Goal: Task Accomplishment & Management: Use online tool/utility

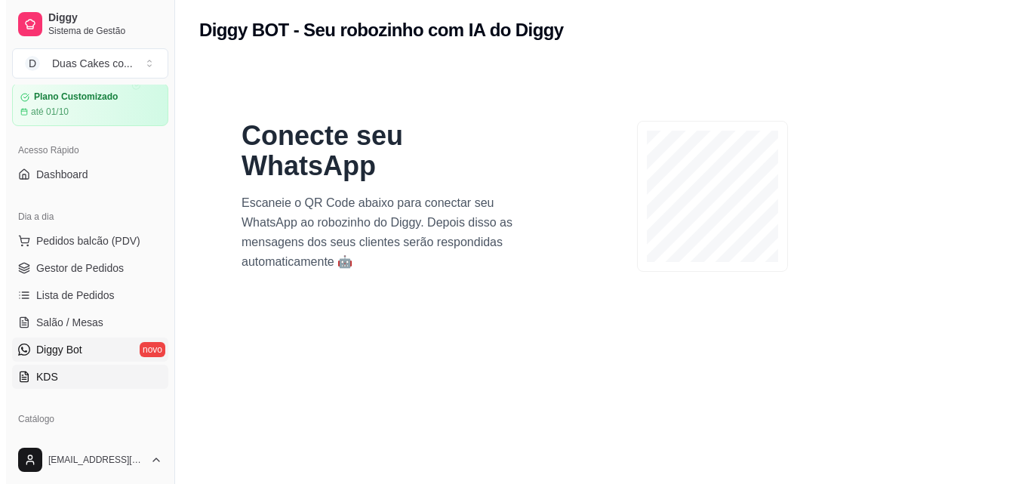
scroll to position [75, 0]
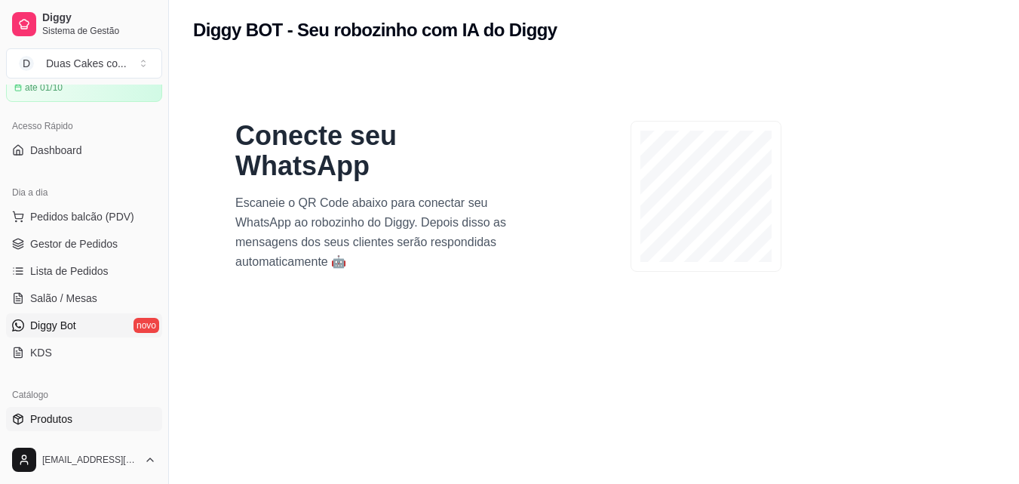
click at [91, 425] on link "Produtos" at bounding box center [84, 419] width 156 height 24
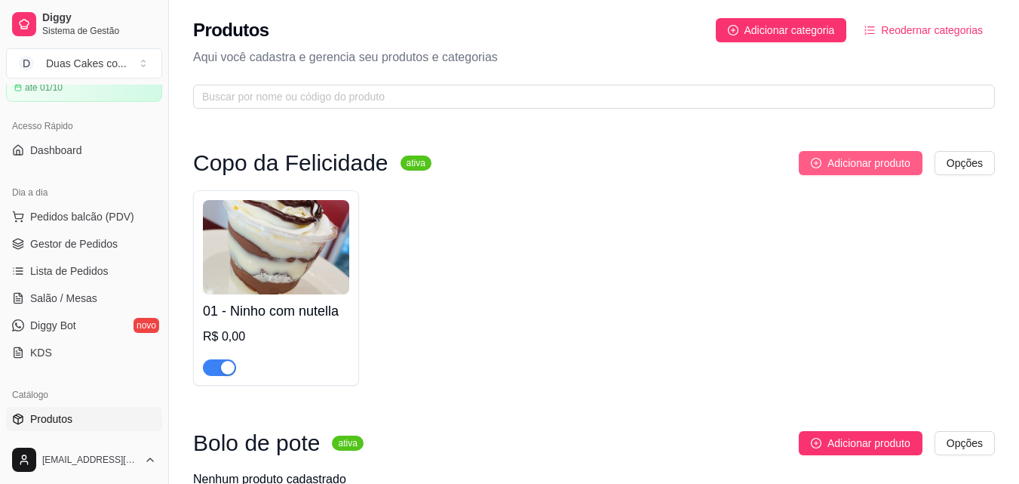
click at [851, 159] on span "Adicionar produto" at bounding box center [869, 163] width 83 height 17
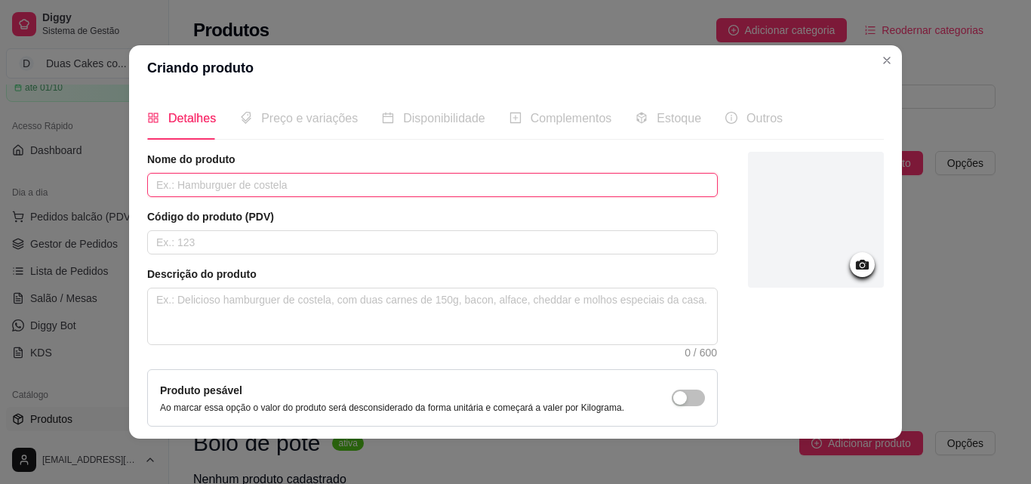
click at [497, 189] on input "text" at bounding box center [432, 185] width 570 height 24
type input "C"
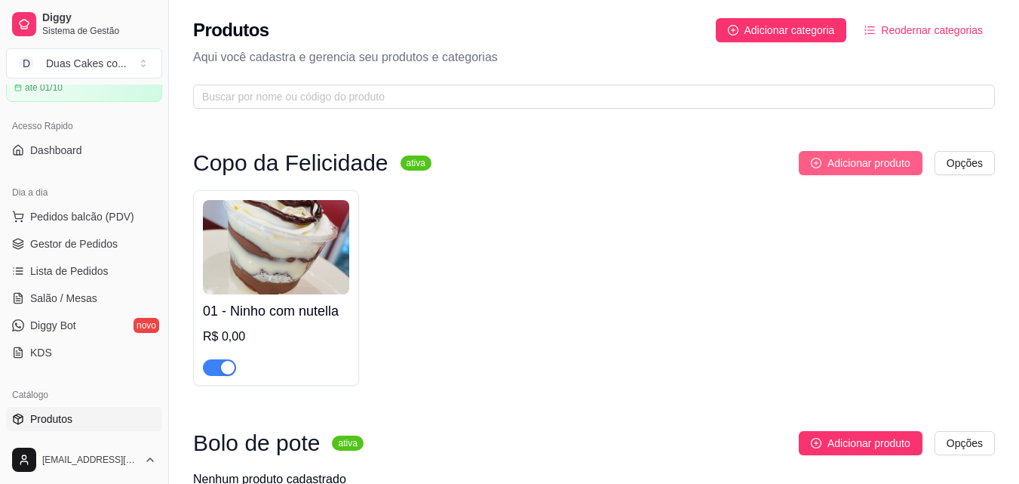
click at [877, 163] on span "Adicionar produto" at bounding box center [869, 163] width 83 height 17
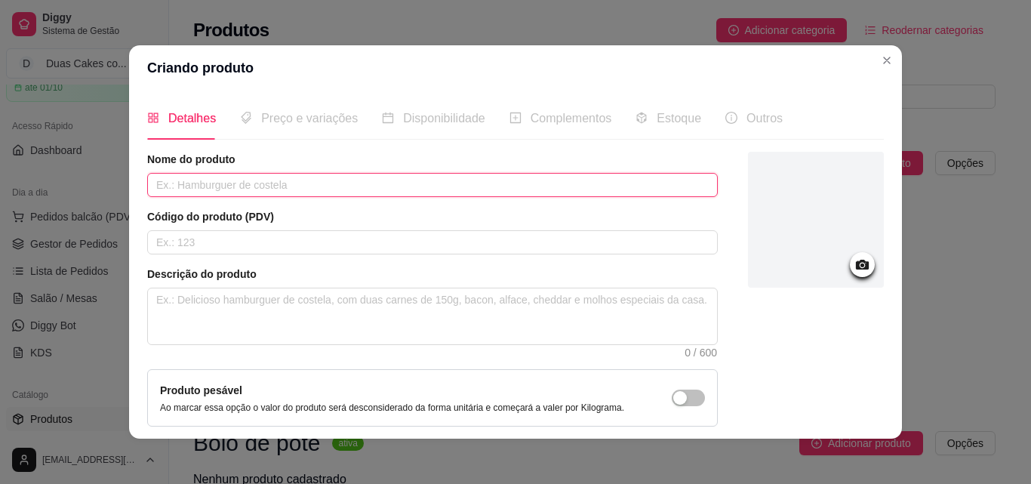
click at [546, 178] on input "text" at bounding box center [432, 185] width 570 height 24
type input "Ninho com geleia de morango"
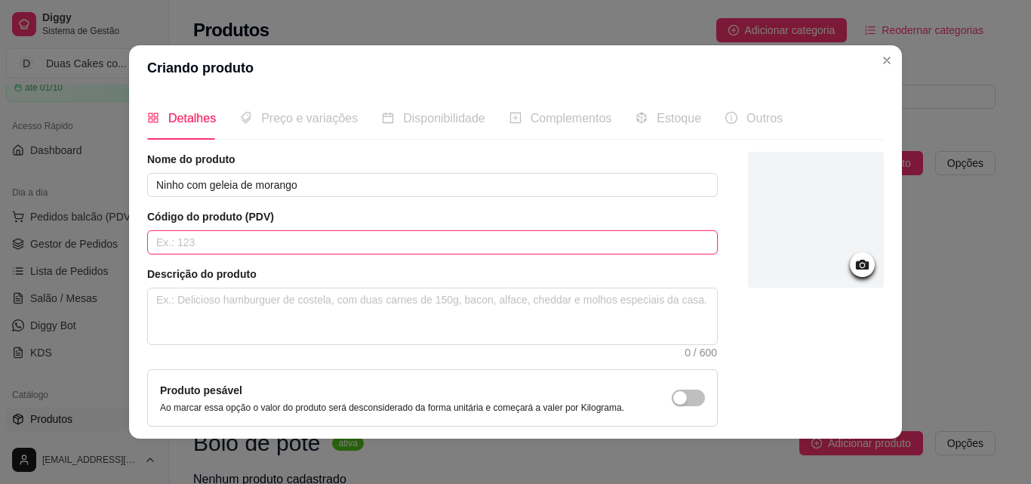
click at [414, 254] on input "text" at bounding box center [432, 242] width 570 height 24
type input "02"
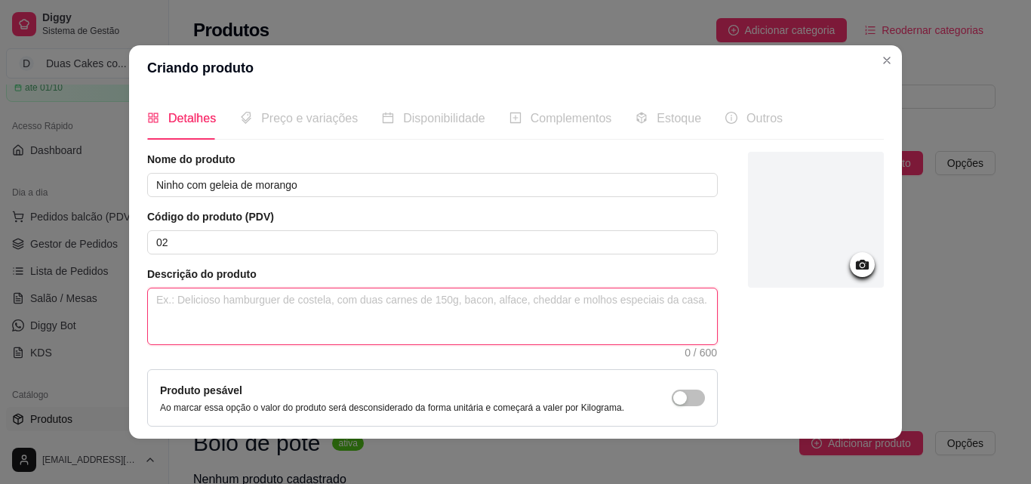
paste textarea "Delicioso copo da felicidade com creme base de ninho, creme de ninho, geleia de…"
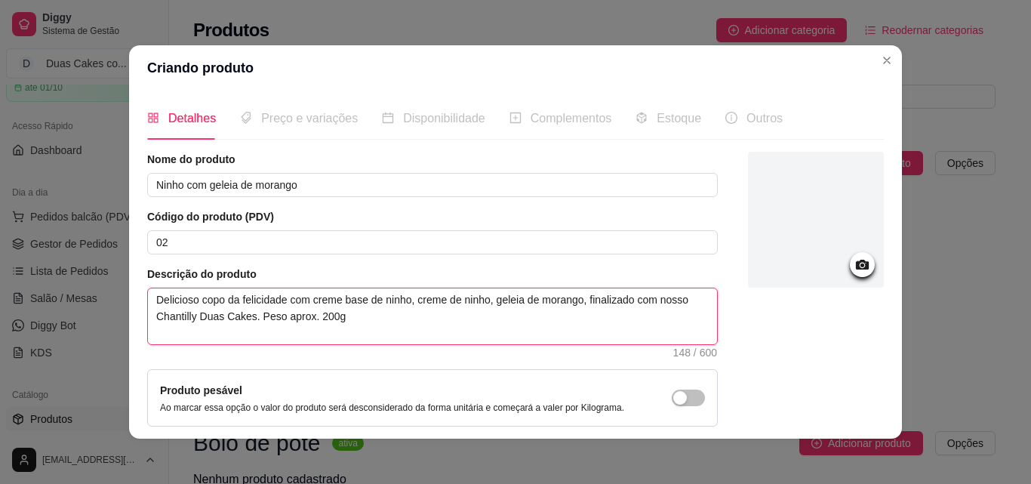
type textarea "Delicioso copo da felicidade com creme base de ninho, creme de ninho, geleia de…"
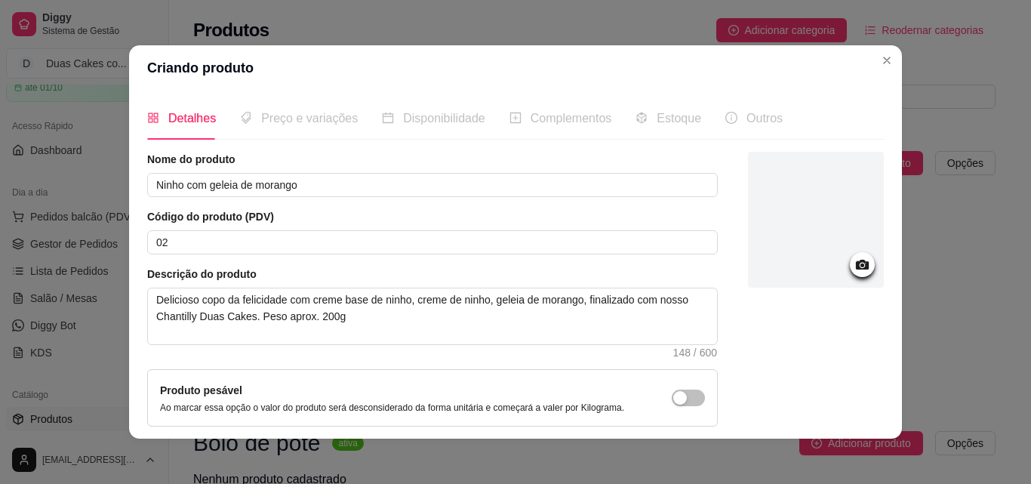
click at [856, 269] on icon at bounding box center [862, 265] width 13 height 10
click at [853, 263] on icon at bounding box center [861, 264] width 17 height 17
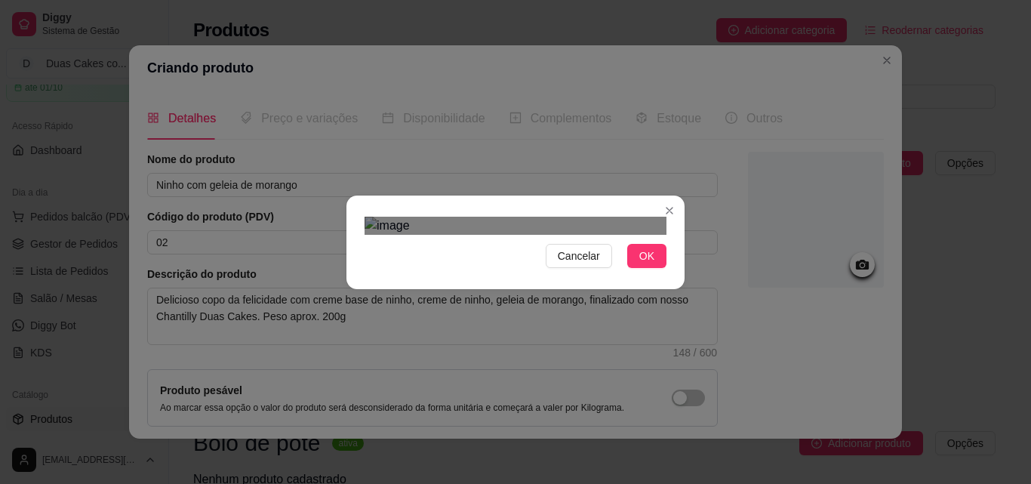
click at [582, 331] on div "Use the arrow keys to move the crop selection area" at bounding box center [516, 446] width 272 height 272
click at [641, 264] on span "OK" at bounding box center [646, 256] width 15 height 17
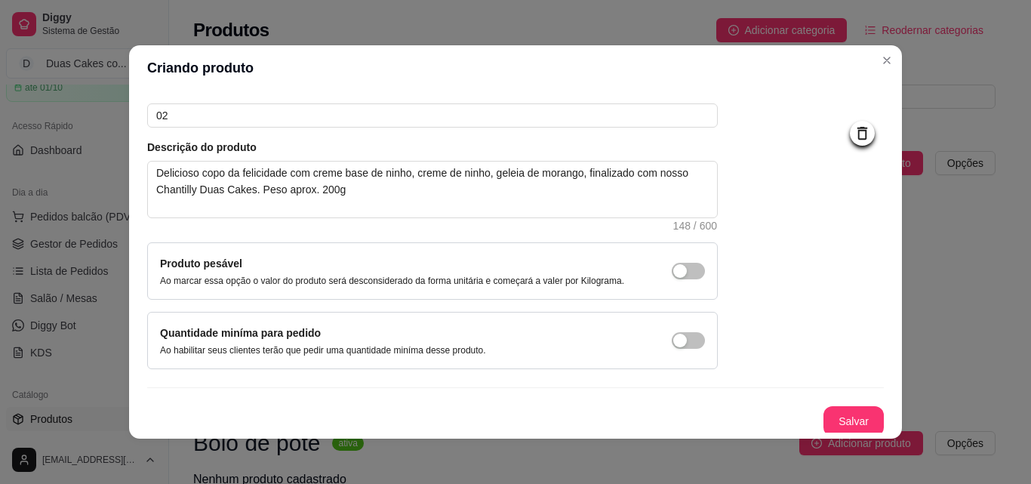
scroll to position [131, 0]
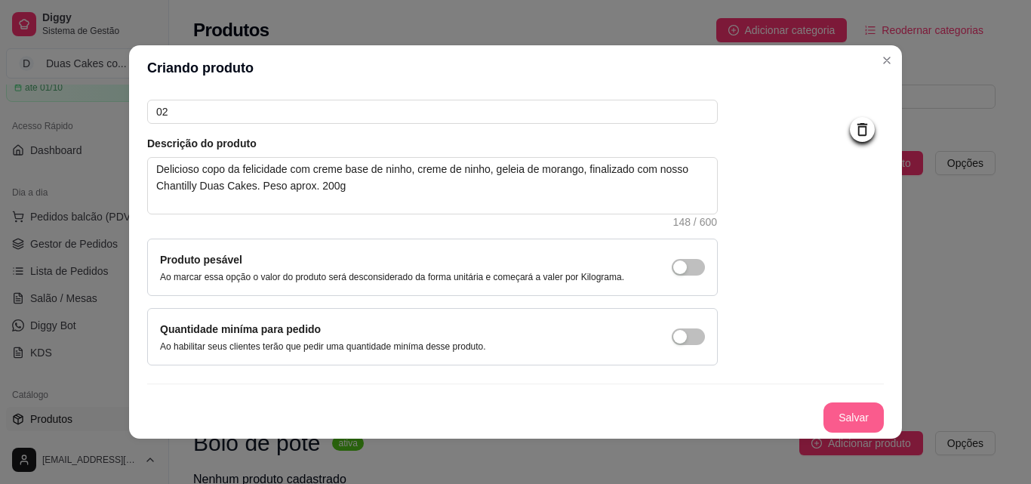
click at [828, 413] on button "Salvar" at bounding box center [853, 417] width 60 height 30
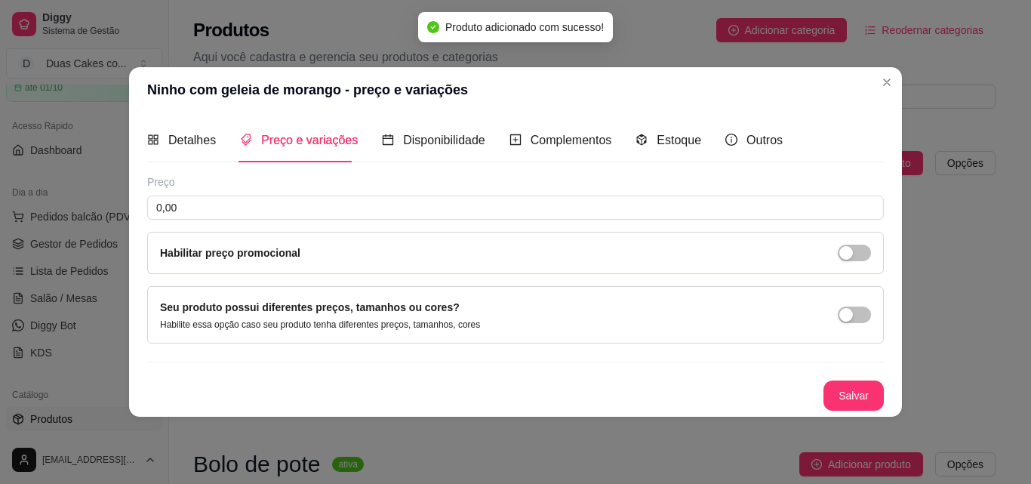
scroll to position [0, 0]
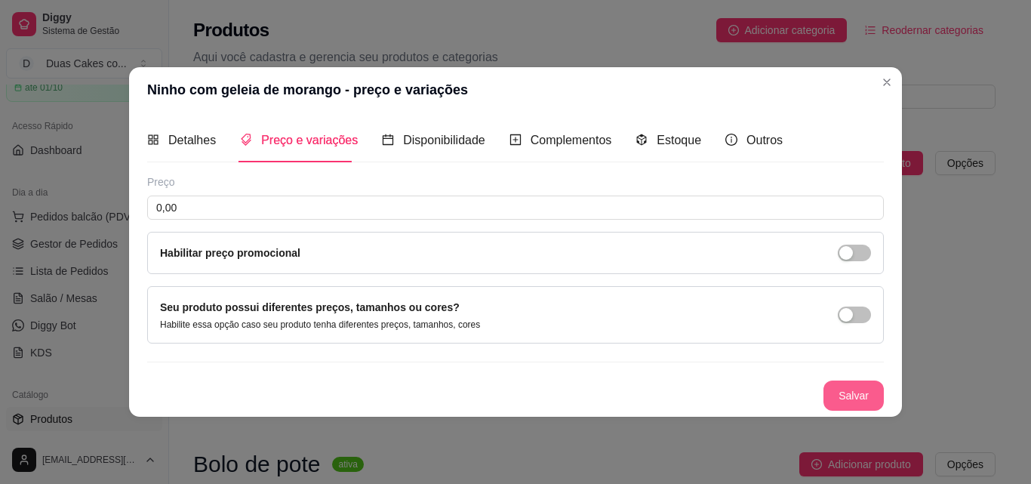
click at [848, 392] on button "Salvar" at bounding box center [853, 395] width 60 height 30
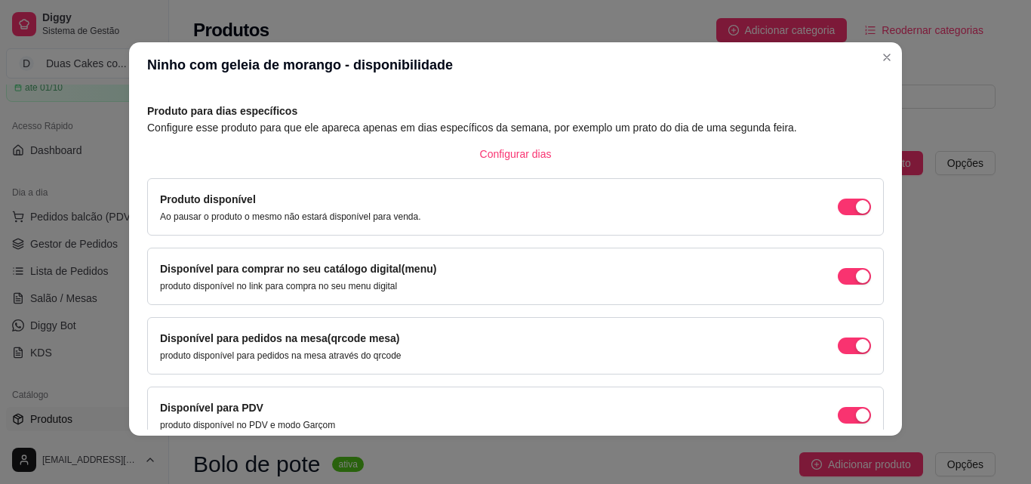
scroll to position [137, 0]
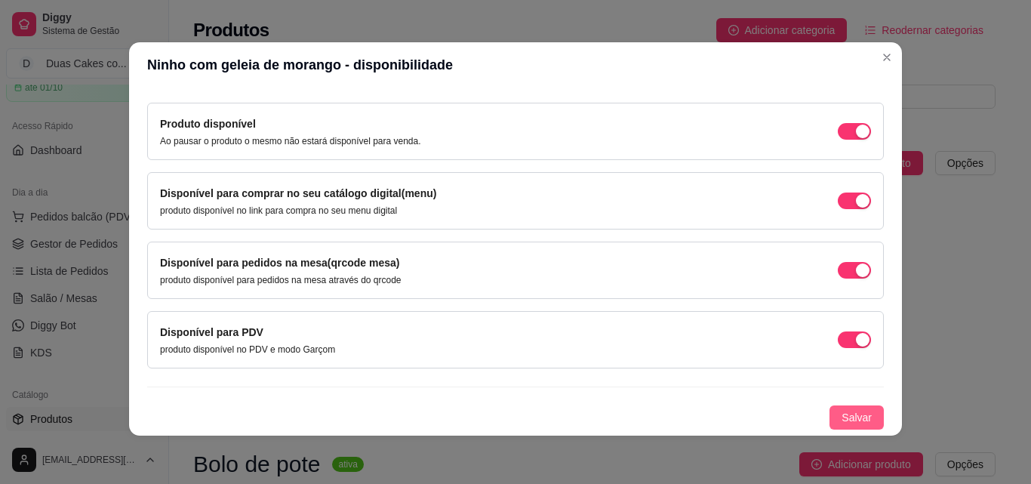
click at [841, 420] on span "Salvar" at bounding box center [856, 417] width 30 height 17
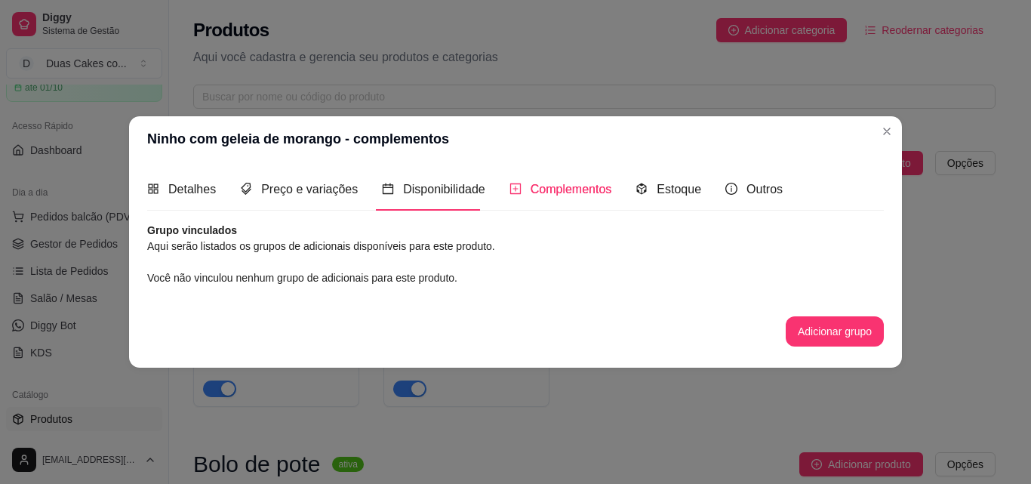
scroll to position [0, 0]
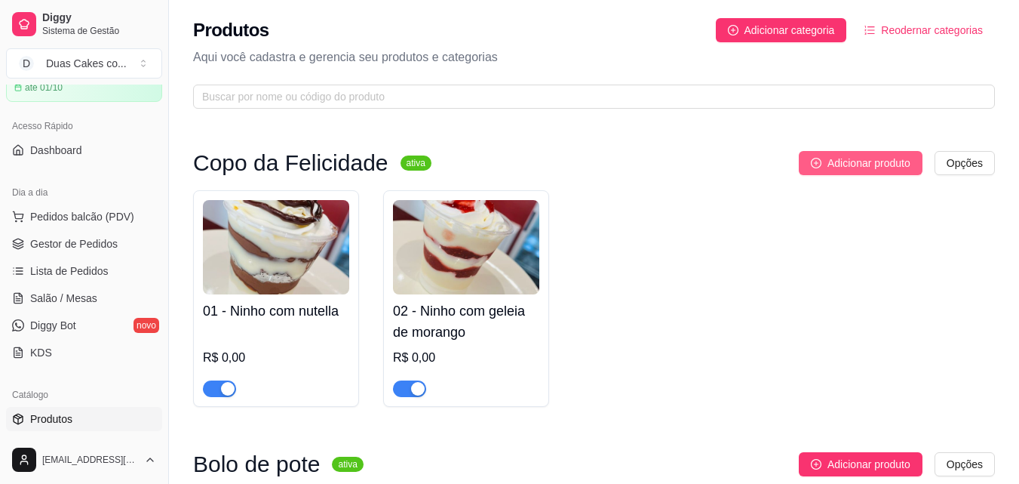
click at [819, 158] on icon "plus-circle" at bounding box center [816, 163] width 11 height 11
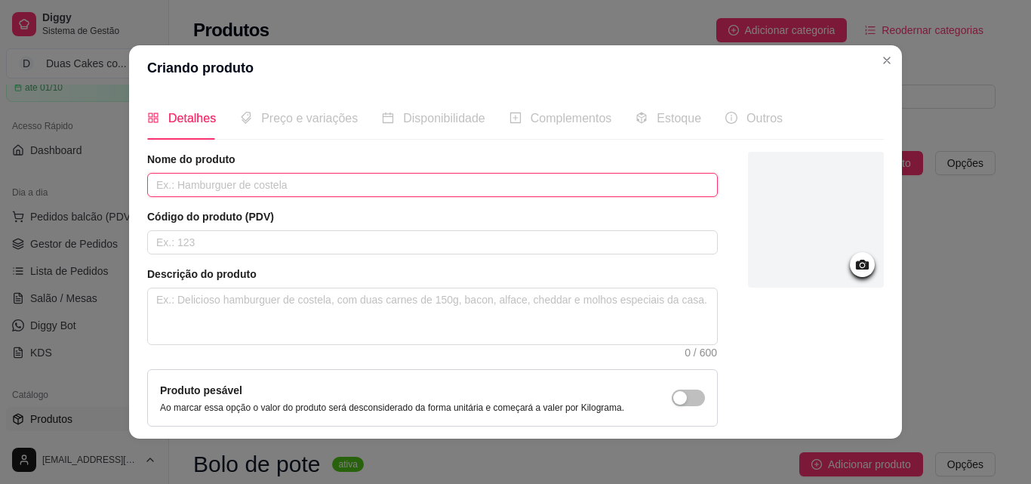
click at [497, 182] on input "text" at bounding box center [432, 185] width 570 height 24
type input "Banoffe"
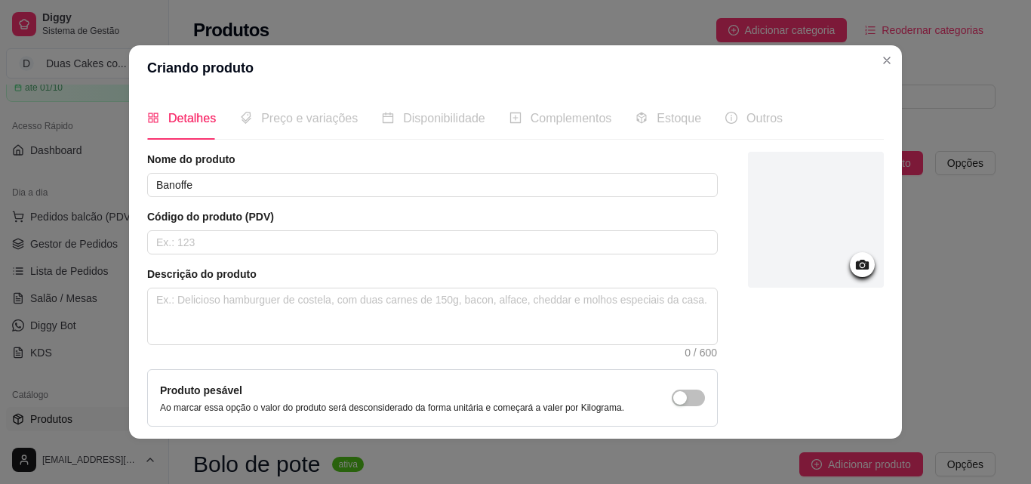
click at [853, 263] on icon at bounding box center [861, 264] width 17 height 17
click at [853, 270] on icon at bounding box center [861, 264] width 17 height 17
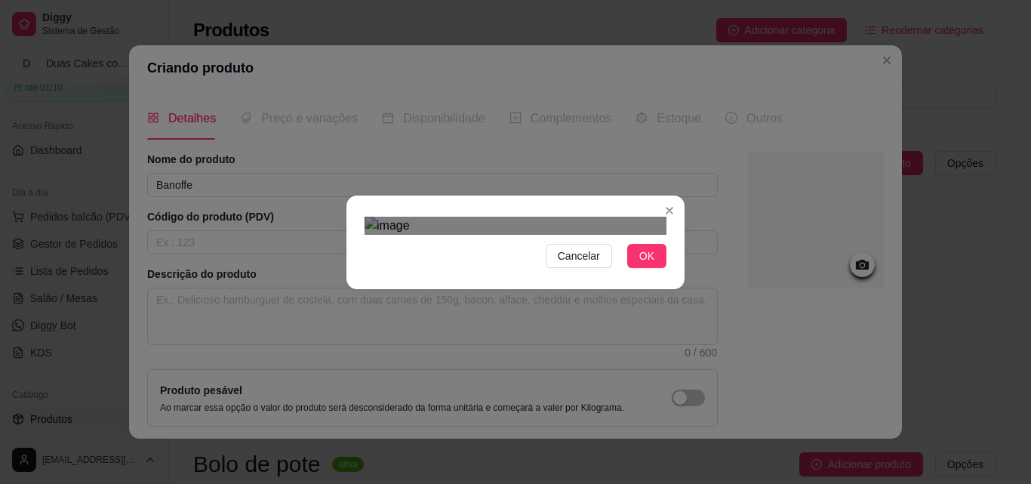
click at [642, 306] on div "Use the arrow keys to move the crop selection area" at bounding box center [523, 396] width 272 height 272
click at [666, 274] on div "Cancelar OK" at bounding box center [515, 242] width 338 height 63
click at [369, 235] on div at bounding box center [515, 226] width 302 height 18
click at [484, 325] on div "Use the arrow keys to move the crop selection area" at bounding box center [514, 417] width 291 height 291
click at [649, 268] on button "OK" at bounding box center [646, 256] width 39 height 24
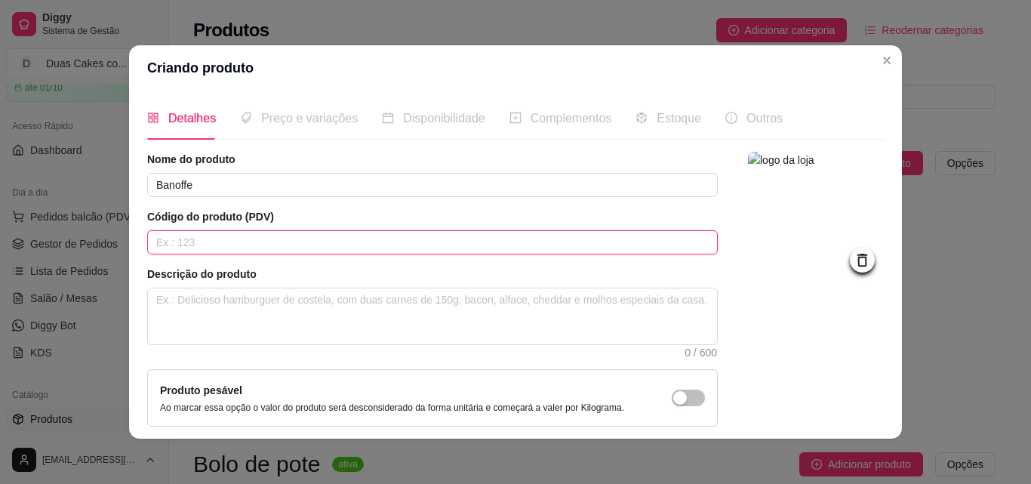
click at [292, 242] on input "text" at bounding box center [432, 242] width 570 height 24
type input "03"
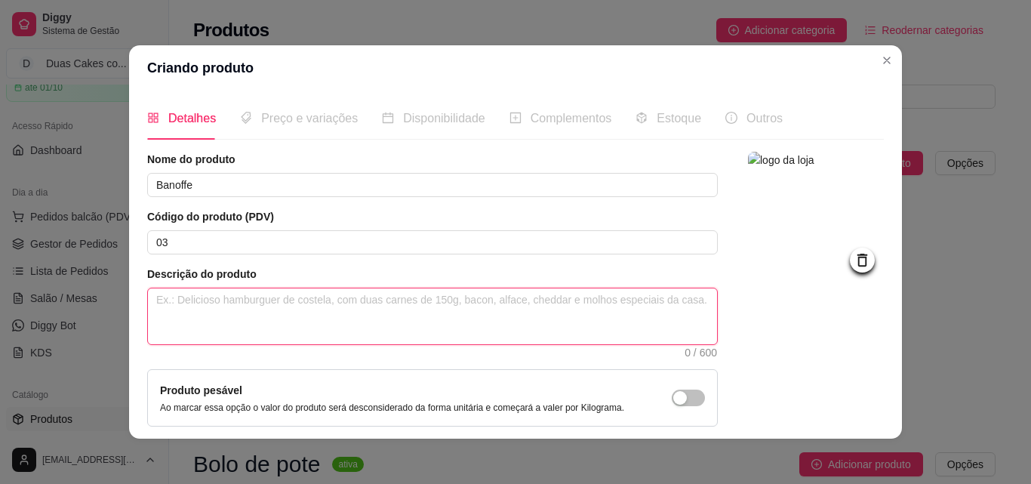
click at [286, 311] on textarea at bounding box center [432, 316] width 569 height 56
paste textarea "Delicioso copo da felicidade com farofa de bolacha, creme base, creme de doce d…"
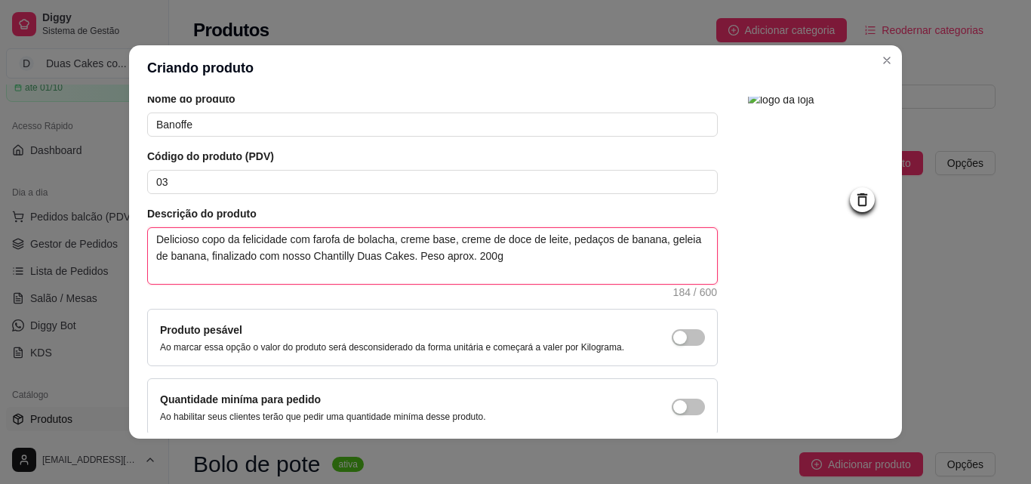
scroll to position [131, 0]
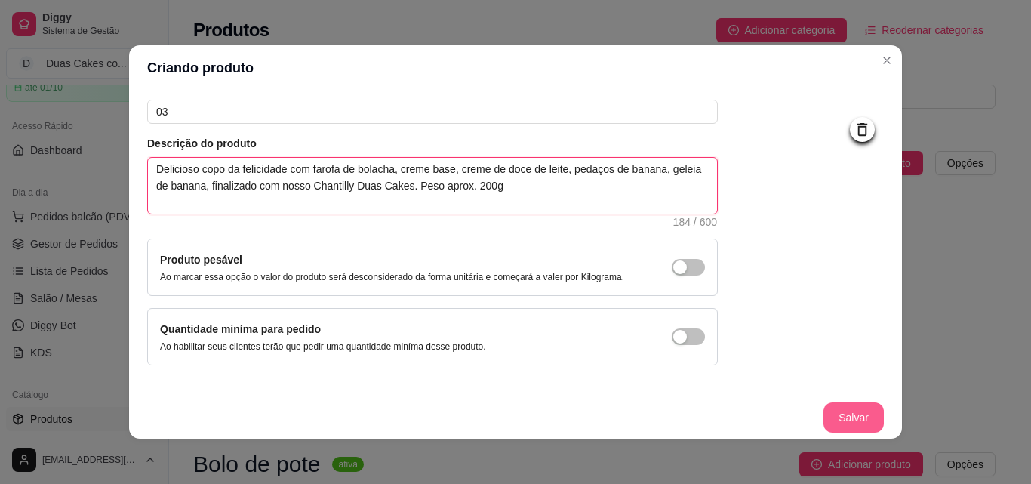
type textarea "Delicioso copo da felicidade com farofa de bolacha, creme base, creme de doce d…"
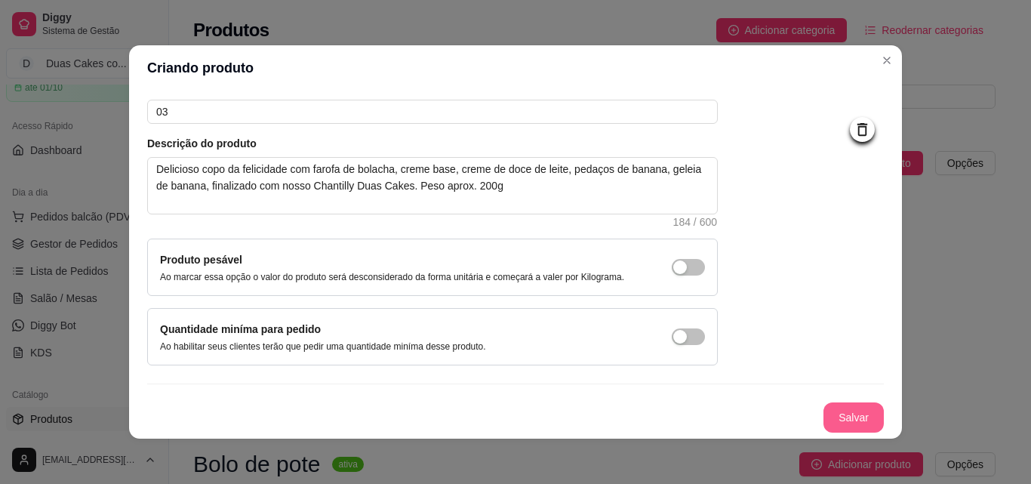
click at [846, 432] on button "Salvar" at bounding box center [853, 417] width 60 height 30
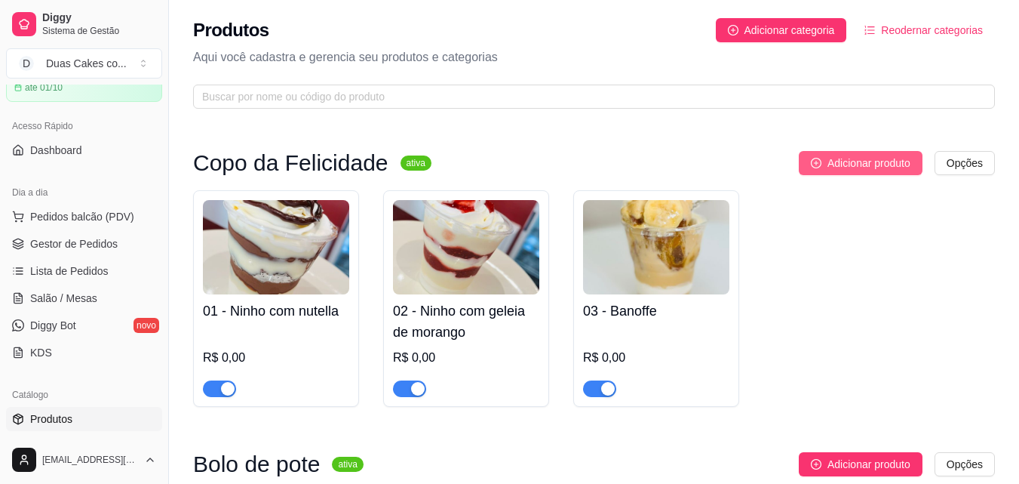
click at [861, 163] on span "Adicionar produto" at bounding box center [869, 163] width 83 height 17
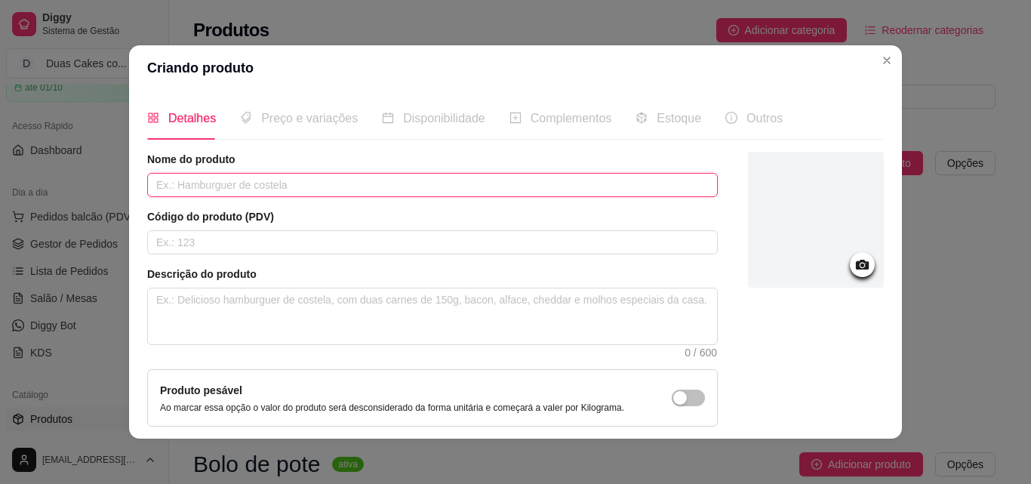
click at [337, 177] on input "text" at bounding box center [432, 185] width 570 height 24
type input "Ferrero"
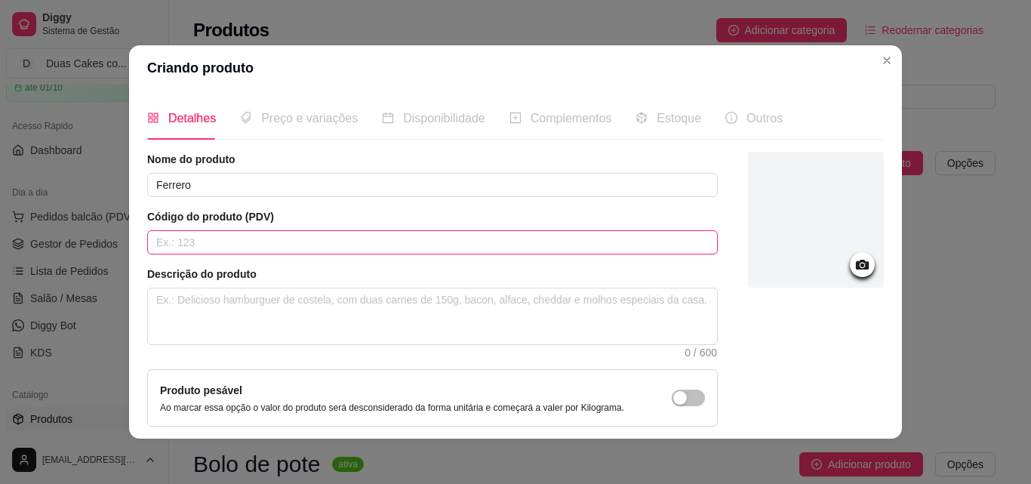
click at [642, 253] on input "text" at bounding box center [432, 242] width 570 height 24
type input "04"
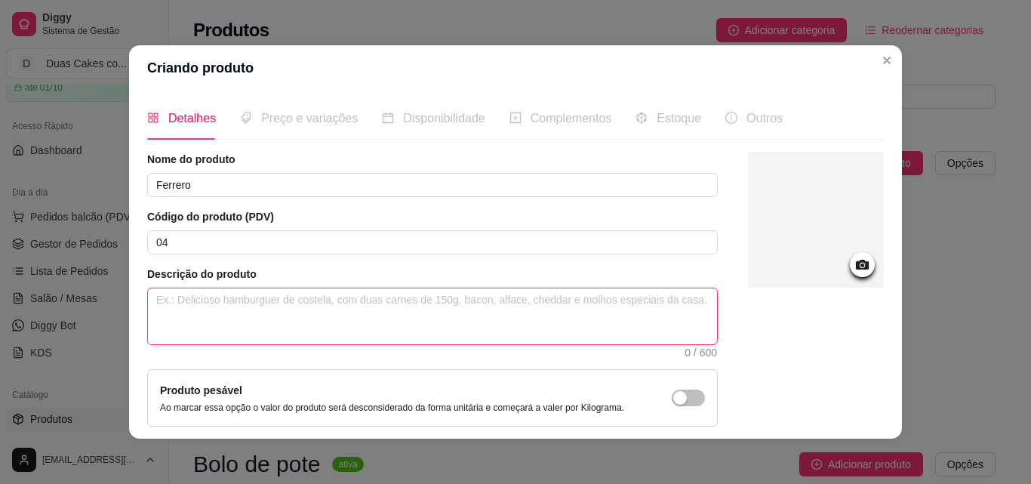
paste textarea "Delicioso copo da felicidade com creme de chocolate, amendoim, Nutella, pedaços…"
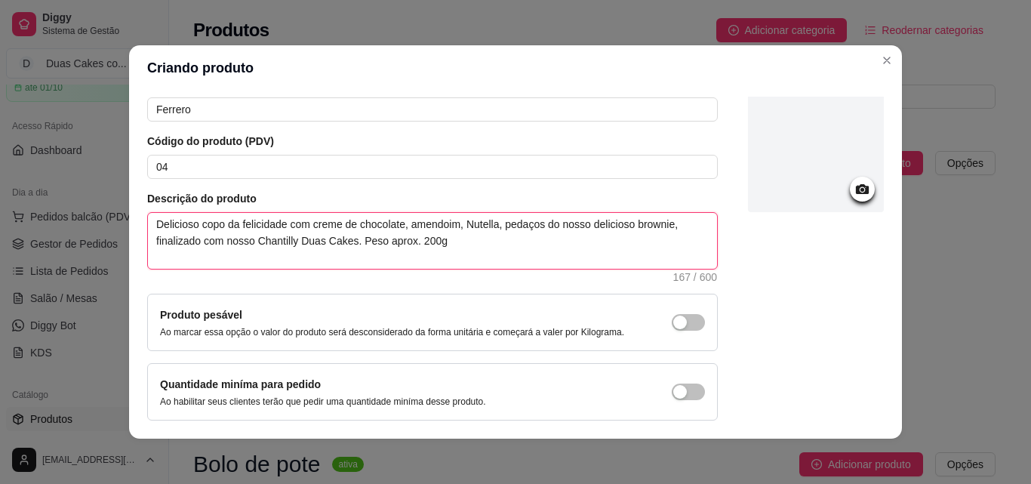
scroll to position [131, 0]
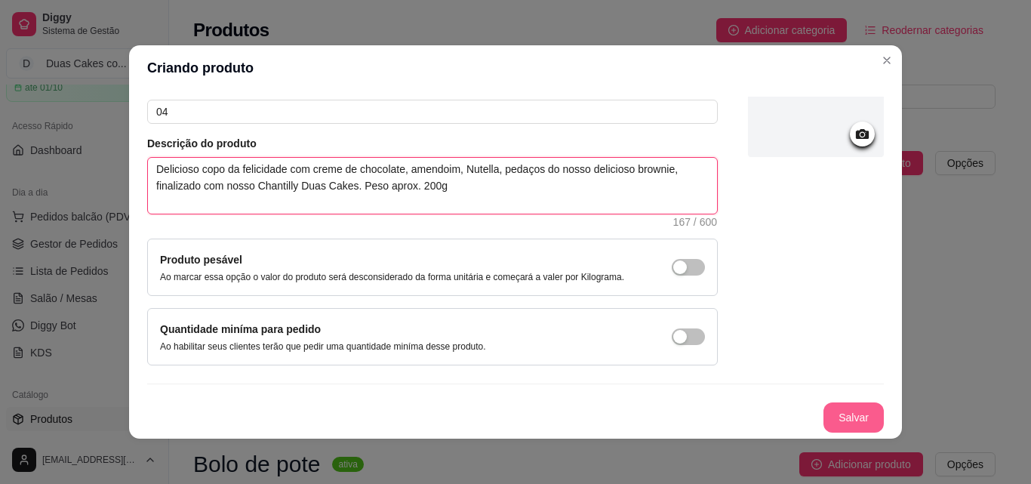
type textarea "Delicioso copo da felicidade com creme de chocolate, amendoim, Nutella, pedaços…"
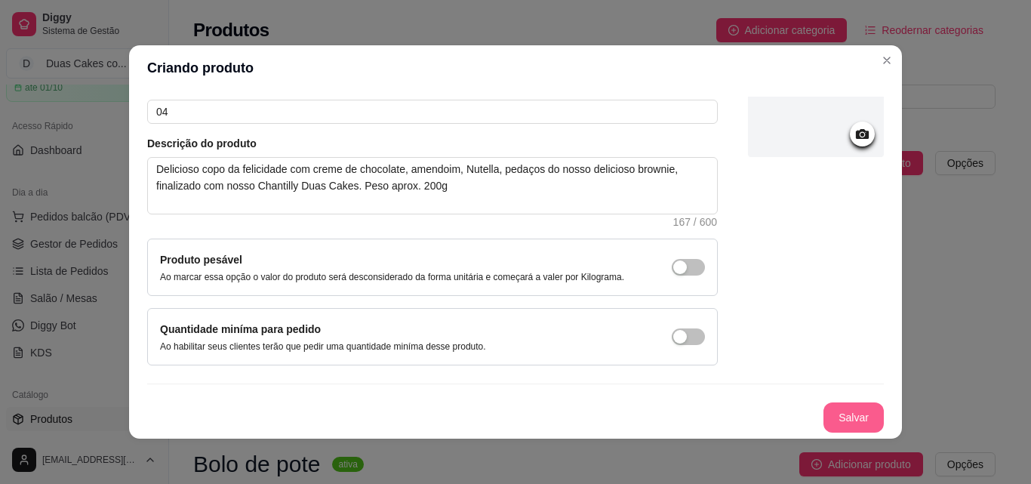
click at [824, 405] on button "Salvar" at bounding box center [853, 417] width 60 height 30
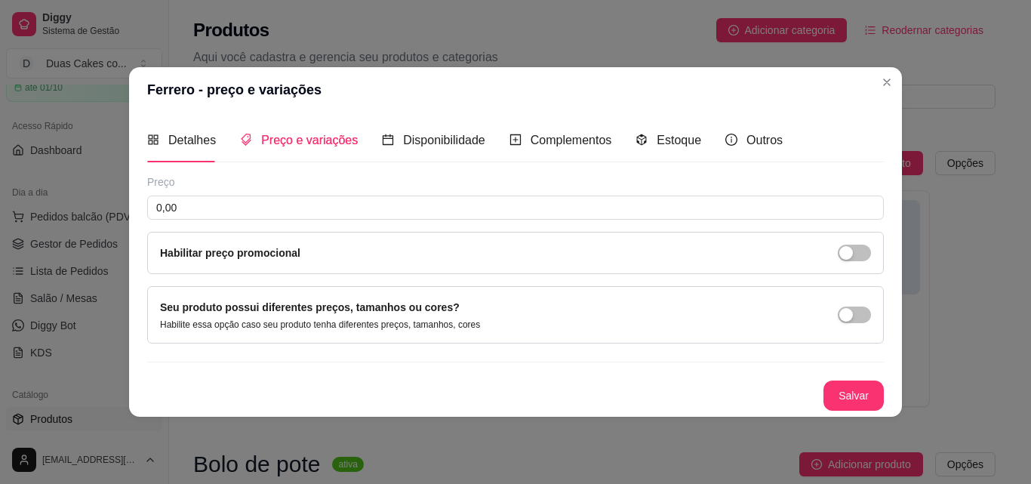
scroll to position [0, 0]
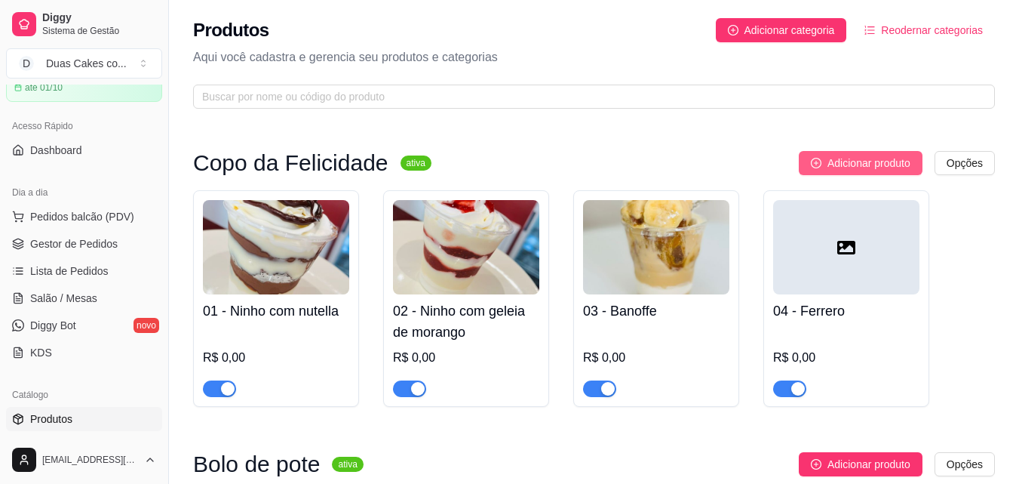
click at [859, 164] on span "Adicionar produto" at bounding box center [869, 163] width 83 height 17
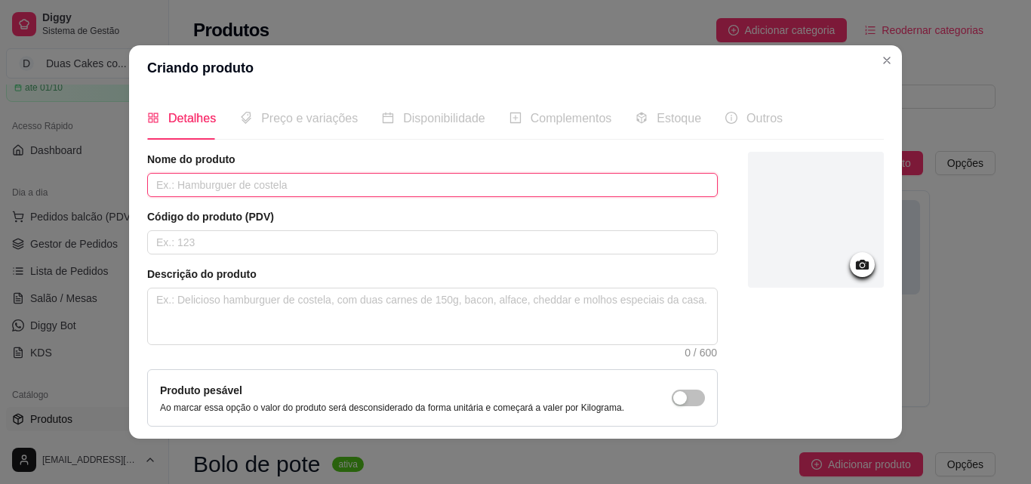
click at [452, 179] on input "text" at bounding box center [432, 185] width 570 height 24
type input "Dois Amores"
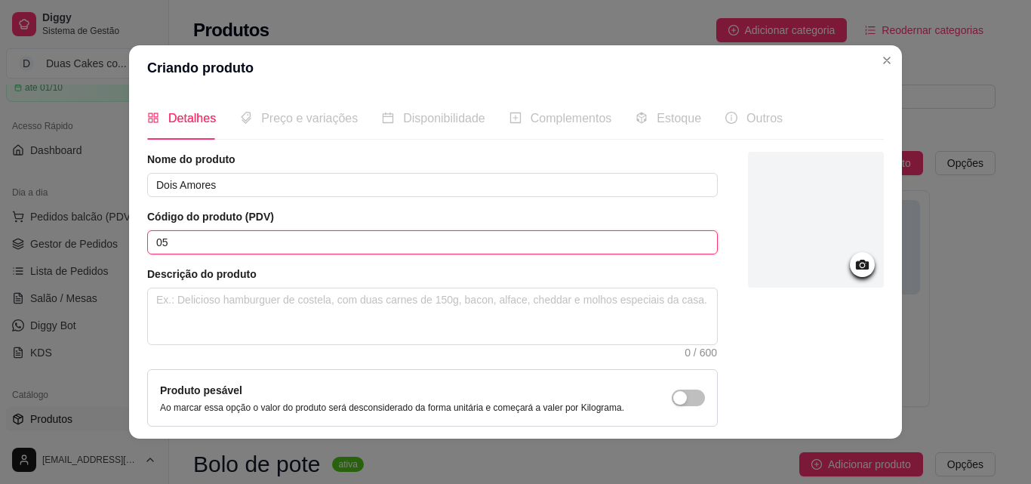
type input "05"
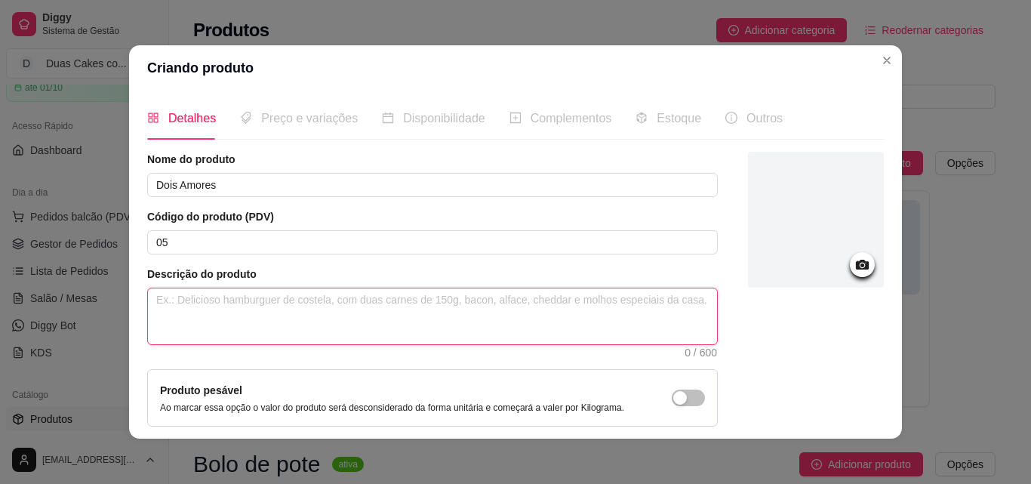
click at [297, 333] on textarea at bounding box center [432, 316] width 569 height 56
paste textarea "Delicioso copo da felicidade com creme base de ninho, creme de ninho, pedaços d…"
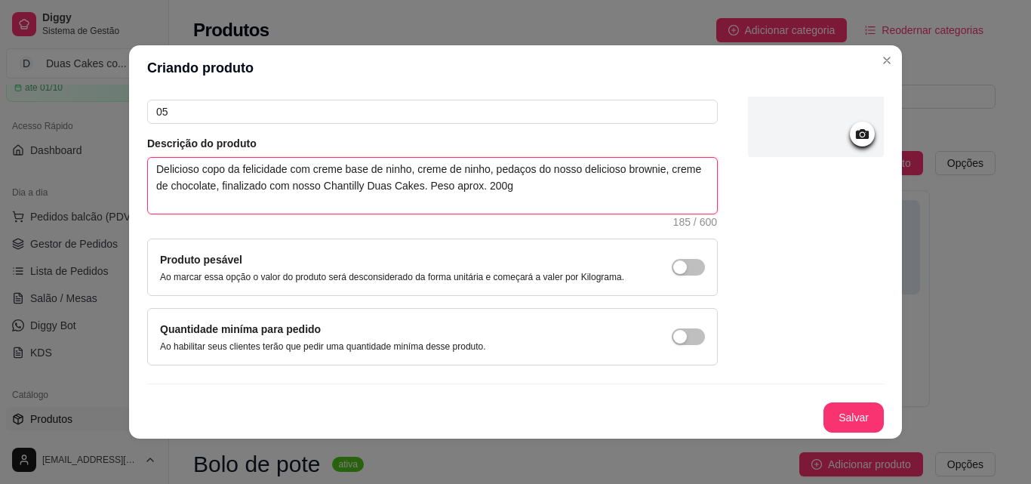
scroll to position [3, 0]
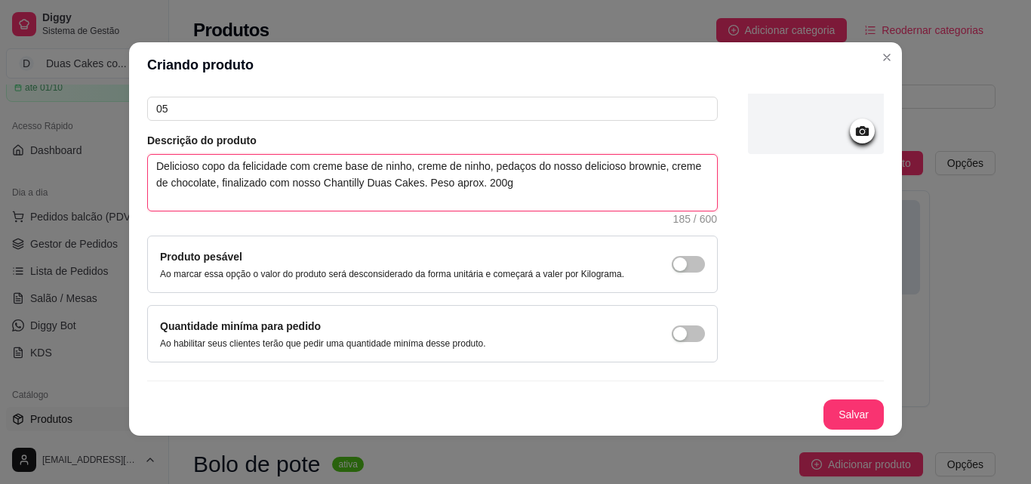
type textarea "Delicioso copo da felicidade com creme base de ninho, creme de ninho, pedaços d…"
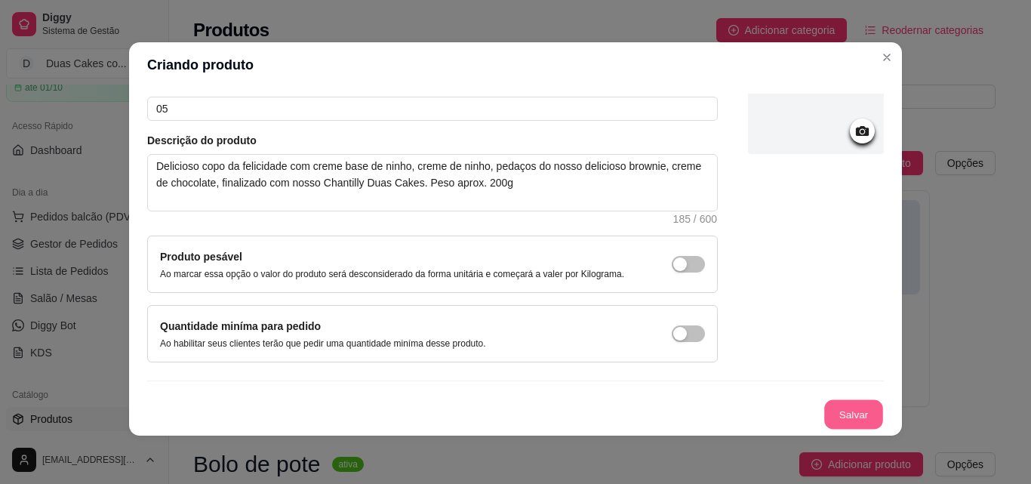
click at [824, 419] on button "Salvar" at bounding box center [853, 414] width 59 height 29
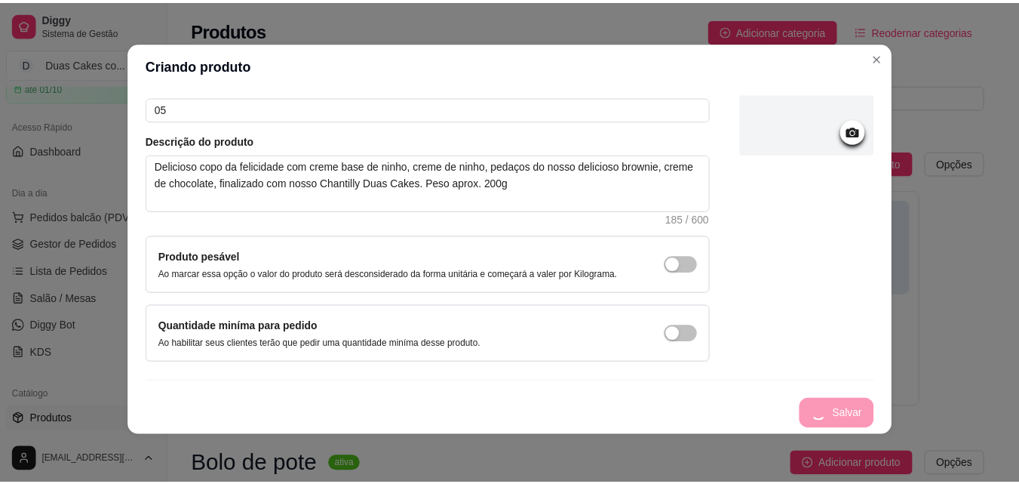
scroll to position [0, 0]
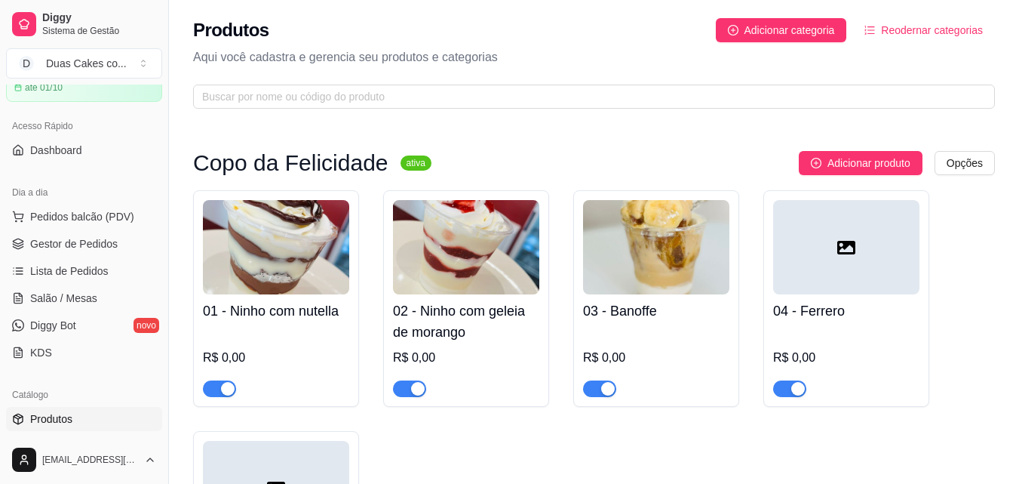
click at [954, 167] on html "Diggy Sistema de Gestão D Duas Cakes co ... Loja fechada Plano Customizado até …" at bounding box center [509, 242] width 1019 height 484
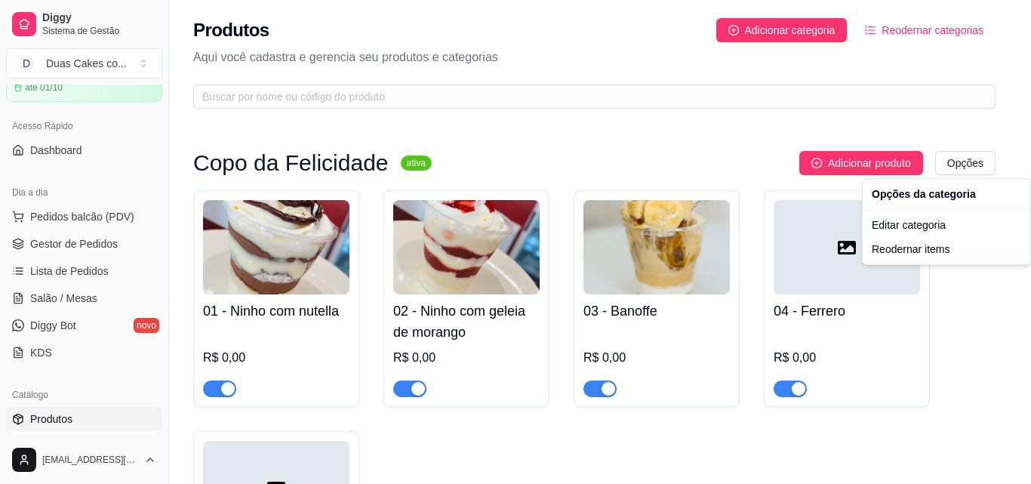
click at [700, 146] on html "Diggy Sistema de Gestão D Duas Cakes co ... Loja fechada Plano Customizado até …" at bounding box center [515, 242] width 1031 height 484
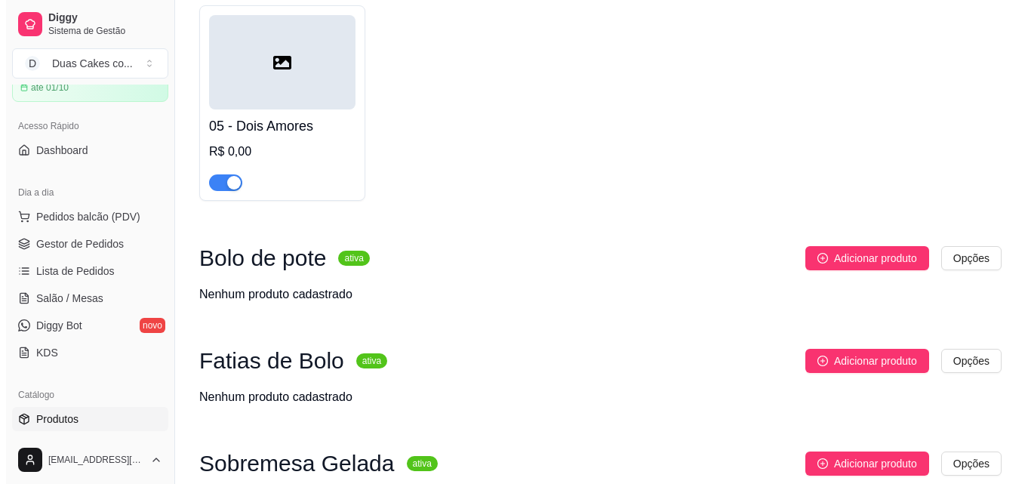
scroll to position [453, 0]
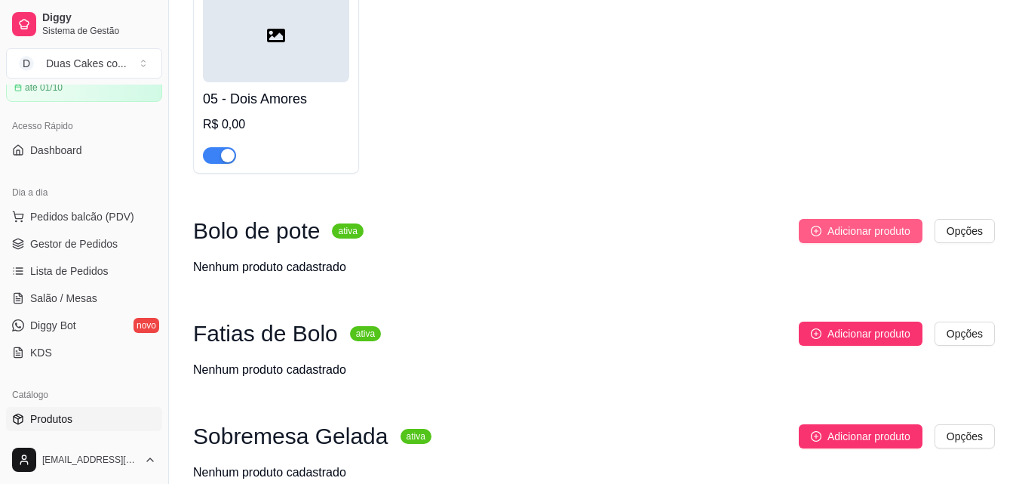
click at [889, 232] on span "Adicionar produto" at bounding box center [869, 231] width 83 height 17
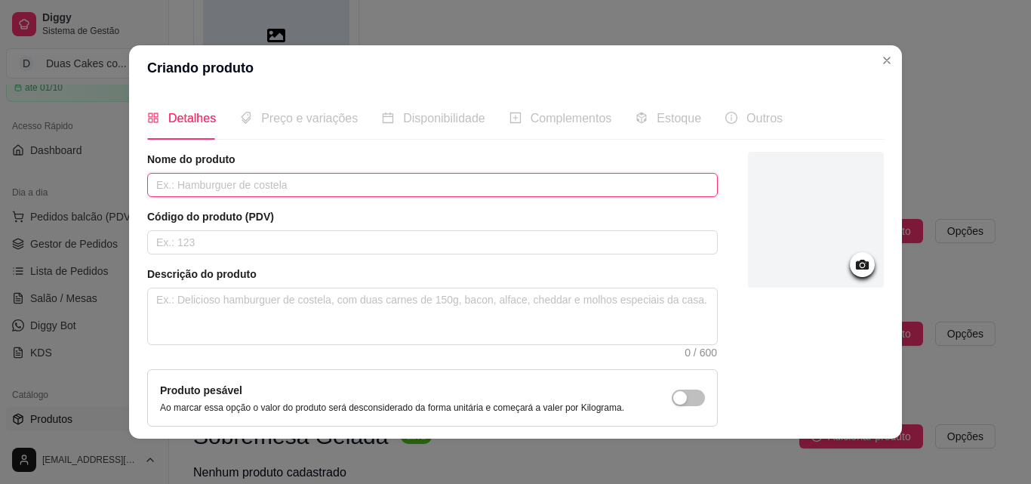
click at [425, 183] on input "text" at bounding box center [432, 185] width 570 height 24
type input "Chocolatudo"
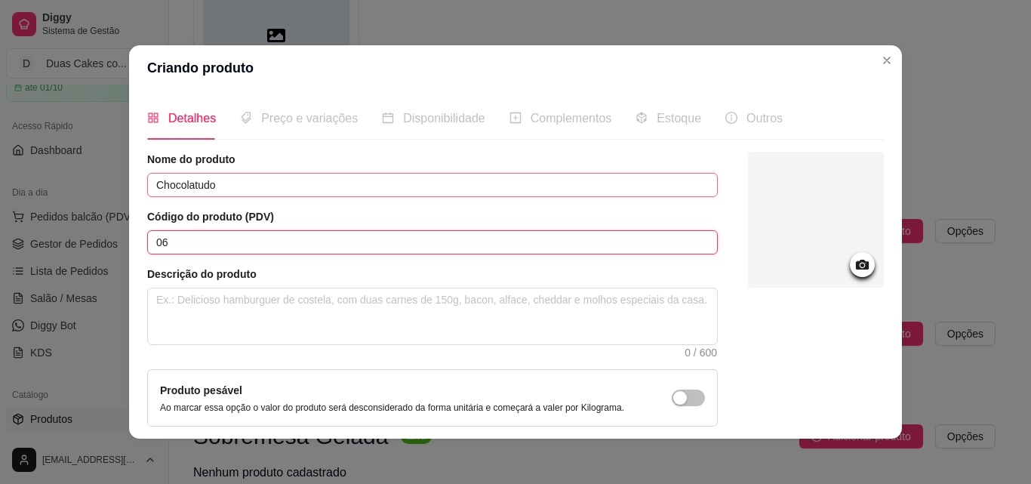
type input "06"
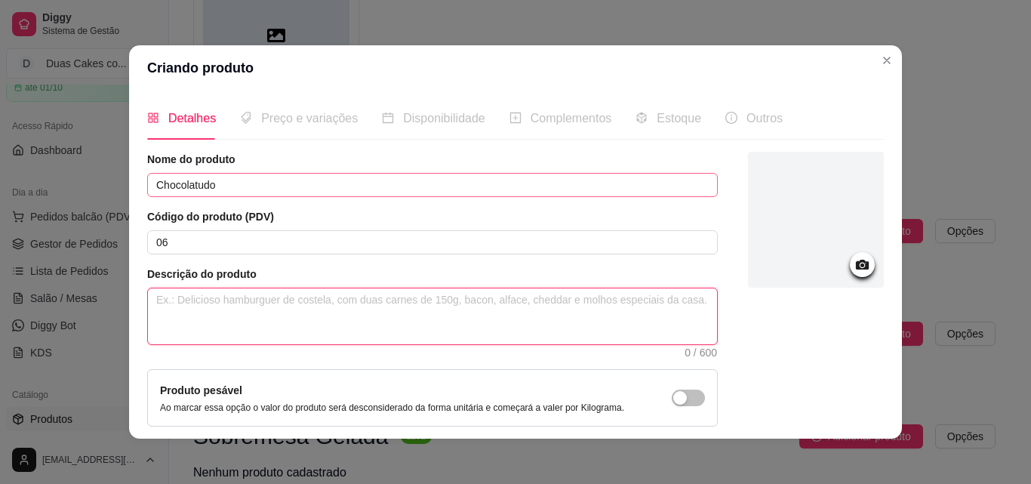
paste textarea "Creme base de chocolate, nossa deliciosa massa de chocolate, com creme de choco…"
type textarea "Creme base de chocolate, nossa deliciosa massa de chocolate, com creme de choco…"
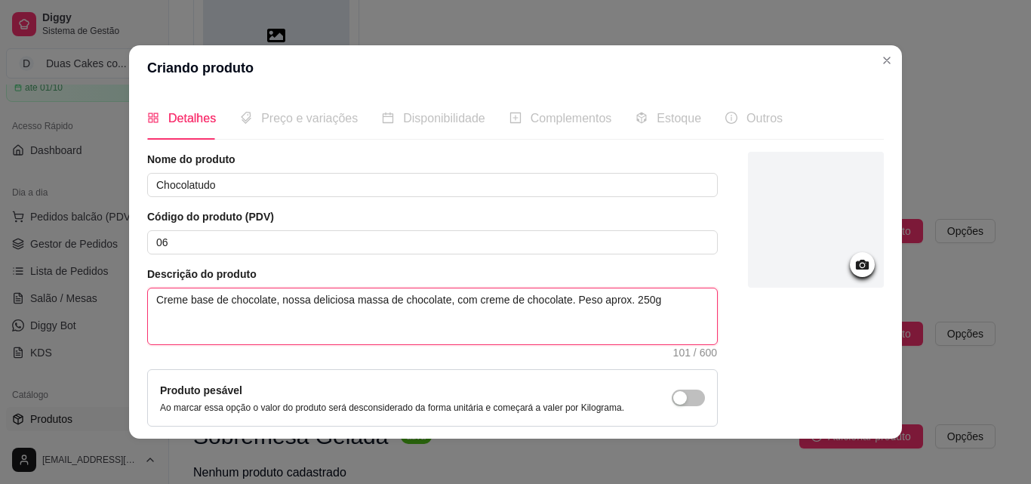
click at [442, 303] on textarea "Creme base de chocolate, nossa deliciosa massa de chocolate, com creme de choco…" at bounding box center [432, 316] width 569 height 56
type textarea "Creme base de chocolate, nossa deliciosa massa de chocolate,com creme de chocol…"
type textarea "Creme base de chocolate, nossa deliciosa massa de chocolatecom creme de chocola…"
type textarea "Creme base de chocolate, nossa deliciosa massa de chocolate com creme de chocol…"
type textarea "Creme base de chocolate, nossa deliciosa massa de chocolate icom creme de choco…"
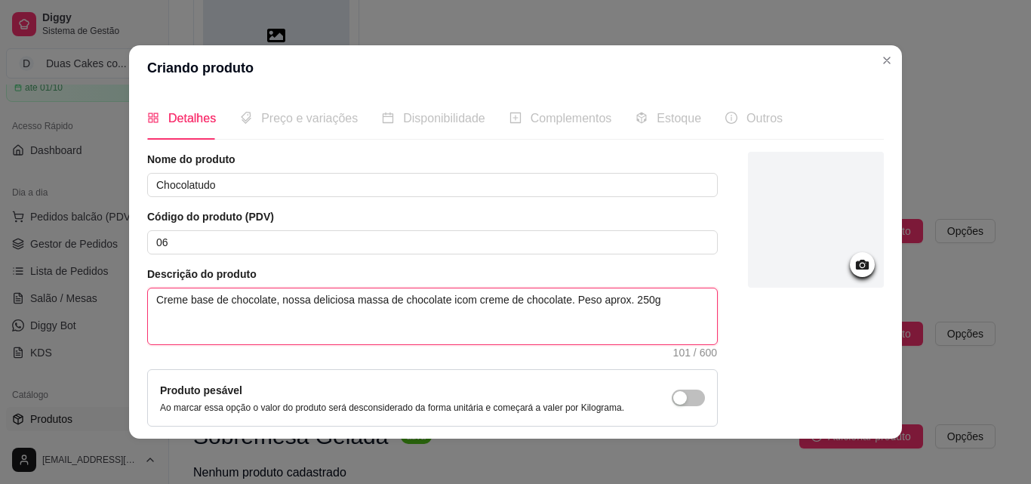
type textarea "Creme base de chocolate, nossa deliciosa massa de chocolate incom creme de choc…"
type textarea "Creme base de chocolate, nossa deliciosa massa de chocolate intcom creme de cho…"
type textarea "Creme base de chocolate, nossa deliciosa massa de chocolate intecom creme de ch…"
type textarea "Creme base de chocolate, nossa deliciosa massa de chocolate intercom creme de c…"
type textarea "Creme base de chocolate, nossa deliciosa massa de chocolate interccom creme de …"
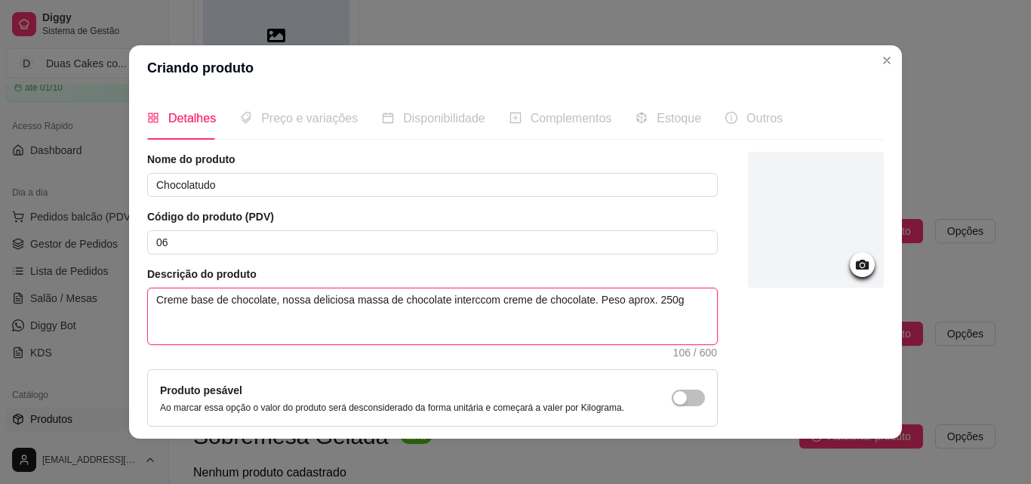
type textarea "Creme base de chocolate, nossa deliciosa massa de chocolate intercacom creme de…"
type textarea "Creme base de chocolate, nossa deliciosa massa de chocolate intercalcom creme d…"
type textarea "Creme base de chocolate, nossa deliciosa massa de chocolate intercalacom creme …"
type textarea "Creme base de chocolate, nossa deliciosa massa de chocolate intercaladcom creme…"
type textarea "Creme base de chocolate, nossa deliciosa massa de chocolate intercaladacom crem…"
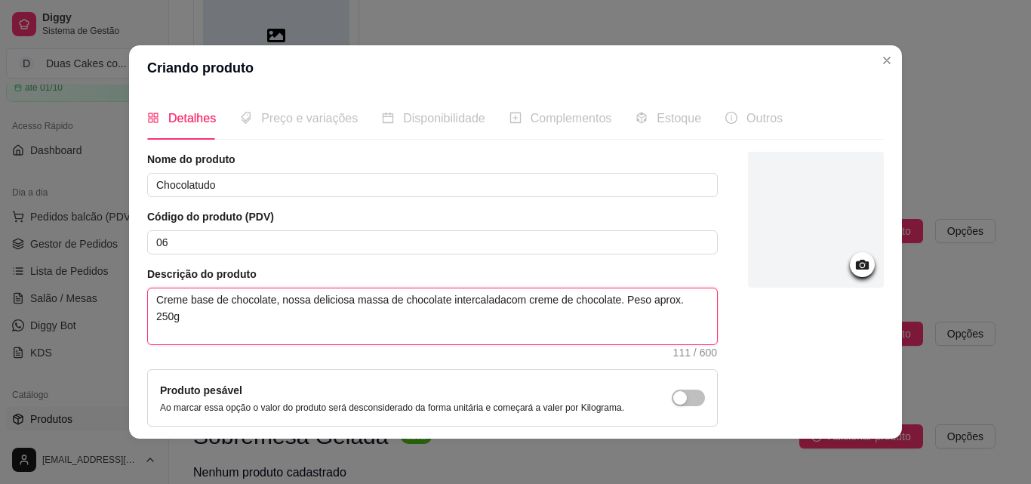
type textarea "Creme base de chocolate, nossa deliciosa massa de chocolate intercalada com cre…"
type textarea "Creme base de chocolate, nossa deliciosa massa de chocolate mintercalada com cr…"
type textarea "Creme base de chocolate, nossa deliciosa massa de chocolate mointercalada com c…"
type textarea "Creme base de chocolate, nossa deliciosa massa de chocolate molintercalada com …"
type textarea "Creme base de chocolate, nossa deliciosa massa de chocolate molhintercalada com…"
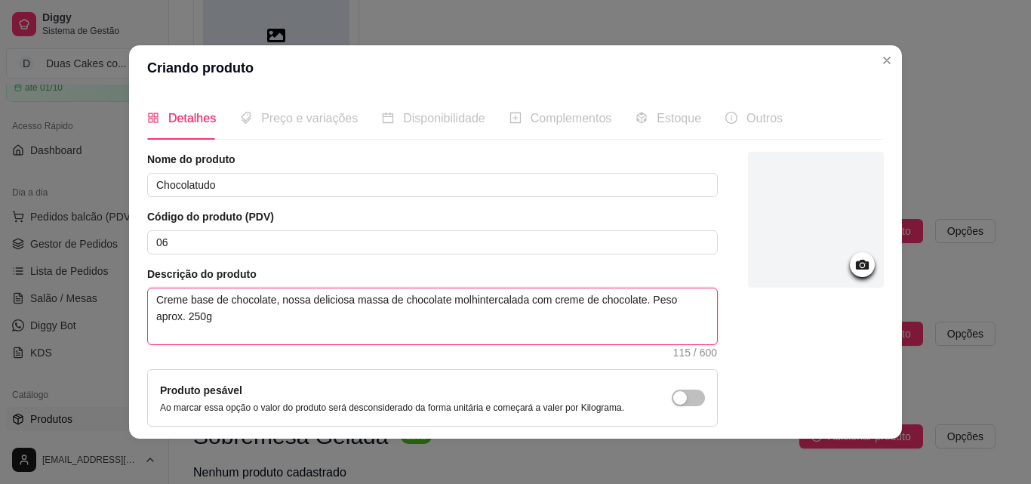
type textarea "Creme base de chocolate, nossa deliciosa massa de chocolate molhaintercalada co…"
type textarea "Creme base de chocolate, nossa deliciosa massa de chocolate molhadintercalada c…"
type textarea "Creme base de chocolate, nossa deliciosa massa de chocolate molhadiintercalada …"
type textarea "Creme base de chocolate, nossa deliciosa massa de chocolate molhadinintercalada…"
type textarea "Creme base de chocolate, nossa deliciosa massa de chocolate molhadinhintercalad…"
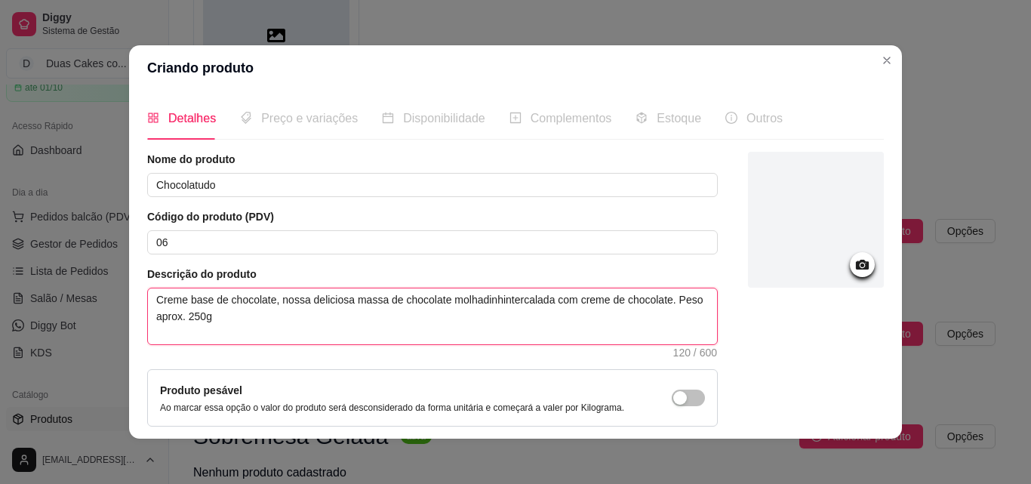
type textarea "Creme base de chocolate, nossa deliciosa massa de chocolate molhadinhaintercala…"
type textarea "Creme base de chocolate, nossa deliciosa massa de chocolate molhadinha,intercal…"
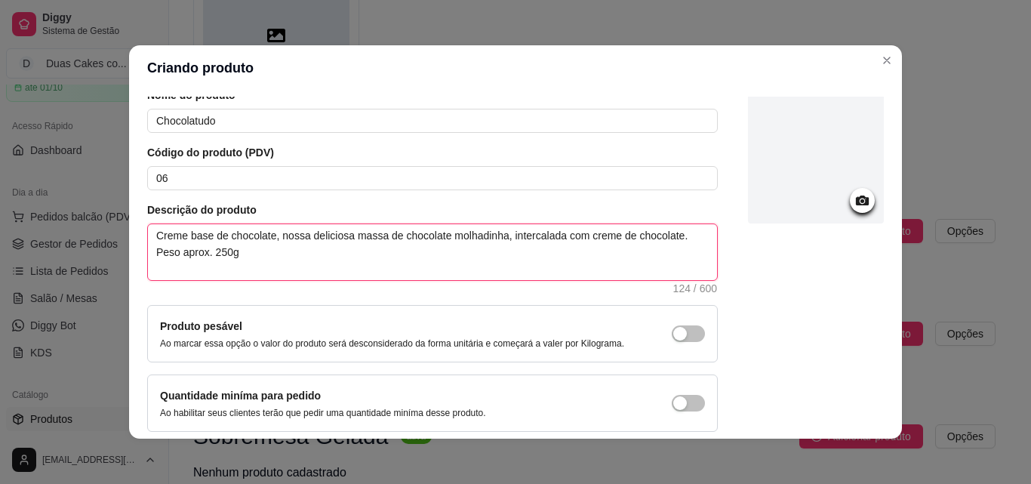
scroll to position [0, 0]
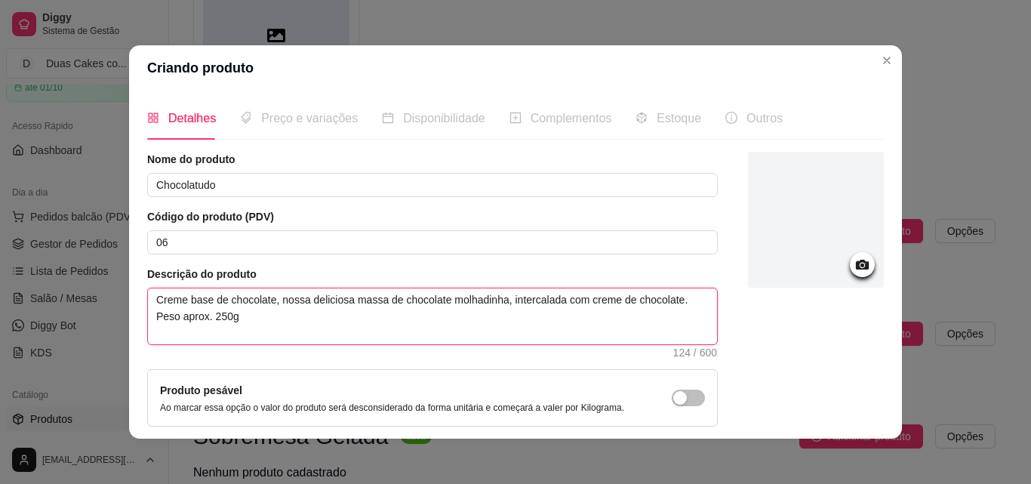
type textarea "Creme base de chocolate, nossa deliciosa massa de chocolate molhadinha, interca…"
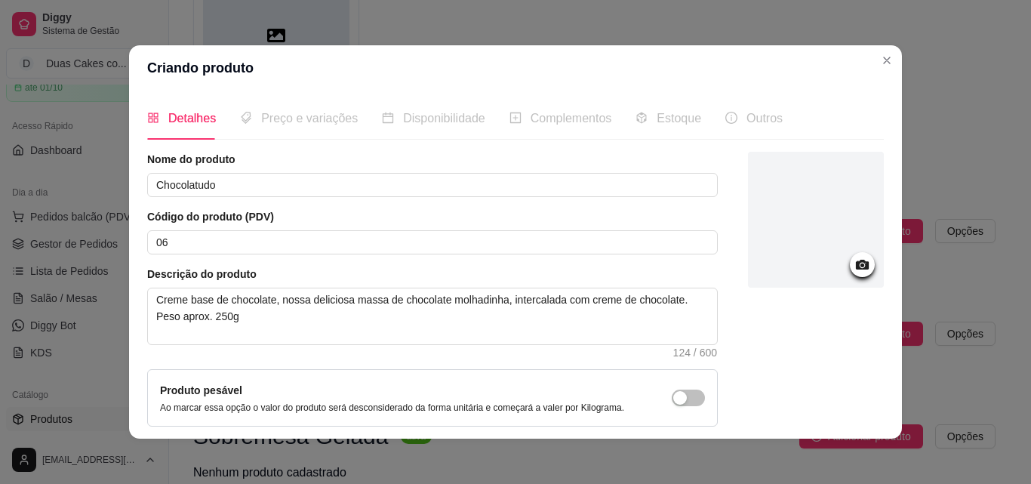
click at [856, 269] on icon at bounding box center [862, 265] width 13 height 10
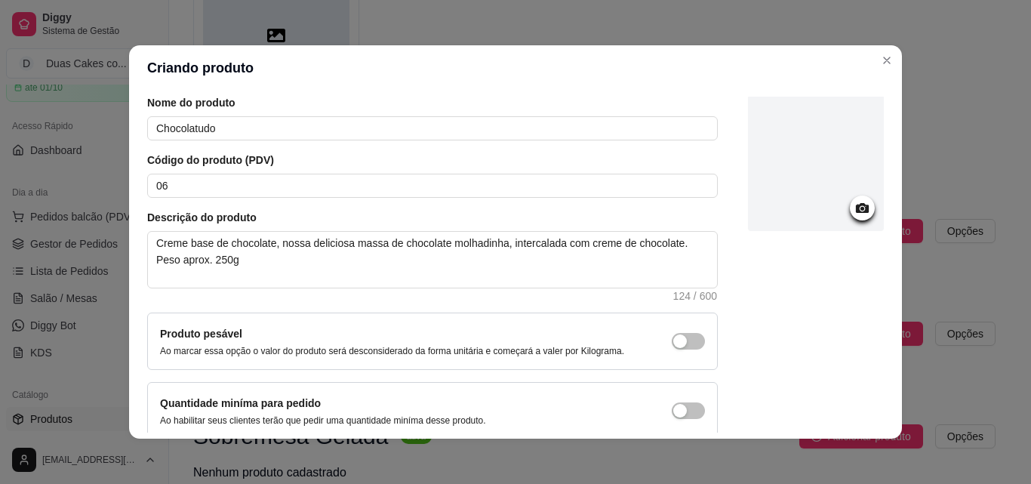
scroll to position [131, 0]
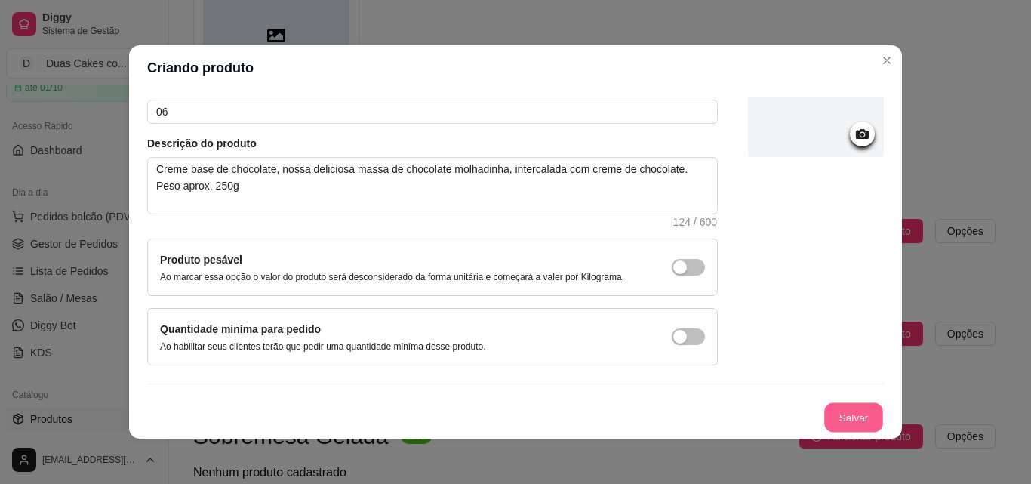
click at [824, 417] on button "Salvar" at bounding box center [853, 417] width 59 height 29
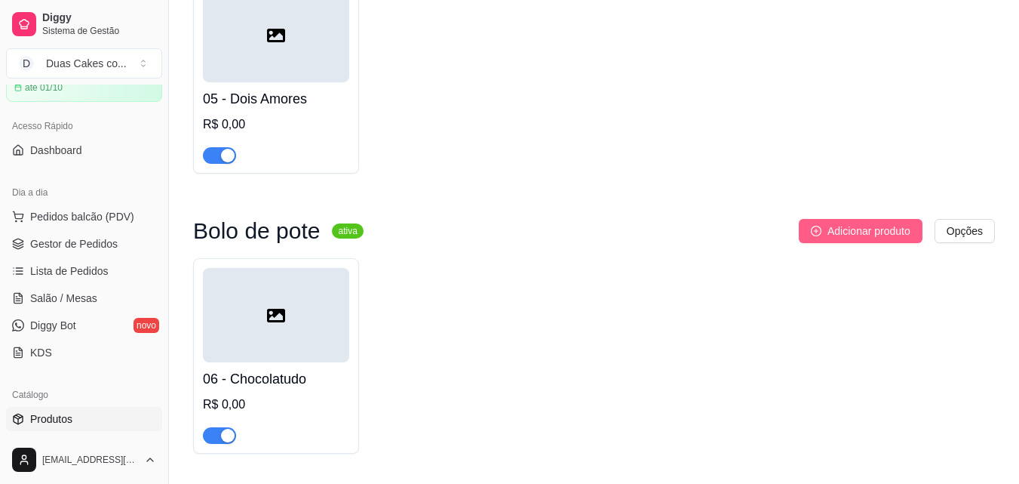
click at [858, 236] on span "Adicionar produto" at bounding box center [869, 231] width 83 height 17
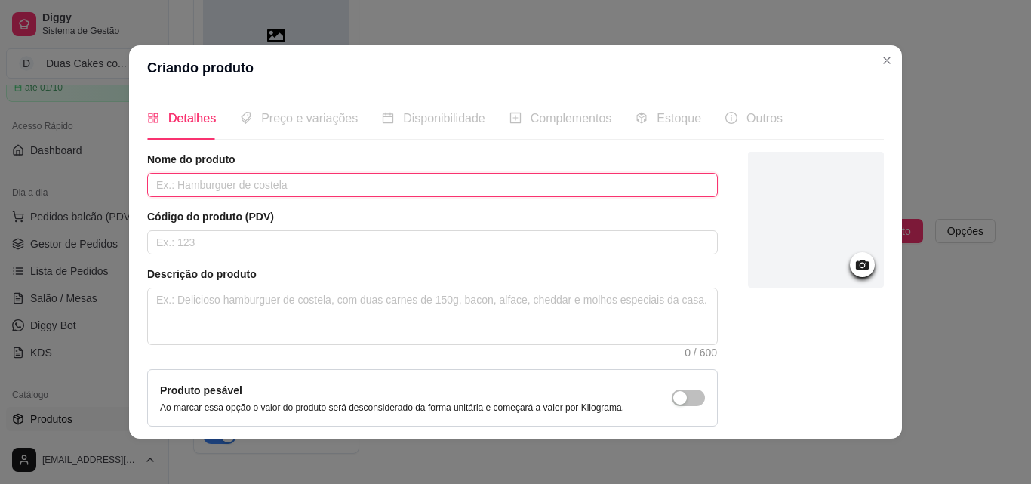
click at [528, 189] on input "text" at bounding box center [432, 185] width 570 height 24
click at [212, 183] on input "Ninho com nnutella" at bounding box center [432, 185] width 570 height 24
type input "Ninho com nutella"
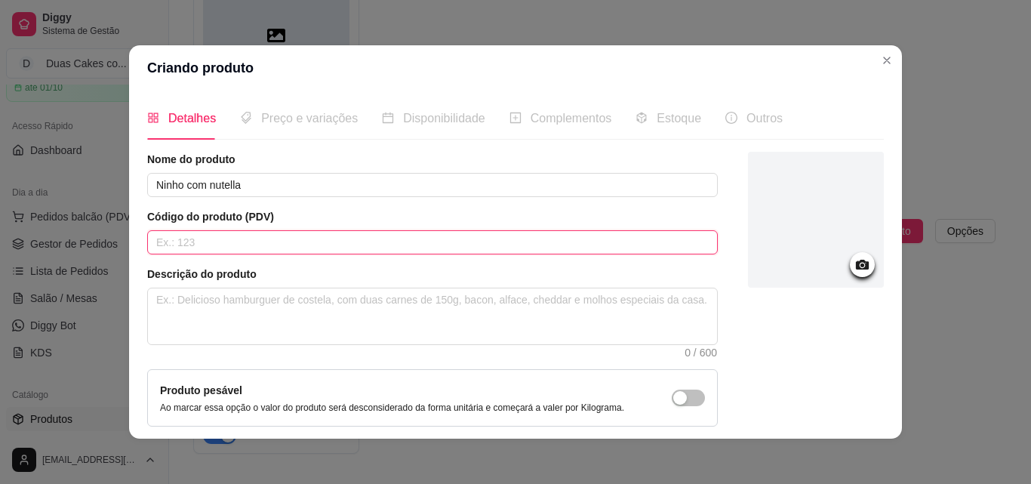
click at [257, 250] on input "text" at bounding box center [432, 242] width 570 height 24
type input "07"
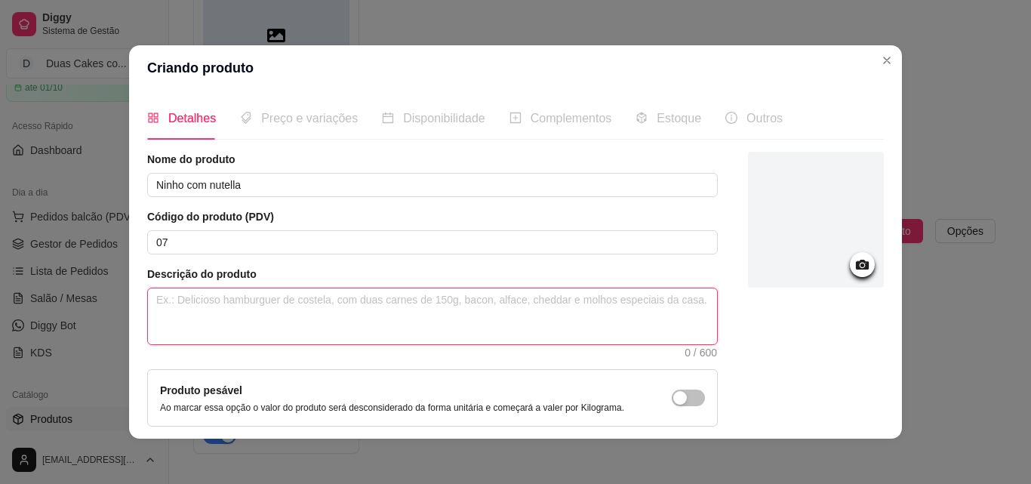
click at [412, 329] on textarea at bounding box center [432, 316] width 569 height 56
paste textarea "Creme base de ninho, nossa deliciosa massa amanteigada, intercalada com nosso c…"
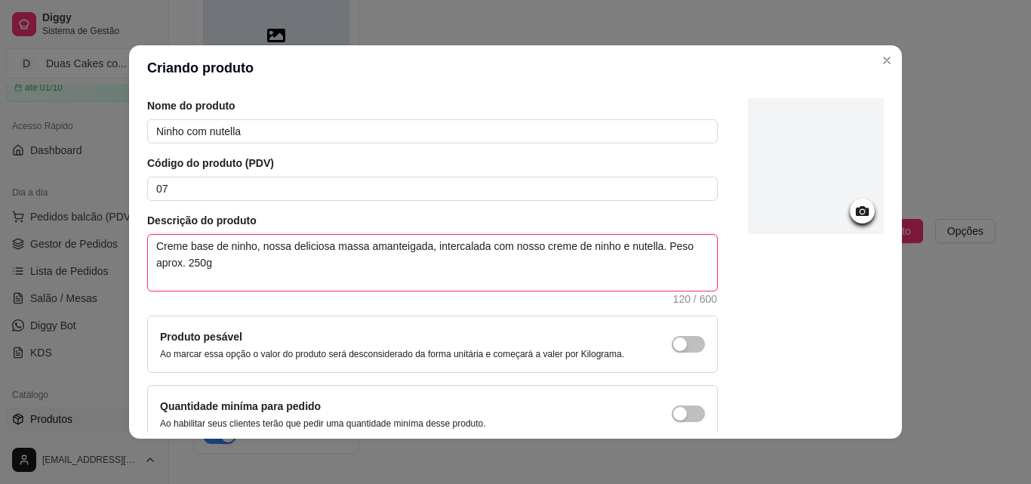
scroll to position [131, 0]
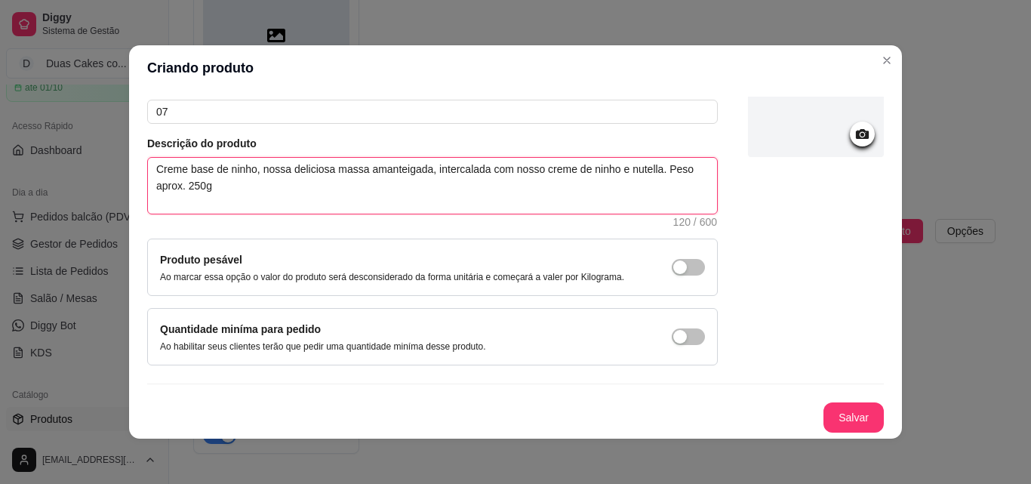
type textarea "Creme base de ninho, nossa deliciosa massa amanteigada, intercalada com nosso c…"
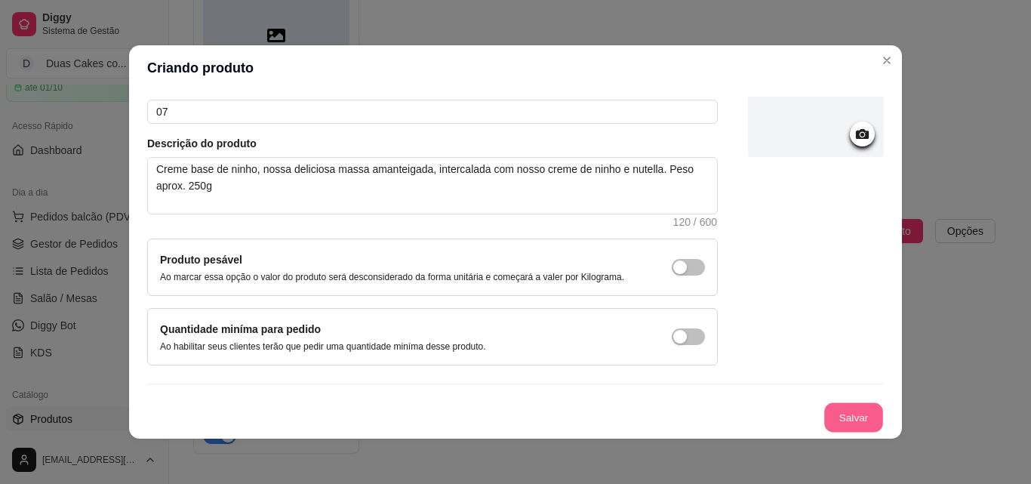
click at [824, 414] on button "Salvar" at bounding box center [853, 417] width 59 height 29
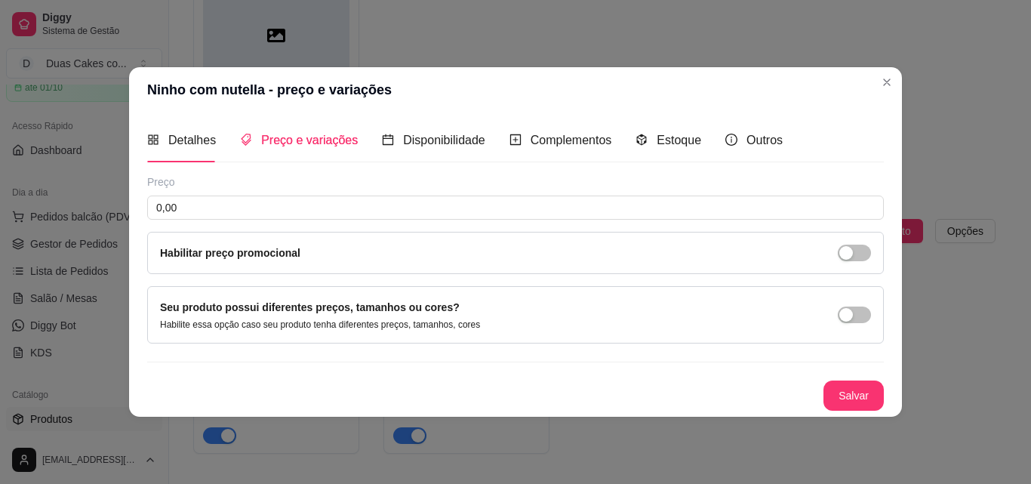
scroll to position [0, 0]
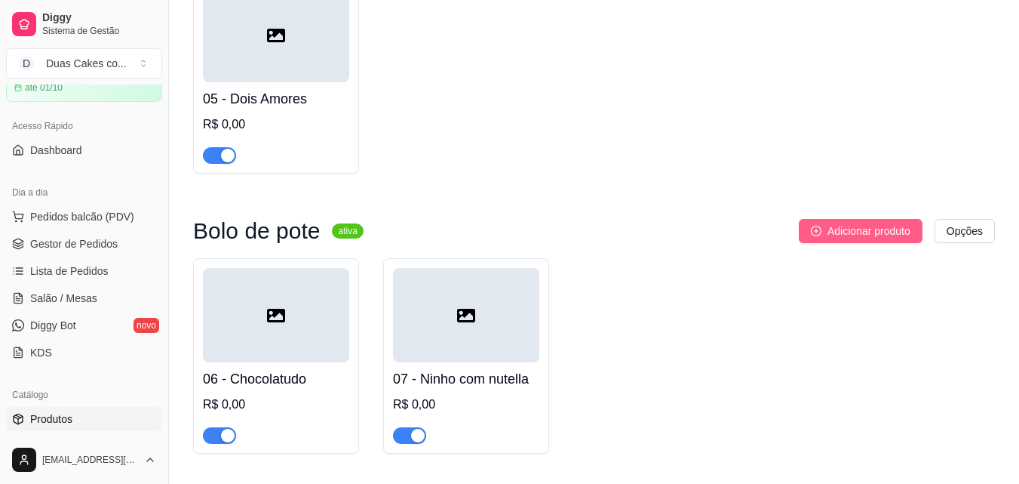
click at [863, 238] on span "Adicionar produto" at bounding box center [869, 231] width 83 height 17
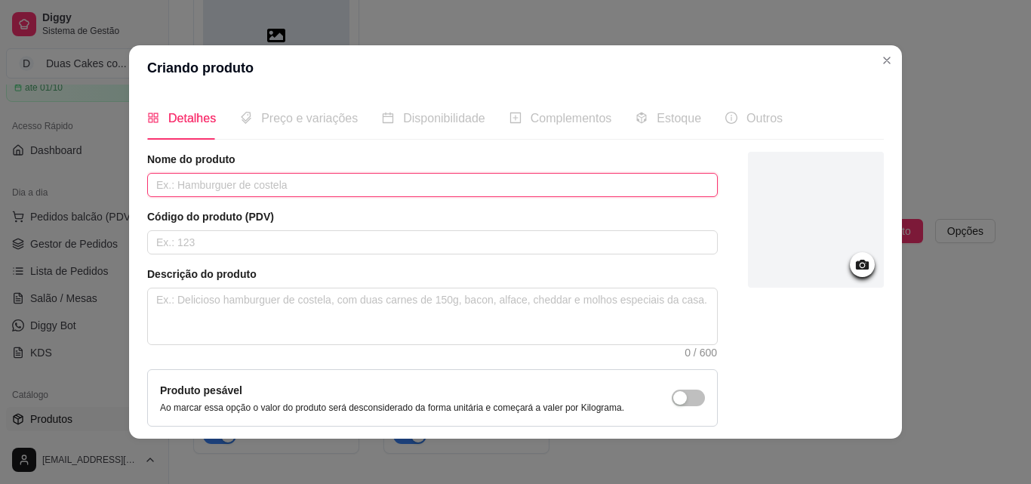
click at [313, 192] on input "text" at bounding box center [432, 185] width 570 height 24
type input "KitKat"
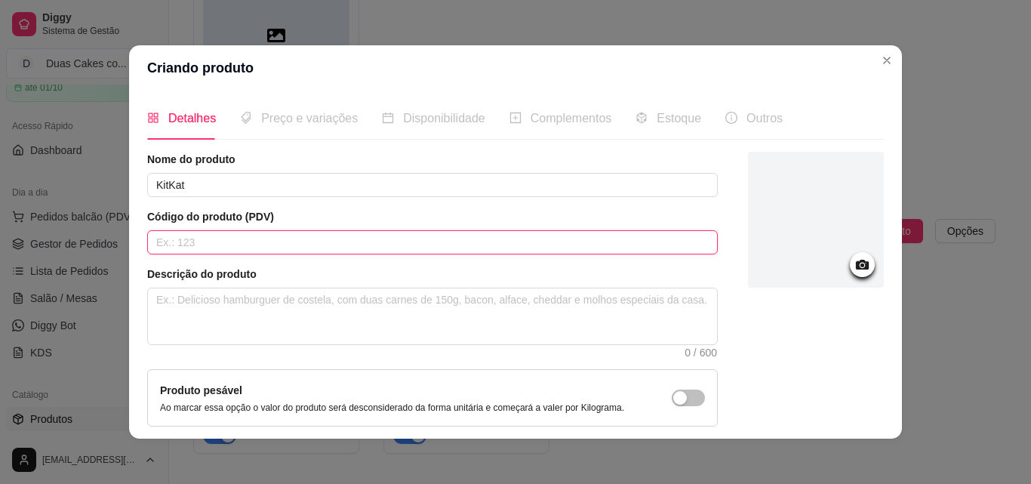
click at [269, 236] on input "text" at bounding box center [432, 242] width 570 height 24
type input "08"
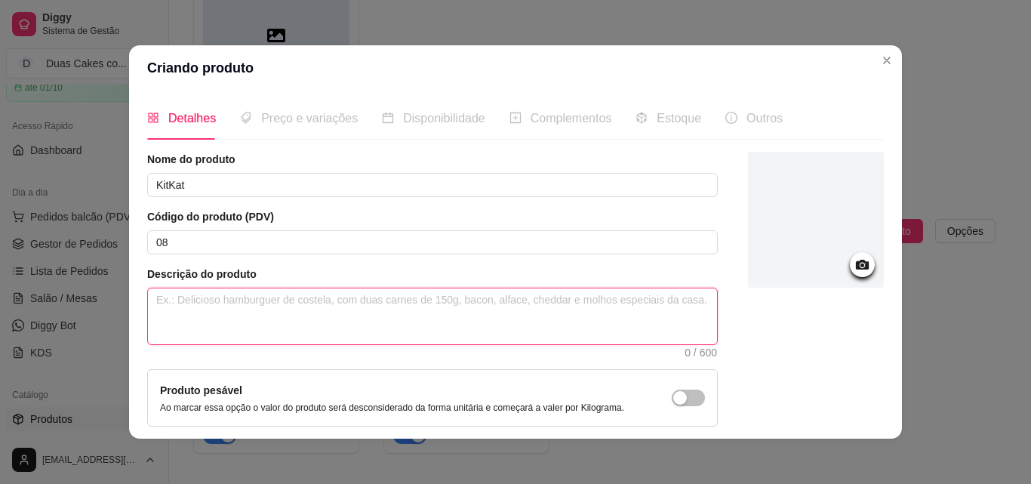
click at [254, 317] on textarea at bounding box center [432, 316] width 569 height 56
click at [256, 316] on textarea at bounding box center [432, 316] width 569 height 56
paste textarea "Creme base de chocolate, nossa deliciosa massa de chocolate, com creme de choco…"
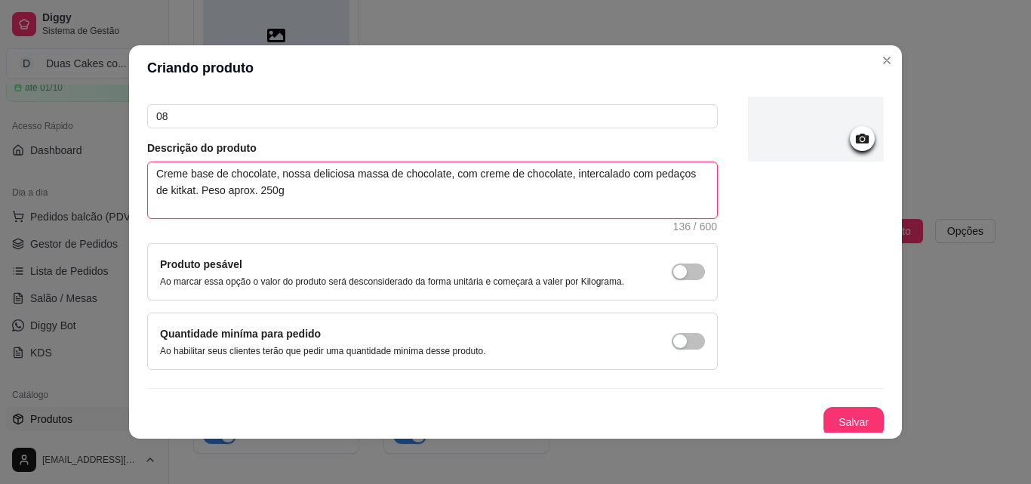
scroll to position [131, 0]
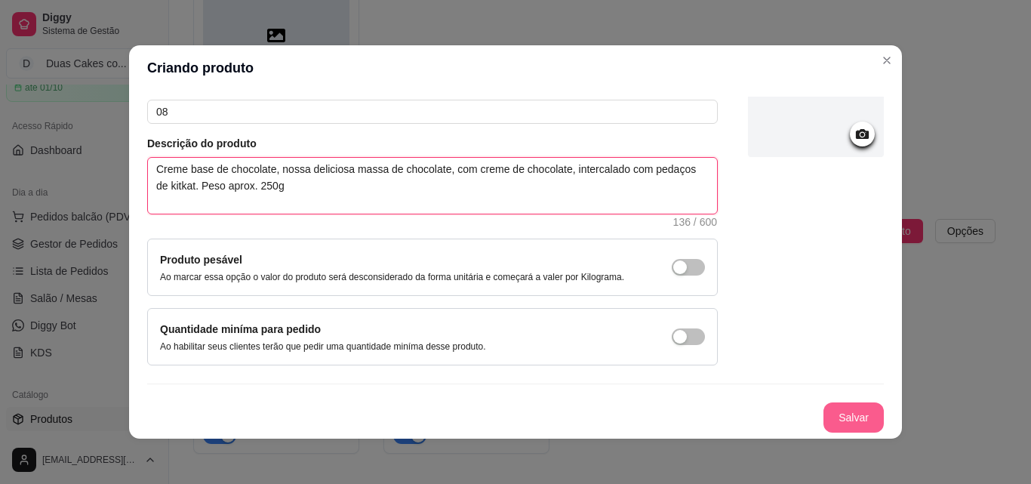
type textarea "Creme base de chocolate, nossa deliciosa massa de chocolate, com creme de choco…"
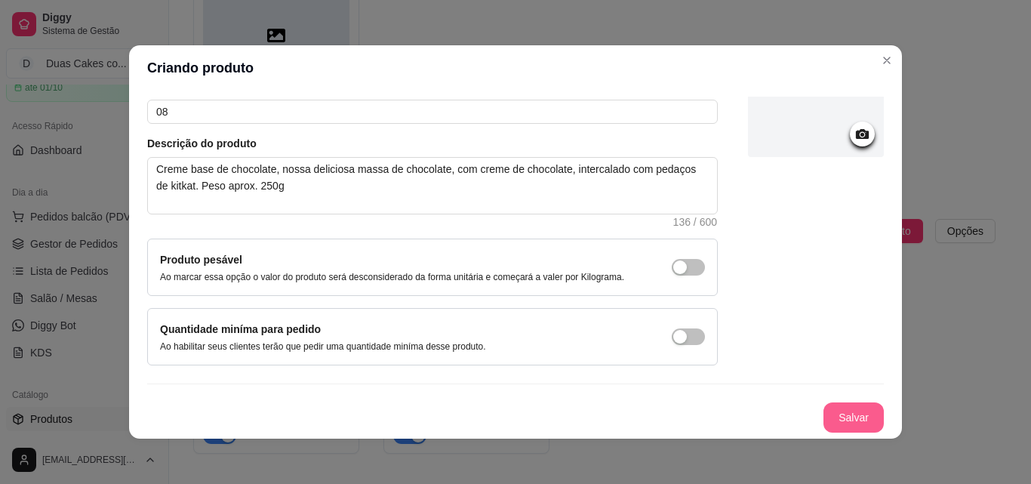
click at [846, 418] on button "Salvar" at bounding box center [853, 417] width 60 height 30
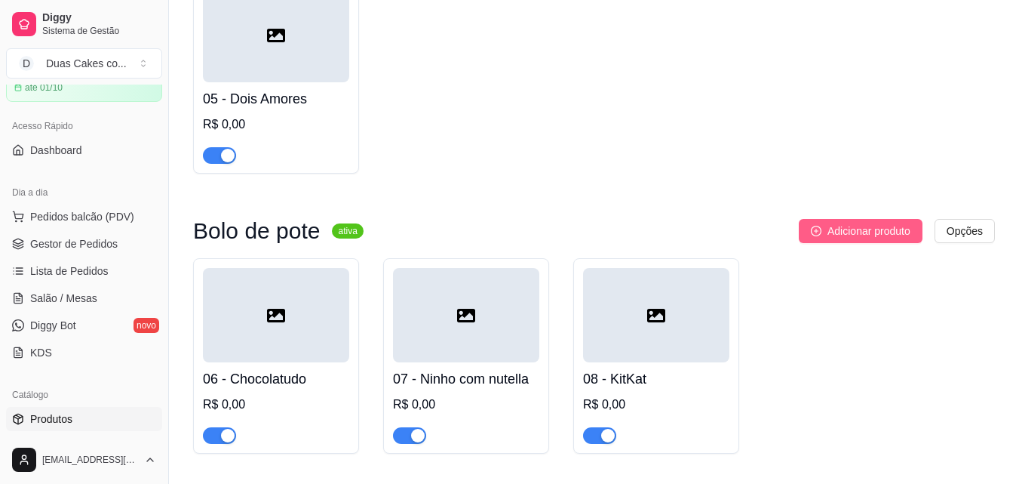
click at [850, 243] on button "Adicionar produto" at bounding box center [861, 231] width 124 height 24
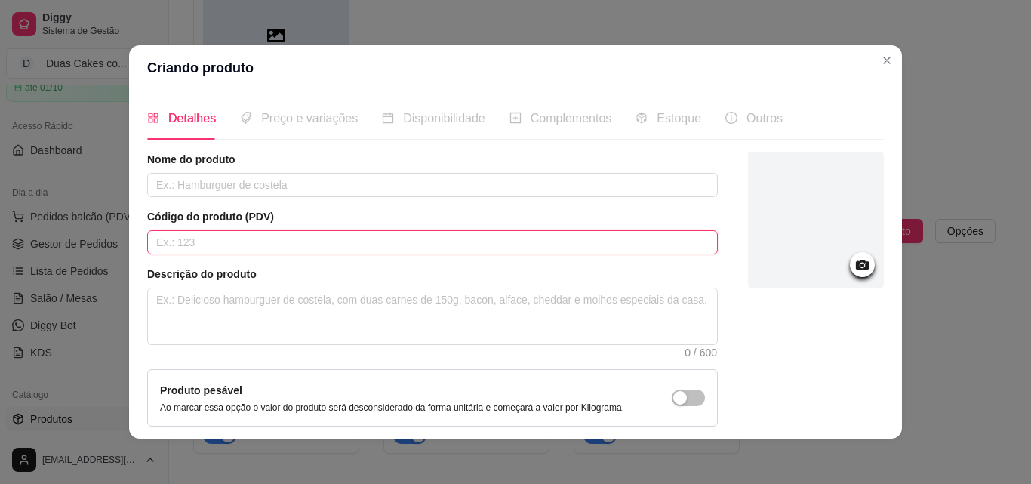
click at [410, 243] on input "text" at bounding box center [432, 242] width 570 height 24
type input "09"
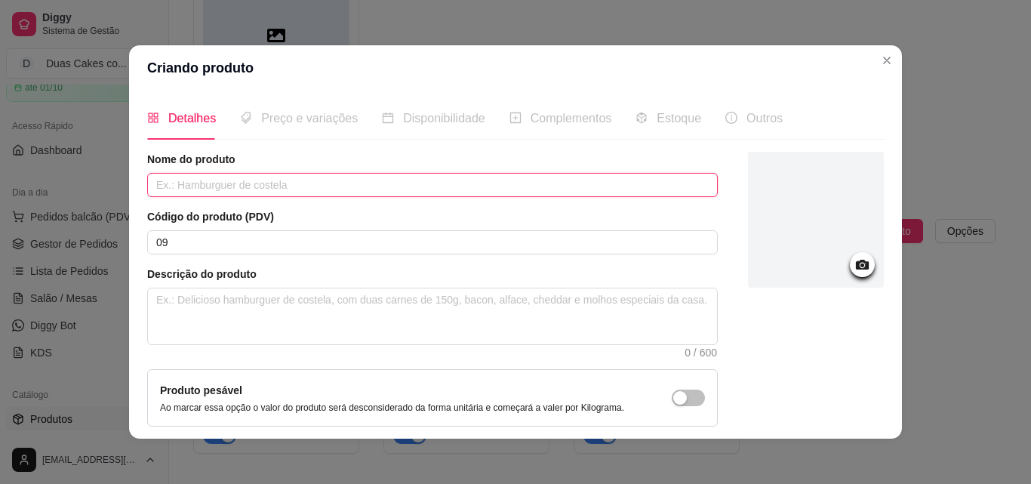
click at [420, 191] on input "text" at bounding box center [432, 185] width 570 height 24
type input "Dois amores"
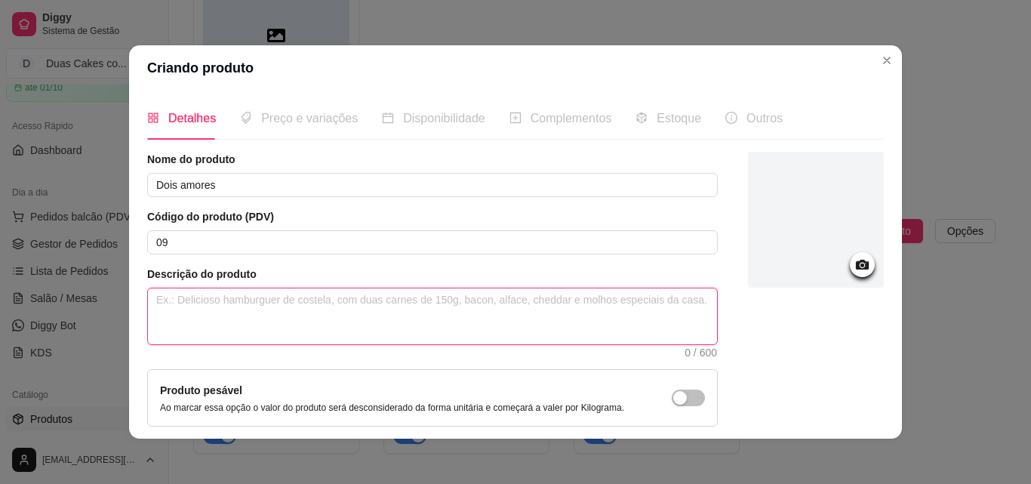
paste textarea "Creme base de ninho, nossa deliciosa massa amanteigada, intercalada com nossos …"
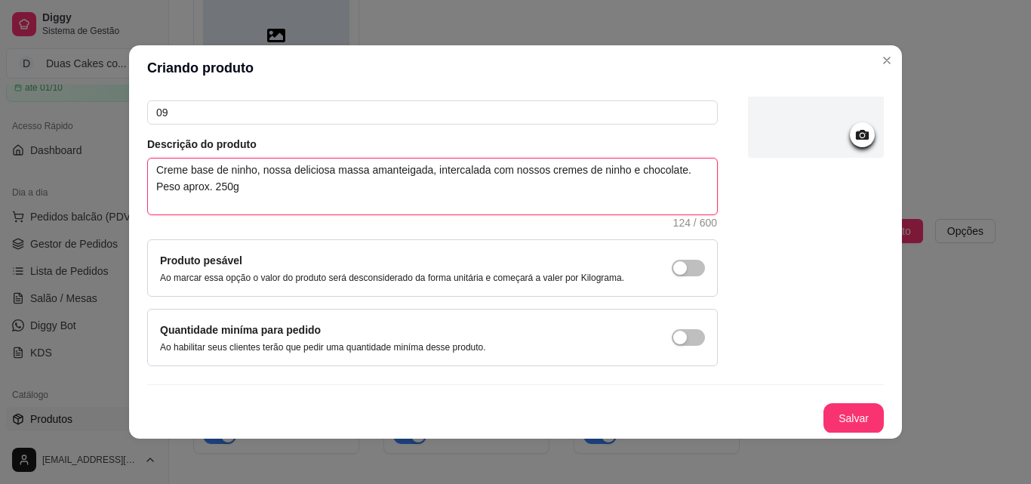
scroll to position [131, 0]
type textarea "Creme base de ninho, nossa deliciosa massa amanteigada, intercalada com nossos …"
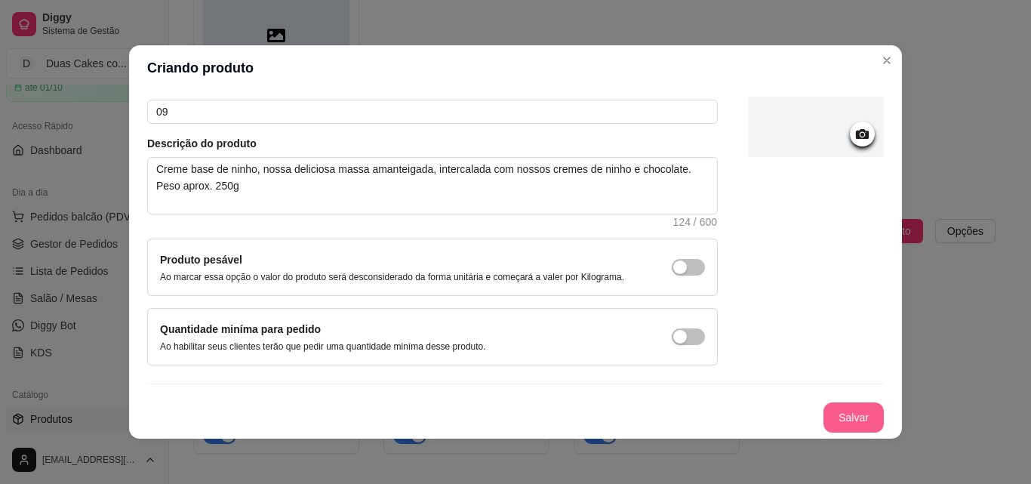
click at [831, 408] on button "Salvar" at bounding box center [853, 417] width 60 height 30
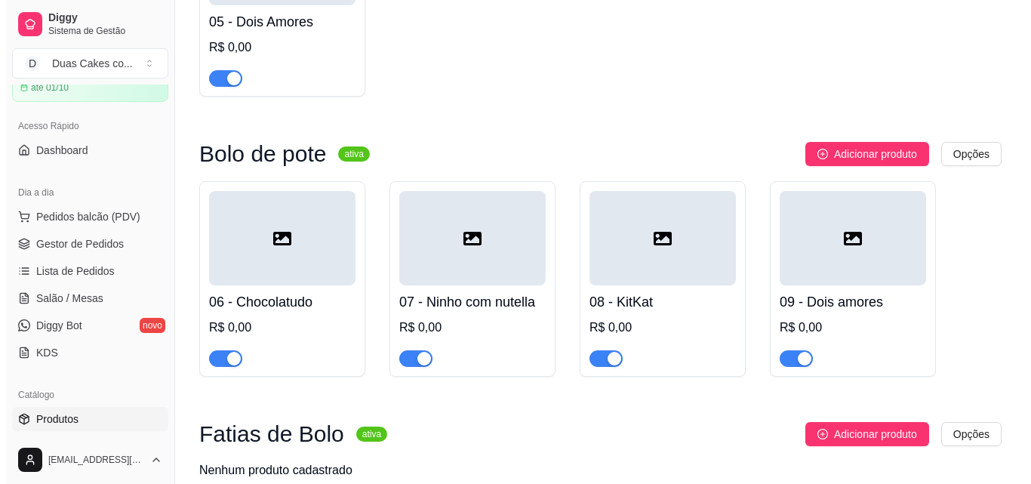
scroll to position [528, 0]
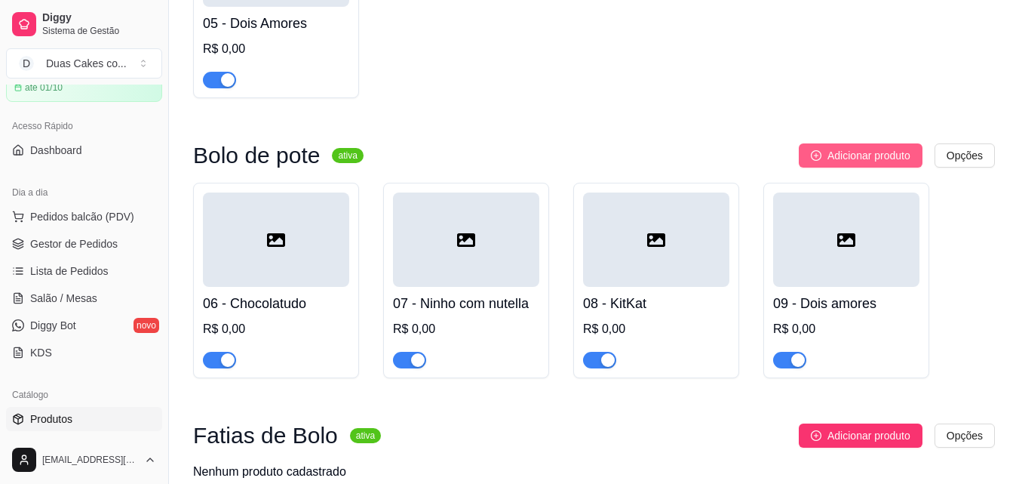
click at [880, 152] on span "Adicionar produto" at bounding box center [869, 155] width 83 height 17
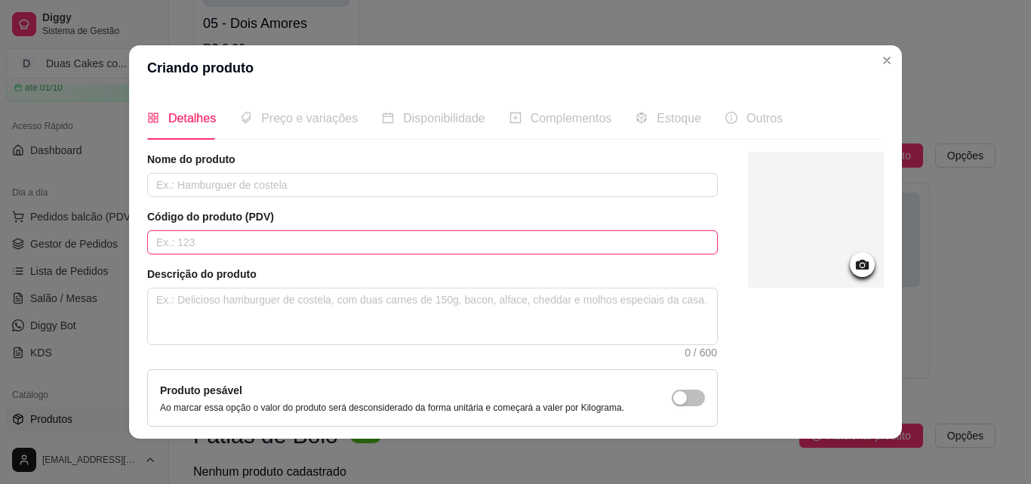
click at [543, 245] on input "text" at bounding box center [432, 242] width 570 height 24
type input "10"
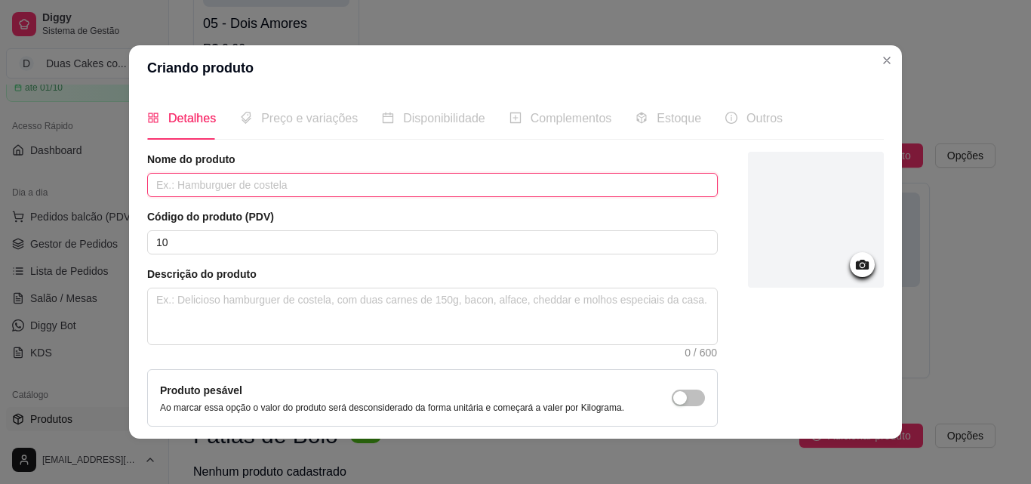
click at [555, 179] on input "text" at bounding box center [432, 185] width 570 height 24
click at [318, 186] on input "text" at bounding box center [432, 185] width 570 height 24
type input "RedVelvet"
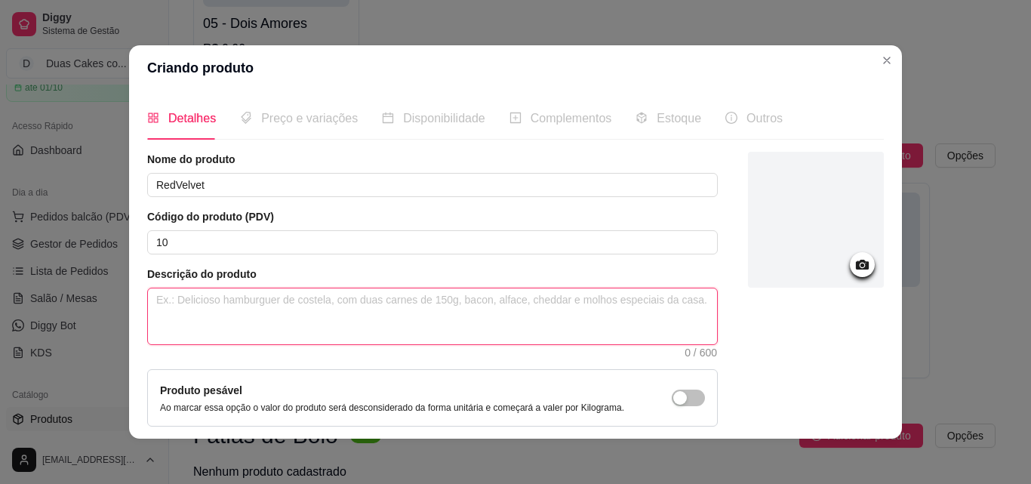
click at [372, 321] on textarea at bounding box center [432, 316] width 569 height 56
paste textarea "Creme base de ninho, nossa deliciosa massa de RedVelvet, intercalada com nosso …"
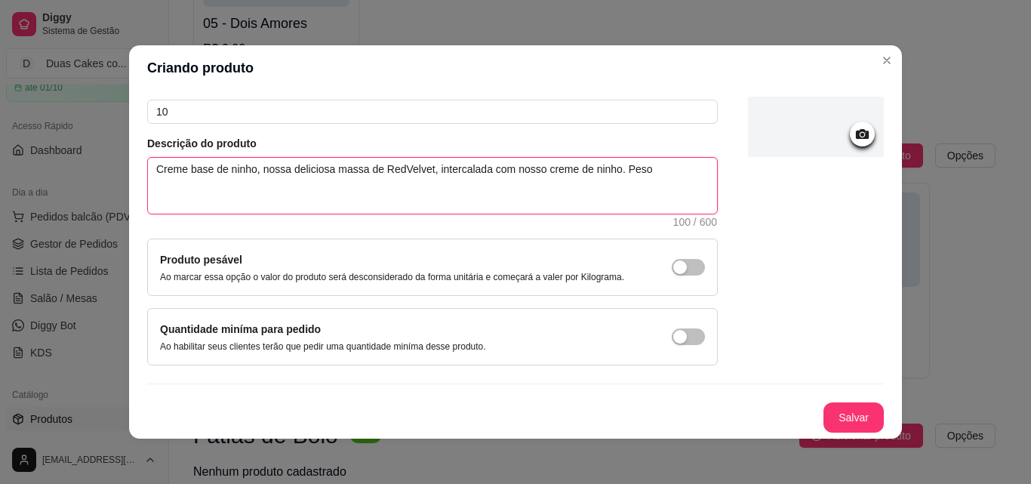
scroll to position [3, 0]
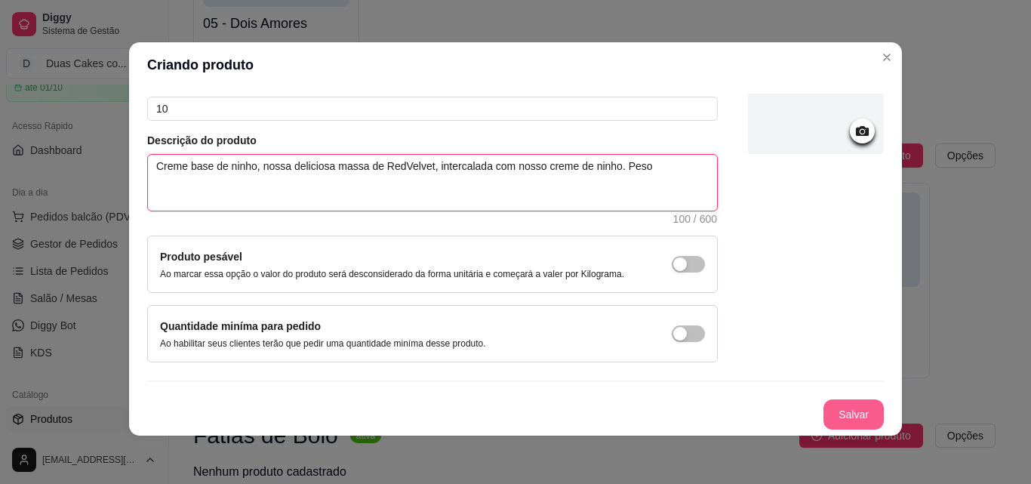
type textarea "Creme base de ninho, nossa deliciosa massa de RedVelvet, intercalada com nosso …"
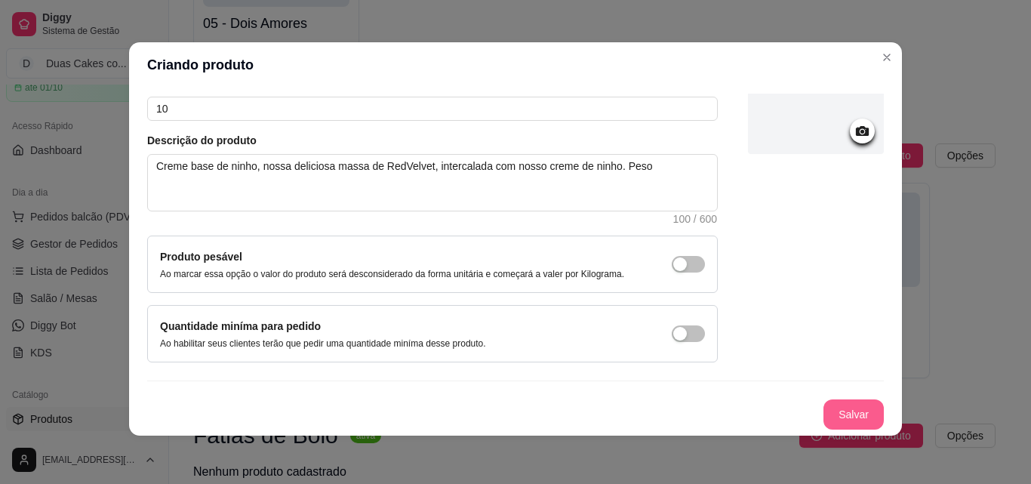
click at [844, 404] on button "Salvar" at bounding box center [853, 414] width 60 height 30
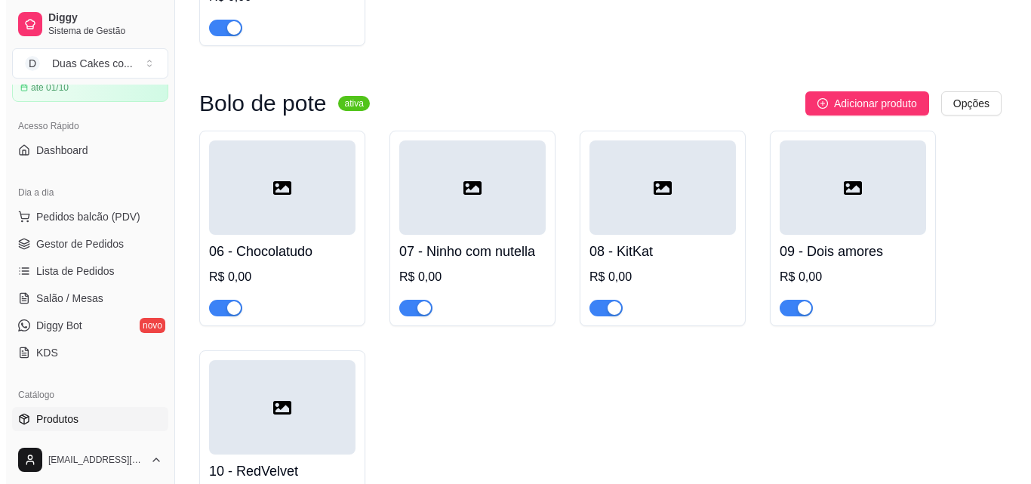
scroll to position [604, 0]
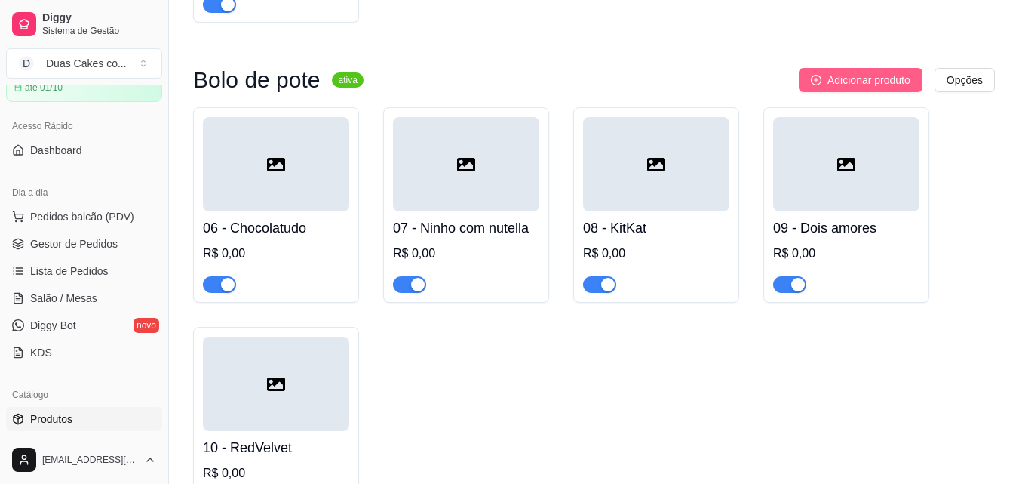
click at [870, 78] on span "Adicionar produto" at bounding box center [869, 80] width 83 height 17
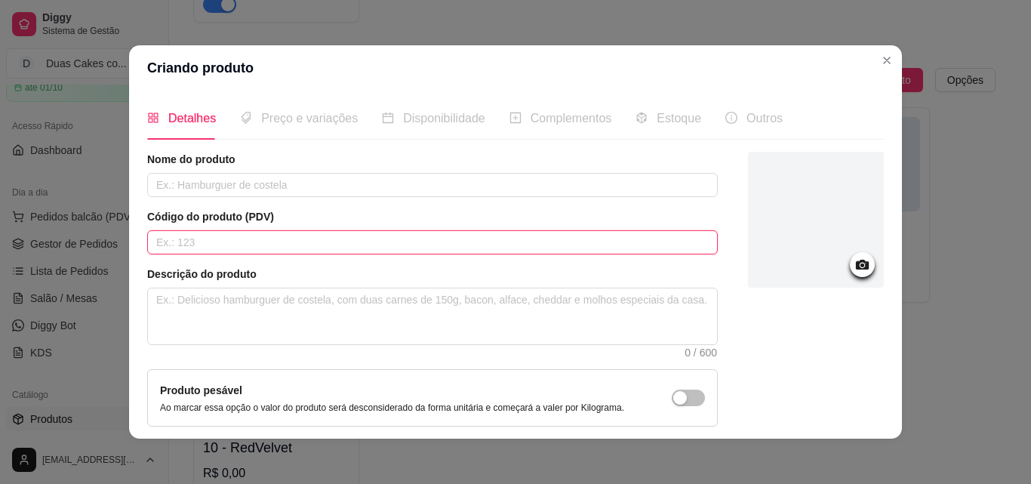
click at [417, 242] on input "text" at bounding box center [432, 242] width 570 height 24
type input "11"
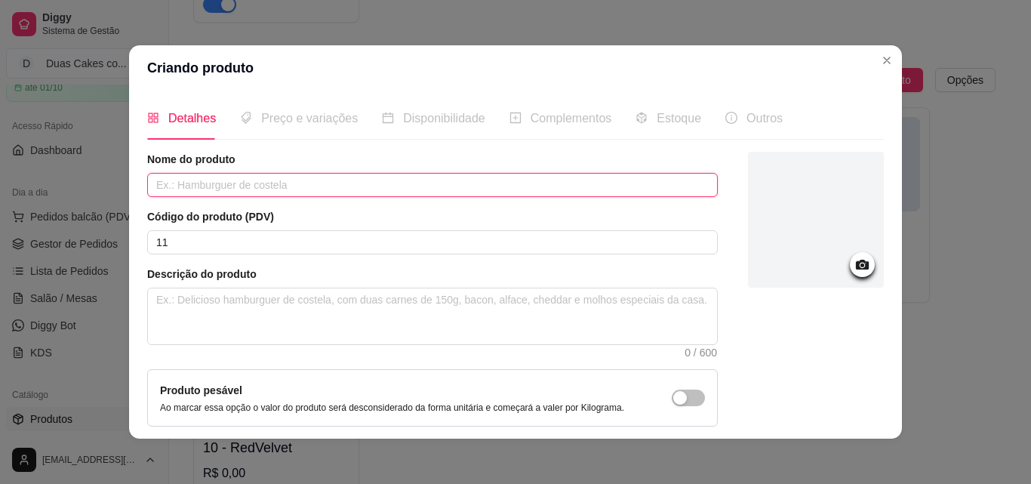
click at [303, 189] on input "text" at bounding box center [432, 185] width 570 height 24
type input "Ovomaltine"
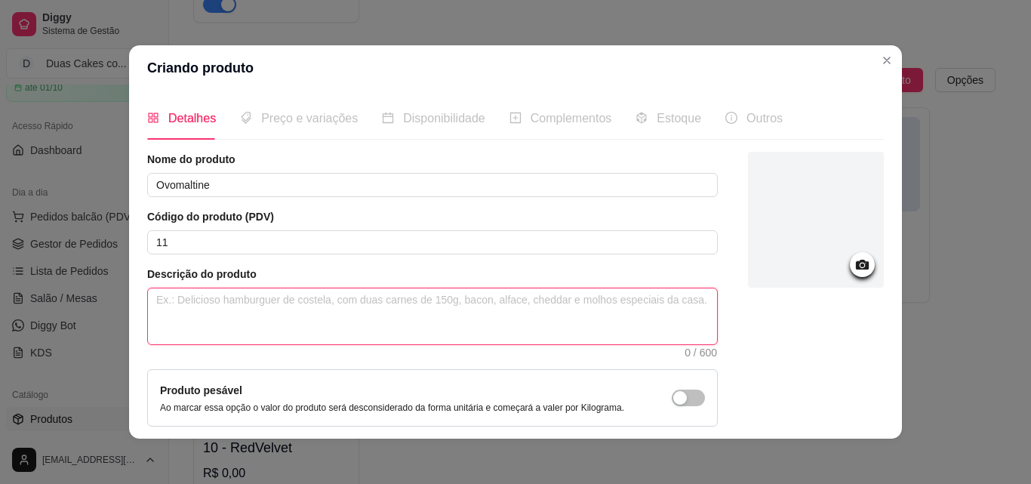
click at [229, 325] on textarea at bounding box center [432, 316] width 569 height 56
paste textarea "Creme base de ninho, nossa deliciosa massa amanteigada, intercalada com nossos …"
type textarea "Creme base de ninho, nossa deliciosa massa amanteigada, intercalada com nossos …"
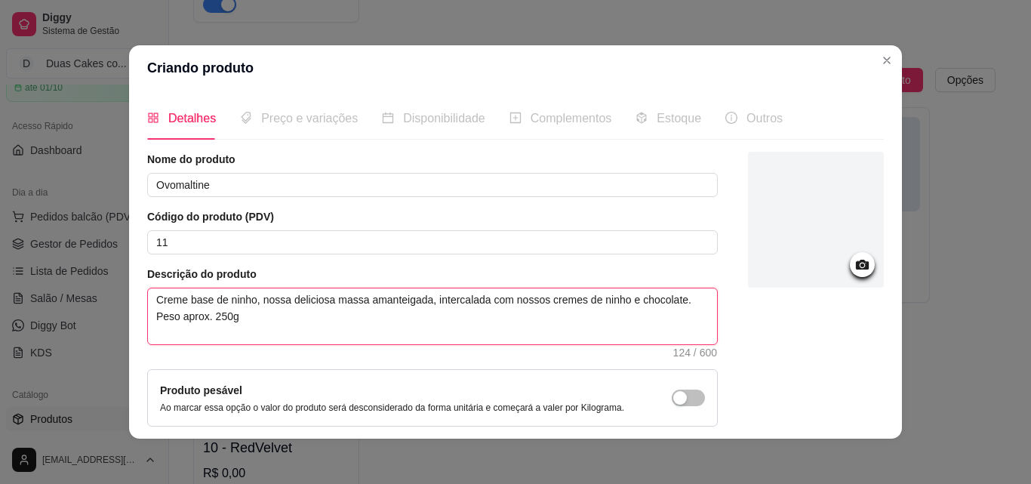
type textarea "Creme base de ninho, nossa deliciosa massa amanteigada , intercalada com nossos…"
type textarea "Creme base de ninho, nossa deliciosa massa amanteigada m, intercalada com nosso…"
type textarea "Creme base de ninho, nossa deliciosa massa amanteigada mo, intercalada com noss…"
type textarea "Creme base de ninho, nossa deliciosa massa amanteigada mol, intercalada com nos…"
type textarea "Creme base de ninho, nossa deliciosa massa amanteigada molh, intercalada com no…"
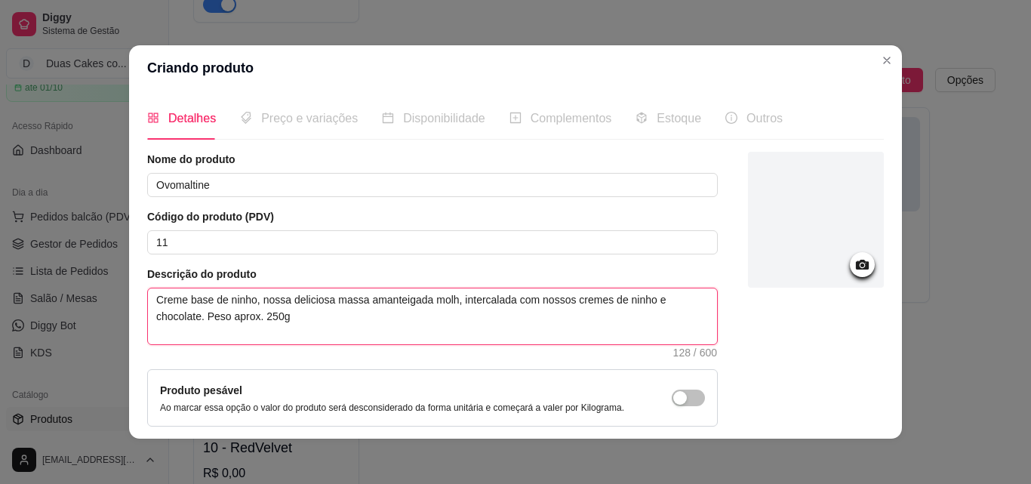
type textarea "Creme base de ninho, nossa deliciosa massa amanteigada molha, intercalada com n…"
type textarea "Creme base de ninho, nossa deliciosa massa amanteigada molhad, intercalada com …"
type textarea "Creme base de ninho, nossa deliciosa massa amanteigada molhadi, intercalada com…"
type textarea "Creme base de ninho, nossa deliciosa massa amanteigada molhadin, intercalada co…"
type textarea "Creme base de ninho, nossa deliciosa massa amanteigada molhadinha, intercalada …"
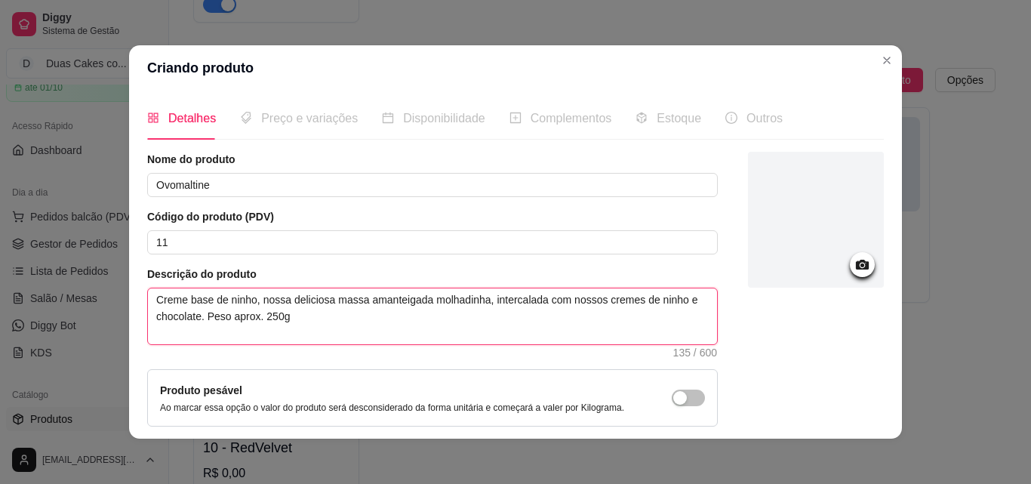
type textarea "Creme base de ninho, nossa deliciosa massa amanteigada molhadinha, intercalada …"
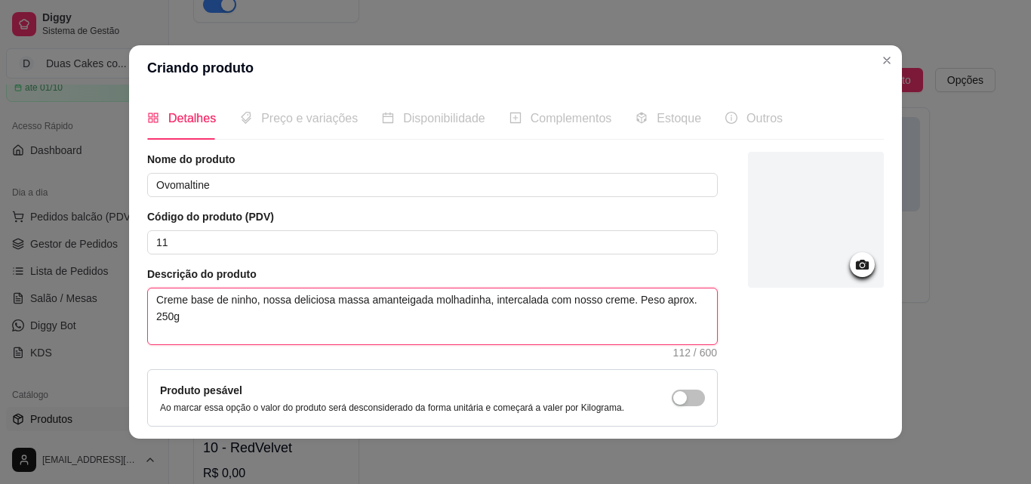
type textarea "Creme base de ninho, nossa deliciosa massa amanteigada molhadinha, intercalada …"
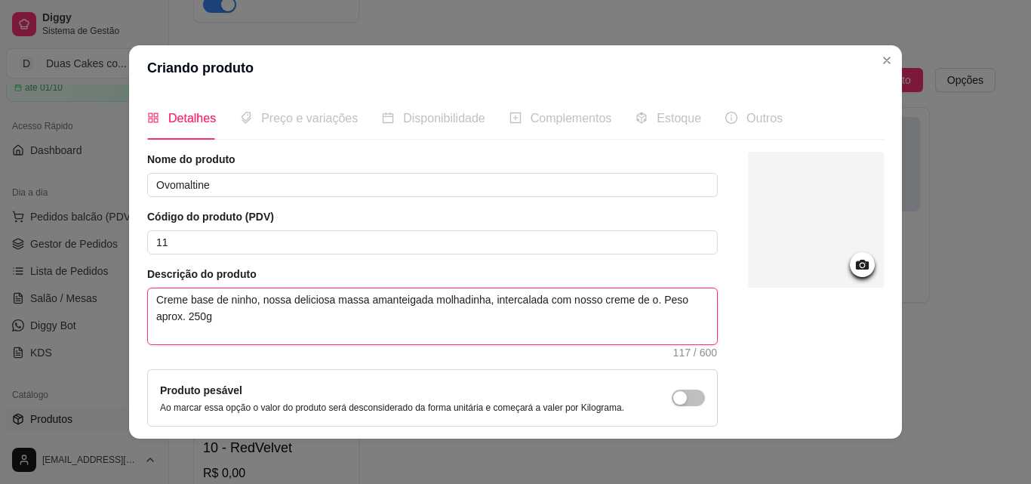
type textarea "Creme base de ninho, nossa deliciosa massa amanteigada molhadinha, intercalada …"
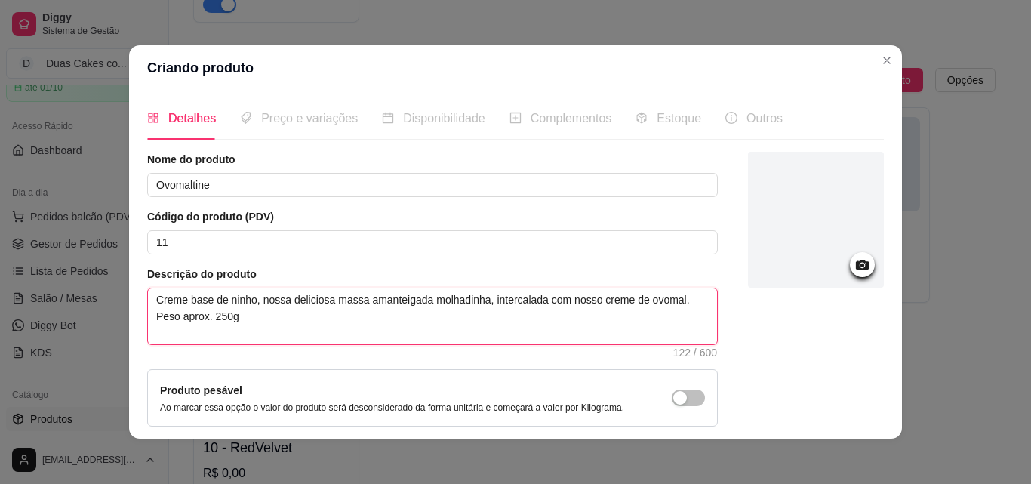
type textarea "Creme base de ninho, nossa deliciosa massa amanteigada molhadinha, intercalada …"
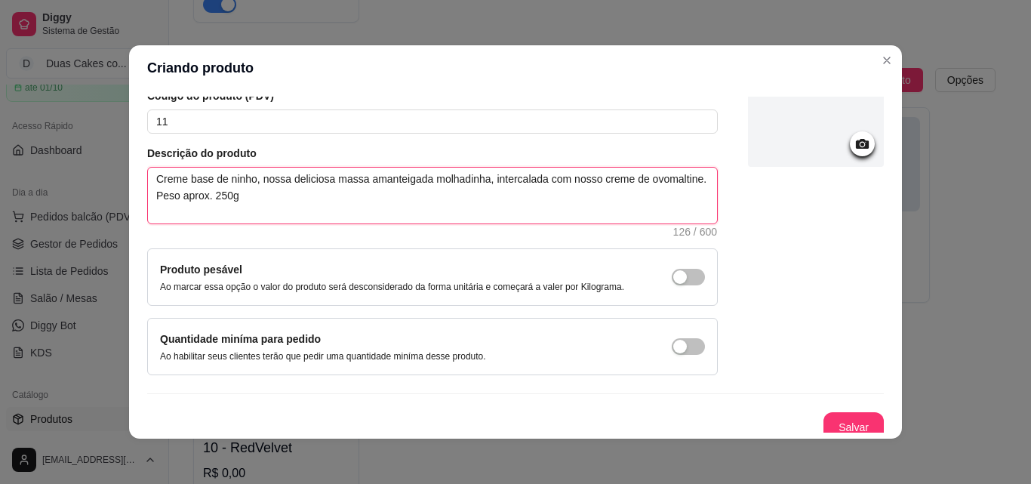
scroll to position [131, 0]
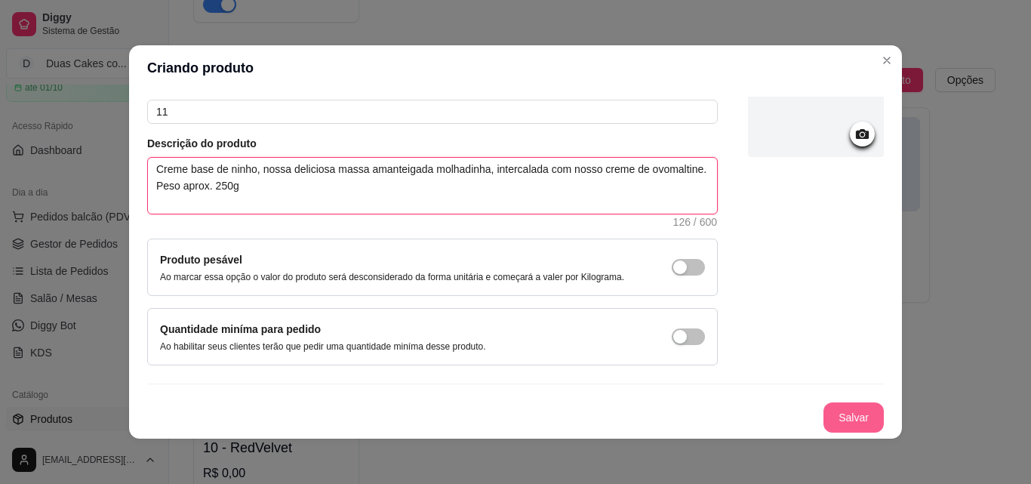
type textarea "Creme base de ninho, nossa deliciosa massa amanteigada molhadinha, intercalada …"
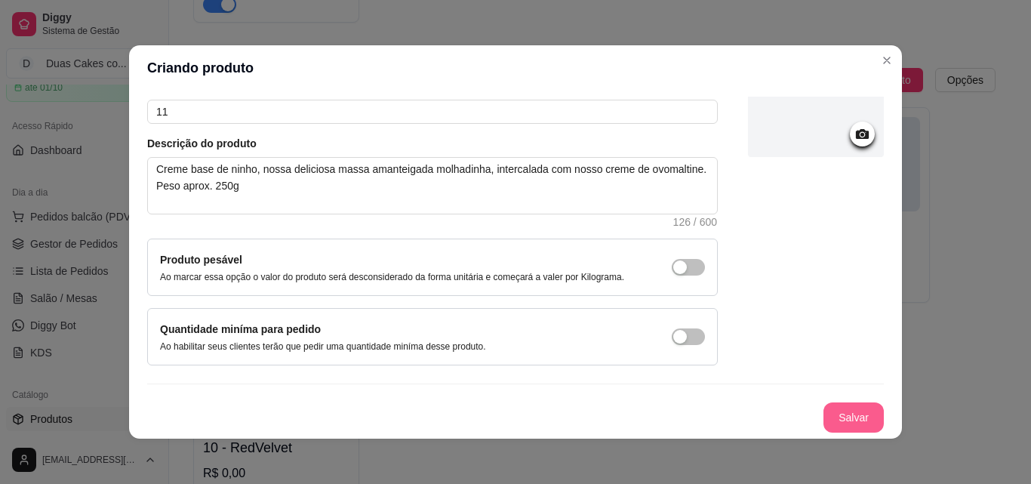
click at [826, 406] on button "Salvar" at bounding box center [853, 417] width 60 height 30
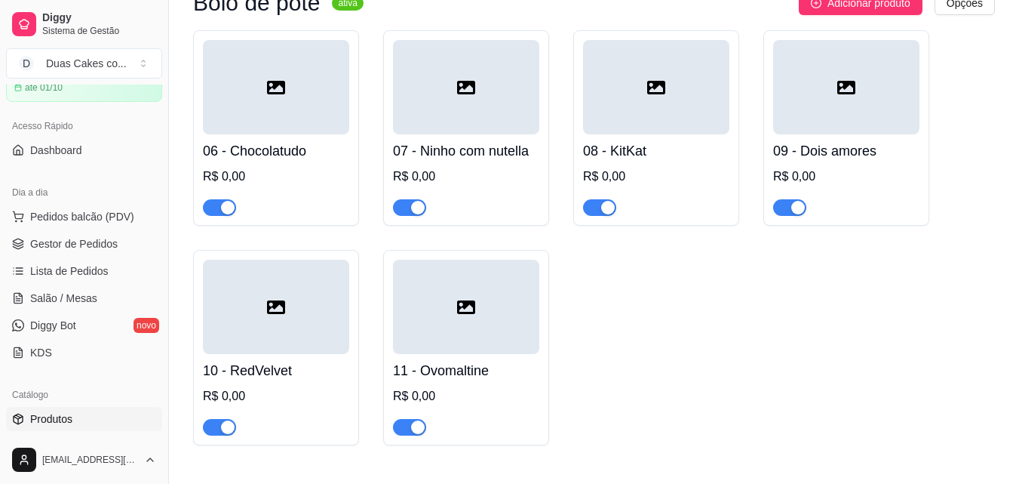
scroll to position [679, 0]
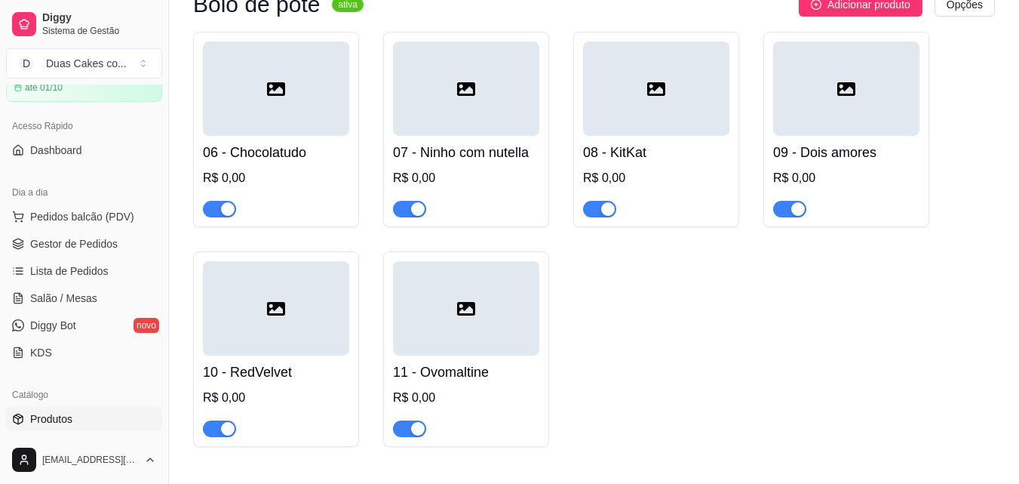
click at [460, 169] on div "07 - Ninho com nutella R$ 0,00" at bounding box center [466, 176] width 146 height 81
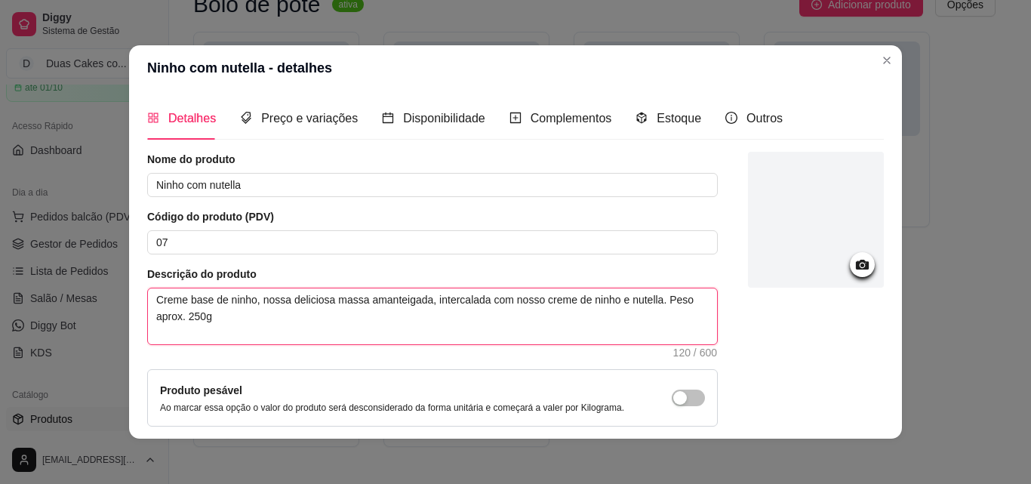
drag, startPoint x: 150, startPoint y: 300, endPoint x: 268, endPoint y: 319, distance: 119.3
click at [268, 319] on textarea "Creme base de ninho, nossa deliciosa massa amanteigada, intercalada com nosso c…" at bounding box center [432, 316] width 569 height 56
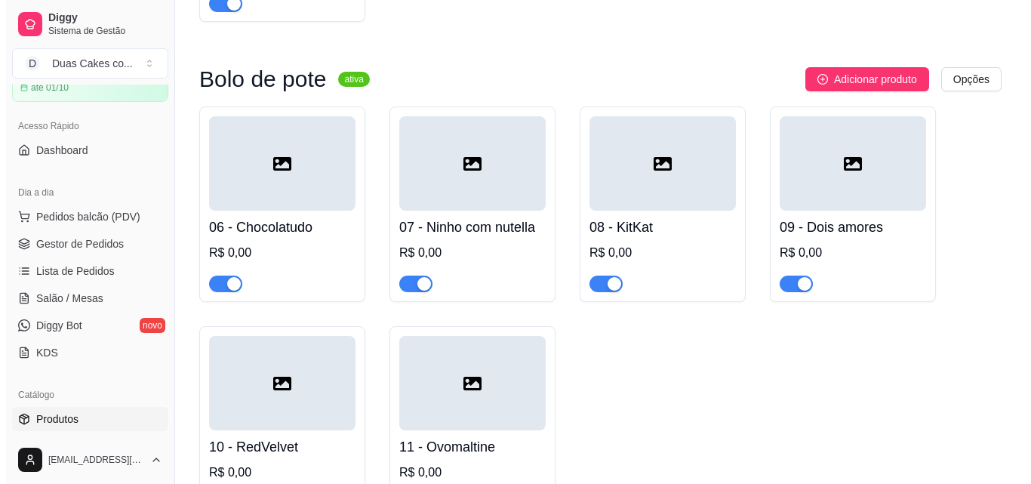
scroll to position [604, 0]
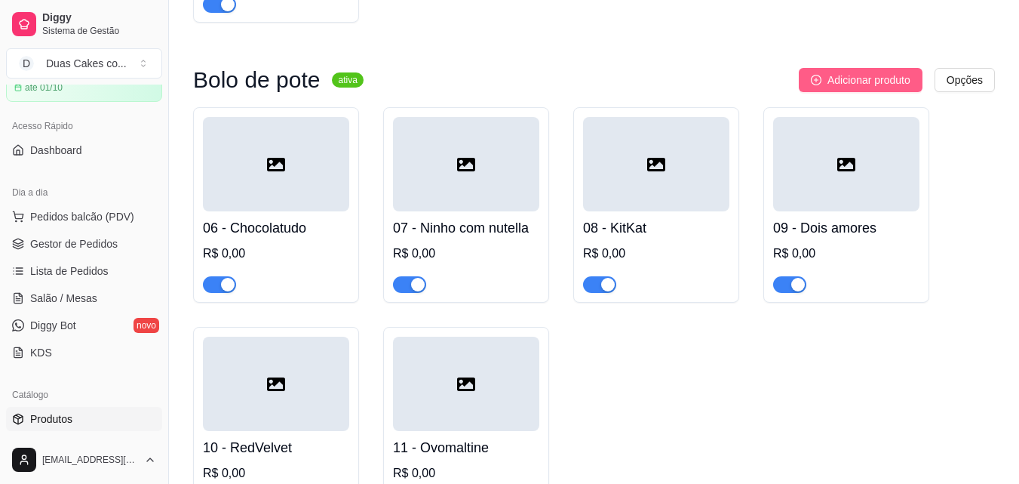
click at [847, 86] on span "Adicionar produto" at bounding box center [869, 80] width 83 height 17
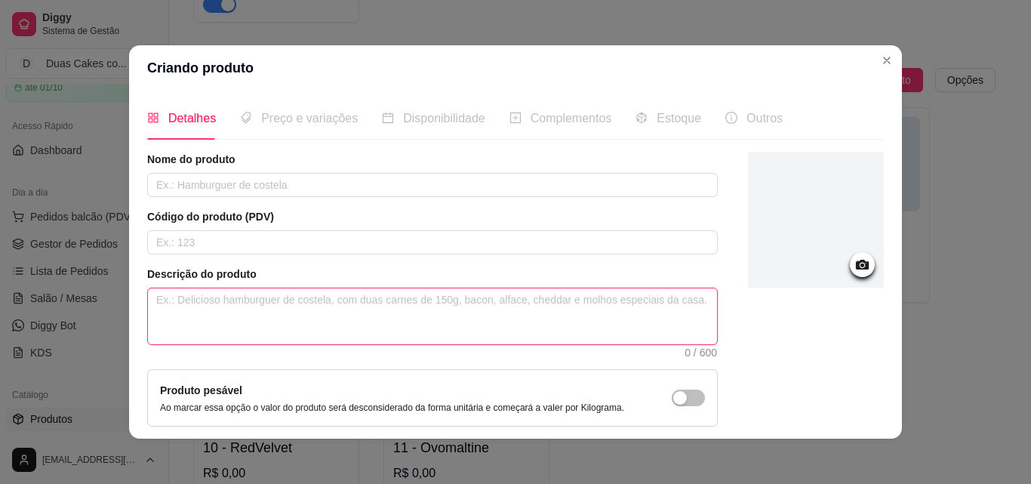
click at [341, 311] on textarea at bounding box center [432, 316] width 569 height 56
paste textarea "Creme base de ninho, nossa deliciosa massa amanteigada, intercalada com nosso c…"
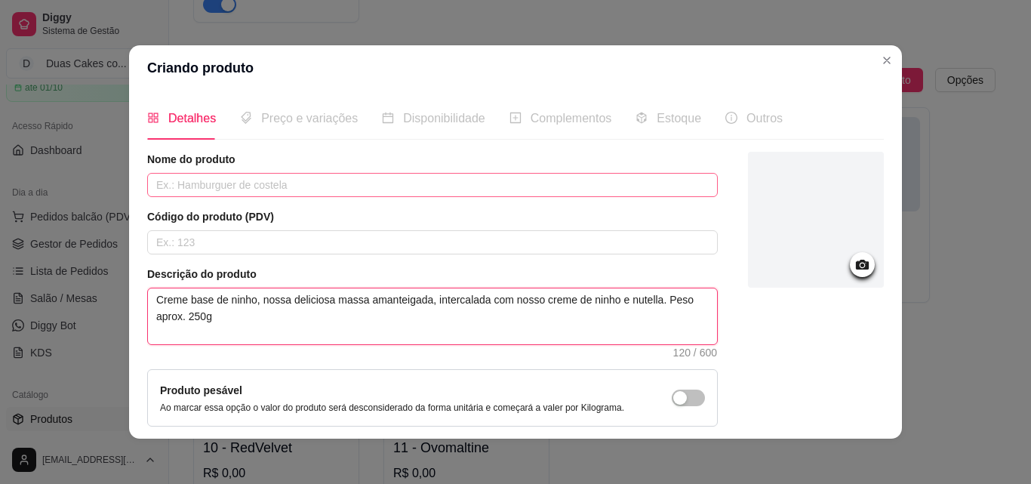
type textarea "Creme base de ninho, nossa deliciosa massa amanteigada, intercalada com nosso c…"
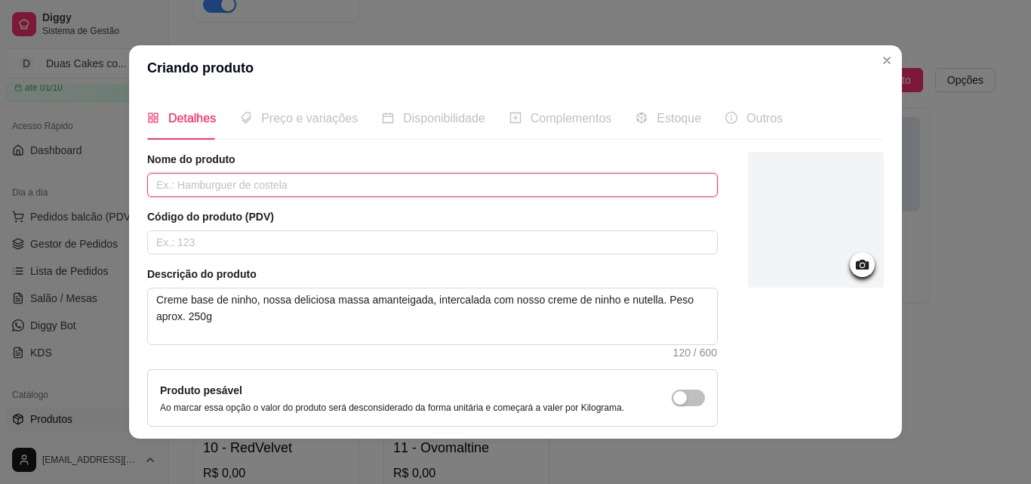
click at [260, 183] on input "text" at bounding box center [432, 185] width 570 height 24
type input "Abacaci com coco"
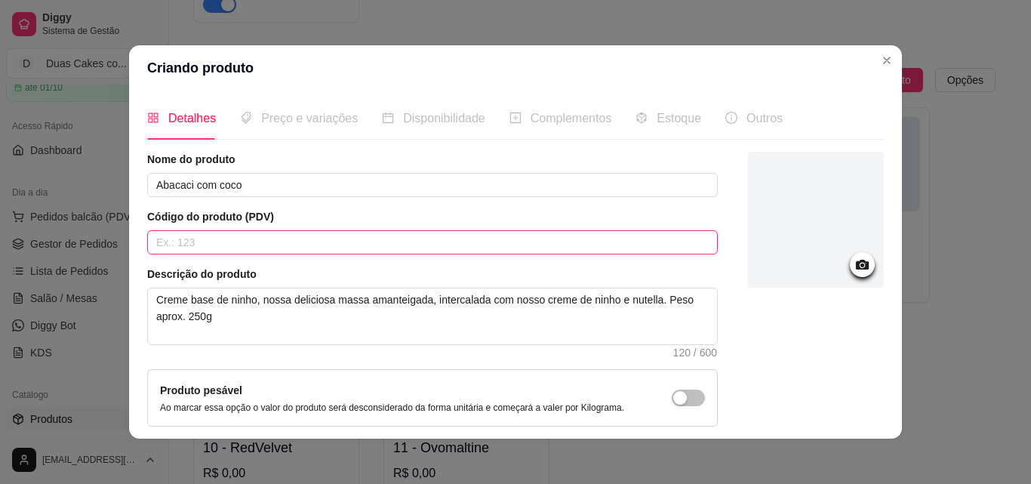
click at [232, 240] on input "text" at bounding box center [432, 242] width 570 height 24
type input "12"
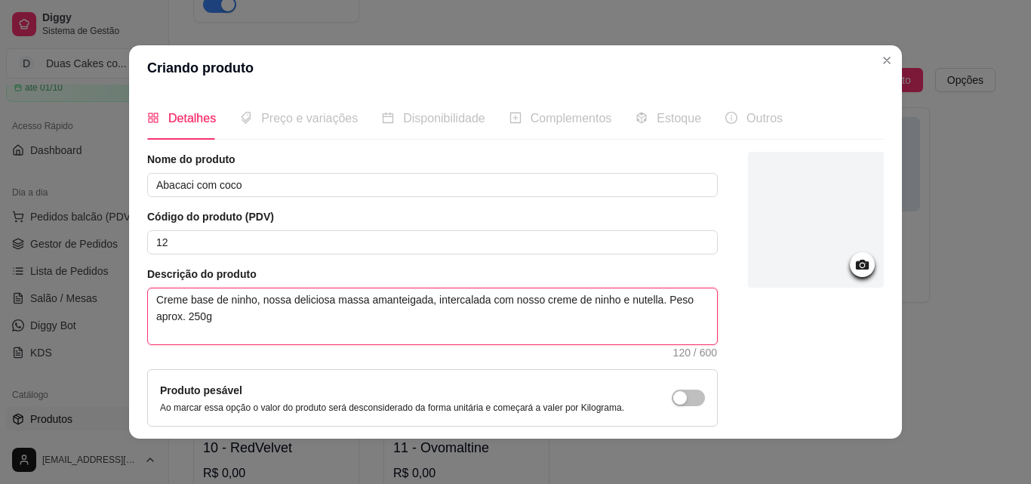
click at [420, 300] on textarea "Creme base de ninho, nossa deliciosa massa amanteigada, intercalada com nosso c…" at bounding box center [432, 316] width 569 height 56
type textarea "Creme base de ninho, nossa deliciosa massa amanteigada , intercalada com nosso …"
type textarea "Creme base de ninho, nossa deliciosa massa amanteigada mo, intercalada com noss…"
type textarea "Creme base de ninho, nossa deliciosa massa amanteigada mol, intercalada com nos…"
type textarea "Creme base de ninho, nossa deliciosa massa amanteigada molh, intercalada com no…"
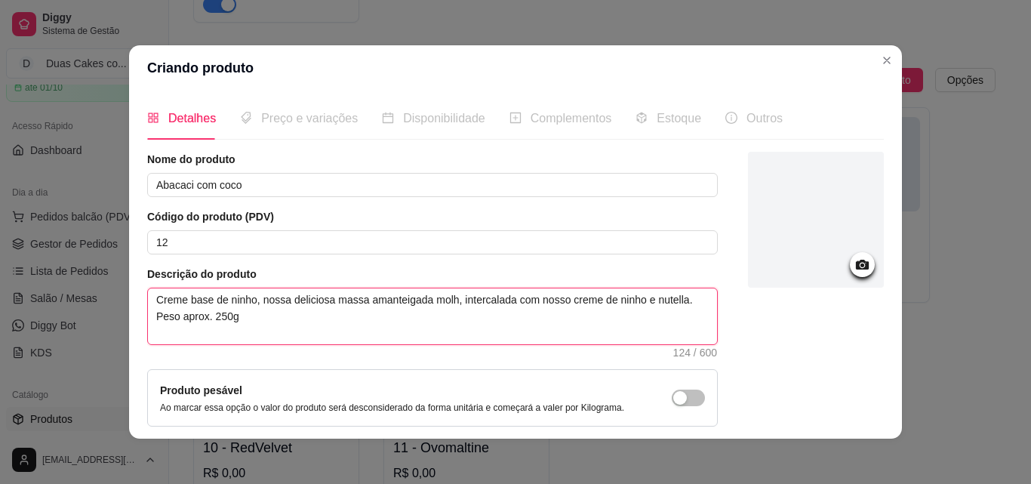
type textarea "Creme base de ninho, nossa deliciosa massa amanteigada molha, intercalada com n…"
type textarea "Creme base de ninho, nossa deliciosa massa amanteigada molhad, intercalada com …"
type textarea "Creme base de ninho, nossa deliciosa massa amanteigada molhadi, intercalada com…"
type textarea "Creme base de ninho, nossa deliciosa massa amanteigada molhadin, intercalada co…"
type textarea "Creme base de ninho, nossa deliciosa massa amanteigada molhadinh, intercalada c…"
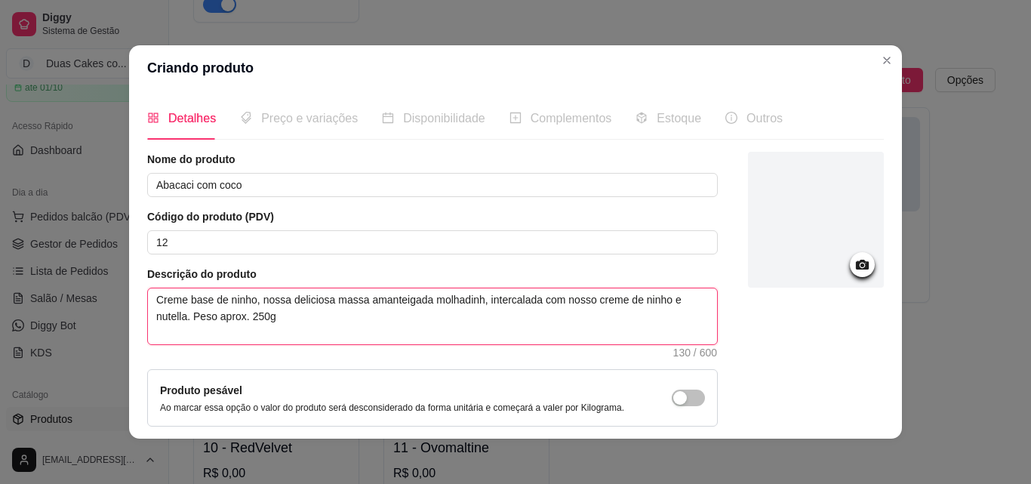
type textarea "Creme base de ninho, nossa deliciosa massa amanteigada molhadinha, intercalada …"
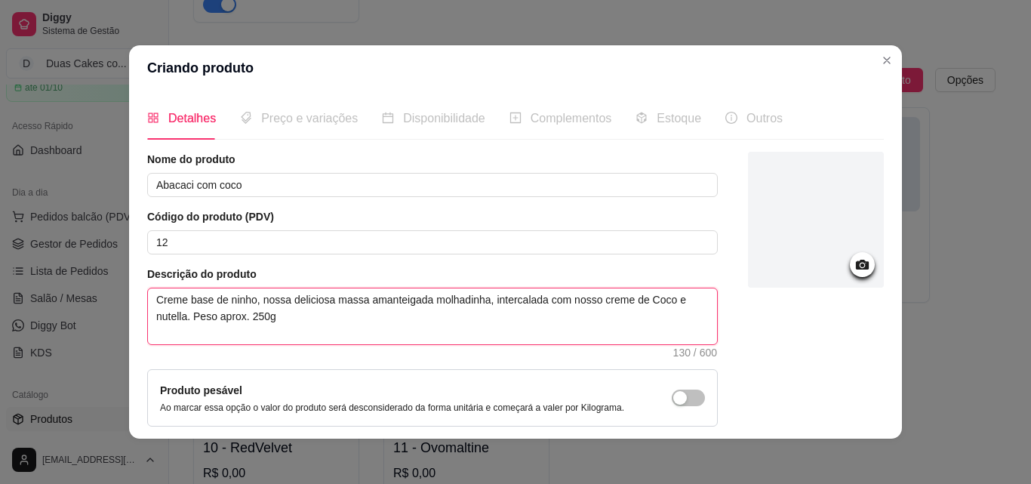
type textarea "Creme base de ninho, nossa deliciosa massa amanteigada molhadinha, intercalada …"
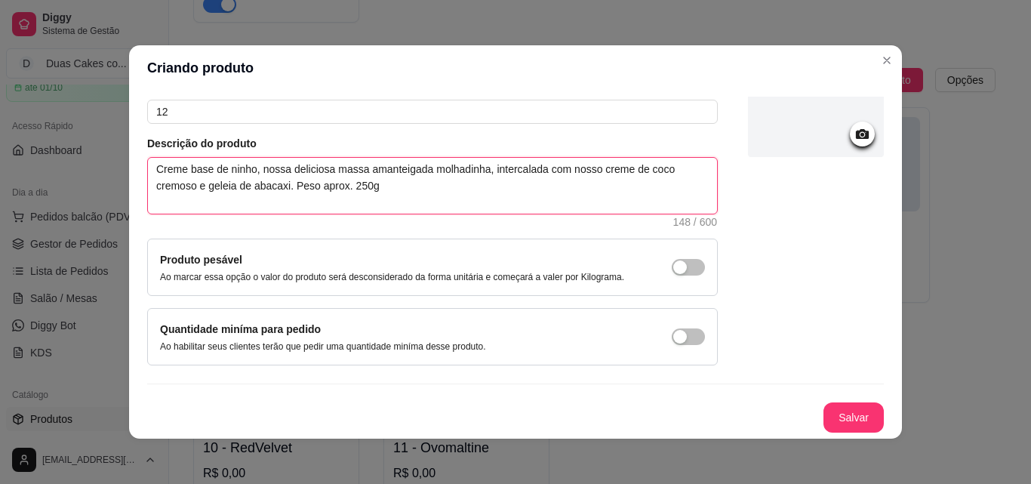
scroll to position [3, 0]
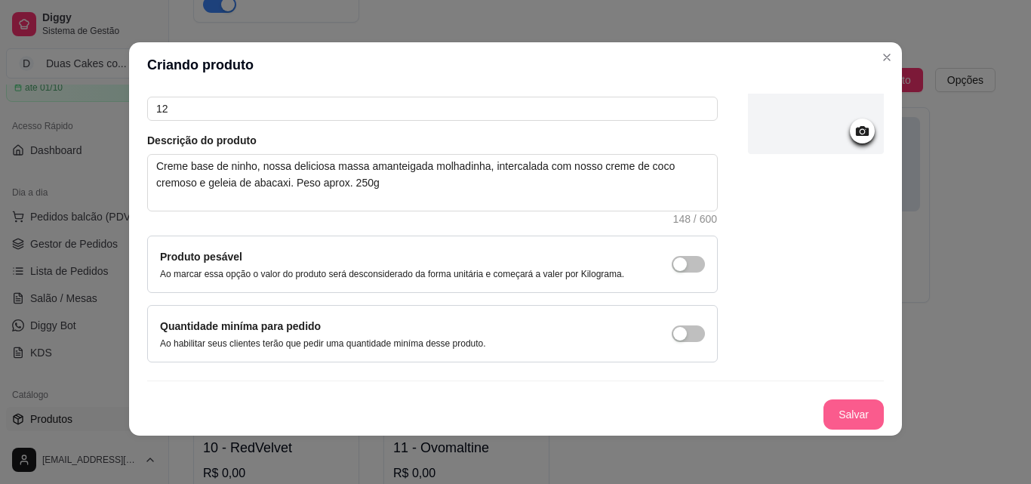
click at [844, 415] on button "Salvar" at bounding box center [853, 414] width 60 height 30
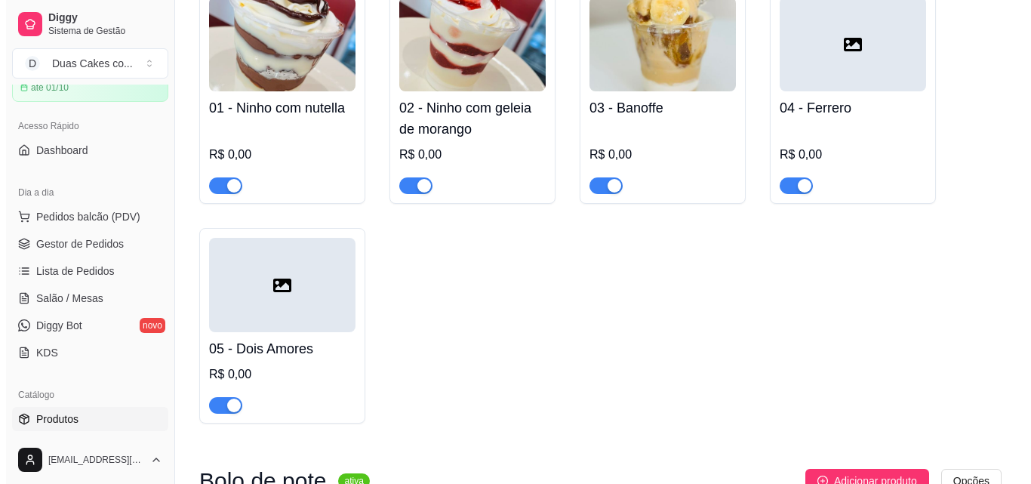
scroll to position [226, 0]
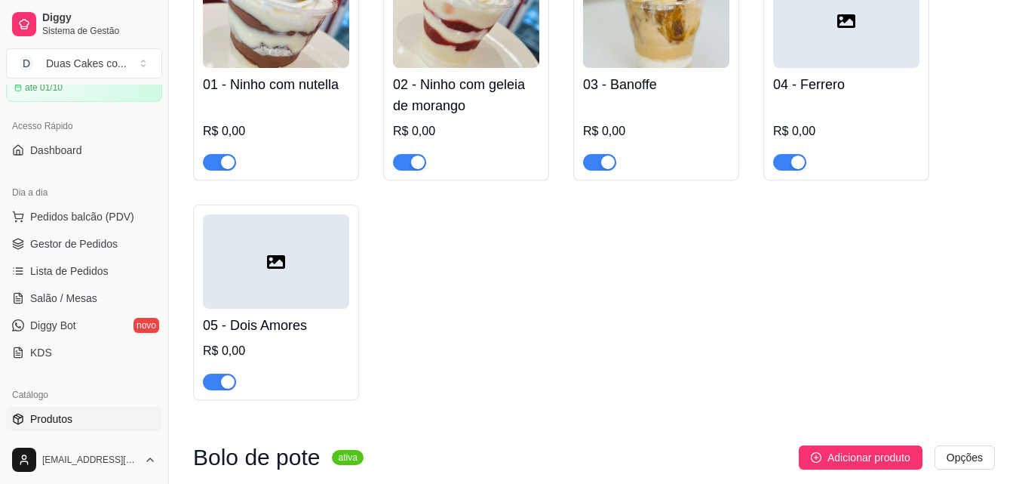
click at [266, 286] on div at bounding box center [276, 261] width 146 height 94
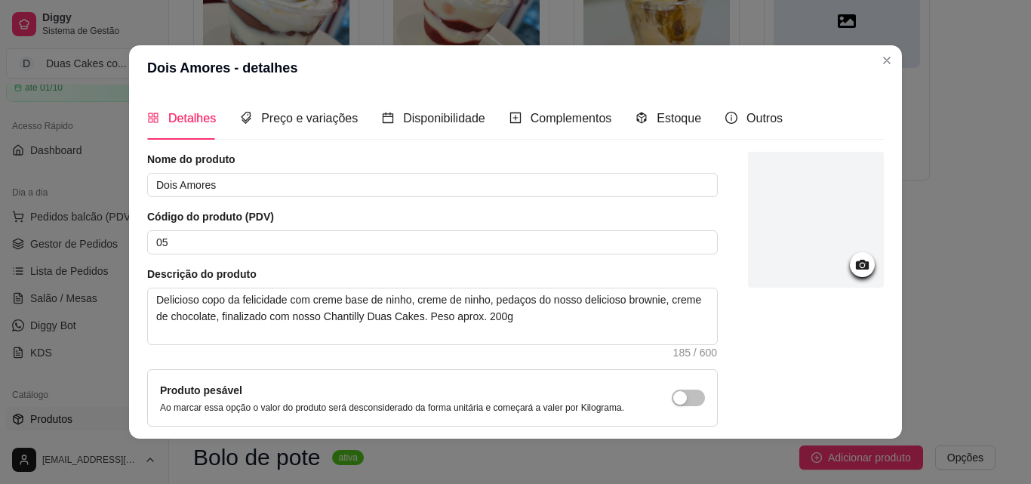
click at [856, 261] on icon at bounding box center [862, 265] width 13 height 10
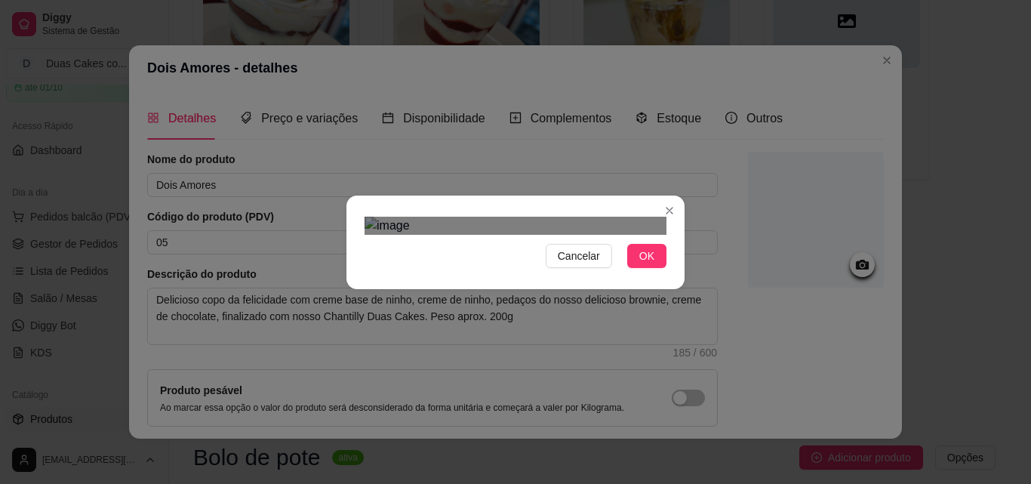
click at [586, 310] on div "Use the arrow keys to move the crop selection area" at bounding box center [516, 436] width 272 height 272
click at [639, 264] on span "OK" at bounding box center [646, 256] width 15 height 17
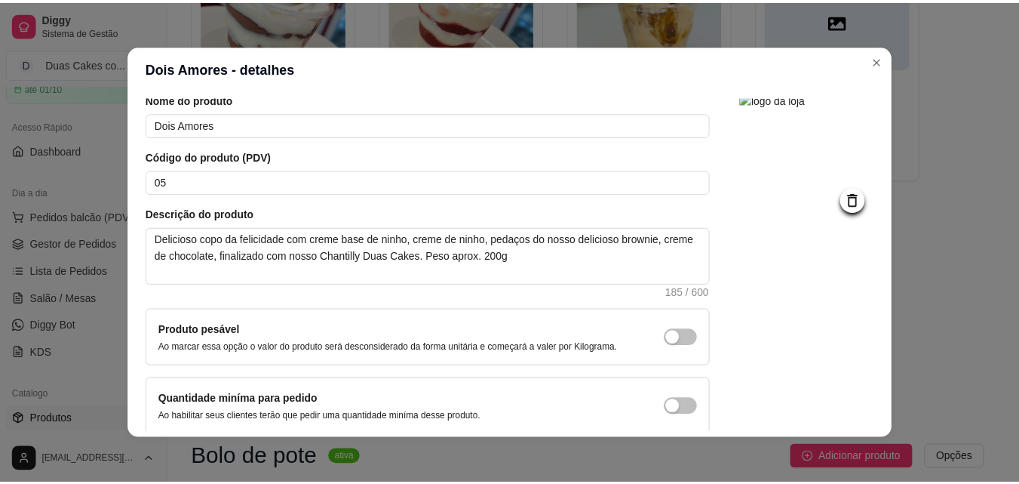
scroll to position [131, 0]
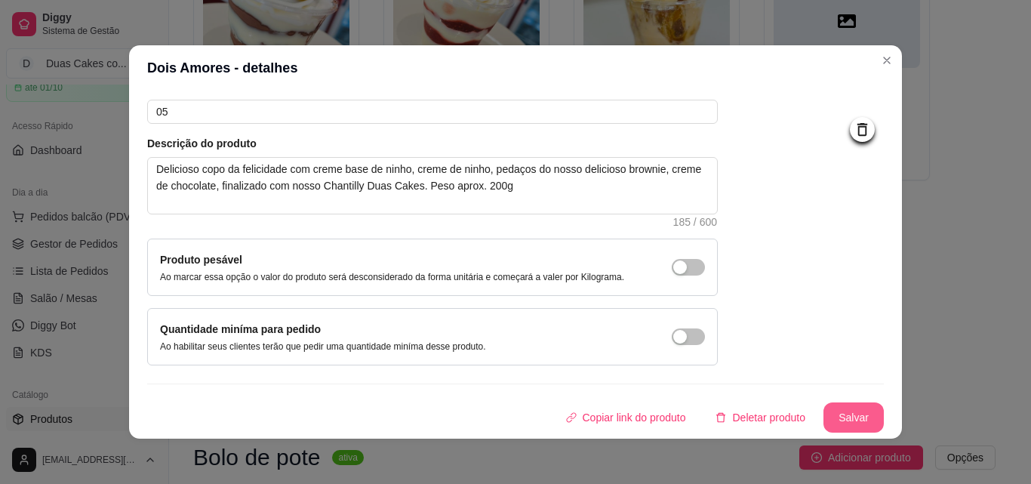
click at [844, 418] on button "Salvar" at bounding box center [853, 417] width 60 height 30
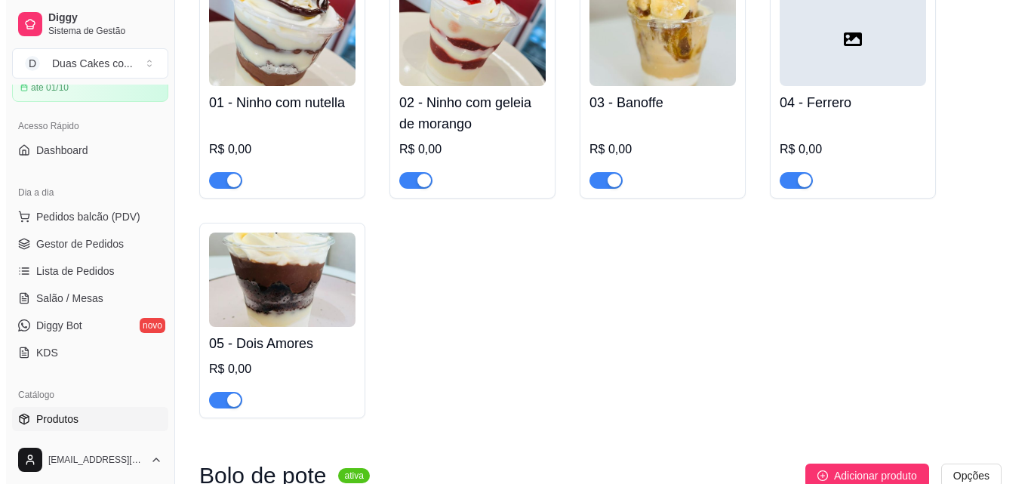
scroll to position [75, 0]
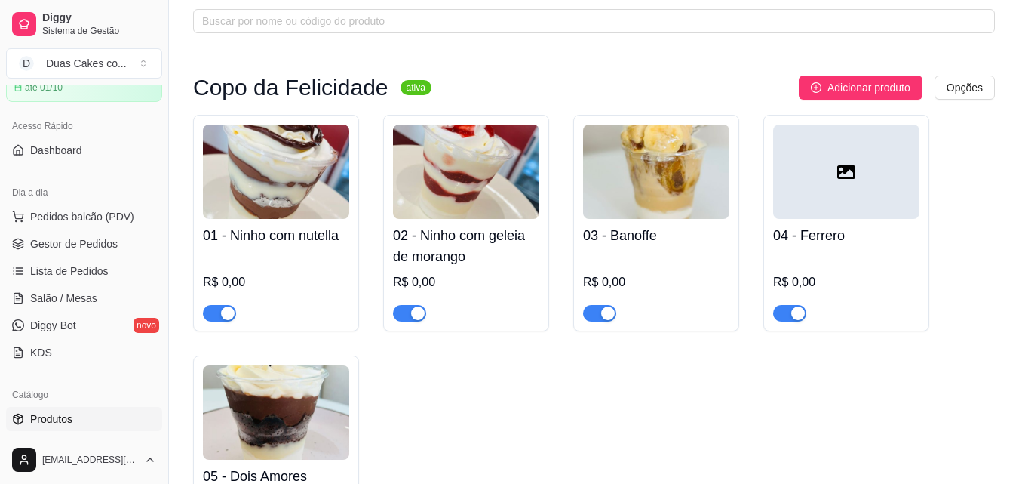
click at [826, 199] on div at bounding box center [846, 172] width 146 height 94
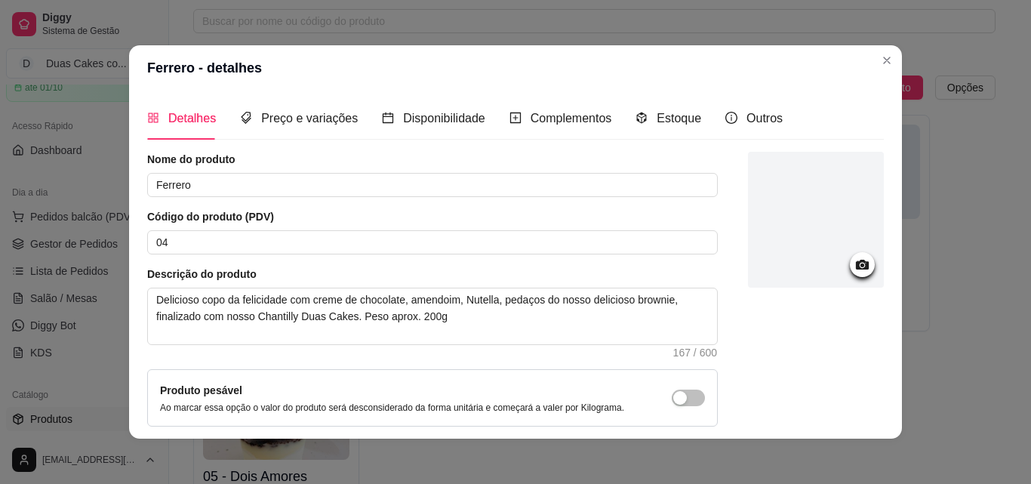
click at [856, 266] on icon at bounding box center [862, 265] width 13 height 10
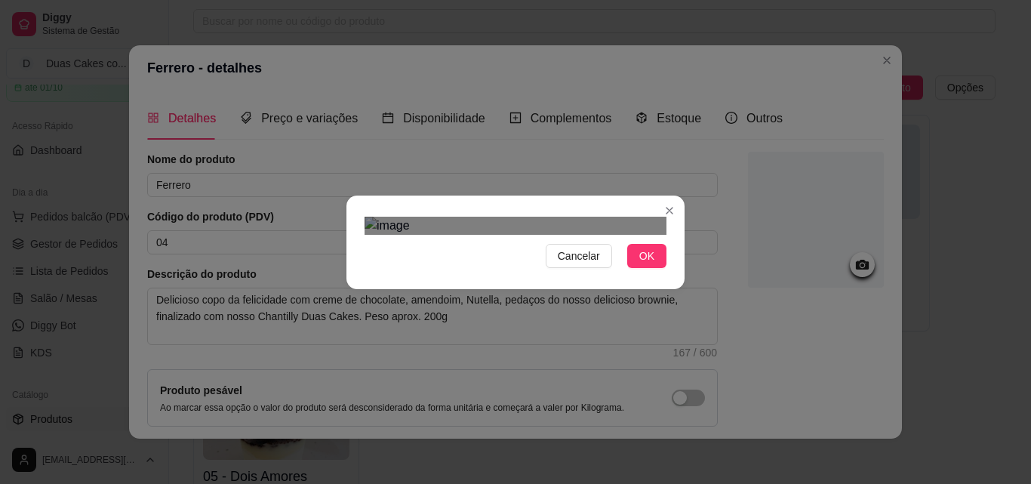
click at [629, 343] on div "Use the arrow keys to move the crop selection area" at bounding box center [512, 452] width 272 height 272
click at [617, 235] on div at bounding box center [515, 226] width 302 height 18
click at [610, 334] on div "Use the arrow keys to move the crop selection area" at bounding box center [506, 440] width 245 height 245
click at [649, 268] on button "OK" at bounding box center [646, 256] width 39 height 24
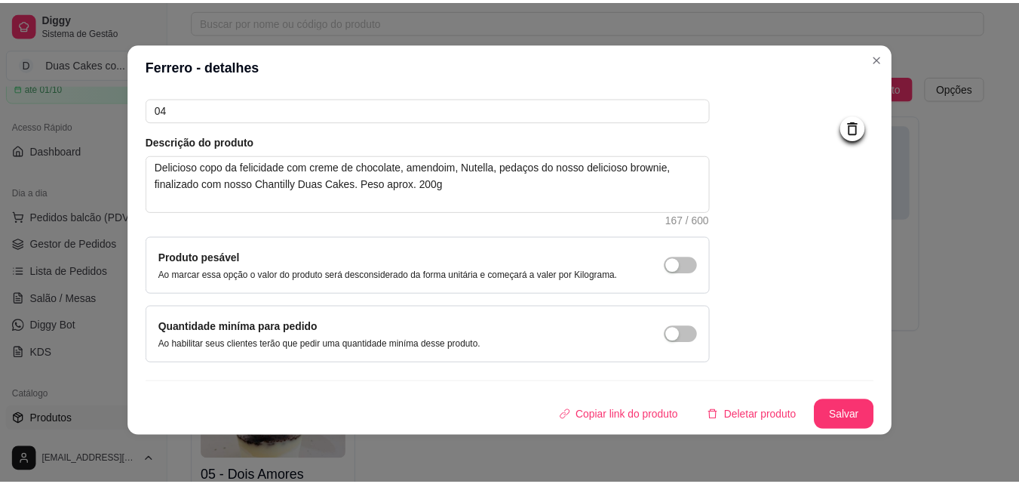
scroll to position [3, 0]
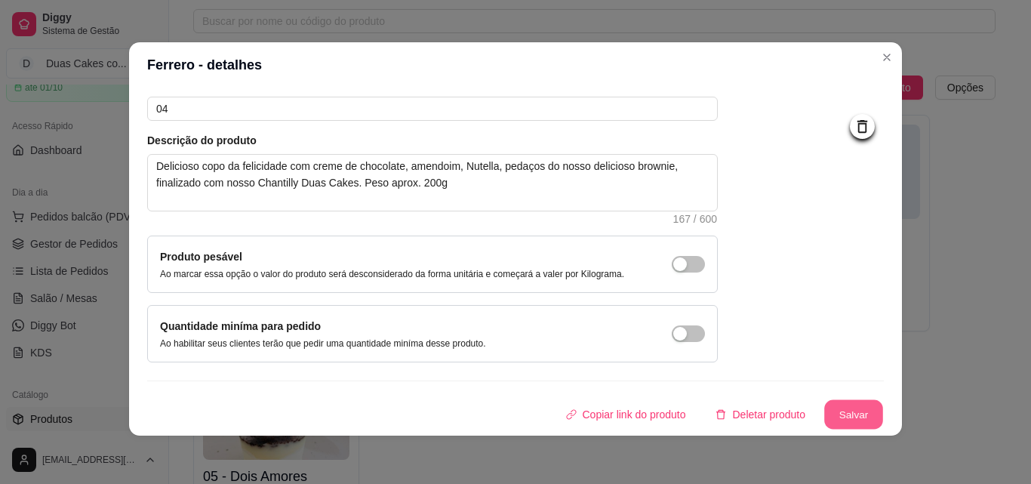
click at [854, 411] on button "Salvar" at bounding box center [853, 414] width 59 height 29
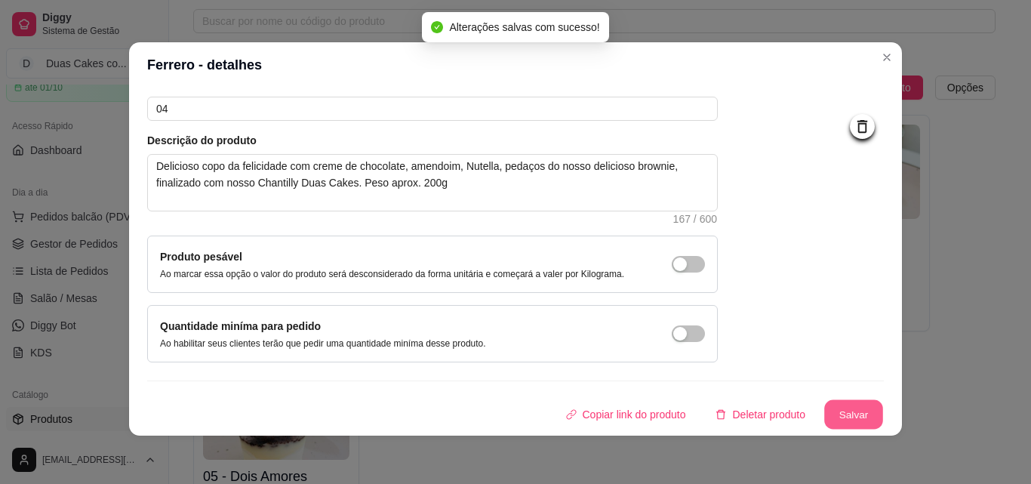
click at [835, 423] on button "Salvar" at bounding box center [853, 414] width 59 height 29
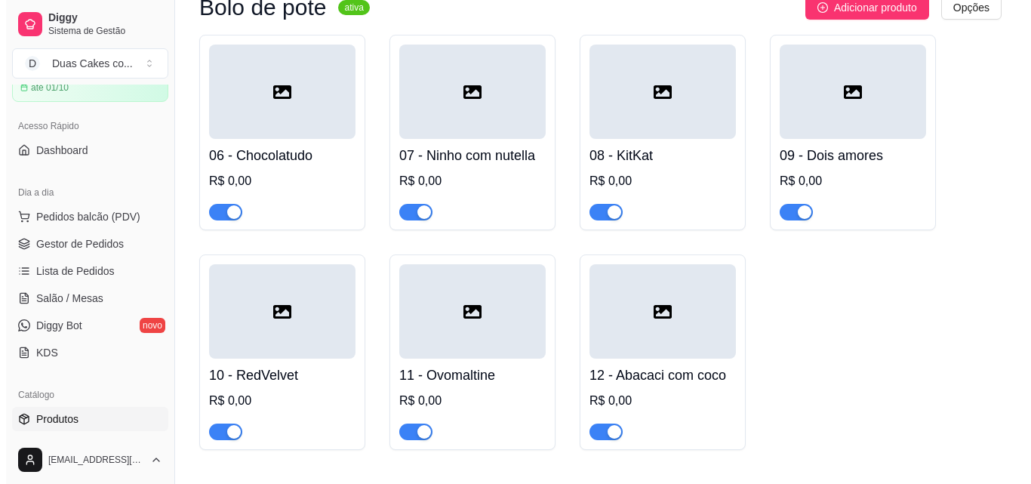
scroll to position [679, 0]
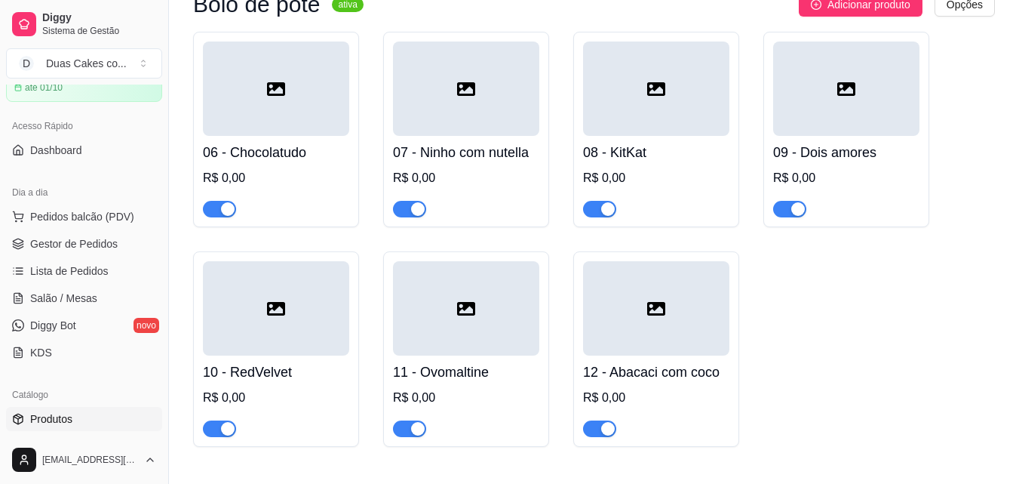
click at [286, 311] on div at bounding box center [276, 308] width 146 height 94
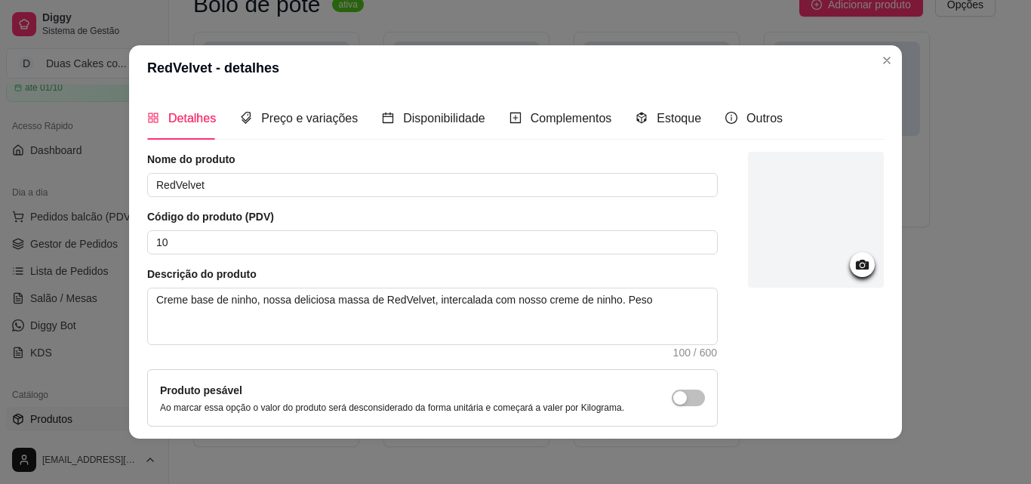
click at [847, 280] on div at bounding box center [816, 220] width 136 height 136
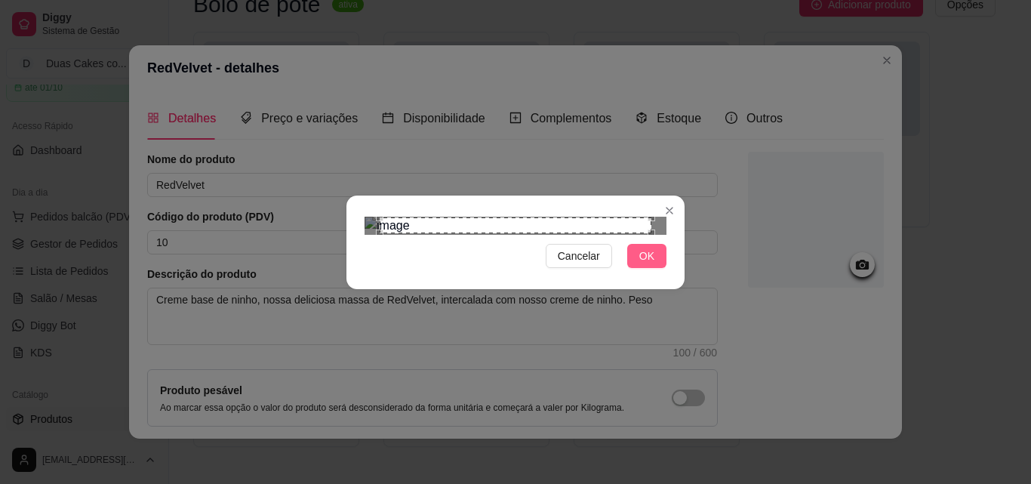
click at [647, 264] on span "OK" at bounding box center [646, 256] width 15 height 17
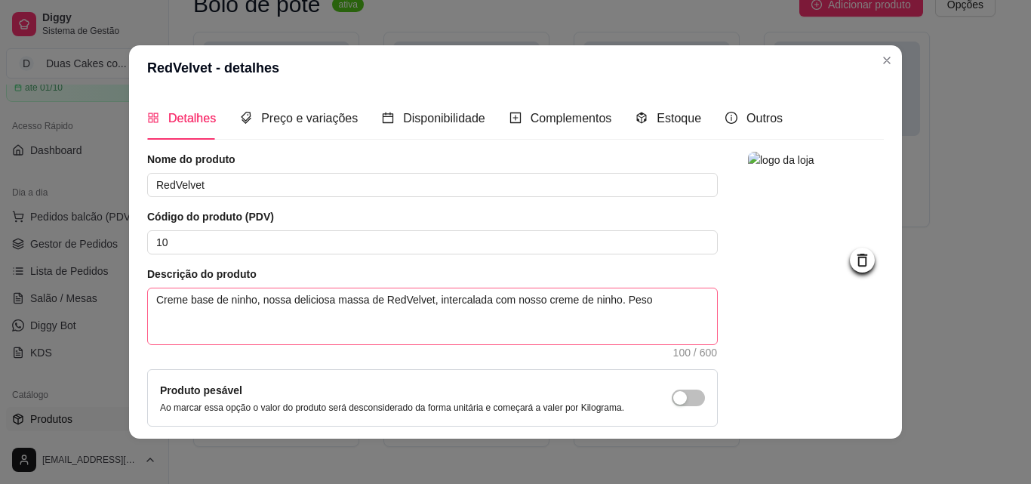
scroll to position [75, 0]
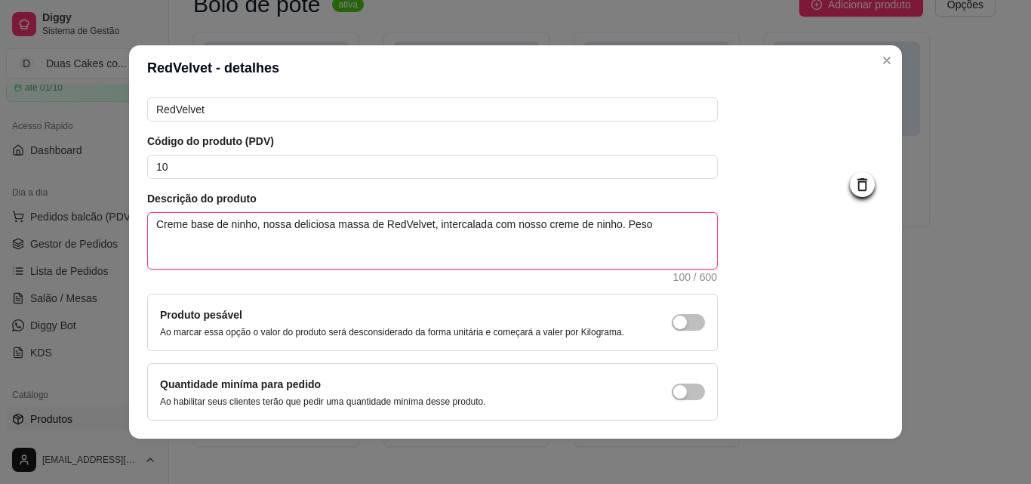
click at [647, 235] on textarea "Creme base de ninho, nossa deliciosa massa de RedVelvet, intercalada com nosso …" at bounding box center [432, 241] width 569 height 56
drag, startPoint x: 690, startPoint y: 223, endPoint x: 663, endPoint y: 227, distance: 27.4
click at [663, 227] on textarea "Creme base de ninho, nossa deliciosa massa de RedVelvet, intercalada com nosso …" at bounding box center [432, 241] width 569 height 56
click at [637, 227] on textarea "Creme base de ninho, nossa deliciosa massa de RedVelvet, intercalada com nosso …" at bounding box center [432, 241] width 569 height 56
paste textarea "aprox."
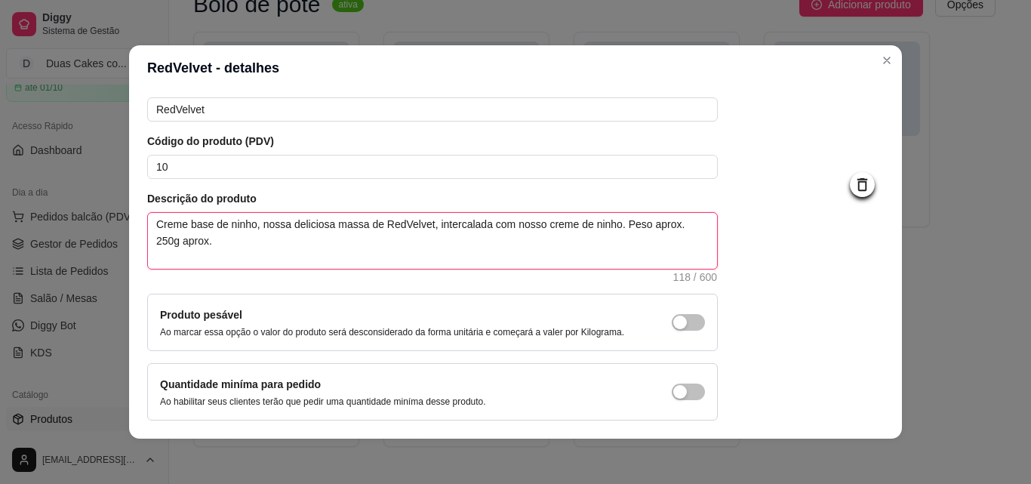
drag, startPoint x: 207, startPoint y: 236, endPoint x: 152, endPoint y: 243, distance: 55.5
click at [140, 235] on div "Detalhes Preço e variações Disponibilidade Complementos Estoque Outros Nome do …" at bounding box center [515, 265] width 773 height 348
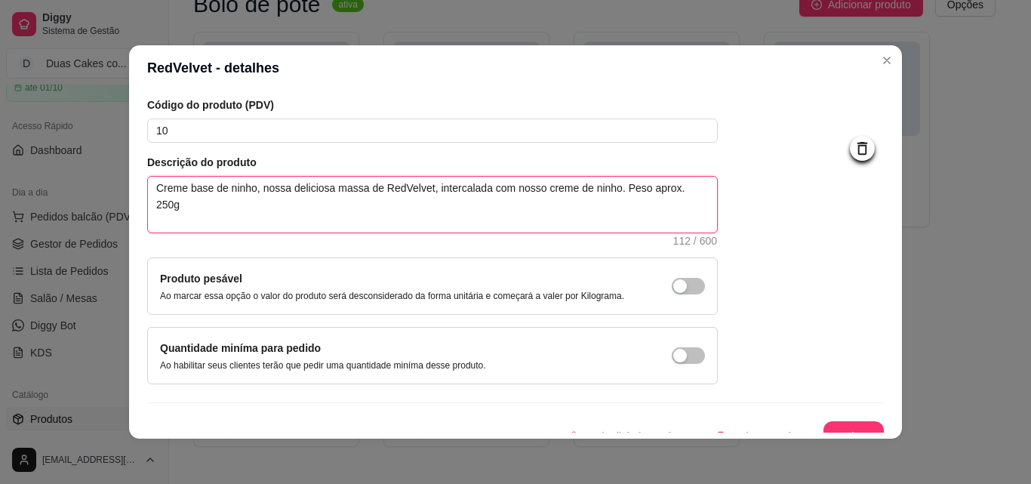
scroll to position [131, 0]
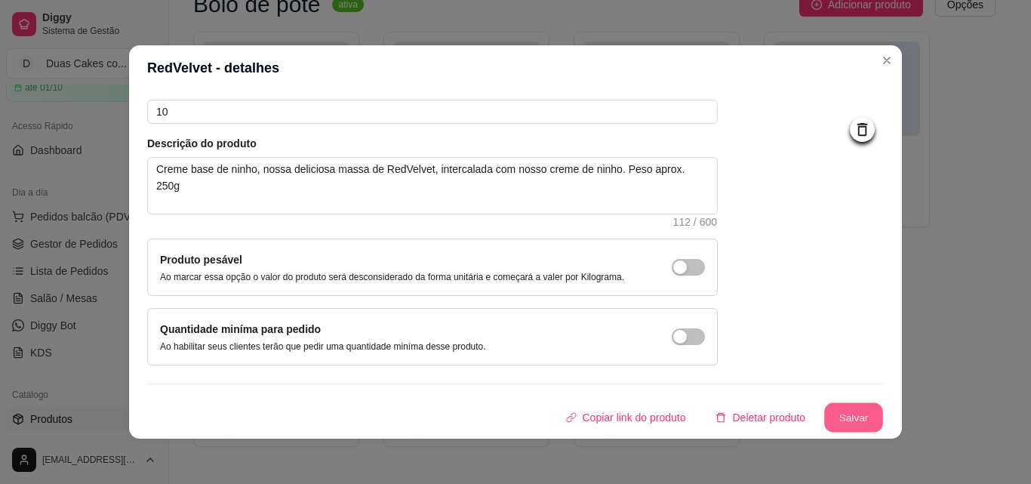
click at [824, 408] on button "Salvar" at bounding box center [853, 417] width 59 height 29
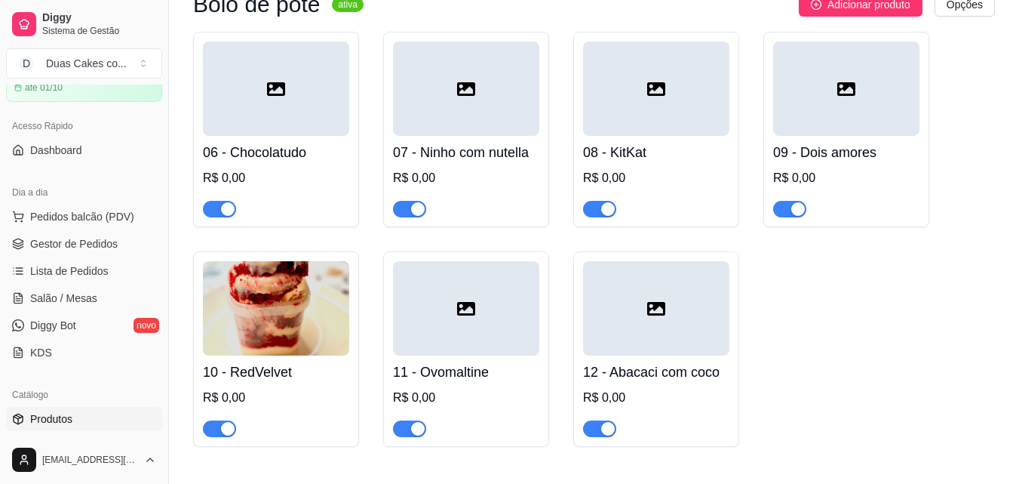
click at [635, 394] on div "R$ 0,00" at bounding box center [656, 398] width 146 height 18
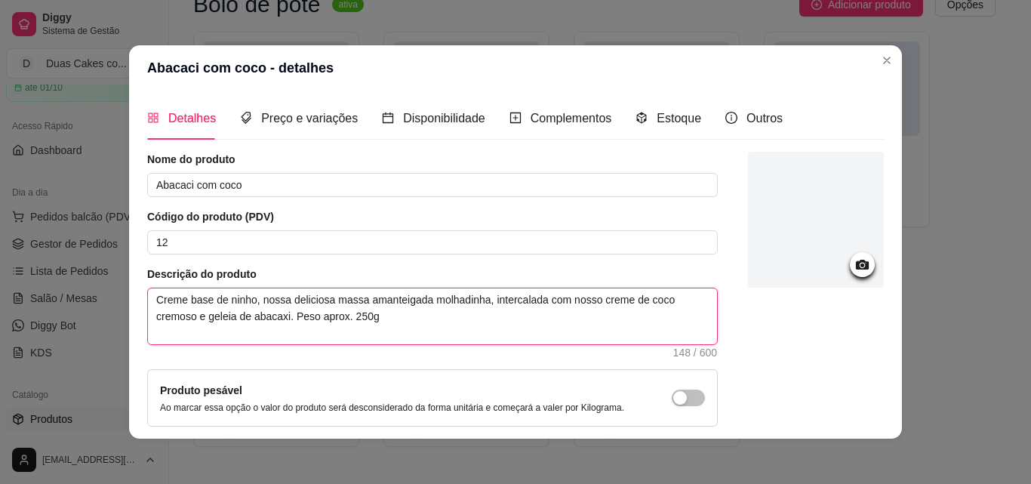
drag, startPoint x: 374, startPoint y: 320, endPoint x: 144, endPoint y: 295, distance: 230.7
click at [148, 296] on textarea "Creme base de ninho, nossa deliciosa massa amanteigada molhadinha, intercalada …" at bounding box center [432, 316] width 569 height 56
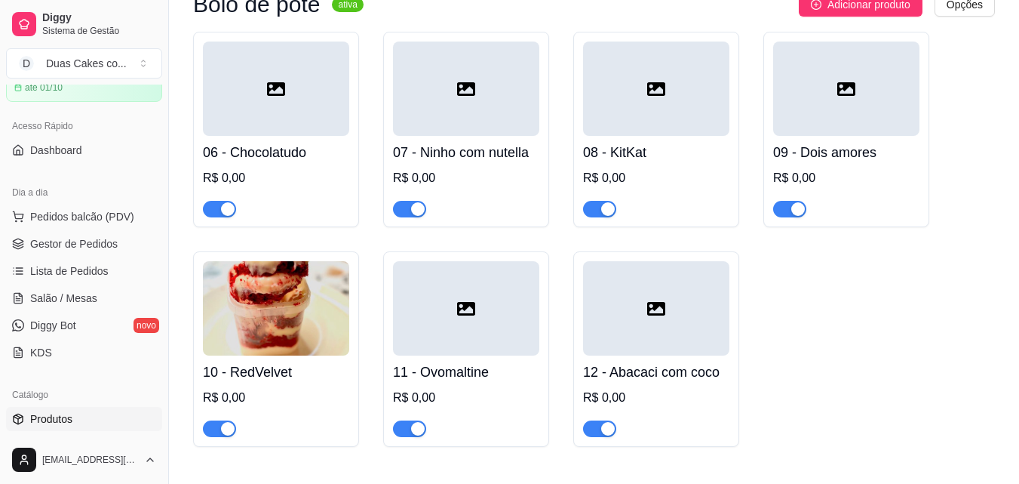
click at [641, 317] on div at bounding box center [656, 308] width 146 height 94
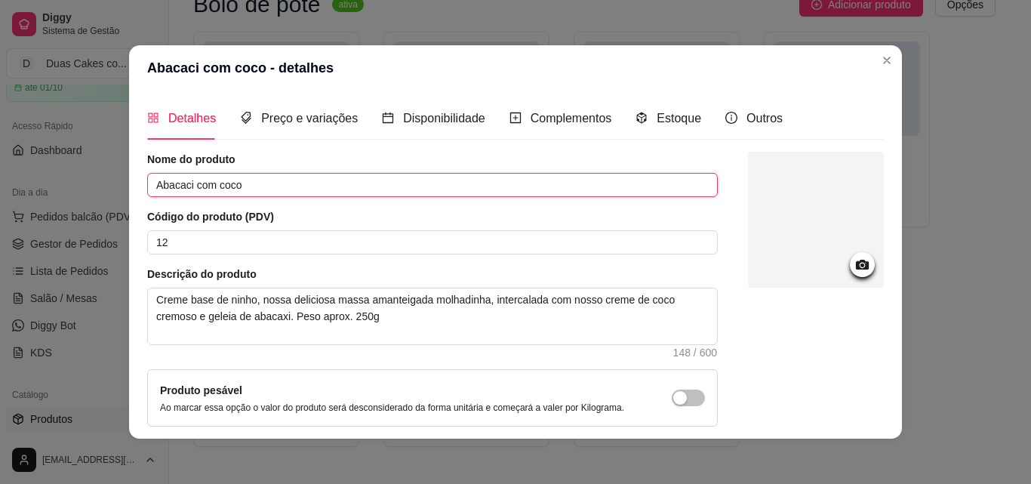
click at [181, 186] on input "Abacaci com coco" at bounding box center [432, 185] width 570 height 24
click at [856, 262] on icon at bounding box center [862, 265] width 13 height 10
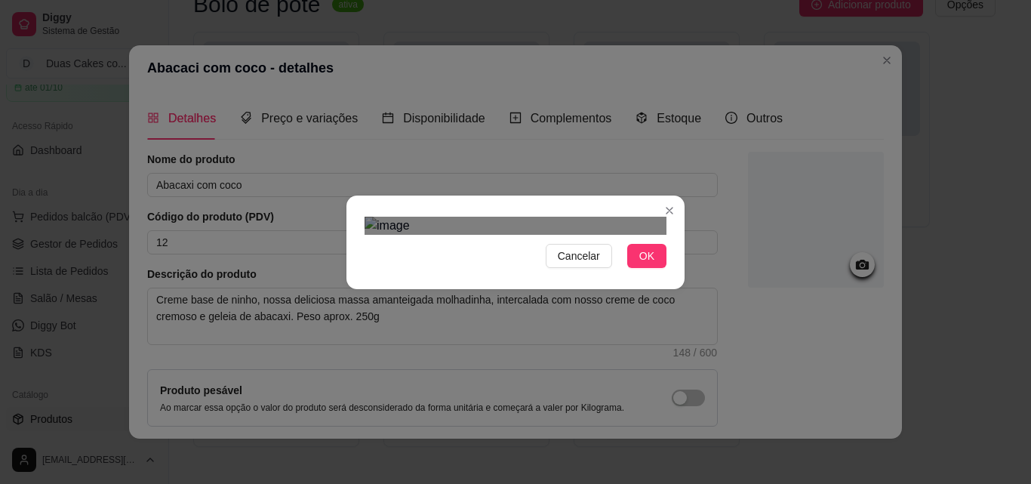
click at [571, 235] on div at bounding box center [515, 226] width 302 height 18
click at [566, 321] on div "Use the arrow keys to move the crop selection area" at bounding box center [502, 420] width 198 height 198
click at [649, 268] on button "OK" at bounding box center [646, 256] width 39 height 24
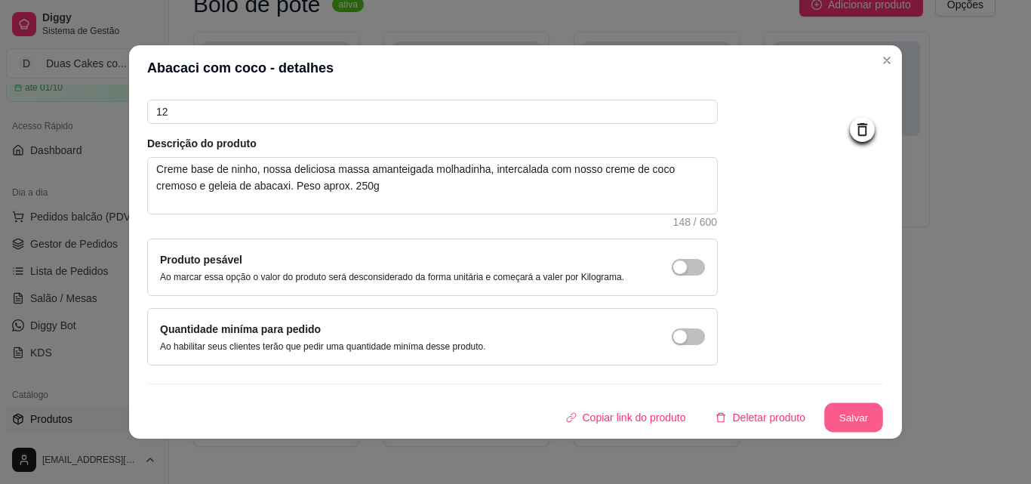
click at [840, 422] on button "Salvar" at bounding box center [853, 417] width 59 height 29
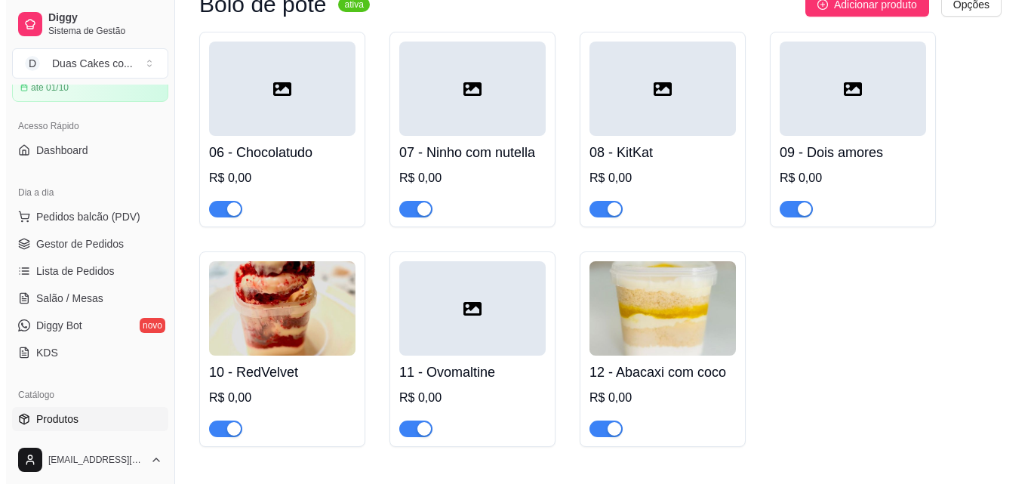
scroll to position [604, 0]
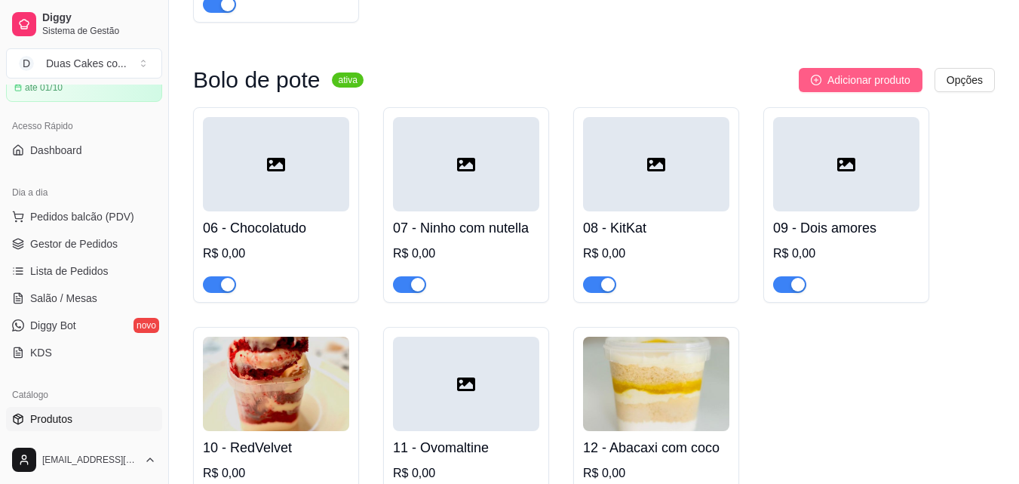
click at [847, 78] on span "Adicionar produto" at bounding box center [869, 80] width 83 height 17
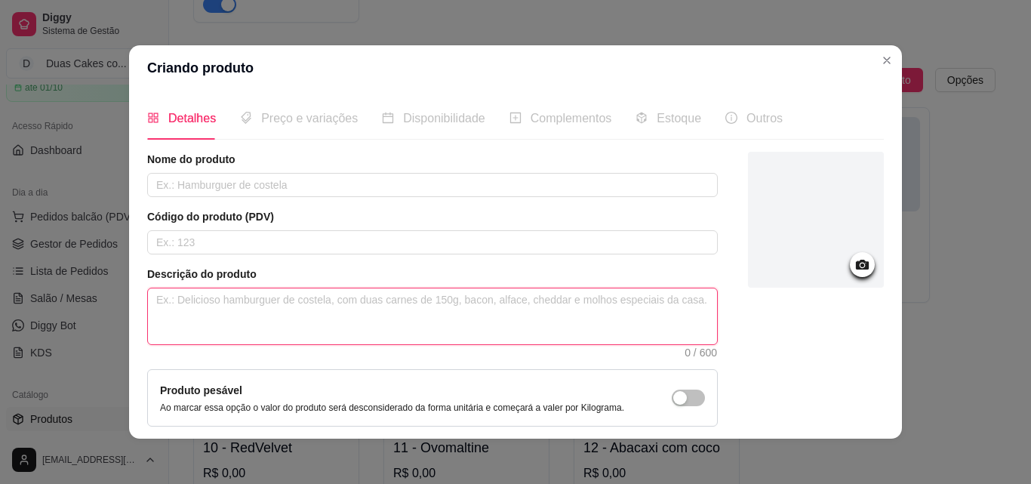
click at [289, 312] on textarea at bounding box center [432, 316] width 569 height 56
paste textarea "Creme base de ninho, nossa deliciosa massa amanteigada molhadinha, intercalada …"
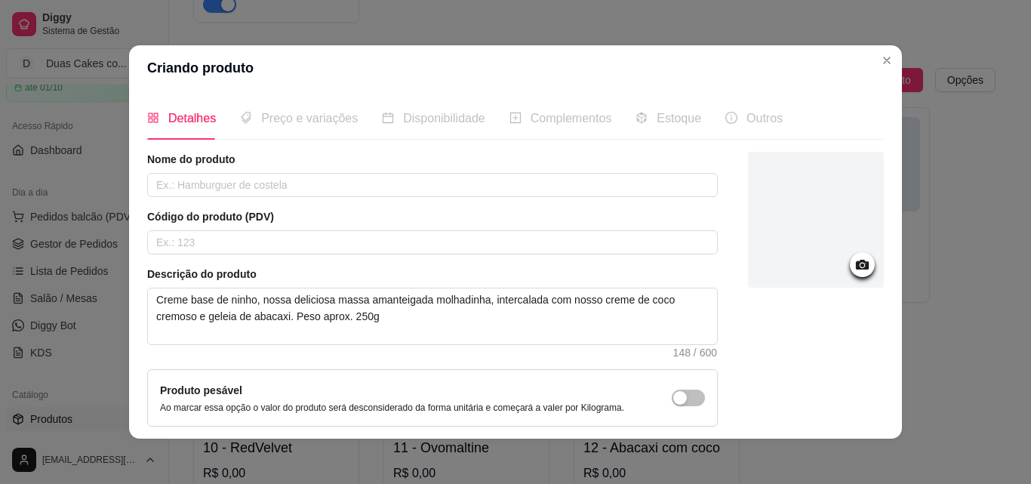
click at [853, 257] on icon at bounding box center [861, 264] width 17 height 17
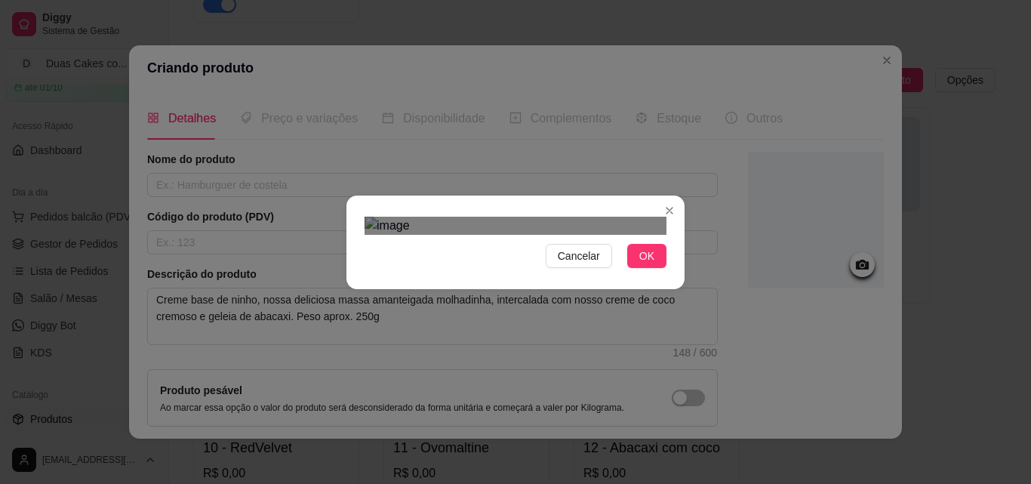
click at [604, 235] on div at bounding box center [515, 226] width 302 height 18
click at [607, 352] on div "Use the arrow keys to move the crop selection area" at bounding box center [509, 438] width 229 height 229
click at [591, 333] on div "Use the arrow keys to move the crop selection area" at bounding box center [511, 434] width 203 height 203
click at [650, 268] on button "OK" at bounding box center [646, 256] width 39 height 24
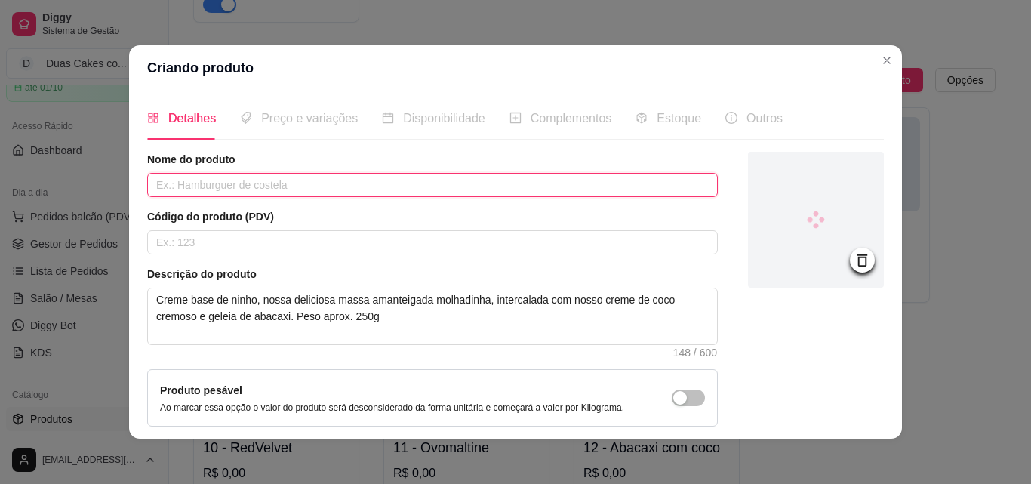
click at [352, 180] on input "text" at bounding box center [432, 185] width 570 height 24
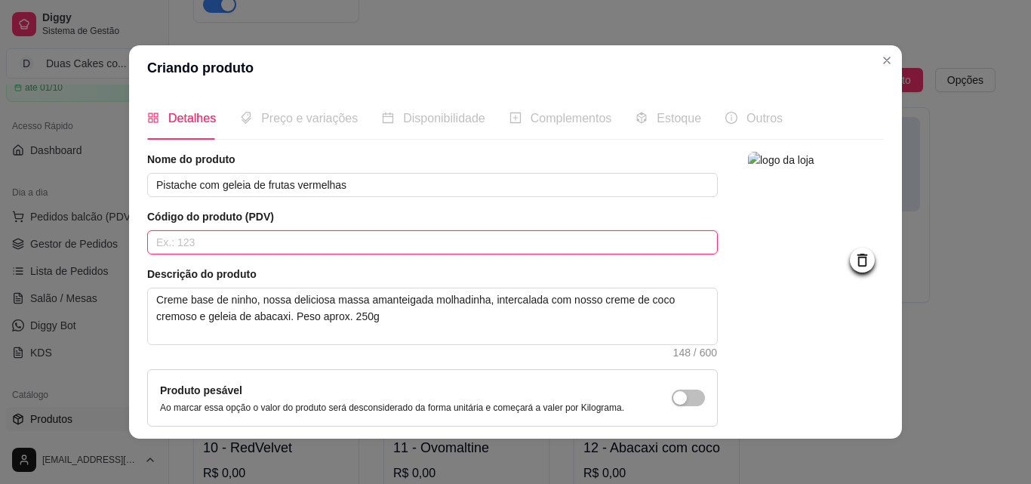
click at [333, 249] on input "text" at bounding box center [432, 242] width 570 height 24
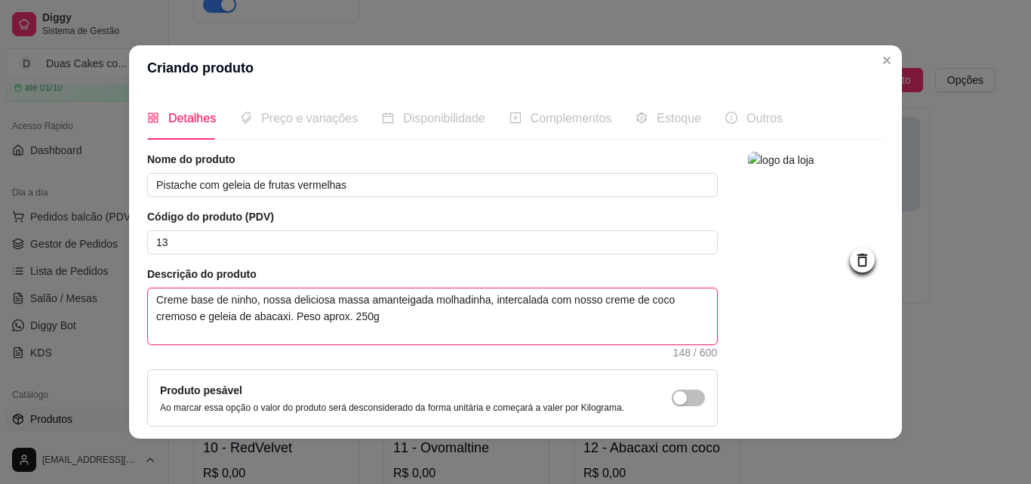
drag, startPoint x: 637, startPoint y: 300, endPoint x: 660, endPoint y: 305, distance: 23.1
click at [660, 305] on textarea "Creme base de ninho, nossa deliciosa massa amanteigada molhadinha, intercalada …" at bounding box center [432, 316] width 569 height 56
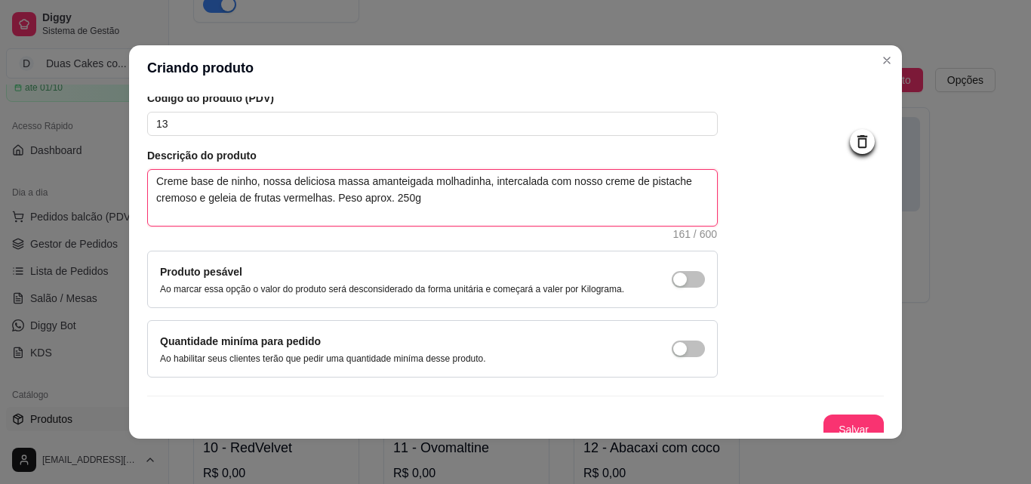
scroll to position [131, 0]
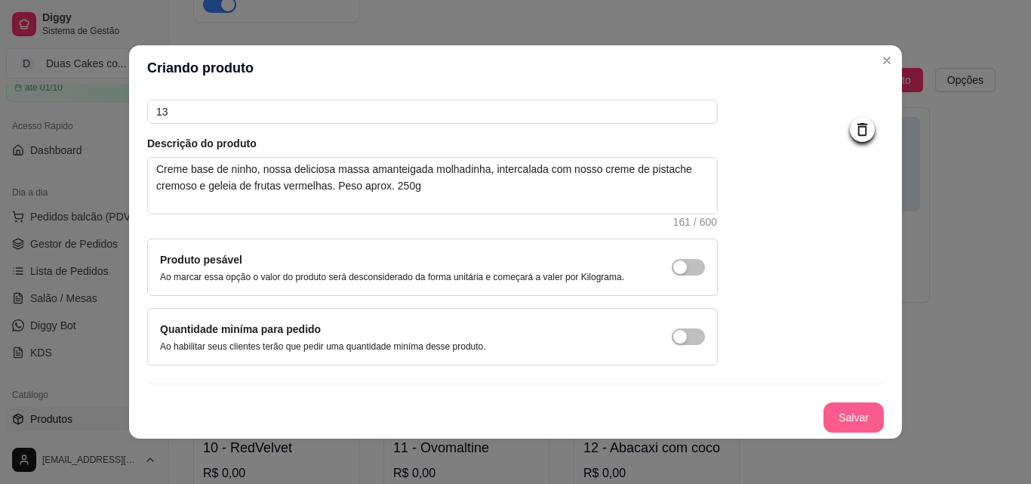
click at [831, 405] on button "Salvar" at bounding box center [853, 417] width 60 height 30
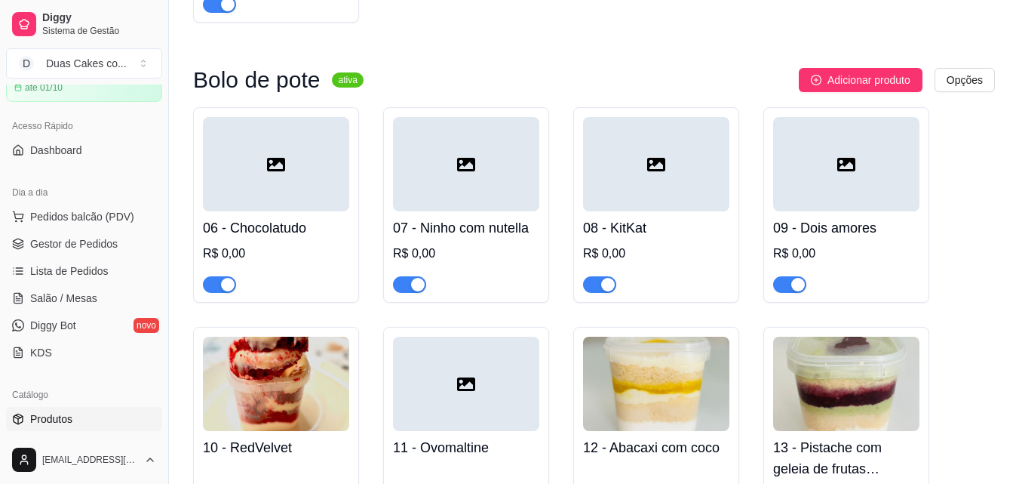
click at [626, 42] on div "Copo da Felicidade ativa Adicionar produto Opções 01 - Ninho com nutella R$ 0,0…" at bounding box center [594, 412] width 802 height 1730
click at [858, 81] on span "Adicionar produto" at bounding box center [869, 80] width 83 height 17
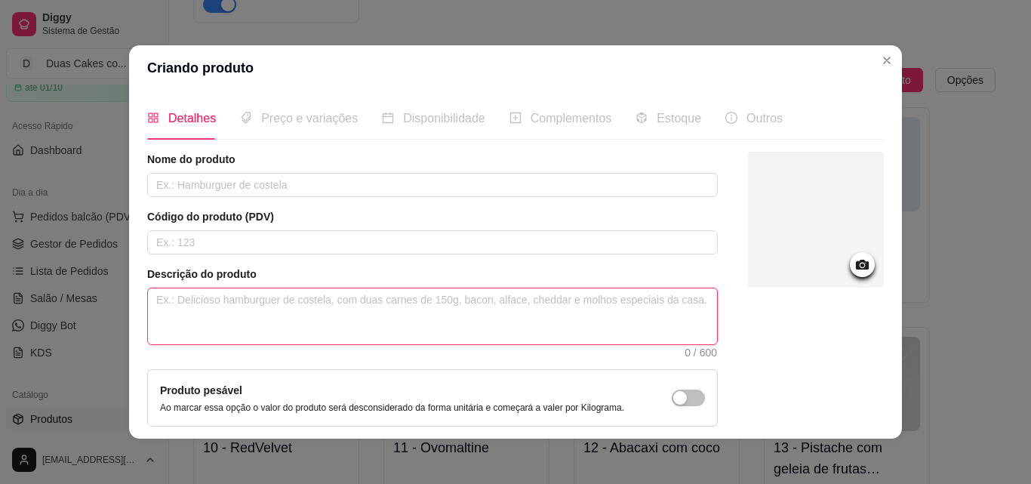
click at [570, 325] on textarea at bounding box center [432, 316] width 569 height 56
paste textarea "Creme base de ninho, nossa deliciosa massa amanteigada molhadinha, intercalada …"
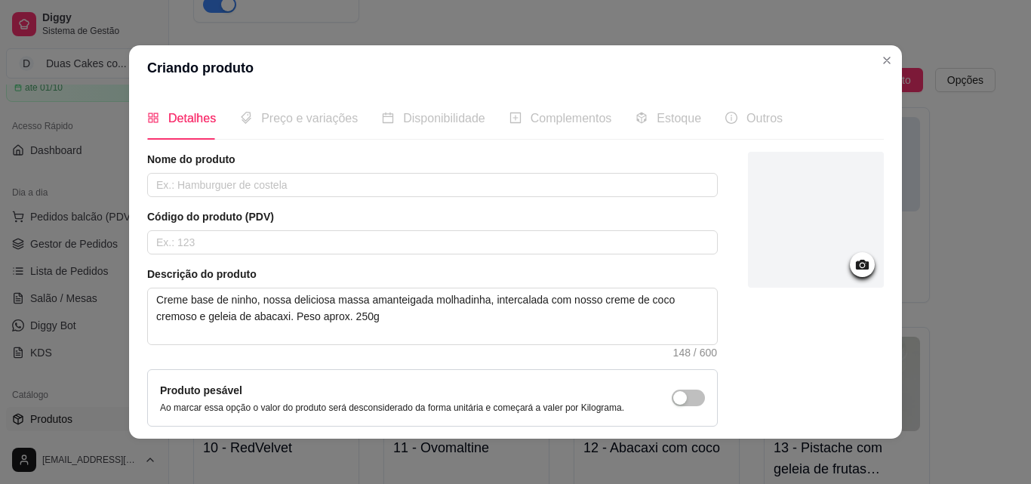
click at [853, 263] on icon at bounding box center [861, 264] width 17 height 17
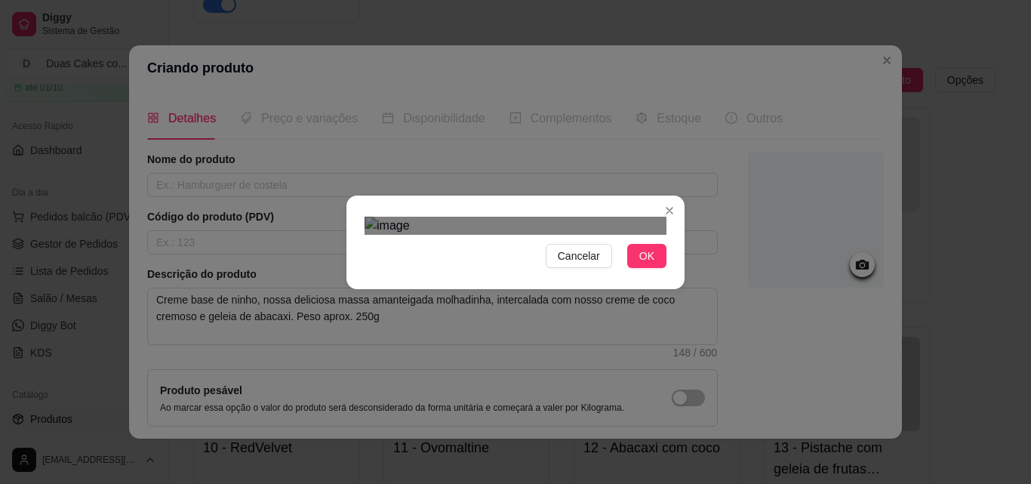
click at [578, 235] on div at bounding box center [515, 226] width 302 height 18
click at [570, 322] on div "Use the arrow keys to move the crop selection area" at bounding box center [499, 423] width 202 height 202
click at [574, 235] on div at bounding box center [515, 226] width 302 height 18
click at [570, 341] on div "Use the arrow keys to move the crop selection area" at bounding box center [503, 430] width 179 height 179
click at [641, 264] on span "OK" at bounding box center [646, 256] width 15 height 17
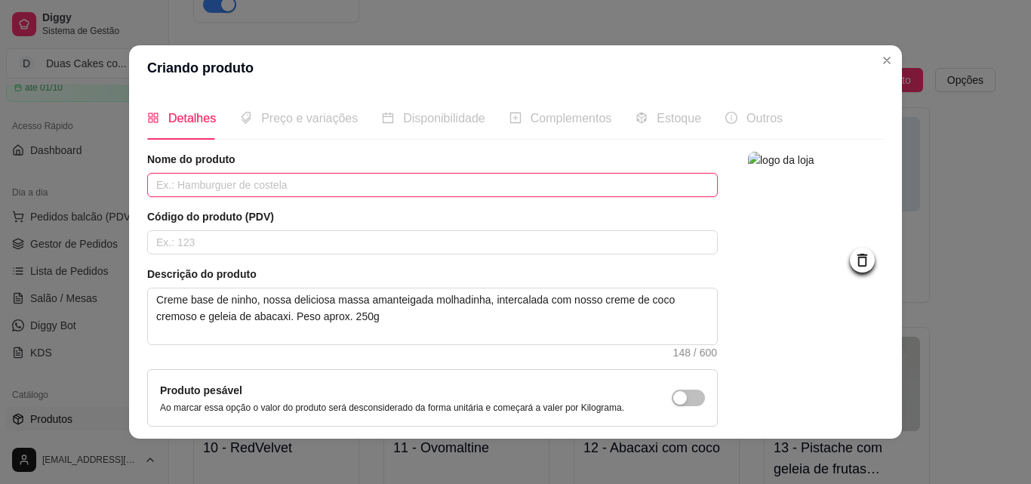
click at [260, 184] on input "text" at bounding box center [432, 185] width 570 height 24
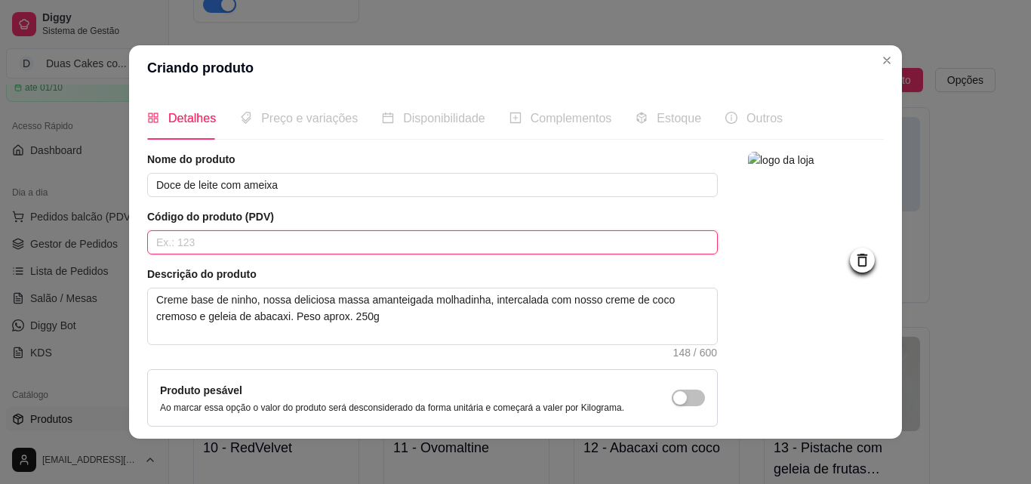
click at [225, 239] on input "text" at bounding box center [432, 242] width 570 height 24
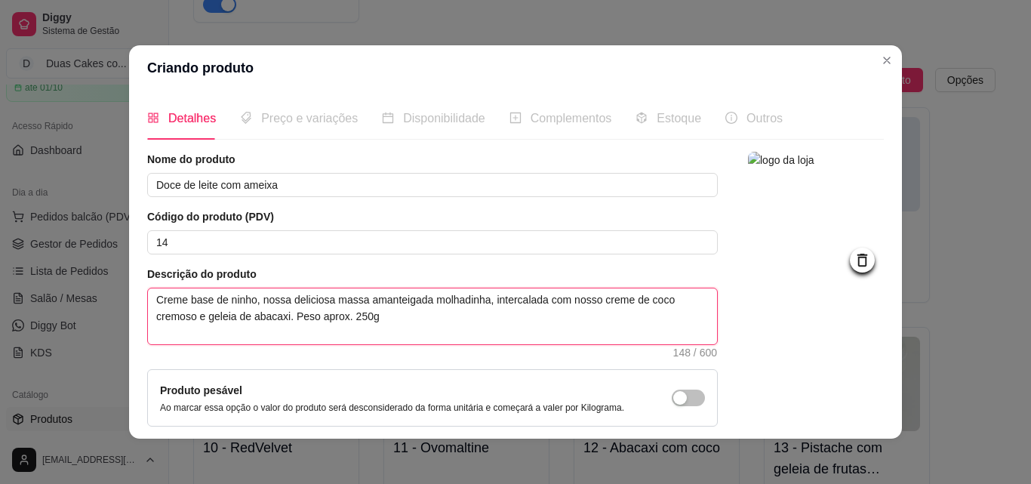
drag, startPoint x: 638, startPoint y: 301, endPoint x: 189, endPoint y: 321, distance: 449.4
click at [189, 321] on textarea "Creme base de ninho, nossa deliciosa massa amanteigada molhadinha, intercalada …" at bounding box center [432, 316] width 569 height 56
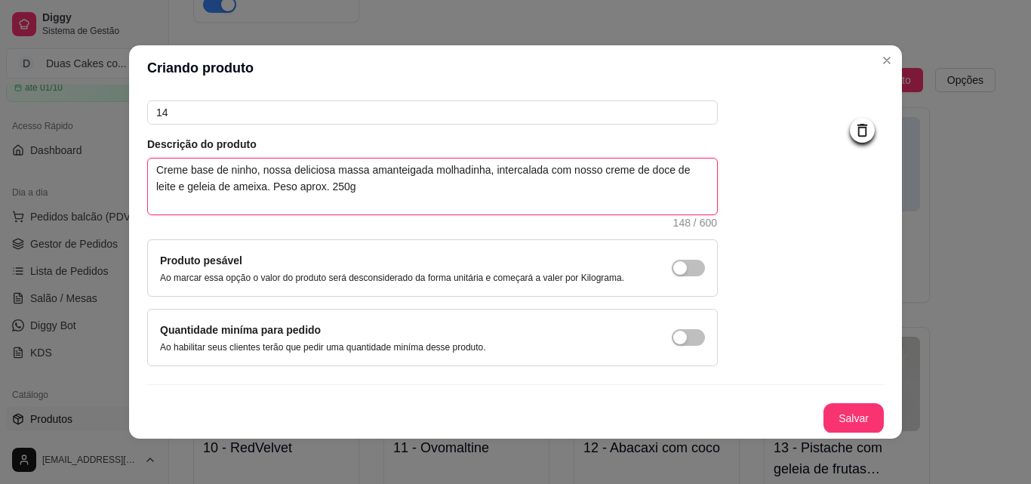
scroll to position [131, 0]
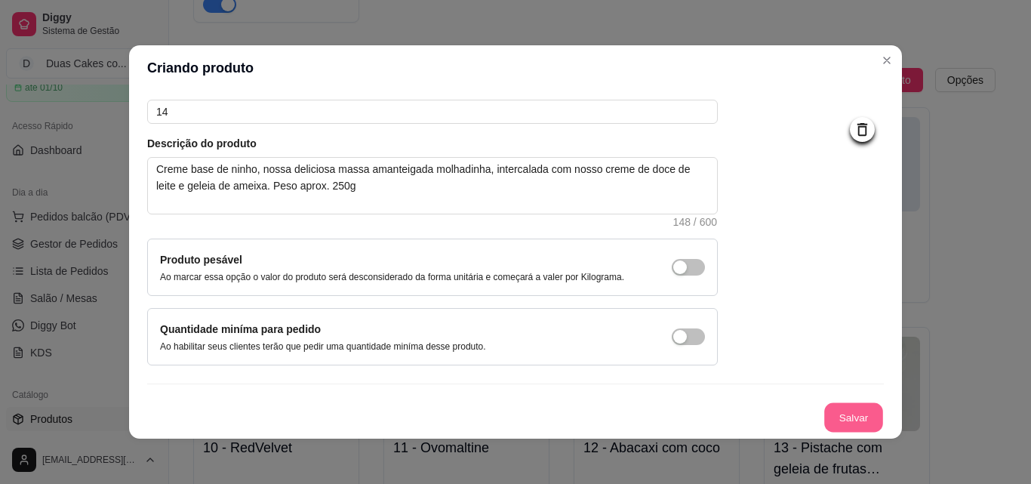
click at [825, 407] on button "Salvar" at bounding box center [853, 417] width 59 height 29
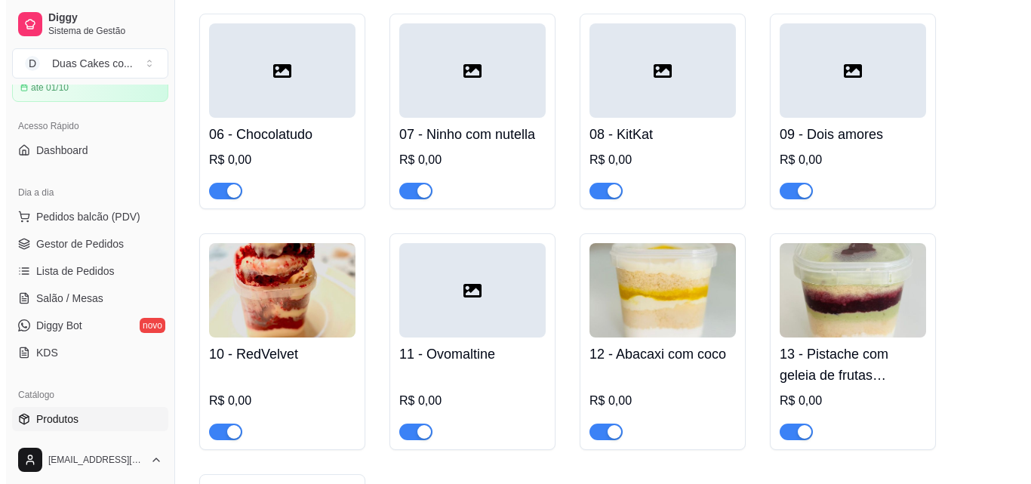
scroll to position [679, 0]
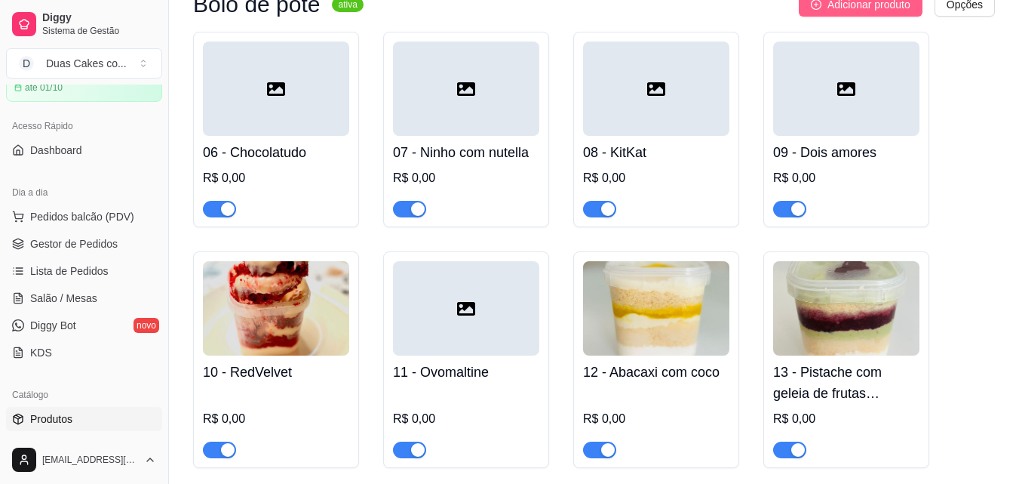
click at [869, 8] on span "Adicionar produto" at bounding box center [869, 4] width 83 height 17
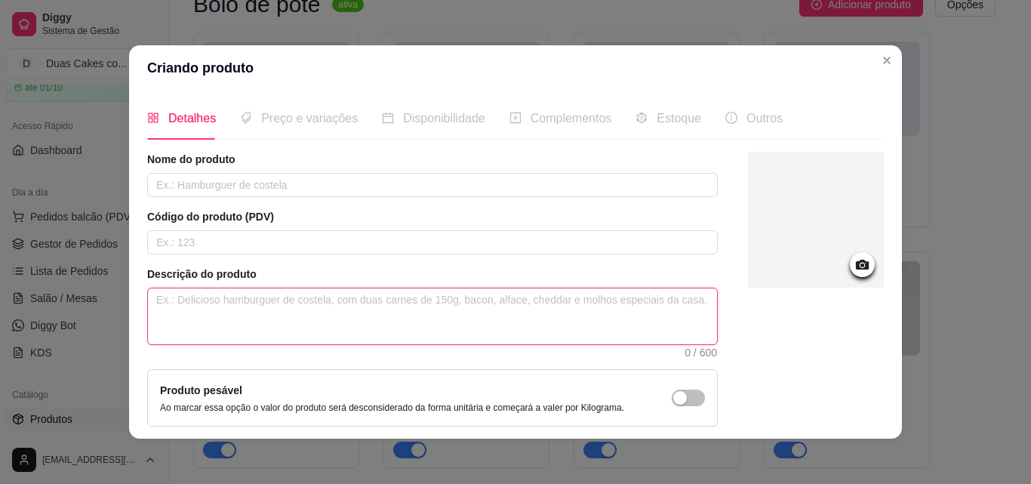
click at [221, 304] on textarea at bounding box center [432, 316] width 569 height 56
paste textarea "Creme base de ninho, nossa deliciosa massa amanteigada molhadinha, intercalada …"
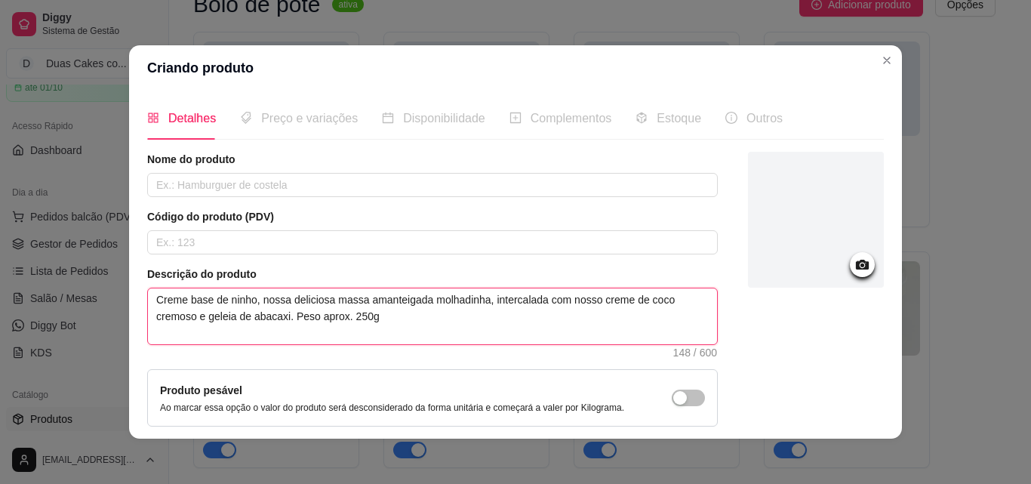
drag, startPoint x: 191, startPoint y: 318, endPoint x: 281, endPoint y: 312, distance: 90.8
click at [281, 312] on textarea "Creme base de ninho, nossa deliciosa massa amanteigada molhadinha, intercalada …" at bounding box center [432, 316] width 569 height 56
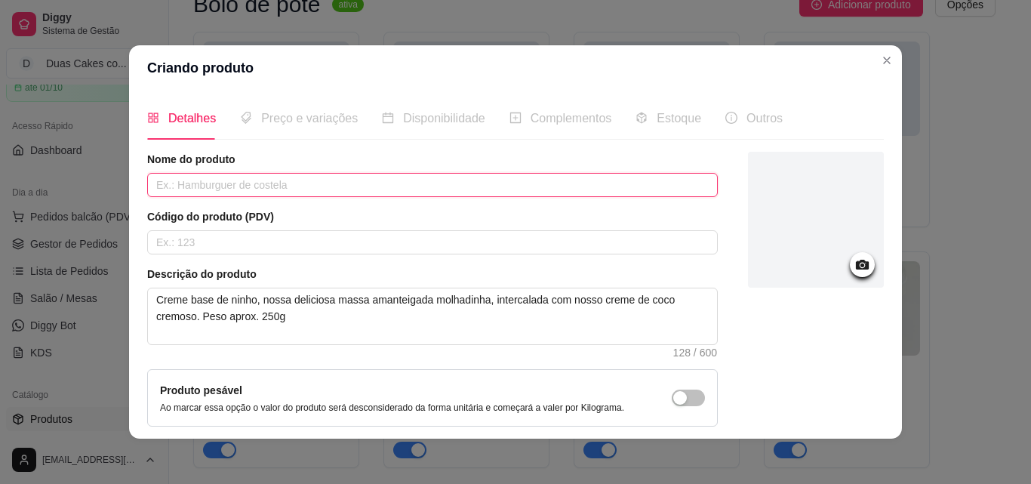
click at [250, 186] on input "text" at bounding box center [432, 185] width 570 height 24
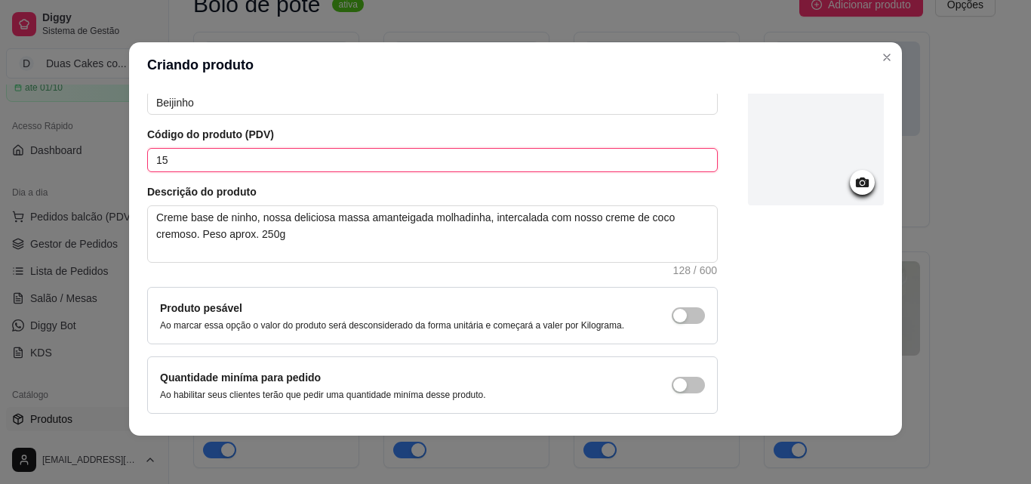
scroll to position [131, 0]
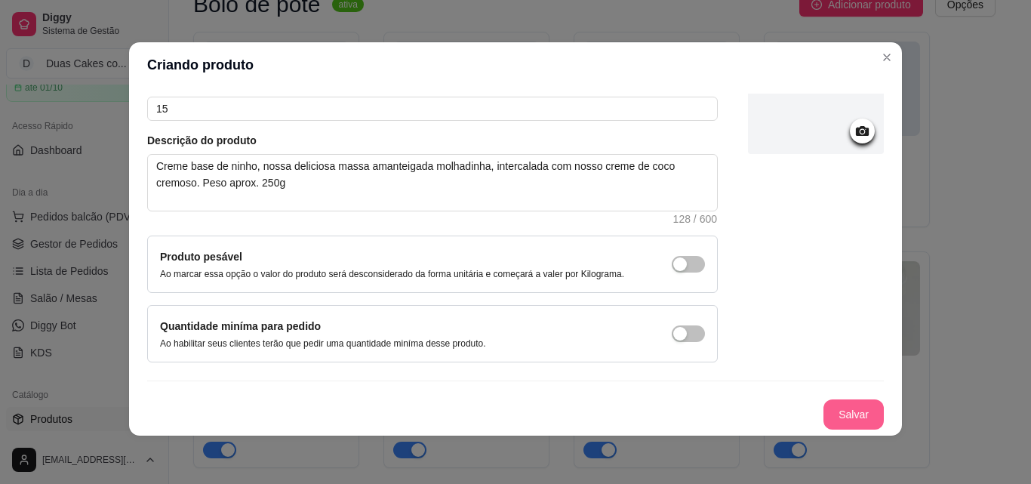
click at [824, 414] on button "Salvar" at bounding box center [853, 414] width 60 height 30
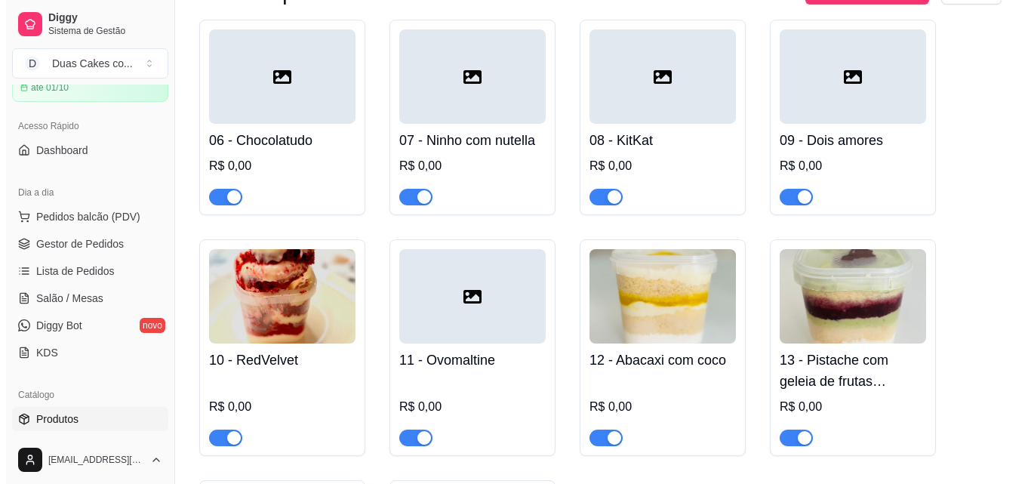
scroll to position [528, 0]
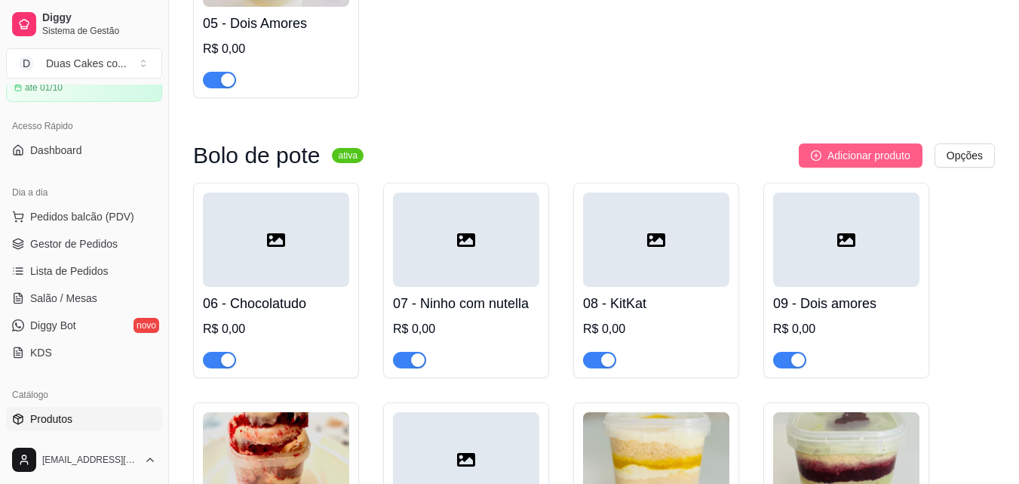
click at [856, 158] on span "Adicionar produto" at bounding box center [869, 155] width 83 height 17
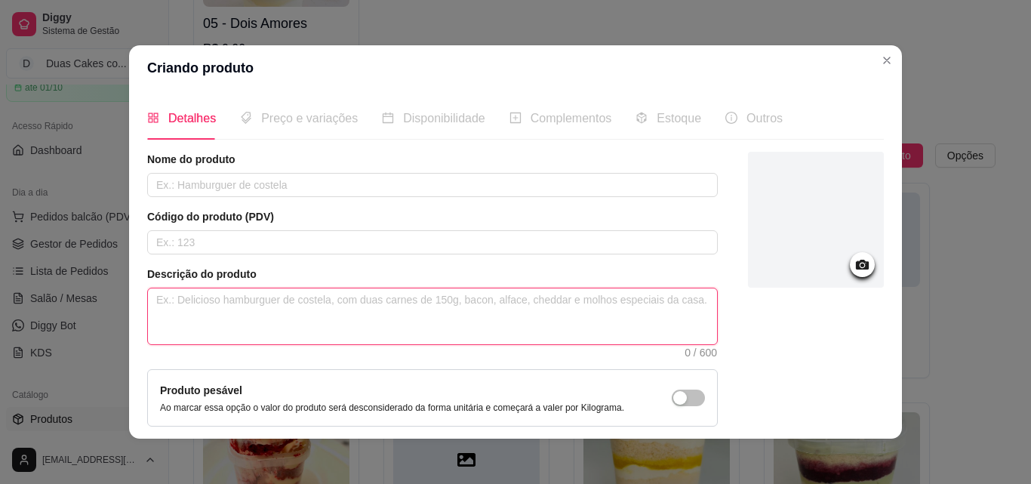
click at [353, 317] on textarea at bounding box center [432, 316] width 569 height 56
paste textarea "Creme base de ninho, nossa deliciosa massa amanteigada molhadinha, intercalada …"
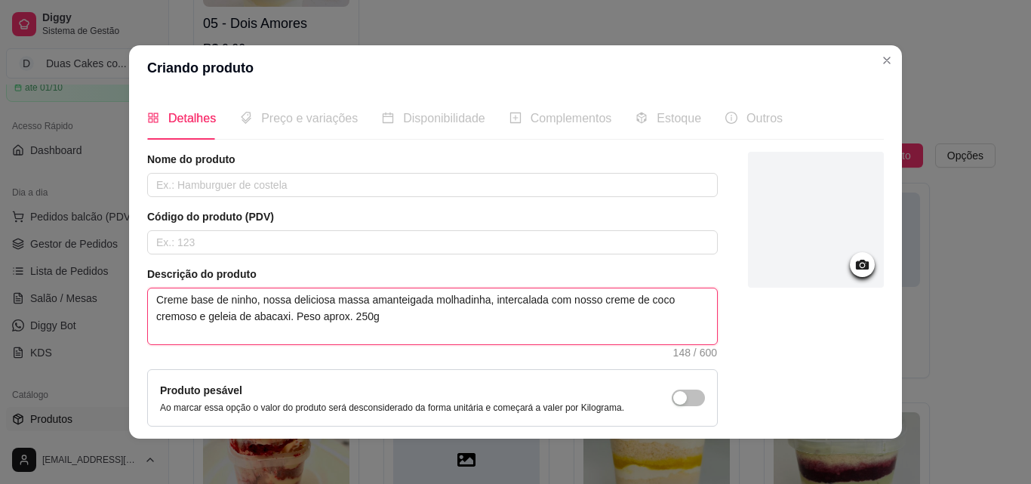
drag, startPoint x: 223, startPoint y: 299, endPoint x: 248, endPoint y: 302, distance: 24.3
click at [248, 302] on textarea "Creme base de ninho, nossa deliciosa massa amanteigada molhadinha, intercalada …" at bounding box center [432, 316] width 569 height 56
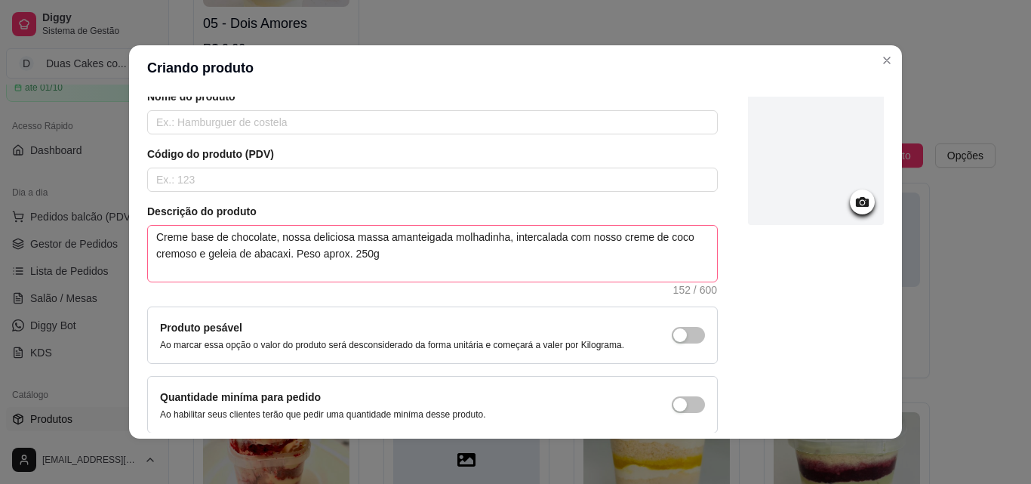
scroll to position [0, 0]
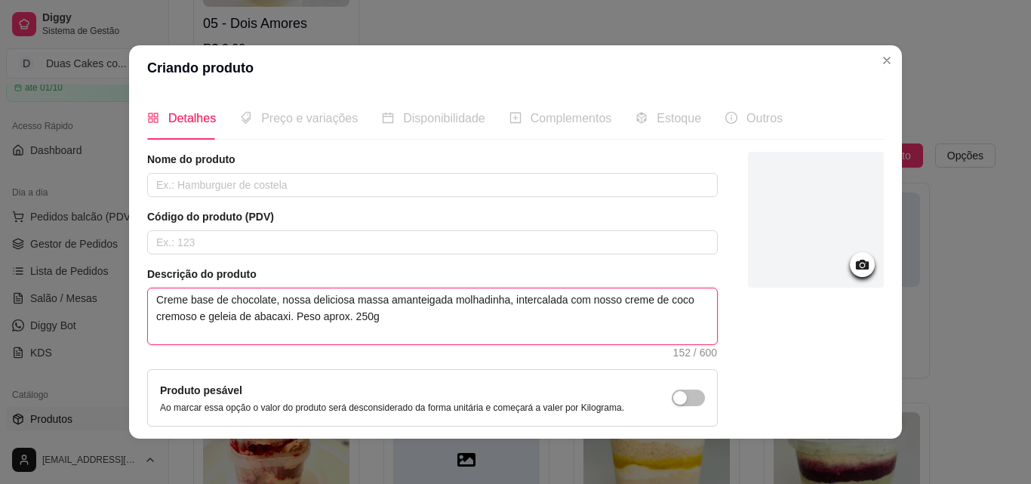
drag, startPoint x: 379, startPoint y: 297, endPoint x: 442, endPoint y: 301, distance: 63.5
click at [442, 301] on textarea "Creme base de chocolate, nossa deliciosa massa amanteigada molhadinha, intercal…" at bounding box center [432, 316] width 569 height 56
drag, startPoint x: 192, startPoint y: 315, endPoint x: 281, endPoint y: 329, distance: 90.2
click at [281, 329] on textarea "Creme base de chocolate, nossa deliciosa massa de chocolate molhadinha, interca…" at bounding box center [432, 316] width 569 height 56
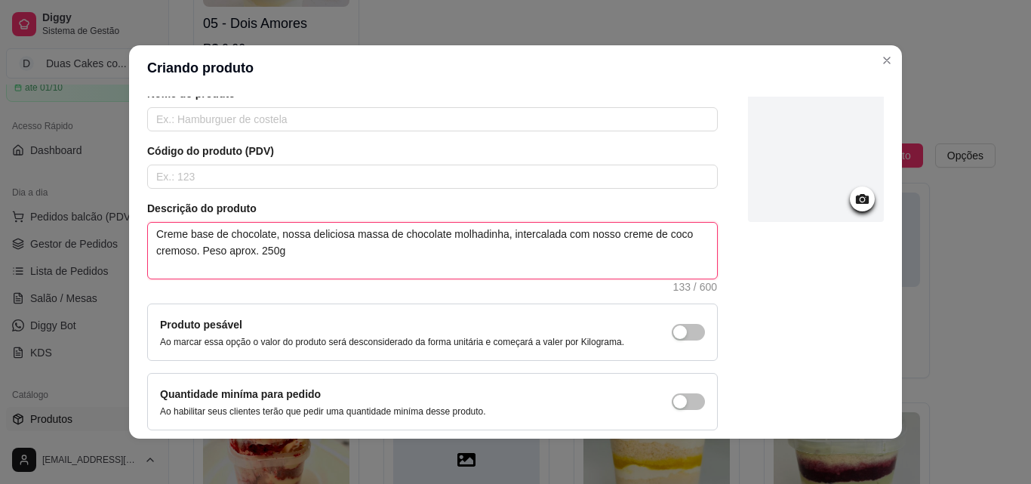
scroll to position [131, 0]
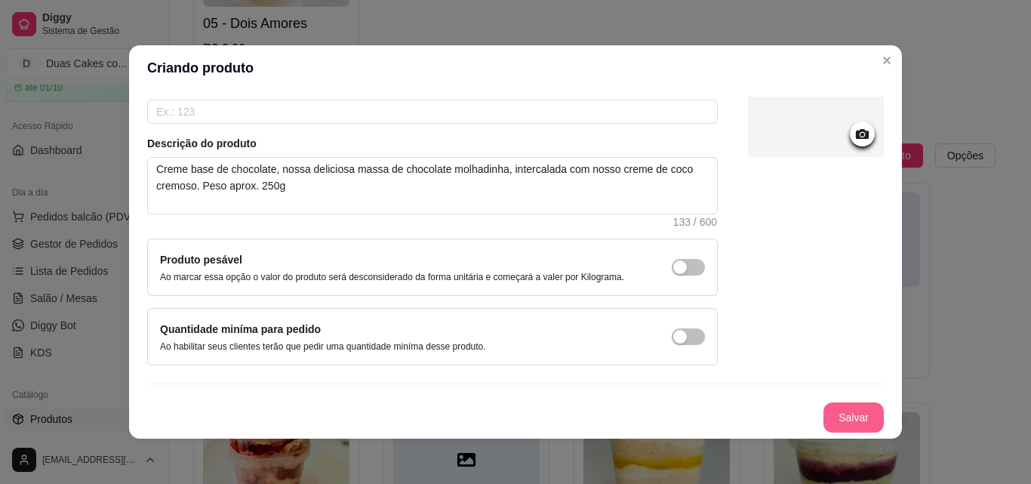
click at [823, 414] on button "Salvar" at bounding box center [853, 417] width 60 height 30
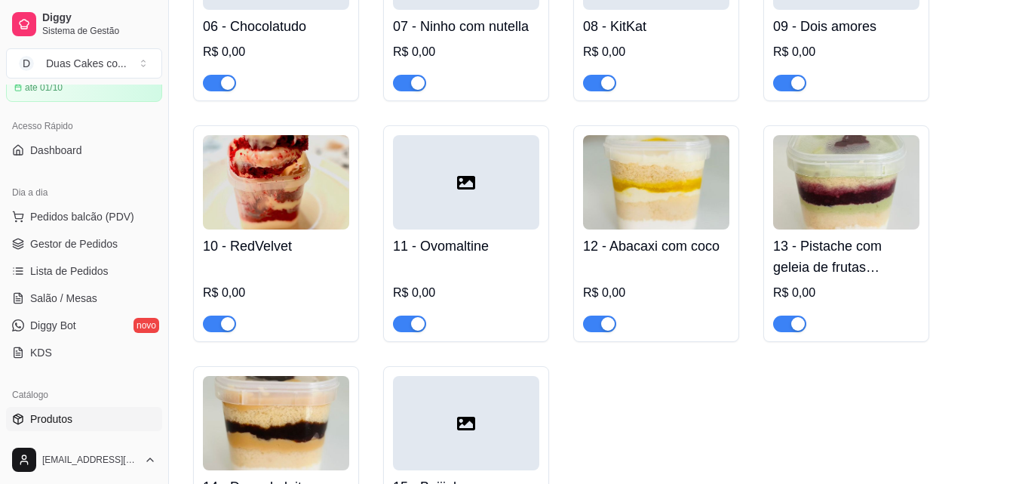
scroll to position [604, 0]
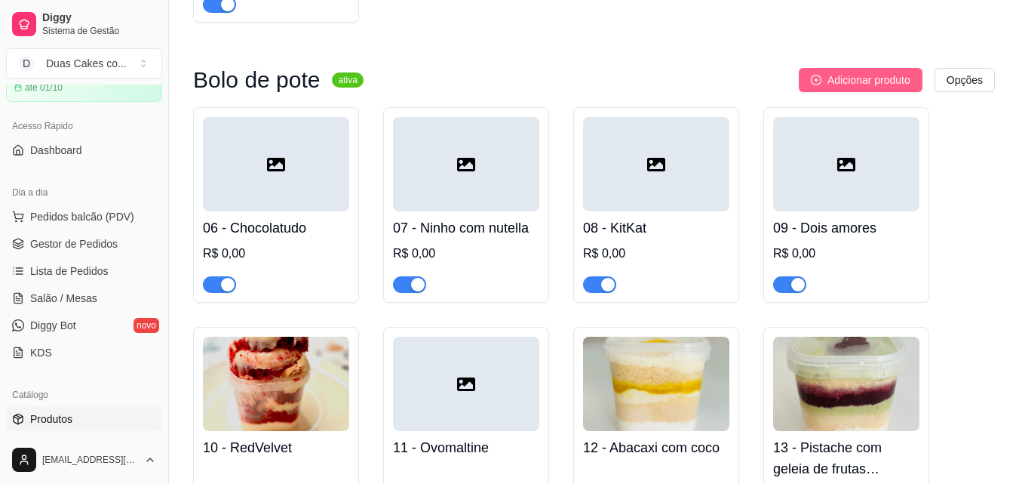
click at [891, 87] on span "Adicionar produto" at bounding box center [869, 80] width 83 height 17
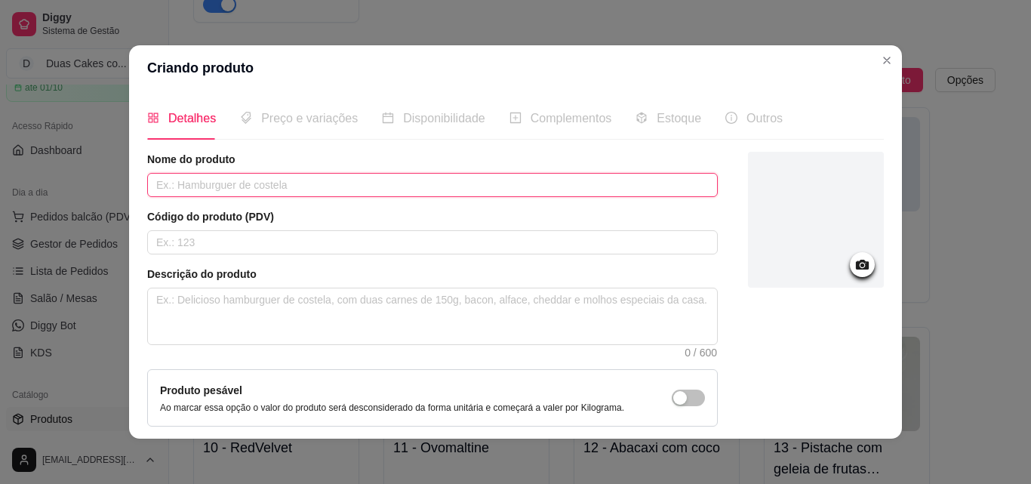
click at [494, 192] on input "text" at bounding box center [432, 185] width 570 height 24
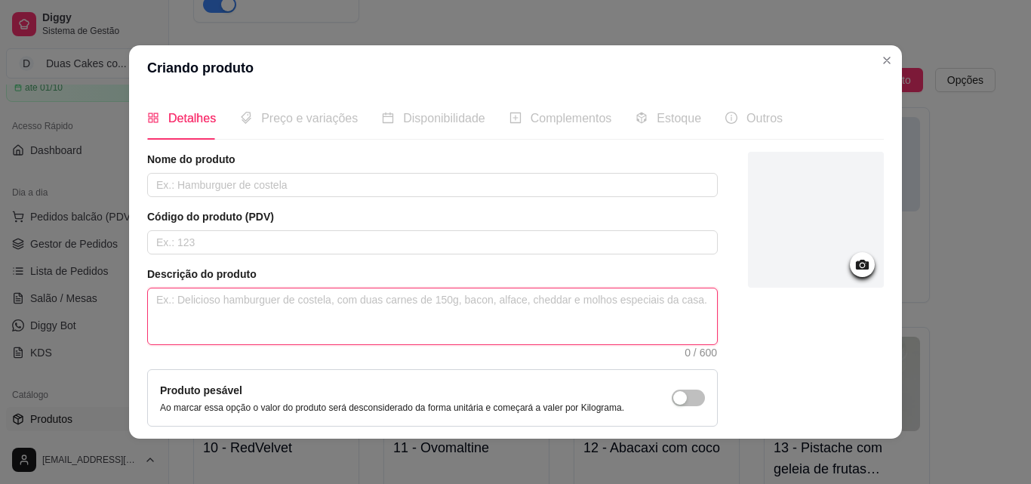
click at [450, 306] on textarea at bounding box center [432, 316] width 569 height 56
paste textarea "Creme base de ninho, nossa deliciosa massa amanteigada molhadinha, intercalada …"
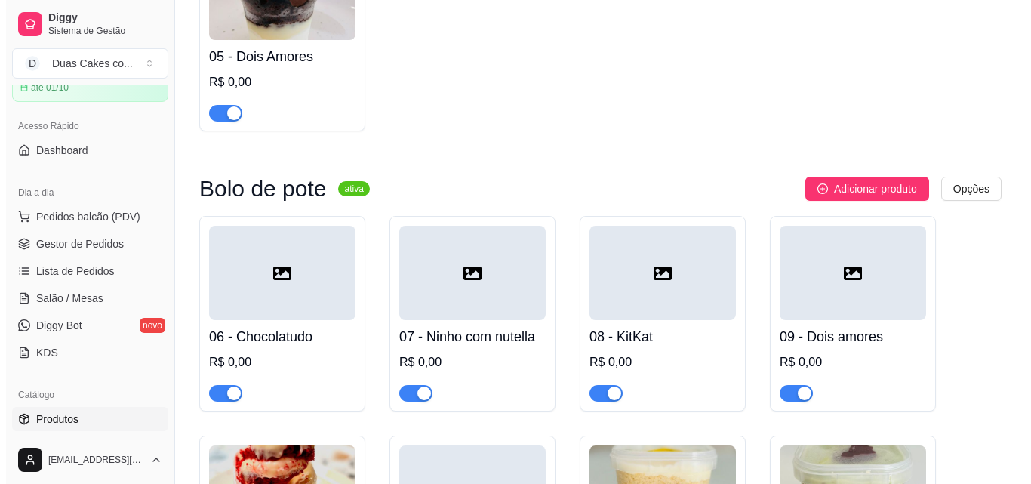
scroll to position [453, 0]
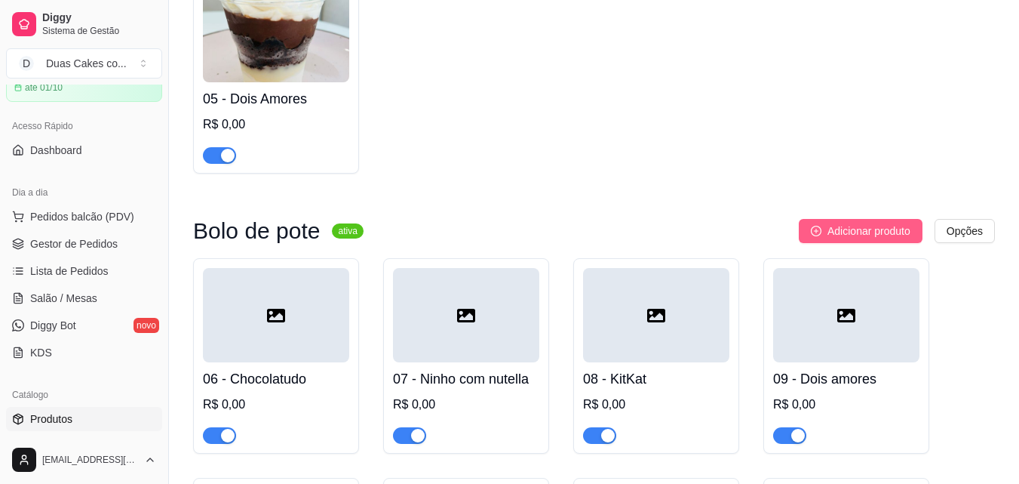
click at [902, 232] on span "Adicionar produto" at bounding box center [869, 231] width 83 height 17
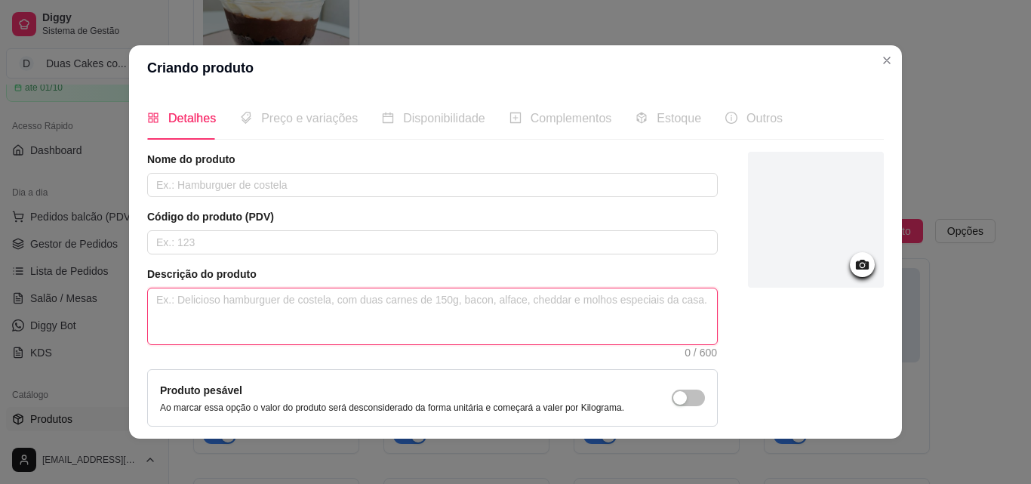
click at [318, 313] on textarea at bounding box center [432, 316] width 569 height 56
paste textarea "Creme base de ninho, nossa deliciosa massa amanteigada molhadinha, intercalada …"
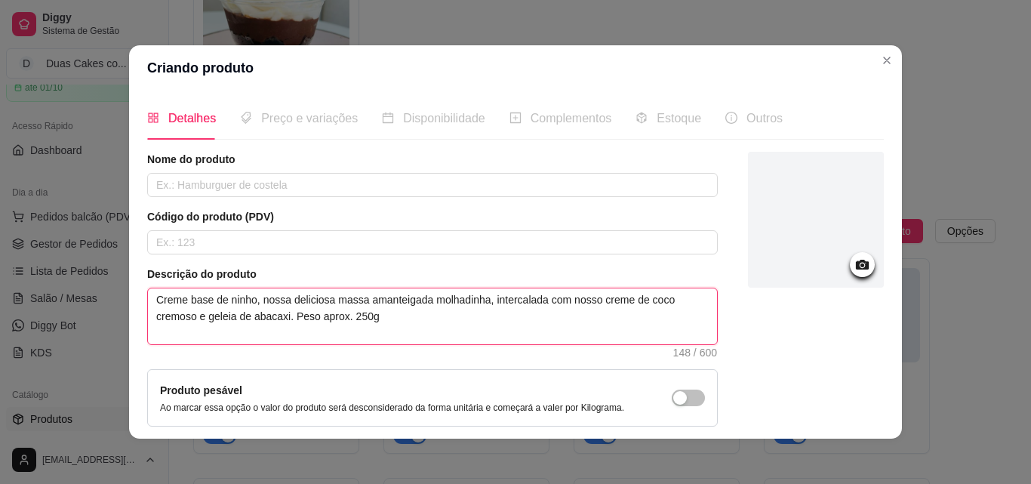
drag, startPoint x: 360, startPoint y: 297, endPoint x: 417, endPoint y: 305, distance: 57.1
click at [417, 306] on textarea "Creme base de ninho, nossa deliciosa massa amanteigada molhadinha, intercalada …" at bounding box center [432, 316] width 569 height 56
drag, startPoint x: 190, startPoint y: 320, endPoint x: 281, endPoint y: 320, distance: 91.3
click at [281, 320] on textarea "Creme base de ninho, nossa deliciosa massa de chocolate molhadinha, intercalada…" at bounding box center [432, 316] width 569 height 56
drag, startPoint x: 224, startPoint y: 297, endPoint x: 248, endPoint y: 297, distance: 24.1
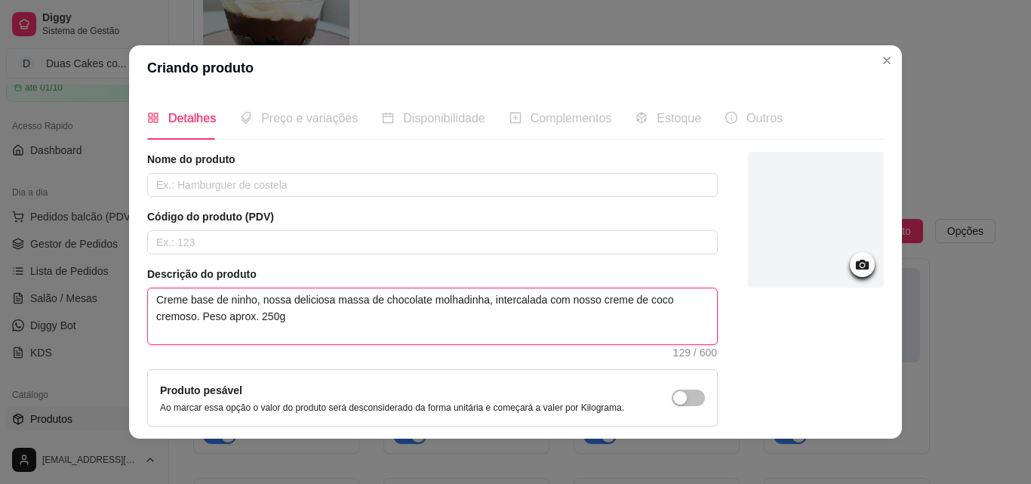
click at [248, 297] on textarea "Creme base de ninho, nossa deliciosa massa de chocolate molhadinha, intercalada…" at bounding box center [432, 316] width 569 height 56
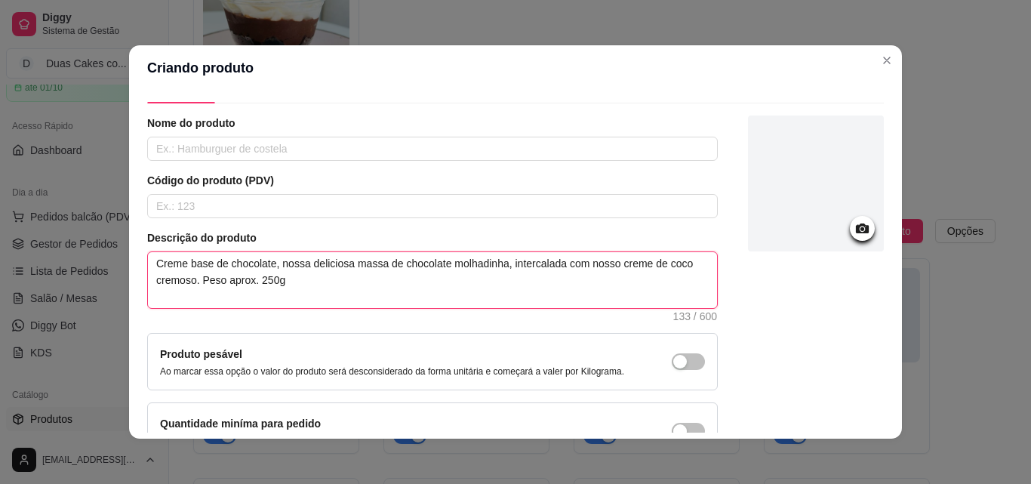
scroll to position [0, 0]
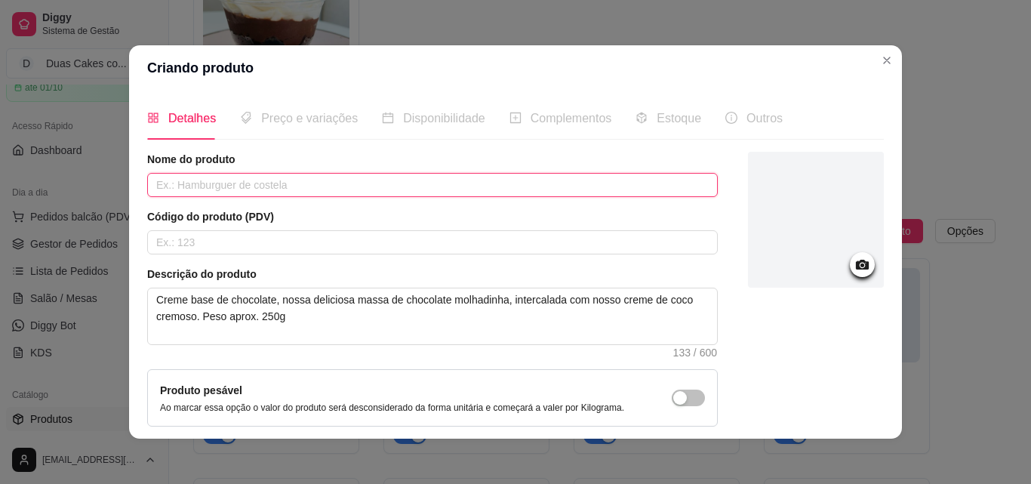
click at [294, 185] on input "text" at bounding box center [432, 185] width 570 height 24
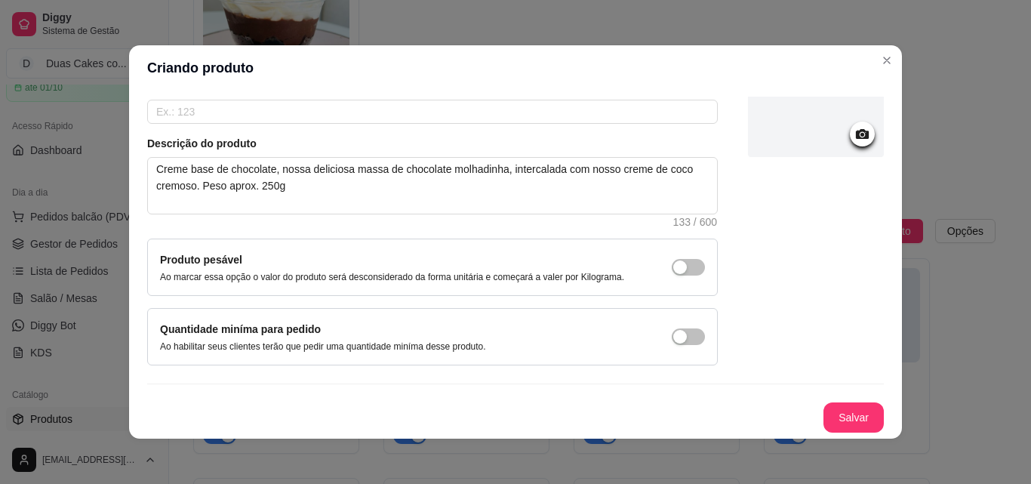
scroll to position [3, 0]
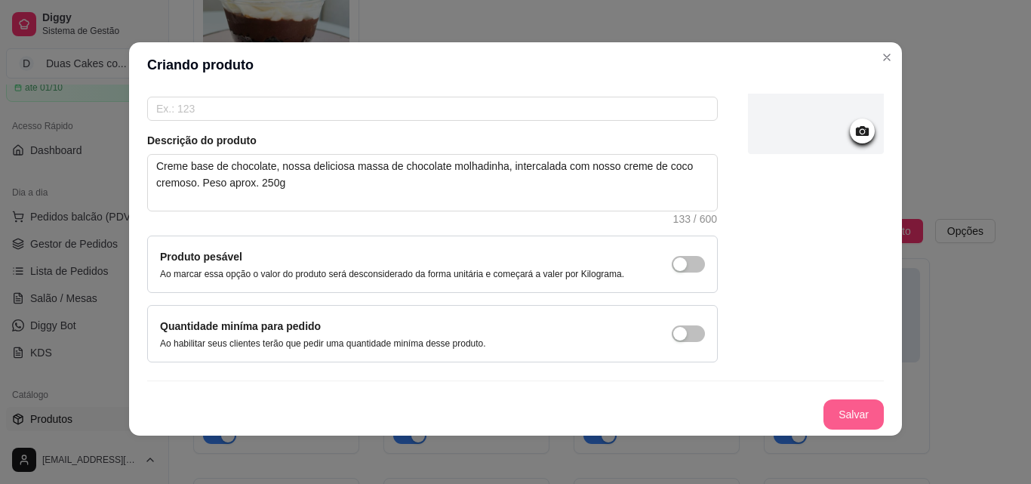
click at [833, 409] on button "Salvar" at bounding box center [853, 414] width 60 height 30
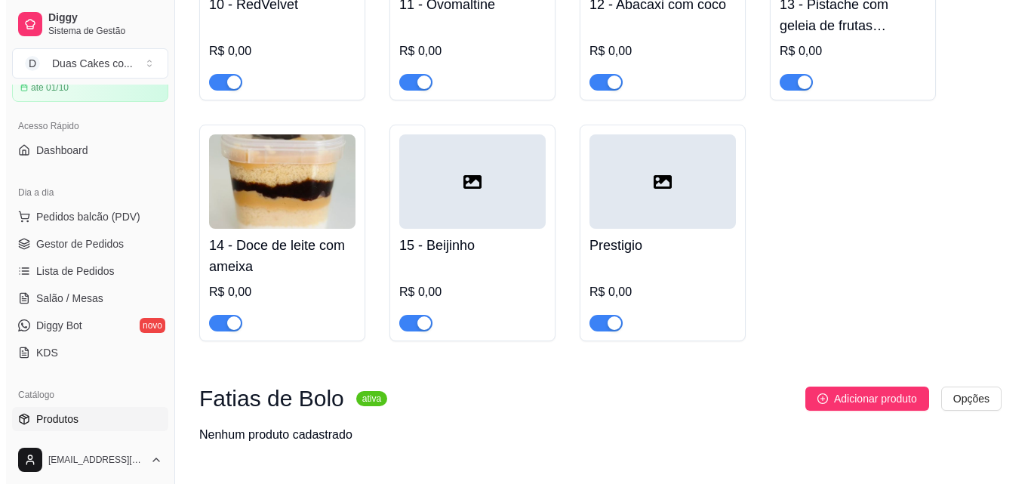
scroll to position [1056, 0]
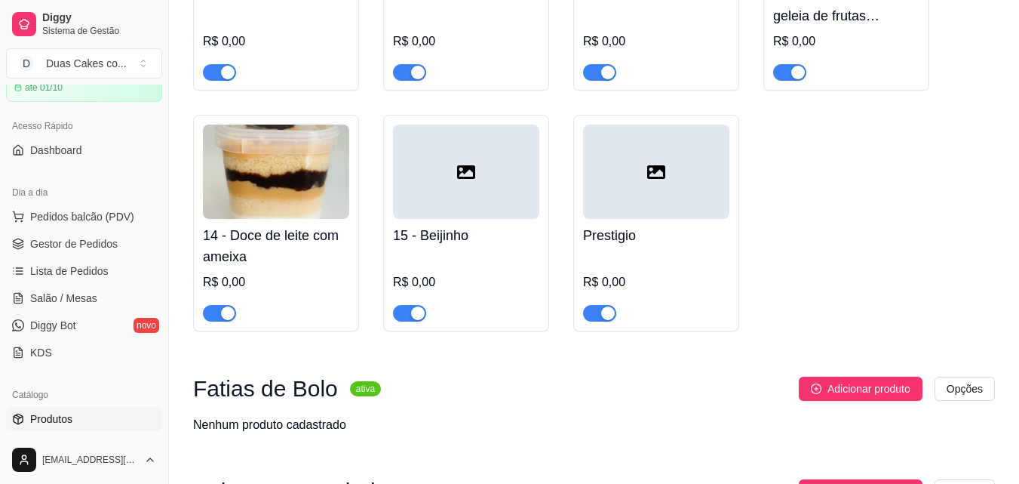
click at [664, 266] on div "R$ 0,00" at bounding box center [656, 286] width 146 height 69
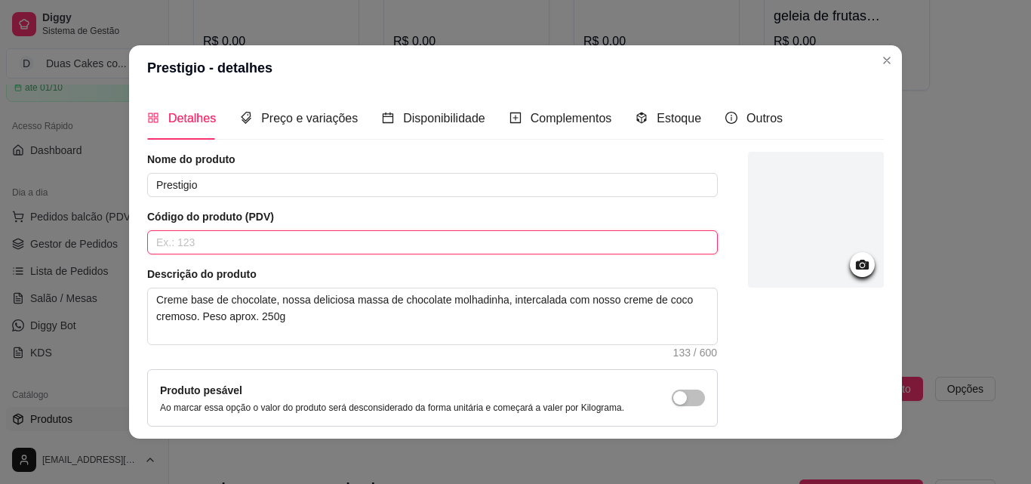
click at [188, 240] on input "text" at bounding box center [432, 242] width 570 height 24
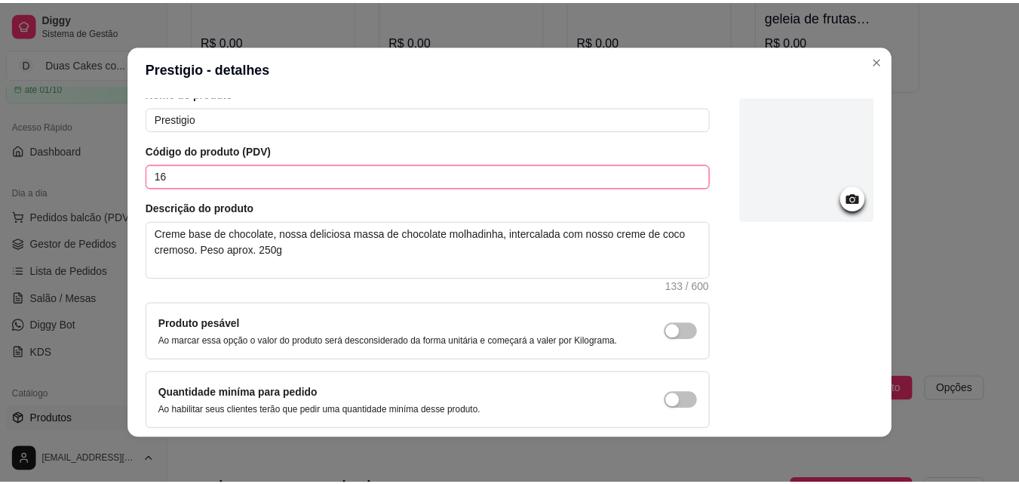
scroll to position [131, 0]
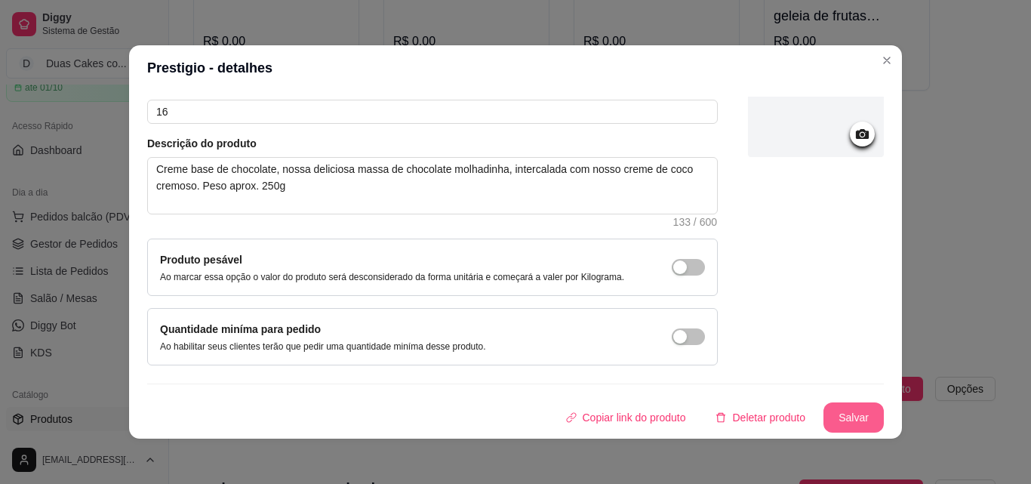
click at [831, 414] on button "Salvar" at bounding box center [853, 417] width 60 height 30
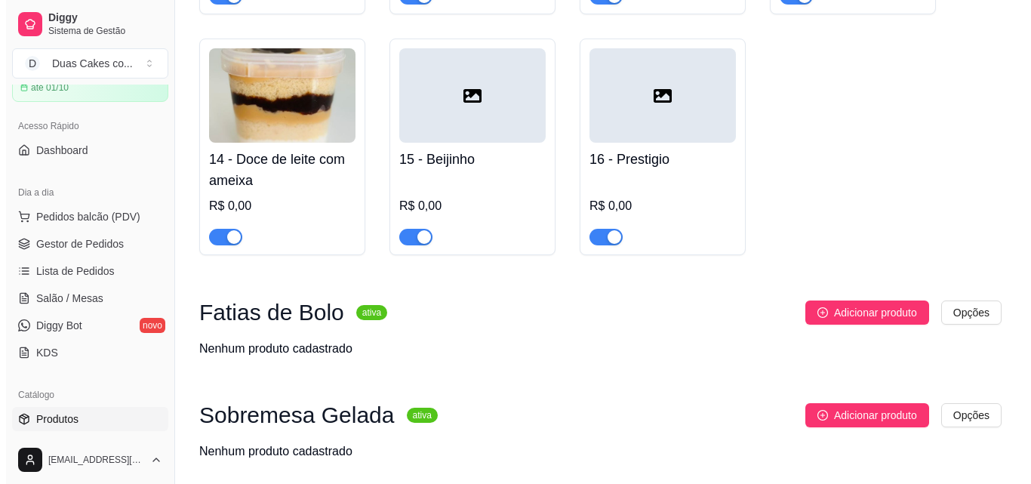
scroll to position [1207, 0]
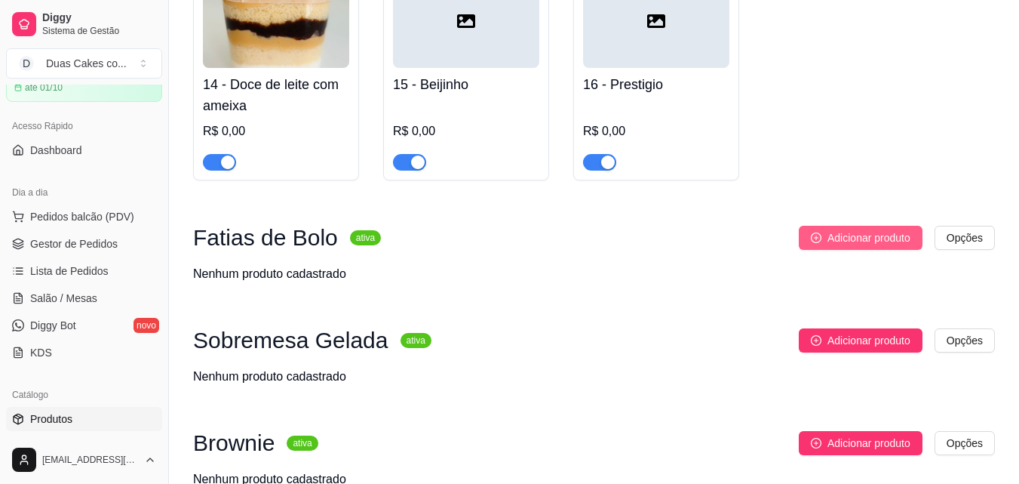
click at [808, 233] on button "Adicionar produto" at bounding box center [861, 238] width 124 height 24
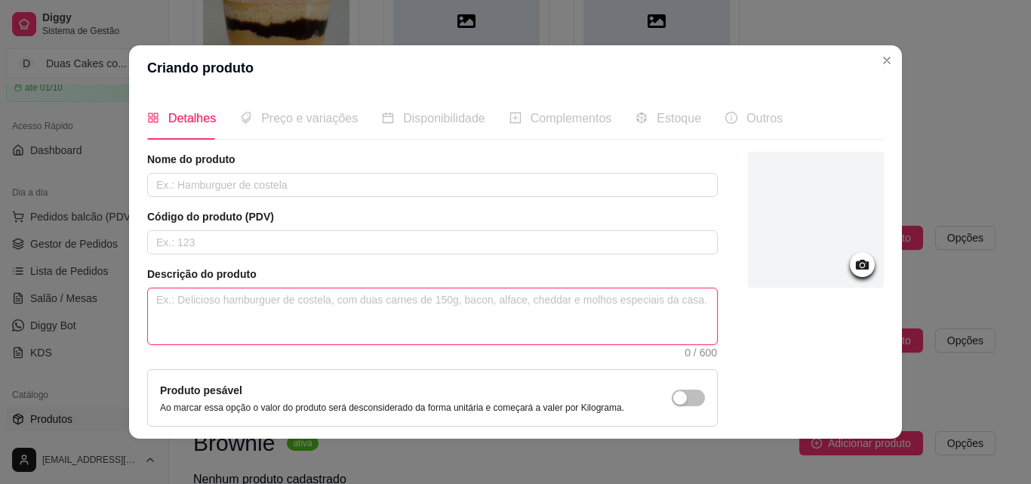
click at [276, 307] on textarea at bounding box center [432, 316] width 569 height 56
paste textarea "Fatia de bolo de chocolate com recheio de chocolate, finalizada com recheio de …"
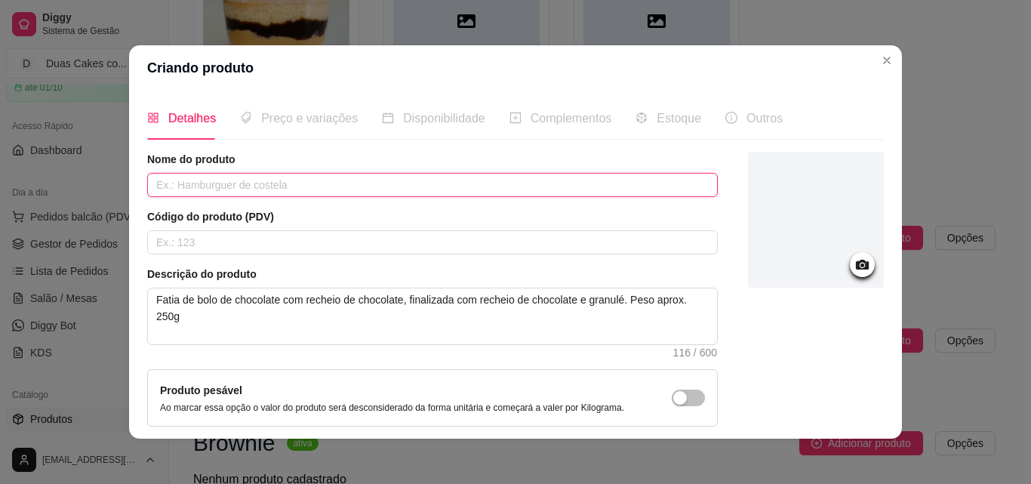
click at [220, 190] on input "text" at bounding box center [432, 185] width 570 height 24
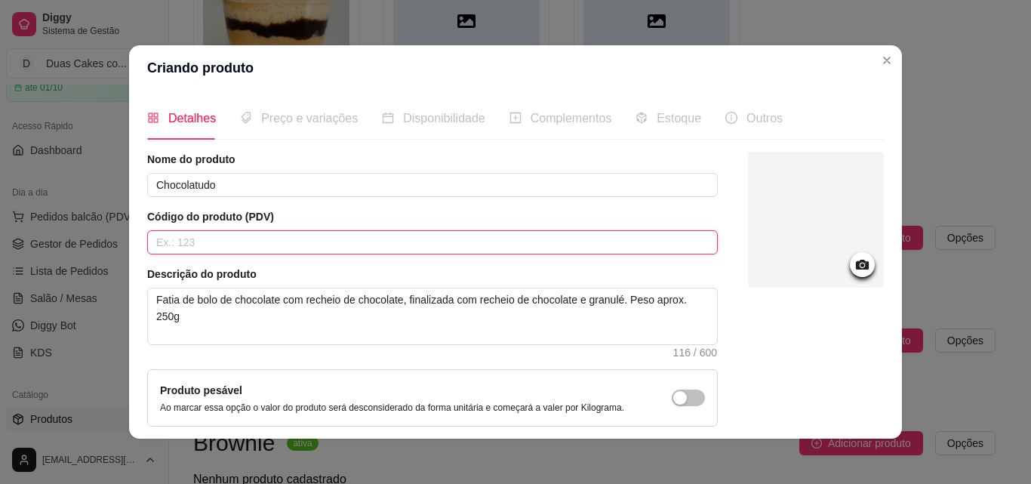
click at [209, 243] on input "text" at bounding box center [432, 242] width 570 height 24
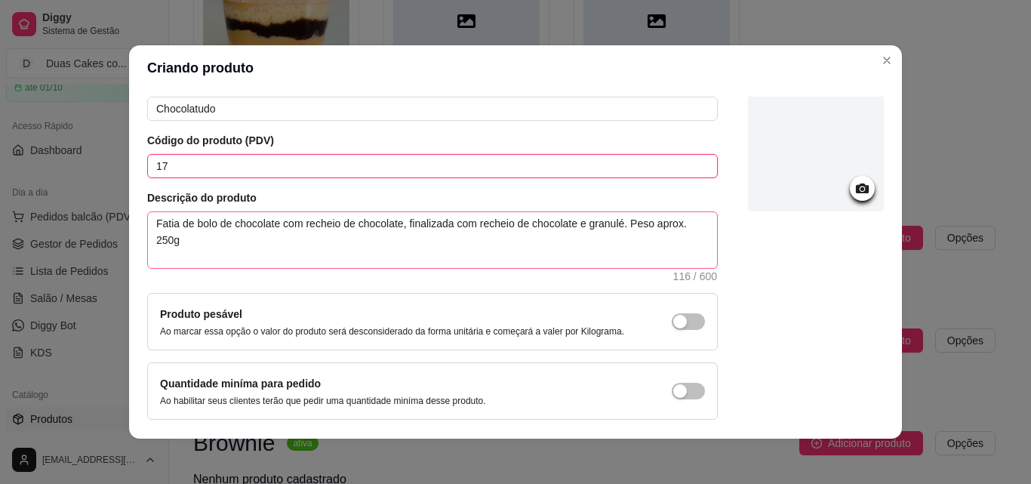
scroll to position [131, 0]
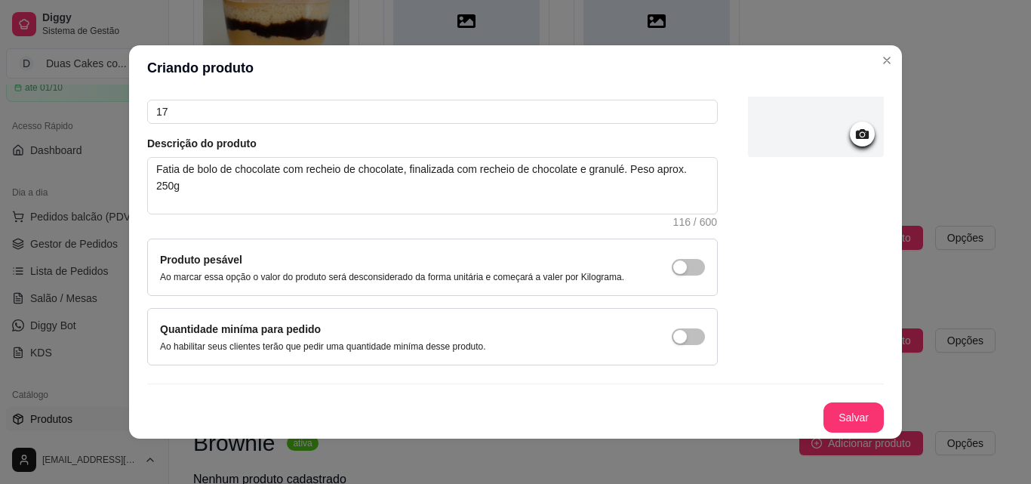
click at [856, 135] on icon at bounding box center [862, 134] width 13 height 10
click at [860, 134] on circle at bounding box center [862, 135] width 4 height 4
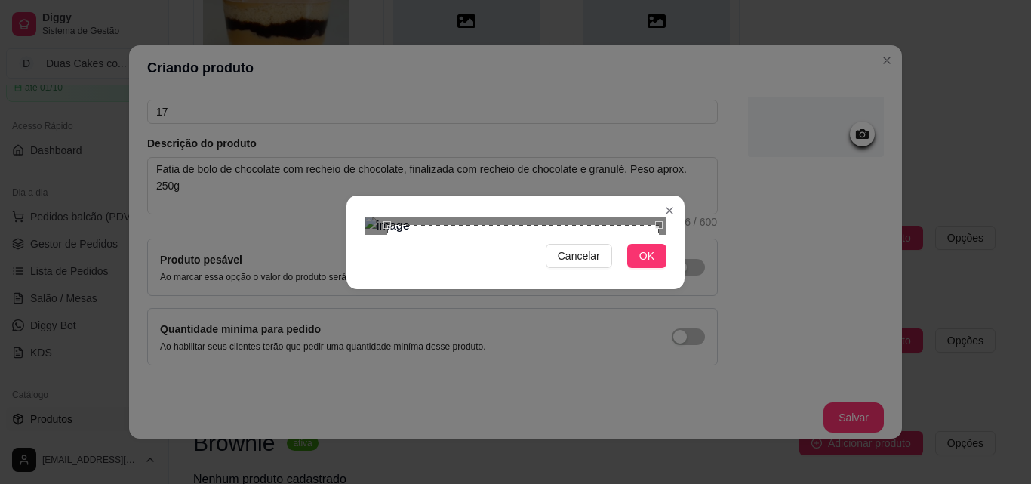
click at [657, 326] on div "Use the arrow keys to move the crop selection area" at bounding box center [523, 361] width 272 height 272
click at [647, 268] on button "OK" at bounding box center [646, 256] width 39 height 24
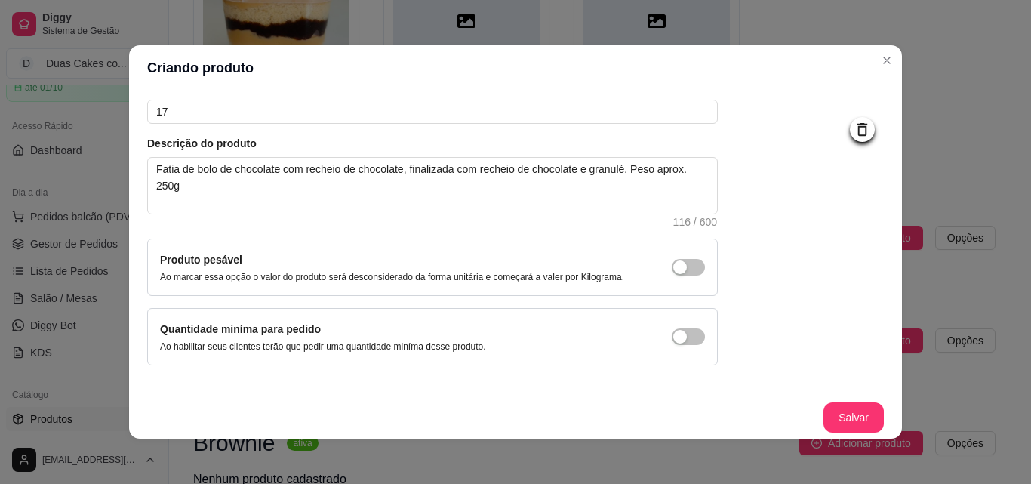
scroll to position [3, 0]
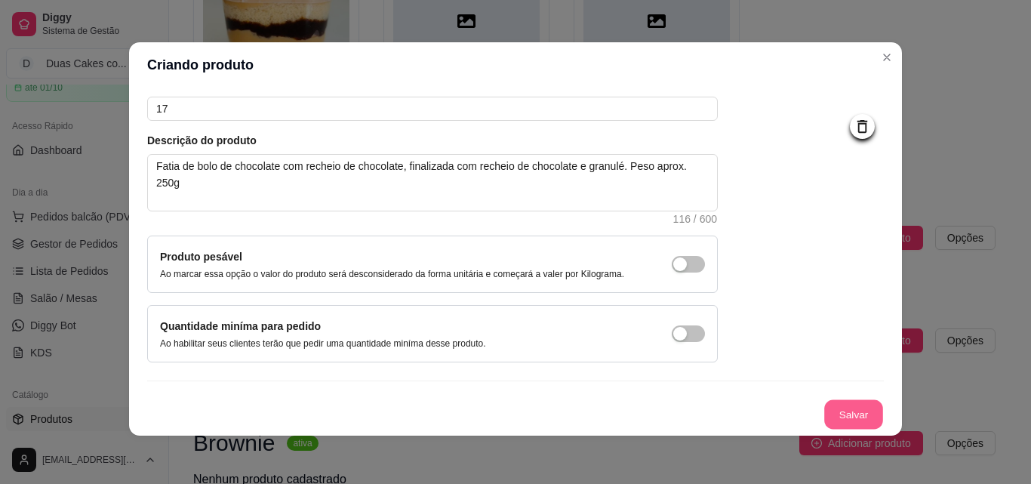
click at [850, 402] on button "Salvar" at bounding box center [853, 414] width 59 height 29
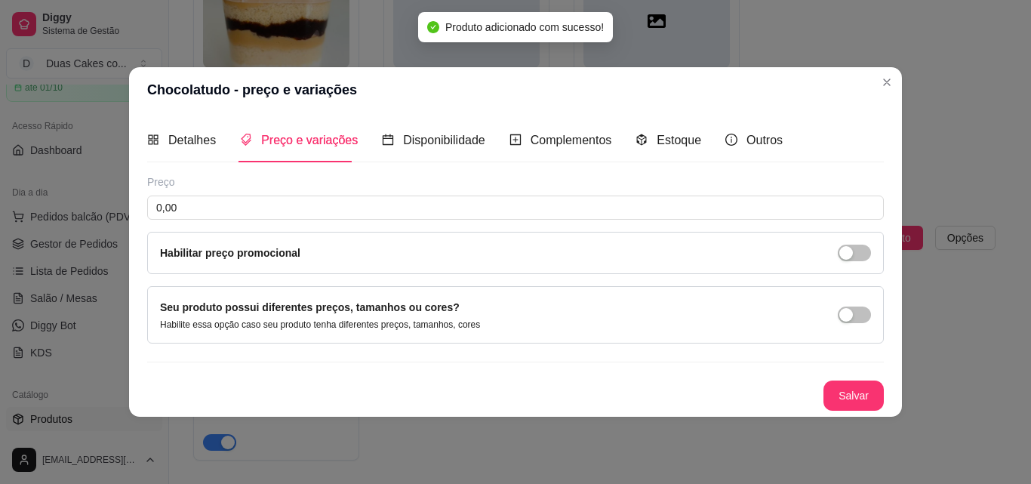
scroll to position [0, 0]
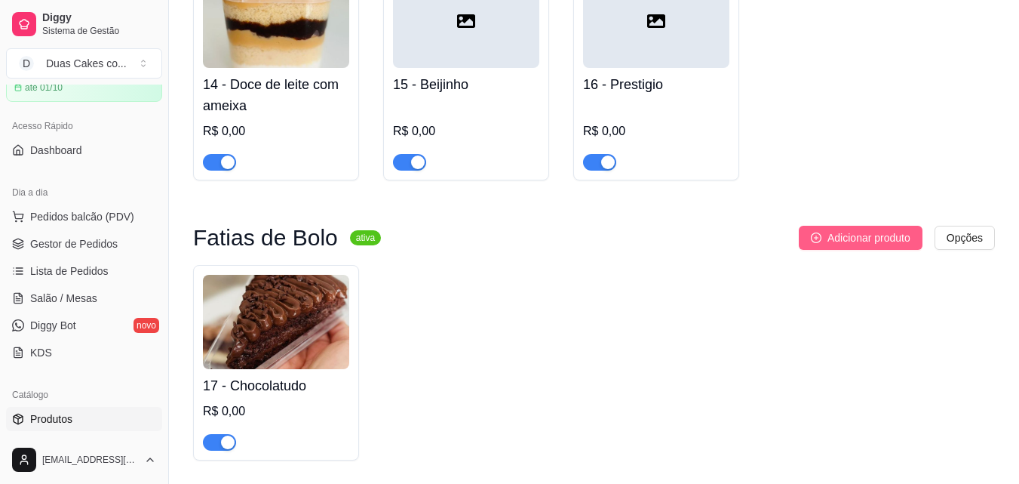
click at [886, 244] on span "Adicionar produto" at bounding box center [869, 237] width 83 height 17
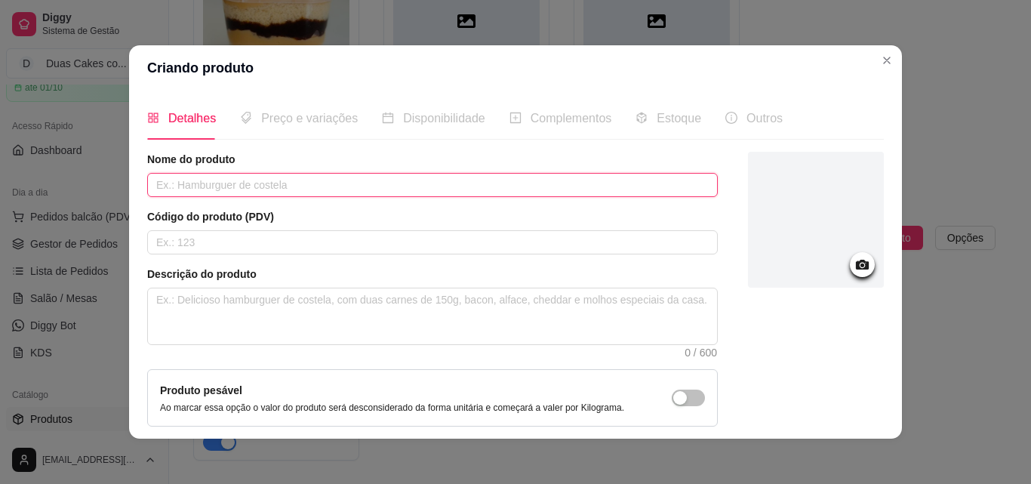
click at [394, 180] on input "text" at bounding box center [432, 185] width 570 height 24
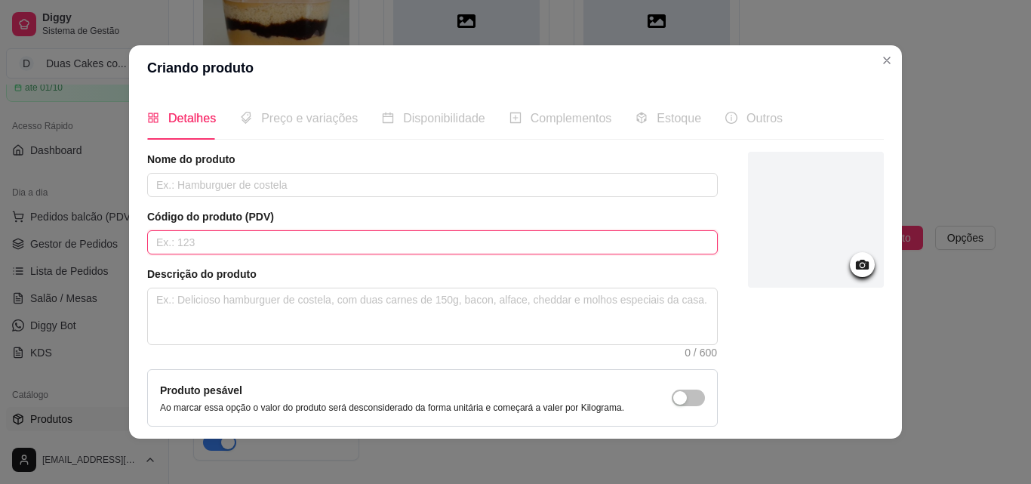
click at [407, 253] on input "text" at bounding box center [432, 242] width 570 height 24
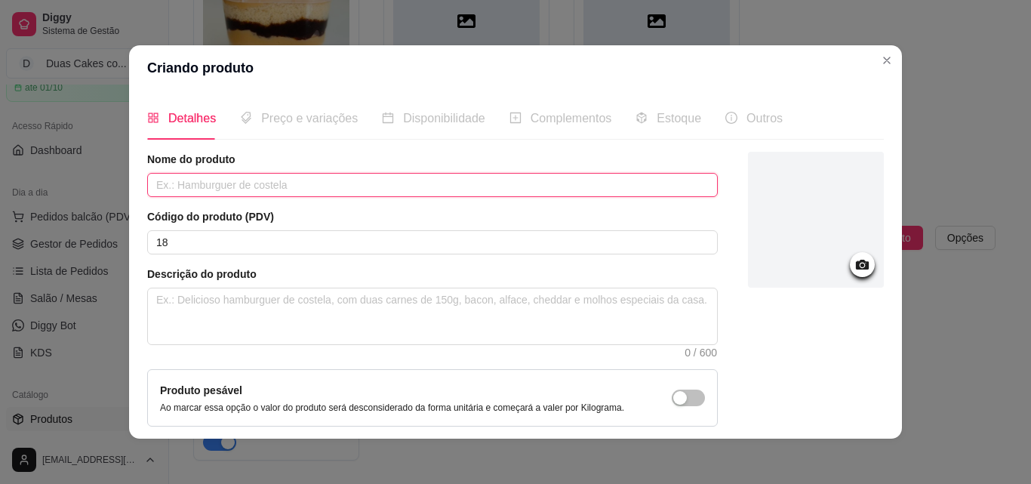
click at [450, 189] on input "text" at bounding box center [432, 185] width 570 height 24
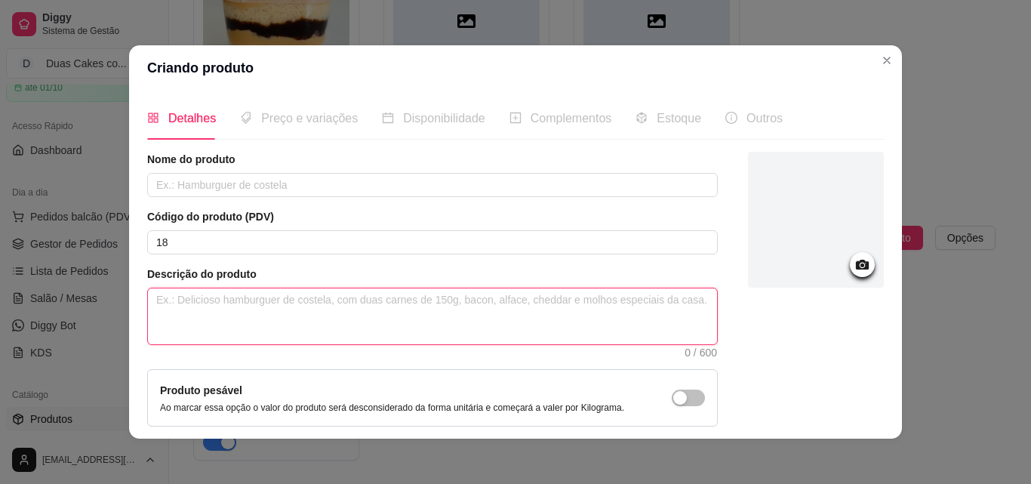
click at [257, 309] on textarea at bounding box center [432, 316] width 569 height 56
paste textarea "Massa amanteigada com a mistura perfeita de ninho e chocolate, com cobertura de…"
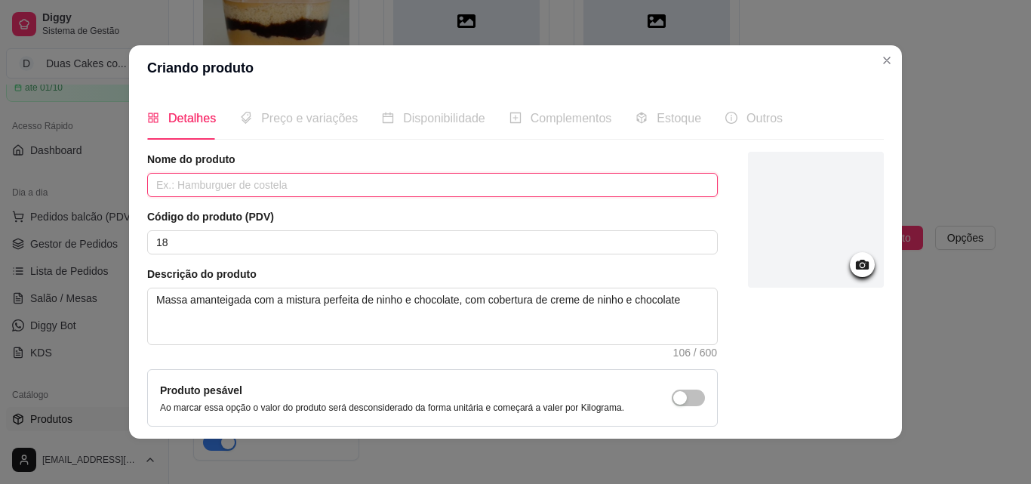
click at [301, 186] on input "text" at bounding box center [432, 185] width 570 height 24
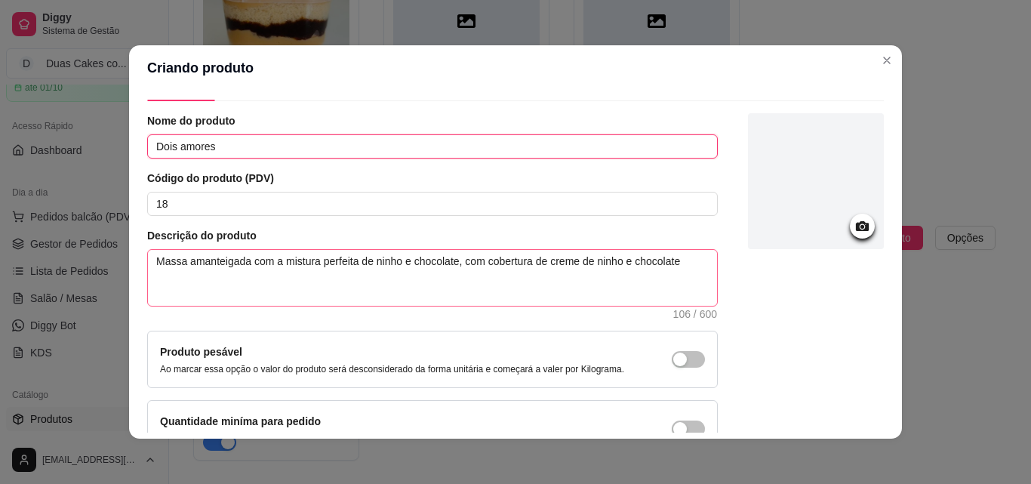
scroll to position [75, 0]
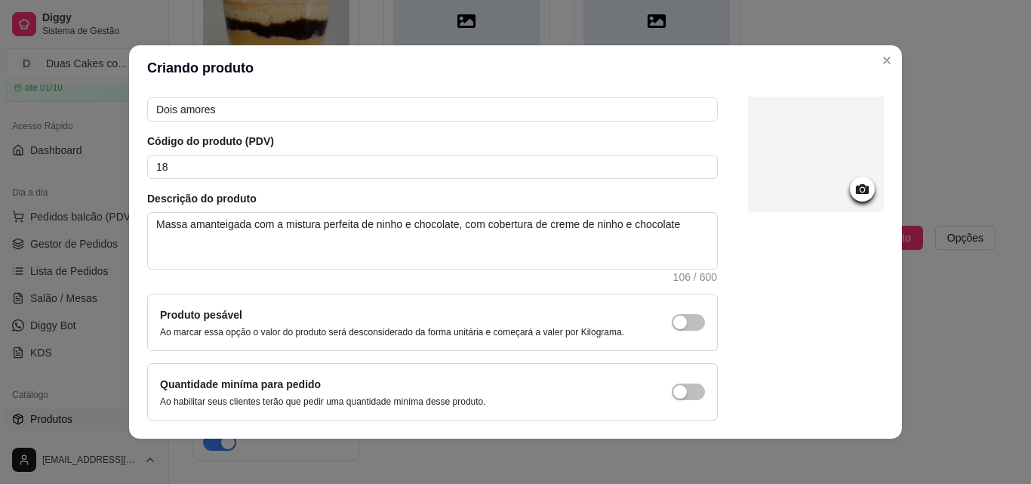
click at [853, 183] on icon at bounding box center [861, 188] width 17 height 17
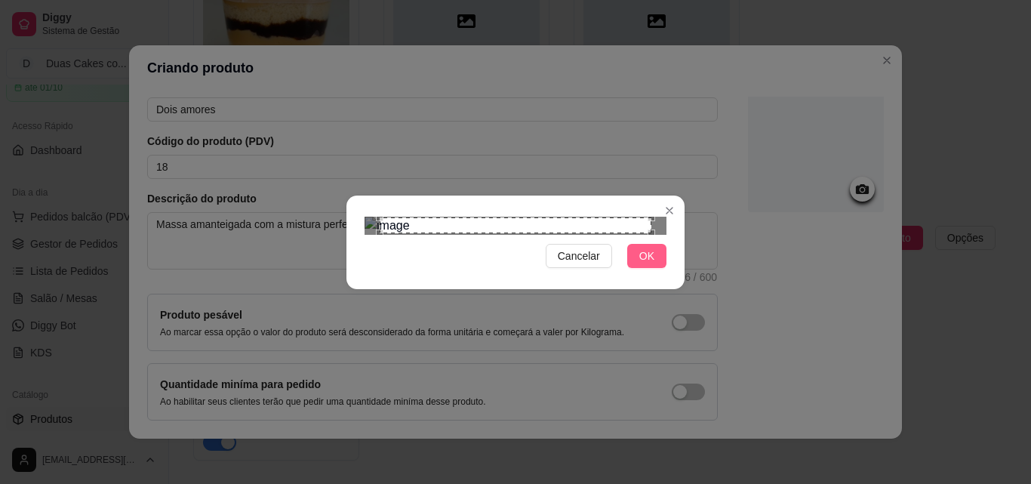
drag, startPoint x: 657, startPoint y: 405, endPoint x: 650, endPoint y: 396, distance: 11.3
click at [655, 268] on button "OK" at bounding box center [646, 256] width 39 height 24
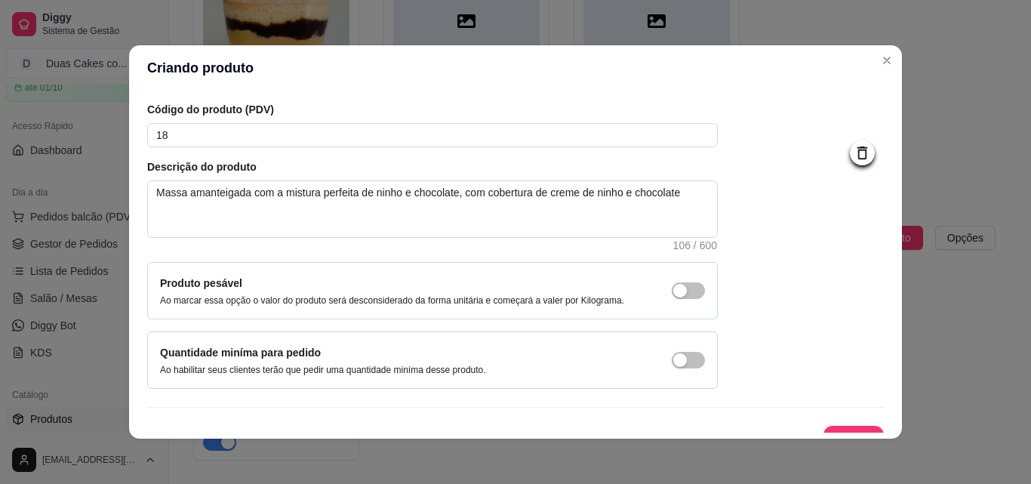
scroll to position [131, 0]
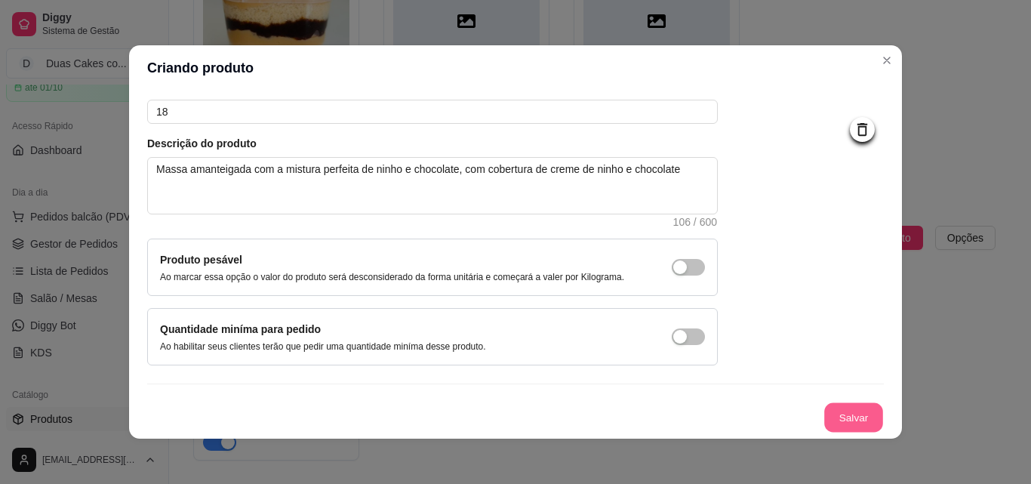
click at [847, 424] on button "Salvar" at bounding box center [853, 417] width 59 height 29
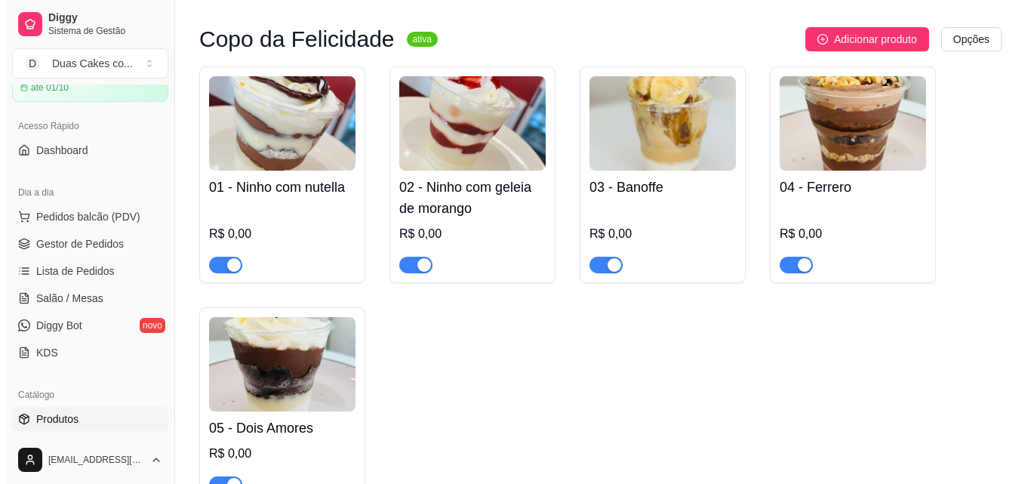
scroll to position [0, 0]
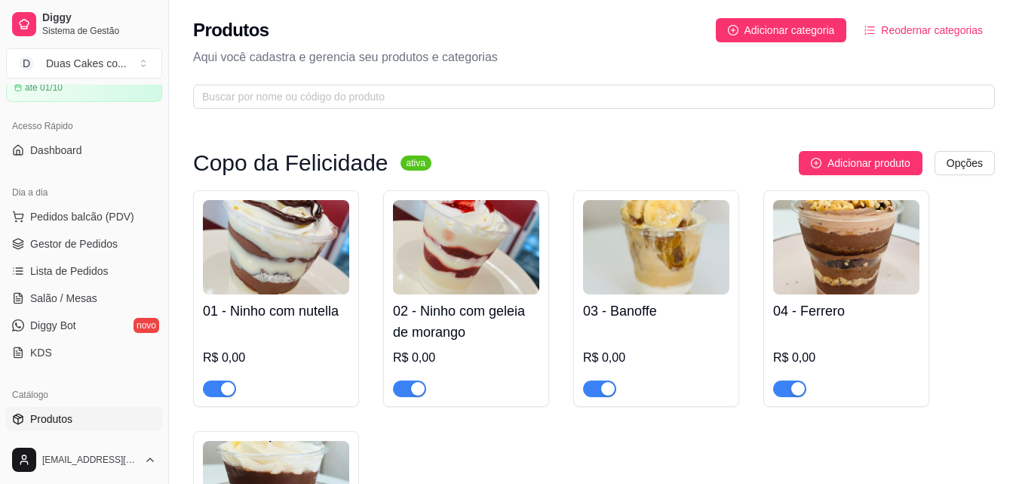
click at [278, 351] on div "R$ 0,00" at bounding box center [276, 358] width 146 height 18
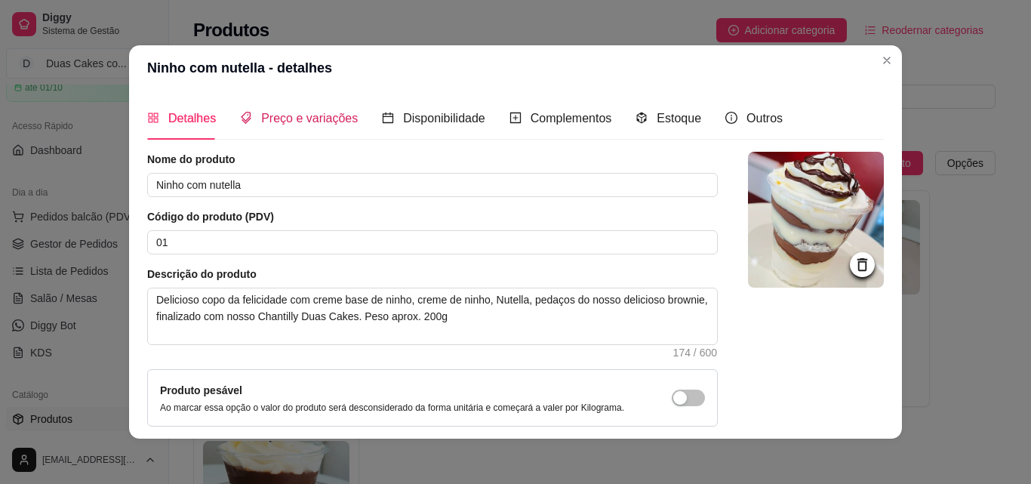
click at [301, 109] on div "Preço e variações" at bounding box center [299, 118] width 118 height 19
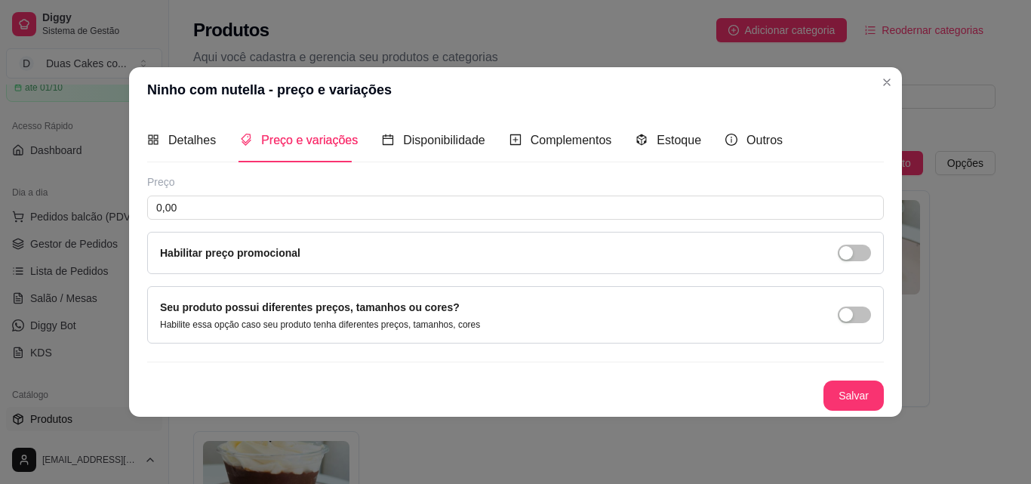
click at [260, 184] on div "Preço" at bounding box center [515, 181] width 736 height 15
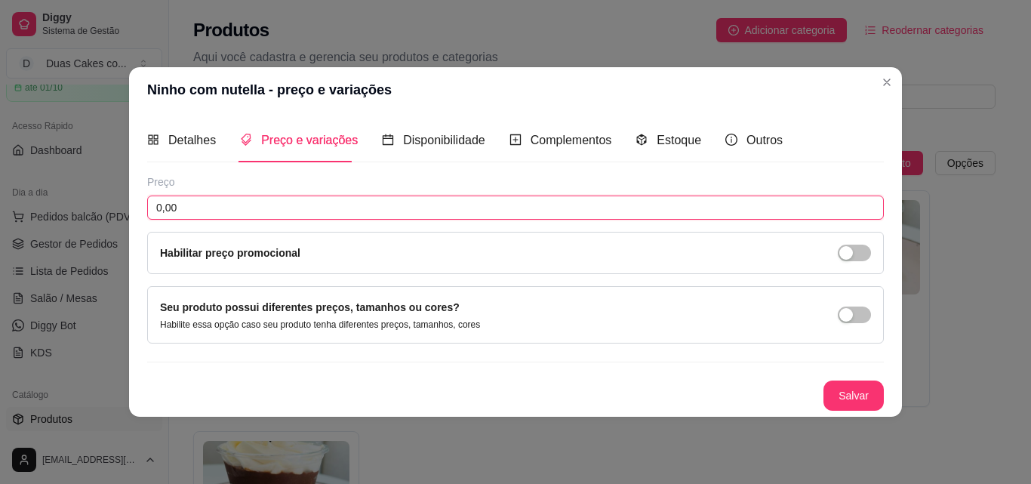
click at [225, 200] on input "0,00" at bounding box center [515, 207] width 736 height 24
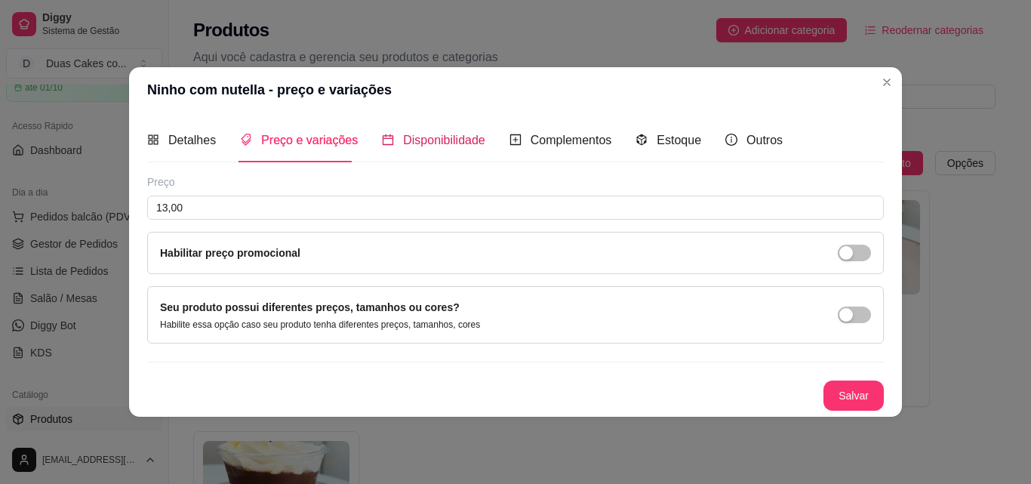
click at [412, 149] on div "Disponibilidade" at bounding box center [433, 140] width 103 height 19
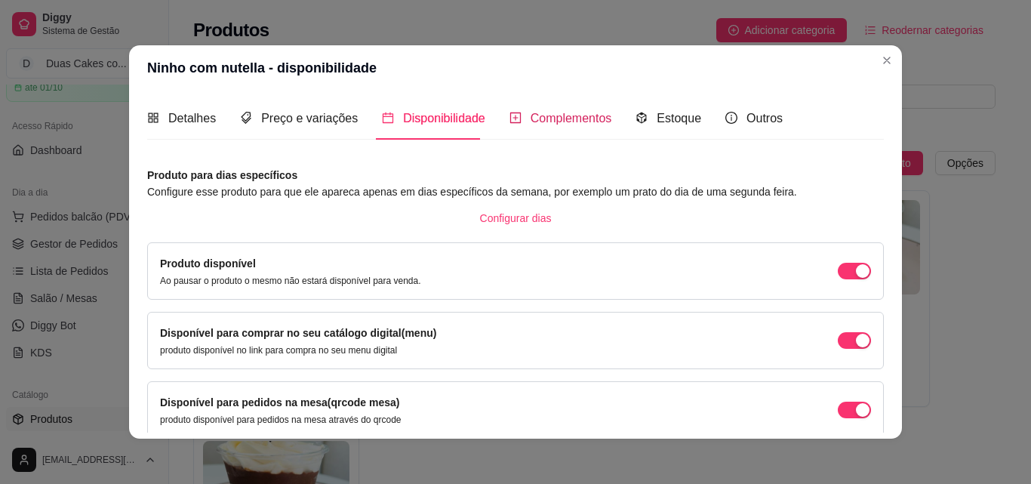
click at [541, 125] on span "Complementos" at bounding box center [570, 118] width 81 height 13
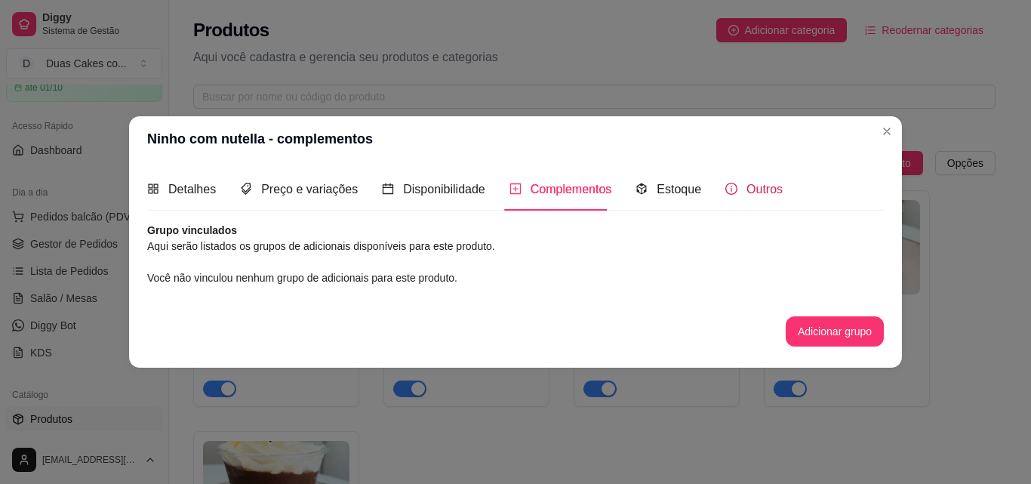
click at [732, 180] on div "Outros" at bounding box center [753, 189] width 57 height 19
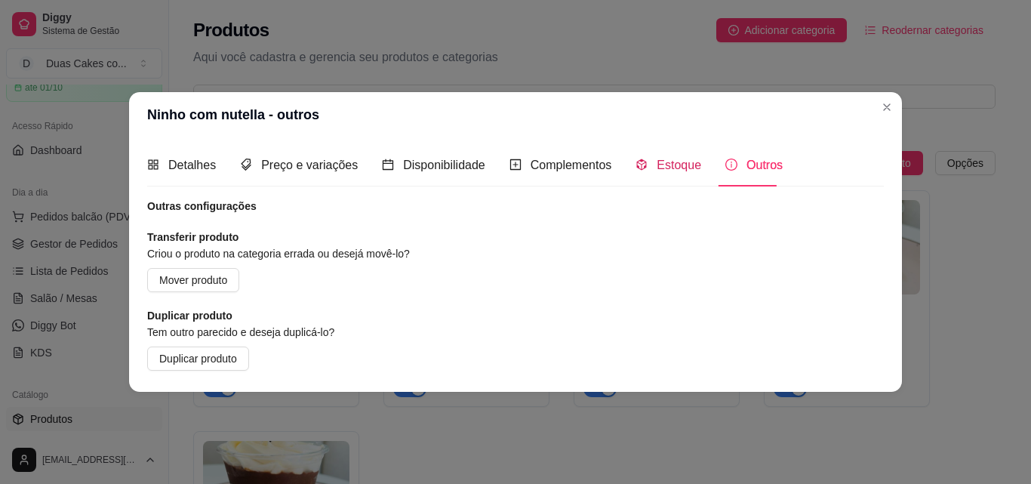
click at [685, 167] on span "Estoque" at bounding box center [678, 164] width 45 height 13
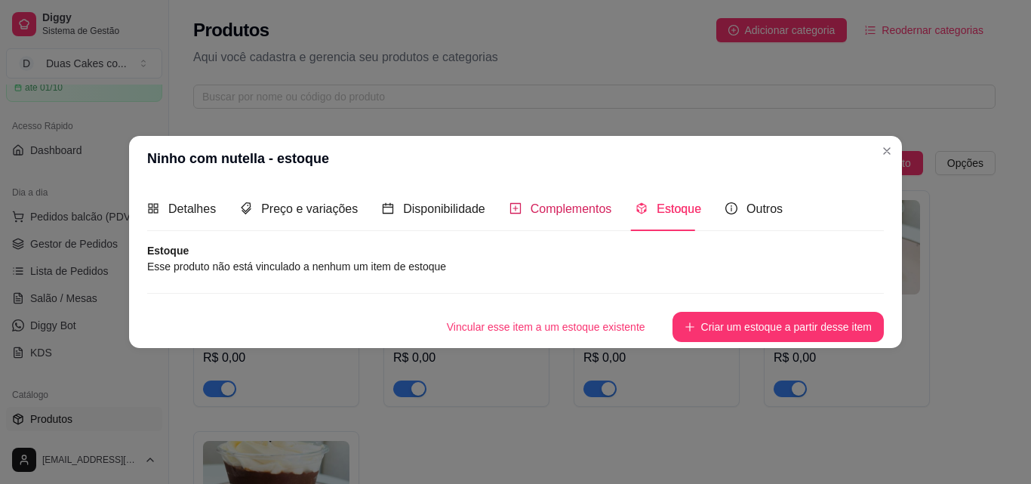
click at [598, 213] on span "Complementos" at bounding box center [570, 208] width 81 height 13
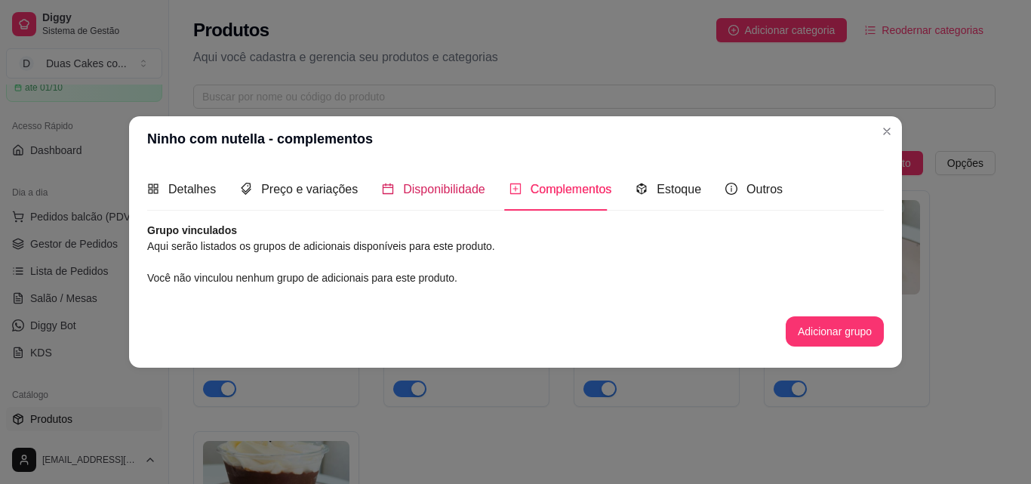
click at [432, 192] on span "Disponibilidade" at bounding box center [444, 189] width 82 height 13
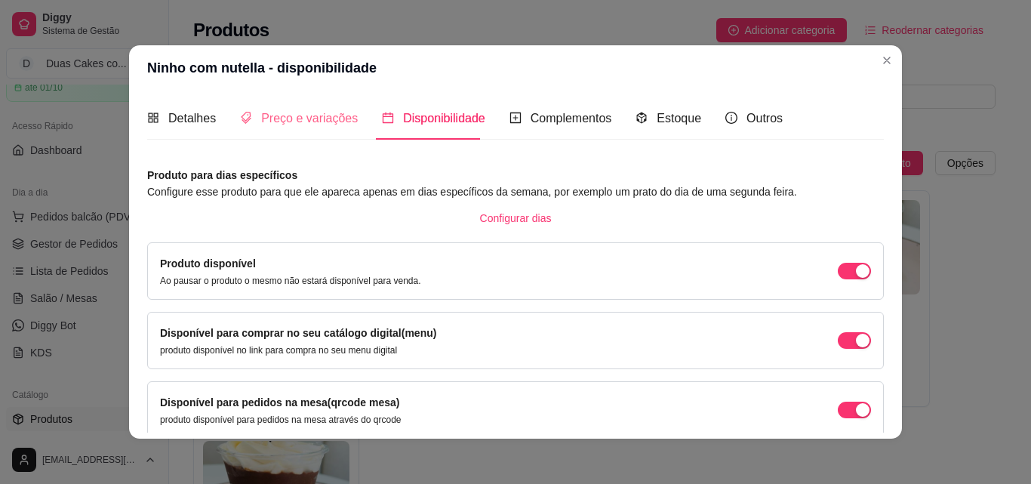
click at [271, 139] on div "Preço e variações" at bounding box center [299, 118] width 118 height 43
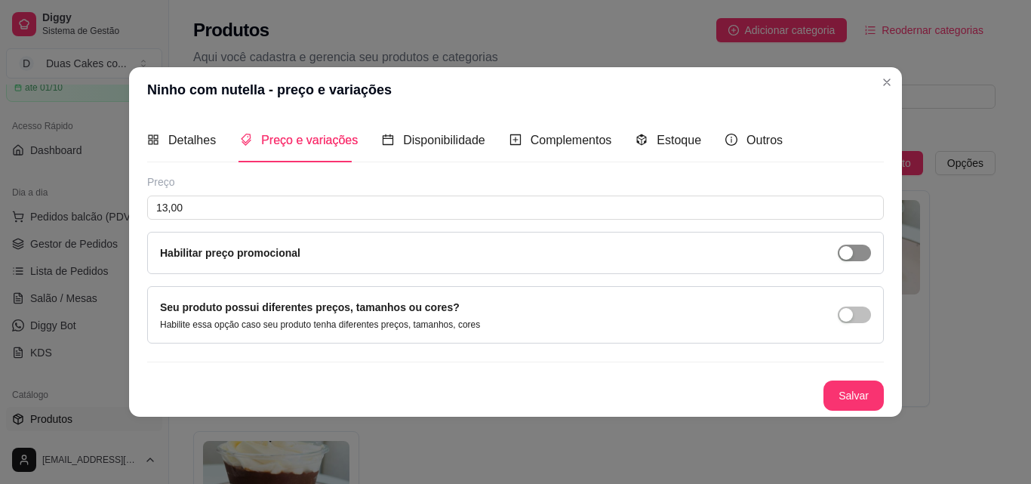
click at [855, 254] on span "button" at bounding box center [854, 252] width 33 height 17
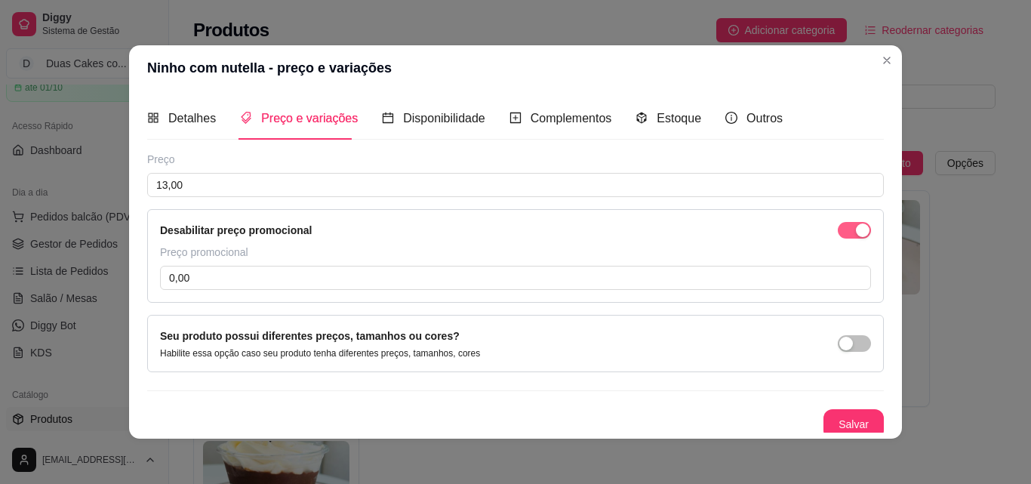
click at [856, 233] on div "button" at bounding box center [863, 230] width 14 height 14
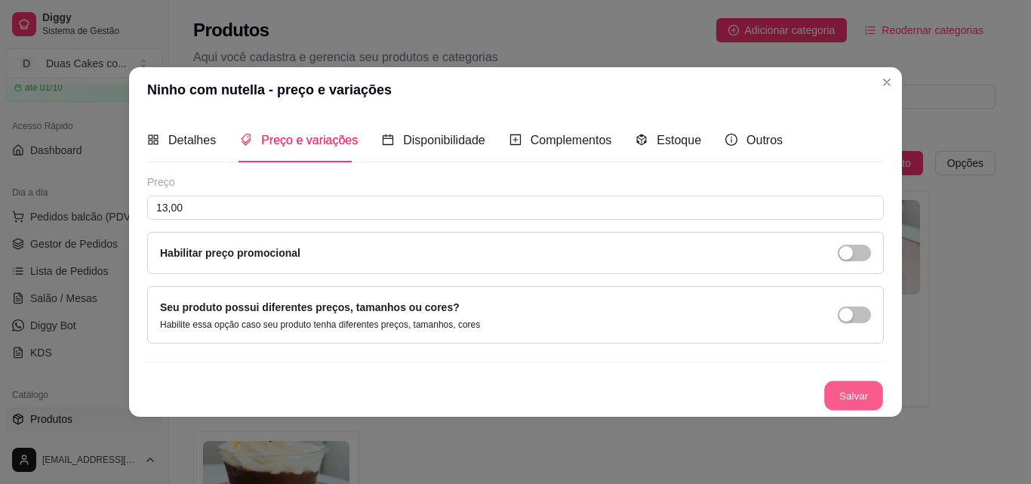
click at [863, 396] on button "Salvar" at bounding box center [853, 394] width 59 height 29
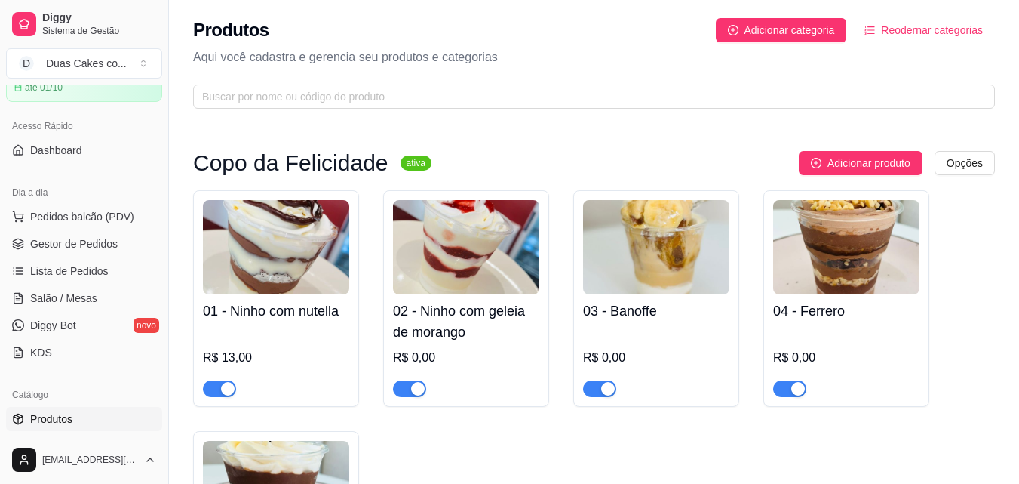
click at [430, 351] on div "R$ 0,00" at bounding box center [466, 358] width 146 height 18
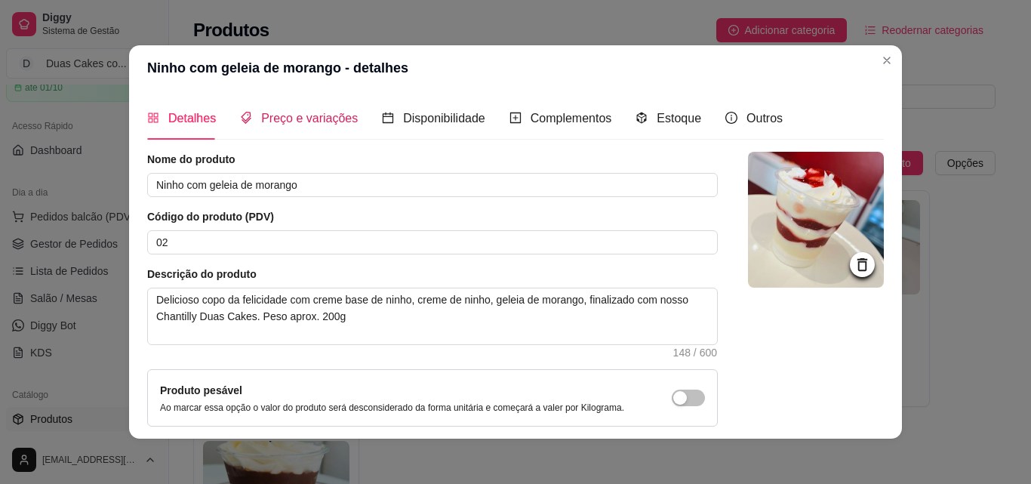
click at [272, 115] on span "Preço e variações" at bounding box center [309, 118] width 97 height 13
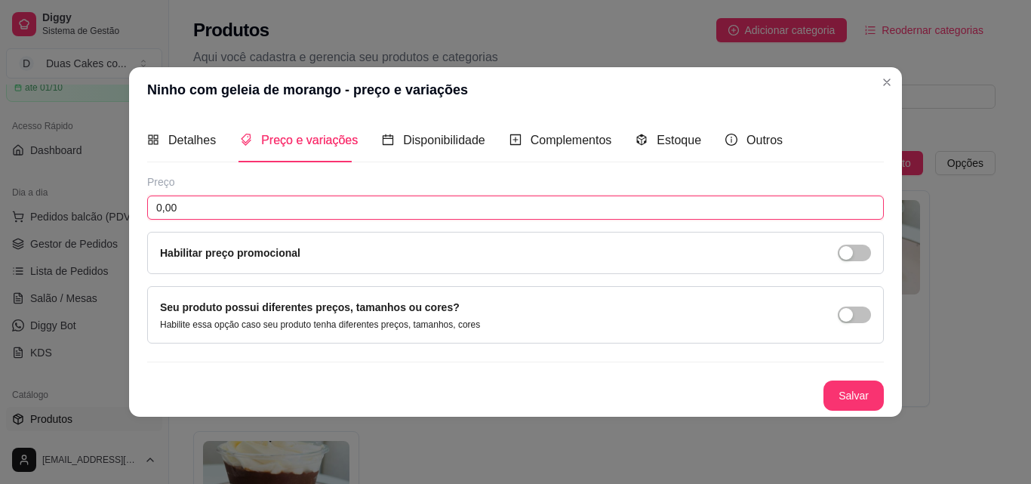
click at [489, 207] on input "0,00" at bounding box center [515, 207] width 736 height 24
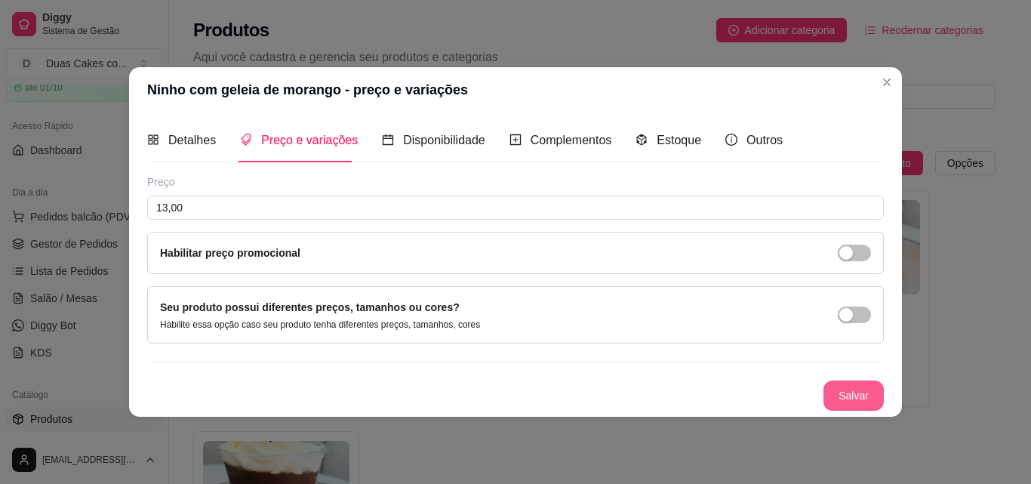
click at [869, 395] on button "Salvar" at bounding box center [853, 395] width 60 height 30
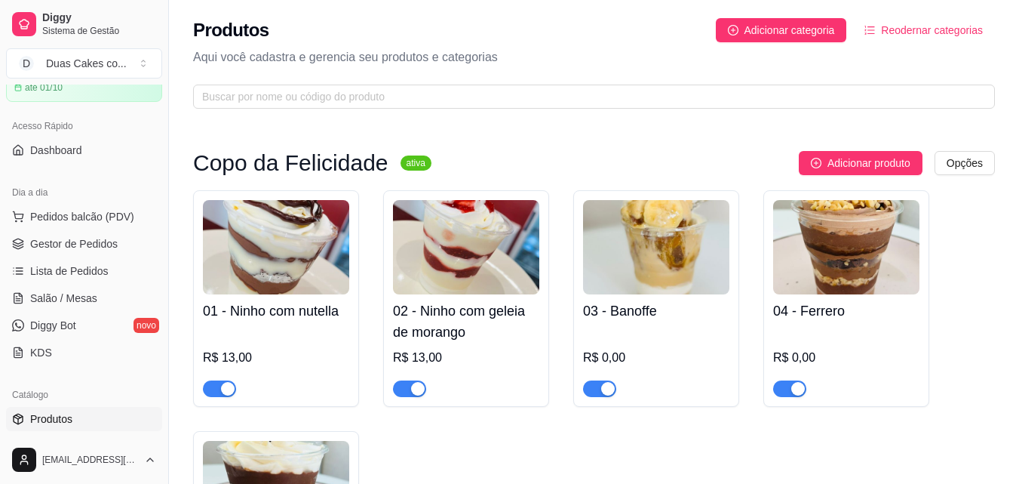
click at [608, 359] on div "R$ 0,00" at bounding box center [656, 358] width 146 height 18
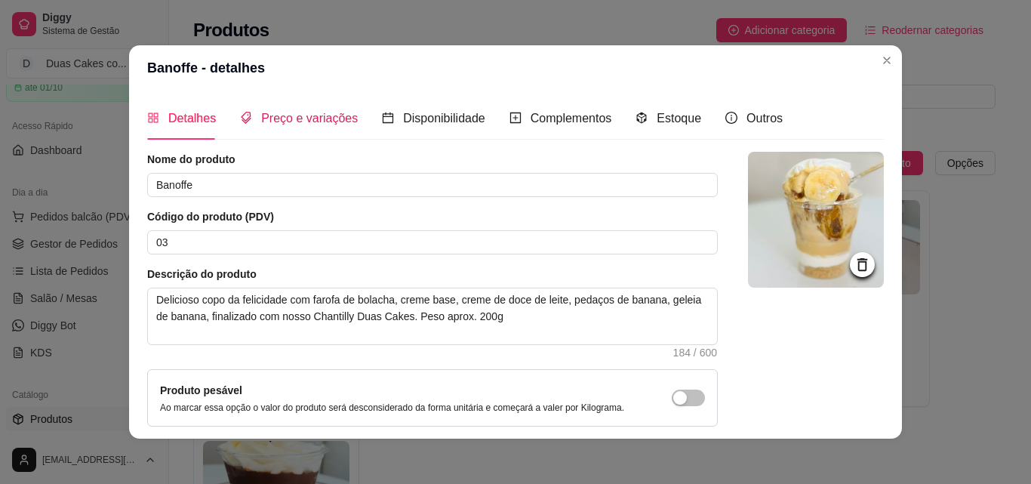
click at [277, 112] on span "Preço e variações" at bounding box center [309, 118] width 97 height 13
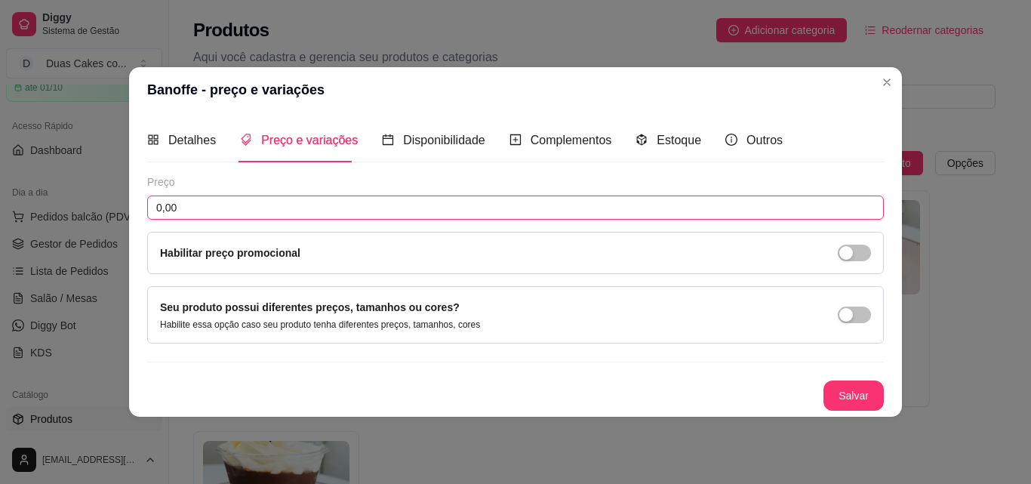
click at [281, 208] on input "0,00" at bounding box center [515, 207] width 736 height 24
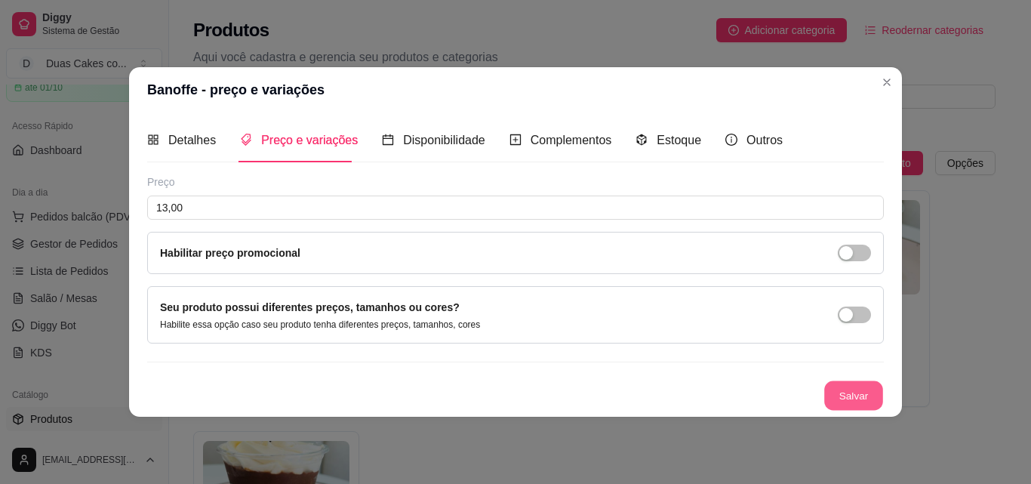
click at [841, 383] on button "Salvar" at bounding box center [853, 394] width 59 height 29
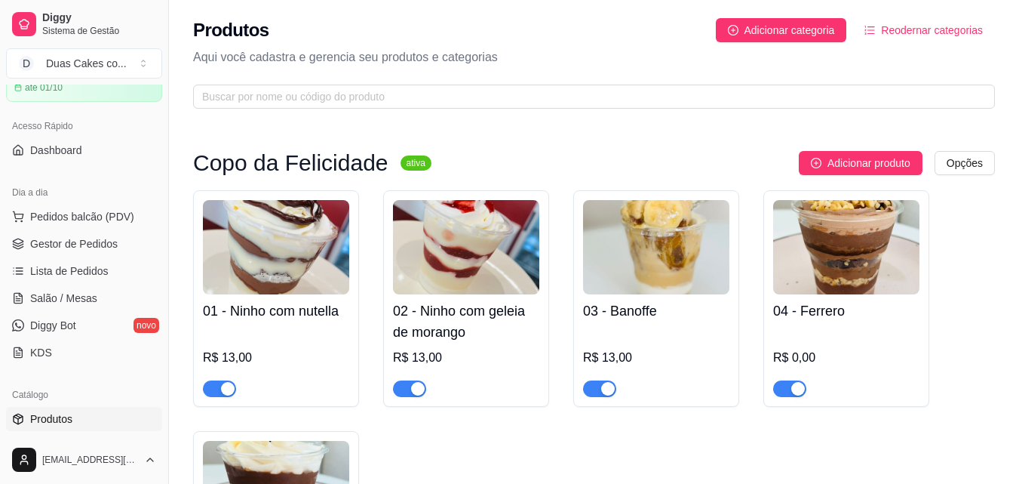
click at [807, 356] on div "R$ 0,00" at bounding box center [846, 358] width 146 height 18
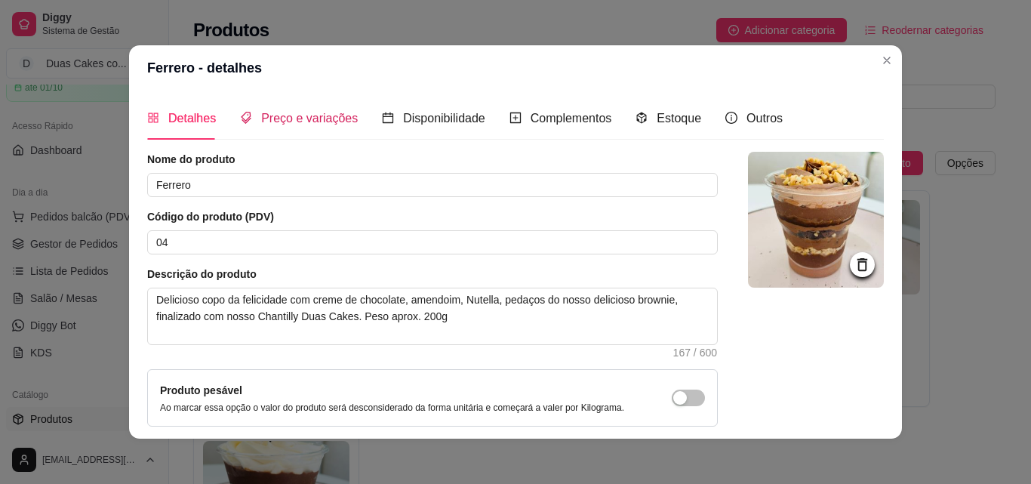
click at [269, 118] on span "Preço e variações" at bounding box center [309, 118] width 97 height 13
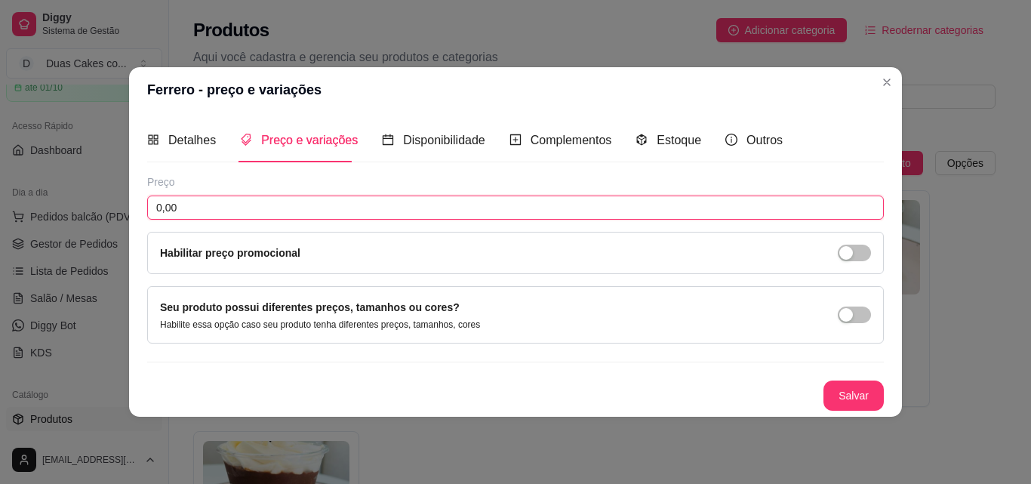
click at [232, 198] on input "0,00" at bounding box center [515, 207] width 736 height 24
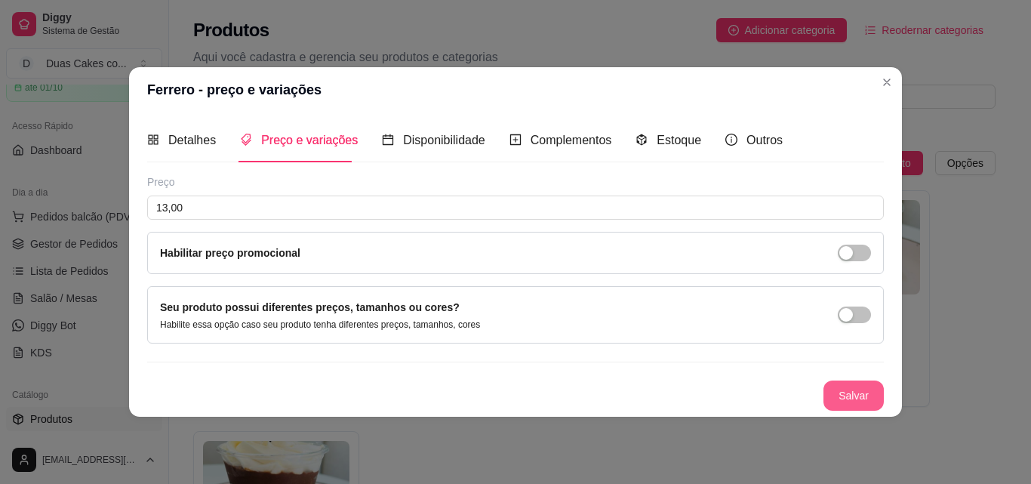
click at [840, 401] on button "Salvar" at bounding box center [853, 395] width 60 height 30
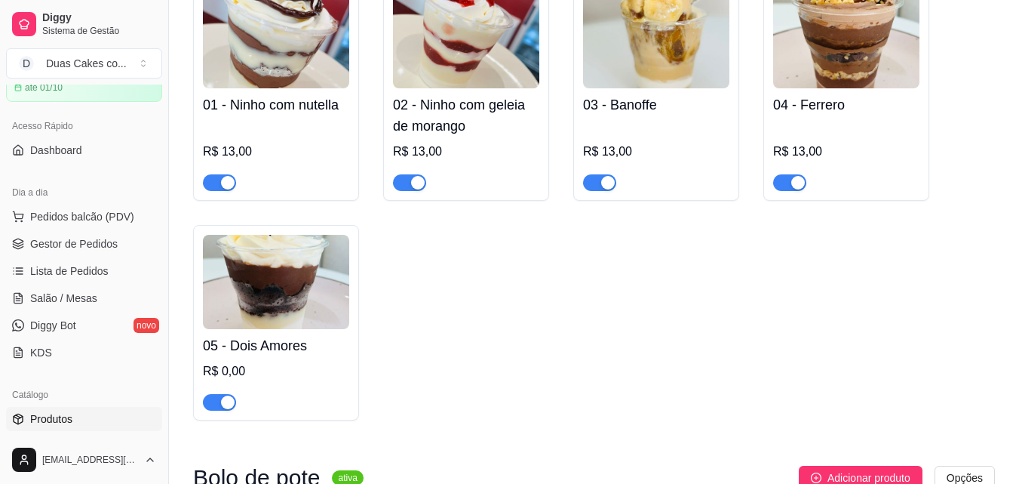
scroll to position [226, 0]
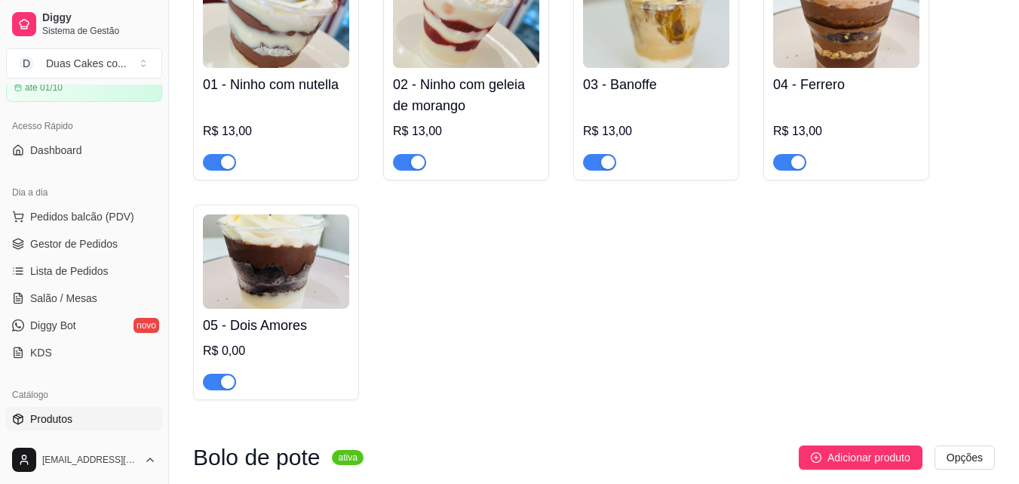
click at [262, 349] on div "R$ 0,00" at bounding box center [276, 351] width 146 height 18
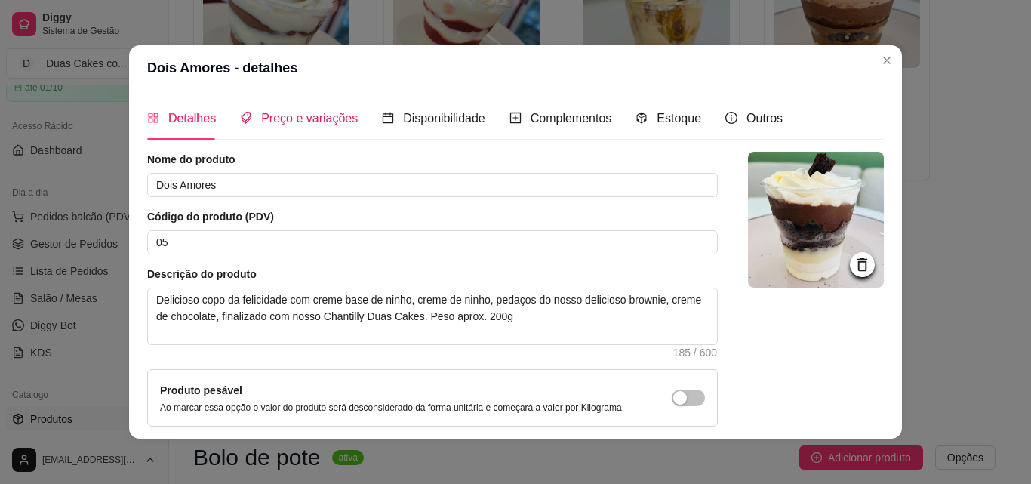
click at [291, 119] on span "Preço e variações" at bounding box center [309, 118] width 97 height 13
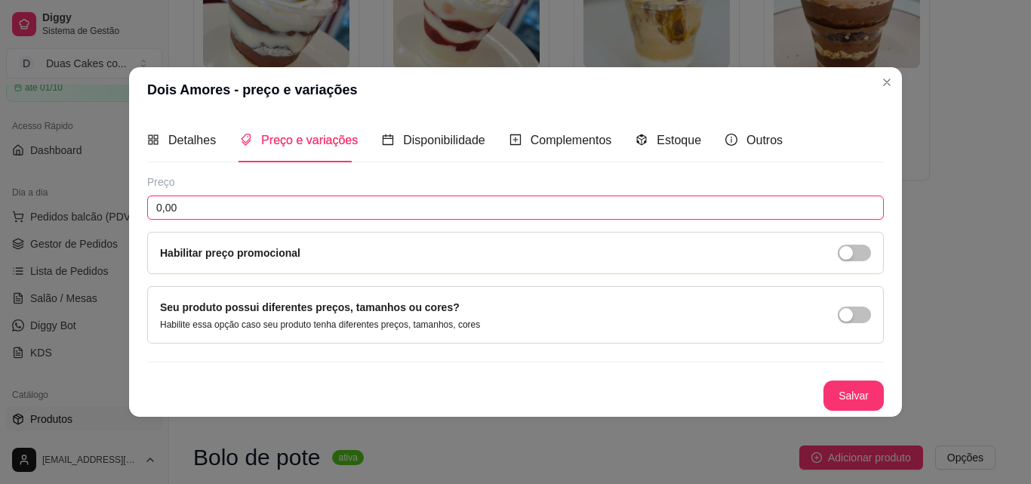
click at [228, 213] on input "0,00" at bounding box center [515, 207] width 736 height 24
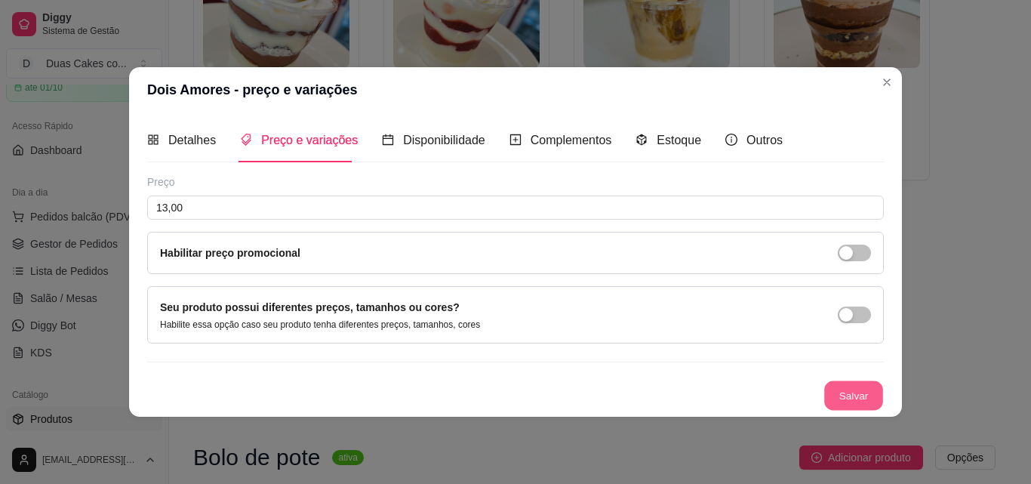
click at [840, 386] on button "Salvar" at bounding box center [853, 394] width 59 height 29
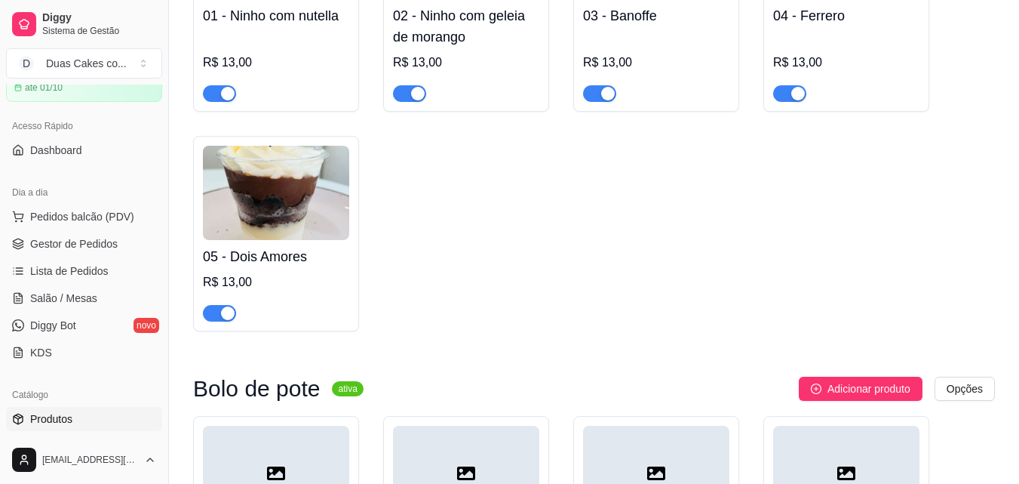
scroll to position [528, 0]
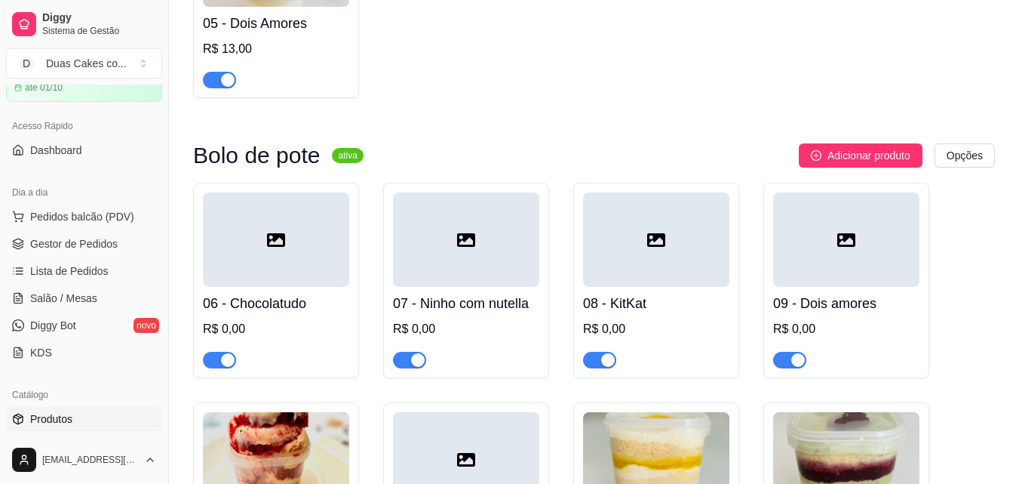
click at [223, 332] on div "R$ 0,00" at bounding box center [276, 329] width 146 height 18
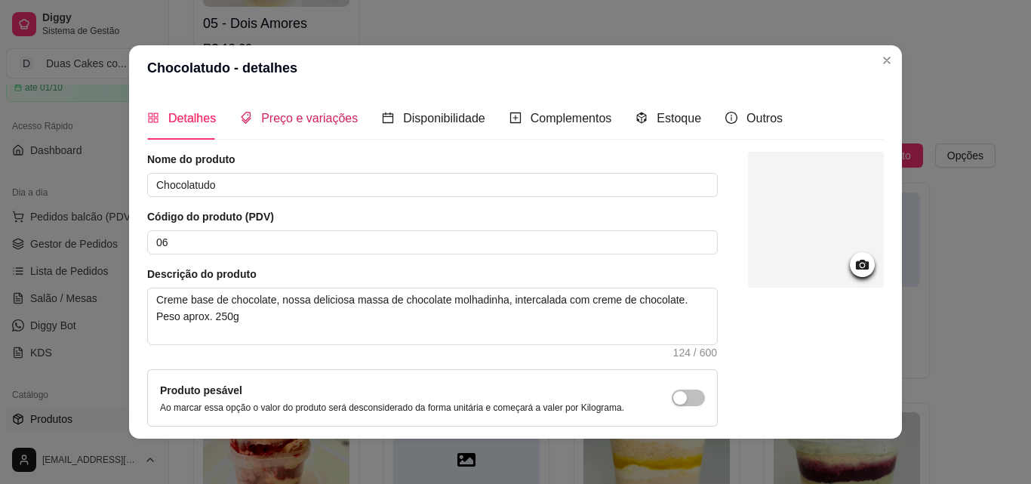
click at [309, 121] on span "Preço e variações" at bounding box center [309, 118] width 97 height 13
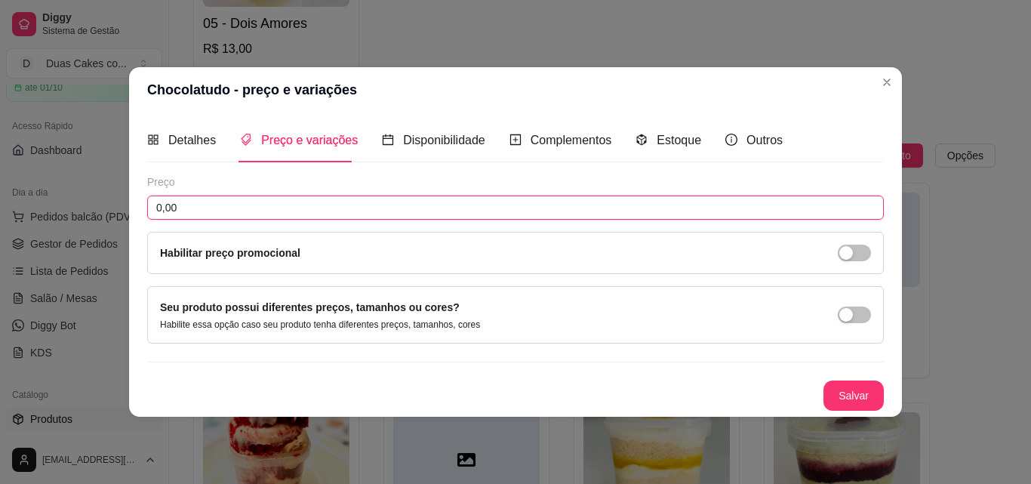
click at [291, 211] on input "0,00" at bounding box center [515, 207] width 736 height 24
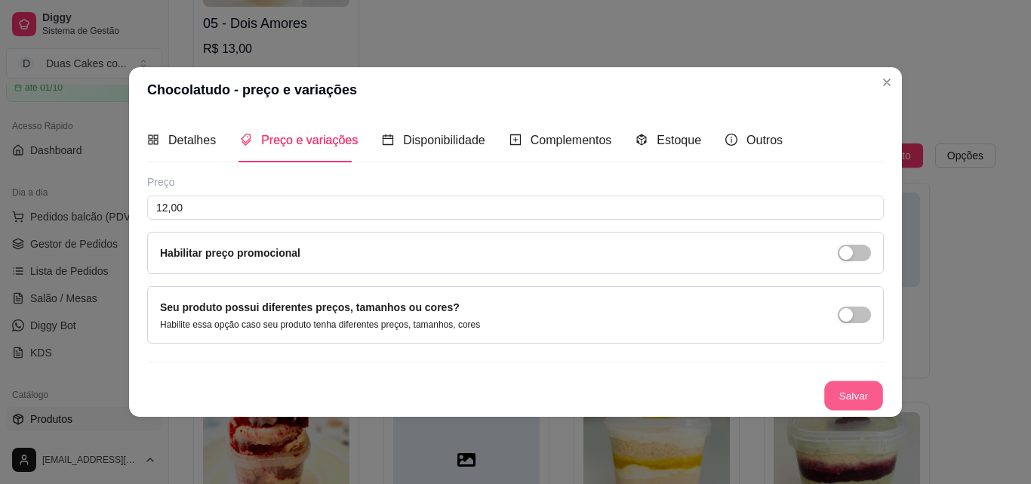
click at [835, 392] on button "Salvar" at bounding box center [853, 394] width 59 height 29
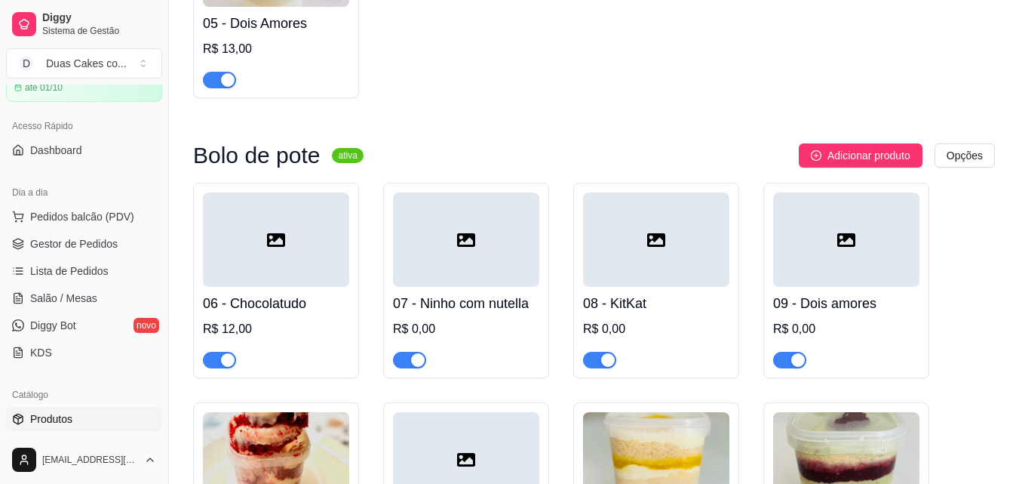
click at [412, 318] on div "07 - Ninho com nutella R$ 0,00" at bounding box center [466, 327] width 146 height 81
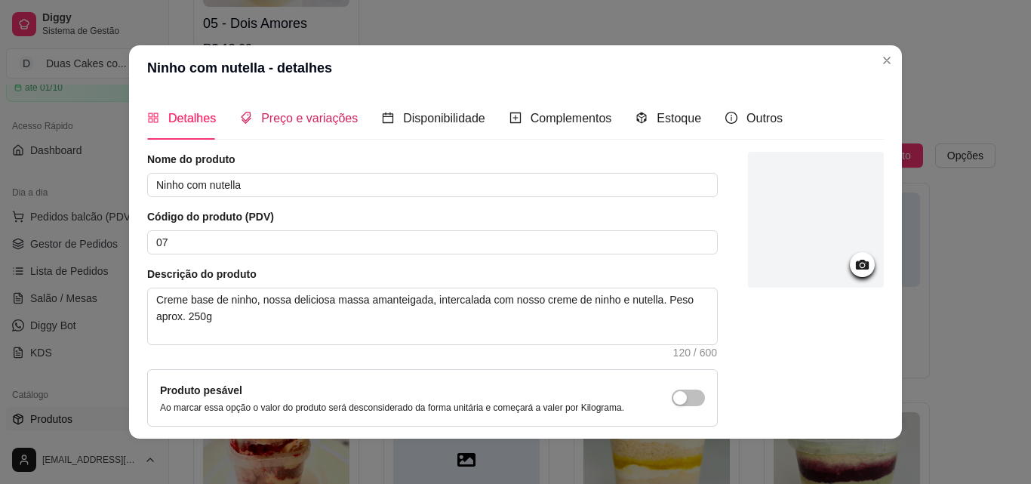
click at [272, 120] on span "Preço e variações" at bounding box center [309, 118] width 97 height 13
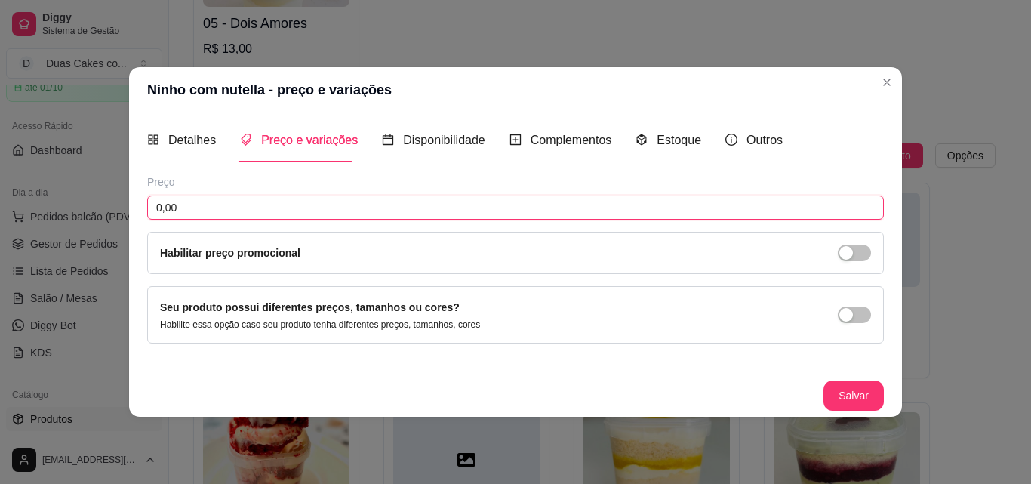
click at [260, 217] on input "0,00" at bounding box center [515, 207] width 736 height 24
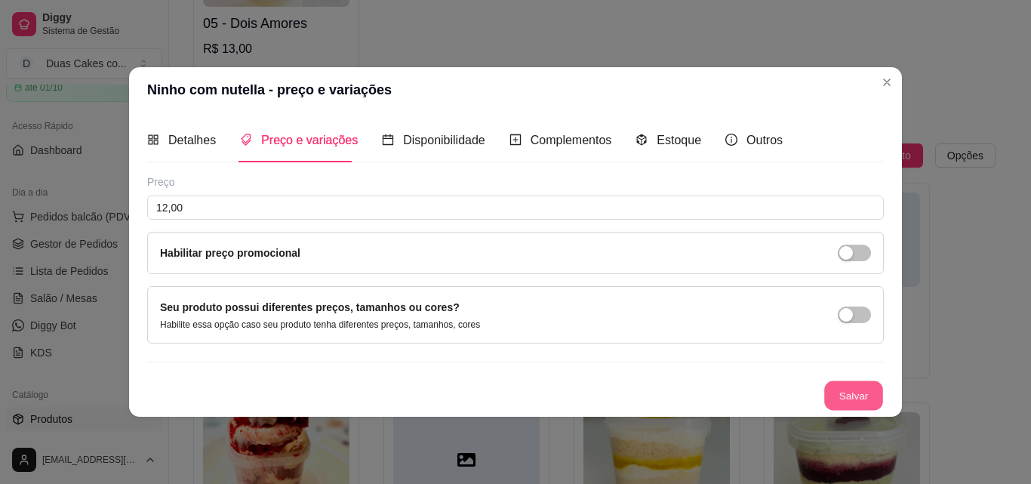
click at [860, 394] on button "Salvar" at bounding box center [853, 394] width 59 height 29
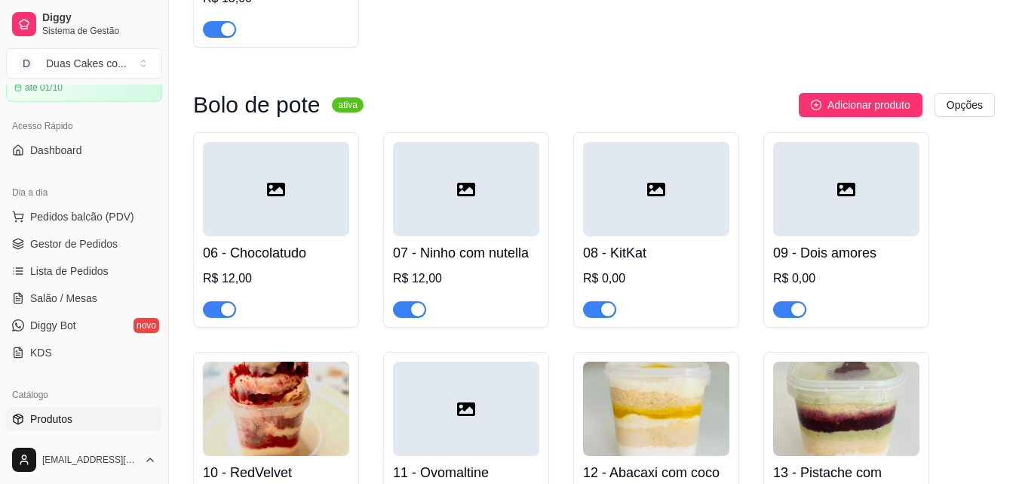
scroll to position [604, 0]
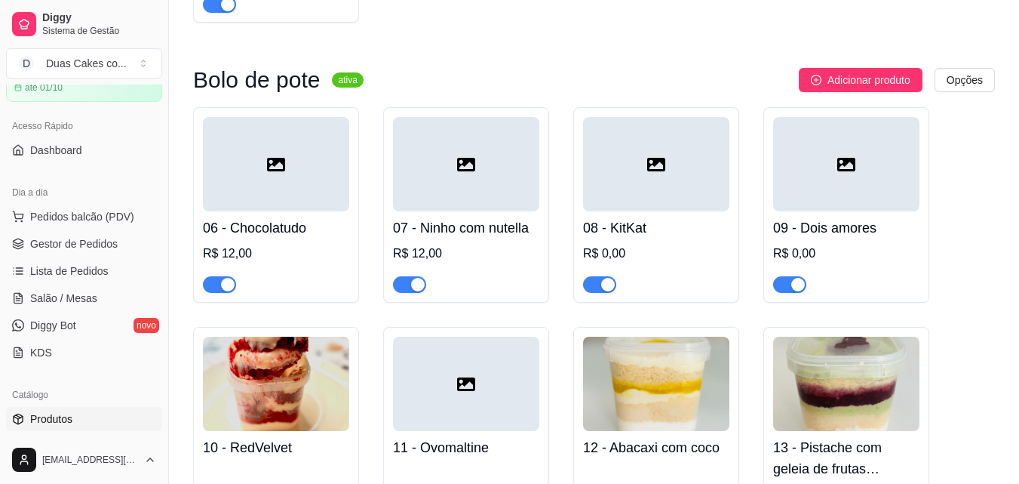
click at [631, 243] on div "08 - KitKat R$ 0,00" at bounding box center [656, 251] width 146 height 81
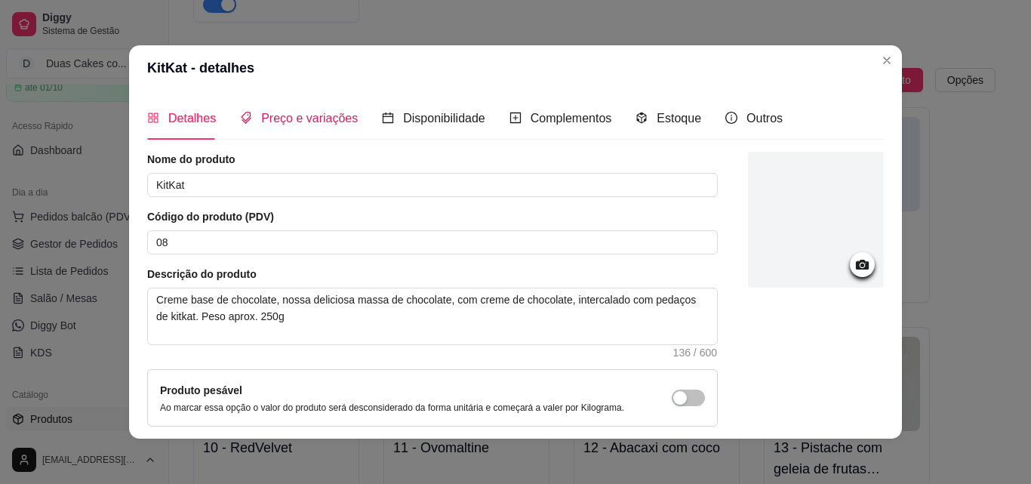
click at [320, 113] on span "Preço e variações" at bounding box center [309, 118] width 97 height 13
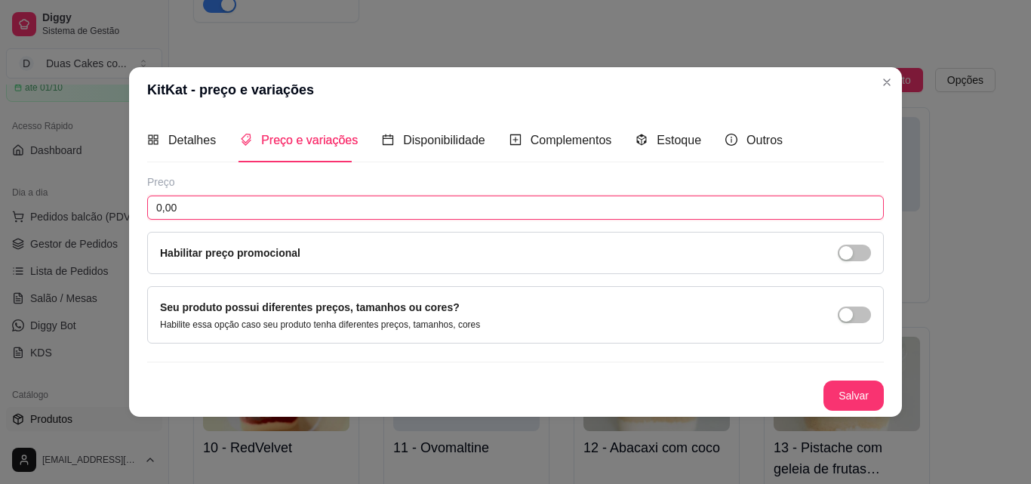
click at [326, 216] on input "0,00" at bounding box center [515, 207] width 736 height 24
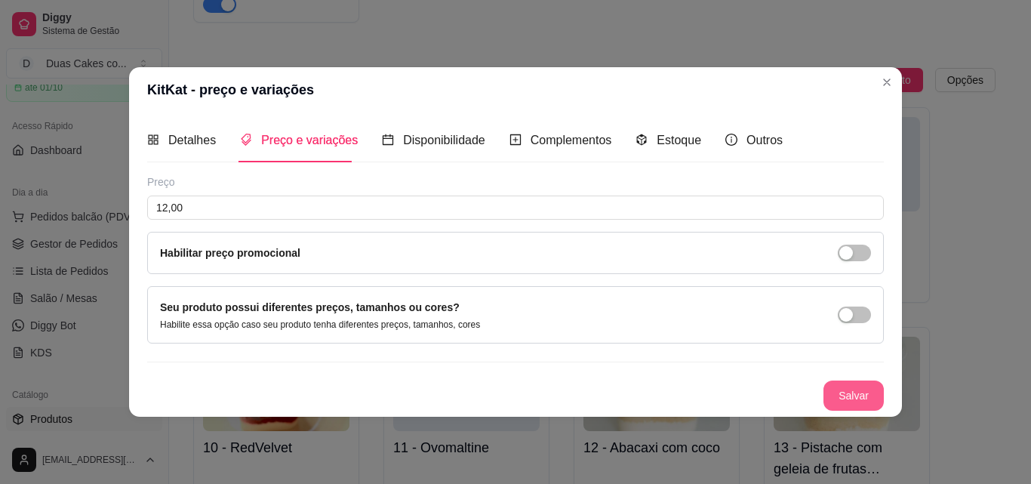
click at [864, 398] on button "Salvar" at bounding box center [853, 395] width 60 height 30
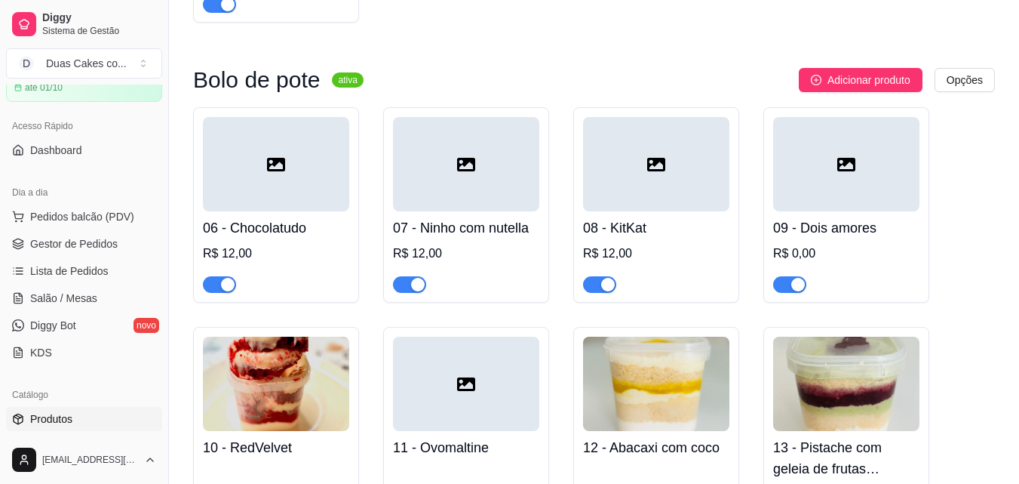
click at [813, 235] on h4 "09 - Dois amores" at bounding box center [846, 227] width 146 height 21
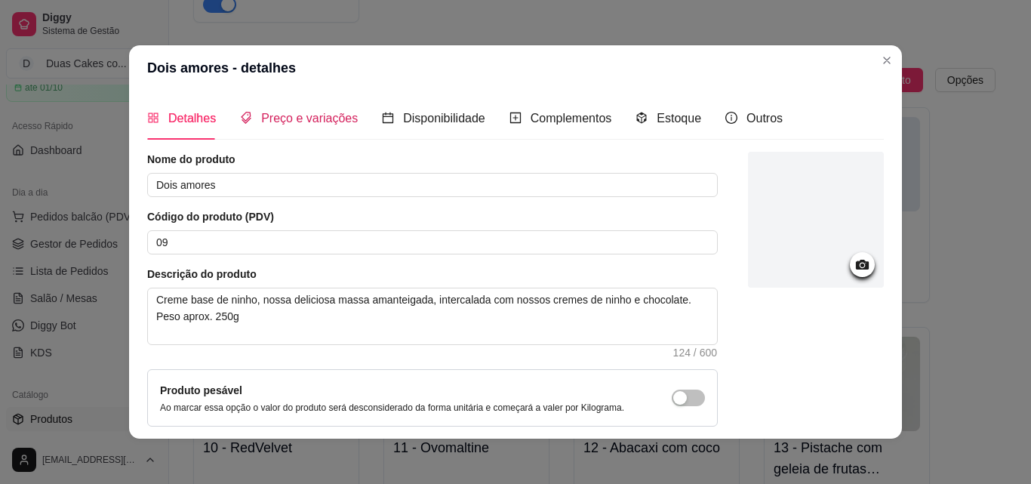
click at [286, 126] on div "Preço e variações" at bounding box center [299, 118] width 118 height 19
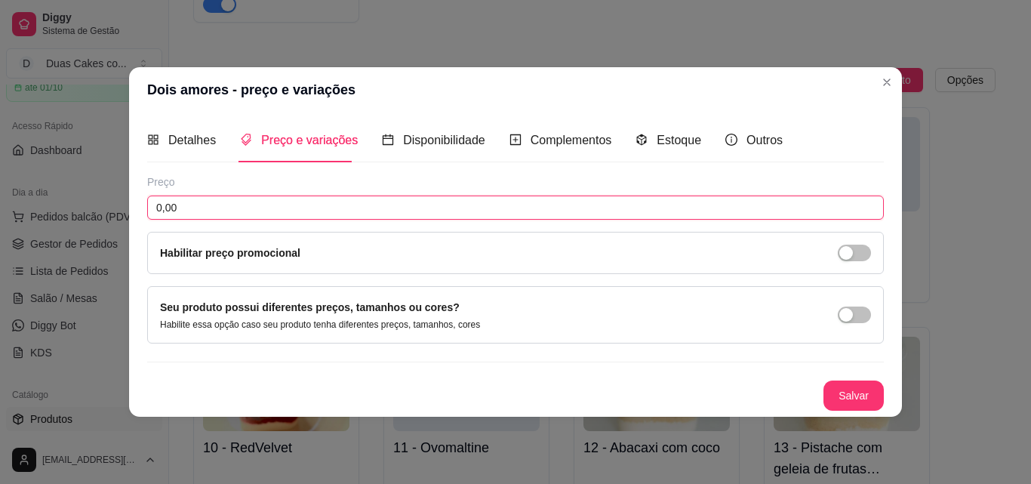
click at [244, 207] on input "0,00" at bounding box center [515, 207] width 736 height 24
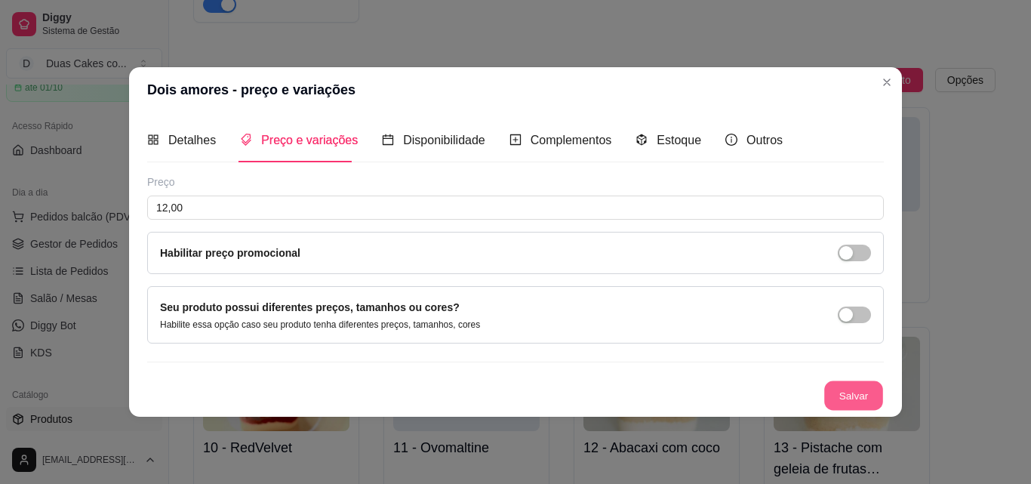
click at [843, 385] on button "Salvar" at bounding box center [853, 394] width 59 height 29
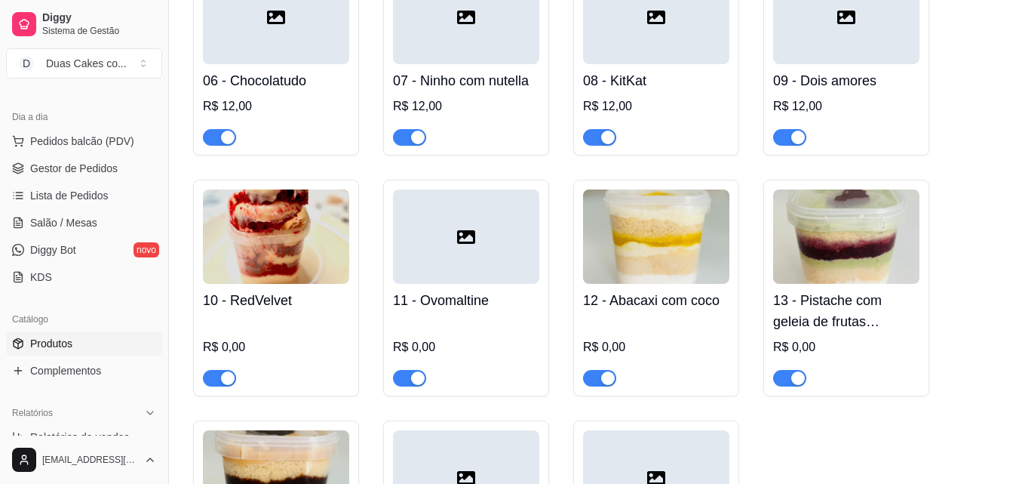
scroll to position [755, 0]
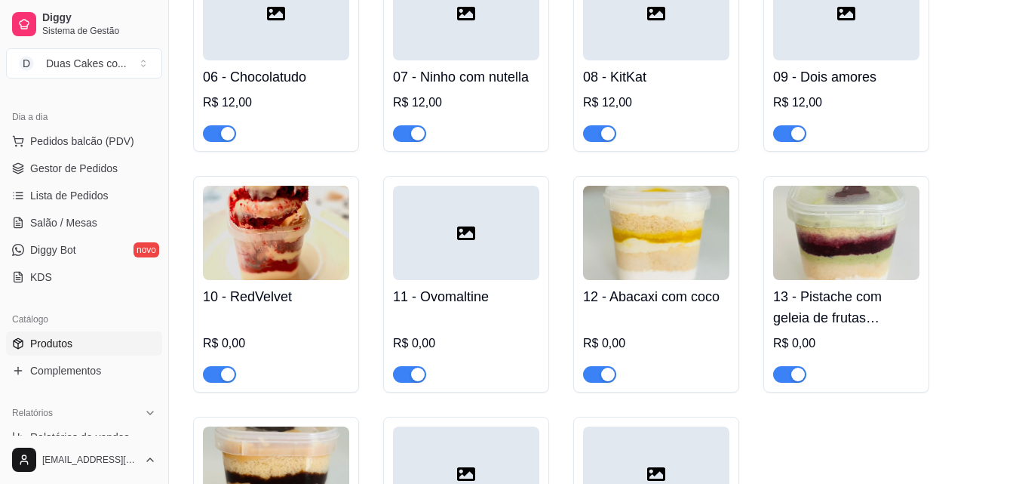
click at [264, 344] on div "R$ 0,00" at bounding box center [276, 343] width 146 height 18
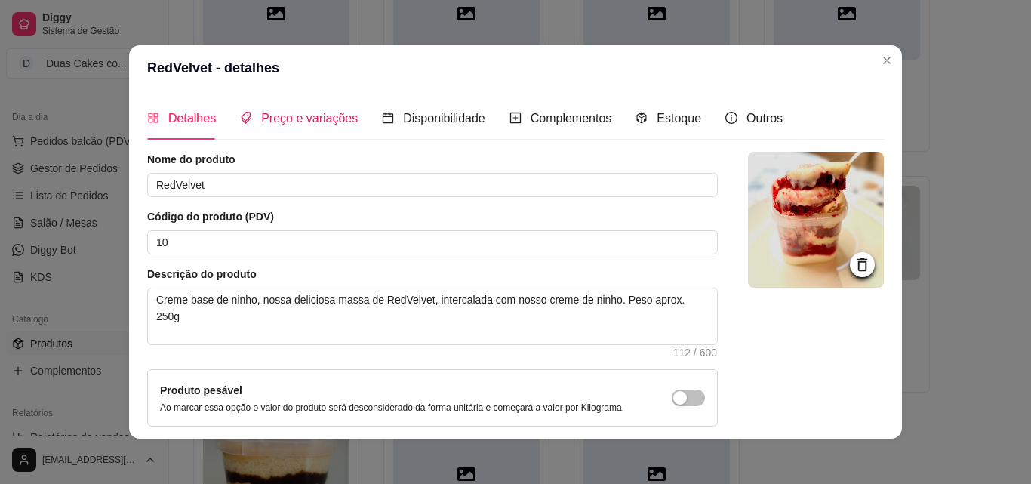
click at [267, 112] on span "Preço e variações" at bounding box center [309, 118] width 97 height 13
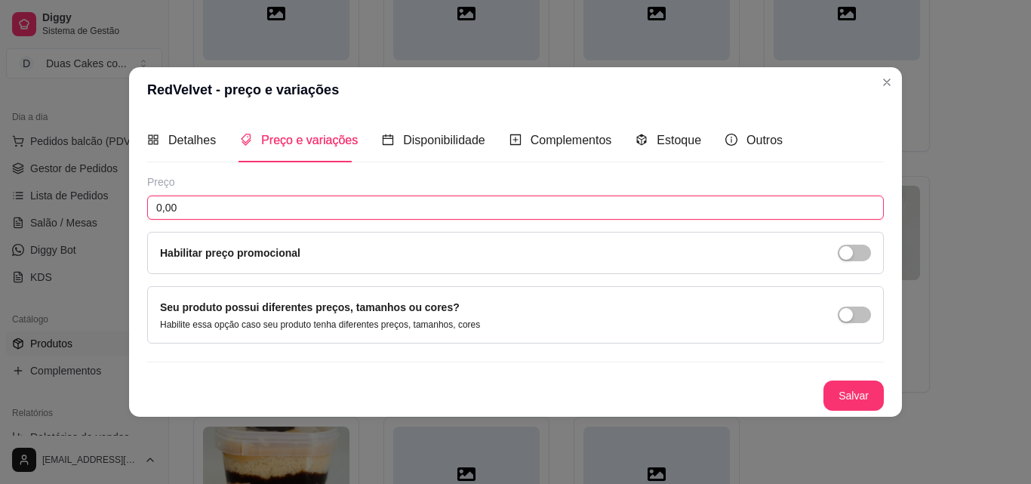
click at [249, 205] on input "0,00" at bounding box center [515, 207] width 736 height 24
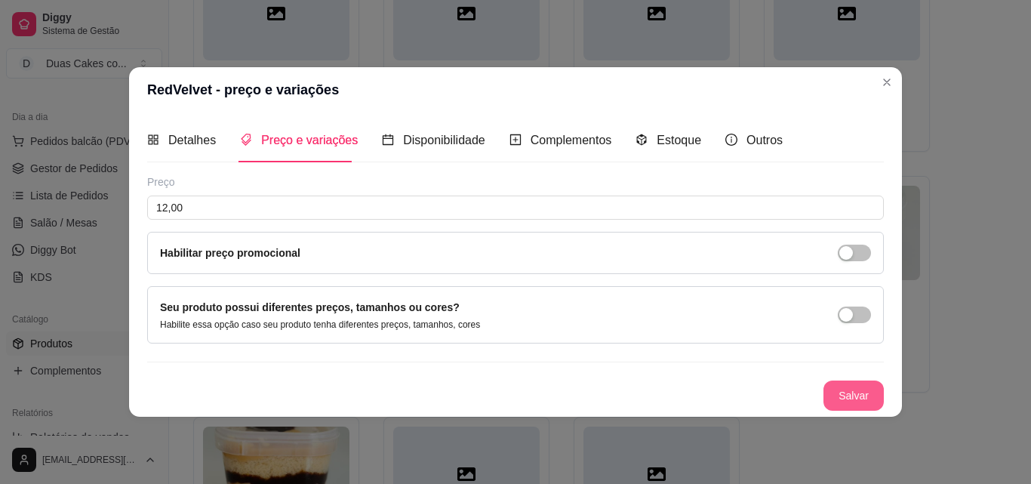
click at [835, 389] on button "Salvar" at bounding box center [853, 395] width 60 height 30
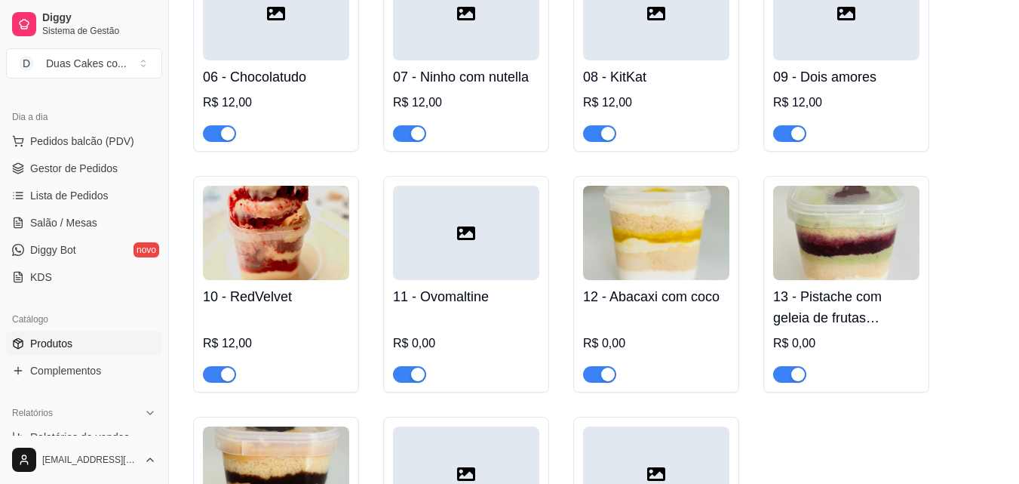
click at [426, 337] on div "R$ 0,00" at bounding box center [466, 343] width 146 height 18
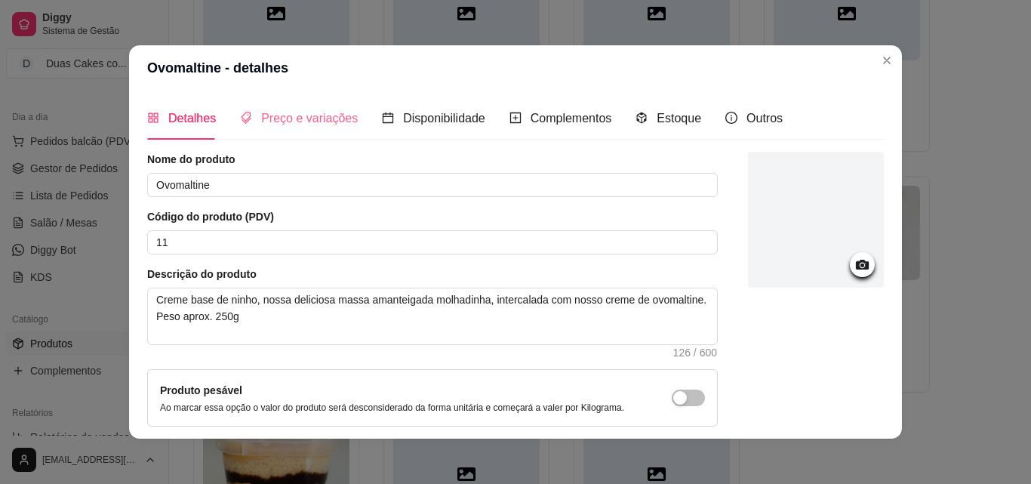
click at [321, 106] on div "Preço e variações" at bounding box center [299, 118] width 118 height 43
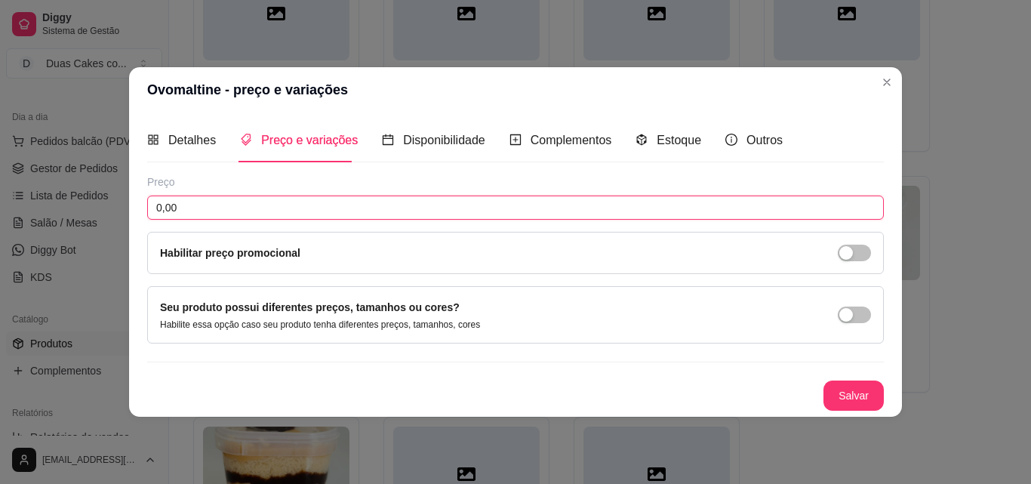
click at [201, 209] on input "0,00" at bounding box center [515, 207] width 736 height 24
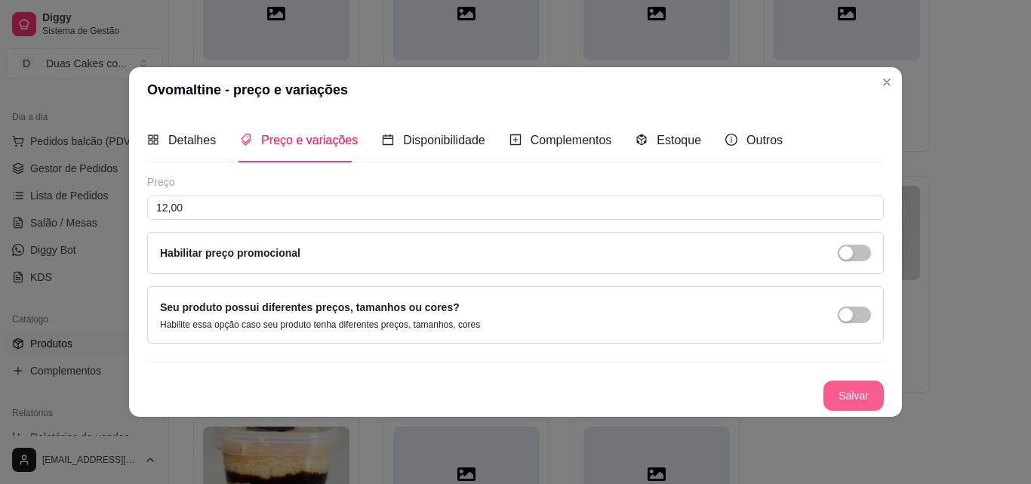
click at [835, 407] on button "Salvar" at bounding box center [853, 395] width 60 height 30
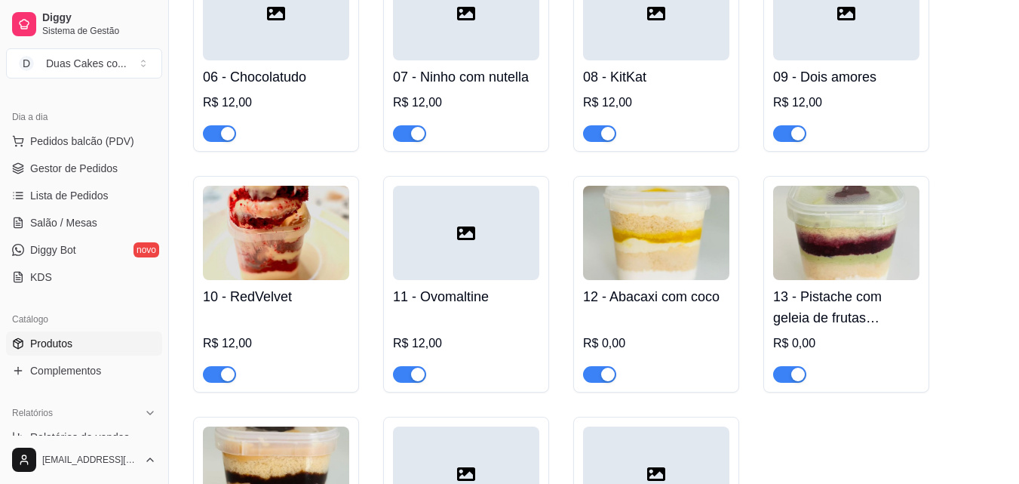
click at [642, 340] on div "R$ 0,00" at bounding box center [656, 343] width 146 height 18
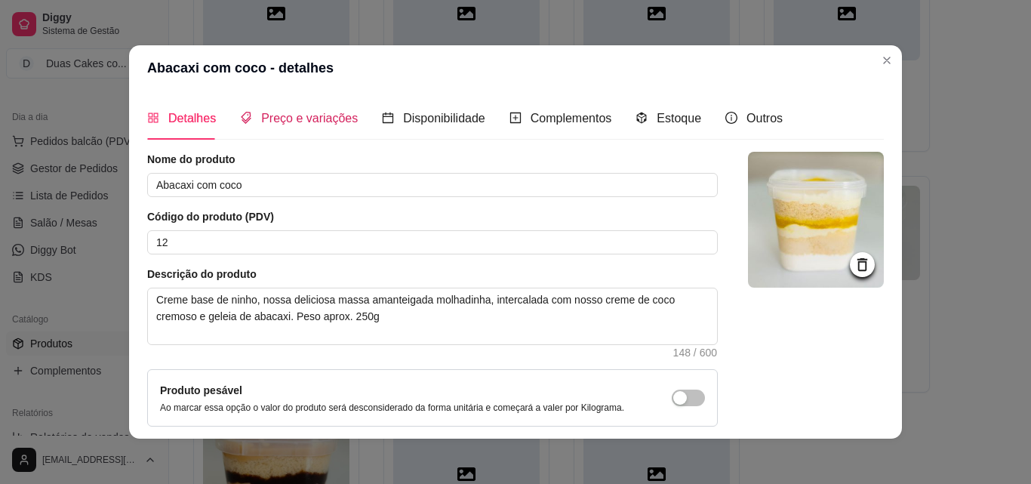
click at [272, 116] on span "Preço e variações" at bounding box center [309, 118] width 97 height 13
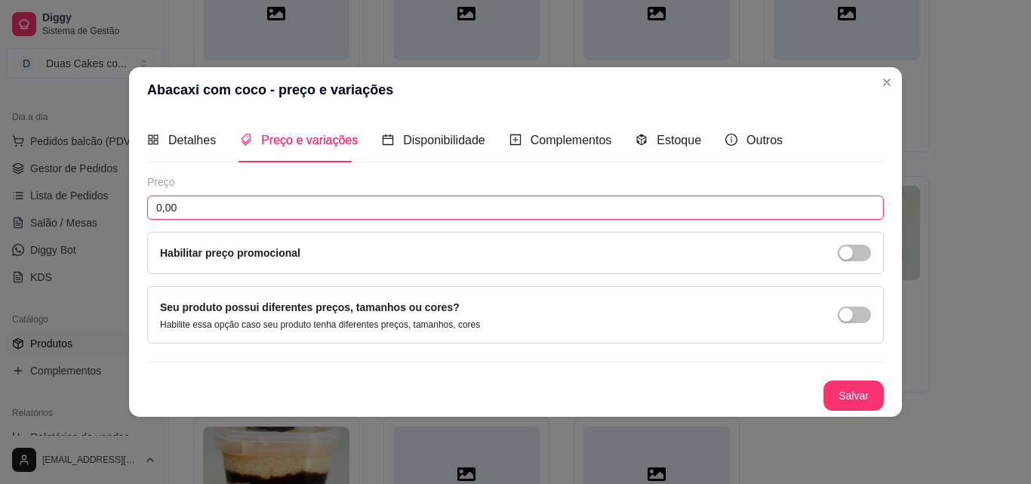
click at [257, 214] on input "0,00" at bounding box center [515, 207] width 736 height 24
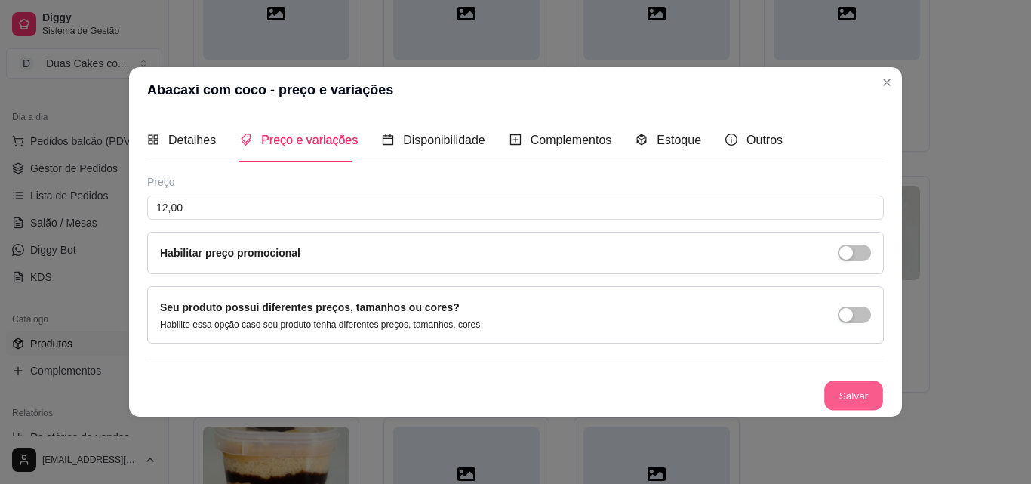
click at [839, 392] on button "Salvar" at bounding box center [853, 394] width 59 height 29
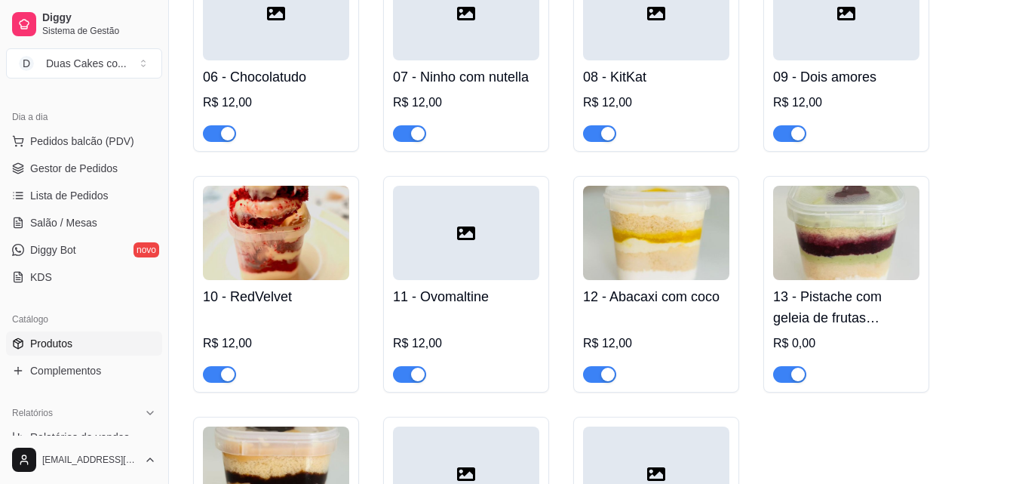
click at [809, 328] on h4 "13 - Pistache com geleia de frutas vermelhas" at bounding box center [846, 307] width 146 height 42
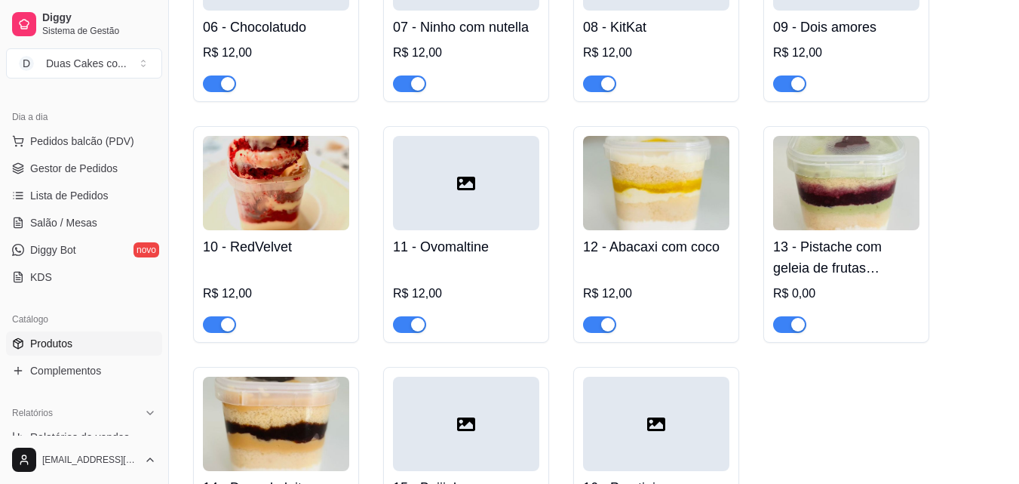
scroll to position [830, 0]
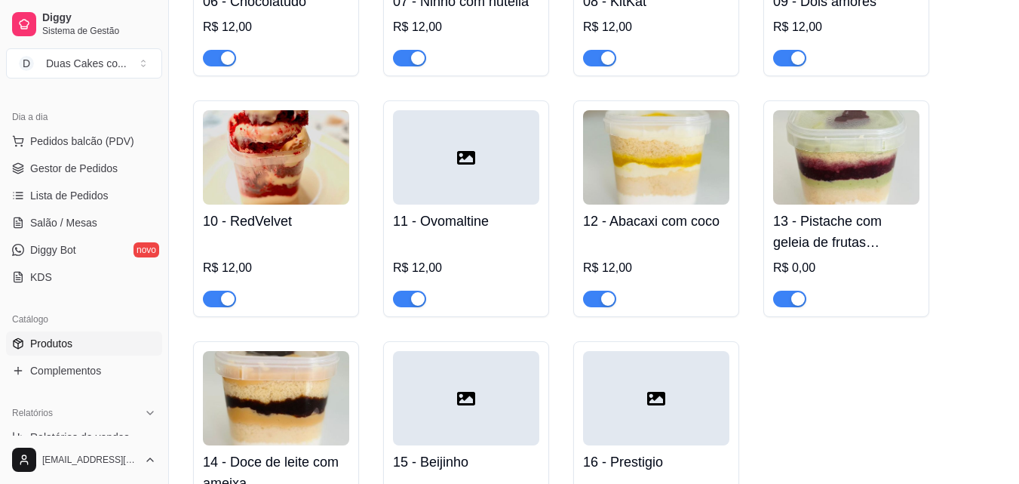
click at [628, 264] on div "R$ 12,00" at bounding box center [656, 268] width 146 height 18
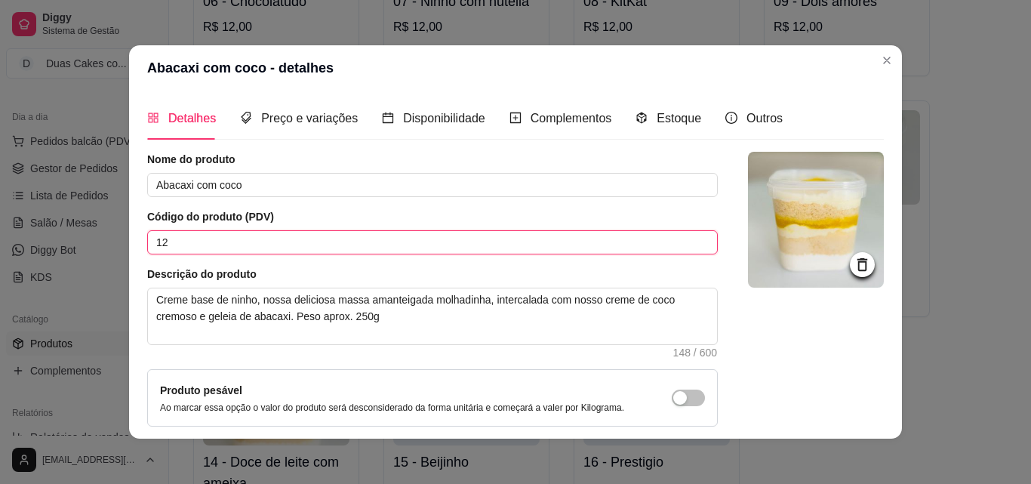
click at [211, 250] on input "12" at bounding box center [432, 242] width 570 height 24
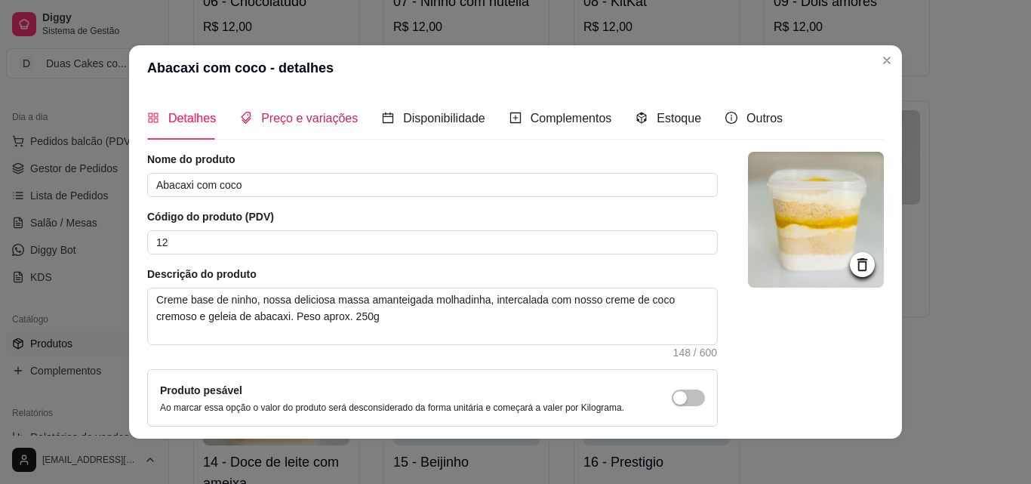
click at [270, 113] on span "Preço e variações" at bounding box center [309, 118] width 97 height 13
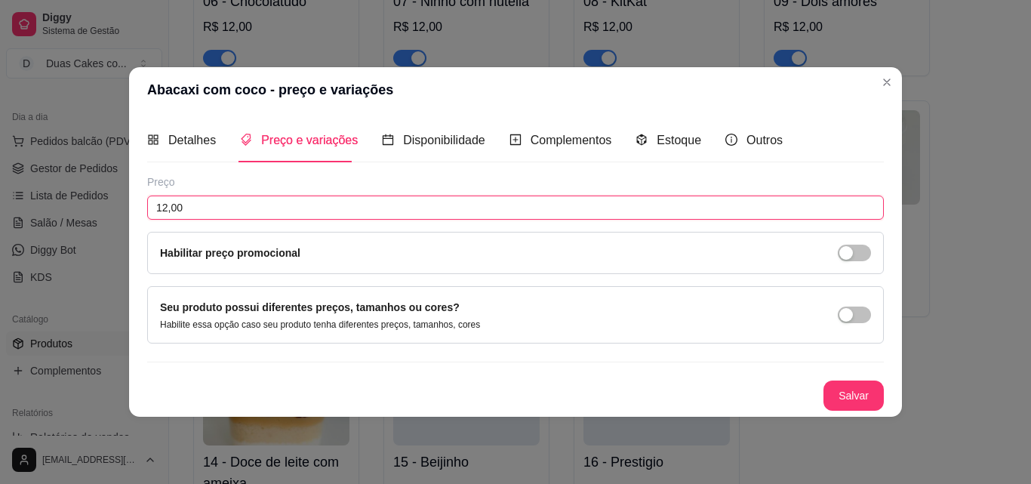
drag, startPoint x: 188, startPoint y: 202, endPoint x: 83, endPoint y: 209, distance: 105.1
click at [83, 209] on div "Abacaxi com coco - preço e variações Detalhes Preço e variações Disponibilidade…" at bounding box center [515, 242] width 1031 height 484
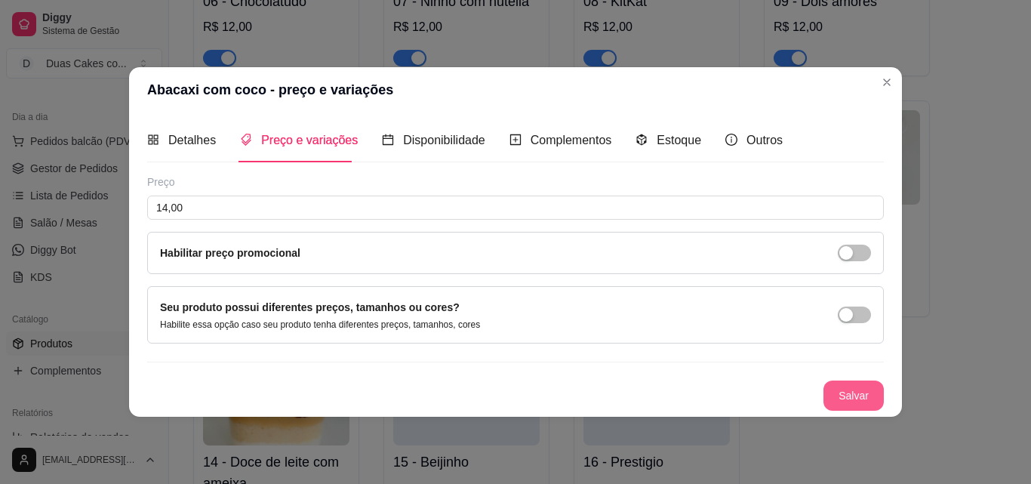
click at [845, 390] on button "Salvar" at bounding box center [853, 395] width 60 height 30
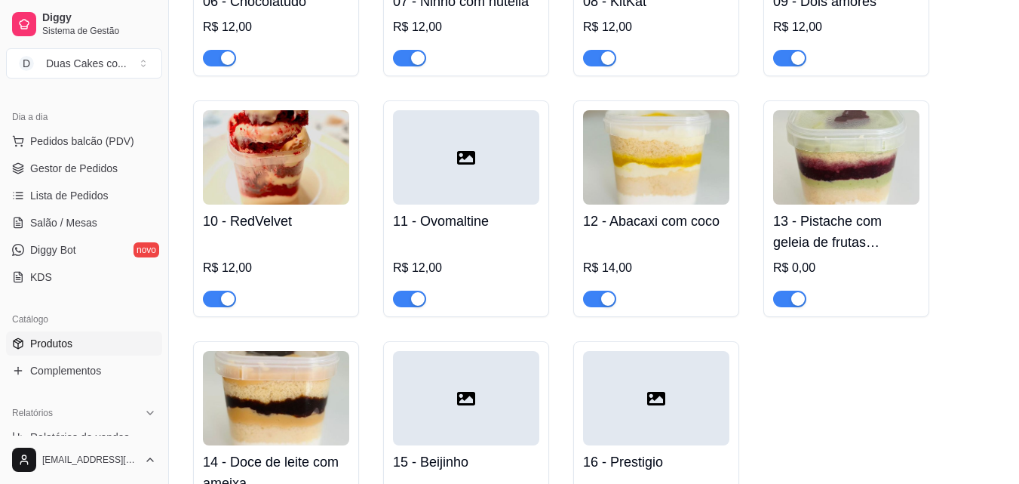
click at [832, 259] on div "13 - Pistache com geleia de frutas vermelhas R$ 0,00" at bounding box center [846, 255] width 146 height 103
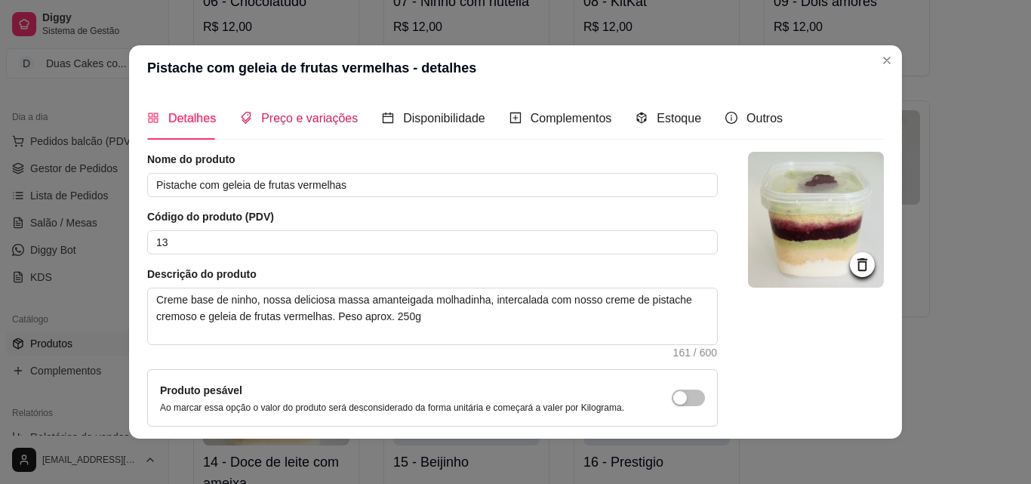
click at [325, 116] on span "Preço e variações" at bounding box center [309, 118] width 97 height 13
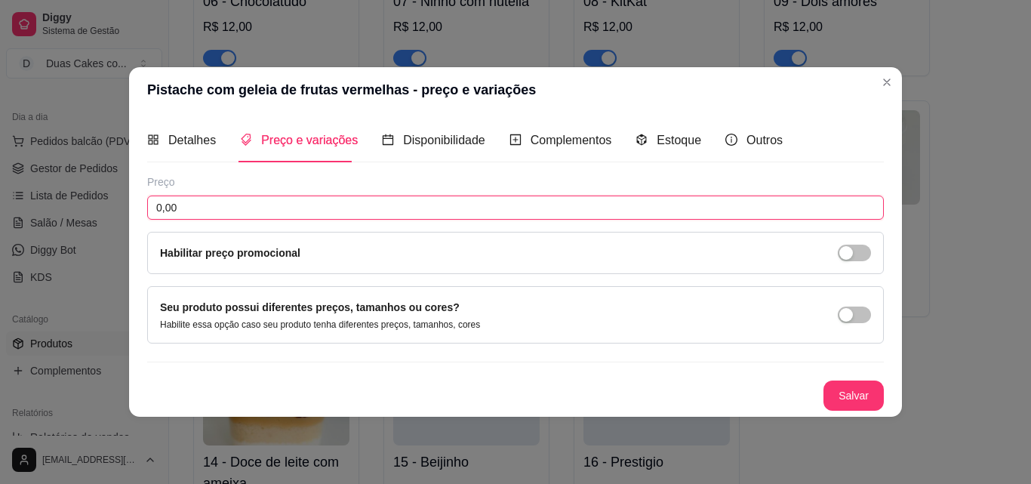
click at [317, 206] on input "0,00" at bounding box center [515, 207] width 736 height 24
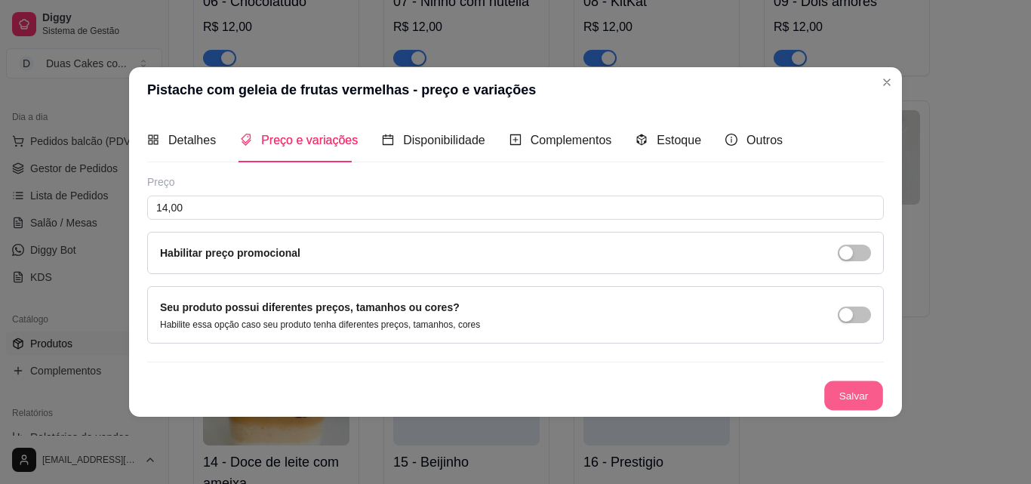
click at [839, 386] on button "Salvar" at bounding box center [853, 394] width 59 height 29
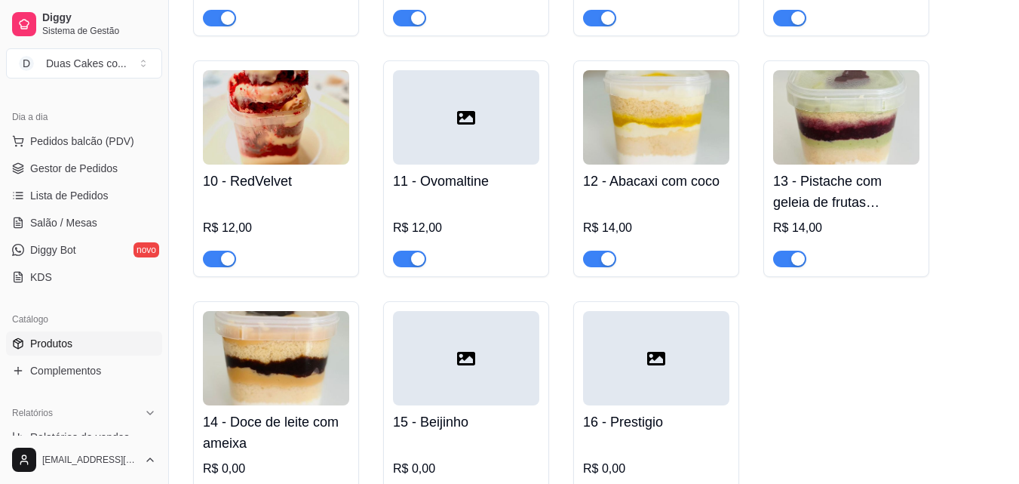
scroll to position [906, 0]
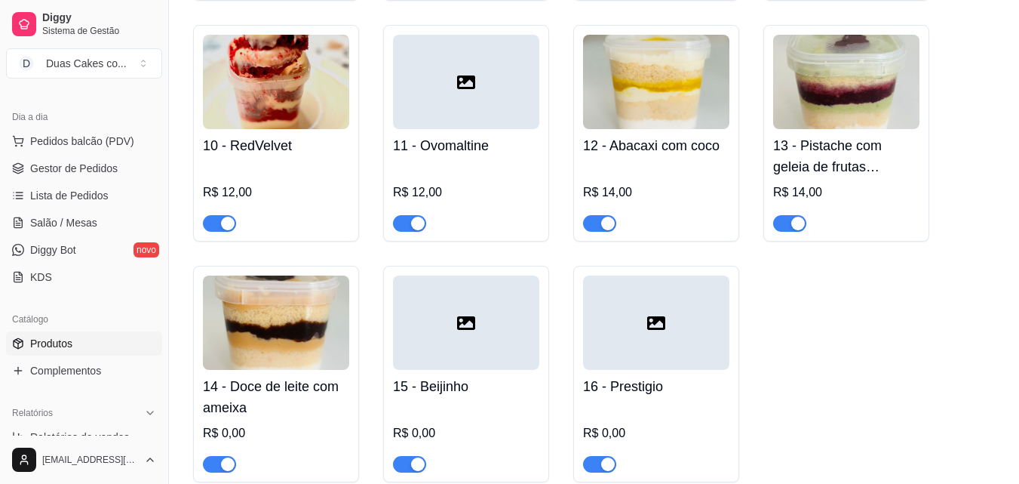
click at [251, 432] on div "R$ 0,00" at bounding box center [276, 433] width 146 height 18
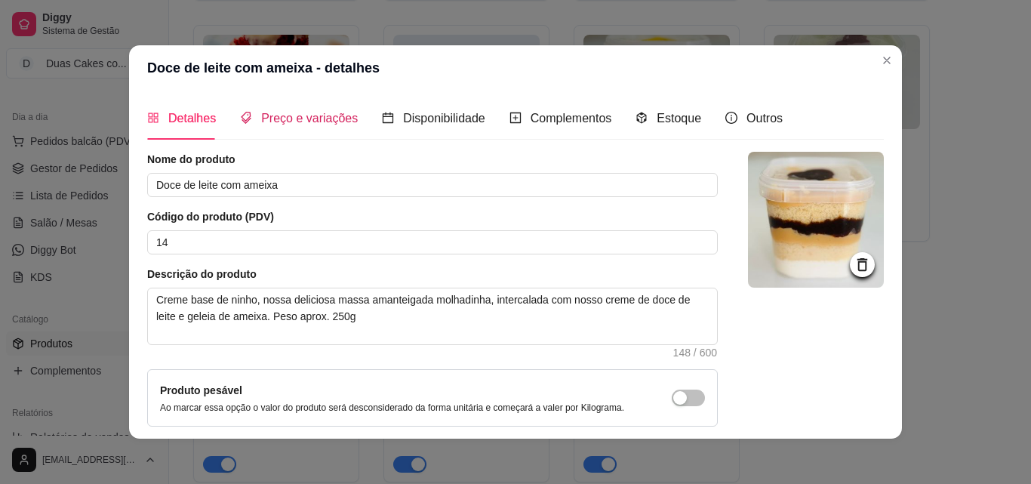
click at [311, 115] on span "Preço e variações" at bounding box center [309, 118] width 97 height 13
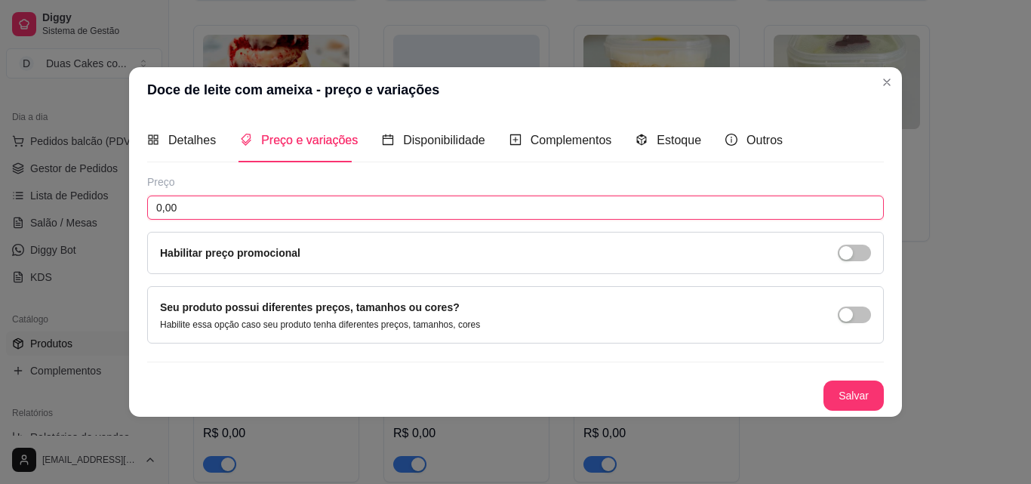
click at [253, 204] on input "0,00" at bounding box center [515, 207] width 736 height 24
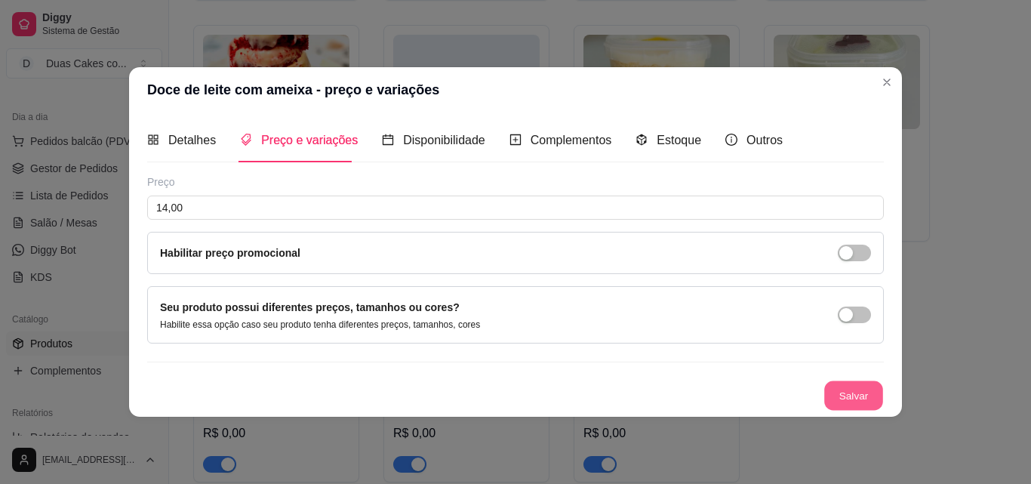
click at [868, 389] on button "Salvar" at bounding box center [853, 394] width 59 height 29
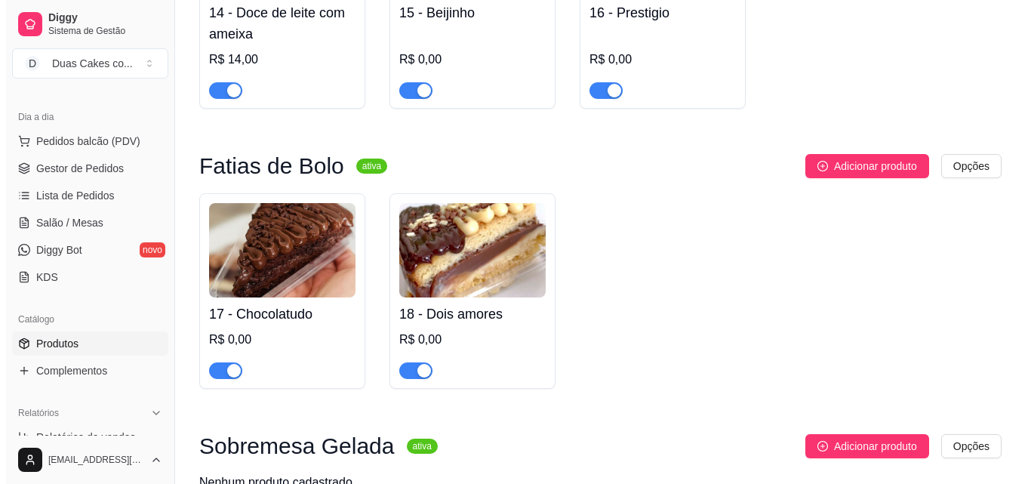
scroll to position [1283, 0]
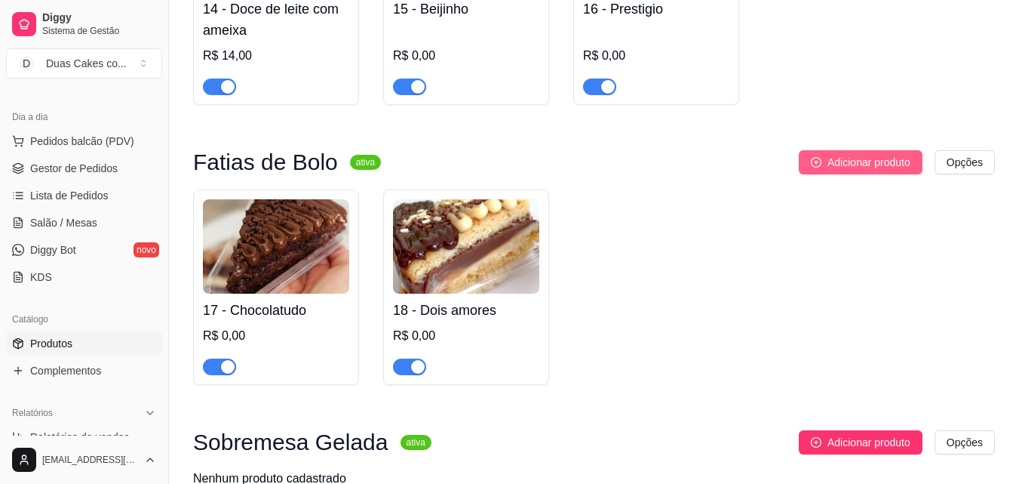
click at [861, 164] on span "Adicionar produto" at bounding box center [869, 162] width 83 height 17
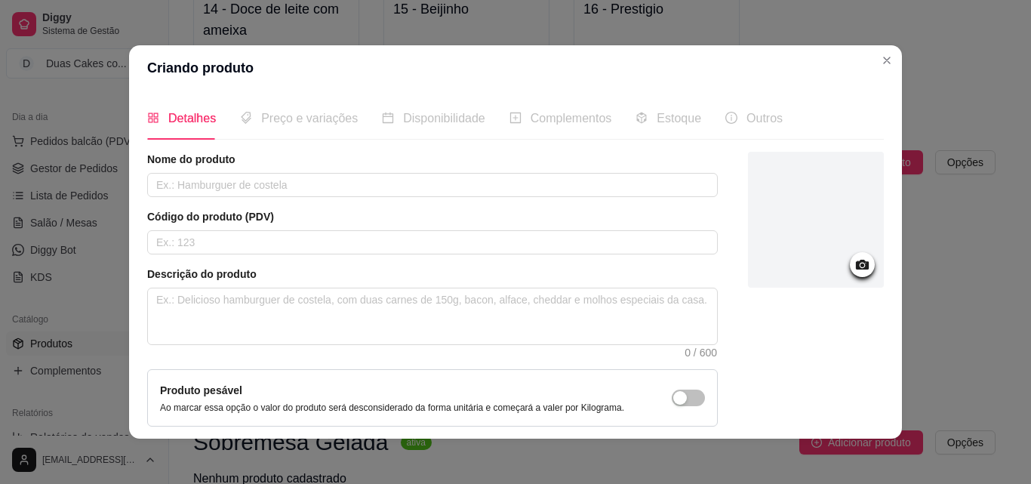
click at [856, 263] on icon at bounding box center [862, 265] width 13 height 10
click at [370, 187] on input "text" at bounding box center [432, 185] width 570 height 24
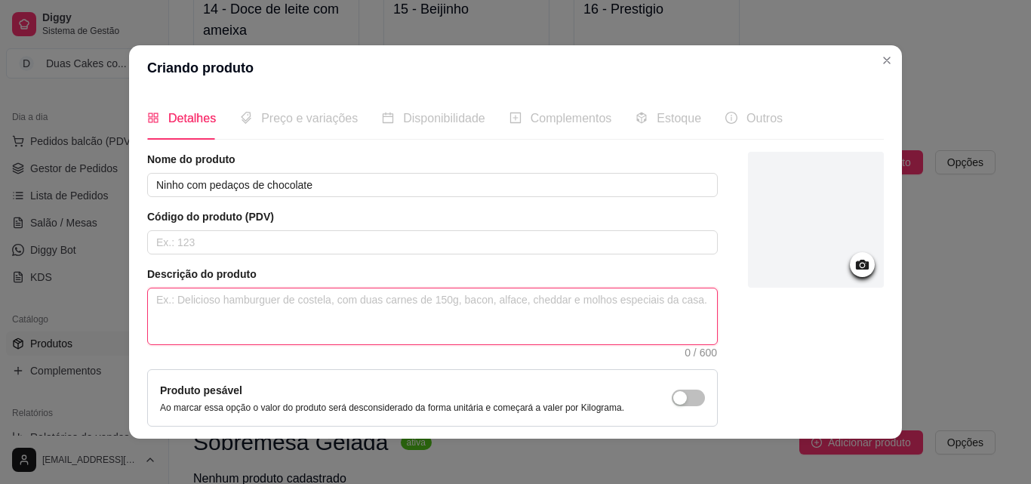
click at [246, 302] on textarea at bounding box center [432, 316] width 569 height 56
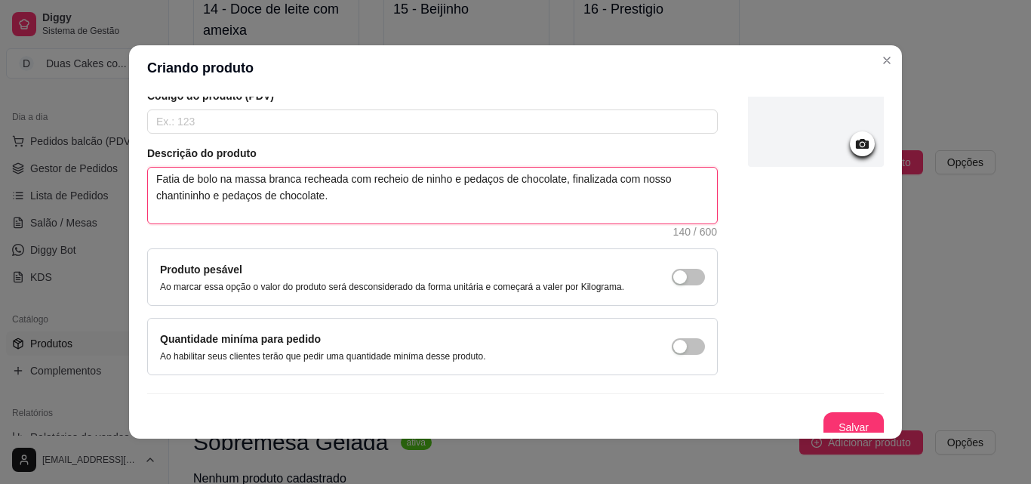
scroll to position [131, 0]
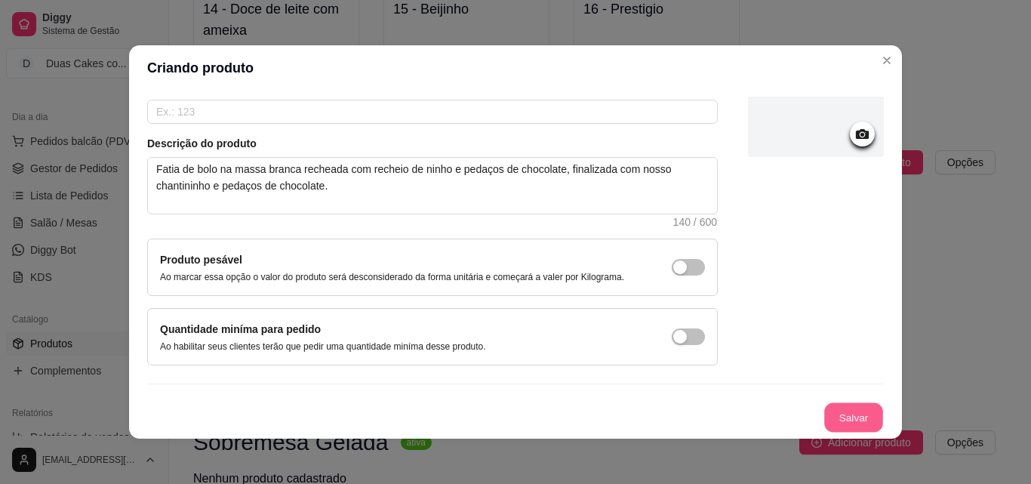
click at [824, 426] on button "Salvar" at bounding box center [853, 417] width 59 height 29
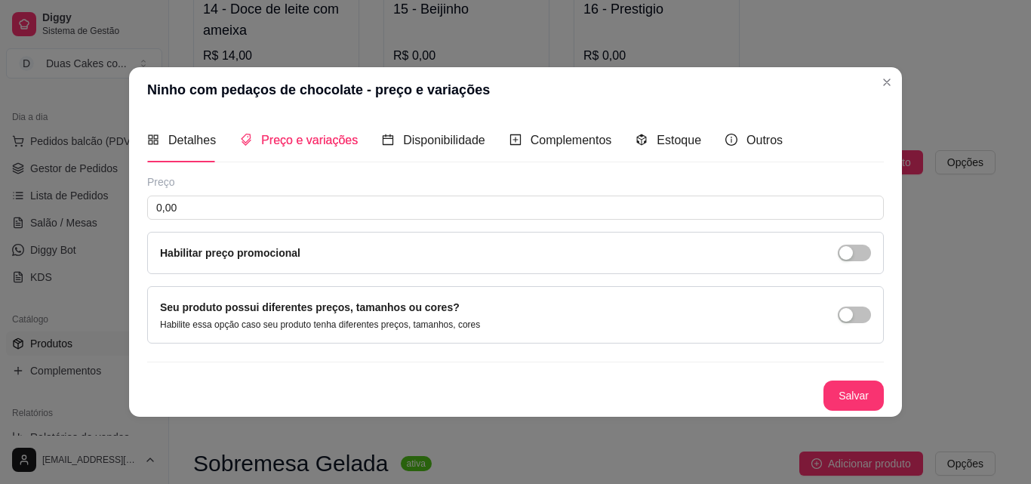
scroll to position [0, 0]
click at [201, 221] on div "Preço 0,00 Habilitar preço promocional" at bounding box center [515, 224] width 736 height 100
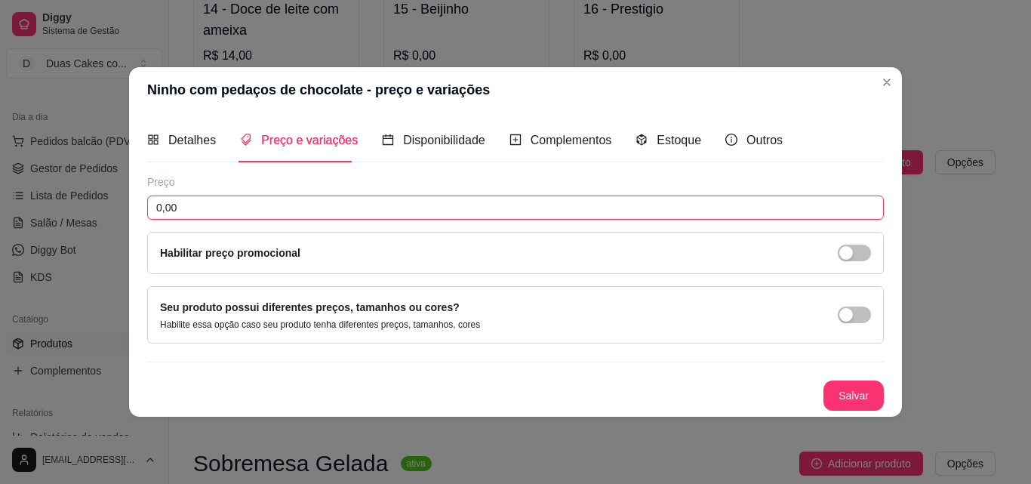
click at [206, 213] on input "0,00" at bounding box center [515, 207] width 736 height 24
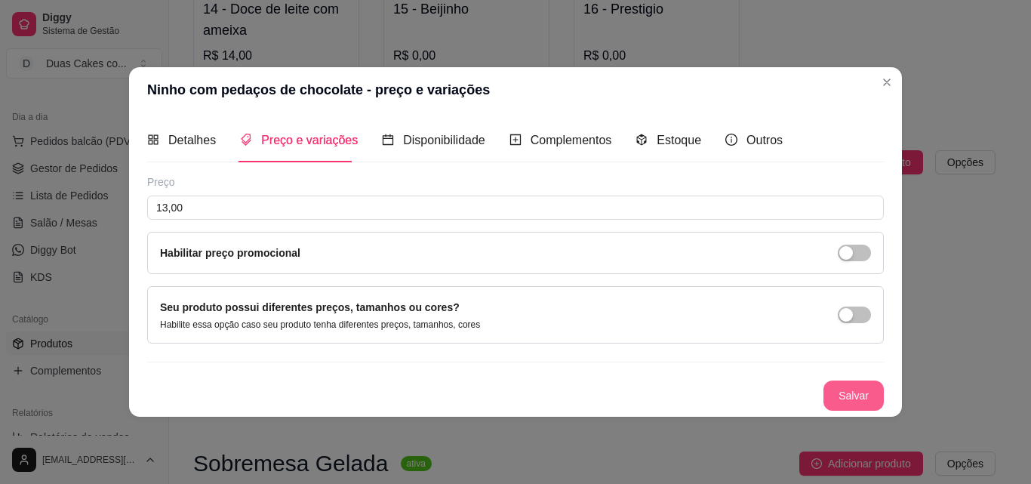
click at [849, 395] on button "Salvar" at bounding box center [853, 395] width 60 height 30
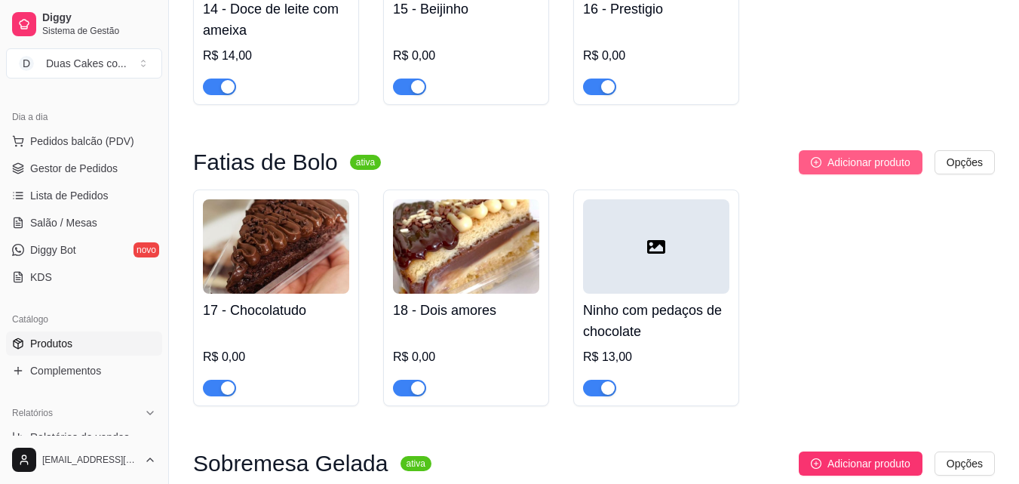
click at [833, 174] on button "Adicionar produto" at bounding box center [861, 162] width 124 height 24
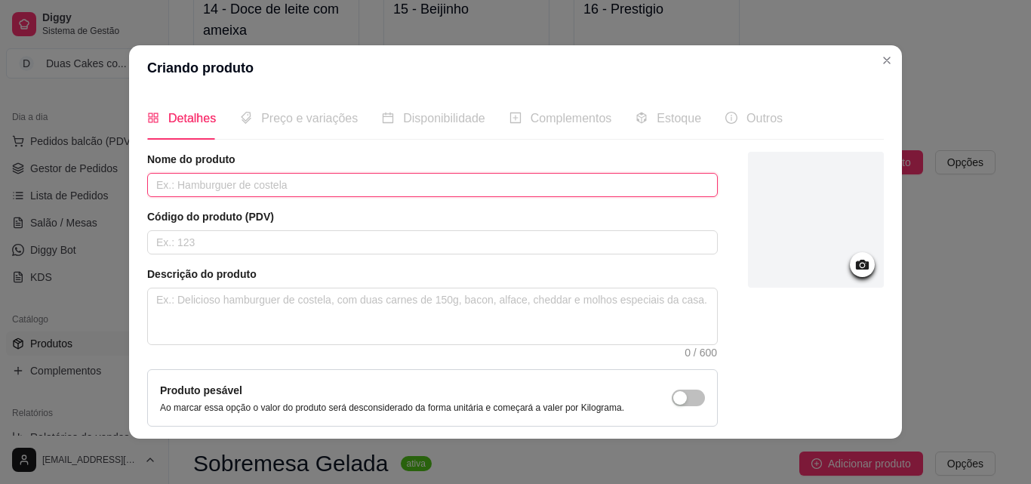
click at [284, 180] on input "text" at bounding box center [432, 185] width 570 height 24
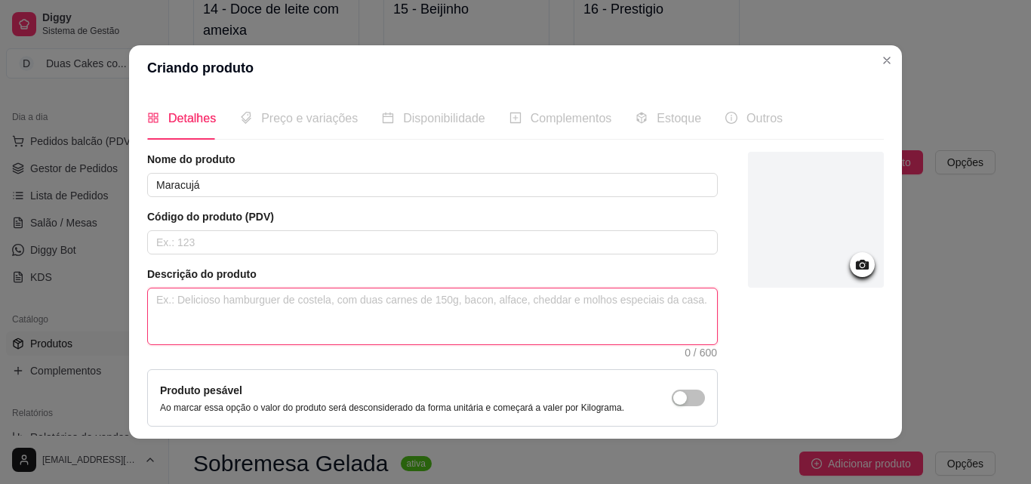
click at [243, 318] on textarea at bounding box center [432, 316] width 569 height 56
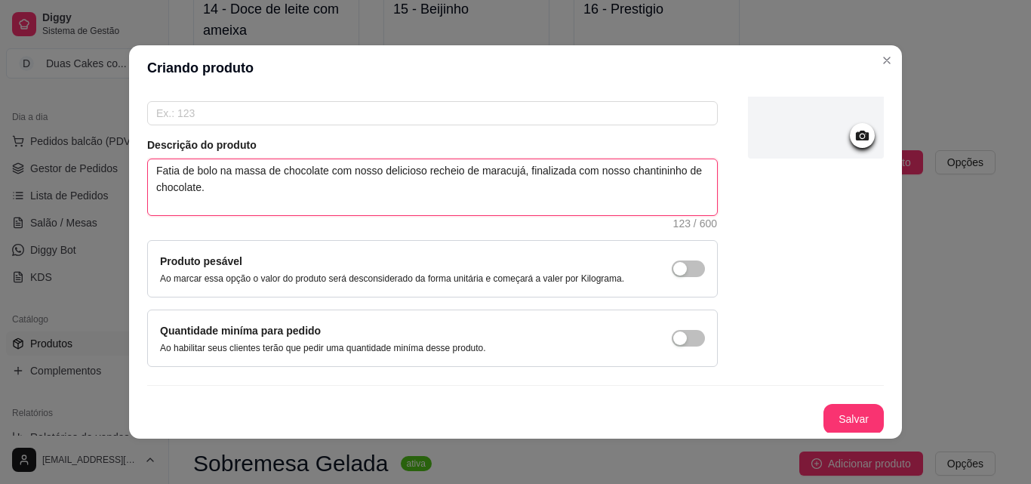
scroll to position [131, 0]
click at [833, 410] on button "Salvar" at bounding box center [853, 417] width 59 height 29
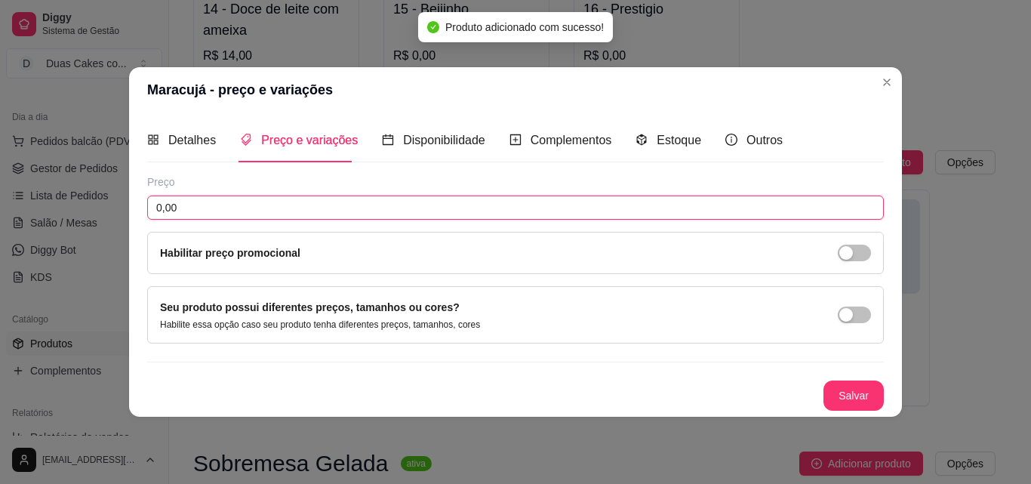
click at [442, 209] on input "0,00" at bounding box center [515, 207] width 736 height 24
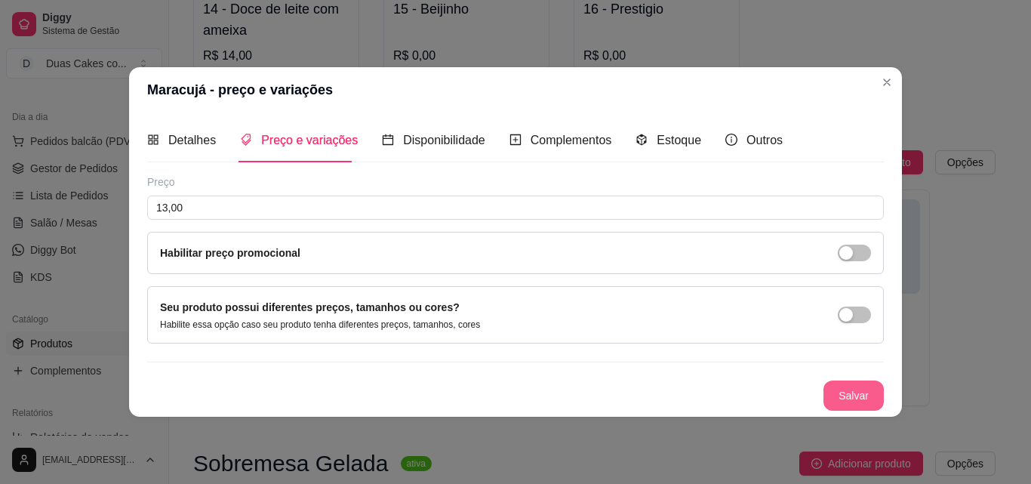
click at [855, 395] on button "Salvar" at bounding box center [853, 395] width 60 height 30
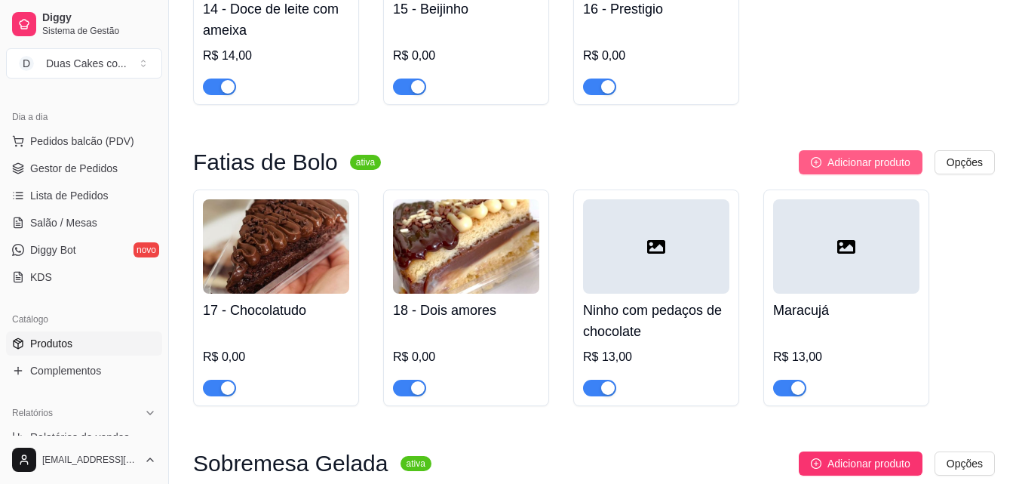
click at [887, 162] on span "Adicionar produto" at bounding box center [869, 162] width 83 height 17
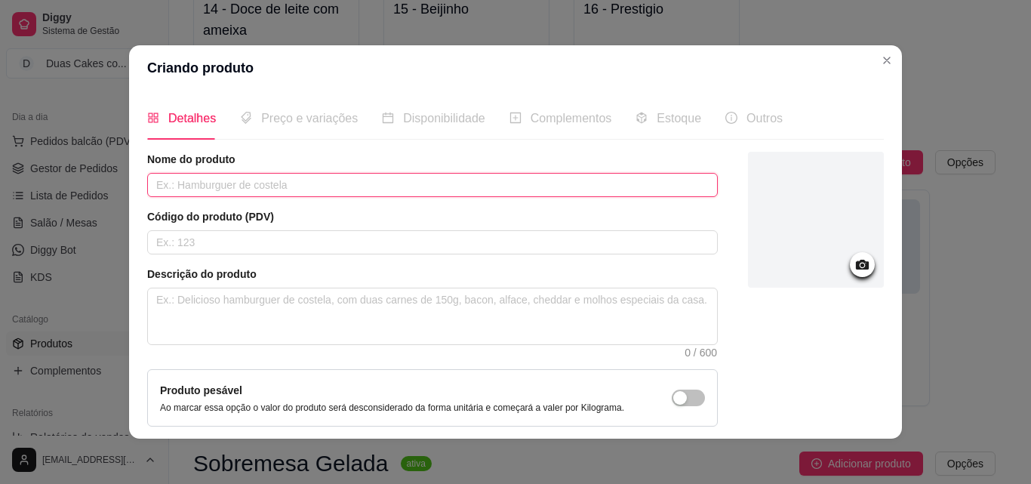
click at [316, 195] on input "text" at bounding box center [432, 185] width 570 height 24
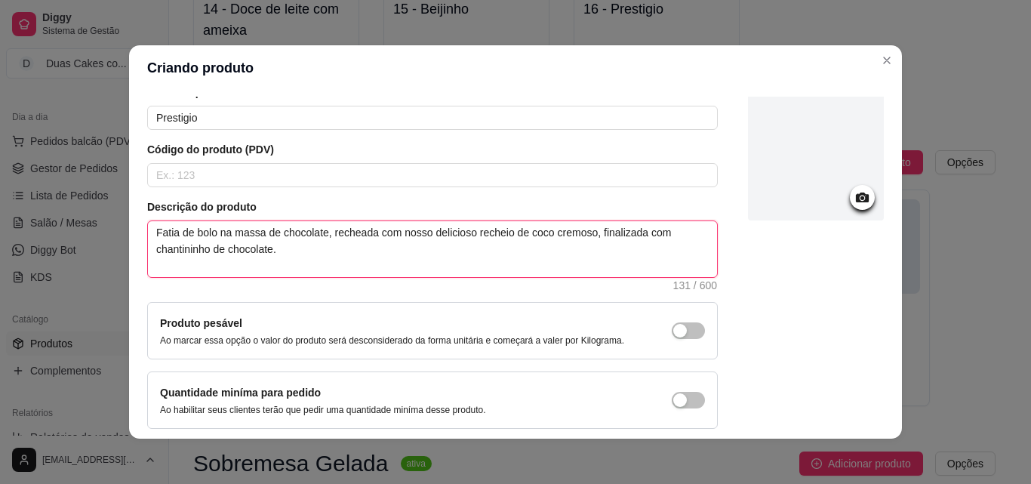
scroll to position [131, 0]
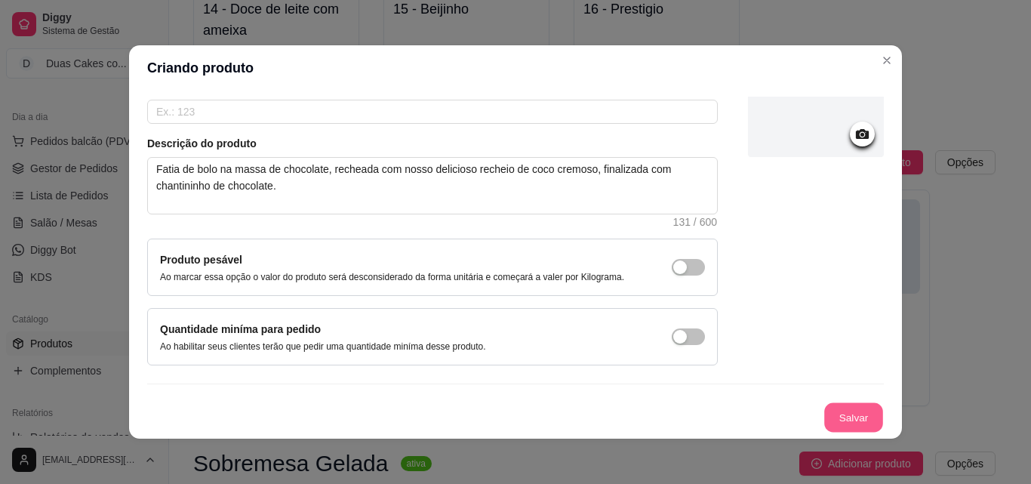
click at [824, 404] on button "Salvar" at bounding box center [853, 417] width 59 height 29
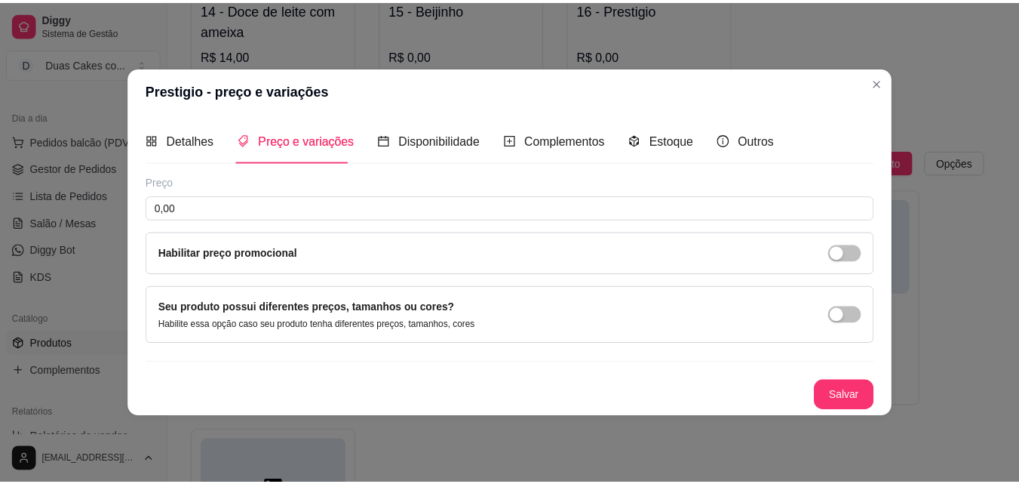
scroll to position [0, 0]
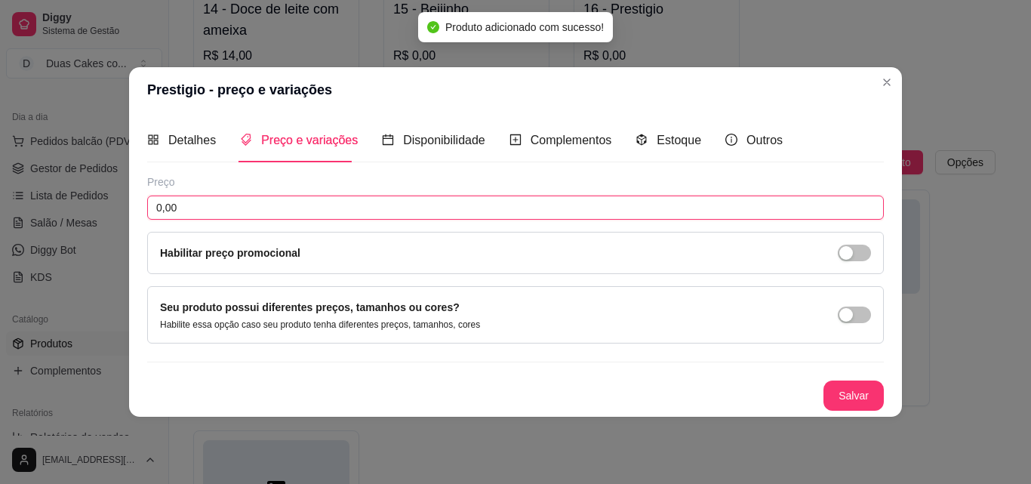
click at [242, 201] on input "0,00" at bounding box center [515, 207] width 736 height 24
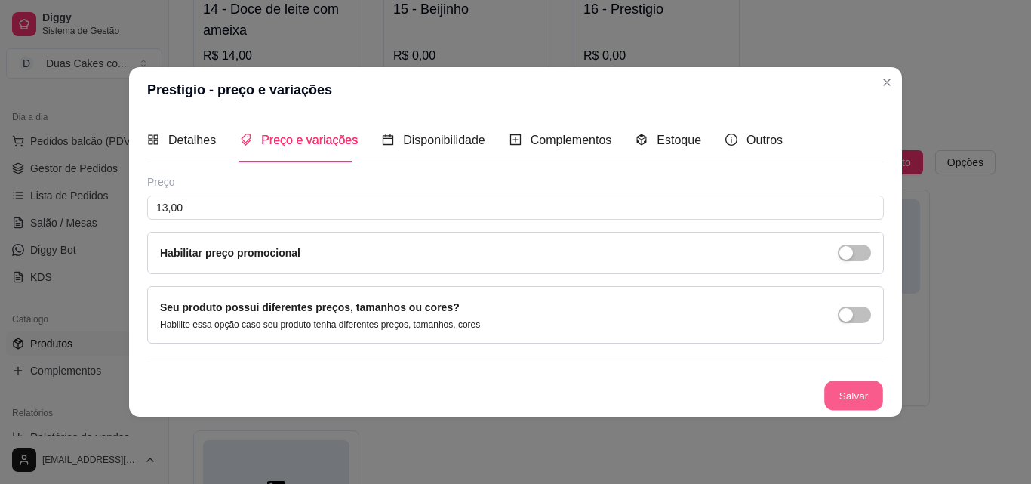
click at [851, 383] on button "Salvar" at bounding box center [853, 394] width 59 height 29
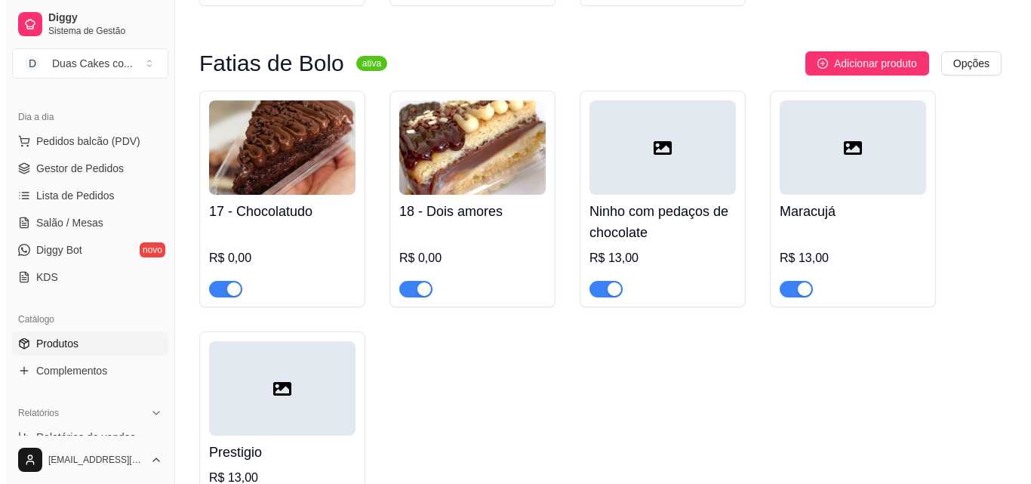
scroll to position [1358, 0]
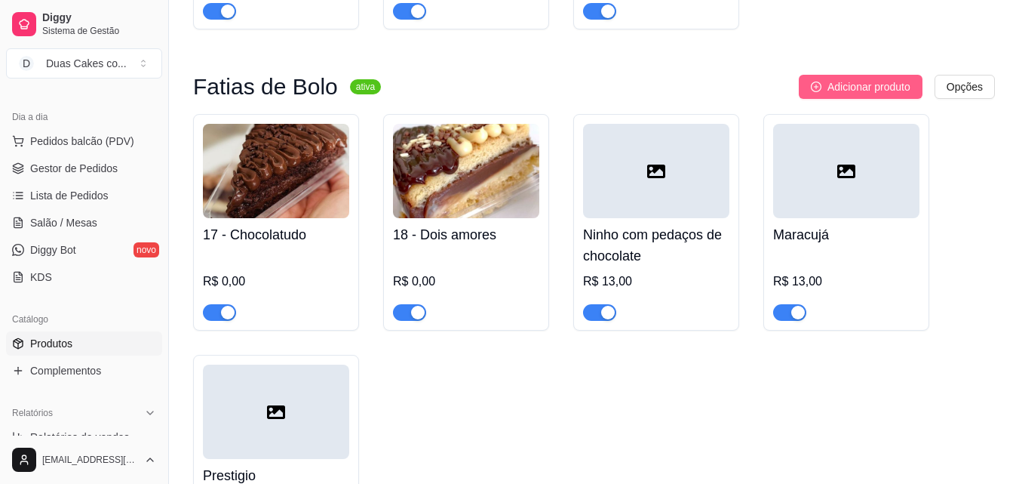
click at [844, 95] on span "Adicionar produto" at bounding box center [869, 86] width 83 height 17
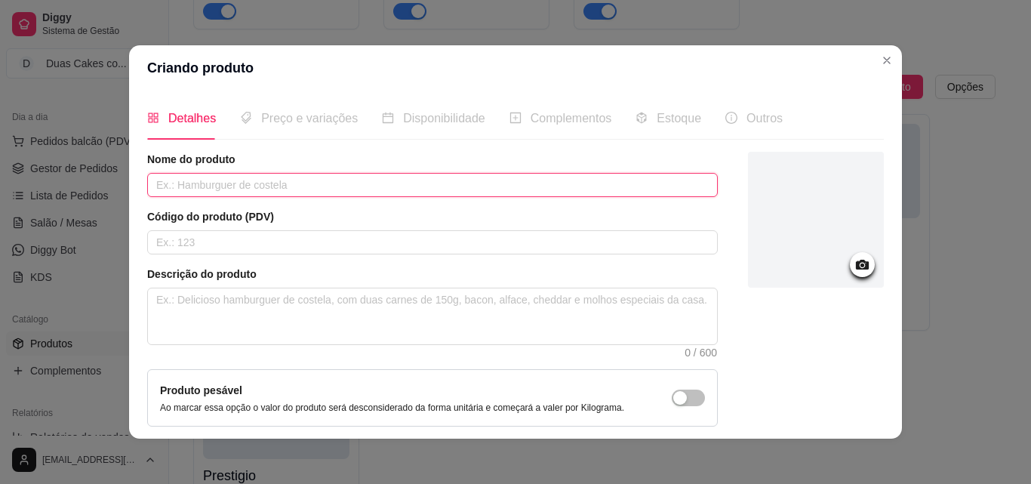
click at [401, 194] on input "text" at bounding box center [432, 185] width 570 height 24
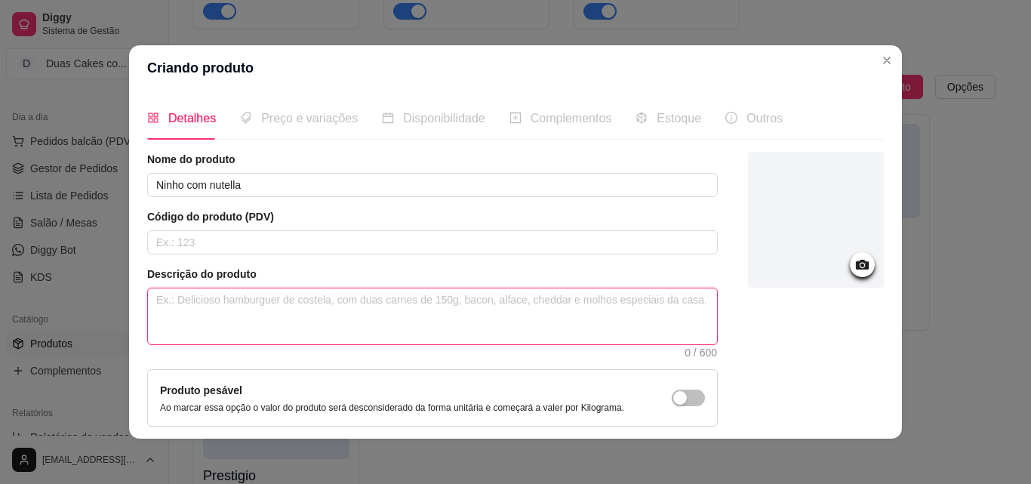
click at [338, 305] on textarea at bounding box center [432, 316] width 569 height 56
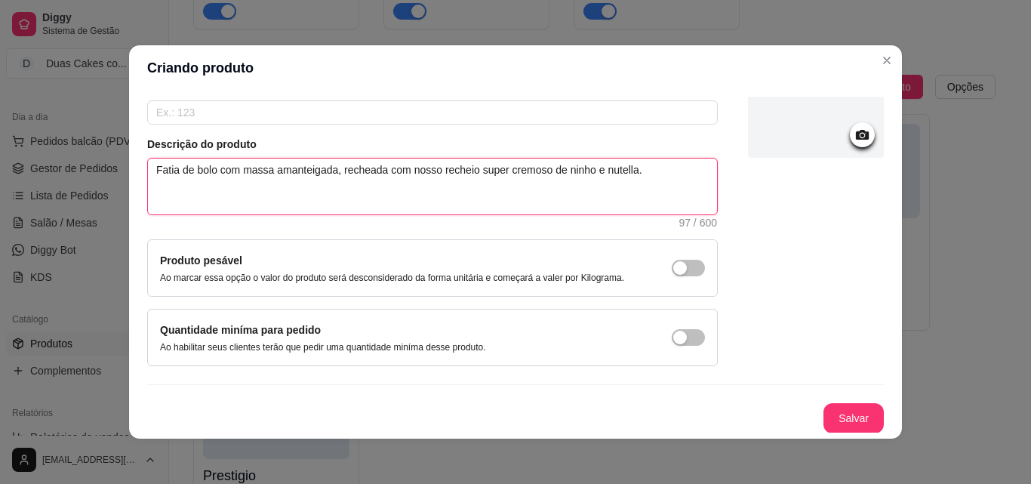
scroll to position [131, 0]
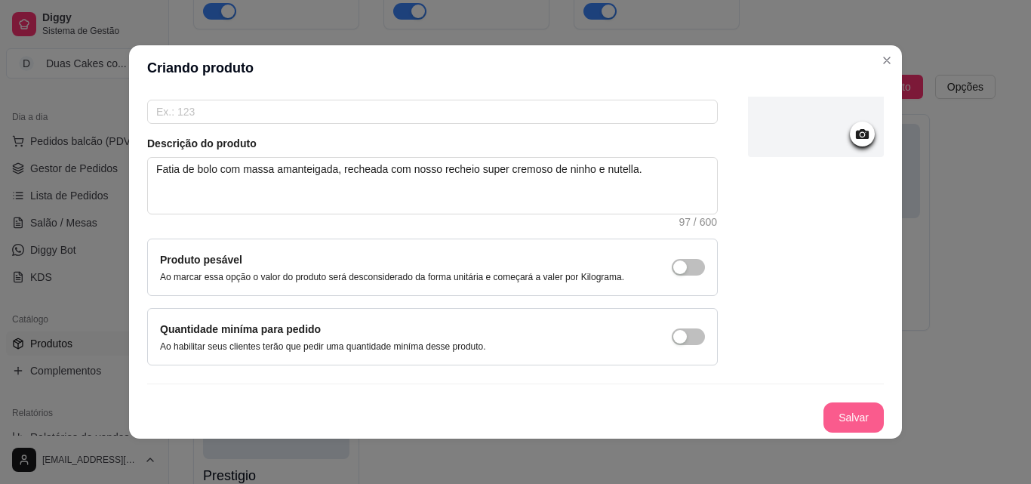
click at [844, 420] on button "Salvar" at bounding box center [853, 417] width 60 height 30
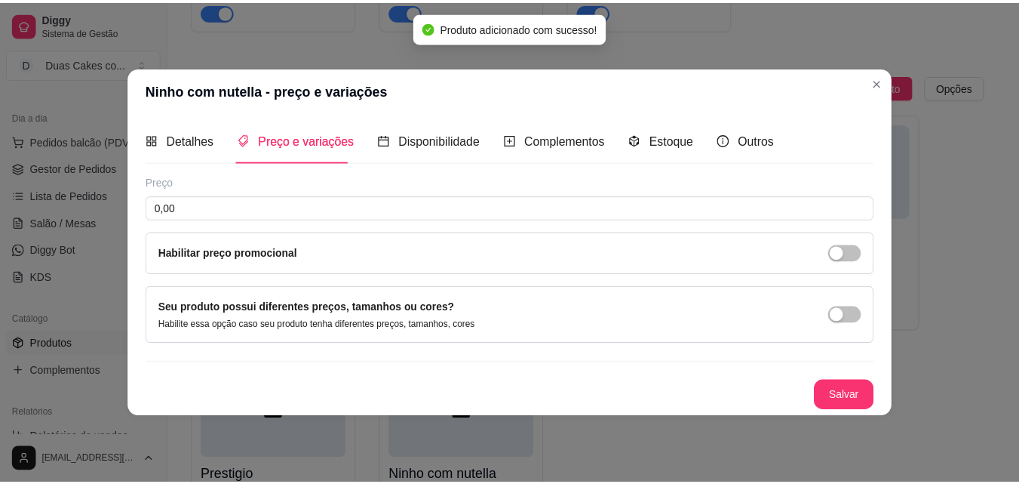
scroll to position [0, 0]
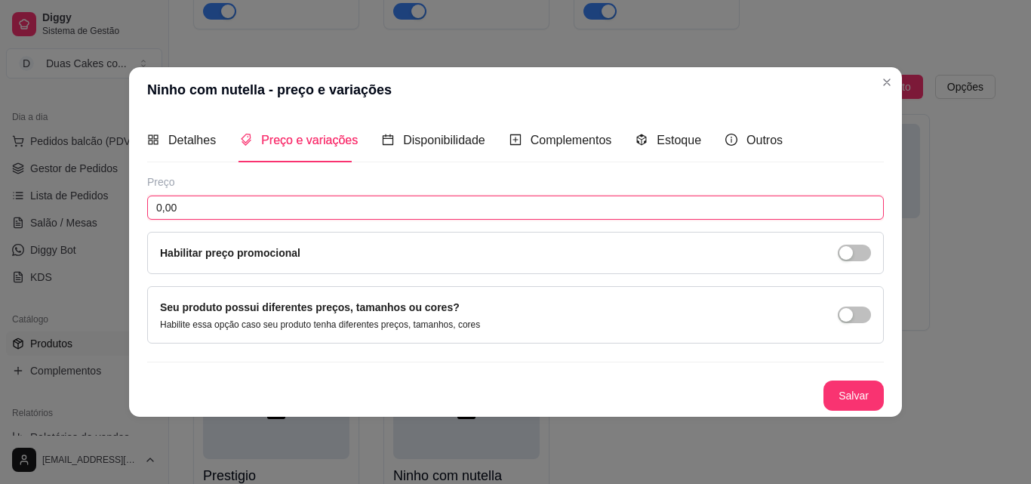
click at [320, 198] on input "0,00" at bounding box center [515, 207] width 736 height 24
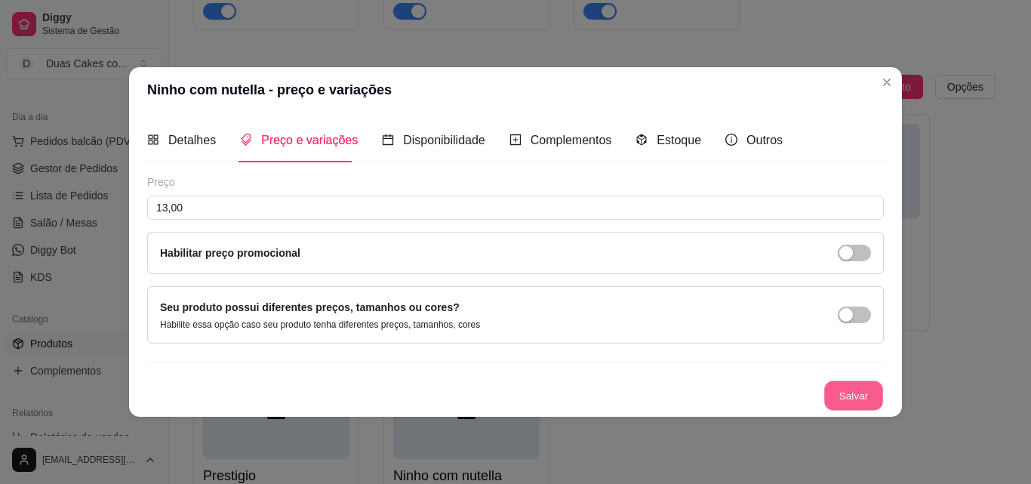
click at [855, 399] on button "Salvar" at bounding box center [853, 394] width 59 height 29
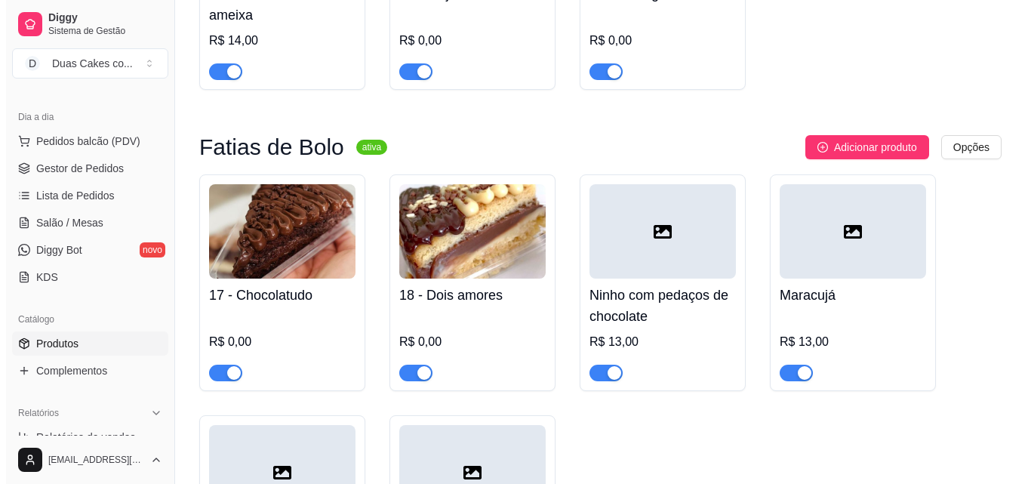
scroll to position [1283, 0]
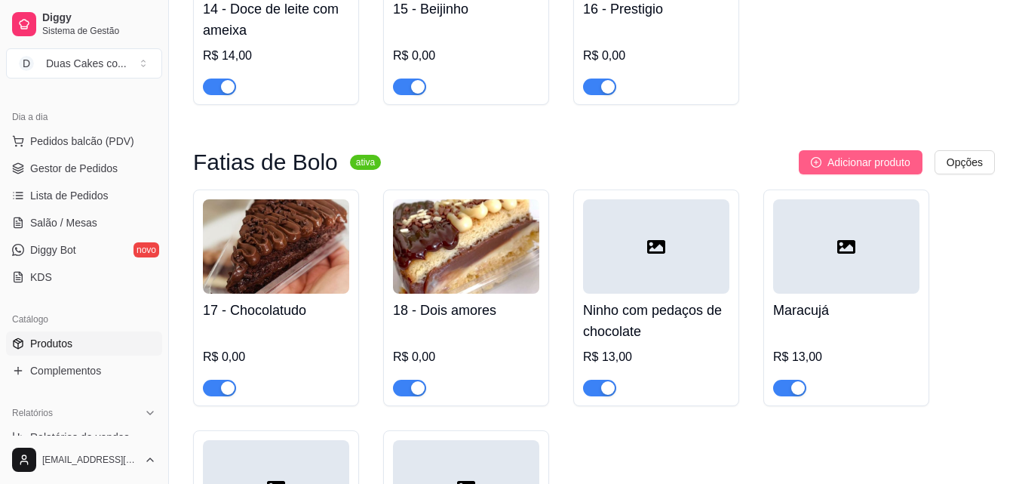
click at [841, 157] on button "Adicionar produto" at bounding box center [861, 162] width 124 height 24
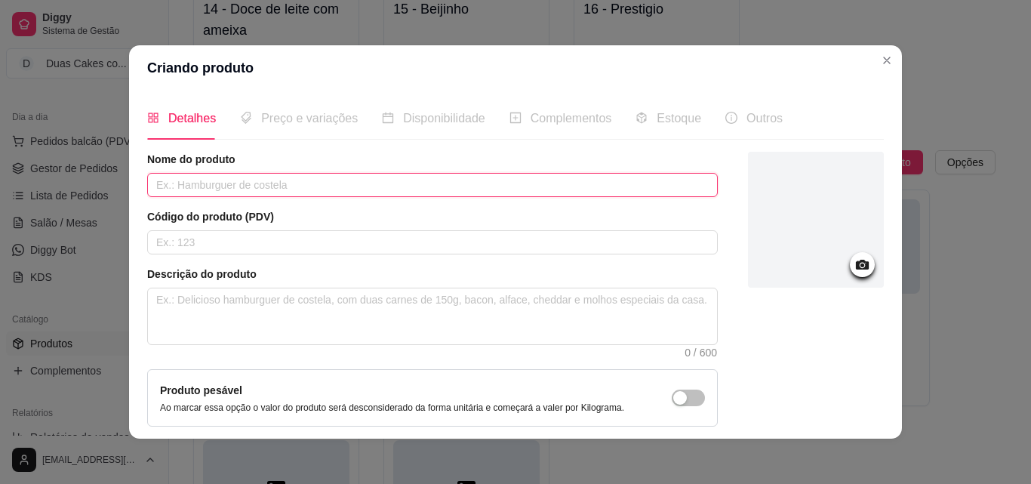
click at [521, 183] on input "text" at bounding box center [432, 185] width 570 height 24
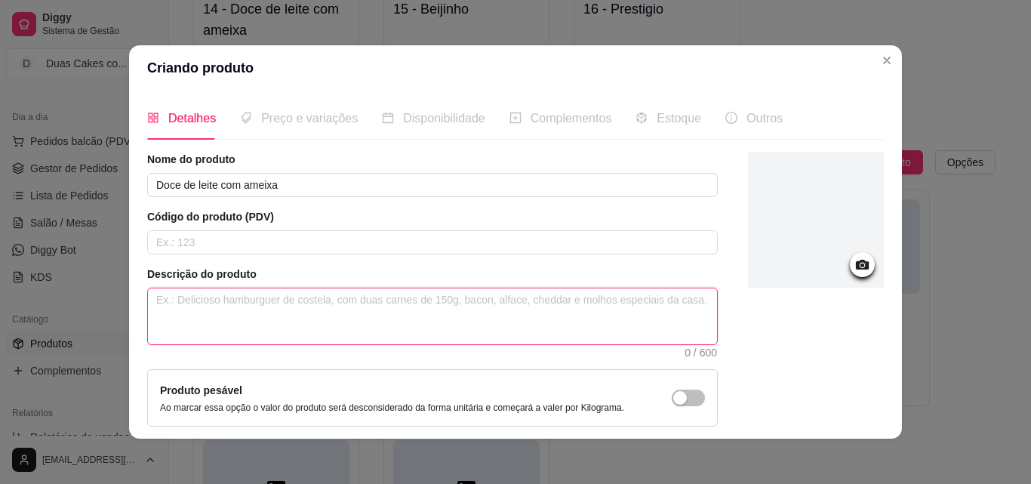
click at [553, 312] on textarea at bounding box center [432, 316] width 569 height 56
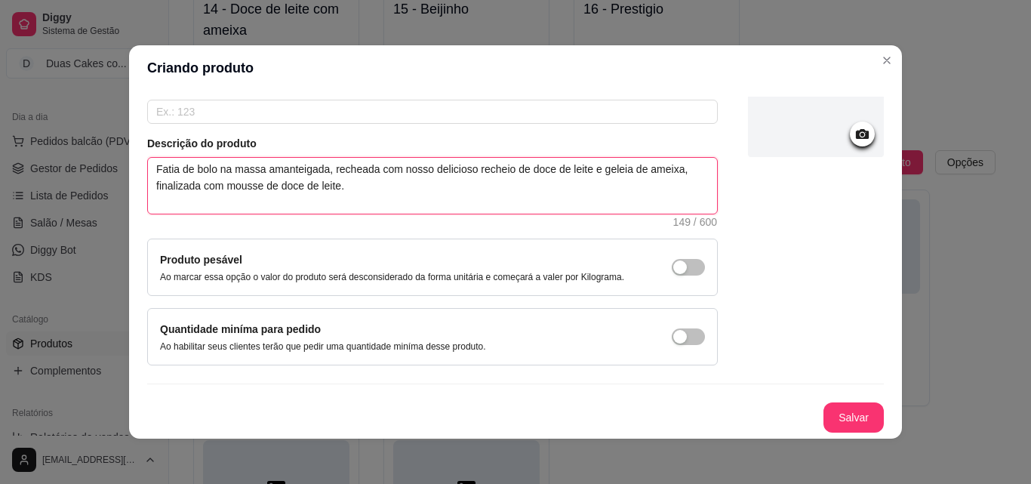
scroll to position [3, 0]
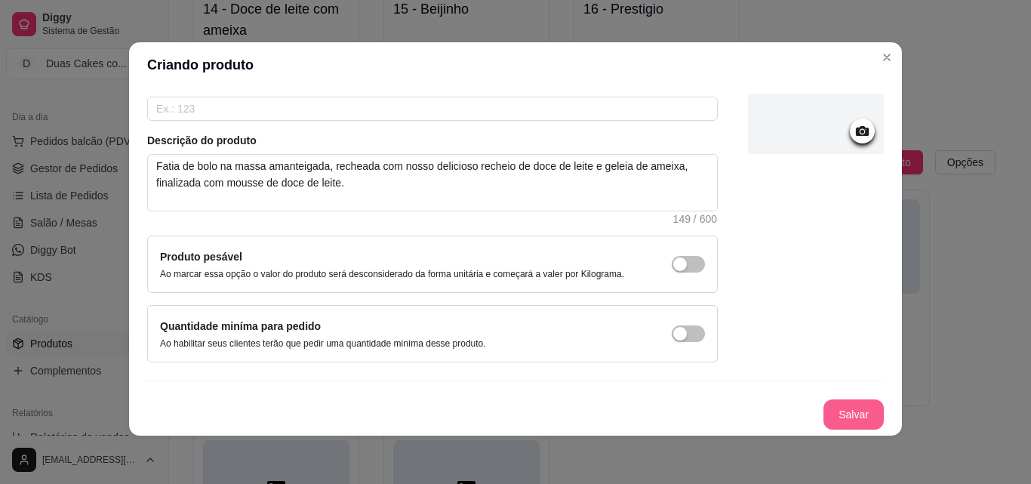
click at [823, 425] on button "Salvar" at bounding box center [853, 414] width 60 height 30
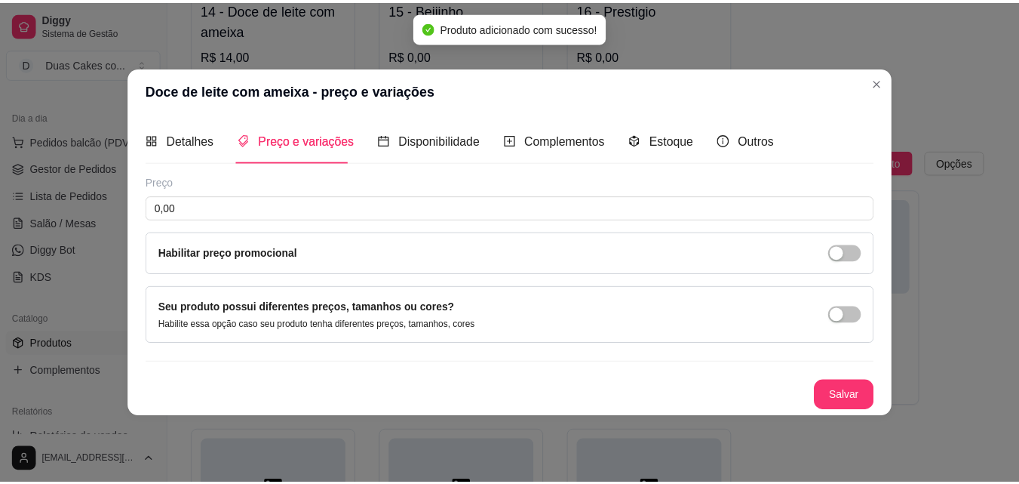
scroll to position [0, 0]
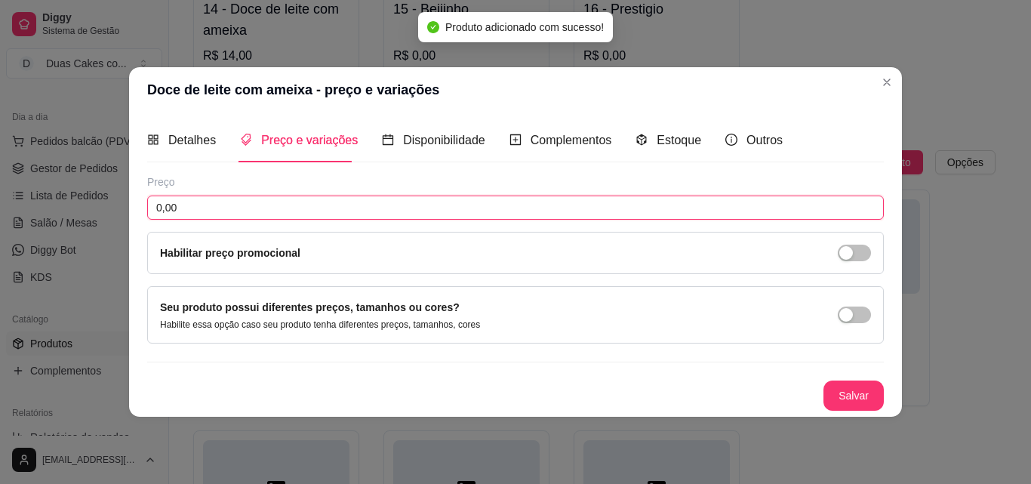
click at [413, 204] on input "0,00" at bounding box center [515, 207] width 736 height 24
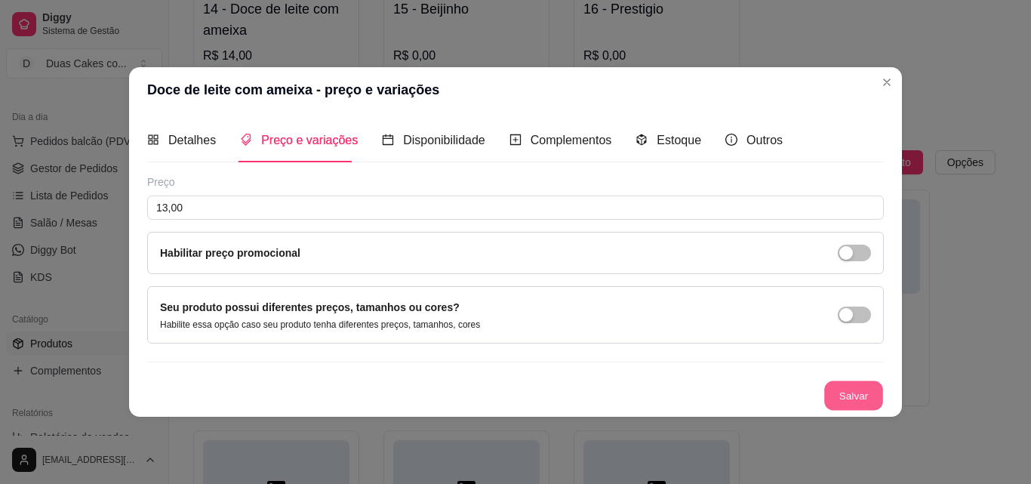
click at [850, 391] on button "Salvar" at bounding box center [853, 394] width 59 height 29
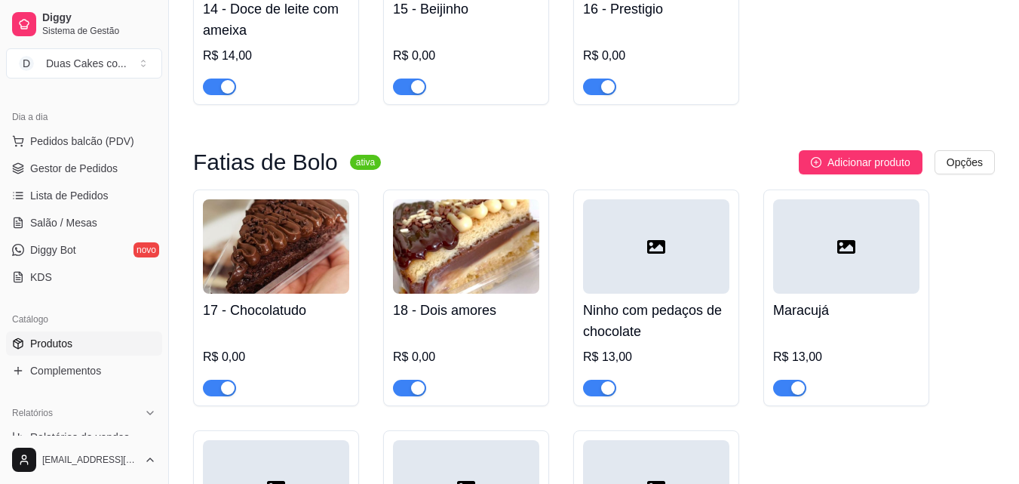
click at [617, 248] on div at bounding box center [656, 246] width 146 height 94
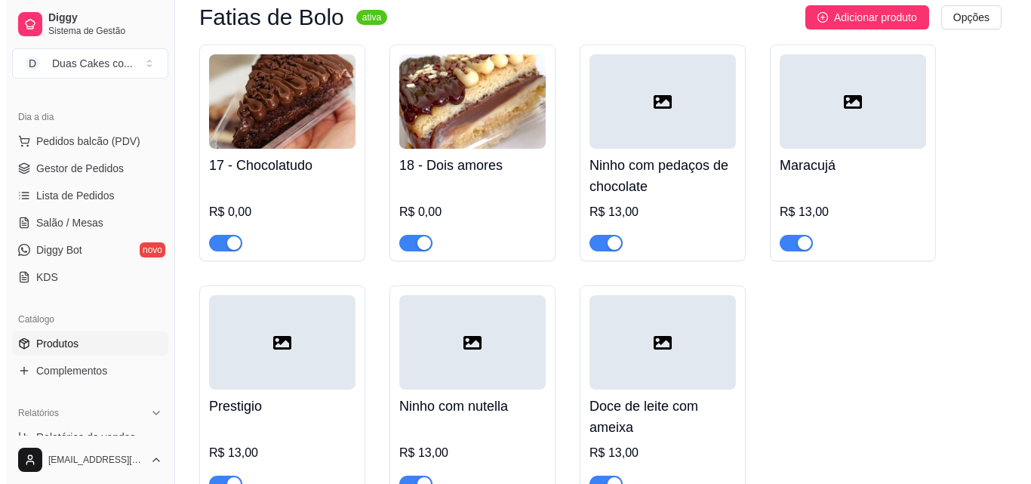
scroll to position [1434, 0]
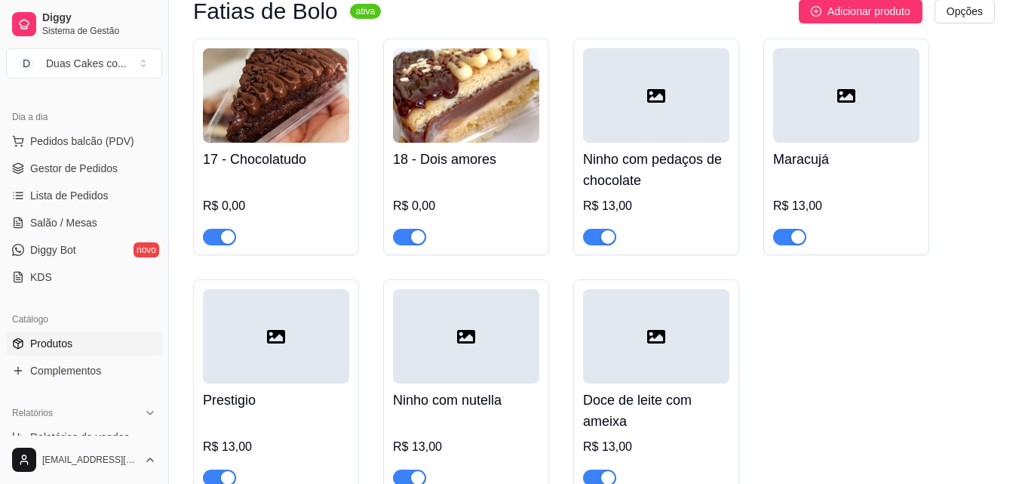
click at [470, 372] on div at bounding box center [466, 336] width 146 height 94
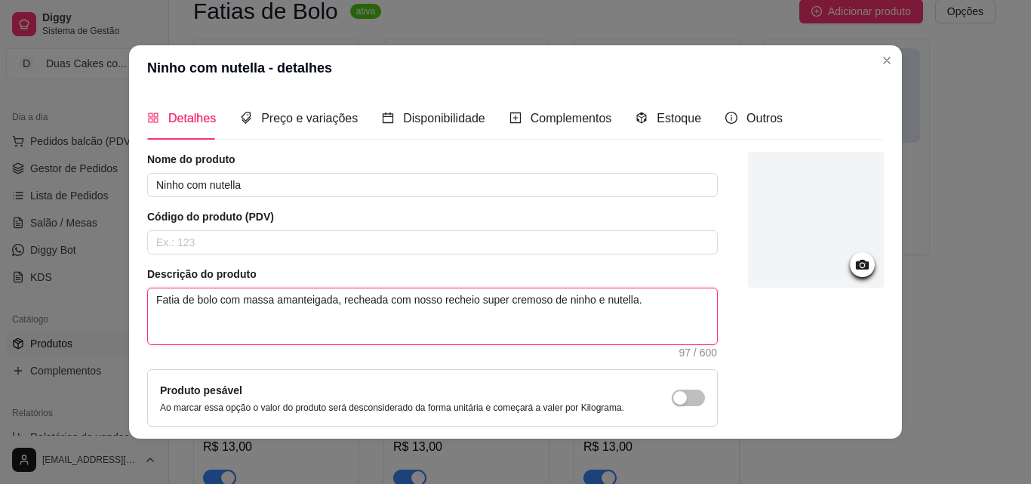
click at [625, 300] on textarea "Fatia de bolo com massa amanteigada, recheada com nosso recheio super cremoso d…" at bounding box center [432, 316] width 569 height 56
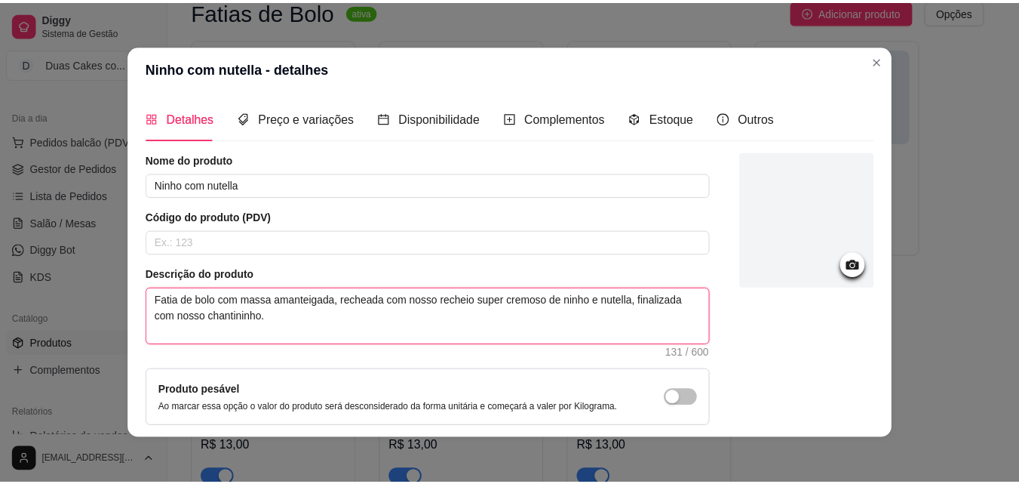
scroll to position [131, 0]
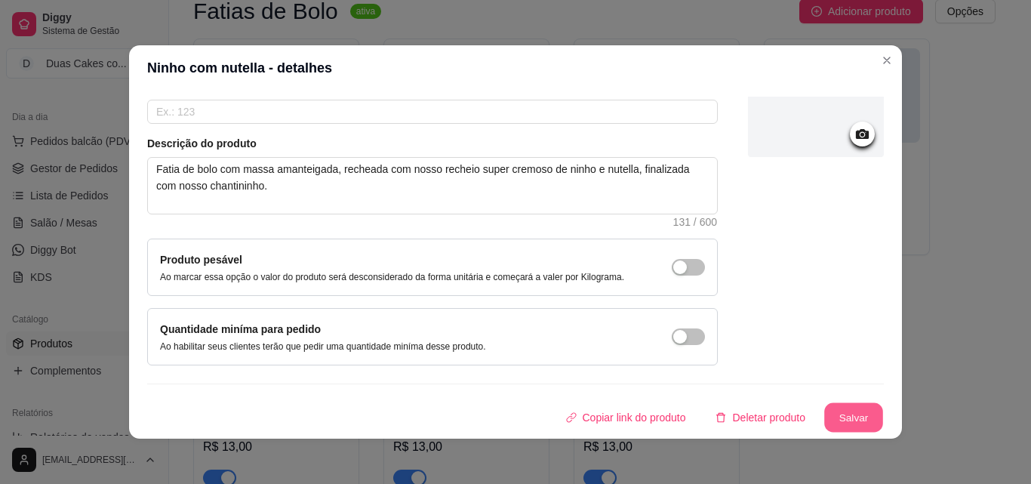
click at [838, 413] on button "Salvar" at bounding box center [853, 417] width 59 height 29
click at [840, 424] on button "Salvar" at bounding box center [853, 417] width 60 height 30
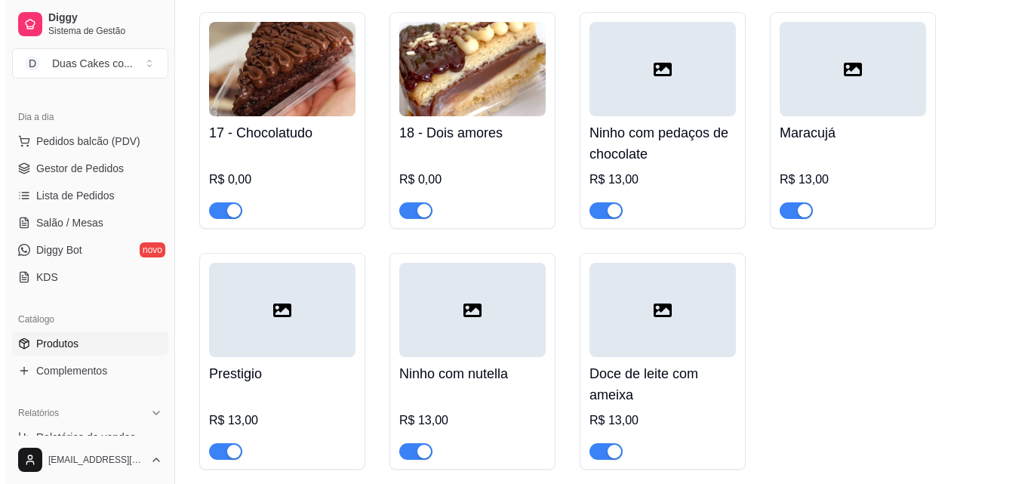
scroll to position [1434, 0]
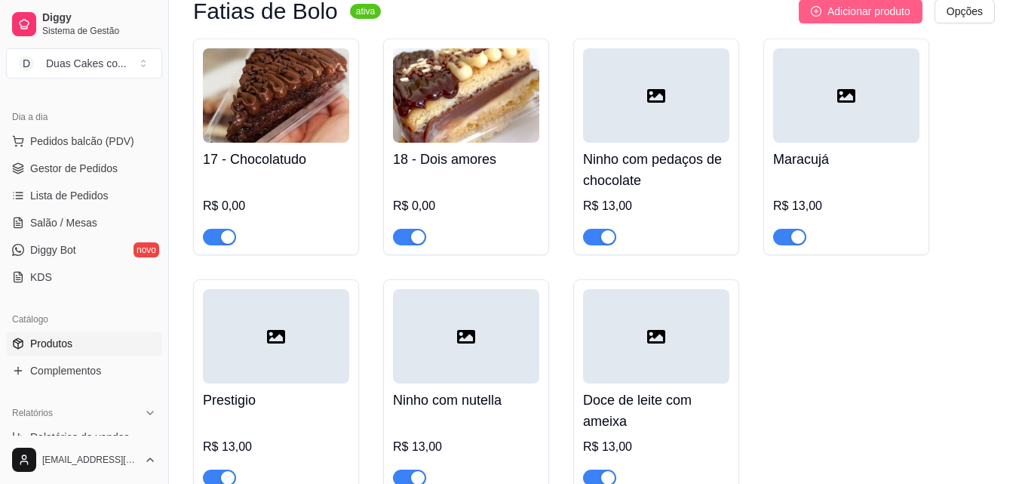
click at [869, 8] on span "Adicionar produto" at bounding box center [869, 11] width 83 height 17
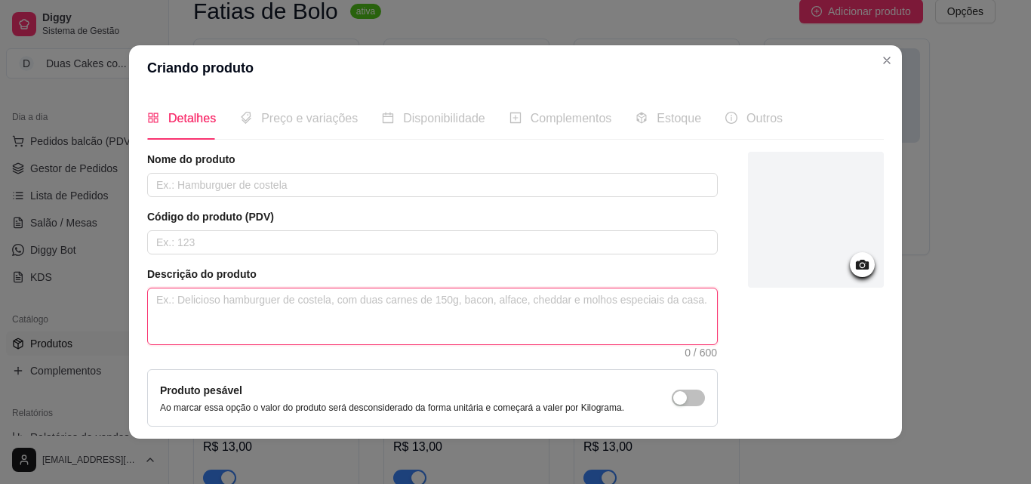
click at [436, 303] on textarea at bounding box center [432, 316] width 569 height 56
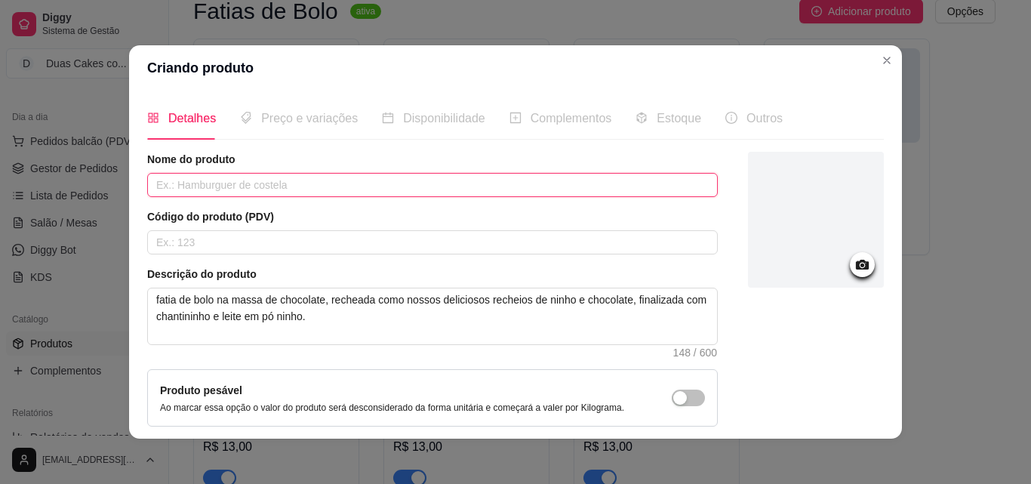
click at [411, 185] on input "text" at bounding box center [432, 185] width 570 height 24
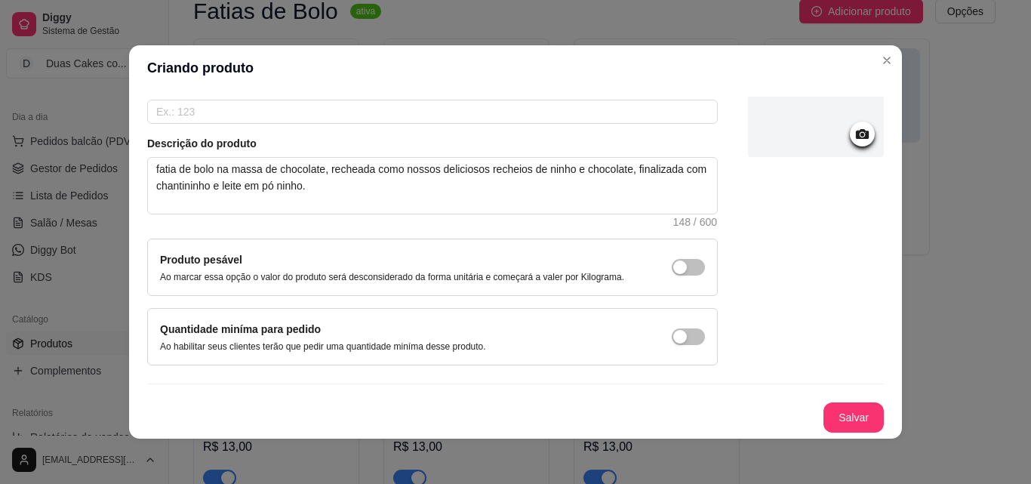
scroll to position [3, 0]
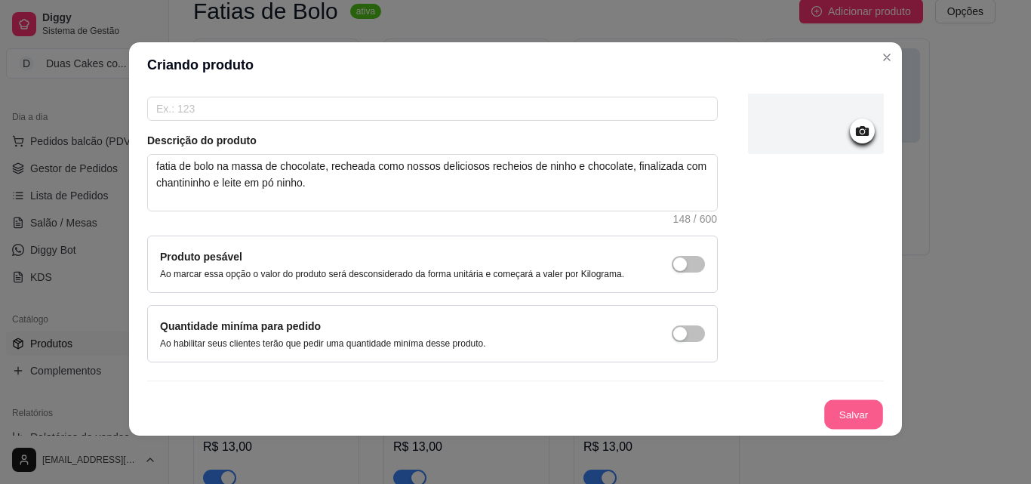
click at [824, 409] on button "Salvar" at bounding box center [853, 414] width 59 height 29
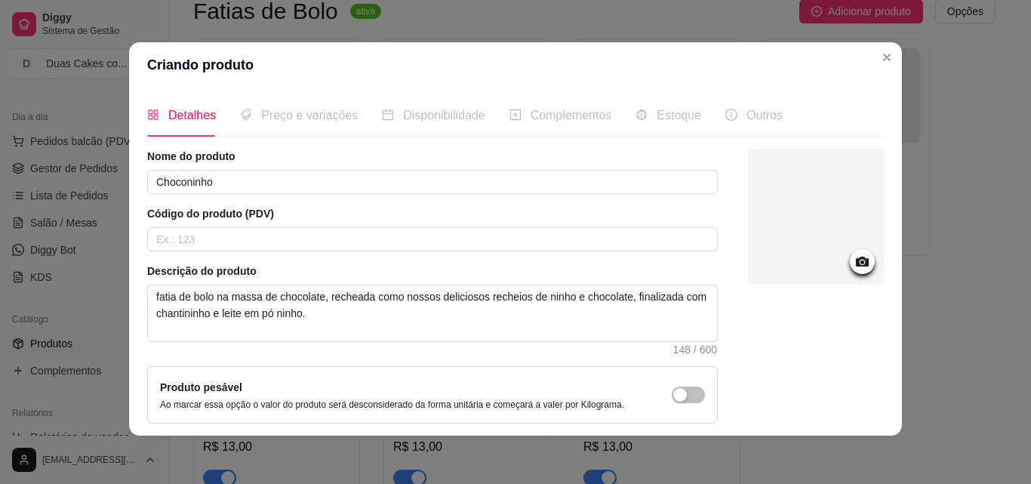
scroll to position [0, 0]
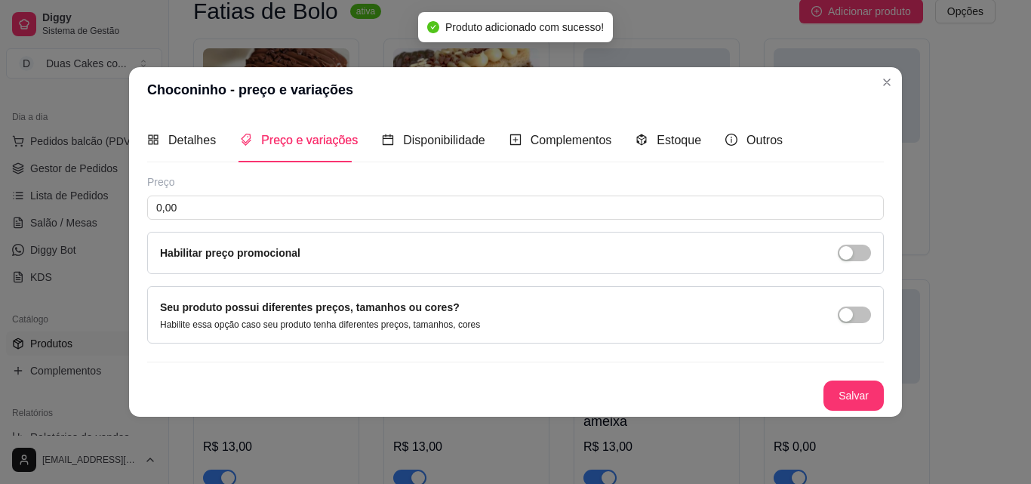
click at [264, 137] on span "Preço e variações" at bounding box center [309, 140] width 97 height 13
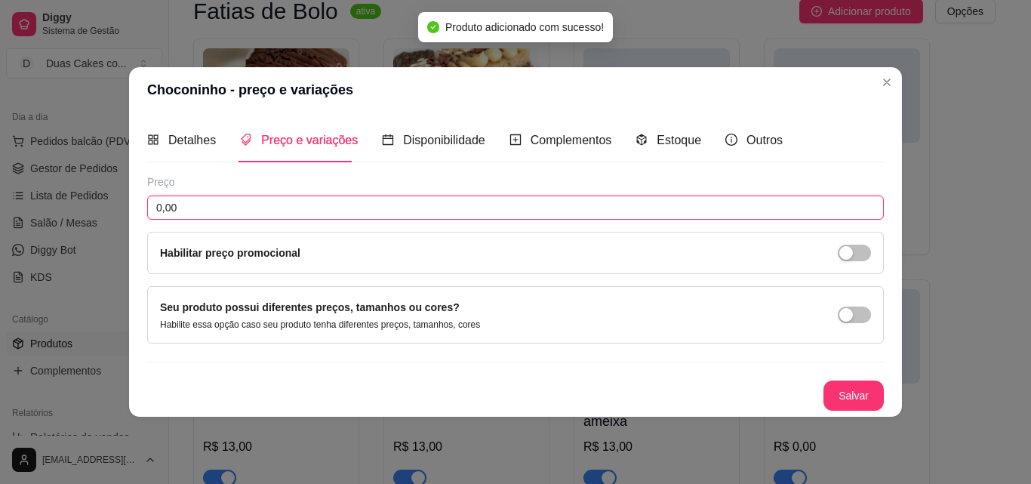
click at [241, 208] on input "0,00" at bounding box center [515, 207] width 736 height 24
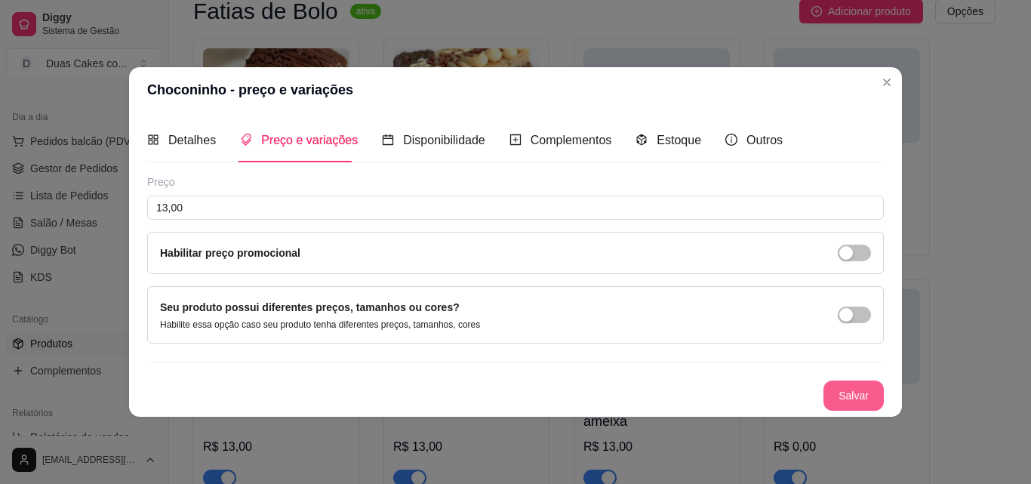
click at [873, 389] on button "Salvar" at bounding box center [853, 395] width 60 height 30
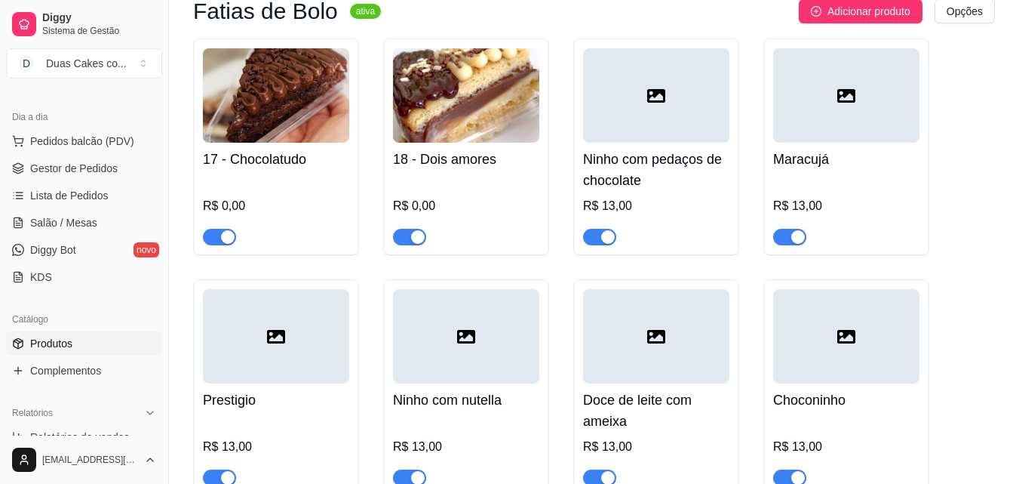
click at [668, 190] on h4 "Ninho com pedaços de chocolate" at bounding box center [656, 170] width 146 height 42
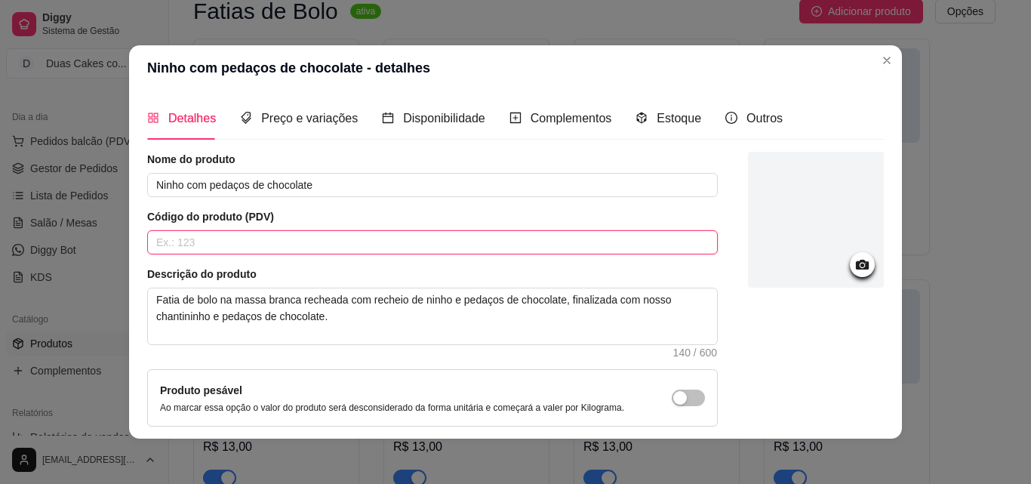
click at [355, 237] on input "text" at bounding box center [432, 242] width 570 height 24
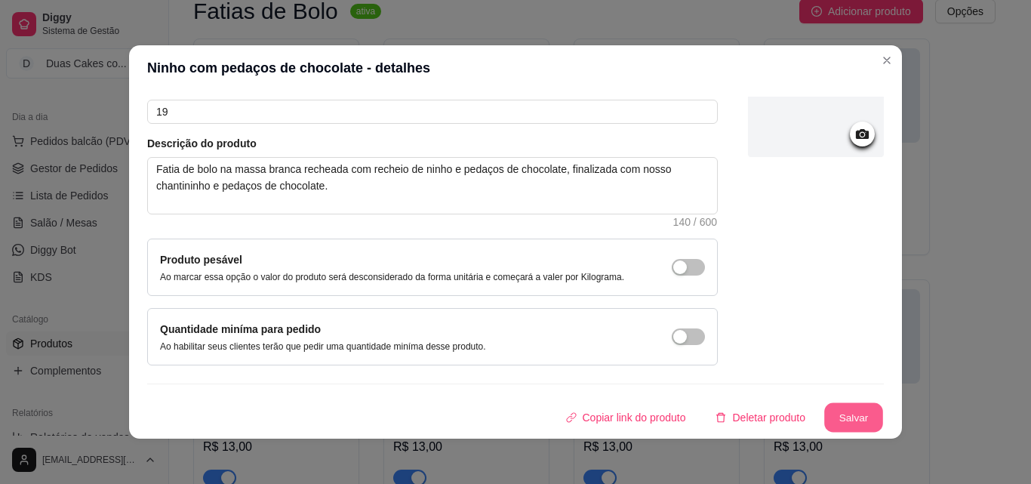
click at [835, 422] on button "Salvar" at bounding box center [853, 417] width 59 height 29
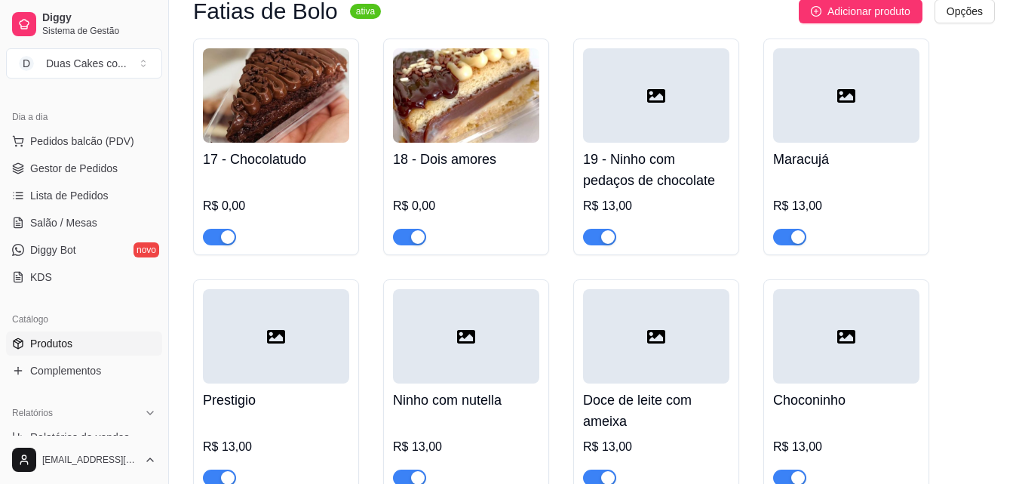
click at [823, 187] on div "R$ 13,00" at bounding box center [846, 210] width 146 height 69
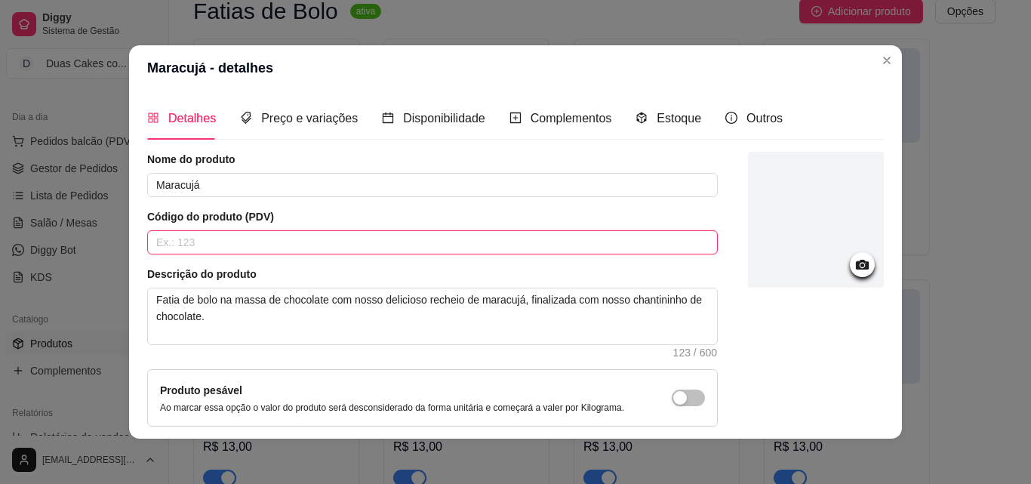
click at [282, 237] on input "text" at bounding box center [432, 242] width 570 height 24
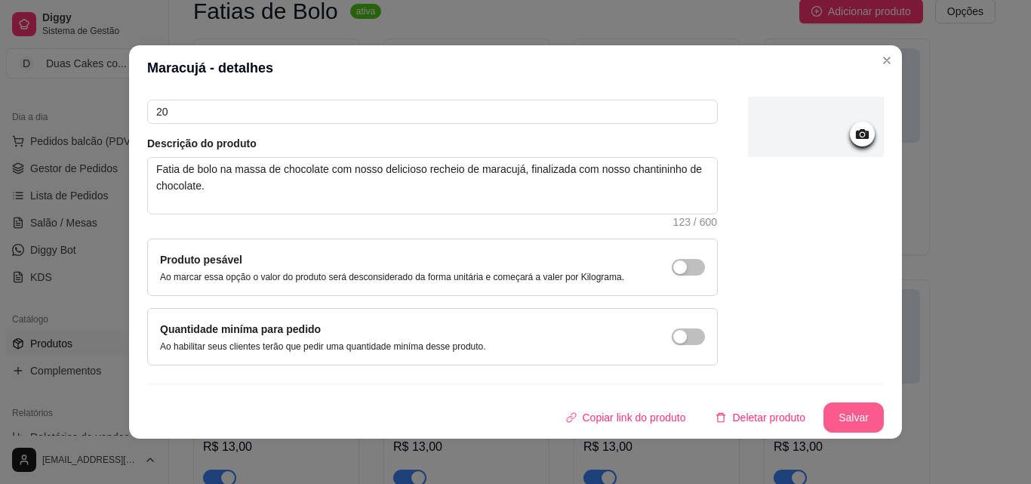
click at [849, 418] on button "Salvar" at bounding box center [853, 417] width 60 height 30
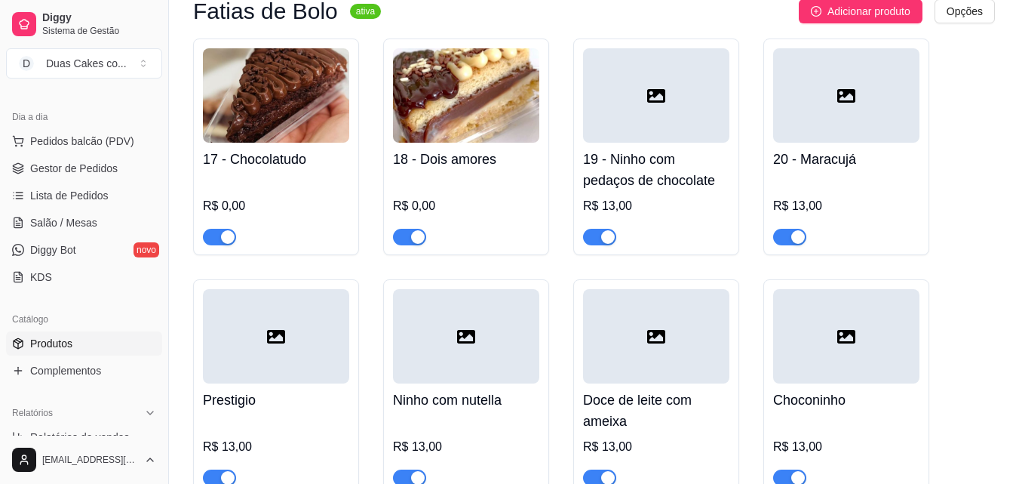
click at [281, 416] on div "Prestigio R$ 13,00" at bounding box center [276, 434] width 146 height 103
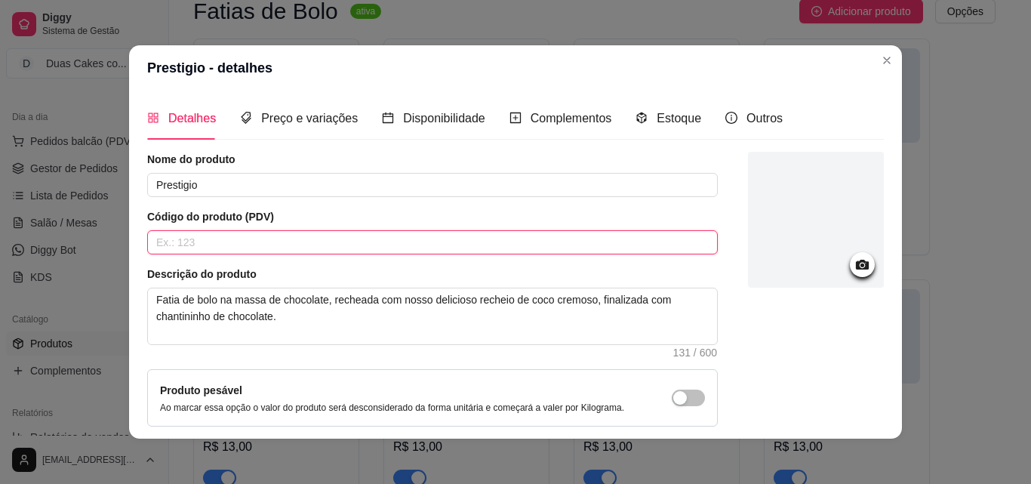
click at [316, 244] on input "text" at bounding box center [432, 242] width 570 height 24
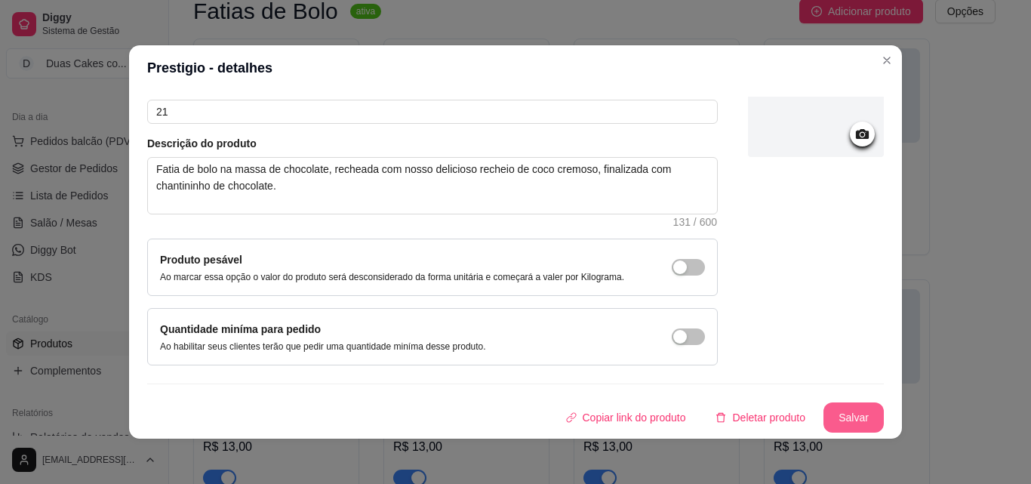
click at [847, 410] on button "Salvar" at bounding box center [853, 417] width 60 height 30
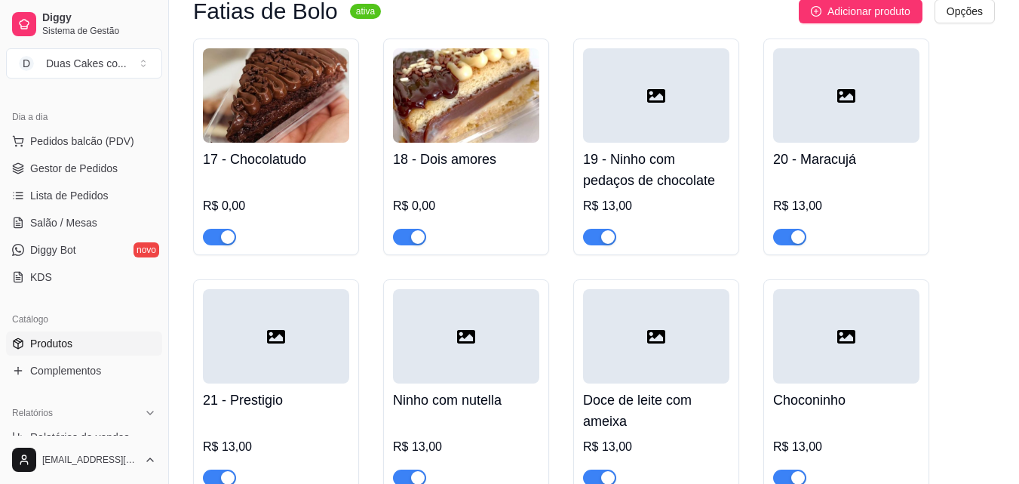
click at [454, 409] on h4 "Ninho com nutella" at bounding box center [466, 399] width 146 height 21
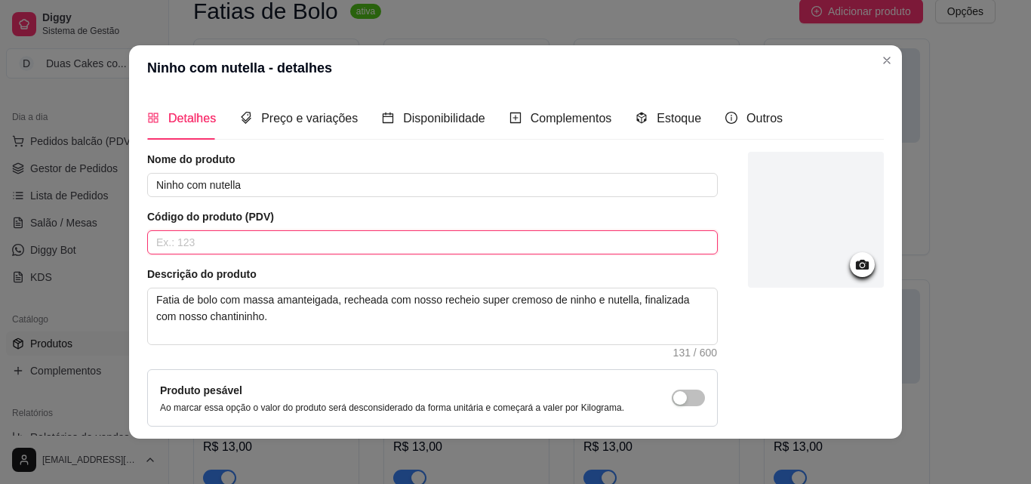
click at [340, 236] on input "text" at bounding box center [432, 242] width 570 height 24
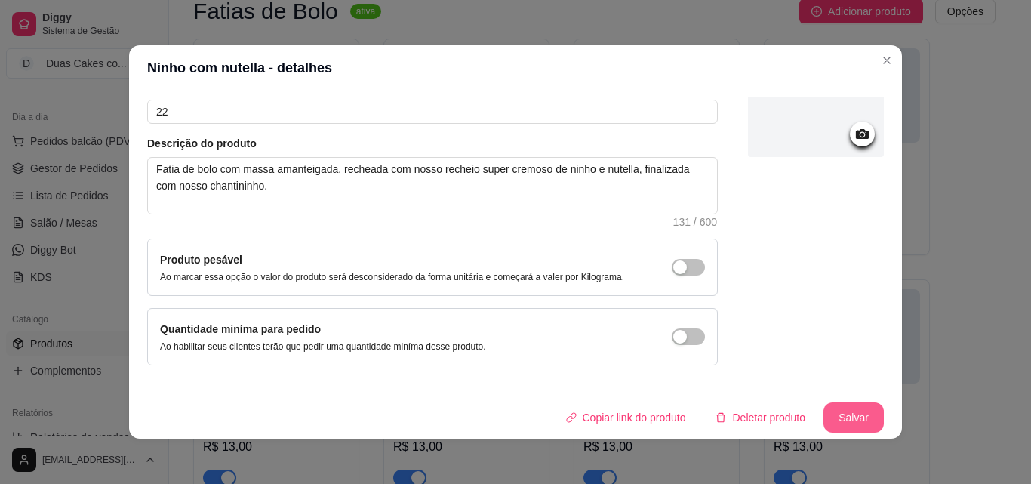
click at [823, 410] on button "Salvar" at bounding box center [853, 417] width 60 height 30
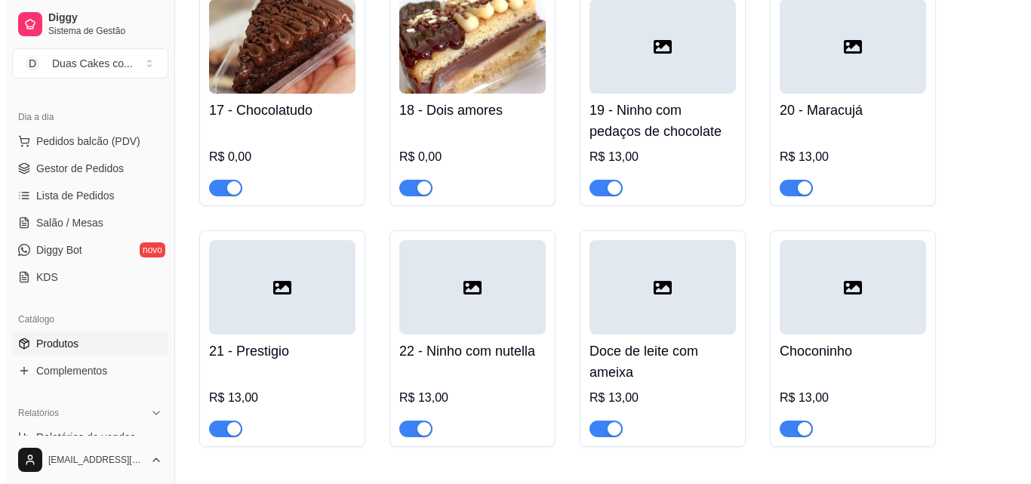
scroll to position [1509, 0]
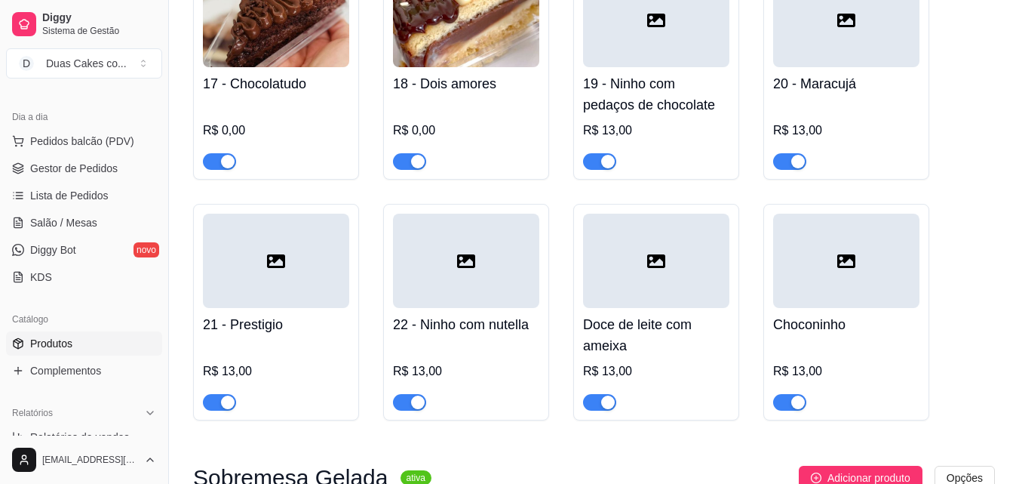
click at [627, 341] on h4 "Doce de leite com ameixa" at bounding box center [656, 335] width 146 height 42
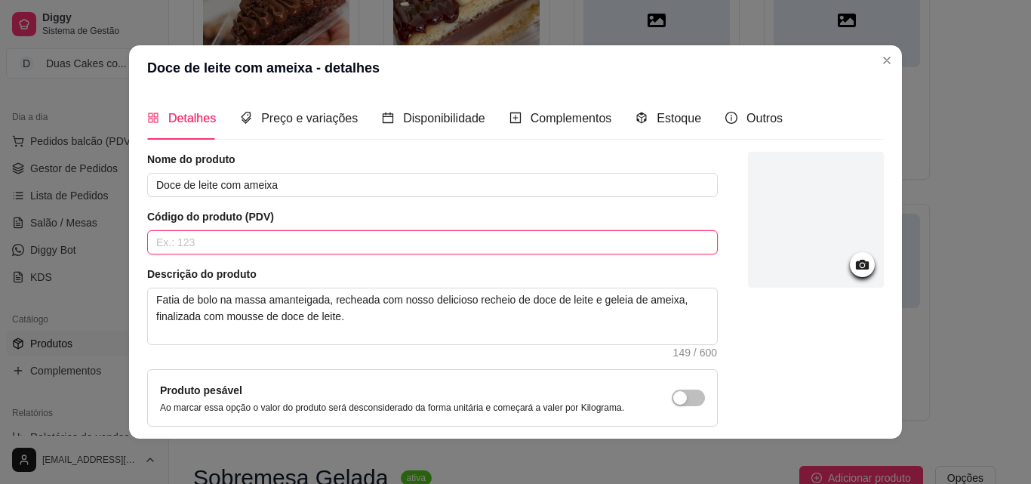
click at [352, 237] on input "text" at bounding box center [432, 242] width 570 height 24
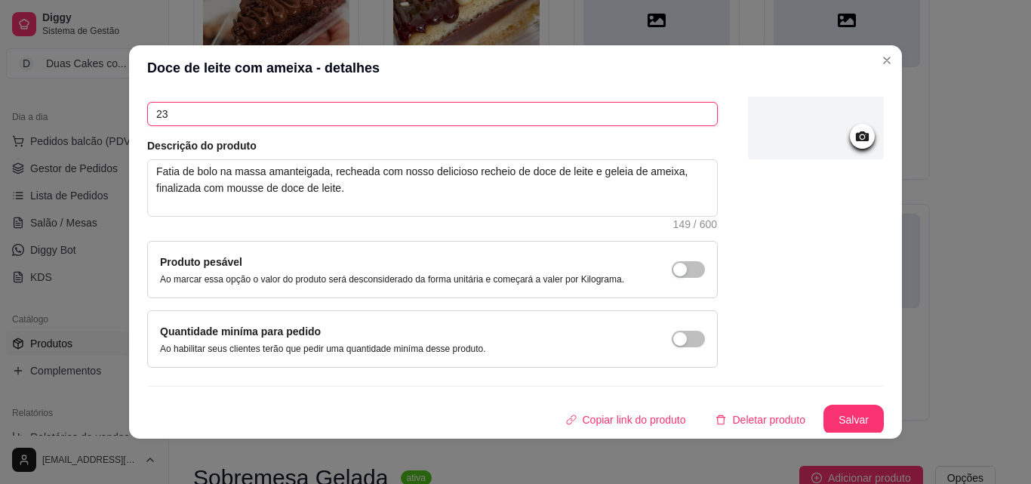
scroll to position [131, 0]
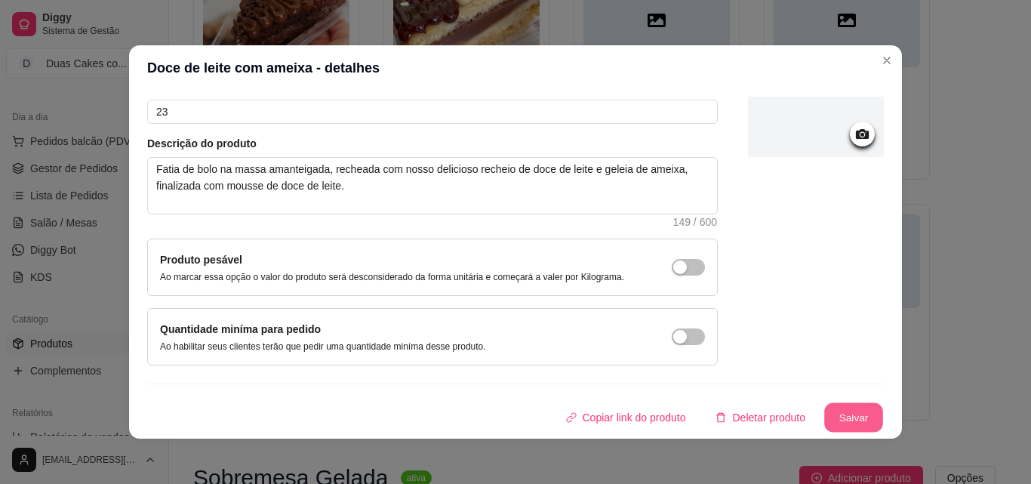
click at [847, 404] on button "Salvar" at bounding box center [853, 417] width 59 height 29
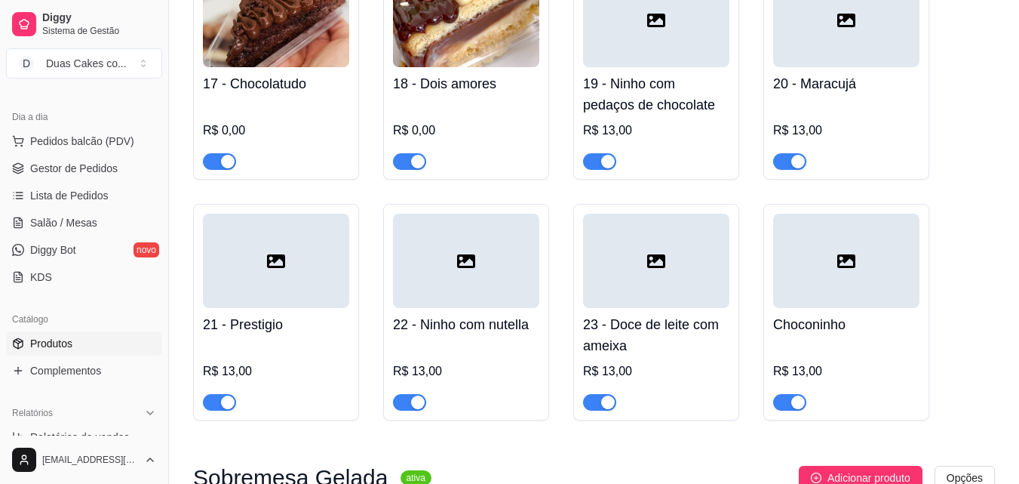
click at [776, 350] on div "R$ 13,00" at bounding box center [846, 375] width 146 height 69
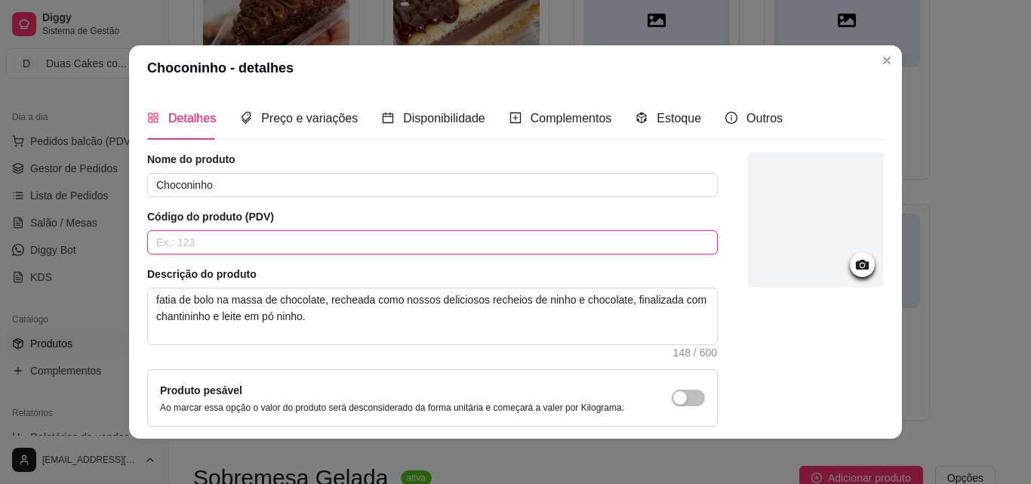
click at [377, 244] on input "text" at bounding box center [432, 242] width 570 height 24
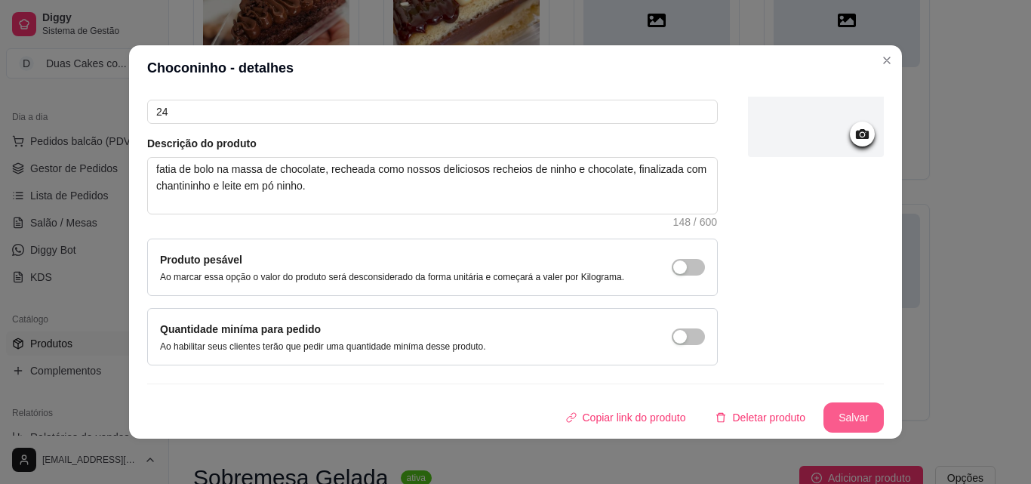
click at [830, 411] on button "Salvar" at bounding box center [853, 417] width 60 height 30
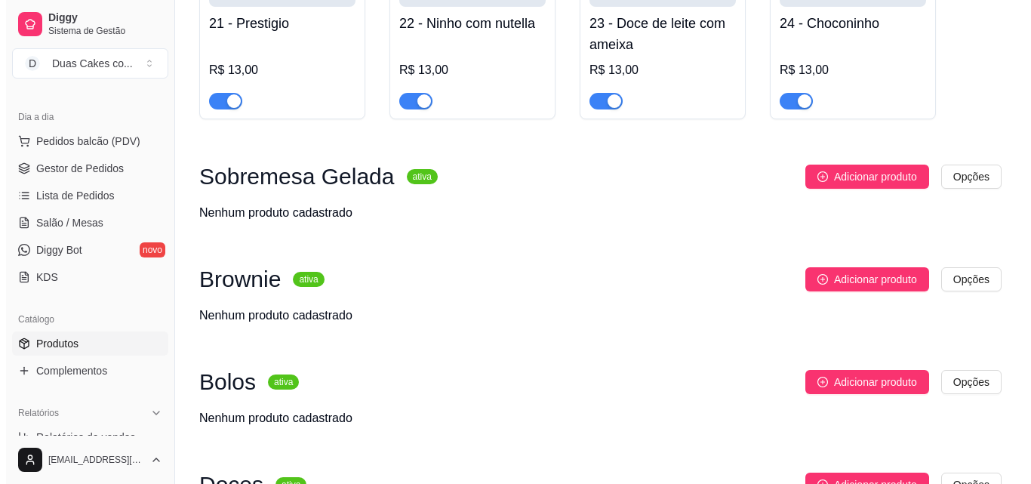
scroll to position [1811, 0]
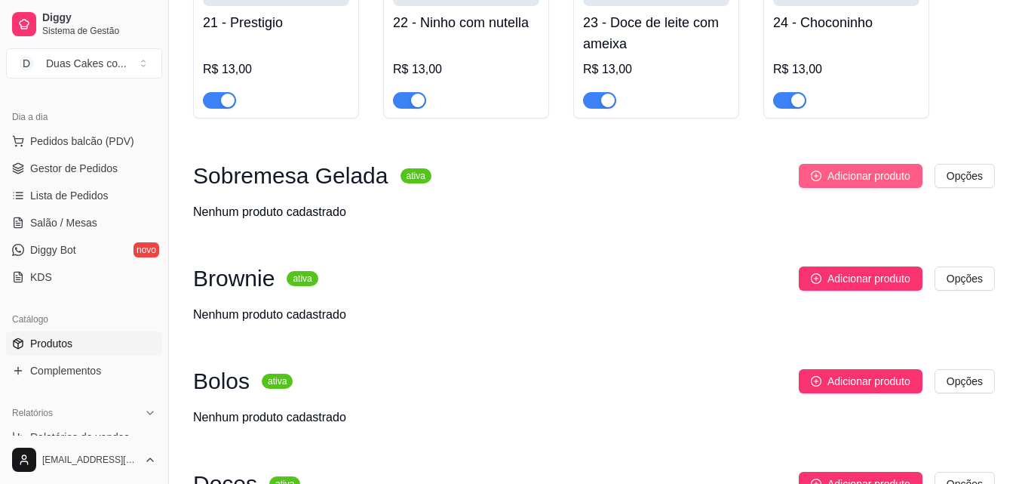
click at [832, 178] on span "Adicionar produto" at bounding box center [869, 176] width 83 height 17
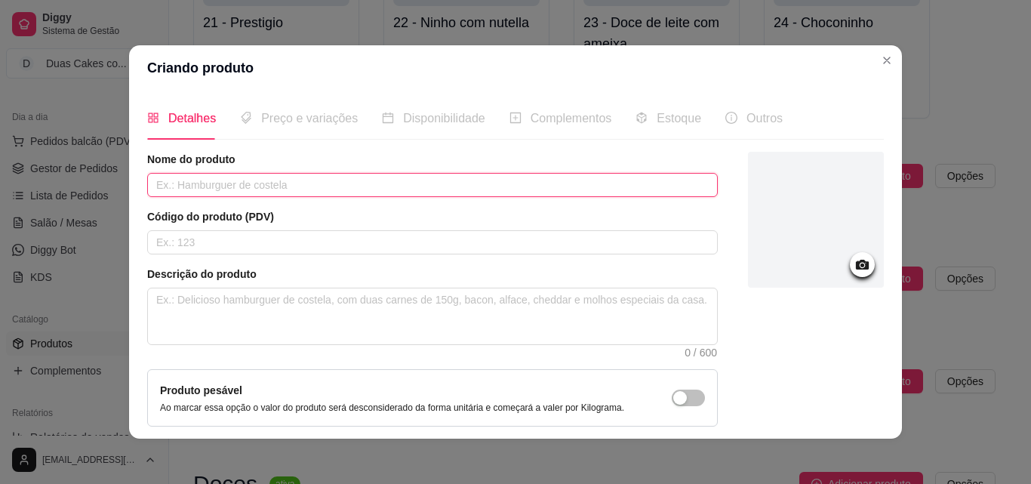
click at [361, 194] on input "text" at bounding box center [432, 185] width 570 height 24
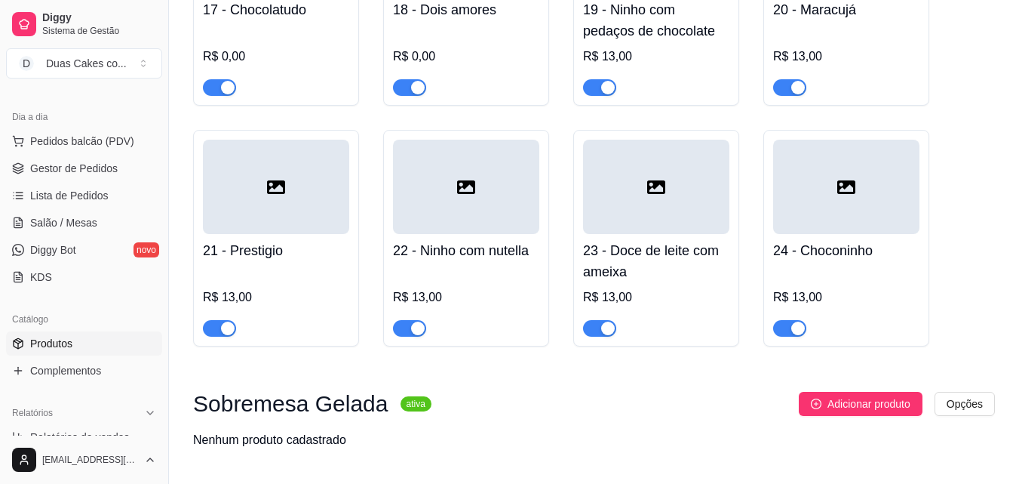
scroll to position [1585, 0]
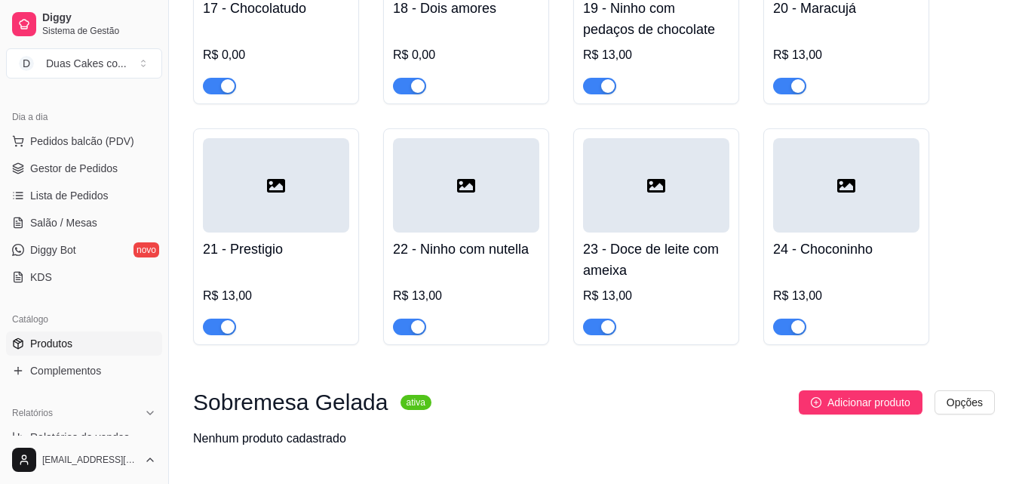
click at [448, 291] on div "R$ 13,00" at bounding box center [466, 300] width 146 height 69
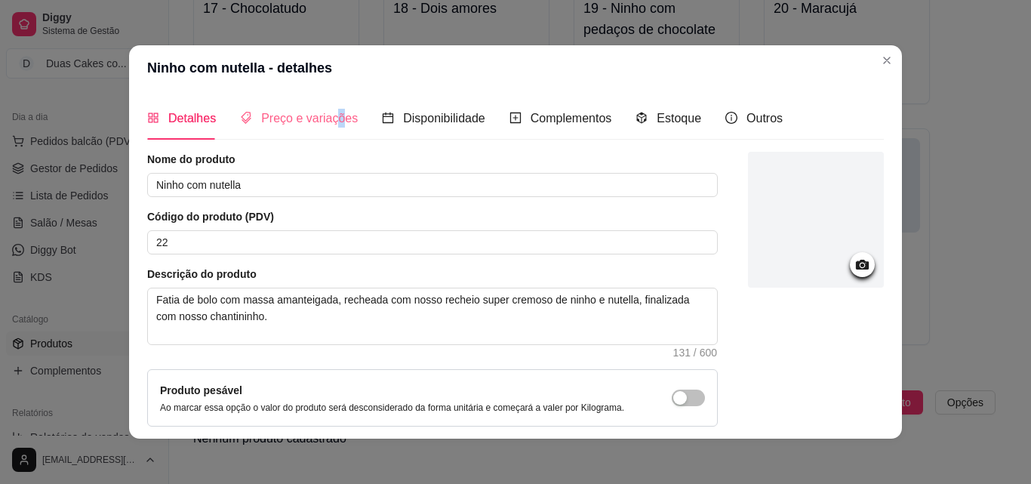
click at [331, 106] on div "Preço e variações" at bounding box center [299, 118] width 118 height 43
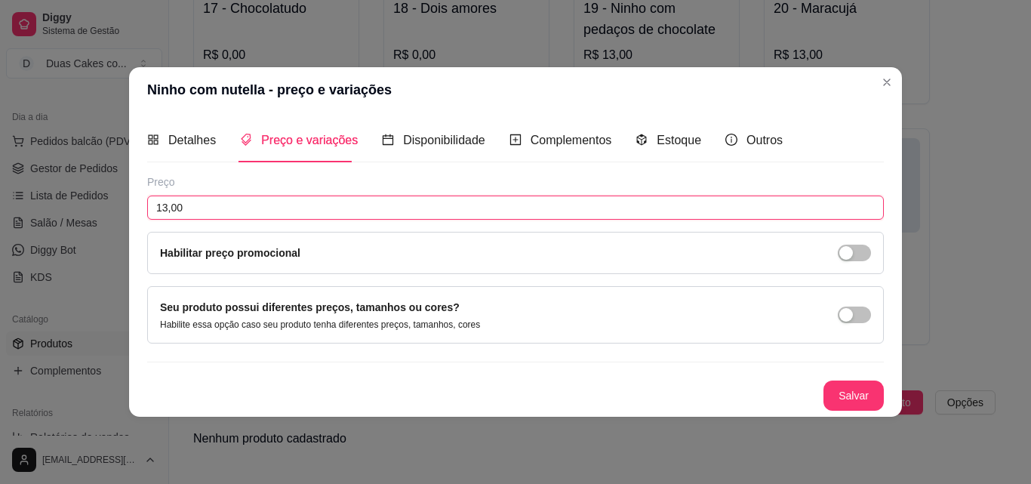
click at [278, 204] on input "13,00" at bounding box center [515, 207] width 736 height 24
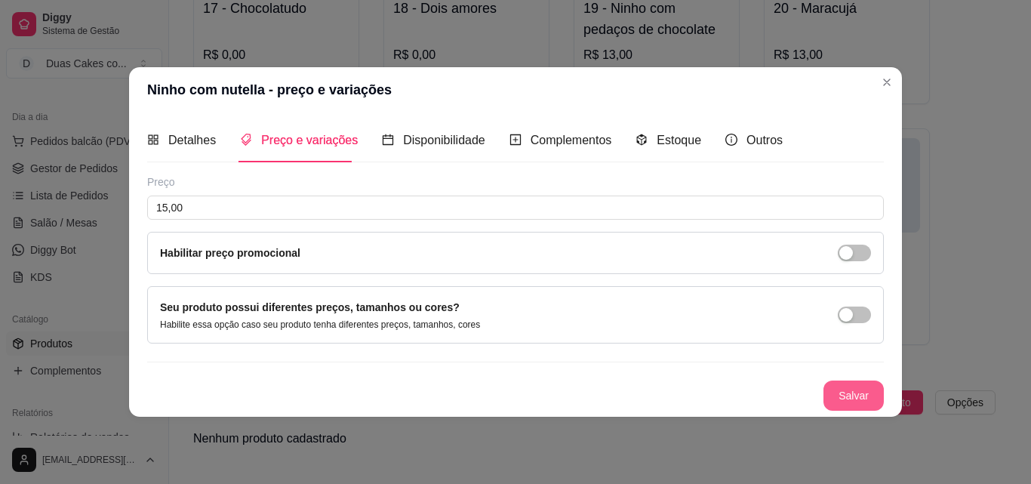
click at [828, 383] on button "Salvar" at bounding box center [853, 395] width 60 height 30
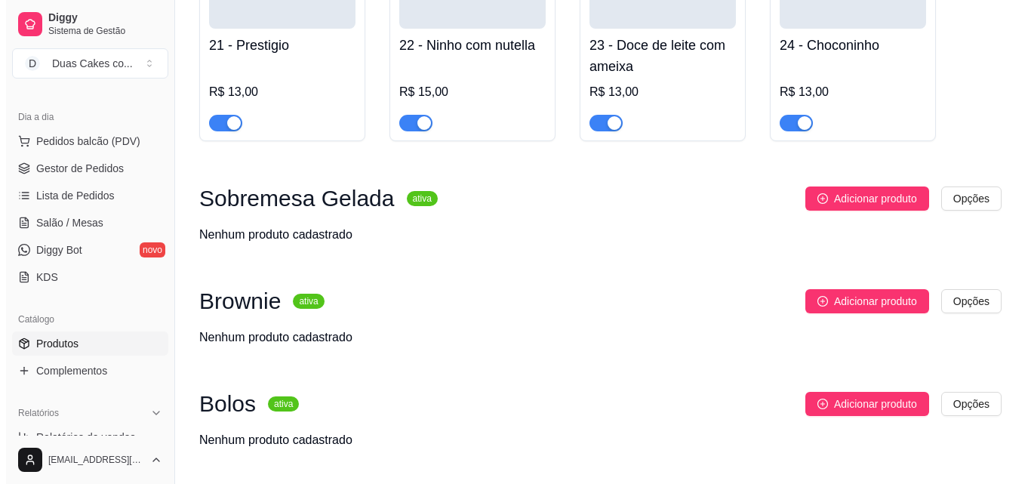
scroll to position [1811, 0]
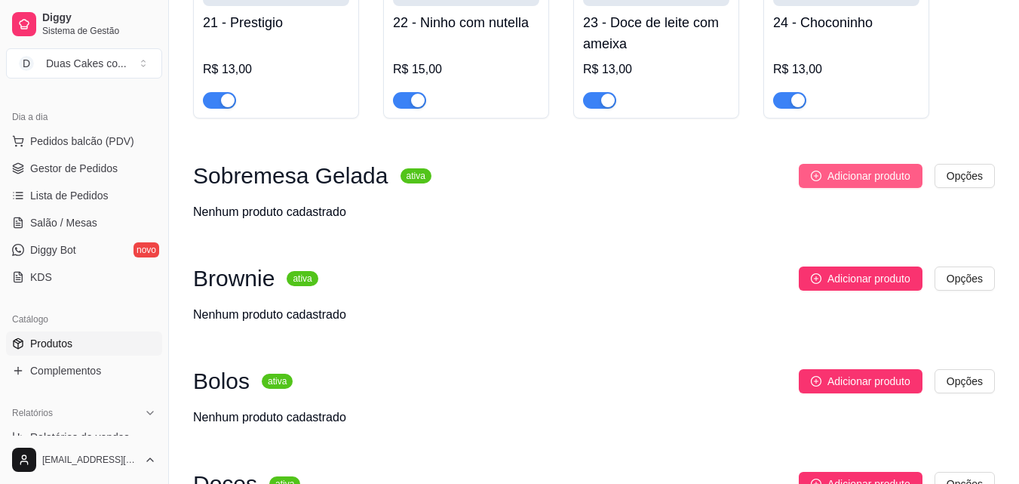
click at [856, 173] on span "Adicionar produto" at bounding box center [869, 176] width 83 height 17
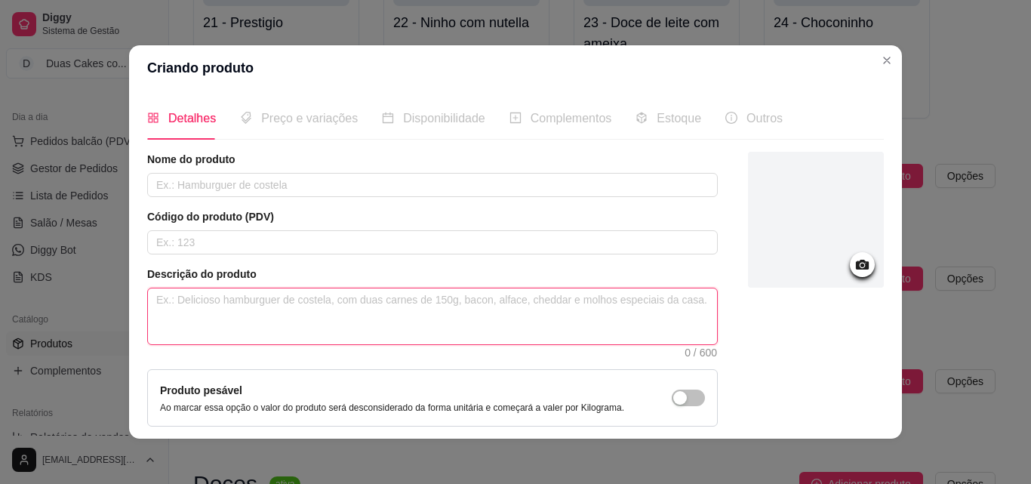
click at [241, 301] on textarea at bounding box center [432, 316] width 569 height 56
paste textarea "Deliciosa sobremesa, composta por creme base de ninho, creme de ninho, geleia d…"
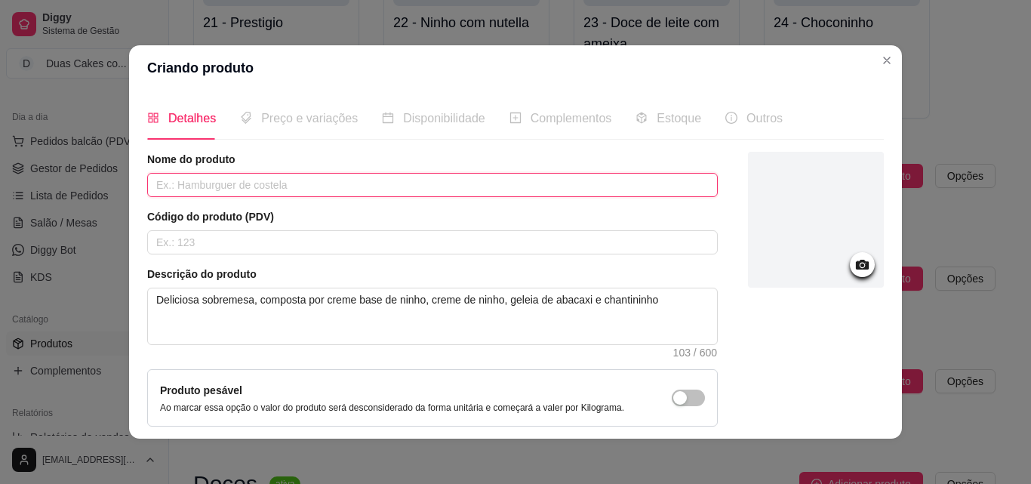
click at [229, 183] on input "text" at bounding box center [432, 185] width 570 height 24
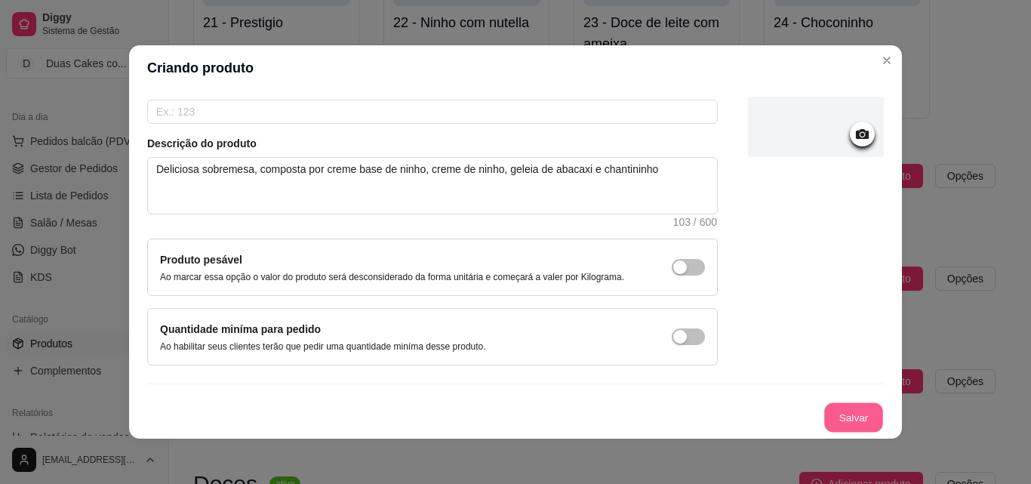
click at [824, 408] on button "Salvar" at bounding box center [853, 417] width 59 height 29
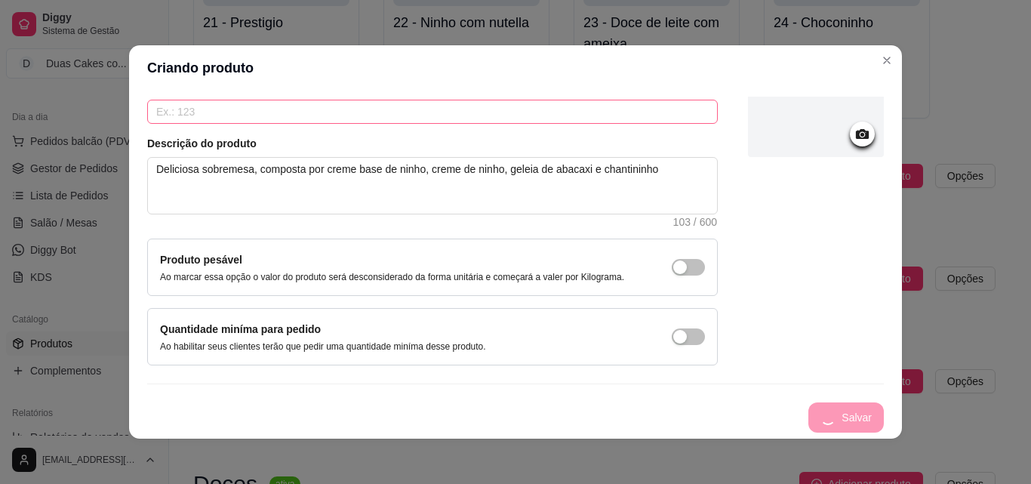
scroll to position [0, 0]
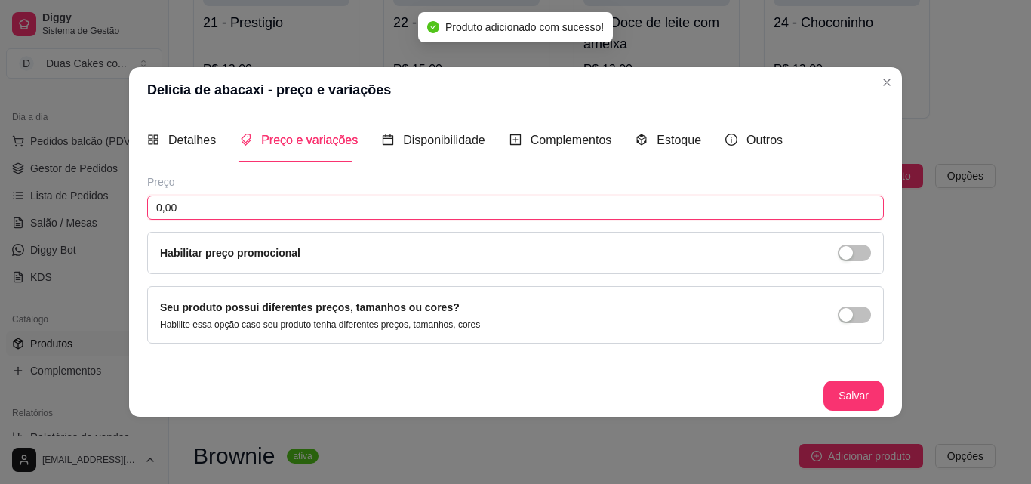
click at [283, 199] on input "0,00" at bounding box center [515, 207] width 736 height 24
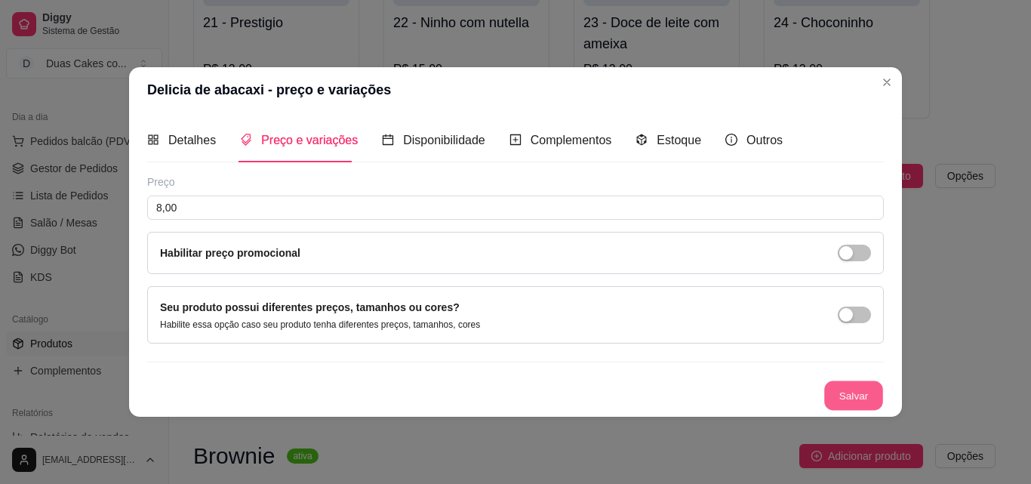
click at [847, 388] on button "Salvar" at bounding box center [853, 394] width 59 height 29
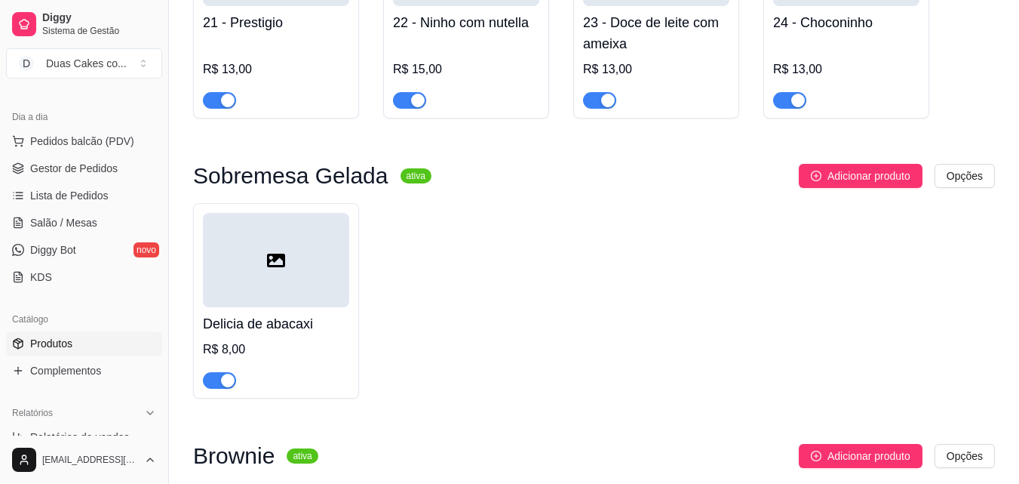
click at [214, 342] on div "Delicia de abacaxi R$ 8,00" at bounding box center [276, 347] width 146 height 81
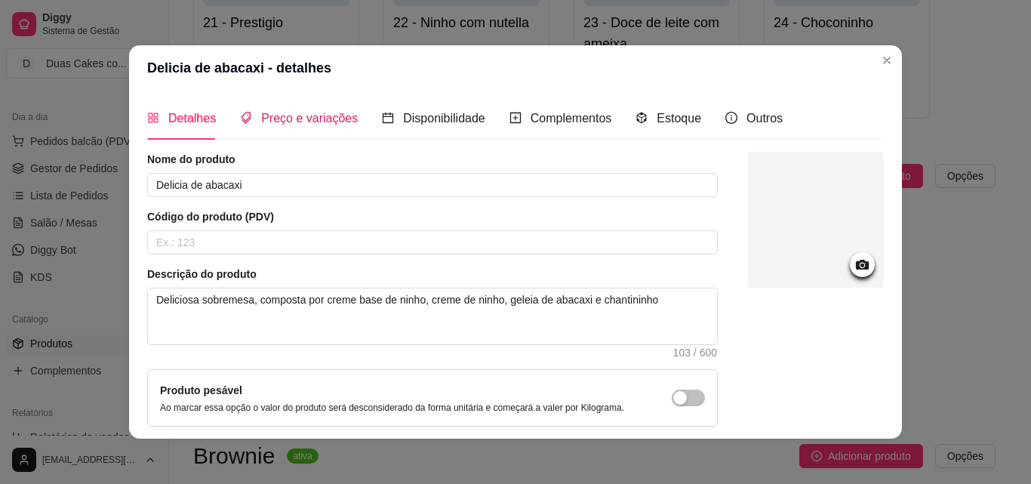
click at [261, 123] on span "Preço e variações" at bounding box center [309, 118] width 97 height 13
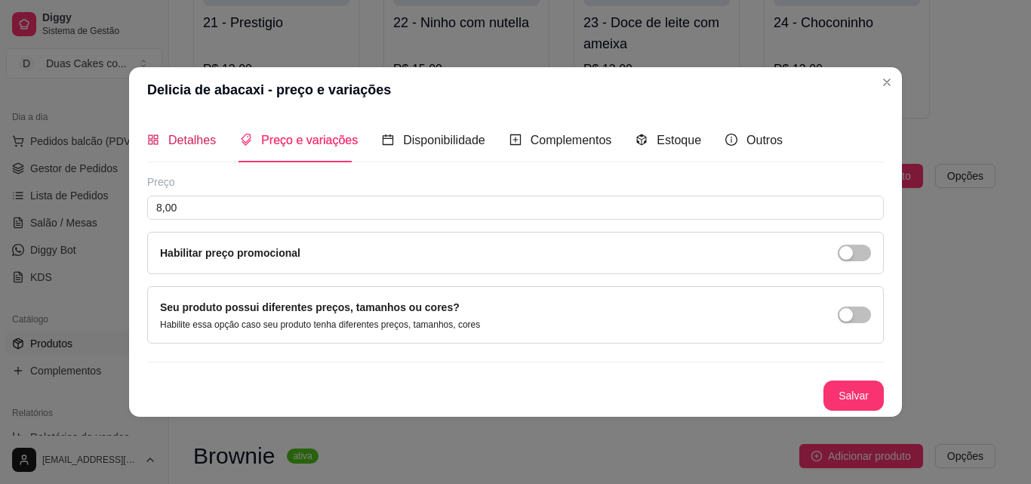
click at [211, 146] on span "Detalhes" at bounding box center [192, 140] width 48 height 13
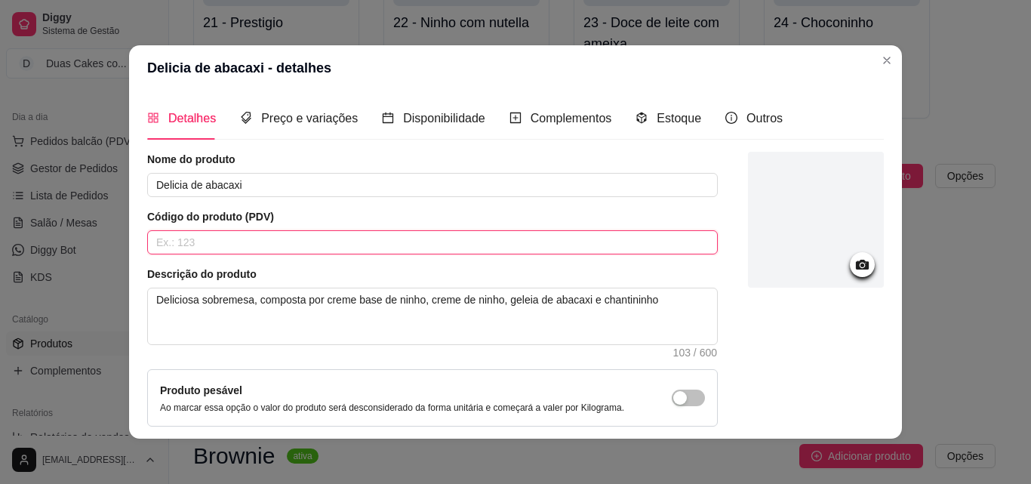
click at [206, 235] on input "text" at bounding box center [432, 242] width 570 height 24
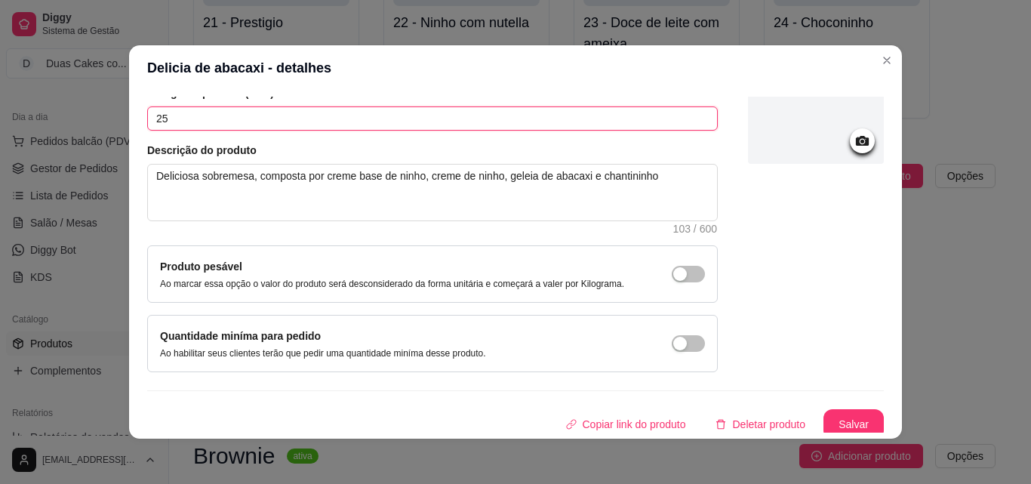
scroll to position [131, 0]
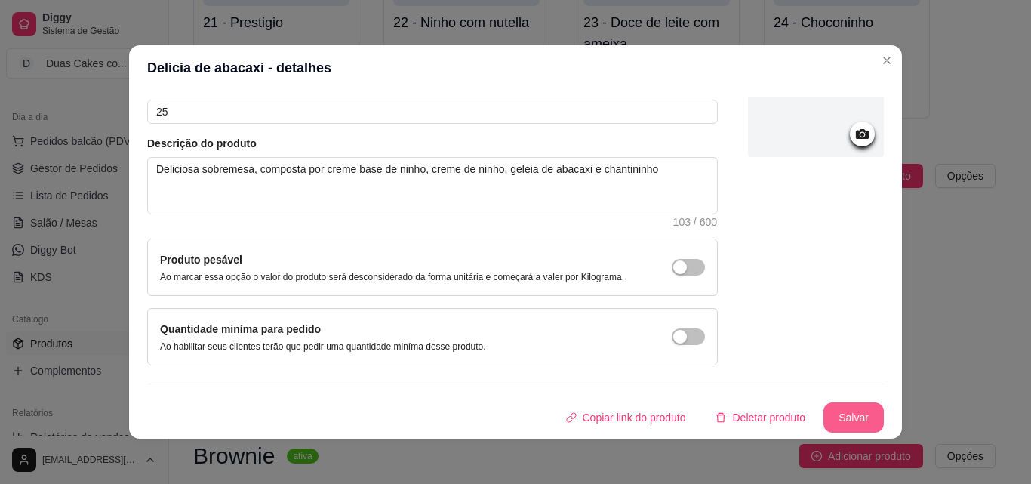
click at [823, 410] on button "Salvar" at bounding box center [853, 417] width 60 height 30
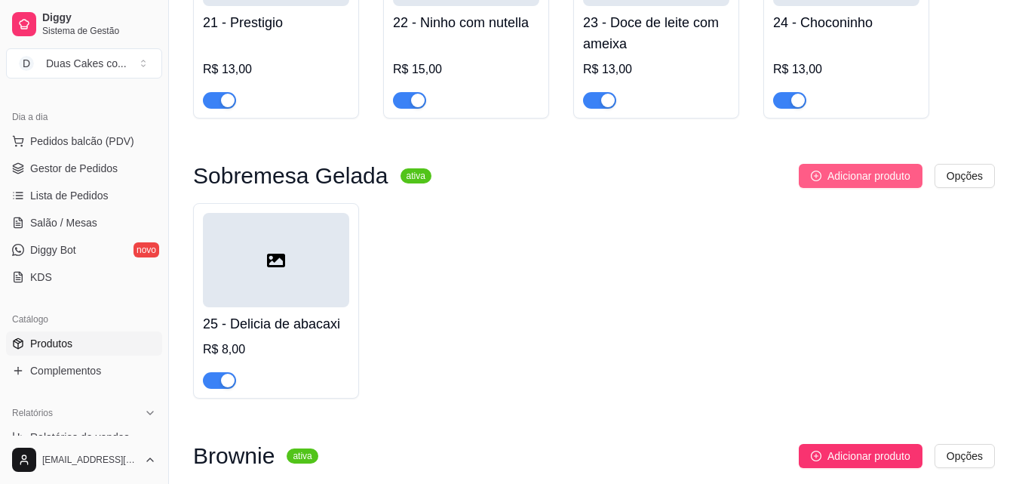
click at [874, 181] on span "Adicionar produto" at bounding box center [869, 176] width 83 height 17
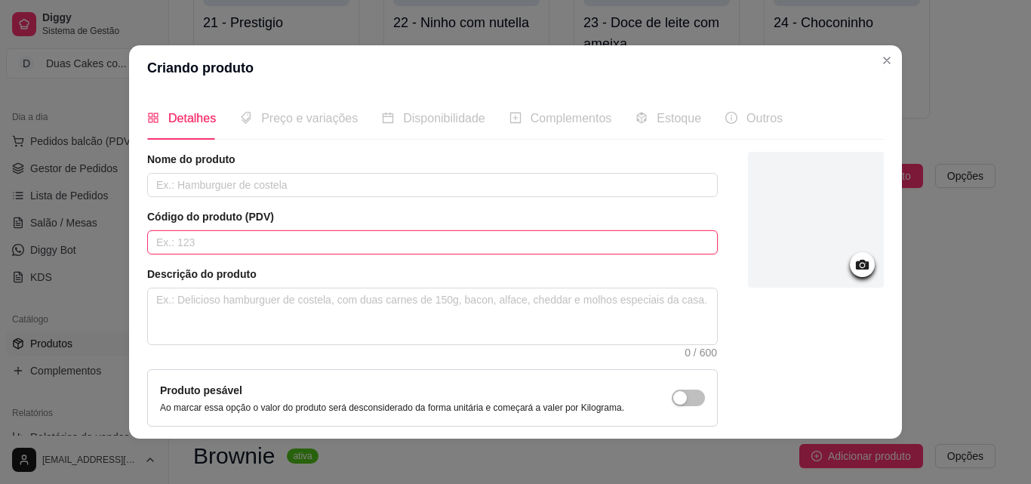
click at [204, 241] on input "text" at bounding box center [432, 242] width 570 height 24
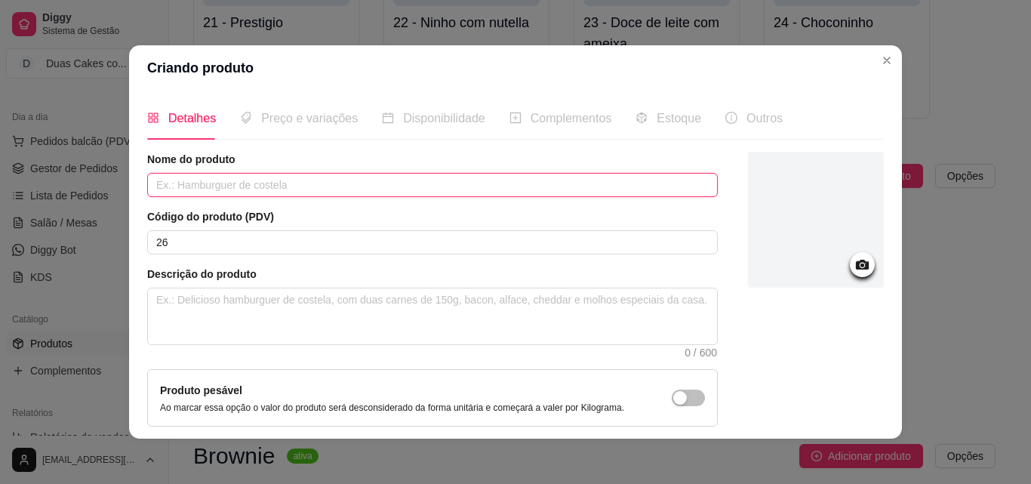
click at [202, 186] on input "text" at bounding box center [432, 185] width 570 height 24
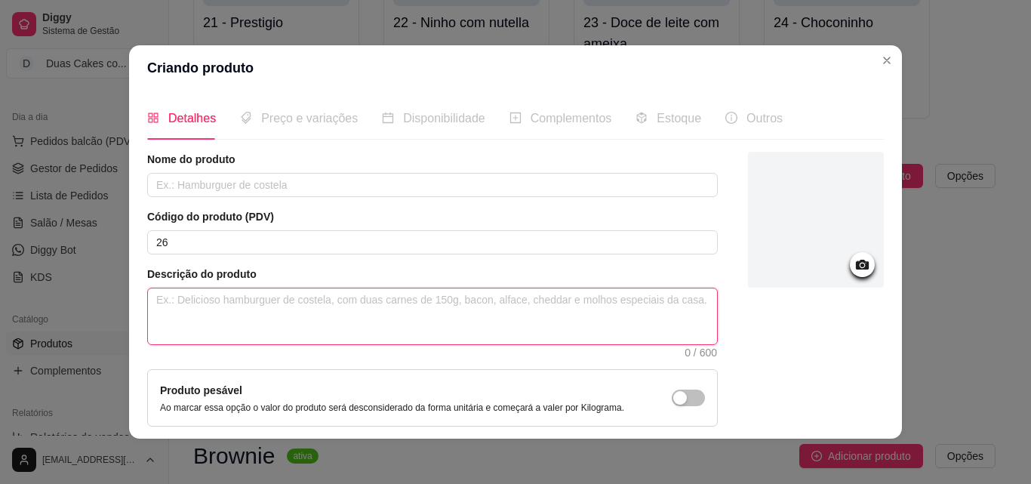
click at [284, 310] on textarea at bounding box center [432, 316] width 569 height 56
paste textarea "Deliciosa sobremesa, composta por creme base de ninho, creme de ninho, geleia d…"
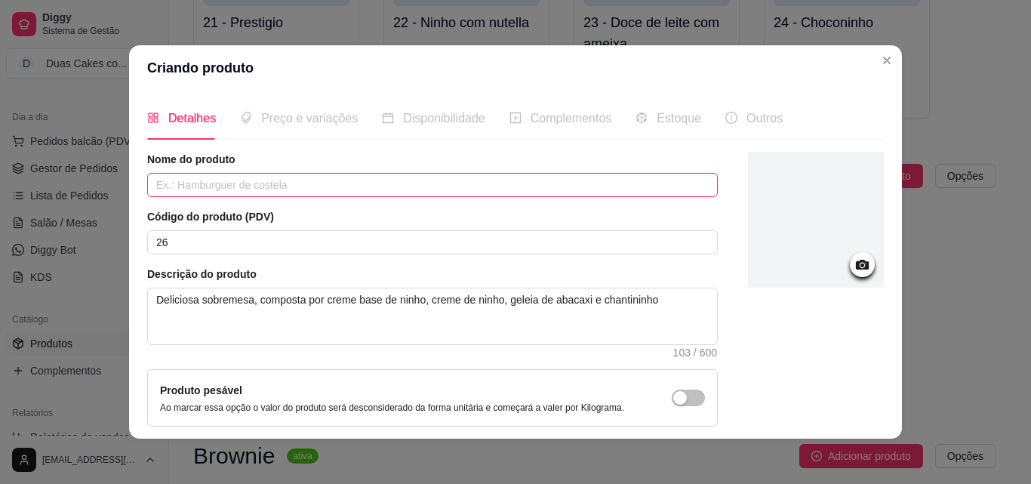
click at [264, 186] on input "text" at bounding box center [432, 185] width 570 height 24
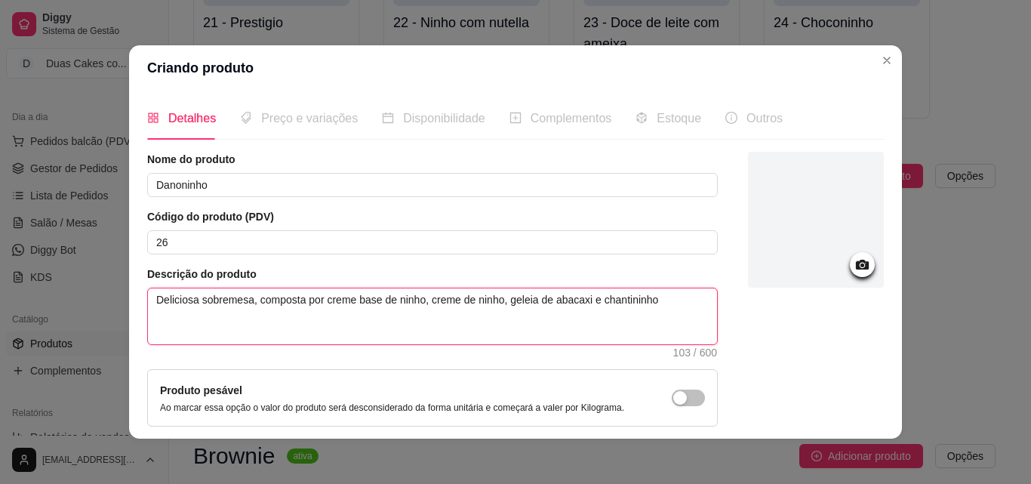
click at [425, 299] on textarea "Deliciosa sobremesa, composta por creme base de ninho, creme de ninho, geleia d…" at bounding box center [432, 316] width 569 height 56
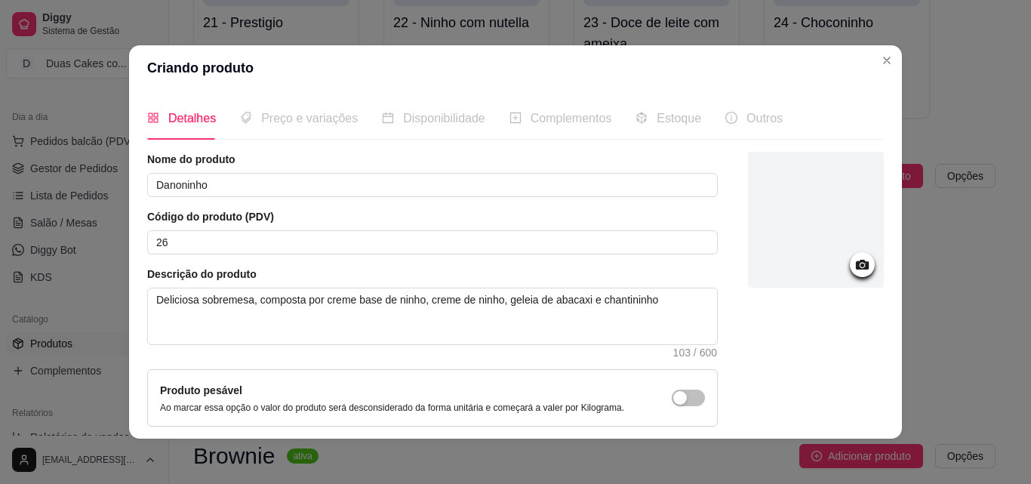
click at [853, 266] on icon at bounding box center [861, 264] width 17 height 17
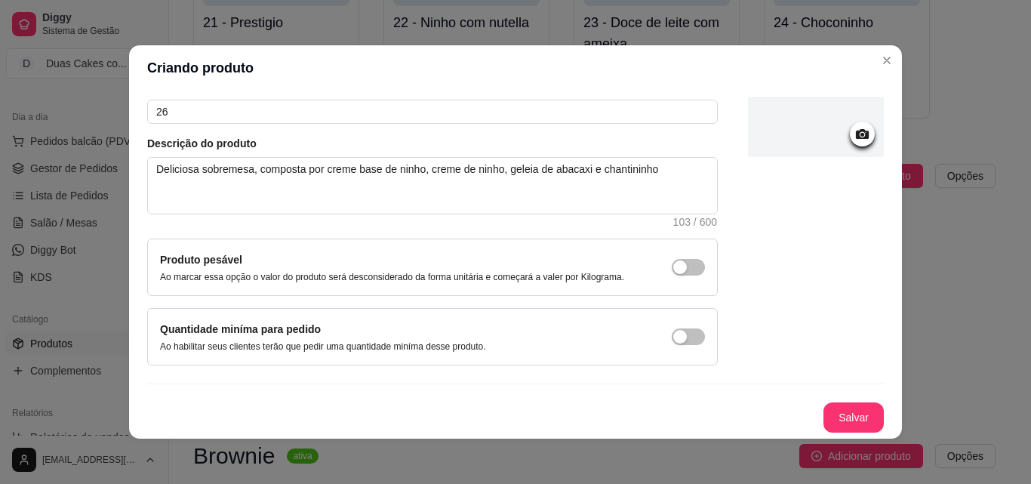
click at [853, 140] on icon at bounding box center [861, 133] width 17 height 17
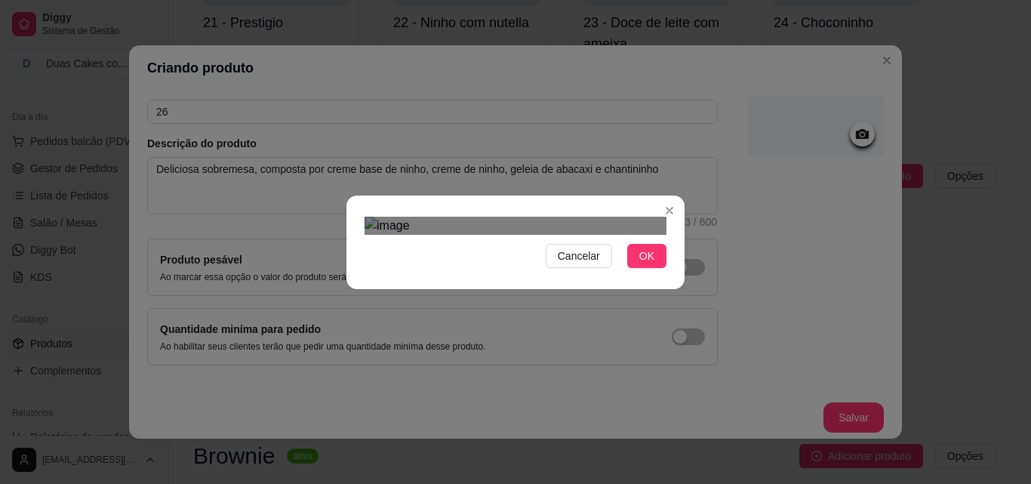
click at [634, 330] on div "Use the arrow keys to move the crop selection area" at bounding box center [516, 430] width 272 height 272
click at [640, 348] on div "Use the arrow keys to move the crop selection area" at bounding box center [519, 449] width 272 height 272
click at [338, 73] on div "Cancelar OK" at bounding box center [515, 242] width 1031 height 484
click at [670, 278] on div "Use the arrow keys to move the north east drag handle to change the crop select…" at bounding box center [670, 278] width 0 height 0
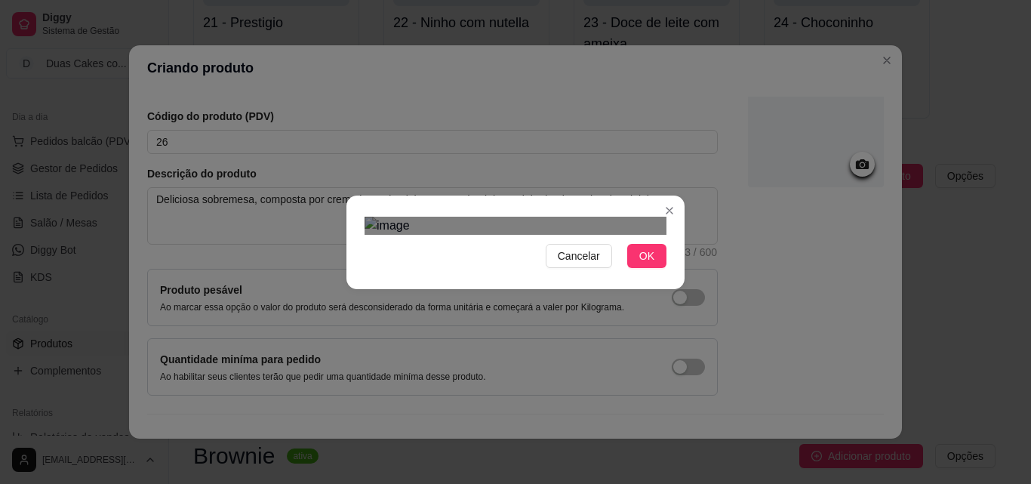
scroll to position [70, 0]
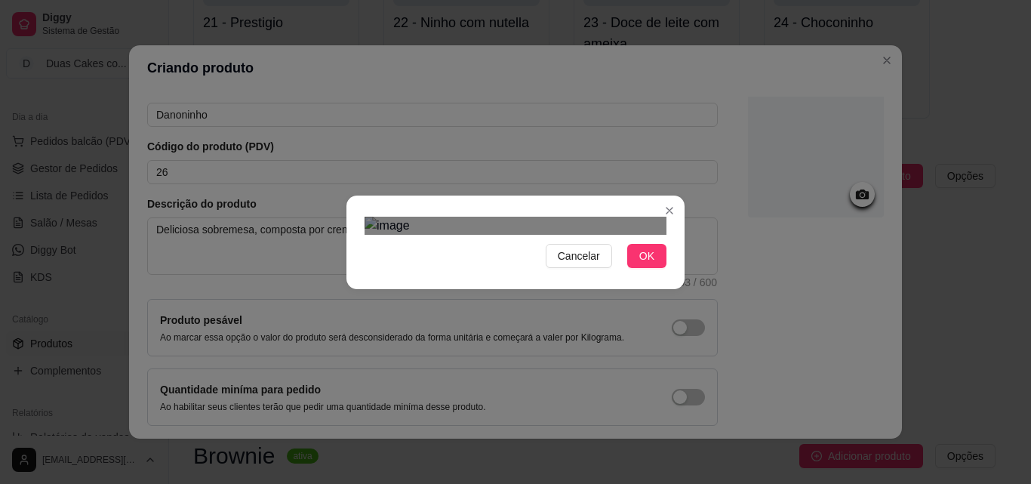
click at [618, 281] on div "Use the arrow keys to move the crop selection area" at bounding box center [515, 432] width 302 height 302
click at [656, 268] on button "OK" at bounding box center [646, 256] width 39 height 24
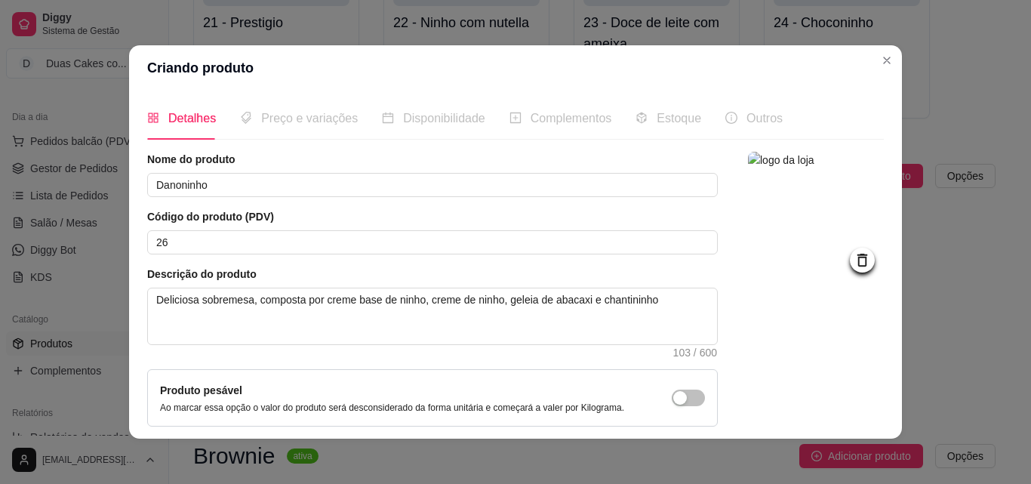
scroll to position [131, 0]
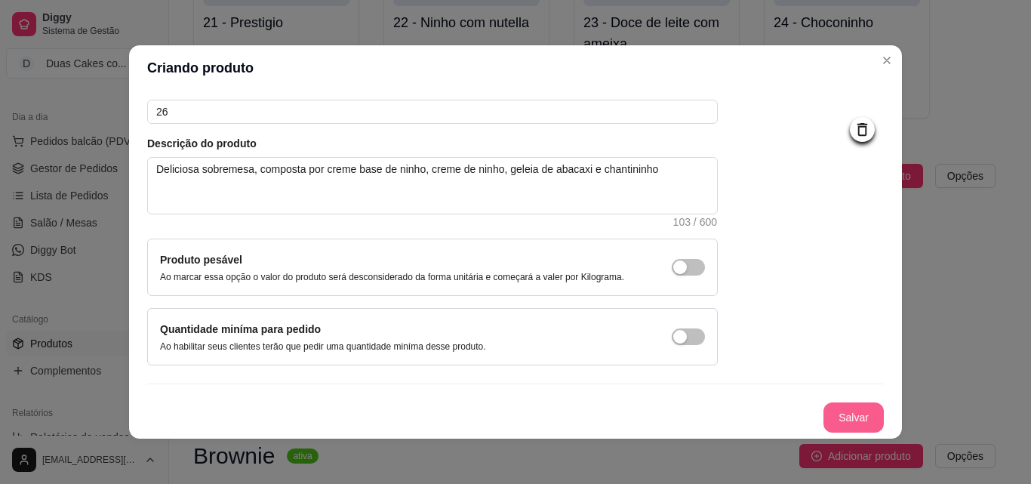
click at [841, 417] on button "Salvar" at bounding box center [853, 417] width 60 height 30
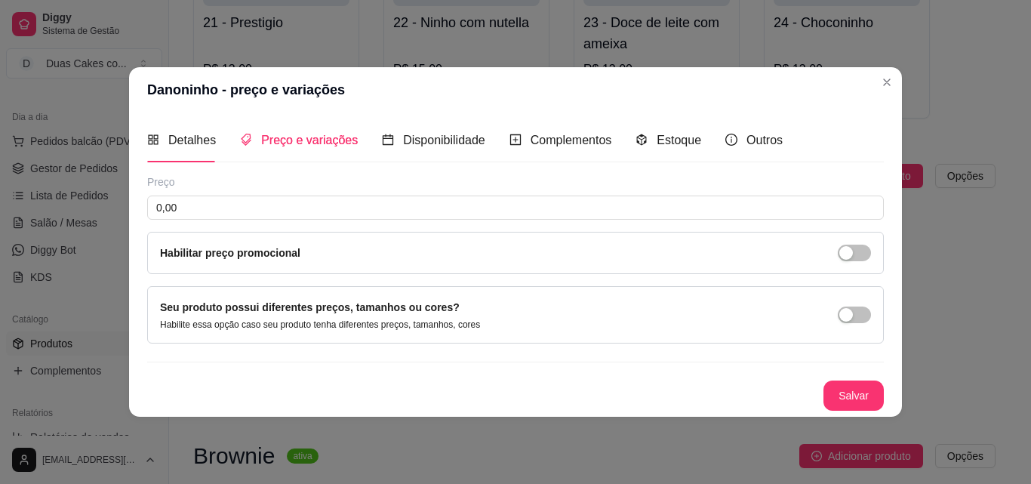
scroll to position [0, 0]
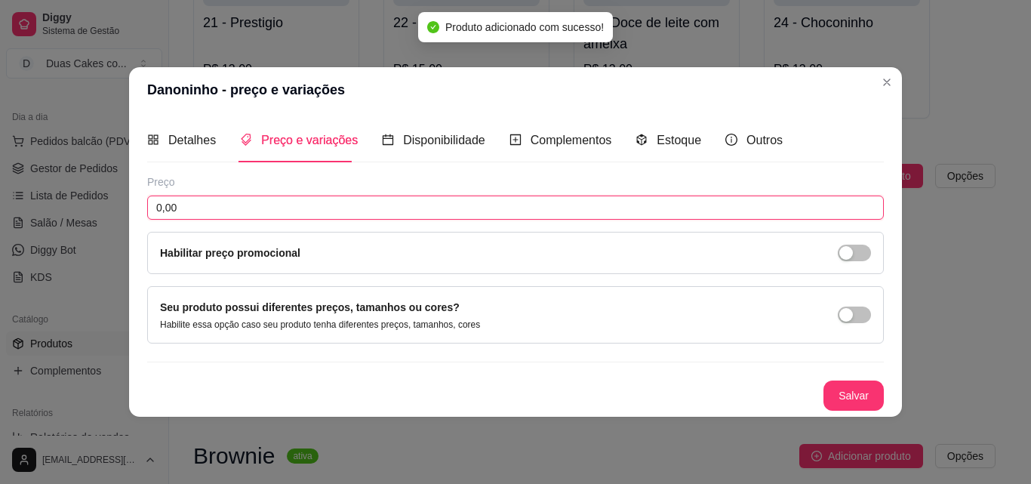
click at [263, 210] on input "0,00" at bounding box center [515, 207] width 736 height 24
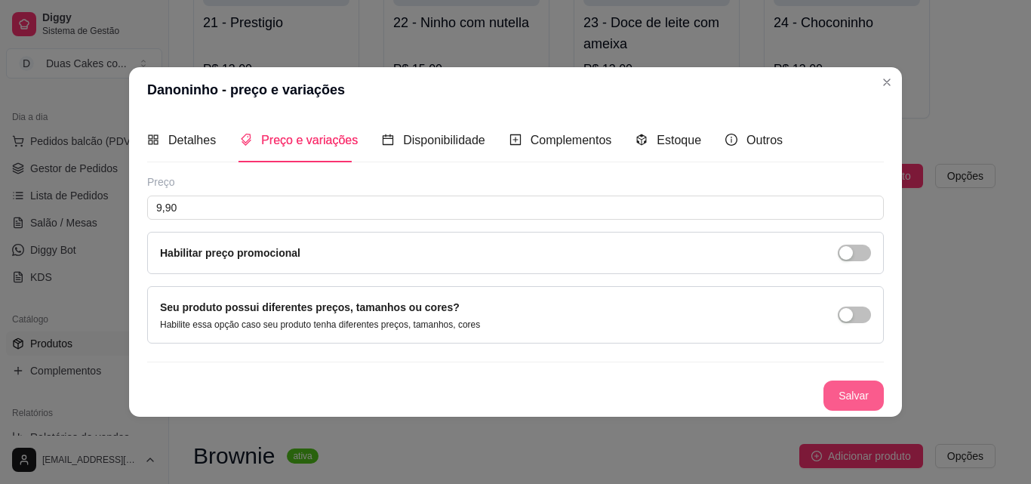
click at [863, 398] on button "Salvar" at bounding box center [853, 395] width 60 height 30
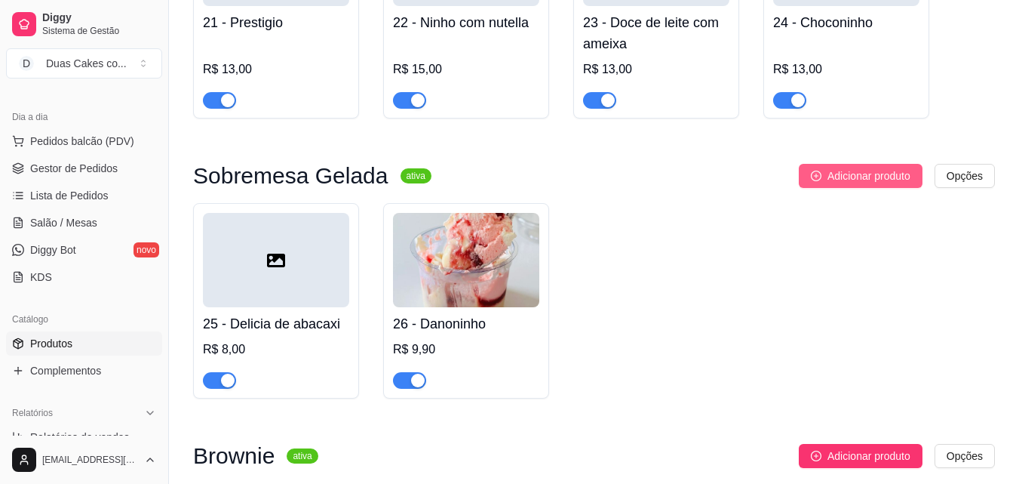
click at [811, 181] on icon "plus-circle" at bounding box center [816, 176] width 11 height 11
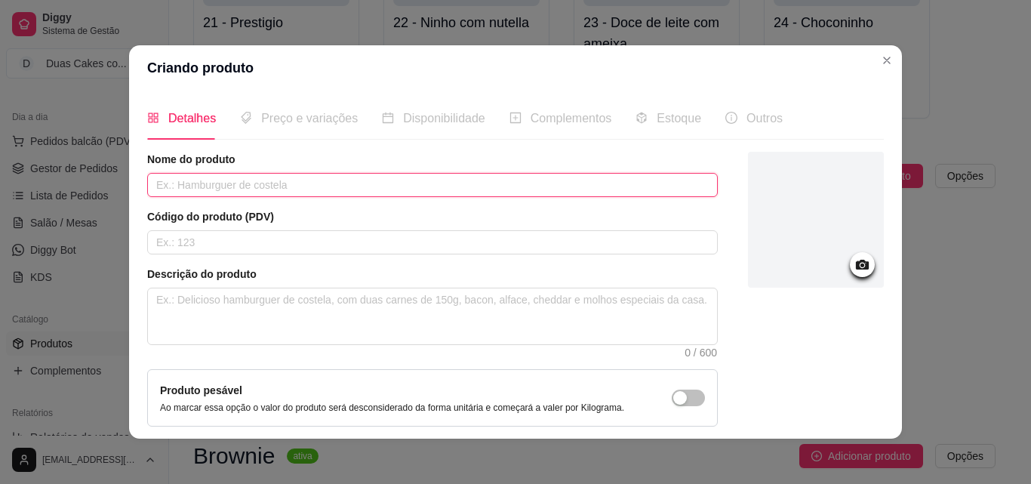
click at [197, 188] on input "text" at bounding box center [432, 185] width 570 height 24
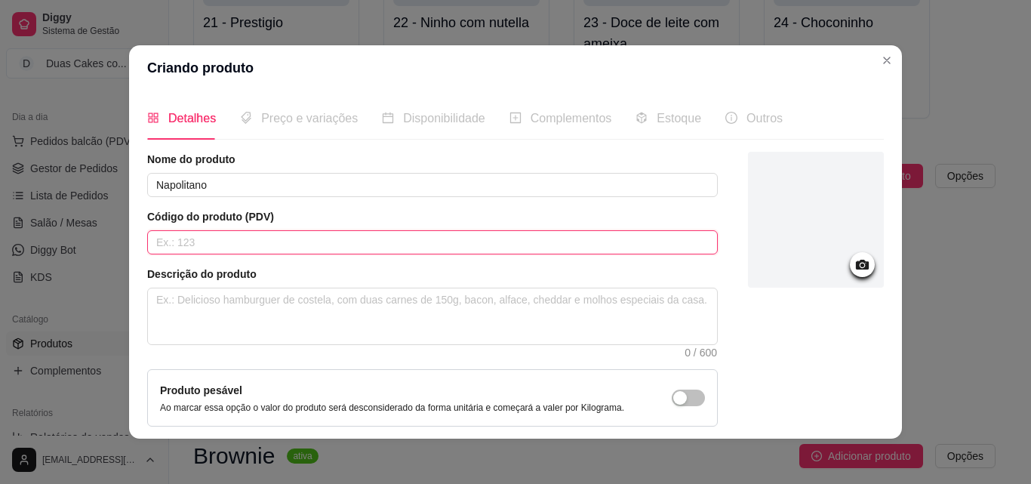
click at [191, 239] on input "text" at bounding box center [432, 242] width 570 height 24
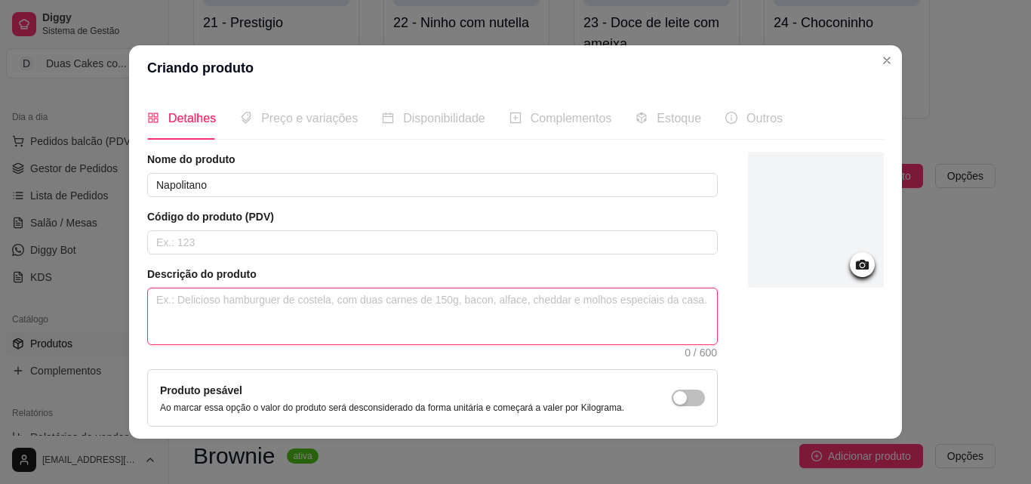
click at [225, 321] on textarea at bounding box center [432, 316] width 569 height 56
paste textarea "Deliciosa sobremesa, composta por creme base de ninho, creme de ninho, geleia d…"
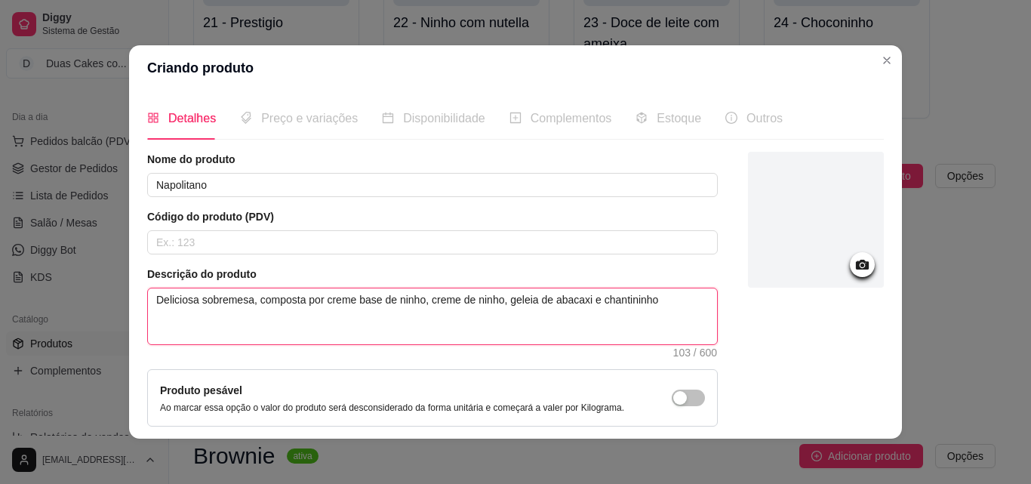
drag, startPoint x: 319, startPoint y: 302, endPoint x: 423, endPoint y: 309, distance: 103.6
click at [423, 309] on textarea "Deliciosa sobremesa, composta por creme base de ninho, creme de ninho, geleia d…" at bounding box center [432, 316] width 569 height 56
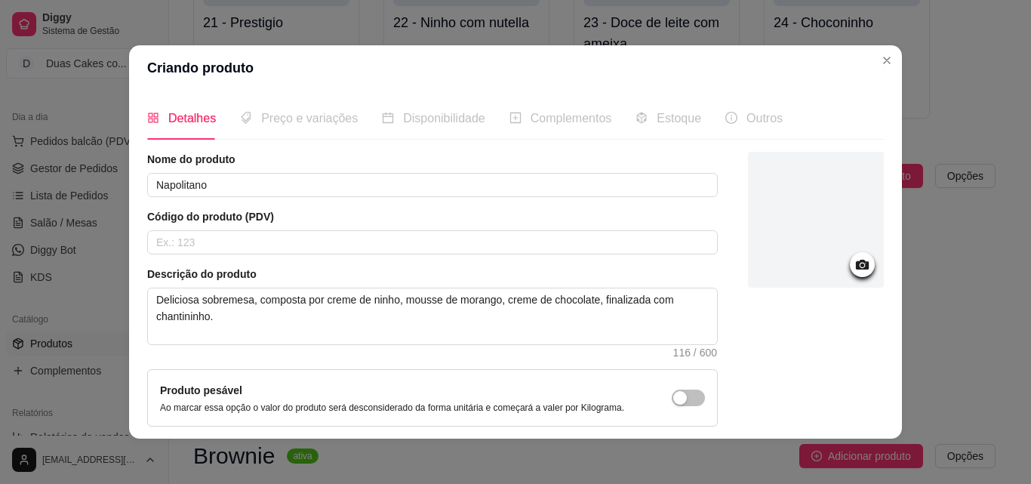
click at [856, 265] on icon at bounding box center [862, 265] width 13 height 10
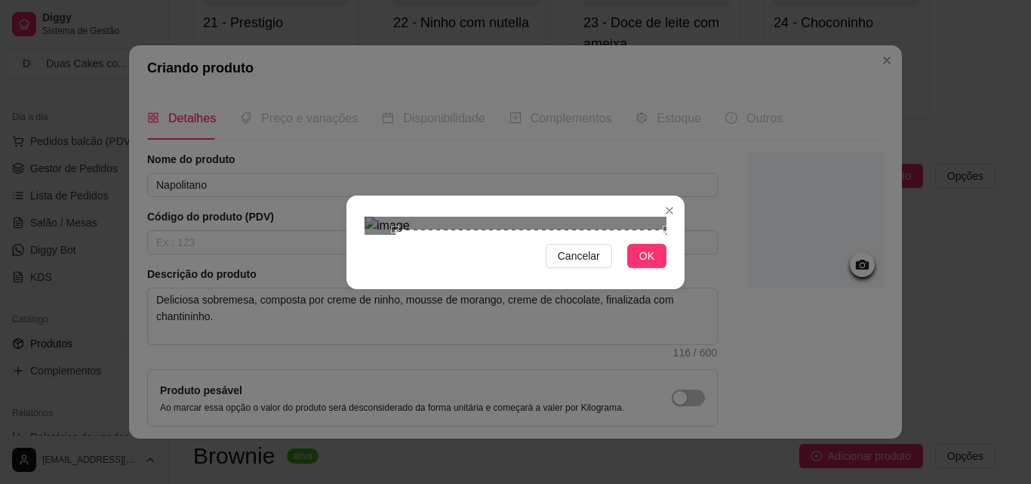
click at [623, 326] on div "Use the arrow keys to move the crop selection area" at bounding box center [531, 365] width 272 height 272
click at [635, 268] on button "OK" at bounding box center [646, 256] width 39 height 24
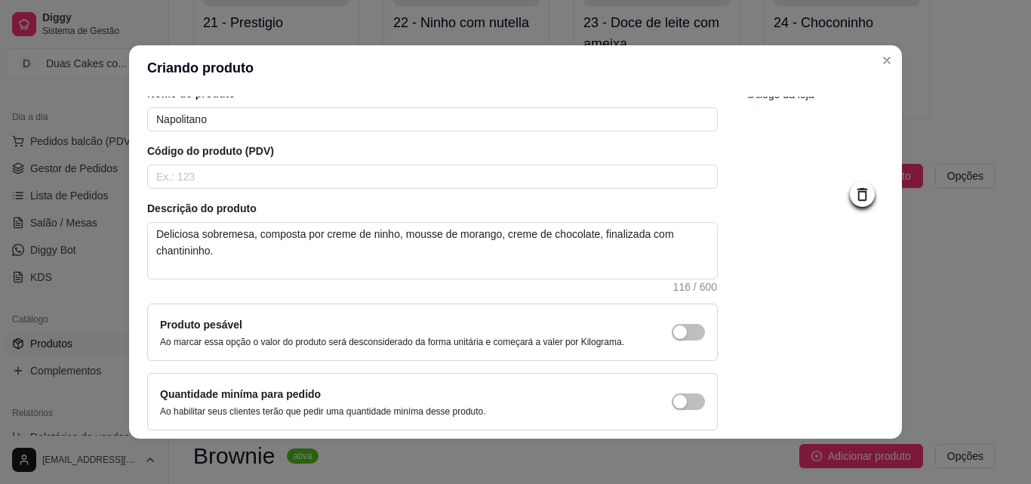
scroll to position [131, 0]
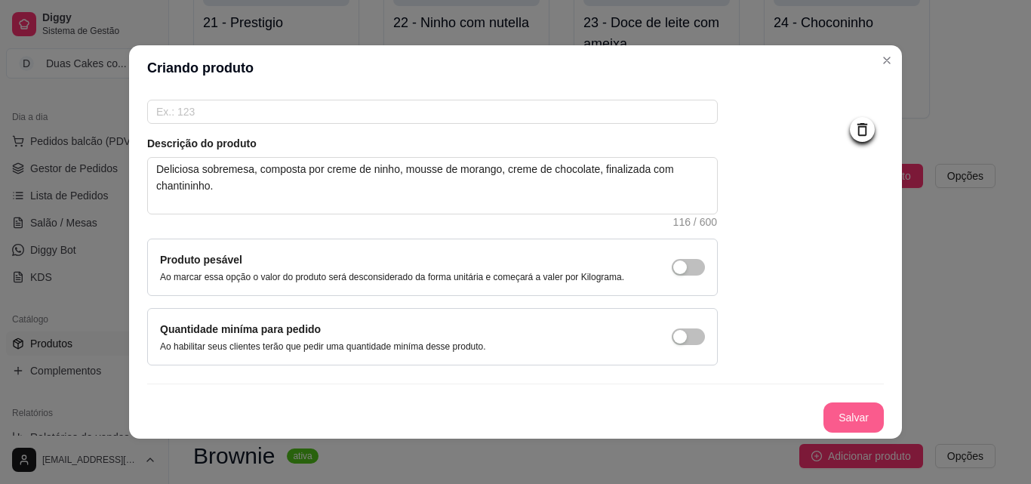
click at [835, 420] on button "Salvar" at bounding box center [853, 417] width 60 height 30
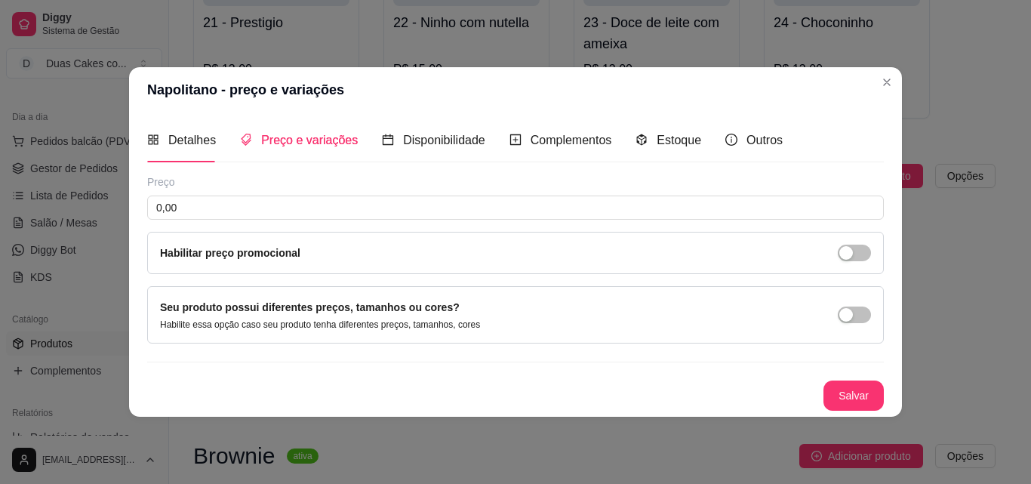
scroll to position [0, 0]
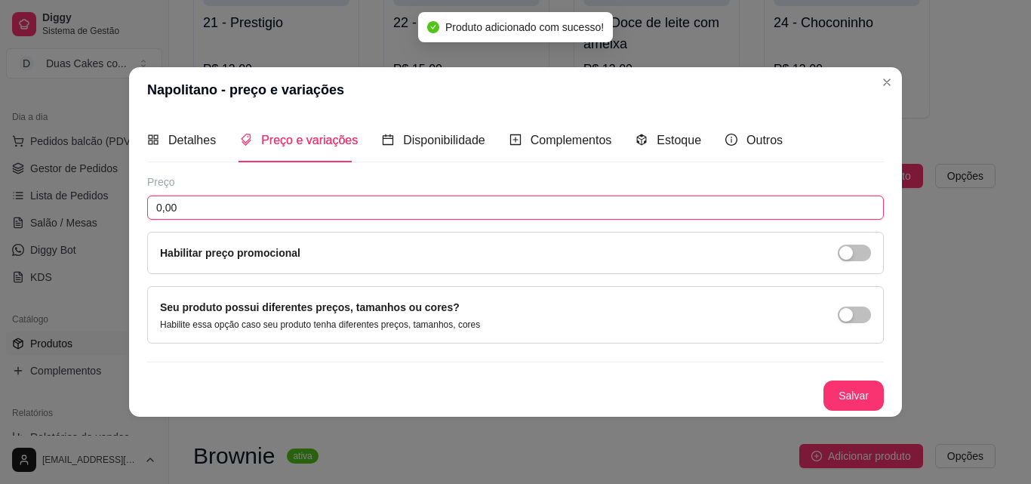
click at [333, 214] on input "0,00" at bounding box center [515, 207] width 736 height 24
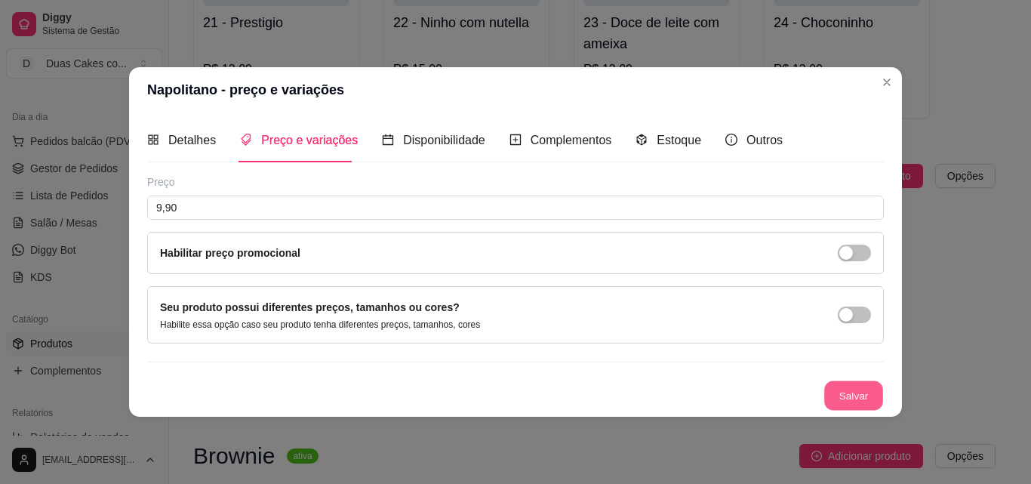
click at [865, 399] on button "Salvar" at bounding box center [853, 394] width 59 height 29
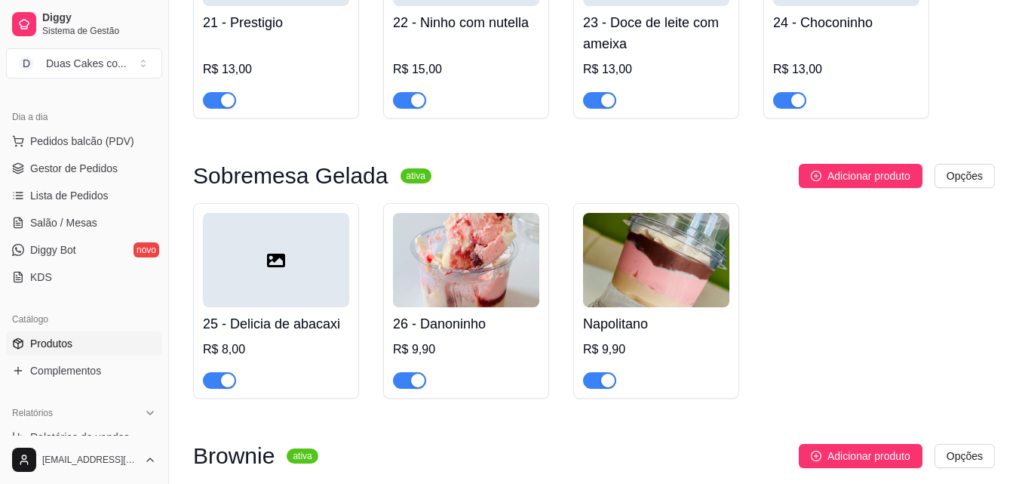
click at [494, 278] on img at bounding box center [466, 260] width 146 height 94
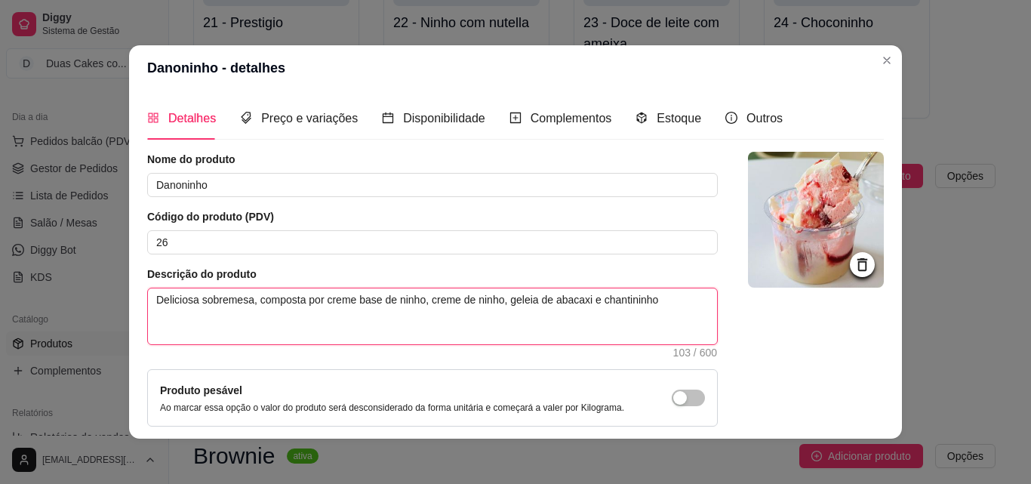
drag, startPoint x: 349, startPoint y: 303, endPoint x: 418, endPoint y: 303, distance: 68.7
click at [418, 303] on textarea "Deliciosa sobremesa, composta por creme base de ninho, creme de ninho, geleia d…" at bounding box center [432, 316] width 569 height 56
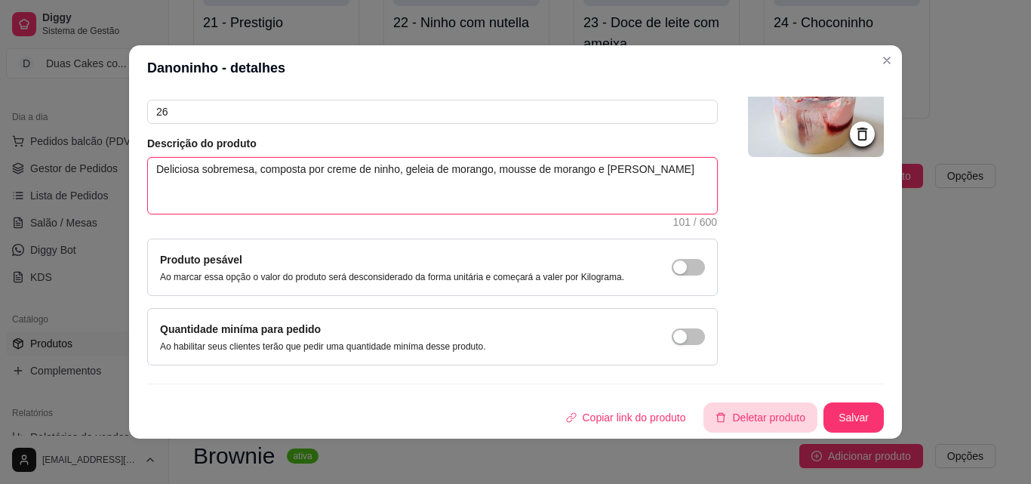
scroll to position [3, 0]
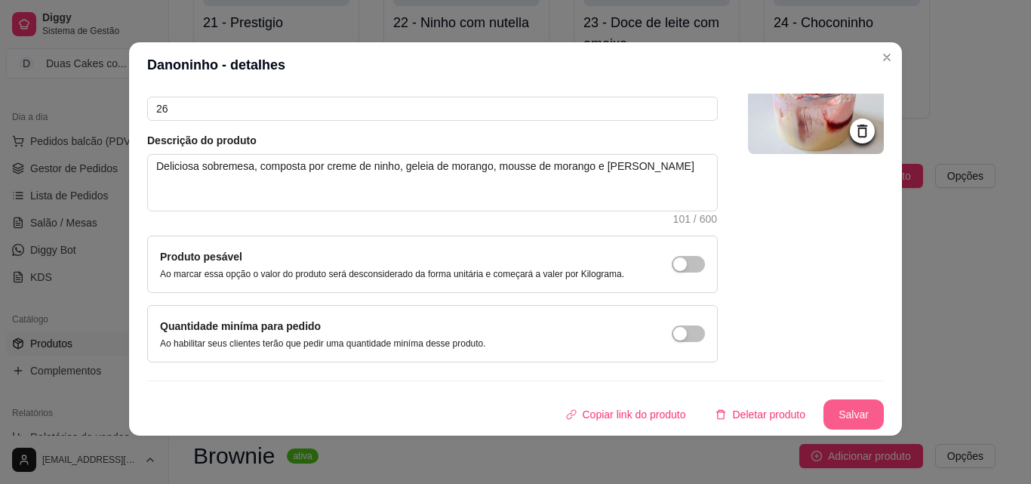
click at [829, 413] on button "Salvar" at bounding box center [853, 414] width 60 height 30
click at [833, 417] on button "Salvar" at bounding box center [853, 414] width 59 height 29
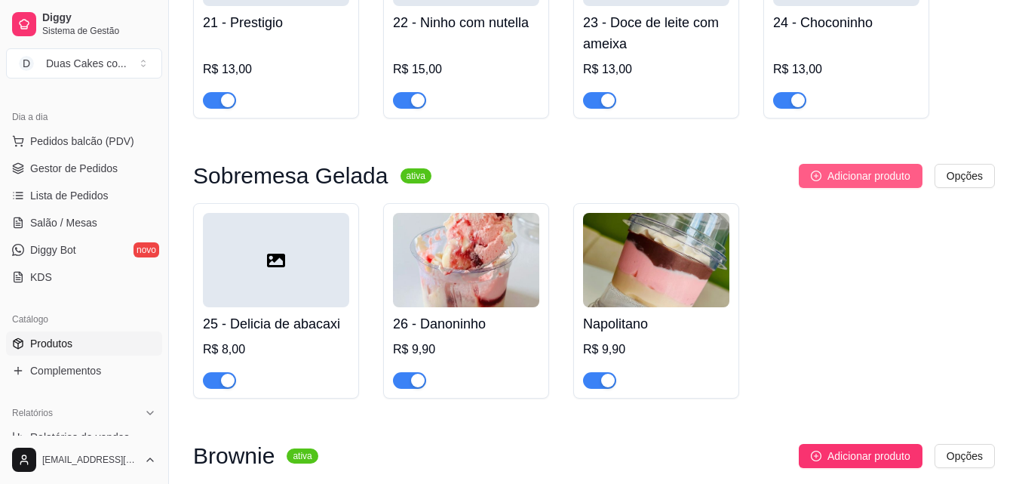
click at [841, 183] on span "Adicionar produto" at bounding box center [869, 176] width 83 height 17
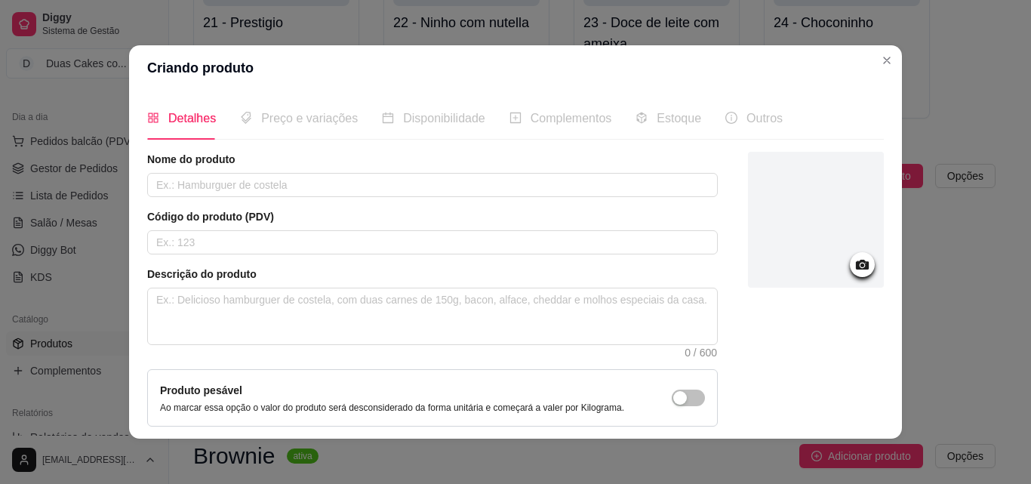
click at [860, 266] on circle at bounding box center [862, 265] width 4 height 4
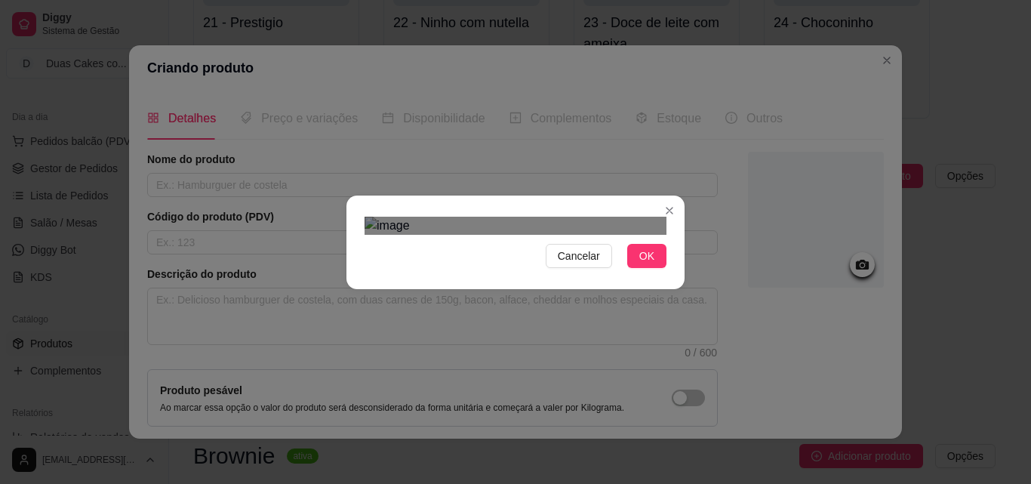
click at [622, 235] on img at bounding box center [515, 226] width 302 height 18
click at [416, 274] on div "Cancelar OK" at bounding box center [515, 242] width 338 height 63
click at [503, 239] on div "Use the arrow keys to move the crop selection area" at bounding box center [518, 329] width 197 height 197
click at [644, 268] on button "OK" at bounding box center [646, 256] width 39 height 24
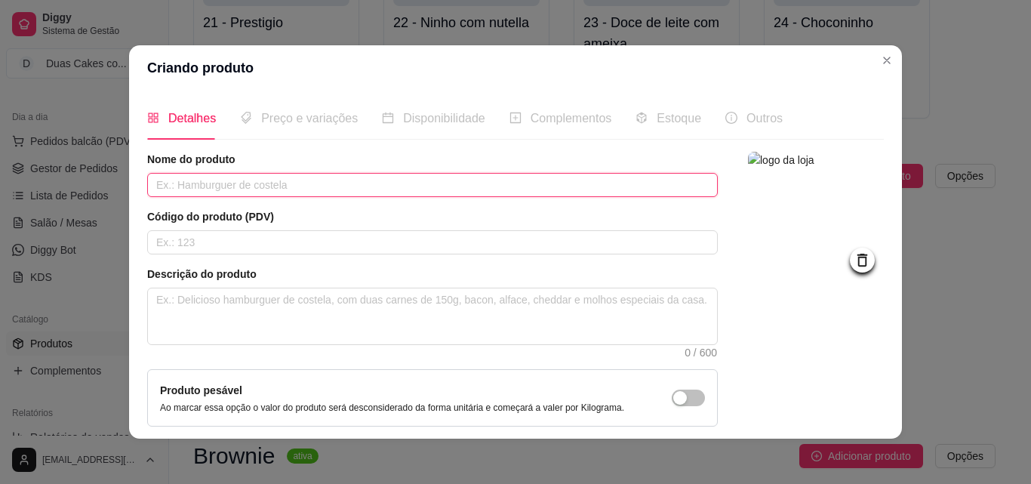
click at [280, 180] on input "text" at bounding box center [432, 185] width 570 height 24
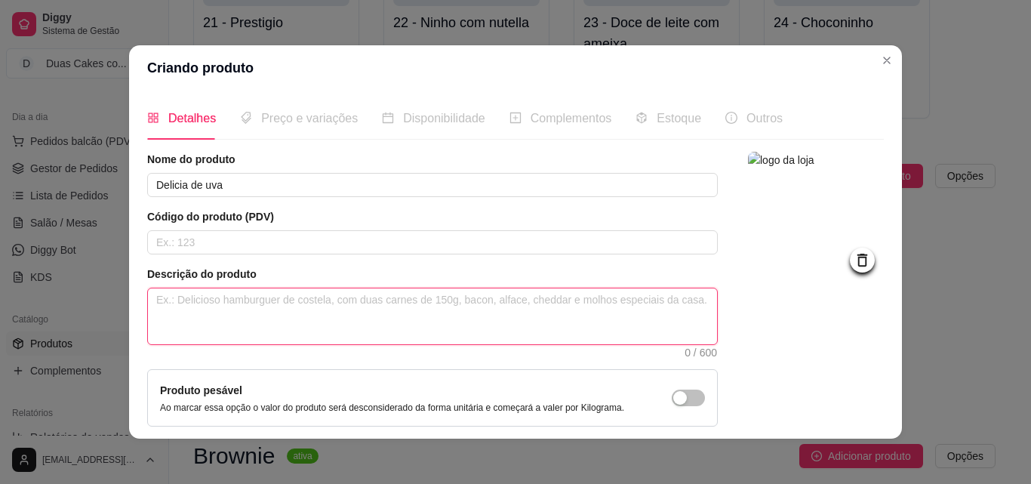
click at [383, 300] on textarea at bounding box center [432, 316] width 569 height 56
paste textarea "Deliciosa sobremesa, composta por creme base de ninho, creme de ninho, geleia d…"
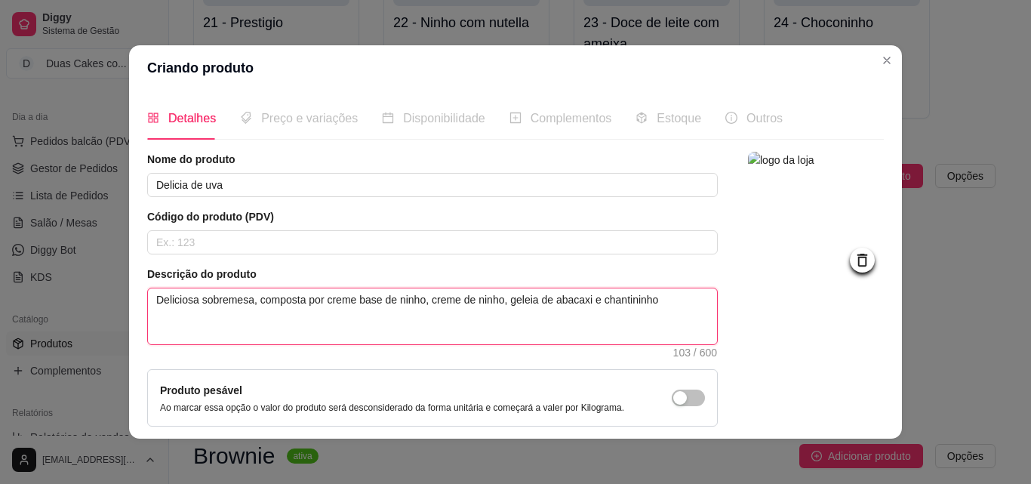
drag, startPoint x: 349, startPoint y: 299, endPoint x: 454, endPoint y: 299, distance: 104.1
click at [454, 299] on textarea "Deliciosa sobremesa, composta por creme base de ninho, creme de ninho, geleia d…" at bounding box center [432, 316] width 569 height 56
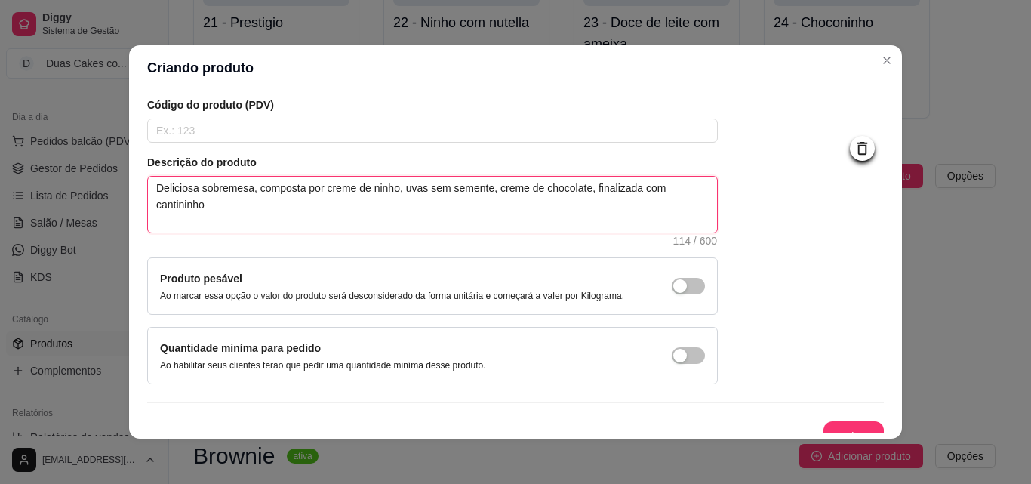
scroll to position [131, 0]
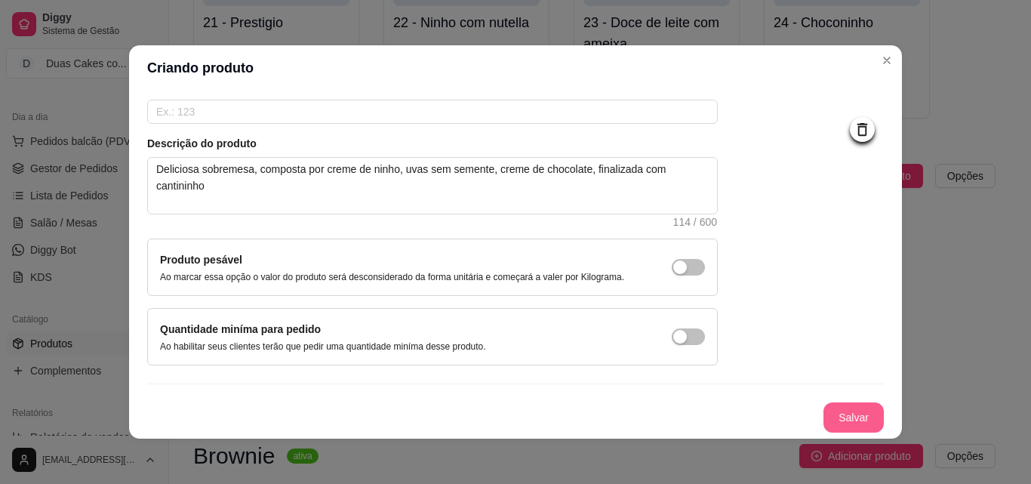
click at [844, 424] on button "Salvar" at bounding box center [853, 417] width 60 height 30
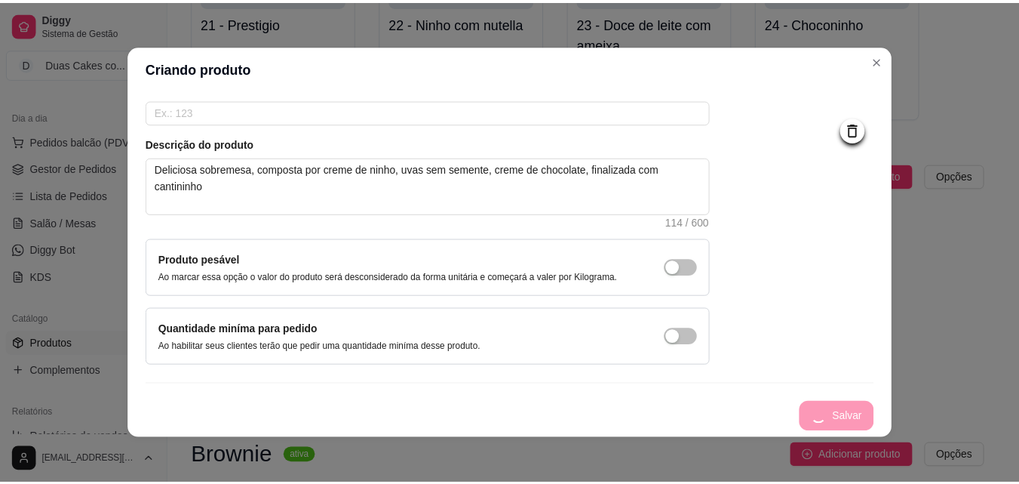
scroll to position [0, 0]
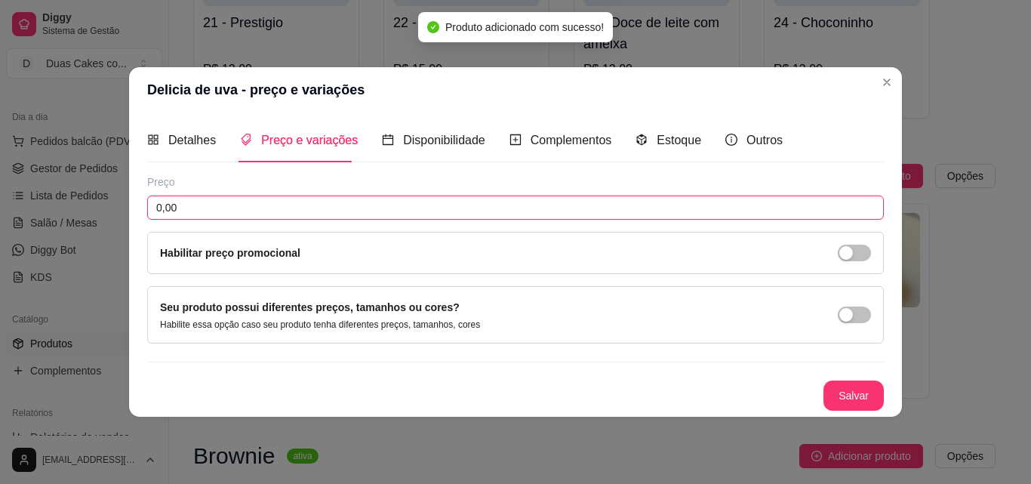
click at [256, 206] on input "0,00" at bounding box center [515, 207] width 736 height 24
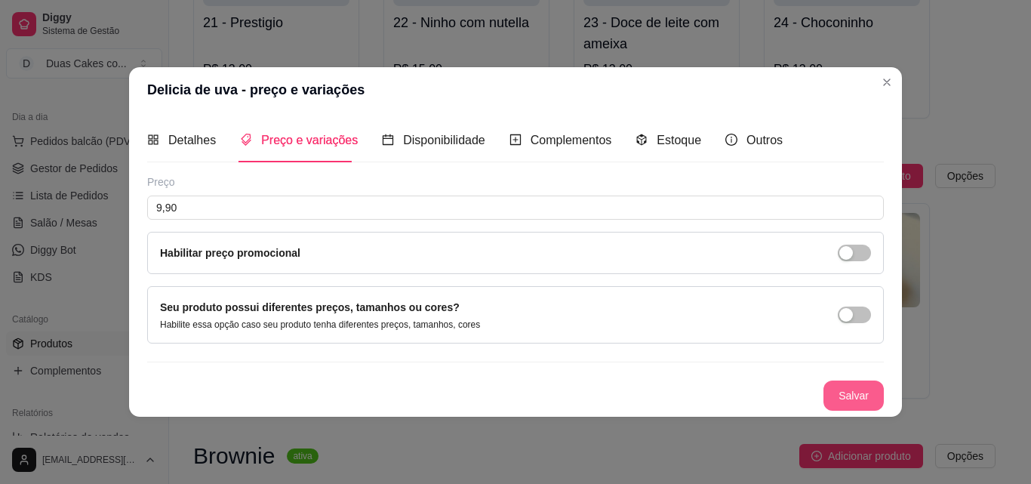
click at [844, 395] on button "Salvar" at bounding box center [853, 395] width 60 height 30
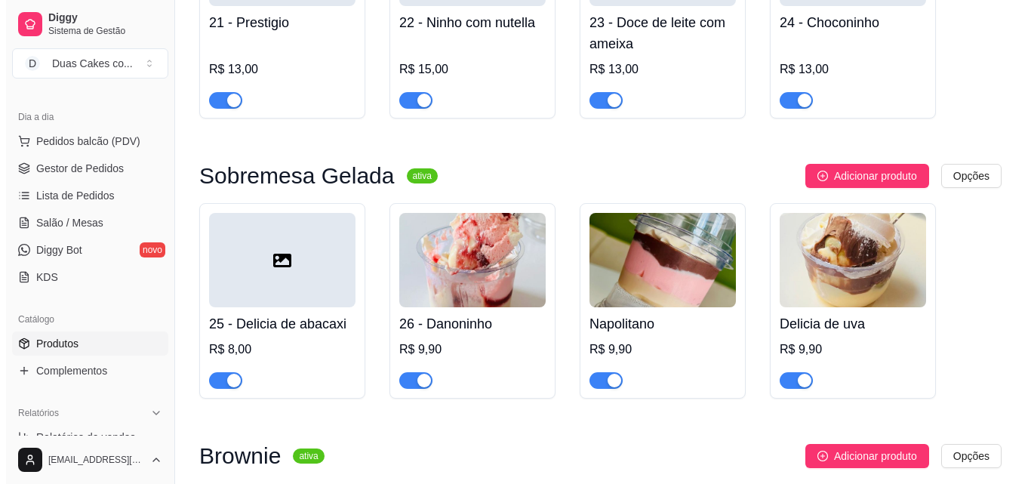
scroll to position [1886, 0]
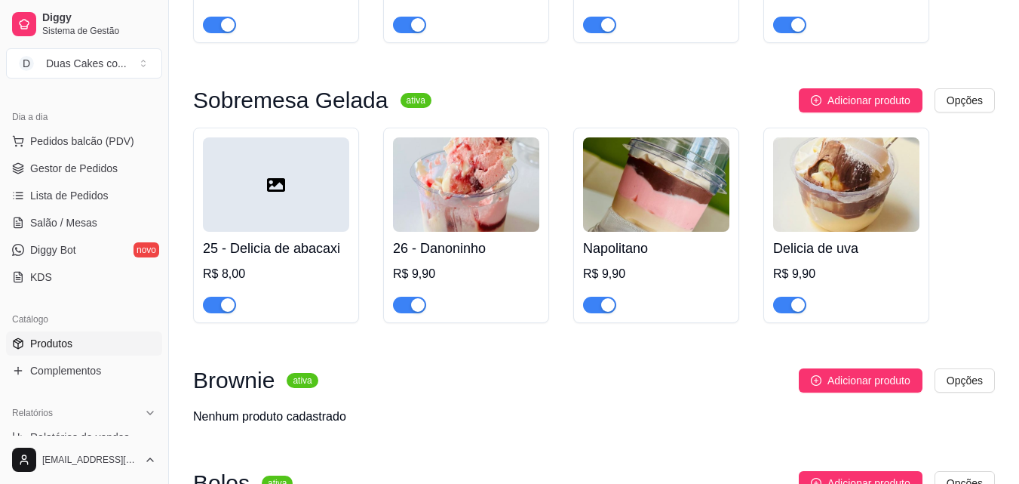
click at [653, 259] on h4 "Napolitano" at bounding box center [656, 248] width 146 height 21
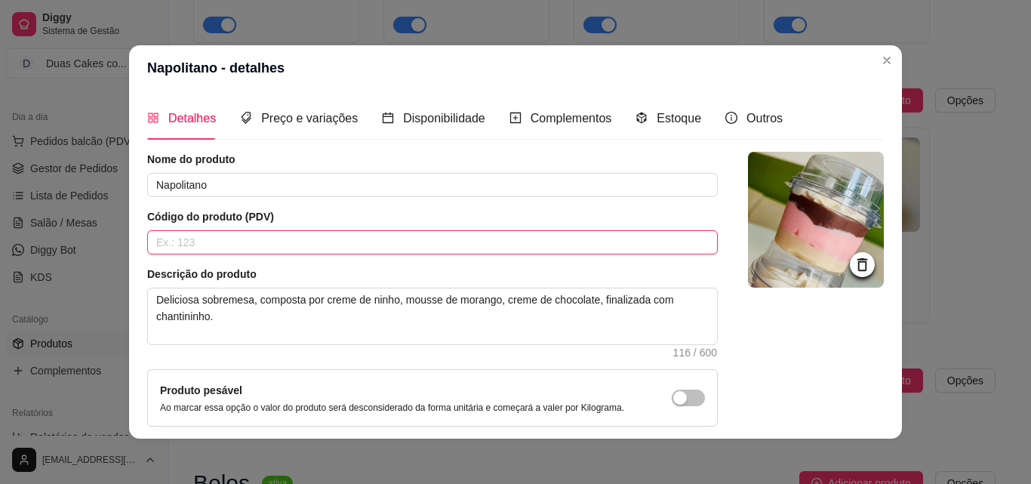
click at [215, 235] on input "text" at bounding box center [432, 242] width 570 height 24
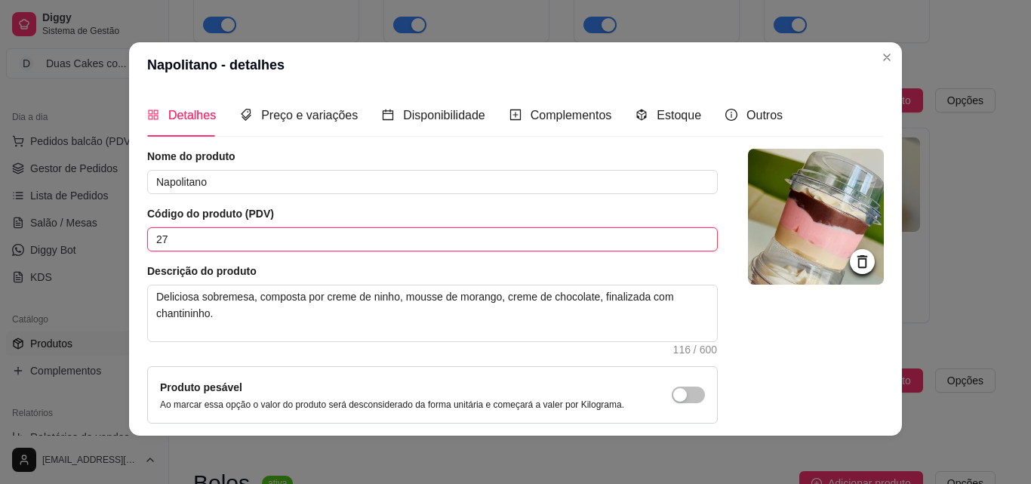
scroll to position [131, 0]
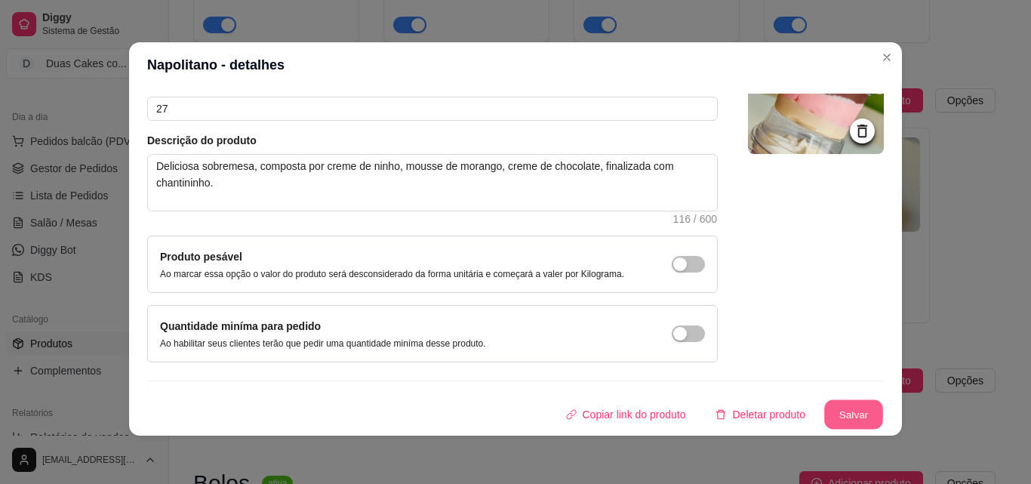
click at [825, 420] on button "Salvar" at bounding box center [853, 414] width 59 height 29
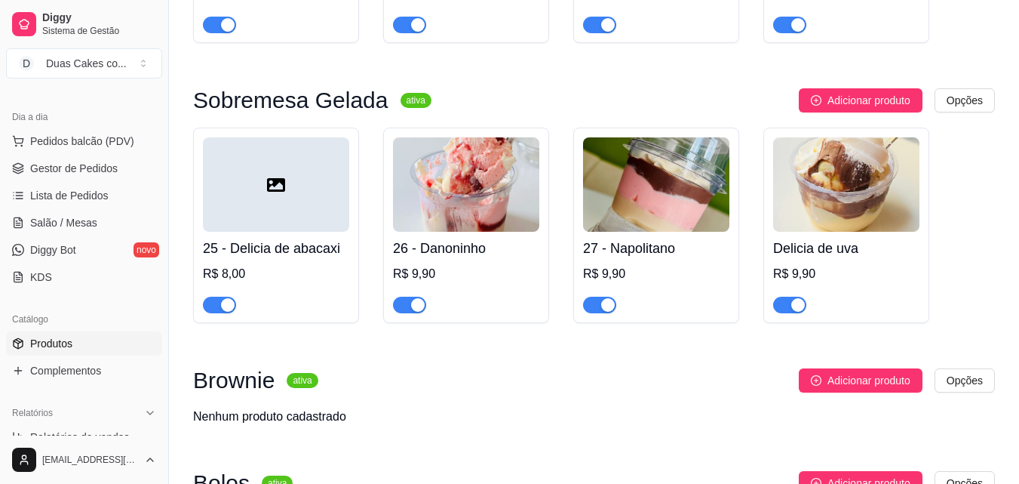
click at [832, 259] on h4 "Delicia de uva" at bounding box center [846, 248] width 146 height 21
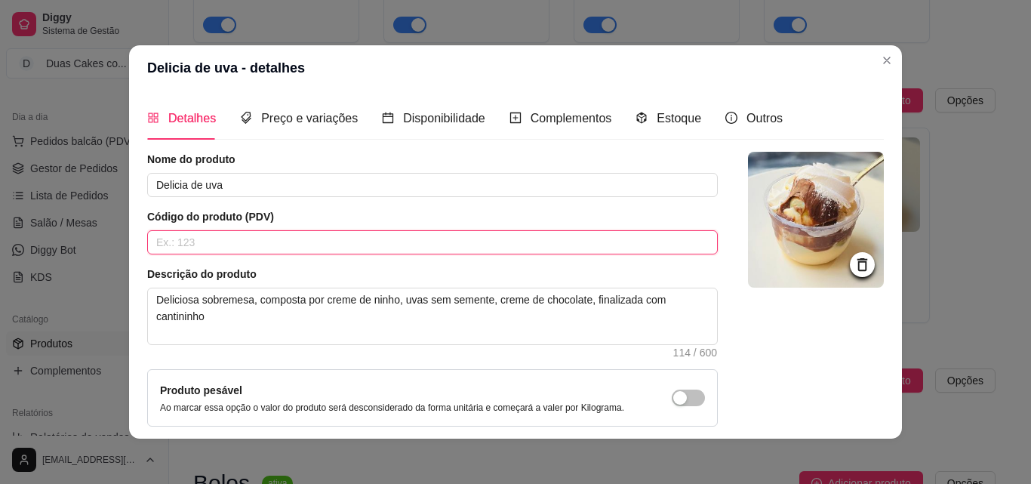
click at [531, 241] on input "text" at bounding box center [432, 242] width 570 height 24
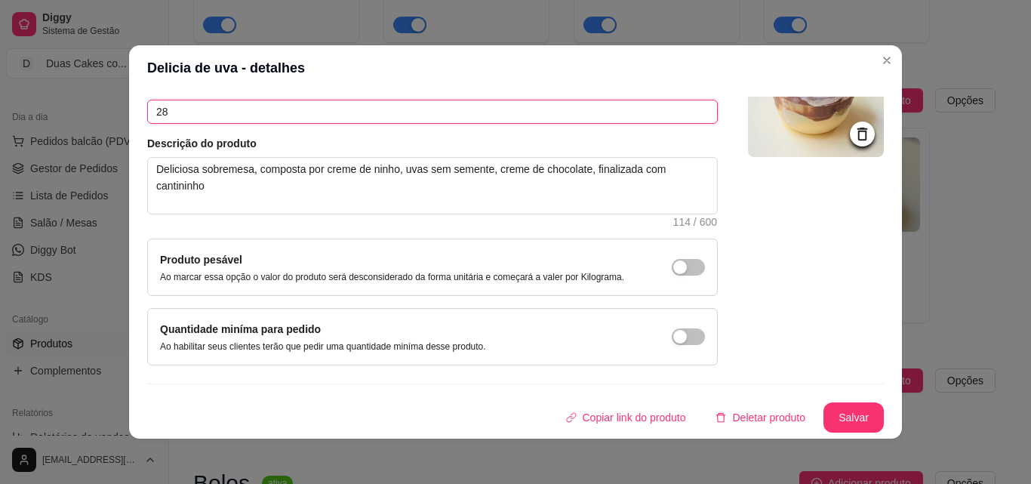
scroll to position [3, 0]
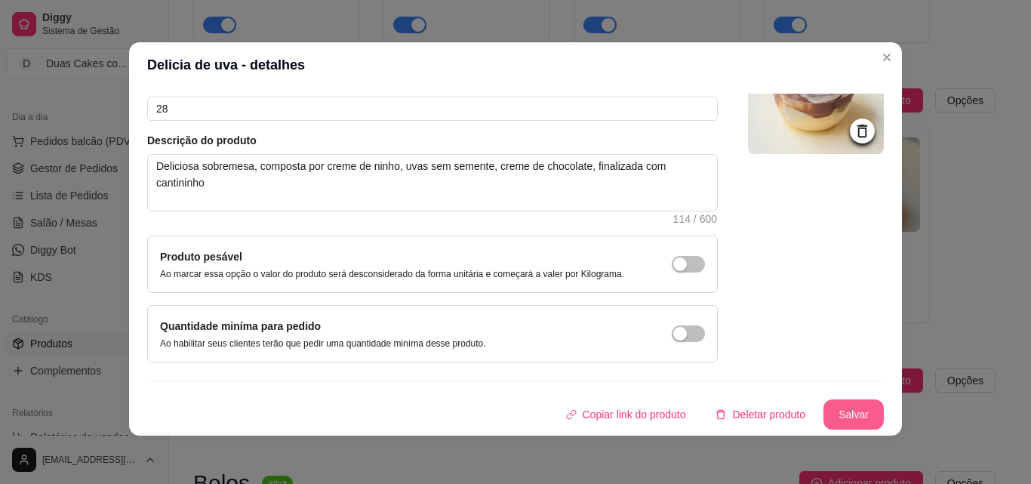
click at [824, 414] on button "Salvar" at bounding box center [853, 414] width 60 height 30
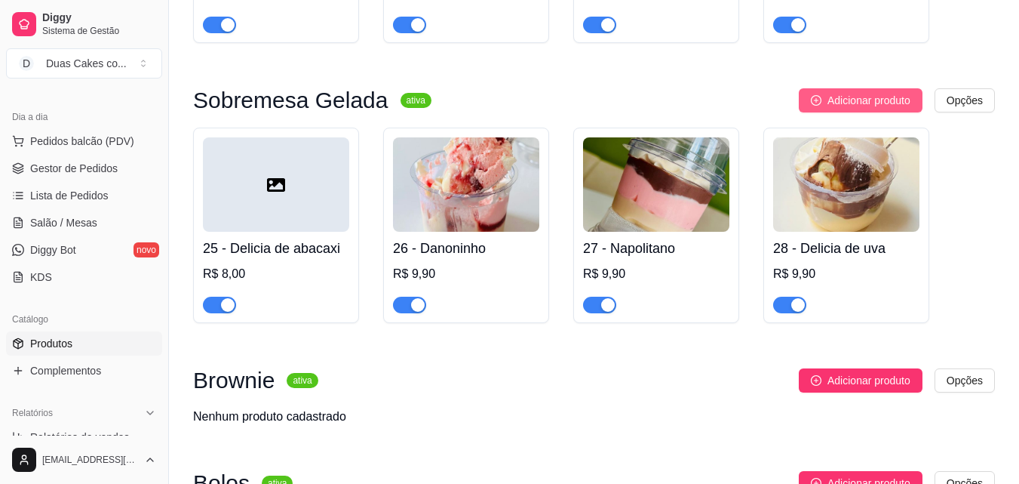
click at [879, 104] on span "Adicionar produto" at bounding box center [869, 100] width 83 height 17
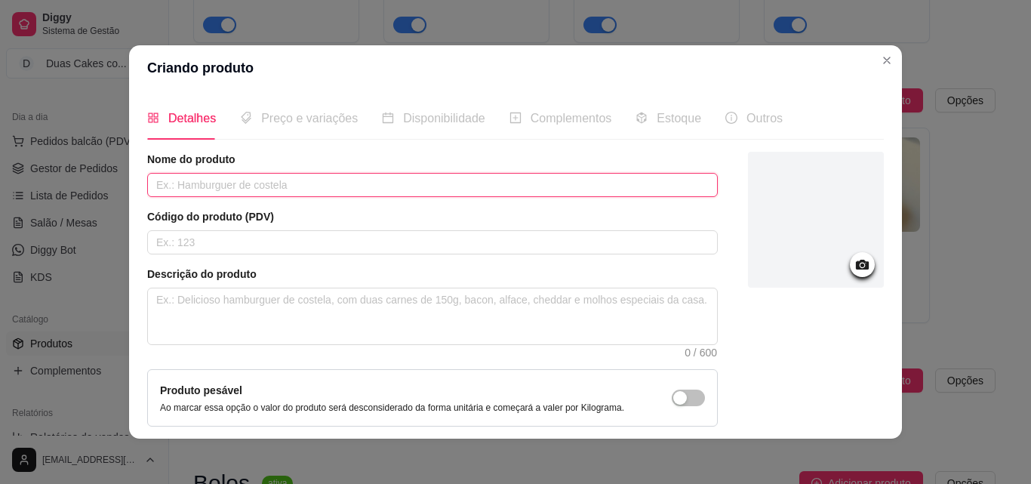
click at [663, 191] on input "text" at bounding box center [432, 185] width 570 height 24
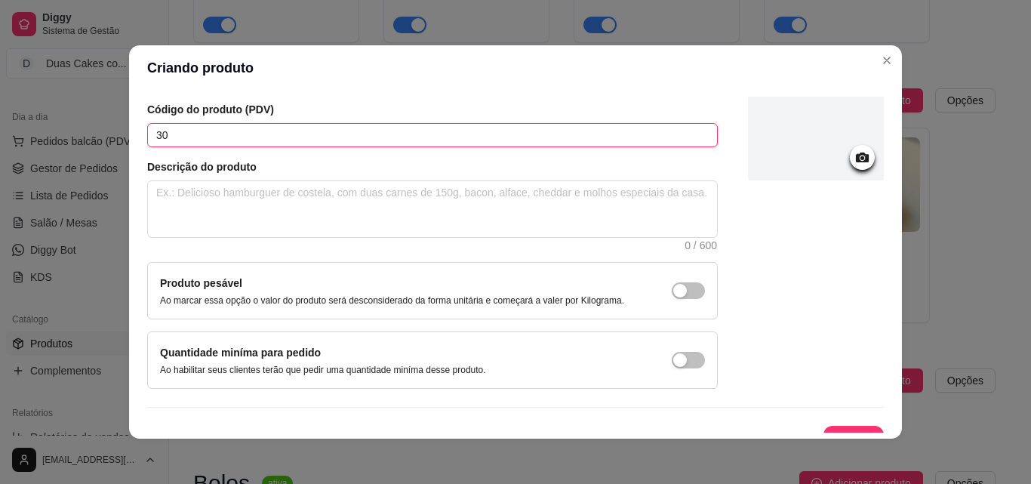
scroll to position [131, 0]
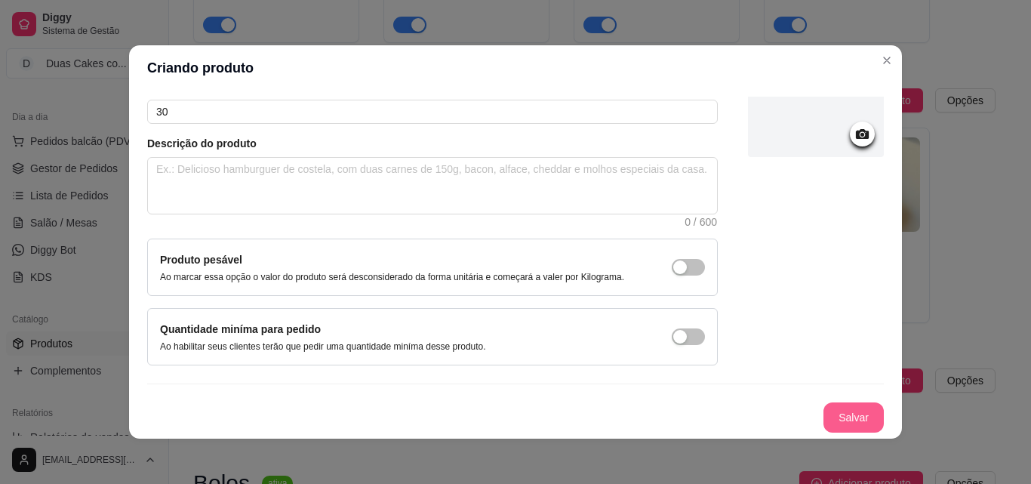
click at [825, 413] on button "Salvar" at bounding box center [853, 417] width 60 height 30
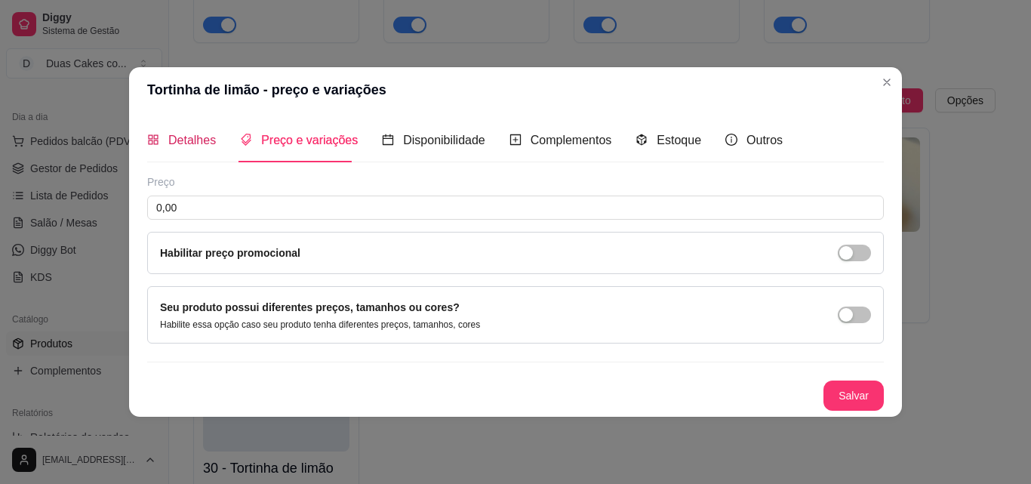
click at [198, 146] on span "Detalhes" at bounding box center [192, 140] width 48 height 13
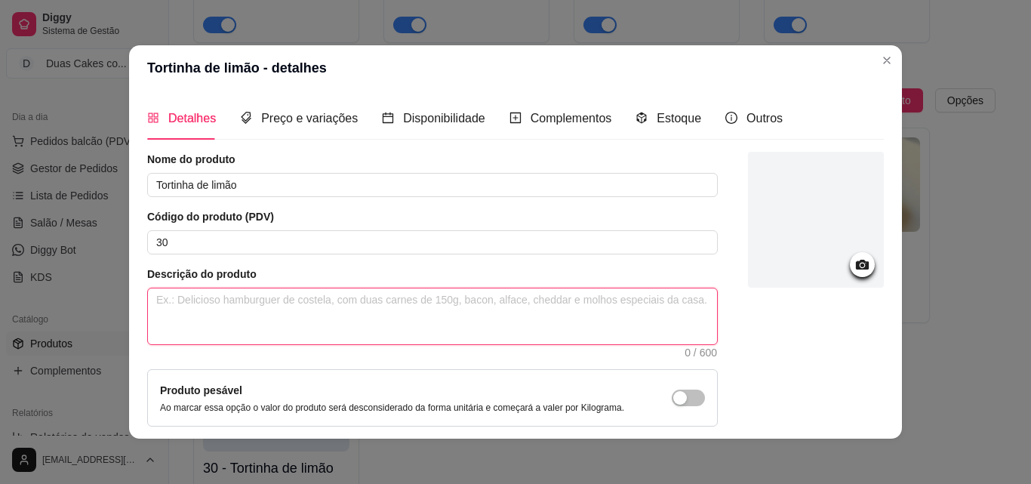
click at [339, 297] on textarea at bounding box center [432, 316] width 569 height 56
paste textarea "Deliciosa sobremesa, composta por creme base de ninho, creme de ninho, geleia d…"
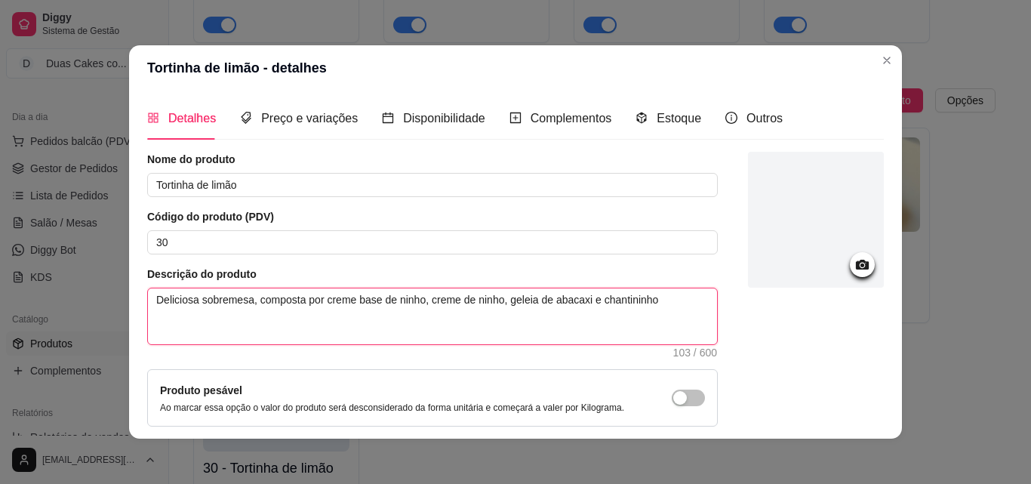
drag, startPoint x: 321, startPoint y: 302, endPoint x: 592, endPoint y: 312, distance: 271.1
click at [592, 312] on textarea "Deliciosa sobremesa, composta por creme base de ninho, creme de ninho, geleia d…" at bounding box center [432, 316] width 569 height 56
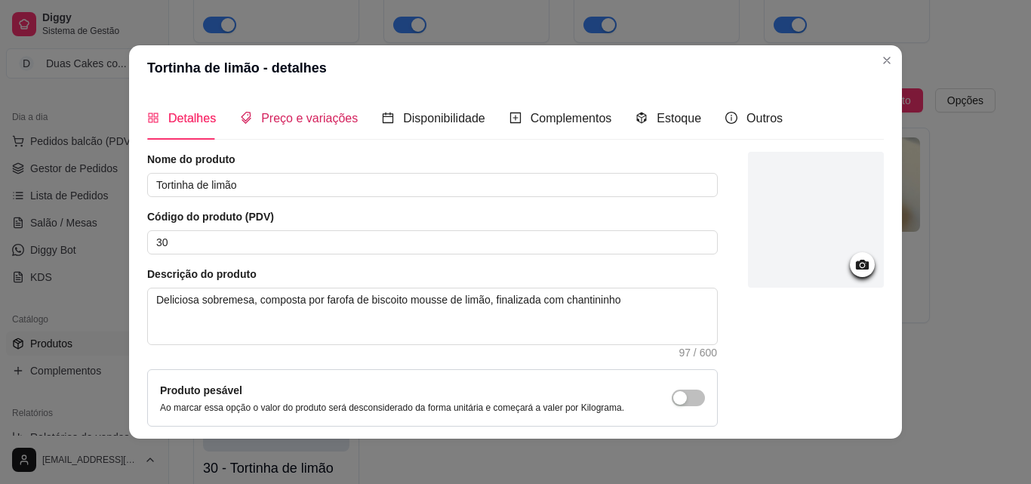
click at [320, 118] on span "Preço e variações" at bounding box center [309, 118] width 97 height 13
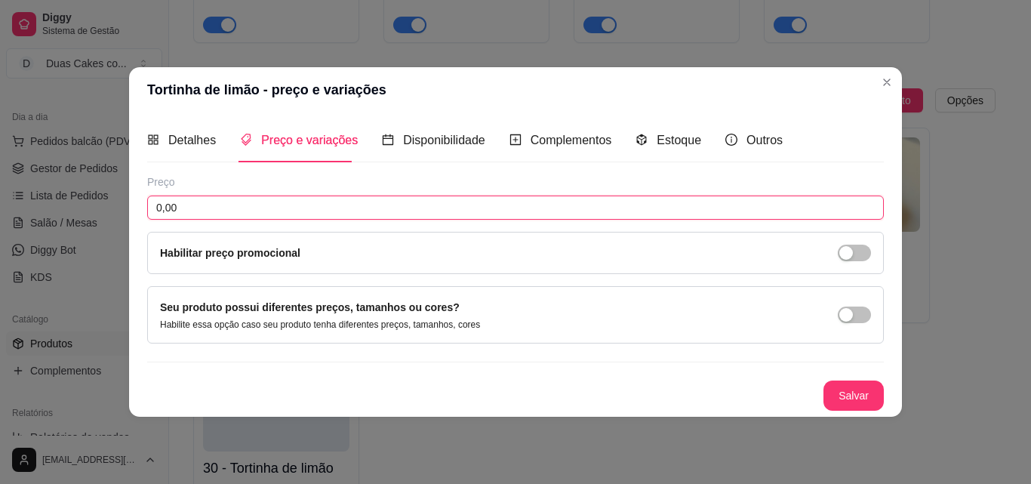
click at [238, 204] on input "0,00" at bounding box center [515, 207] width 736 height 24
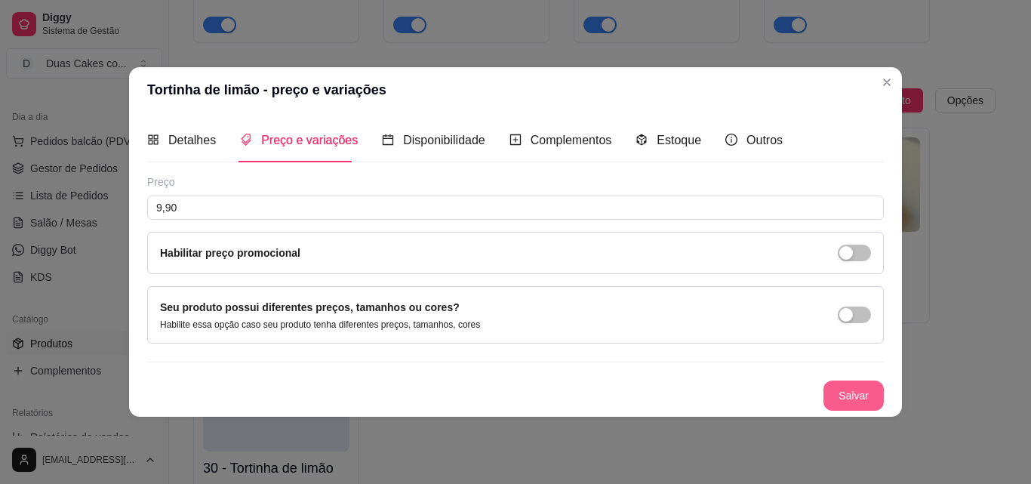
click at [855, 393] on button "Salvar" at bounding box center [853, 395] width 60 height 30
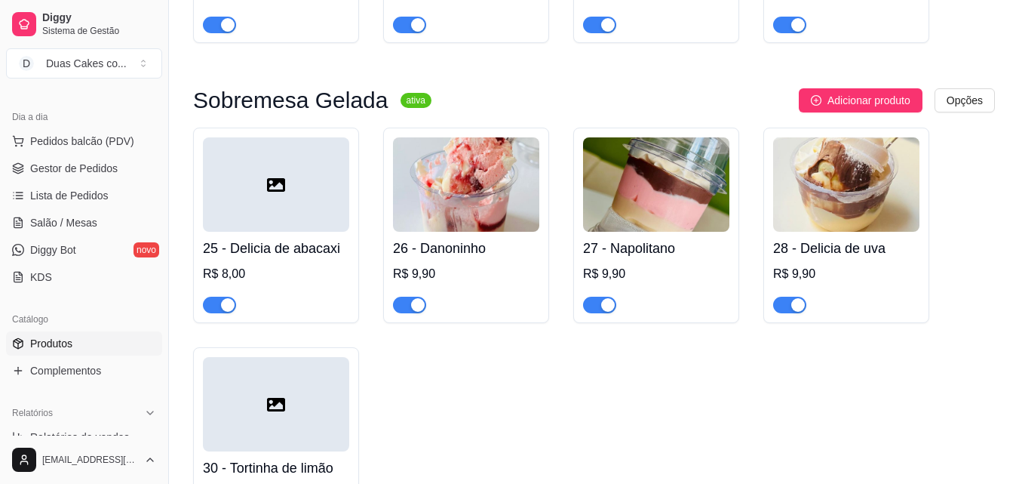
click at [976, 240] on div "25 - Delicia de abacaxi R$ 8,00 26 - Danoninho R$ 9,90 27 - Napolitano R$ 9,90 …" at bounding box center [594, 335] width 802 height 415
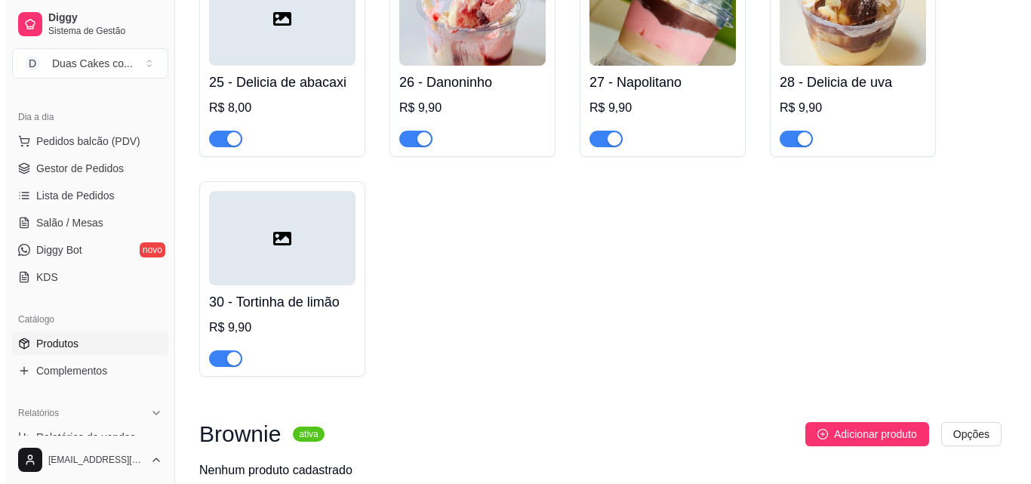
scroll to position [2113, 0]
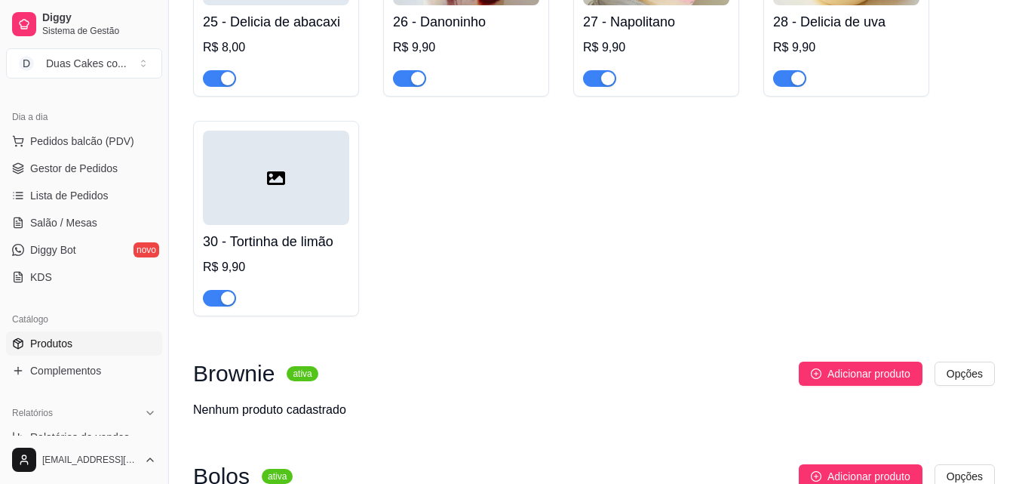
click at [247, 252] on h4 "30 - Tortinha de limão" at bounding box center [276, 241] width 146 height 21
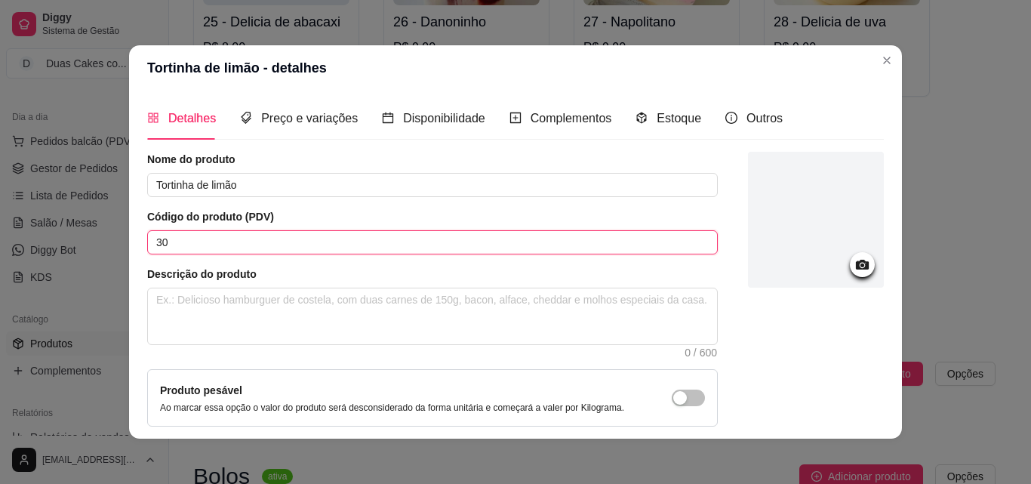
click at [291, 235] on input "30" at bounding box center [432, 242] width 570 height 24
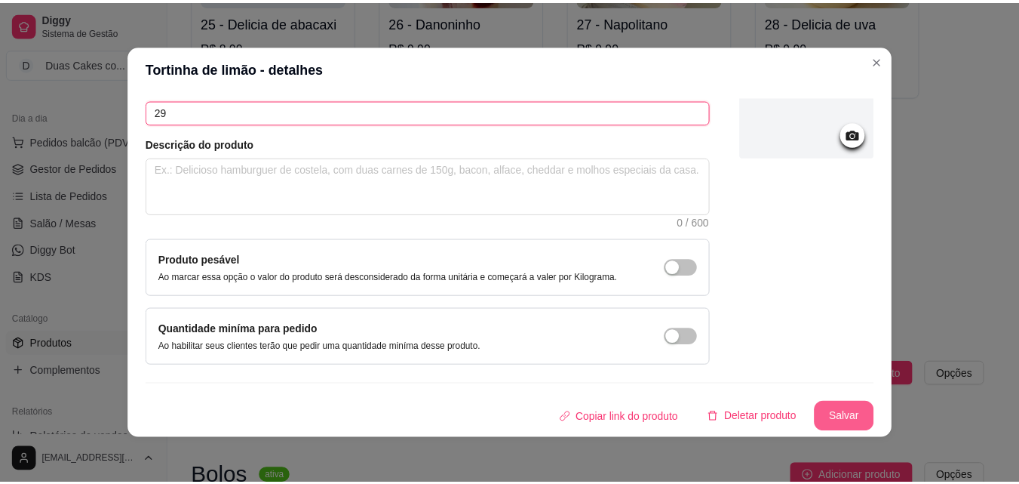
scroll to position [3, 0]
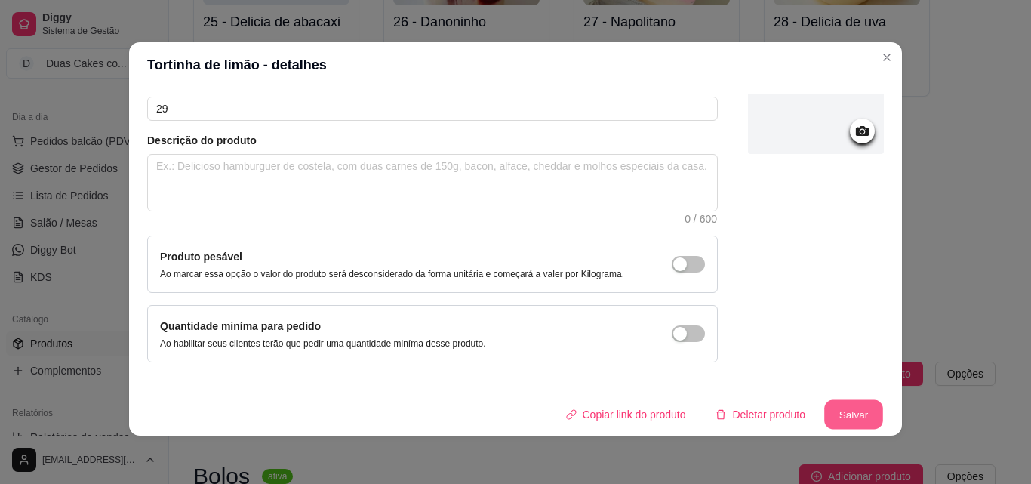
click at [830, 404] on button "Salvar" at bounding box center [853, 414] width 59 height 29
click at [823, 410] on button "Salvar" at bounding box center [853, 414] width 60 height 30
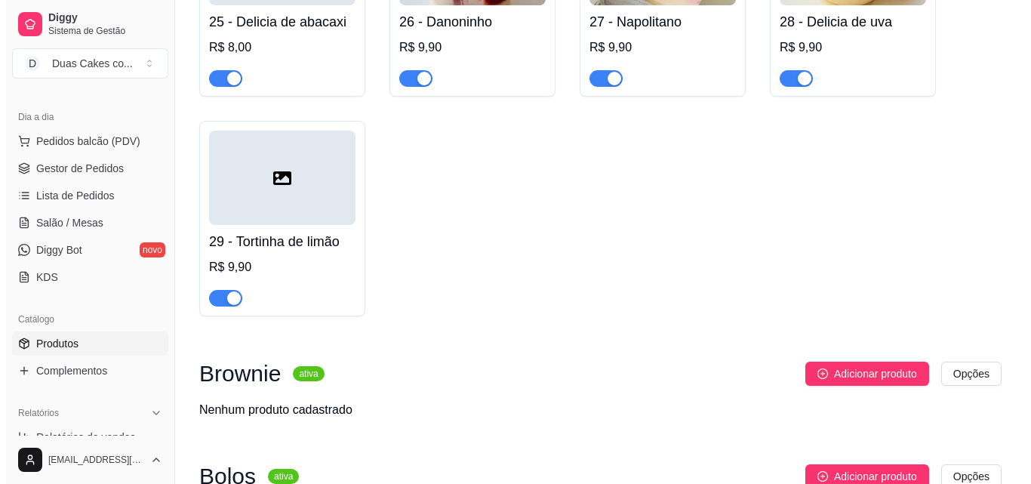
scroll to position [2264, 0]
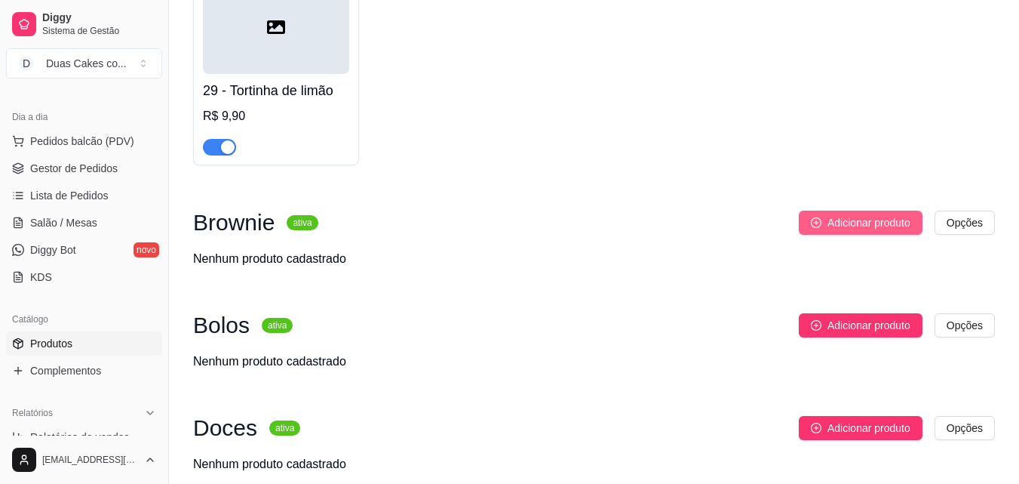
click at [826, 233] on button "Adicionar produto" at bounding box center [861, 223] width 124 height 24
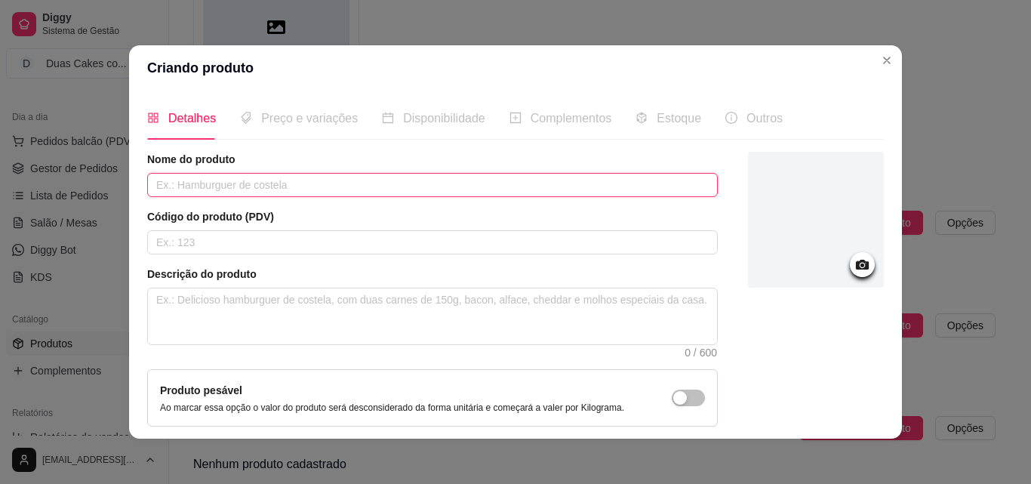
click at [432, 190] on input "text" at bounding box center [432, 185] width 570 height 24
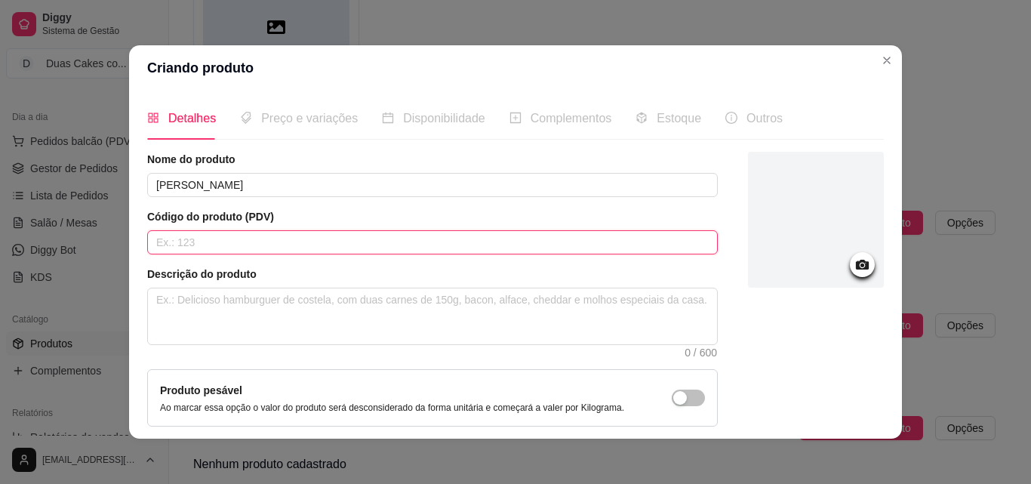
click at [386, 244] on input "text" at bounding box center [432, 242] width 570 height 24
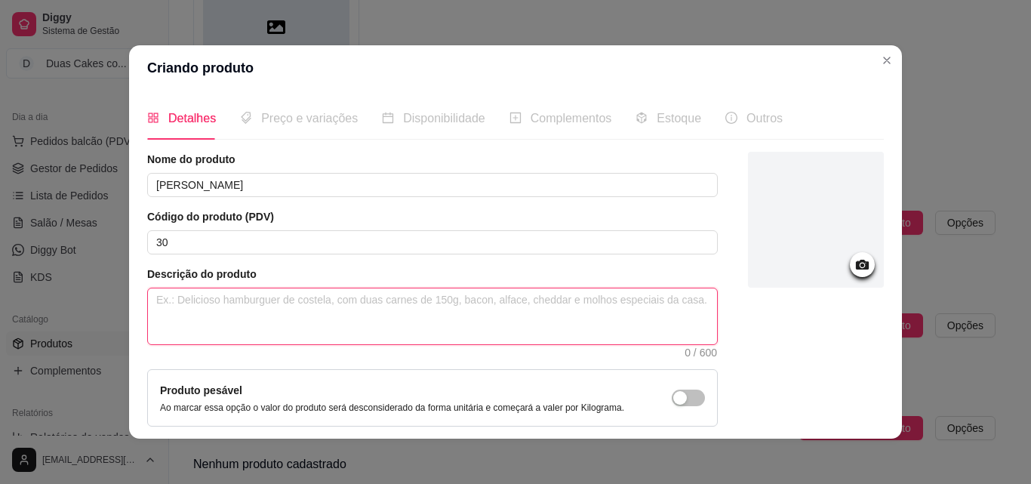
click at [358, 300] on textarea at bounding box center [432, 316] width 569 height 56
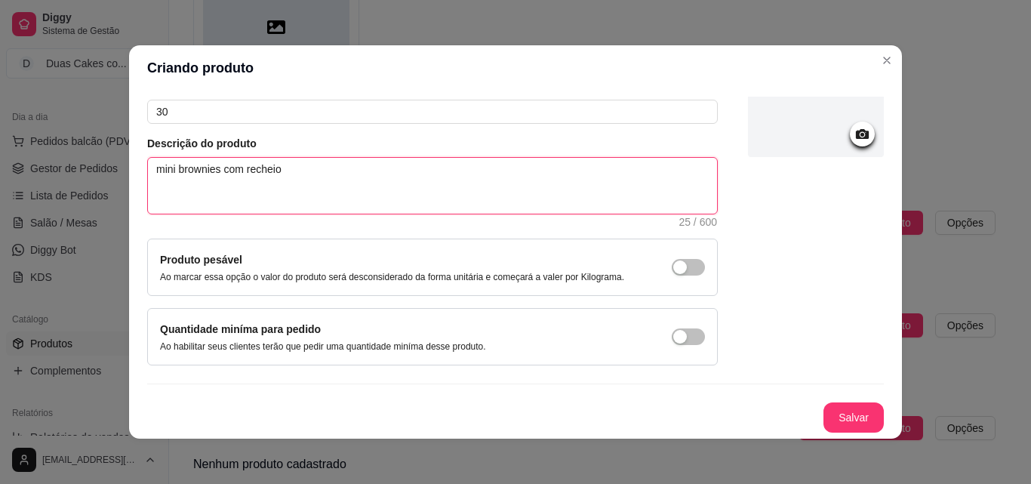
scroll to position [3, 0]
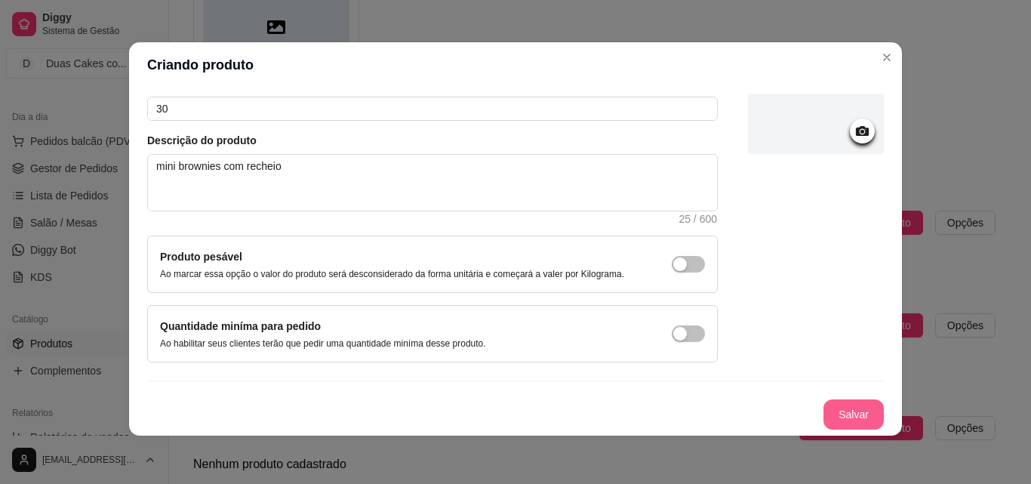
click at [837, 410] on button "Salvar" at bounding box center [853, 414] width 60 height 30
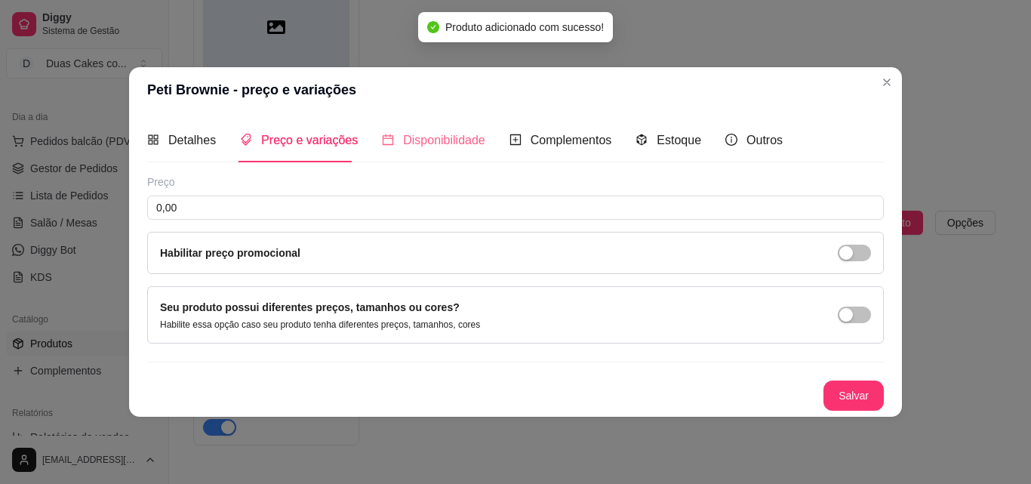
scroll to position [0, 0]
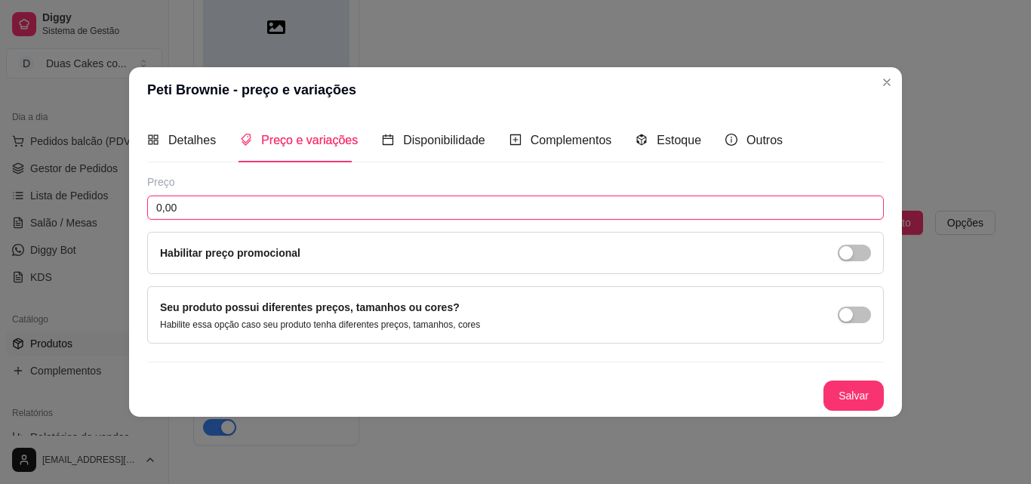
click at [340, 213] on input "0,00" at bounding box center [515, 207] width 736 height 24
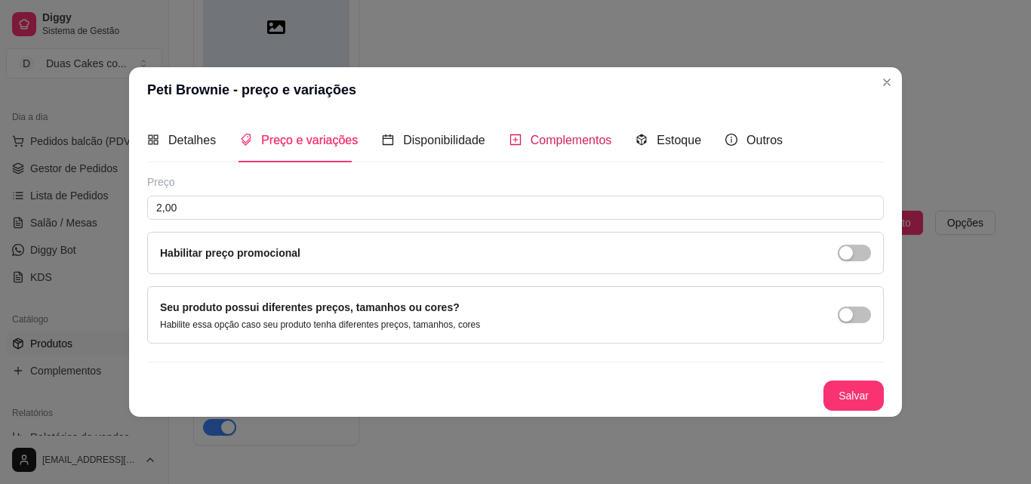
click at [546, 145] on span "Complementos" at bounding box center [570, 140] width 81 height 13
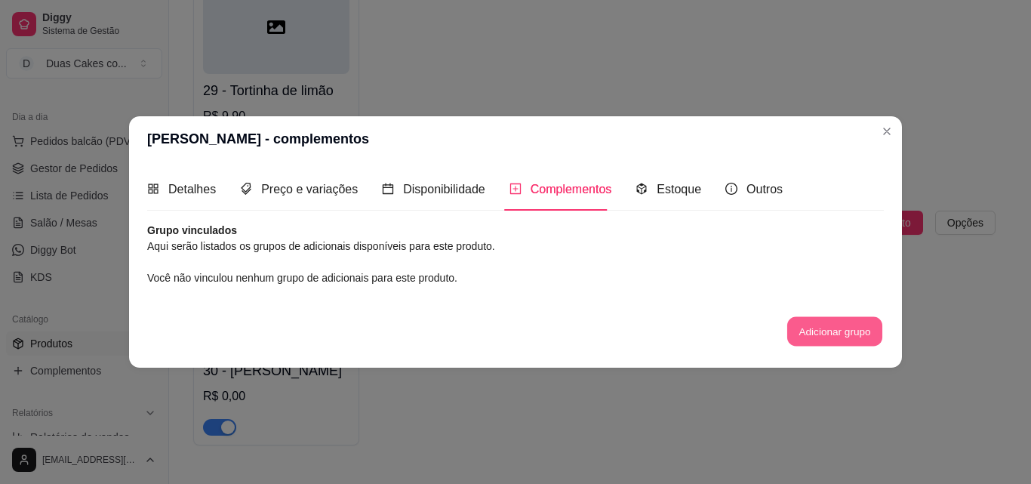
click at [833, 339] on button "Adicionar grupo" at bounding box center [834, 331] width 95 height 29
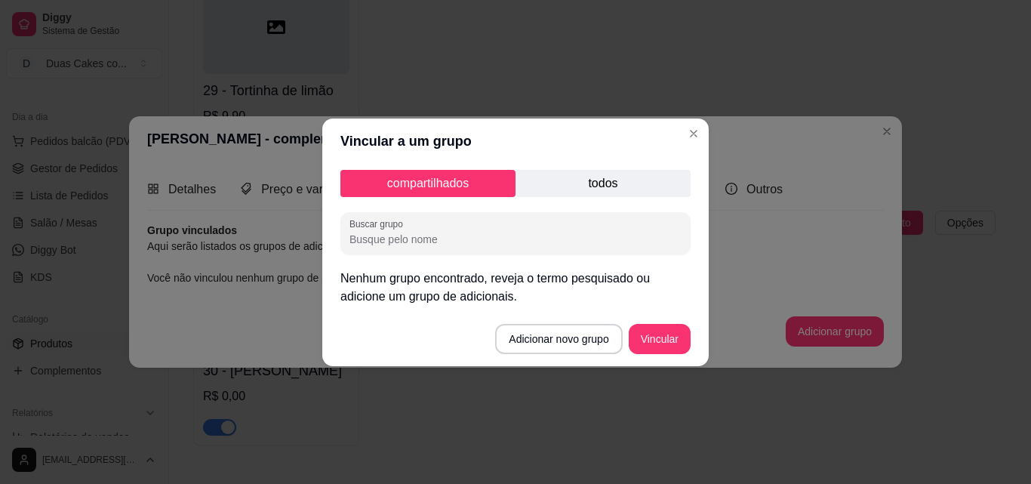
click at [604, 180] on p "todos" at bounding box center [602, 183] width 175 height 27
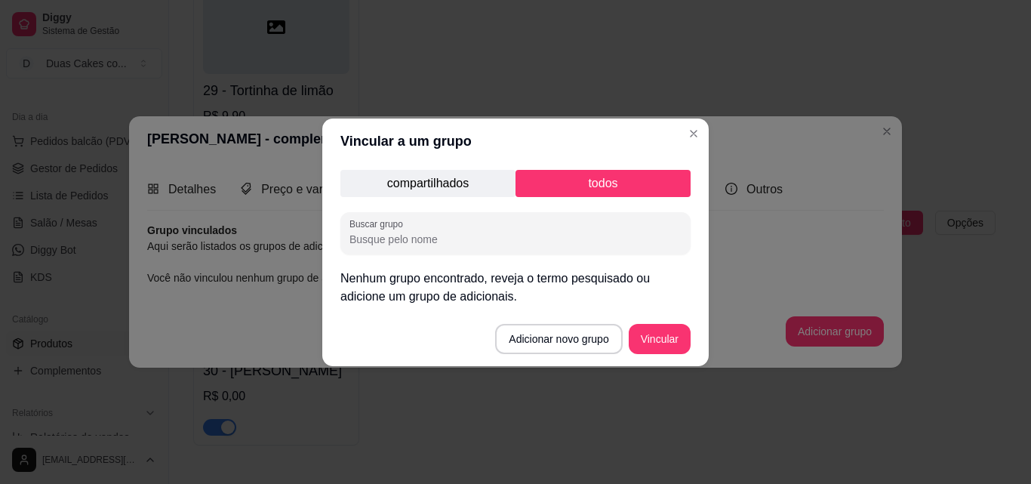
click at [475, 179] on p "compartilhados" at bounding box center [427, 183] width 175 height 27
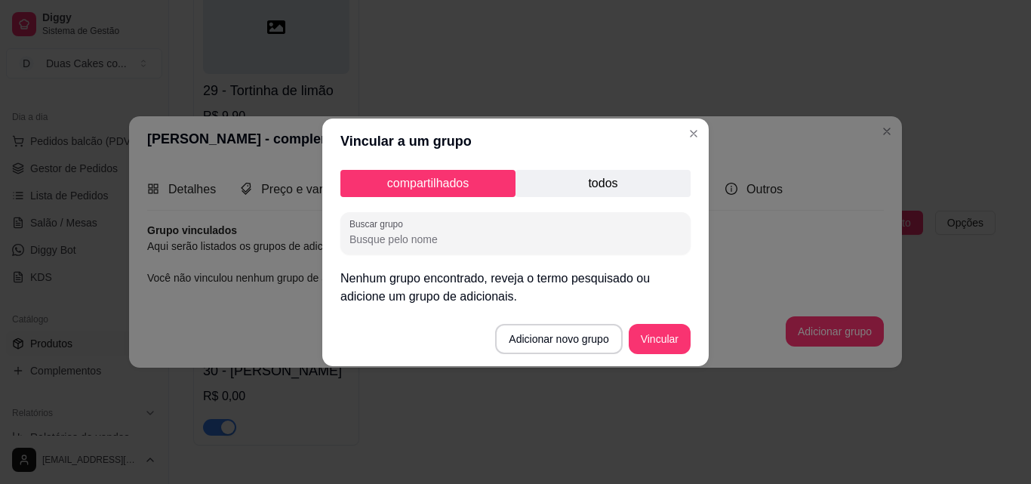
click at [597, 168] on div "compartilhados todos Buscar grupo Nenhum grupo encontrado, reveja o termo pesqu…" at bounding box center [515, 238] width 386 height 148
click at [597, 171] on p "todos" at bounding box center [602, 183] width 175 height 27
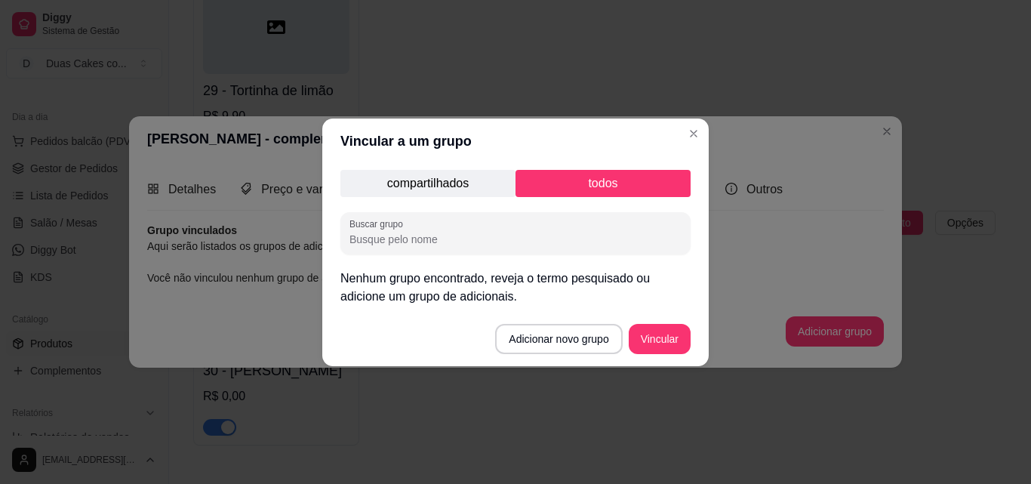
click at [421, 234] on input "Buscar grupo" at bounding box center [515, 239] width 332 height 15
click at [586, 344] on button "Adicionar novo grupo" at bounding box center [558, 338] width 123 height 29
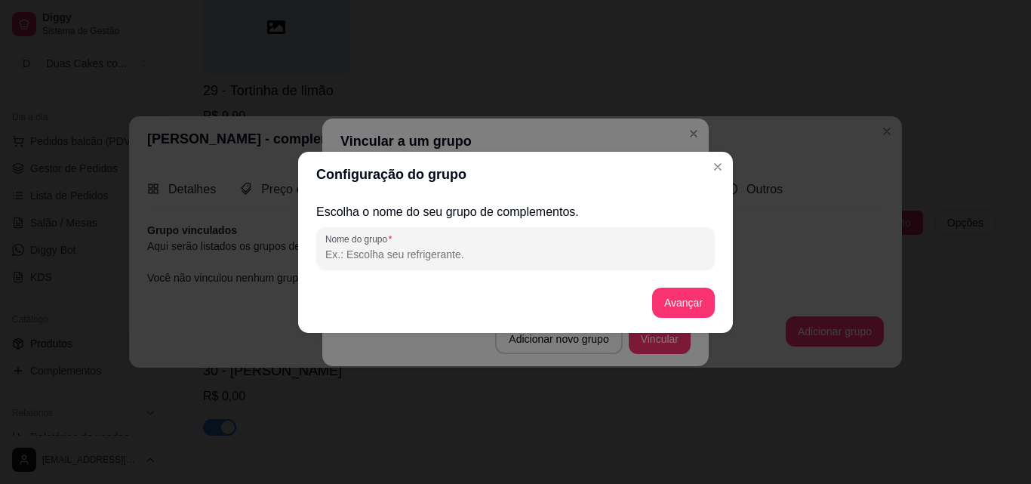
click at [423, 257] on input "Nome do grupo" at bounding box center [515, 254] width 380 height 15
click at [695, 292] on button "Avançar" at bounding box center [683, 303] width 63 height 30
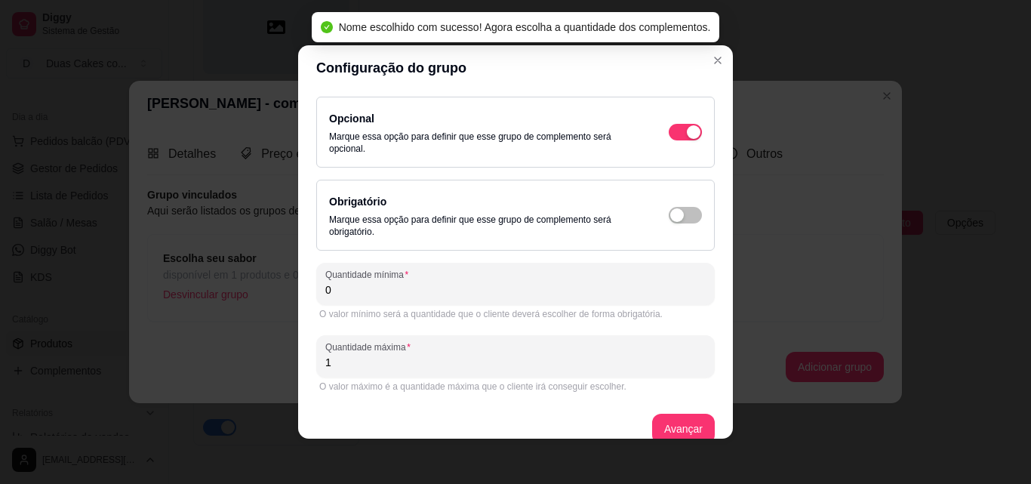
click at [676, 195] on div "Obrigatório Marque essa opção para definir que esse grupo de complemento será o…" at bounding box center [515, 214] width 373 height 45
click at [687, 139] on div "button" at bounding box center [694, 132] width 14 height 14
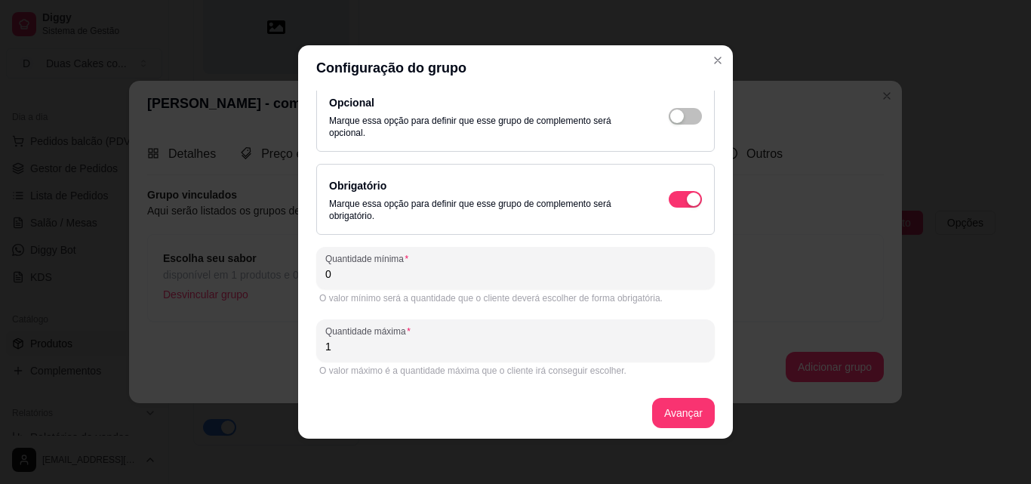
scroll to position [20, 0]
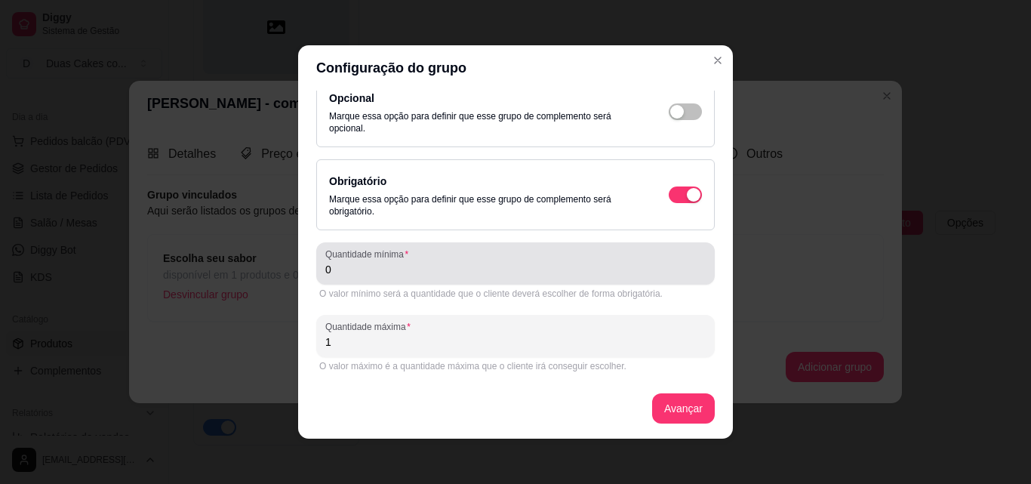
click at [490, 264] on input "0" at bounding box center [515, 269] width 380 height 15
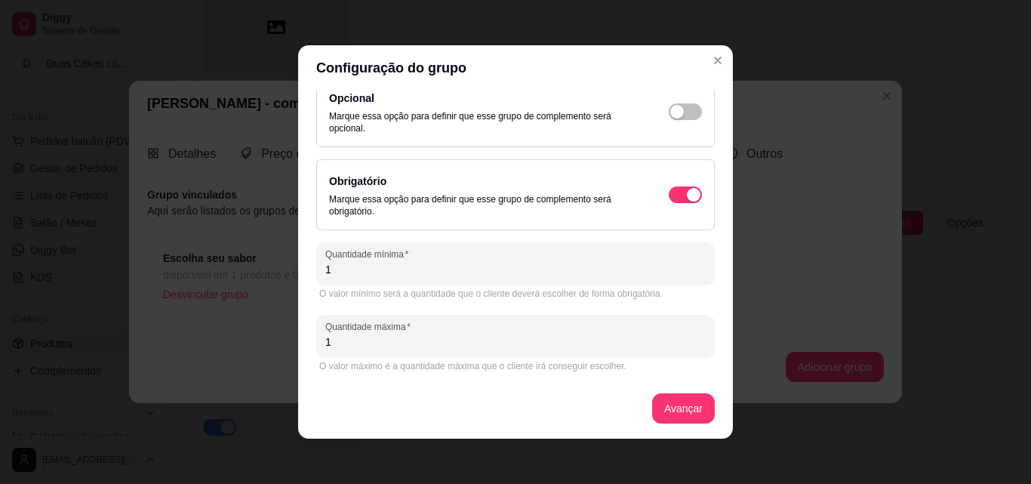
scroll to position [3, 0]
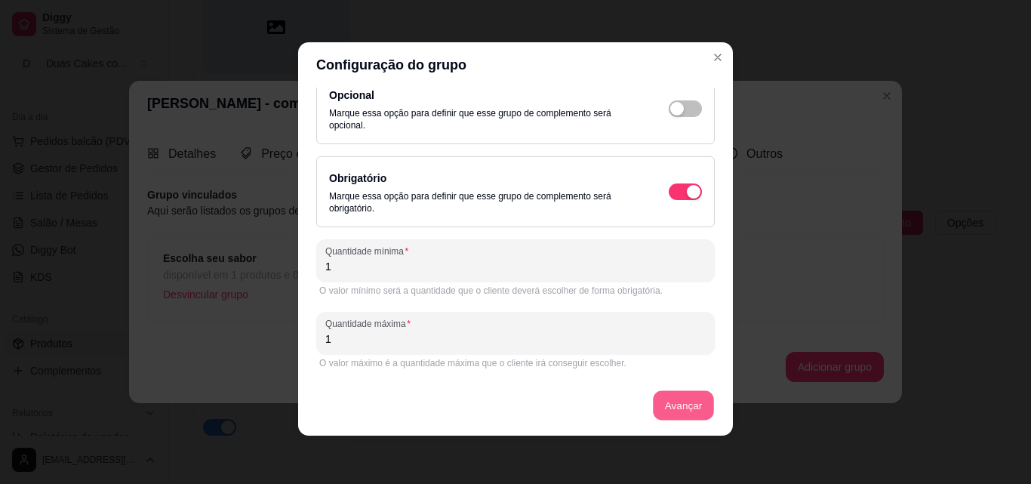
click at [653, 401] on button "Avançar" at bounding box center [683, 405] width 61 height 29
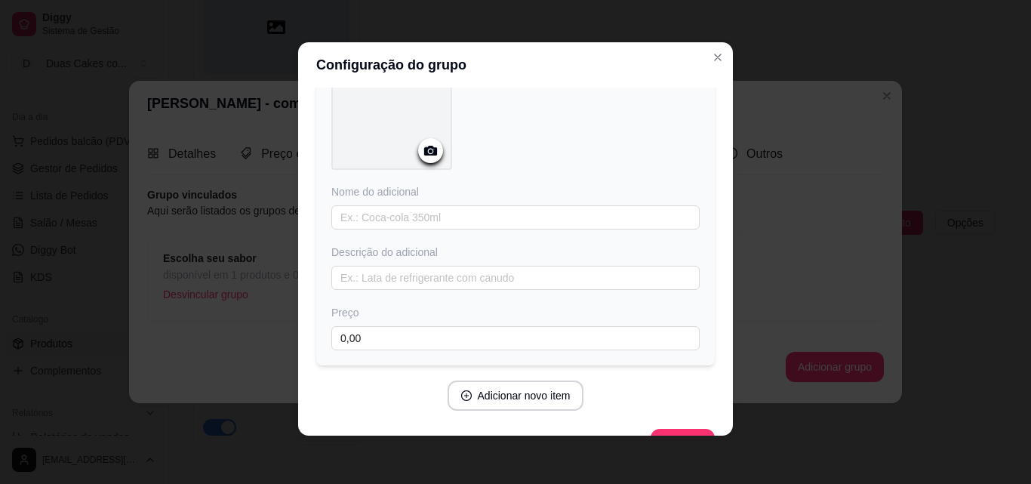
scroll to position [149, 0]
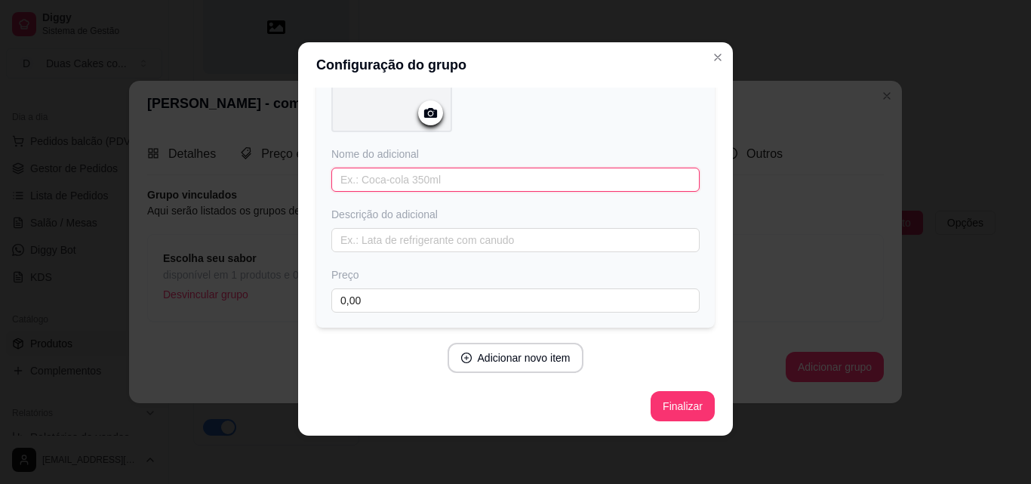
click at [401, 186] on input "text" at bounding box center [515, 180] width 368 height 24
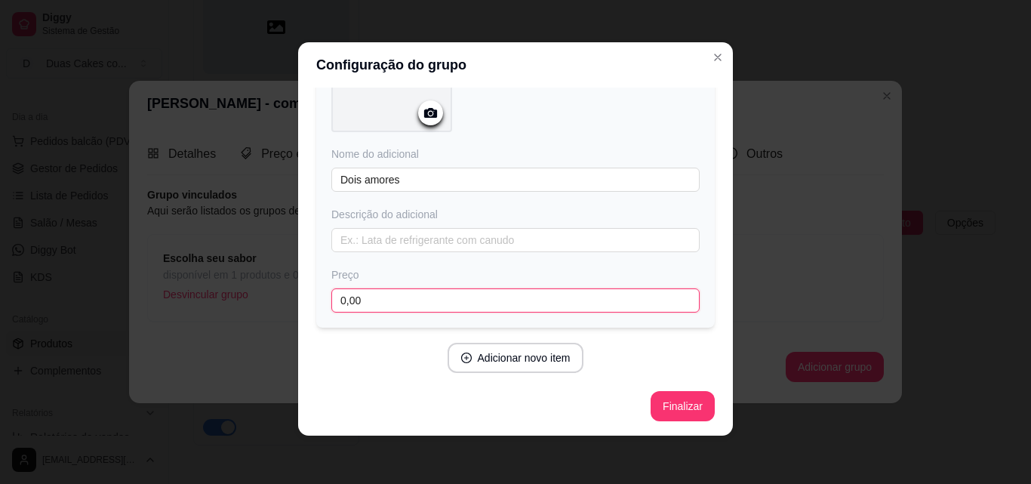
click at [457, 292] on input "0,00" at bounding box center [515, 300] width 368 height 24
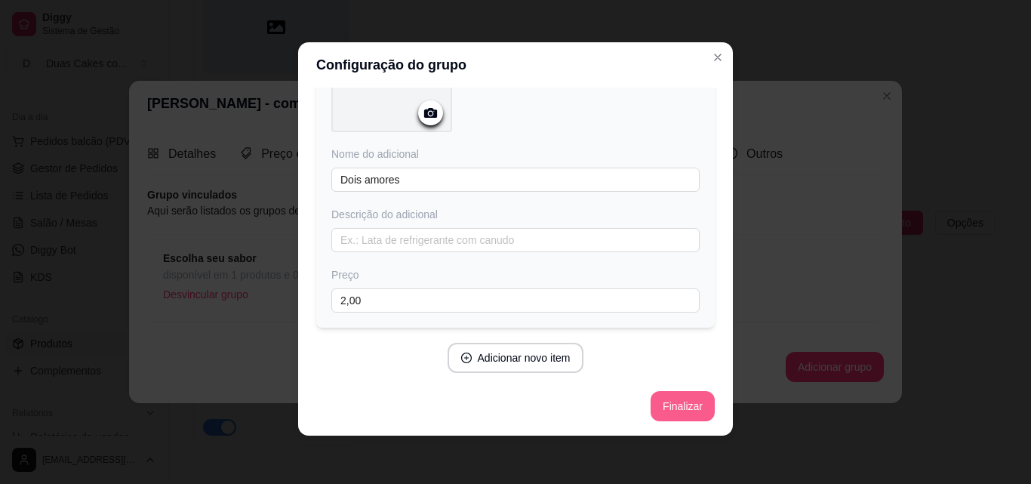
click at [650, 403] on button "Finalizar" at bounding box center [682, 406] width 64 height 30
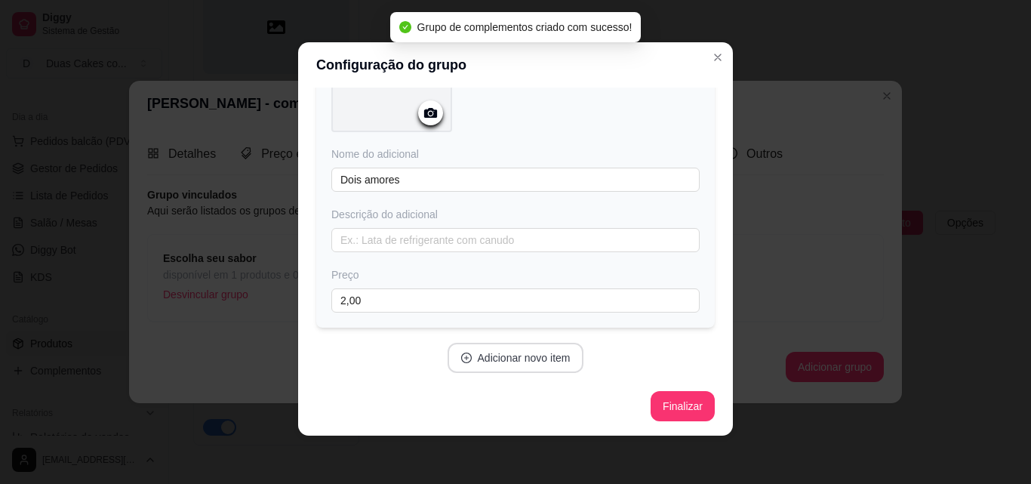
click at [530, 361] on button "Adicionar novo item" at bounding box center [515, 358] width 137 height 30
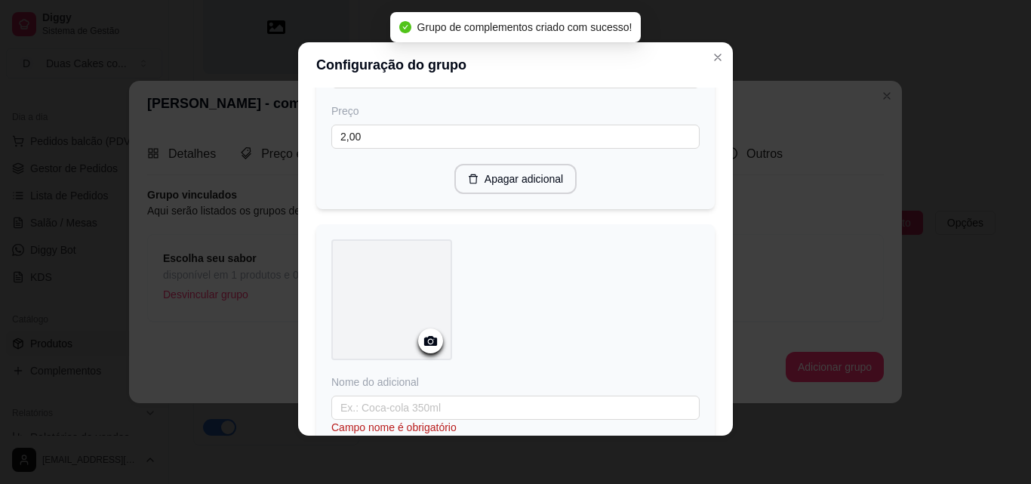
scroll to position [450, 0]
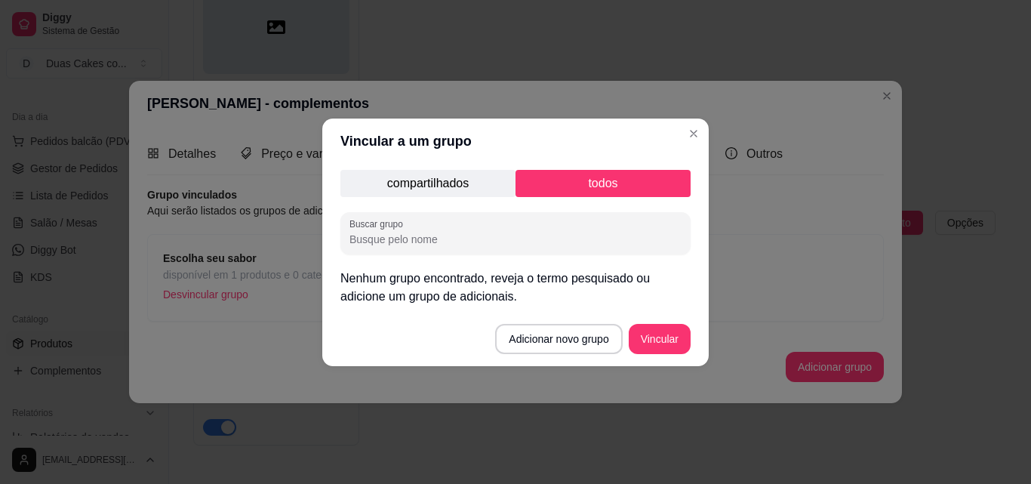
click at [480, 254] on div "compartilhados todos Buscar grupo Nenhum grupo encontrado, reveja o termo pesqu…" at bounding box center [515, 238] width 386 height 148
click at [441, 184] on p "compartilhados" at bounding box center [427, 183] width 175 height 27
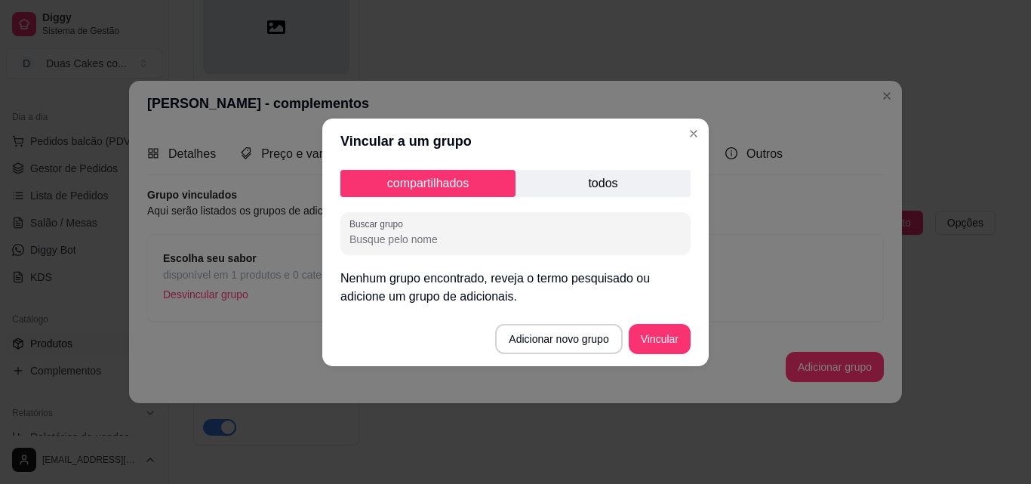
click at [537, 187] on p "todos" at bounding box center [602, 183] width 175 height 27
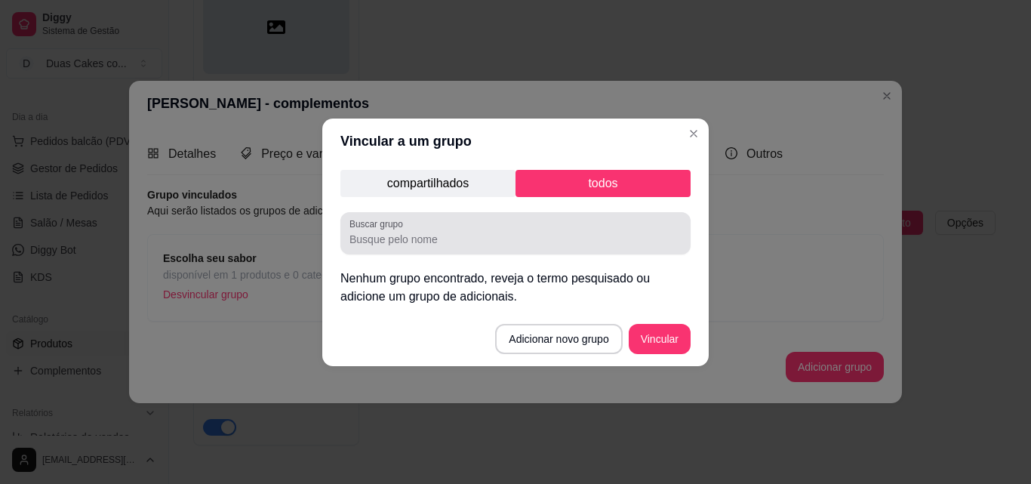
click at [513, 248] on div "Buscar grupo" at bounding box center [515, 233] width 350 height 42
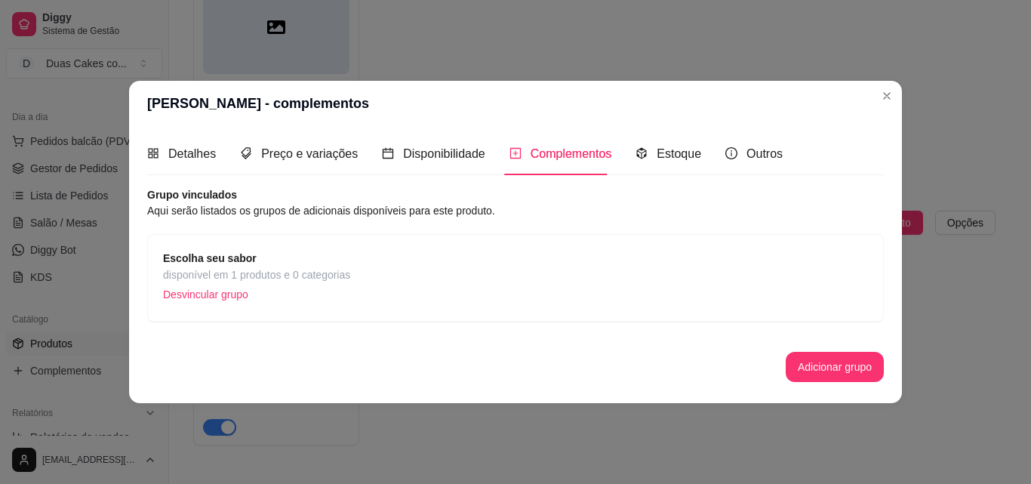
click at [248, 269] on span "disponível em 1 produtos e 0 categorias" at bounding box center [256, 274] width 187 height 17
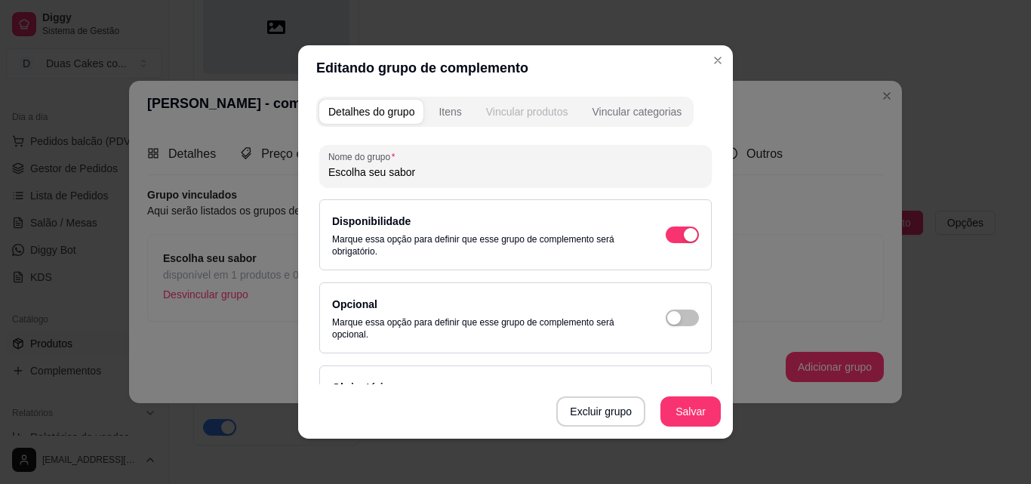
click at [558, 112] on div "Vincular produtos" at bounding box center [527, 111] width 82 height 15
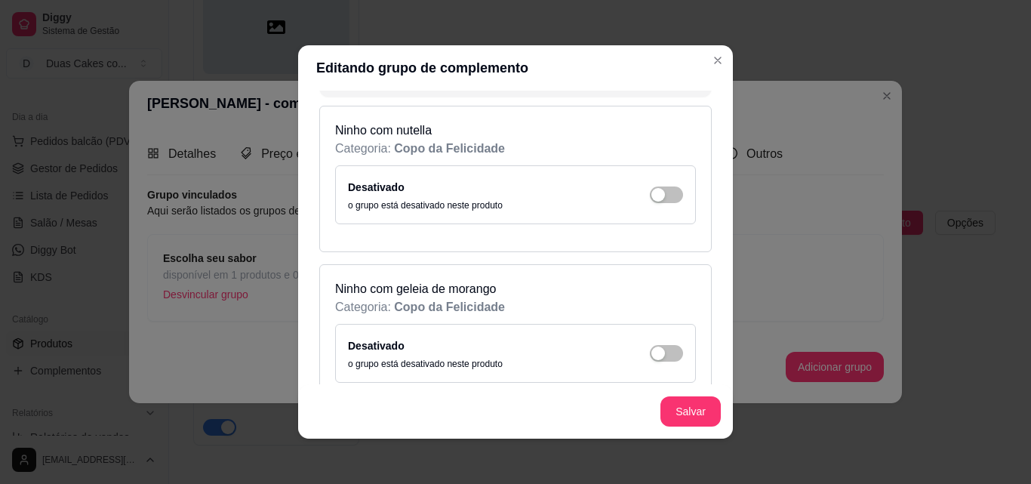
scroll to position [0, 0]
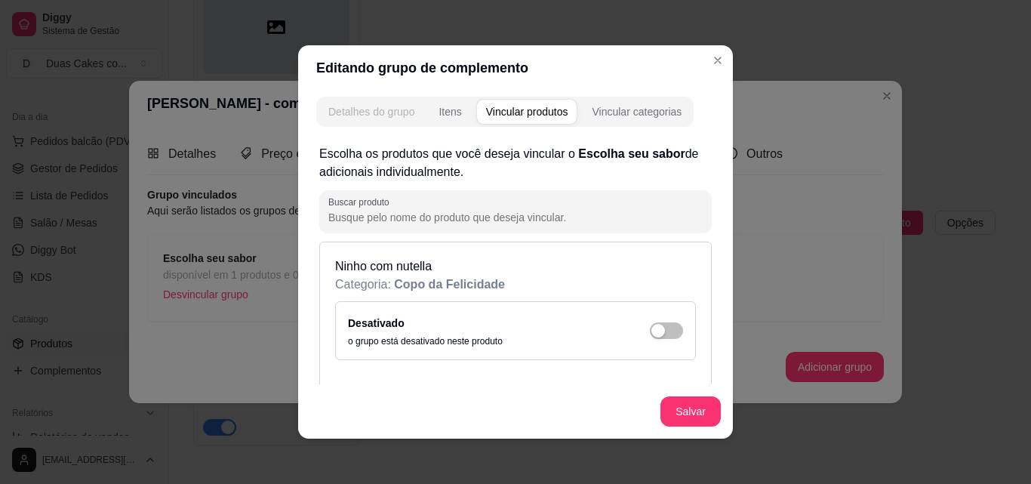
click at [355, 116] on div "Detalhes do grupo" at bounding box center [371, 111] width 86 height 15
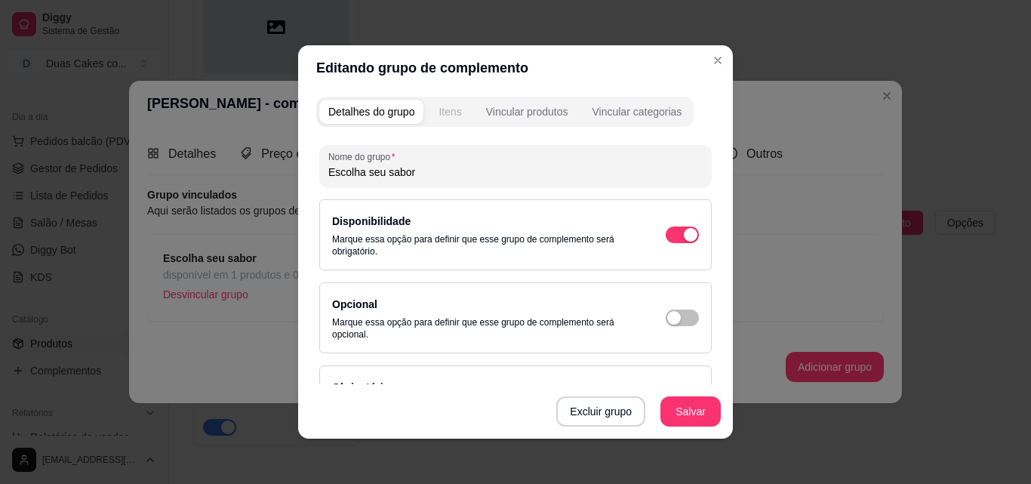
click at [448, 120] on button "Itens" at bounding box center [449, 112] width 41 height 24
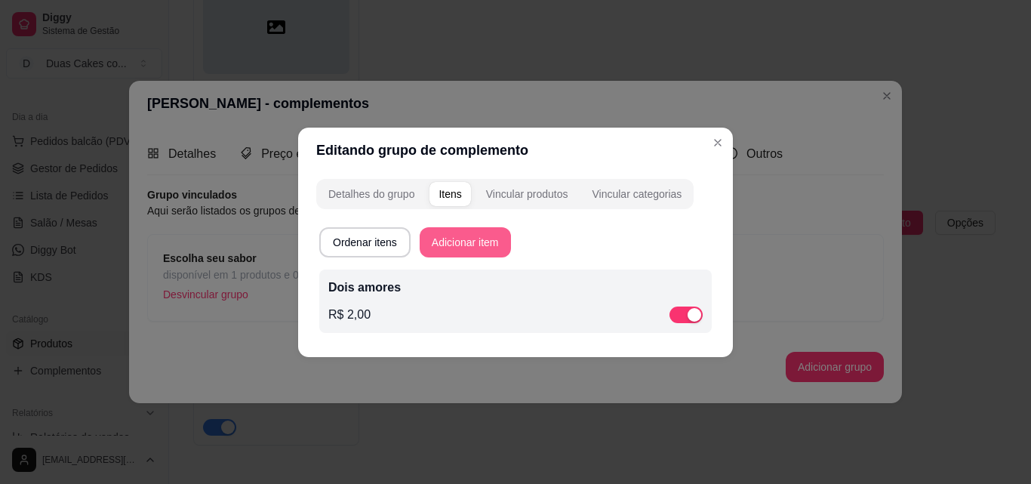
click at [472, 246] on button "Adicionar item" at bounding box center [465, 242] width 91 height 30
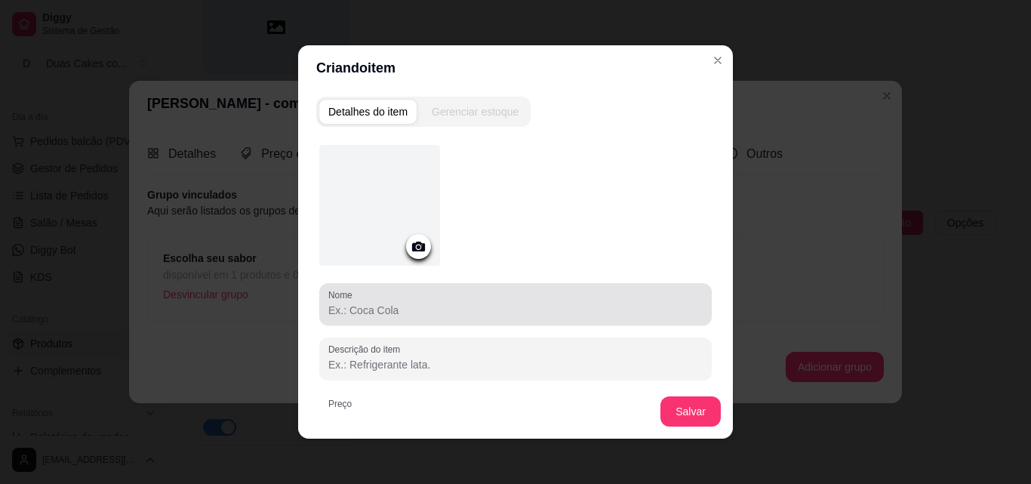
click at [433, 314] on input "Nome" at bounding box center [515, 310] width 374 height 15
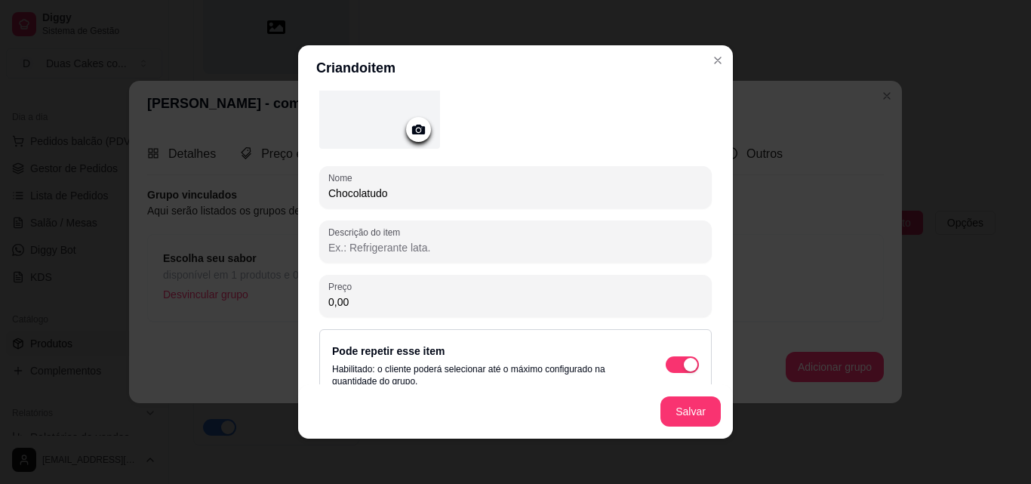
scroll to position [141, 0]
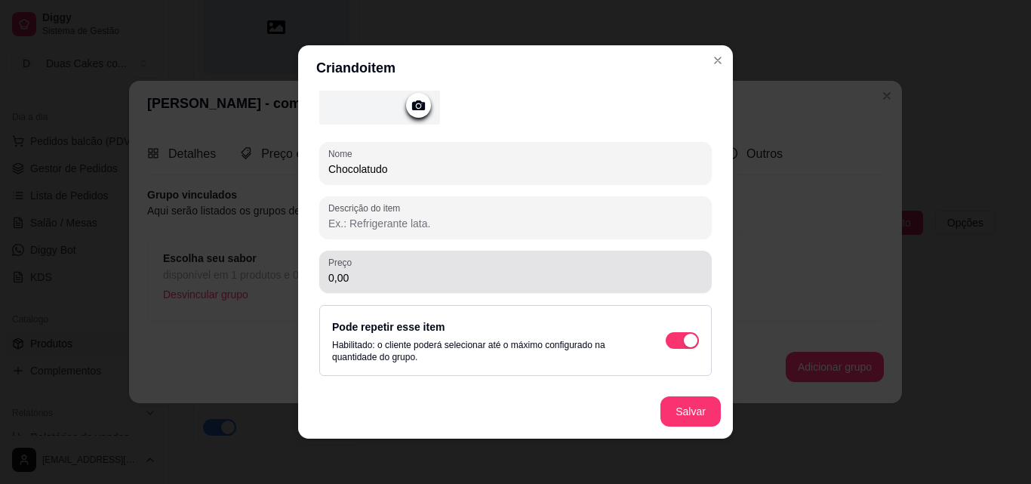
click at [444, 287] on div "Preço 0,00" at bounding box center [515, 272] width 392 height 42
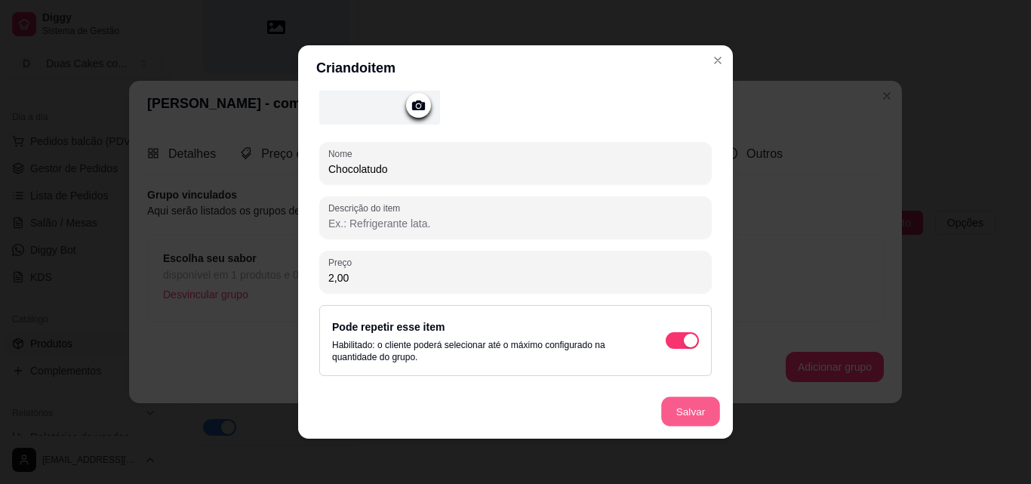
click at [672, 407] on button "Salvar" at bounding box center [690, 411] width 59 height 29
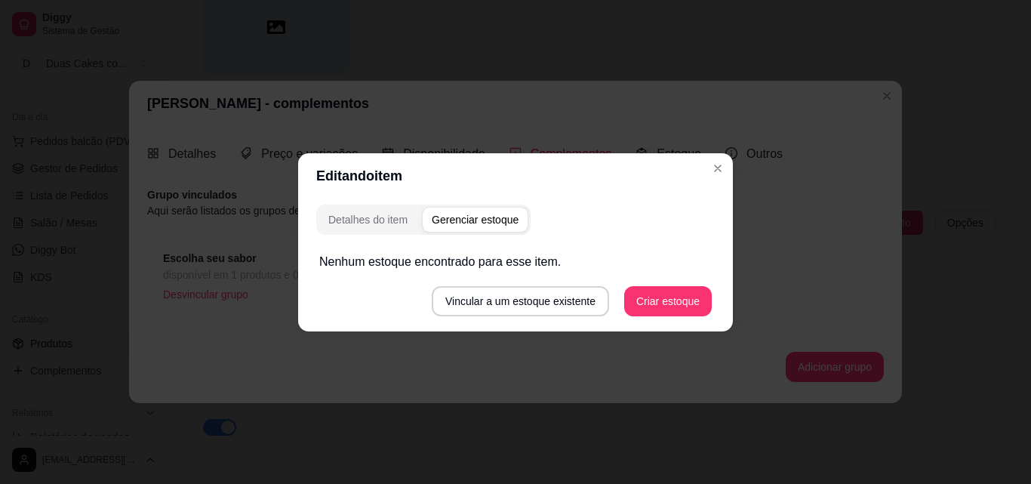
scroll to position [0, 0]
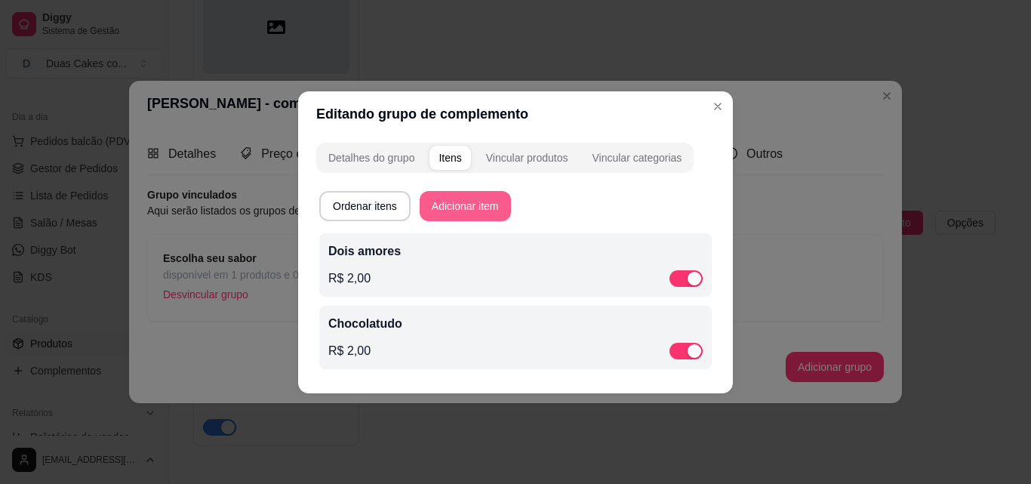
click at [456, 210] on button "Adicionar item" at bounding box center [465, 206] width 91 height 30
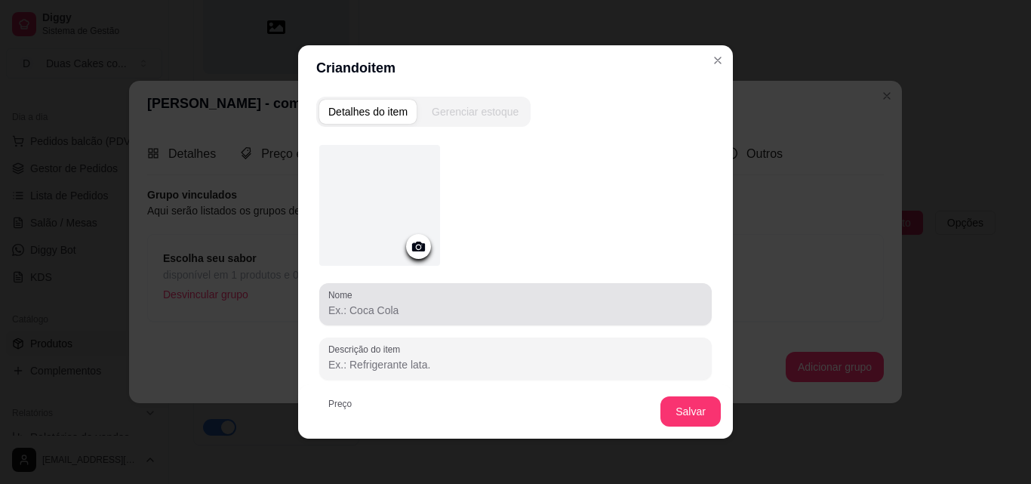
click at [446, 295] on div at bounding box center [515, 304] width 374 height 30
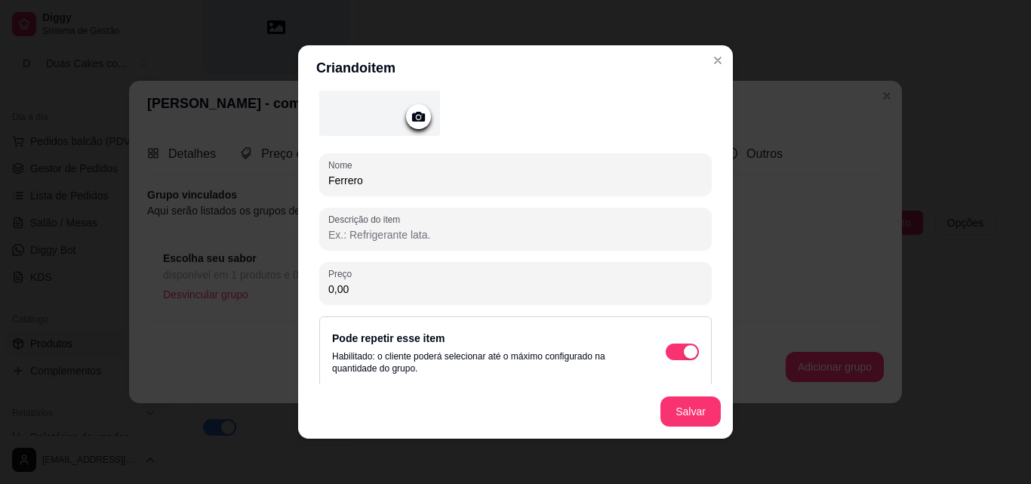
scroll to position [141, 0]
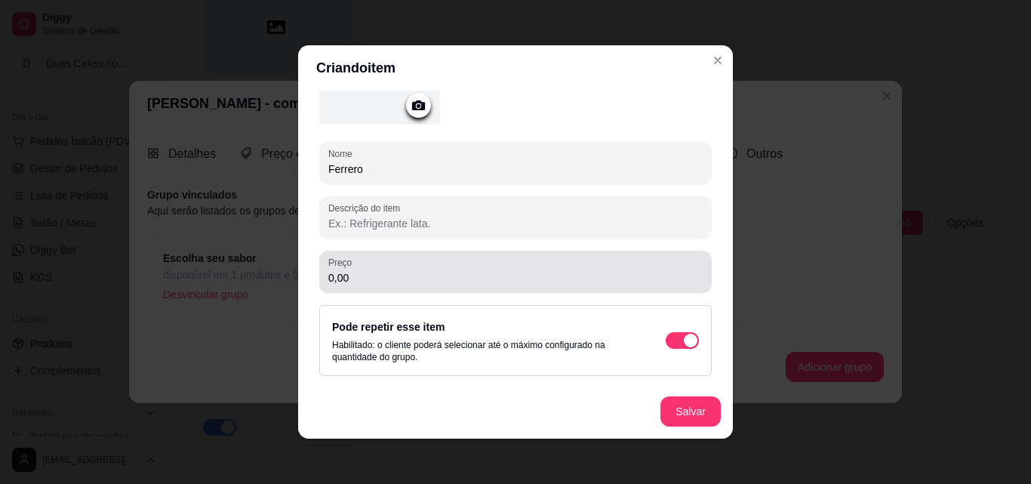
click at [462, 290] on div "Preço 0,00" at bounding box center [515, 272] width 392 height 42
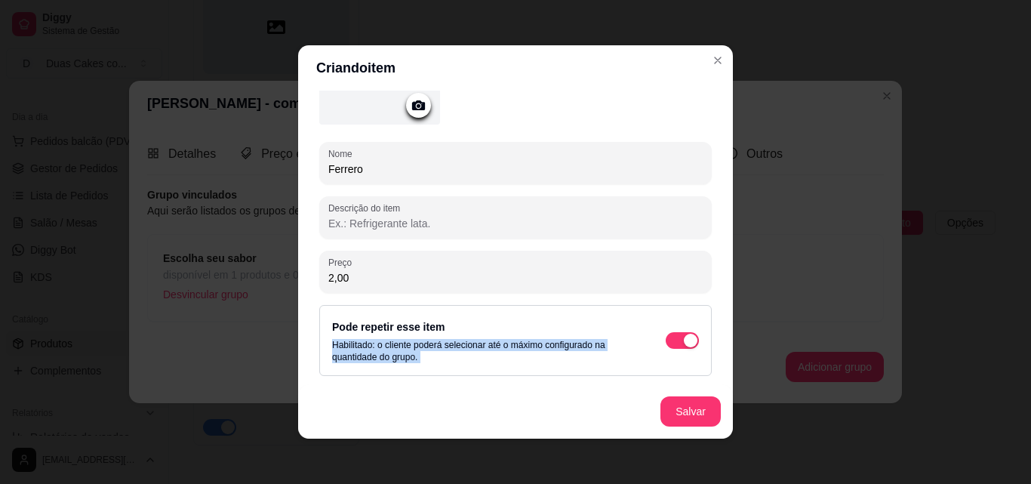
drag, startPoint x: 549, startPoint y: 346, endPoint x: 645, endPoint y: 429, distance: 127.8
click at [644, 376] on div "Nome Ferrero Descrição do item Preço 2,00 Pode repetir esse item Habilitado: o …" at bounding box center [515, 190] width 392 height 372
click at [672, 393] on div "Salvar" at bounding box center [515, 411] width 435 height 54
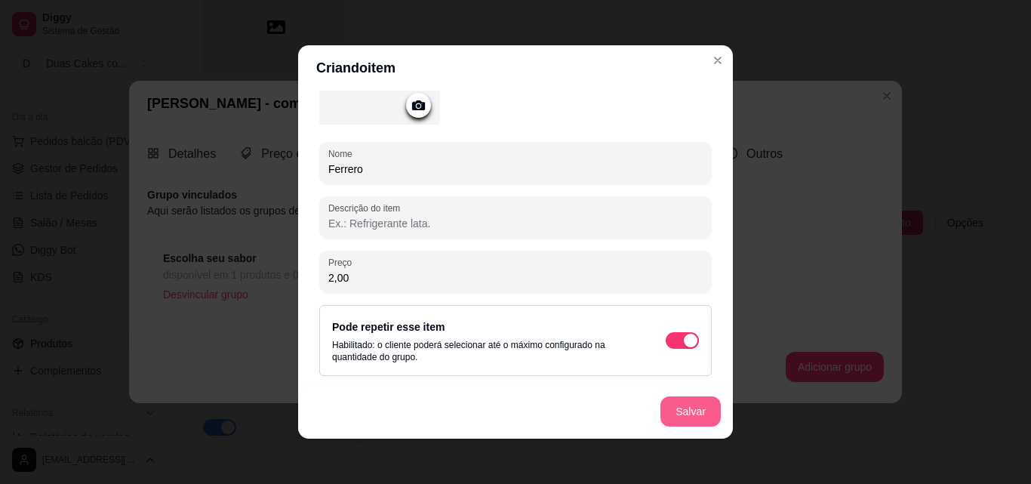
click at [675, 414] on button "Salvar" at bounding box center [690, 411] width 60 height 30
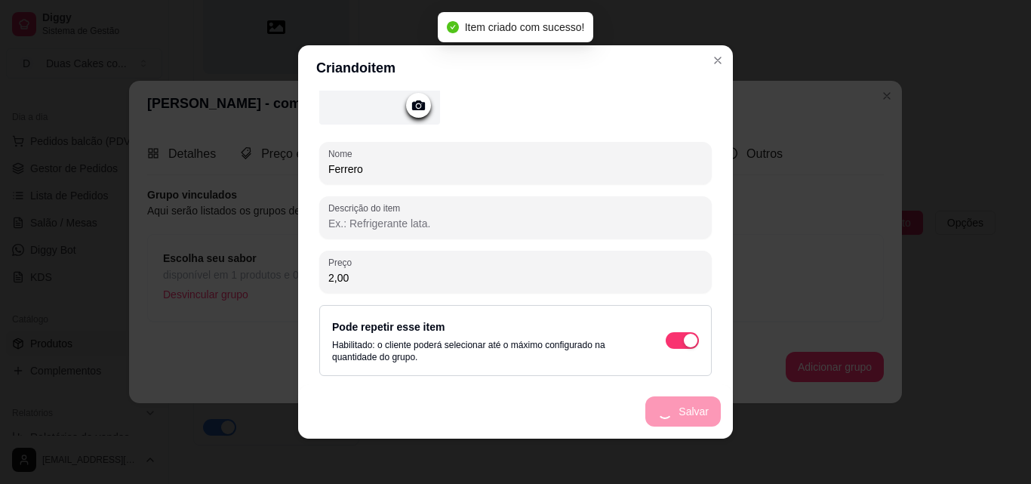
scroll to position [0, 0]
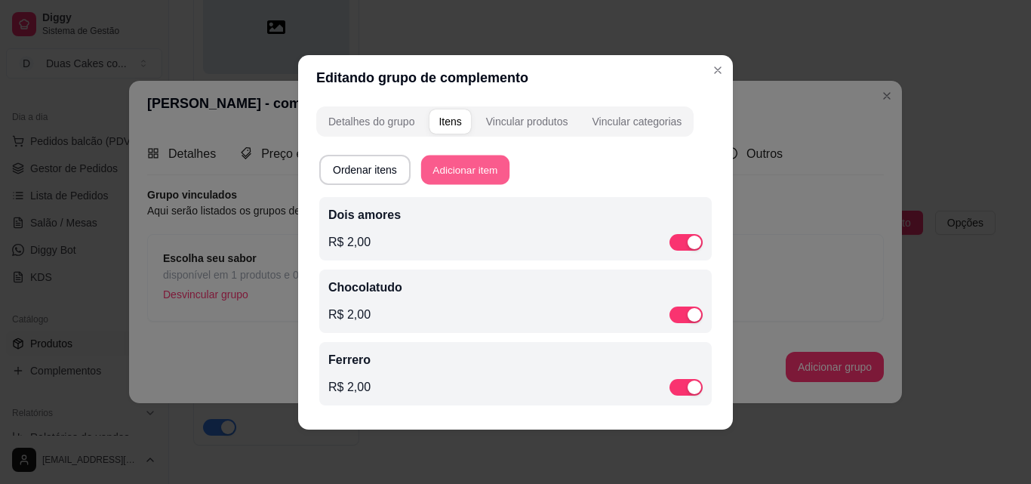
click at [466, 159] on button "Adicionar item" at bounding box center [465, 169] width 88 height 29
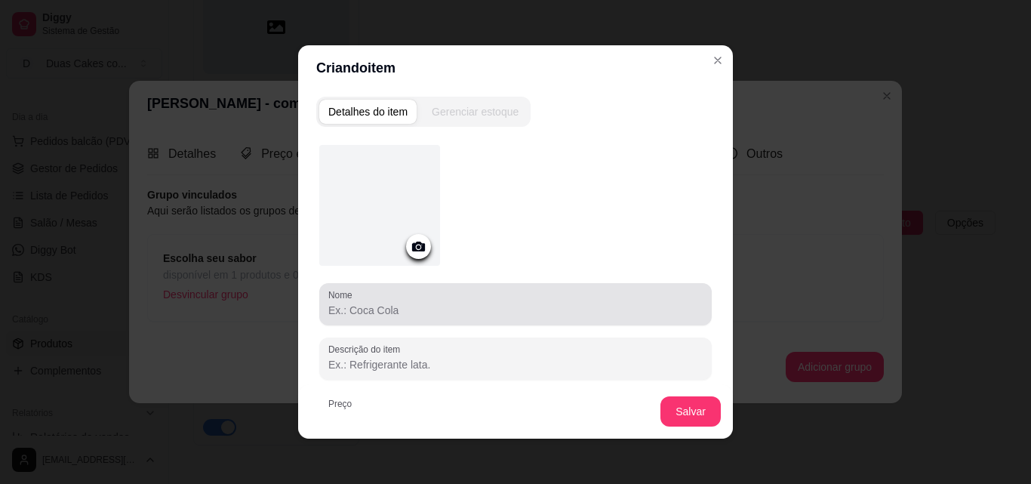
click at [412, 308] on input "Nome" at bounding box center [515, 310] width 374 height 15
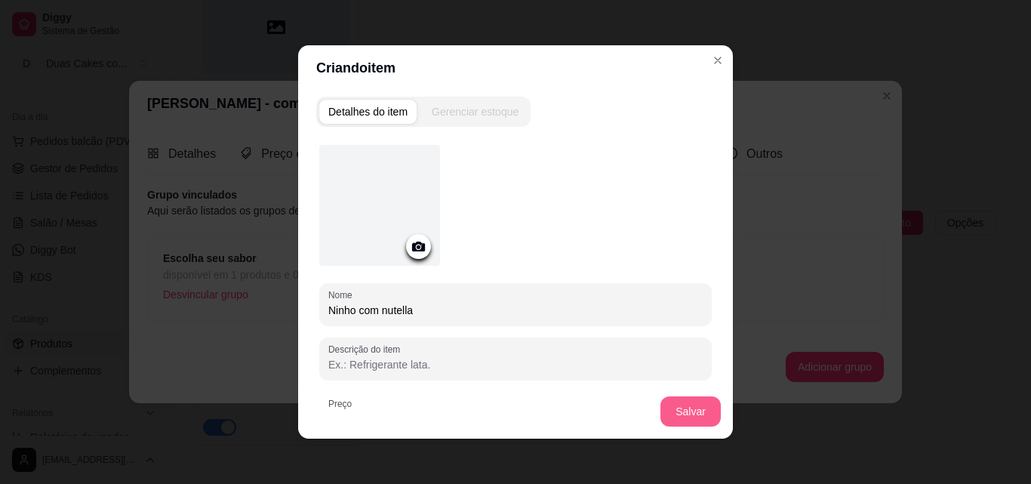
click at [674, 401] on button "Salvar" at bounding box center [690, 411] width 60 height 30
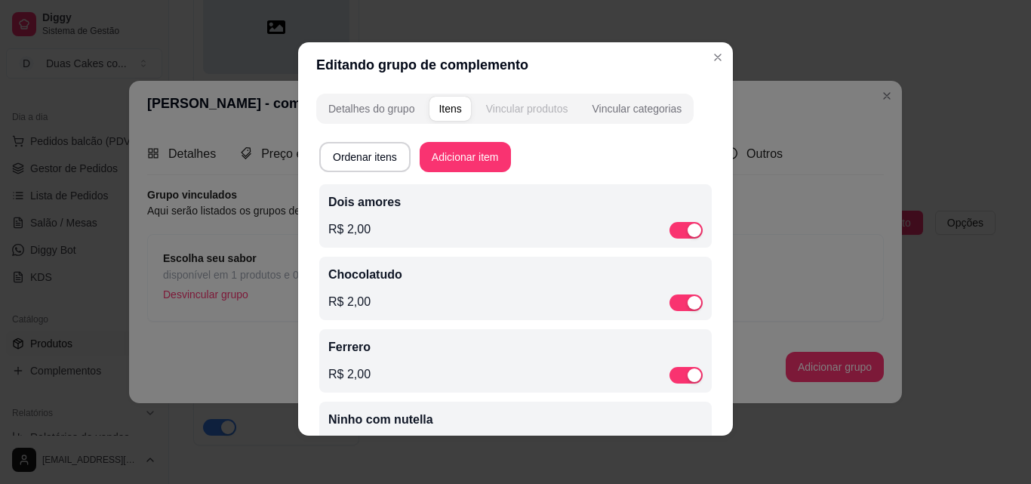
click at [566, 112] on button "Vincular produtos" at bounding box center [527, 109] width 100 height 24
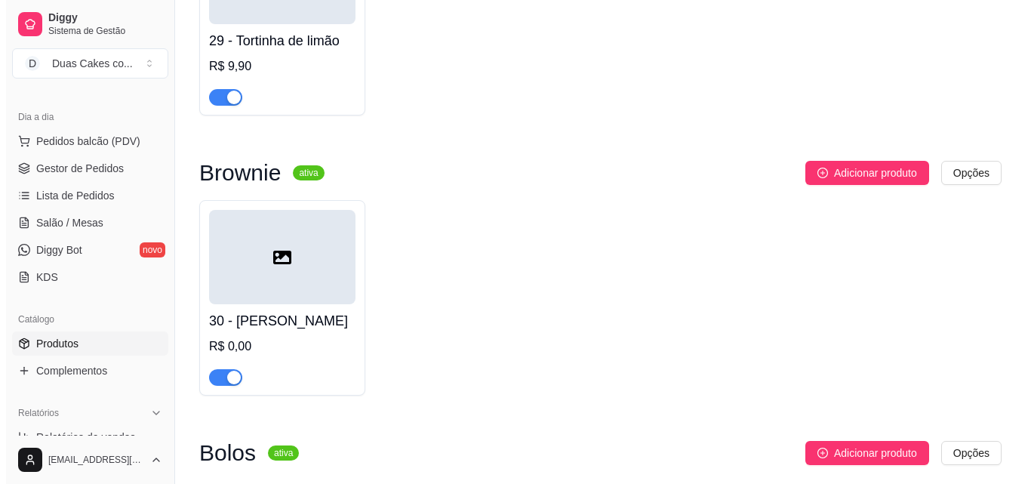
scroll to position [2339, 0]
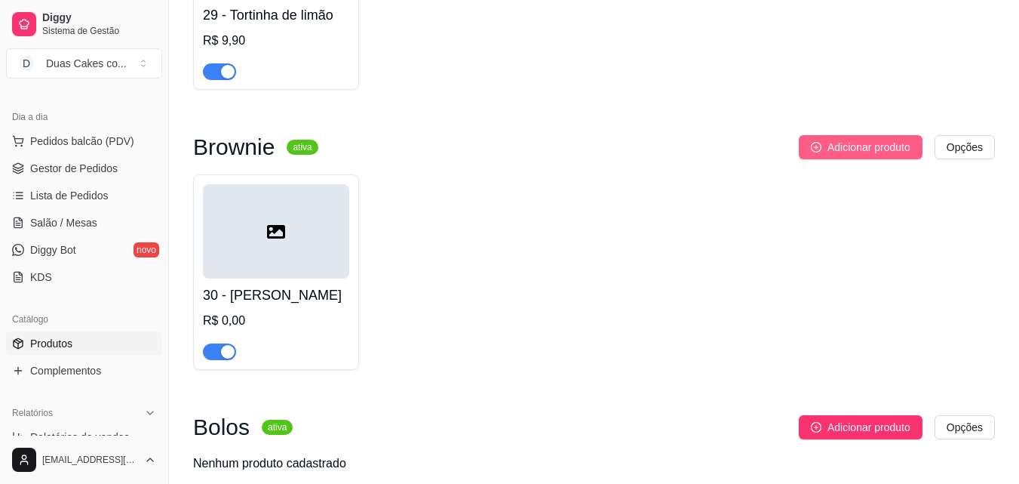
click at [883, 152] on span "Adicionar produto" at bounding box center [869, 147] width 83 height 17
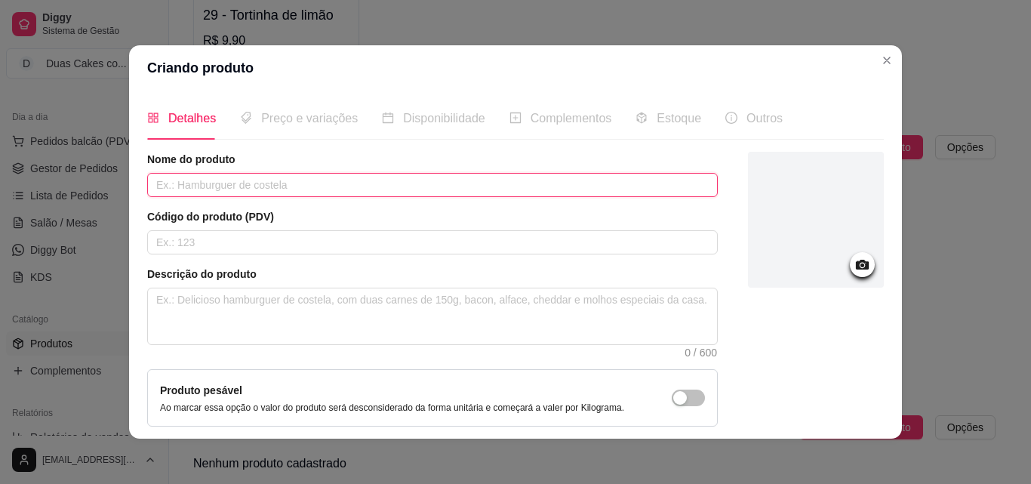
click at [361, 189] on input "text" at bounding box center [432, 185] width 570 height 24
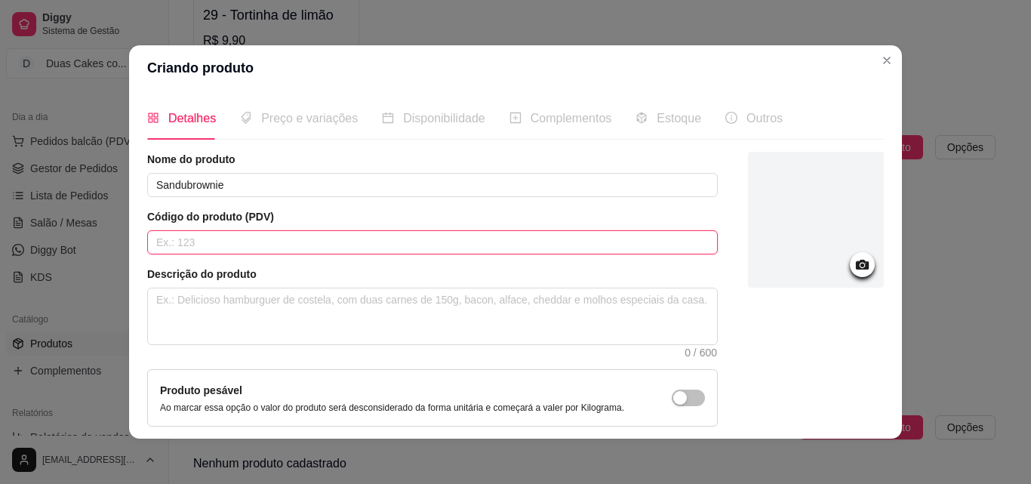
click at [326, 232] on input "text" at bounding box center [432, 242] width 570 height 24
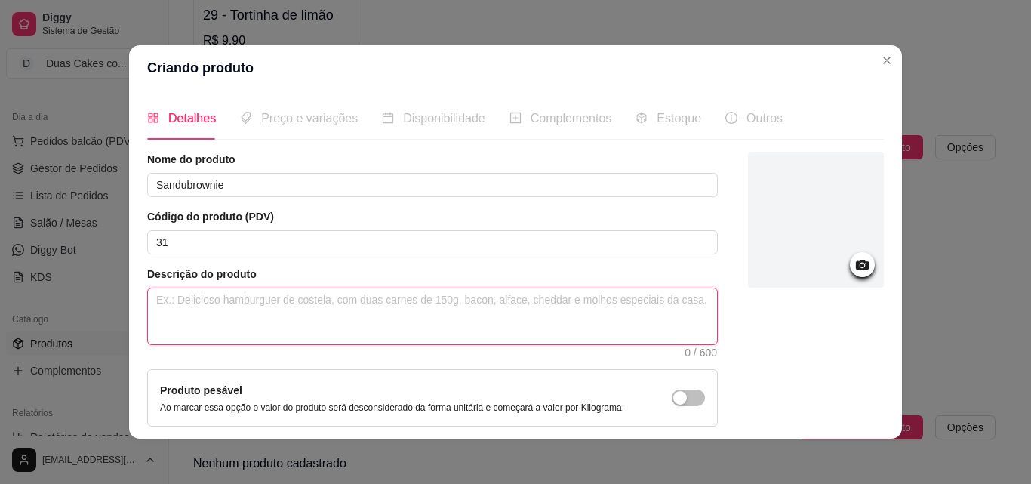
click at [289, 312] on textarea at bounding box center [432, 316] width 569 height 56
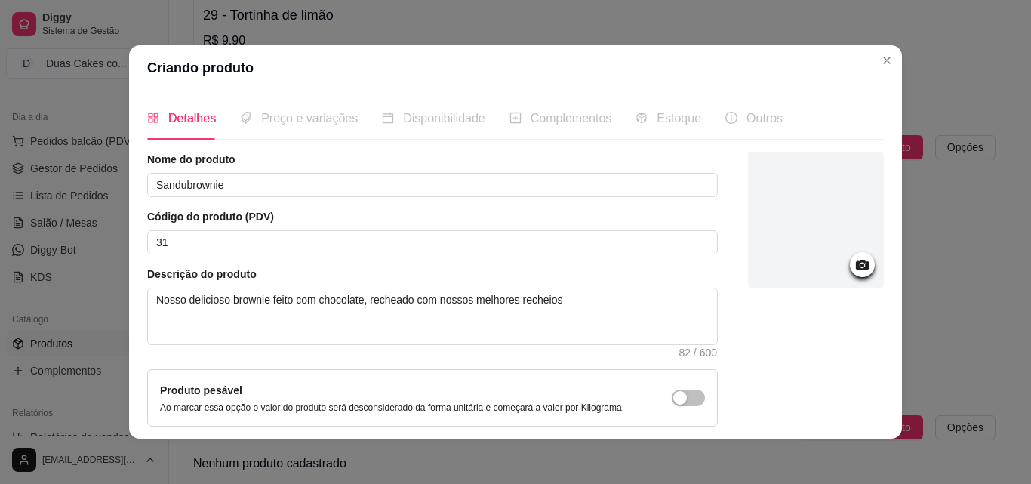
click at [853, 260] on icon at bounding box center [861, 264] width 17 height 17
click at [850, 275] on div at bounding box center [862, 264] width 25 height 25
click at [853, 260] on icon at bounding box center [861, 264] width 17 height 17
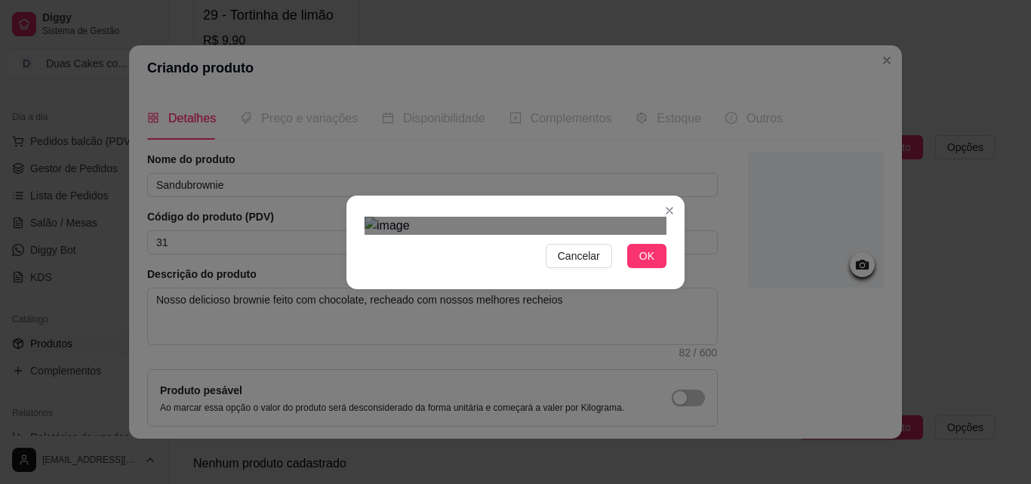
click at [626, 356] on div "Use the arrow keys to move the crop selection area" at bounding box center [514, 492] width 272 height 272
click at [652, 268] on button "OK" at bounding box center [646, 256] width 39 height 24
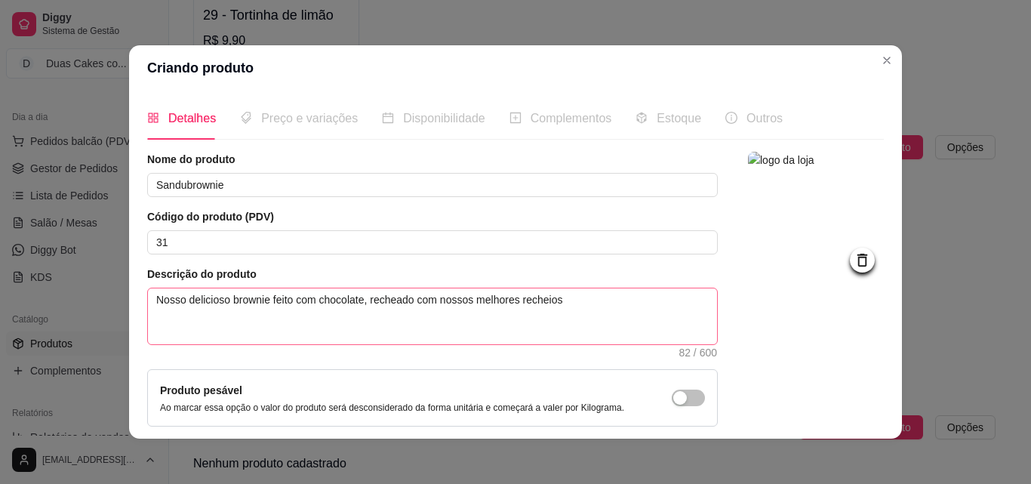
scroll to position [131, 0]
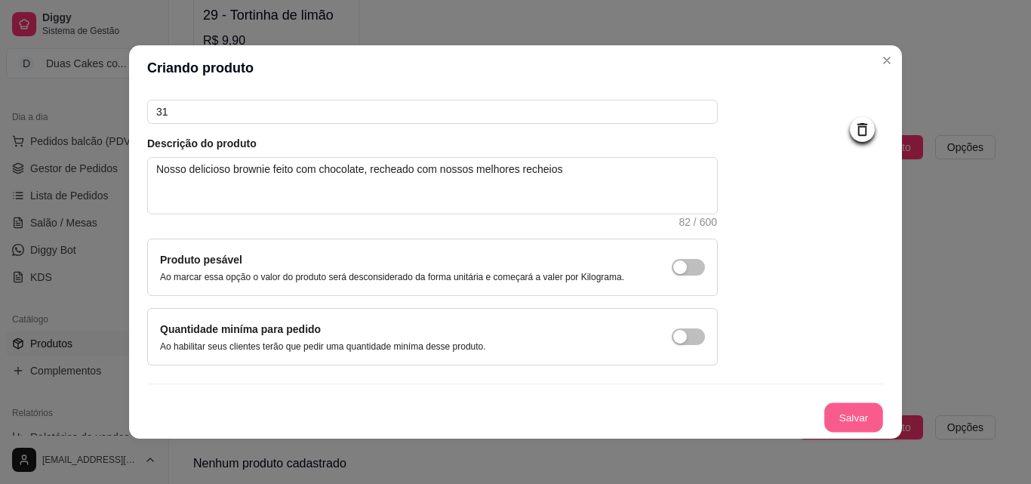
click at [832, 417] on button "Salvar" at bounding box center [853, 417] width 59 height 29
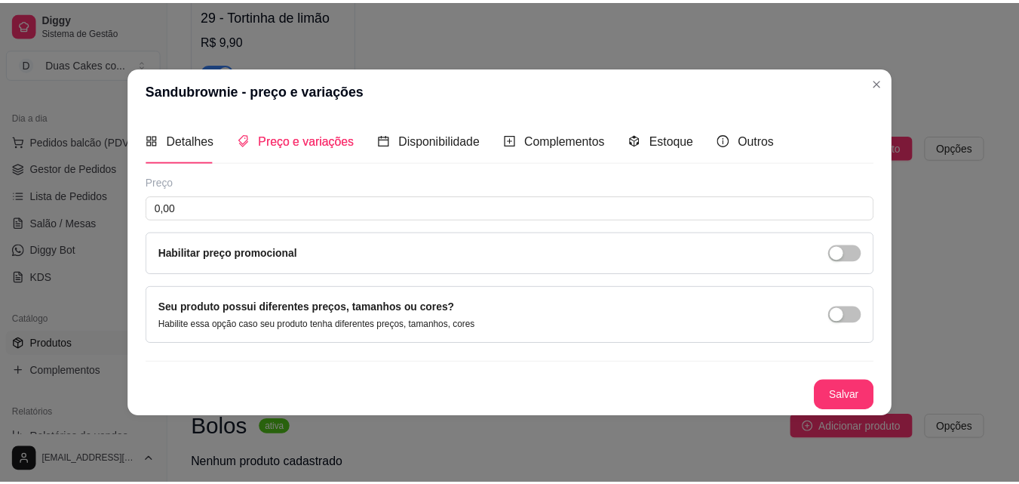
scroll to position [0, 0]
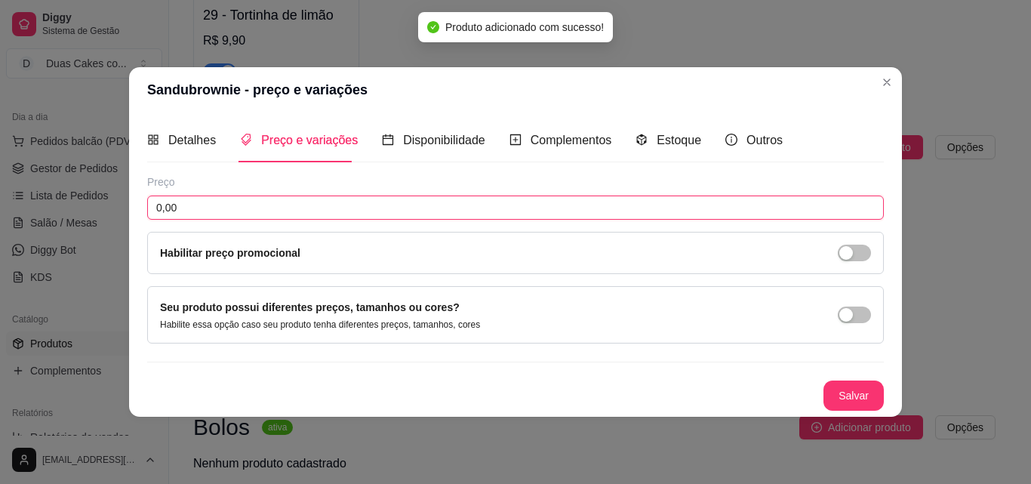
click at [320, 205] on input "0,00" at bounding box center [515, 207] width 736 height 24
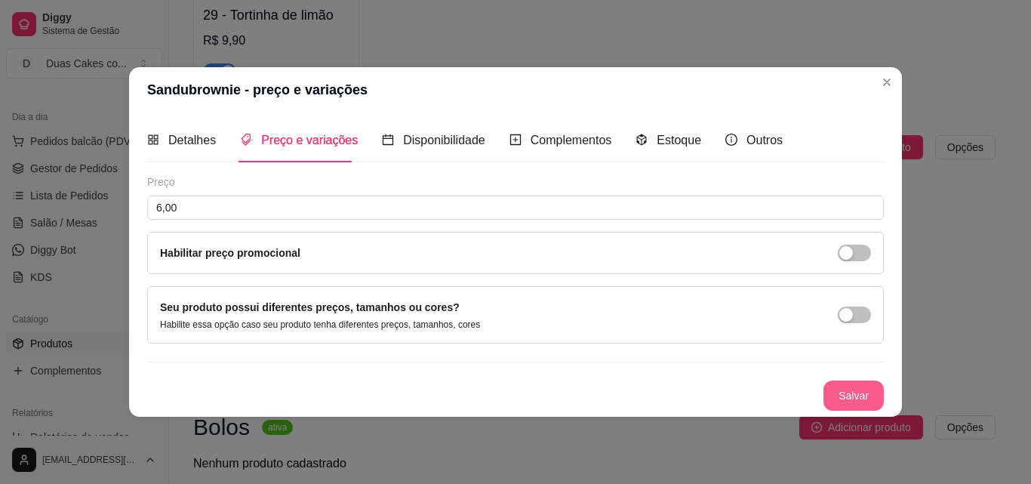
click at [840, 410] on div "Detalhes Preço e variações Disponibilidade Complementos Estoque Outros Nome do …" at bounding box center [515, 263] width 773 height 303
click at [840, 401] on button "Salvar" at bounding box center [853, 394] width 59 height 29
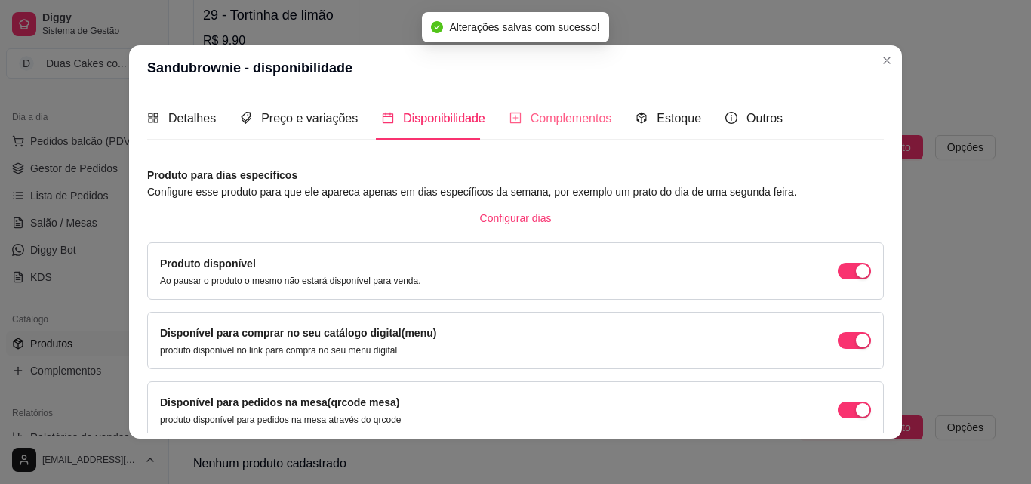
click at [539, 130] on div "Complementos" at bounding box center [560, 118] width 103 height 43
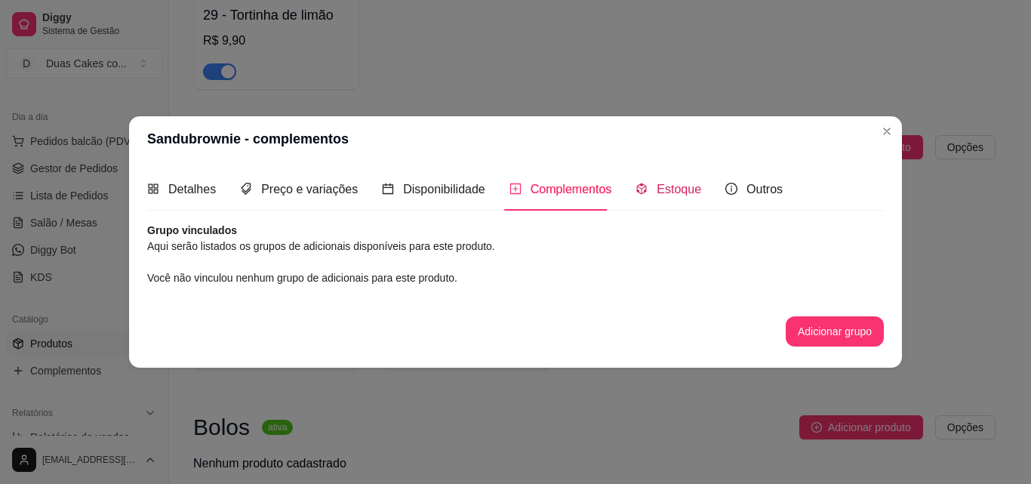
click at [649, 195] on div "Estoque" at bounding box center [668, 189] width 66 height 19
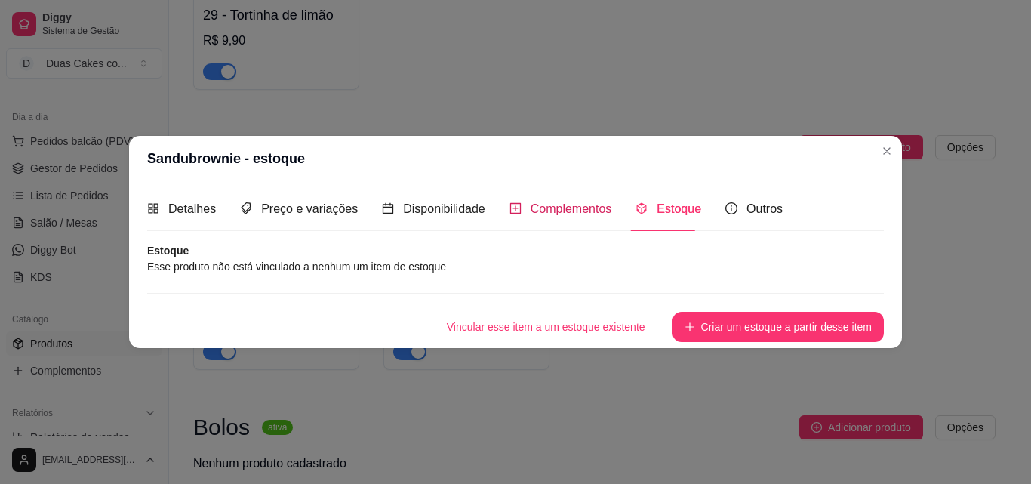
click at [562, 206] on span "Complementos" at bounding box center [570, 208] width 81 height 13
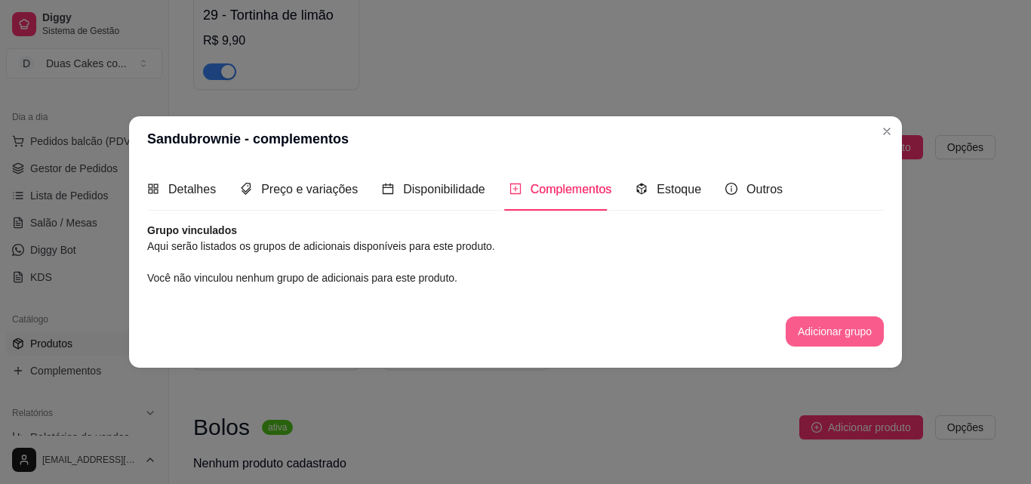
click at [809, 326] on button "Adicionar grupo" at bounding box center [835, 331] width 98 height 30
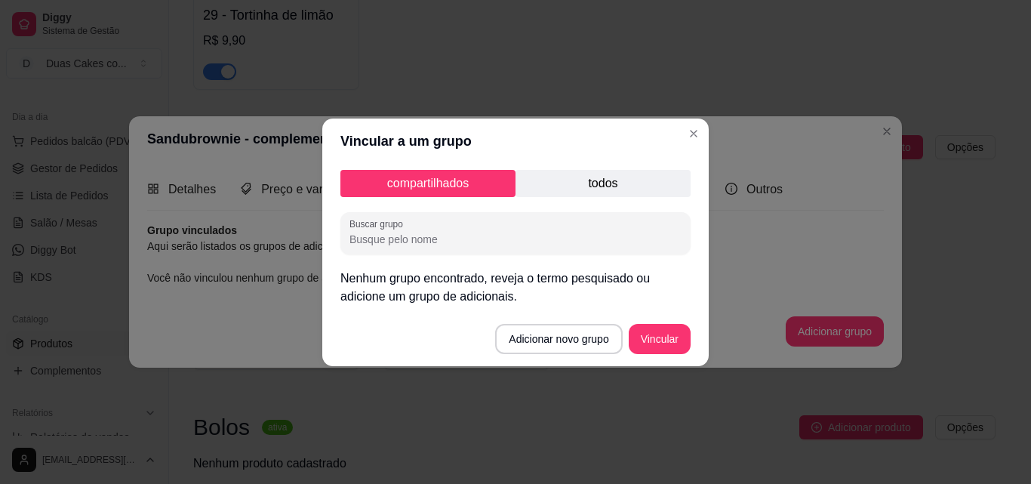
click at [570, 192] on p "todos" at bounding box center [602, 183] width 175 height 27
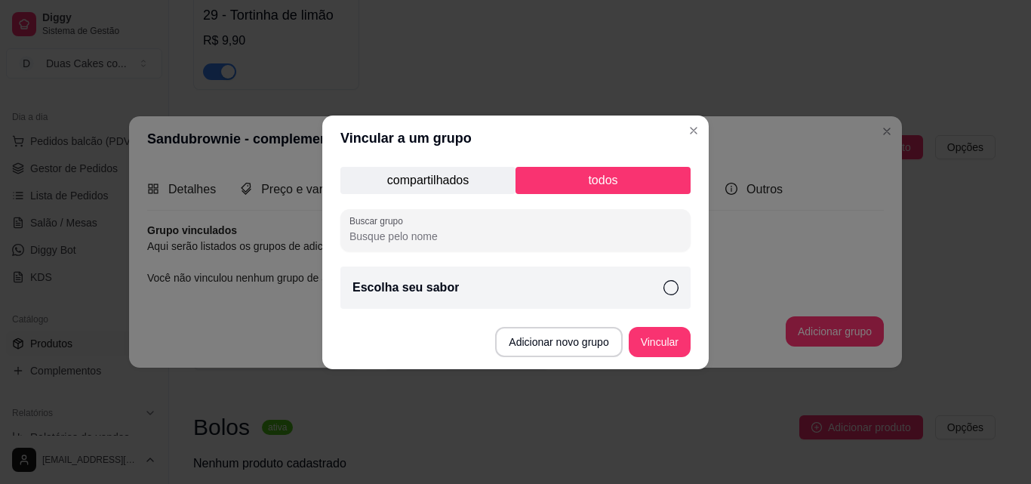
click at [494, 296] on div "Escolha seu sabor" at bounding box center [515, 287] width 350 height 42
click at [651, 345] on button "Vincular" at bounding box center [659, 341] width 60 height 29
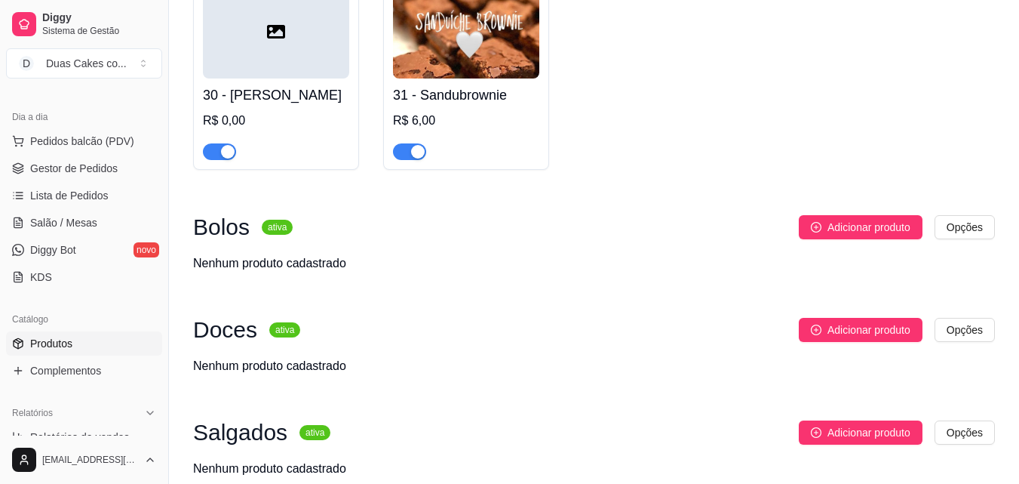
scroll to position [2566, 0]
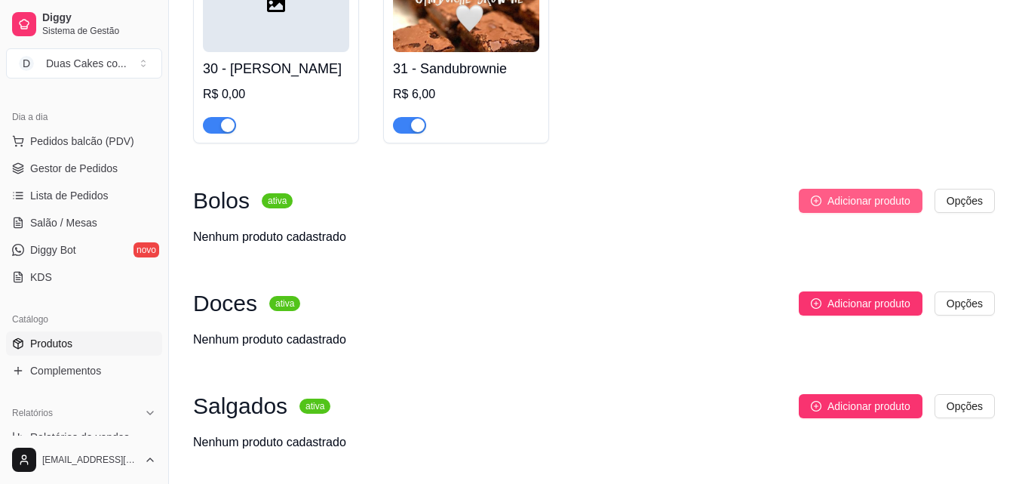
click at [890, 213] on button "Adicionar produto" at bounding box center [861, 201] width 124 height 24
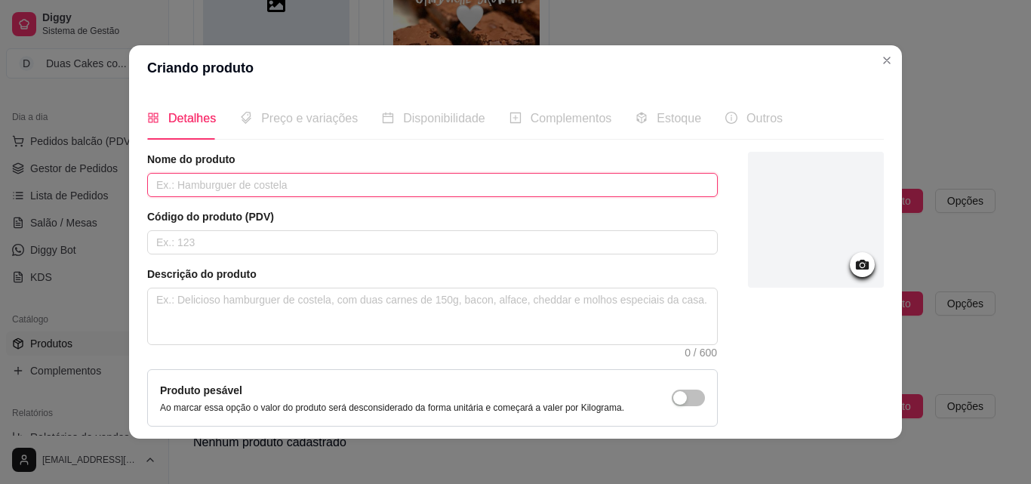
click at [305, 182] on input "text" at bounding box center [432, 185] width 570 height 24
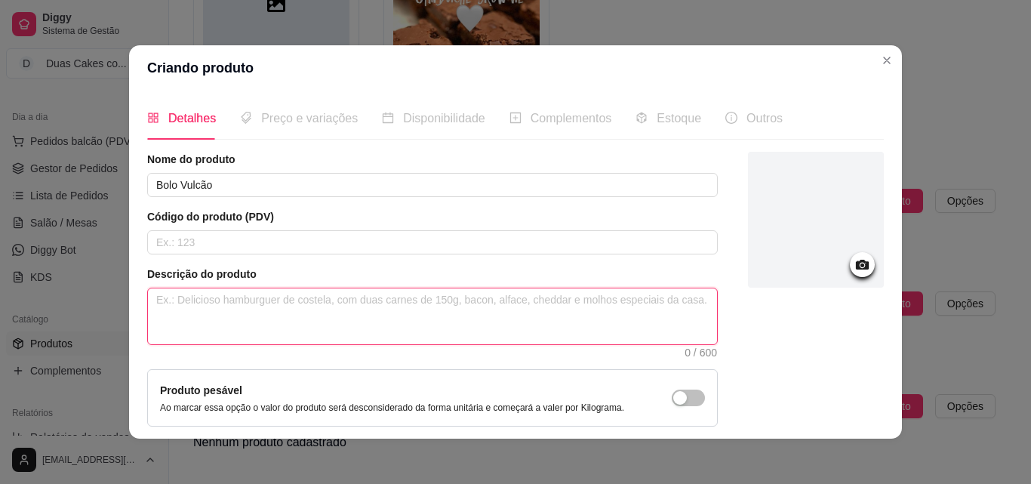
click at [257, 314] on textarea at bounding box center [432, 316] width 569 height 56
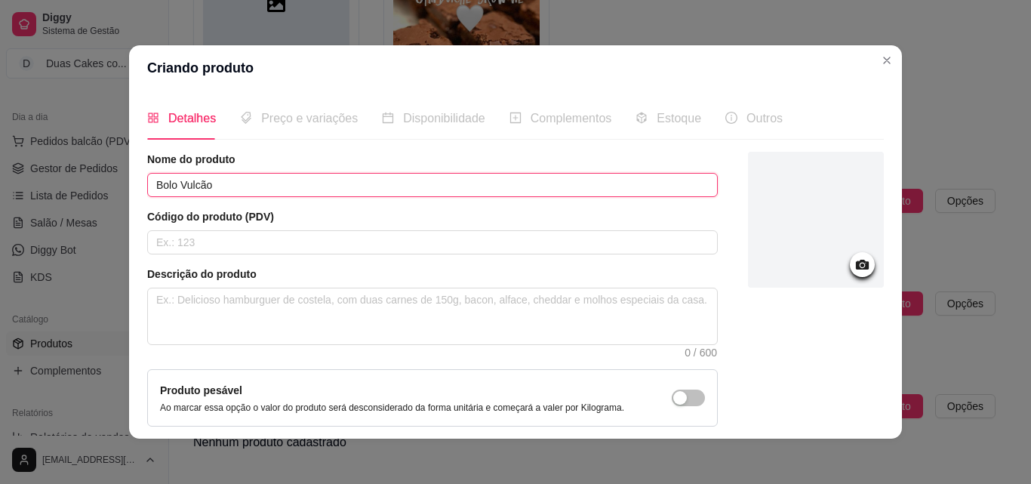
click at [312, 187] on input "Bolo Vulcão" at bounding box center [432, 185] width 570 height 24
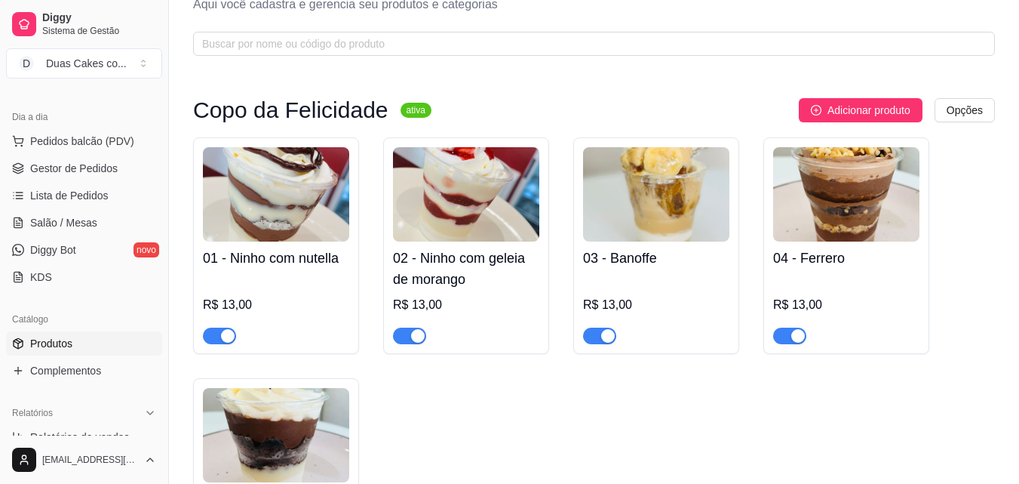
scroll to position [0, 0]
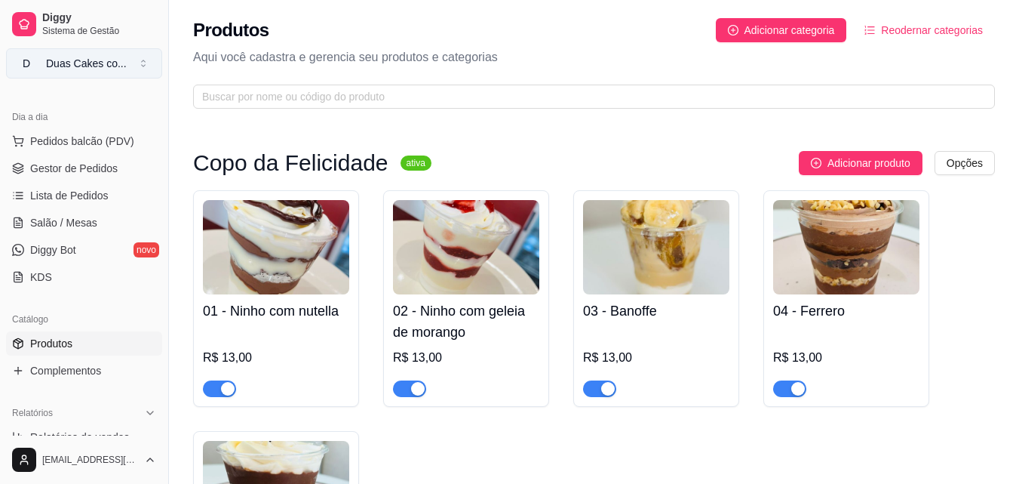
click at [47, 57] on div "Duas Cakes co ..." at bounding box center [86, 63] width 81 height 15
click at [47, 59] on div "Duas Cakes co ..." at bounding box center [86, 63] width 81 height 15
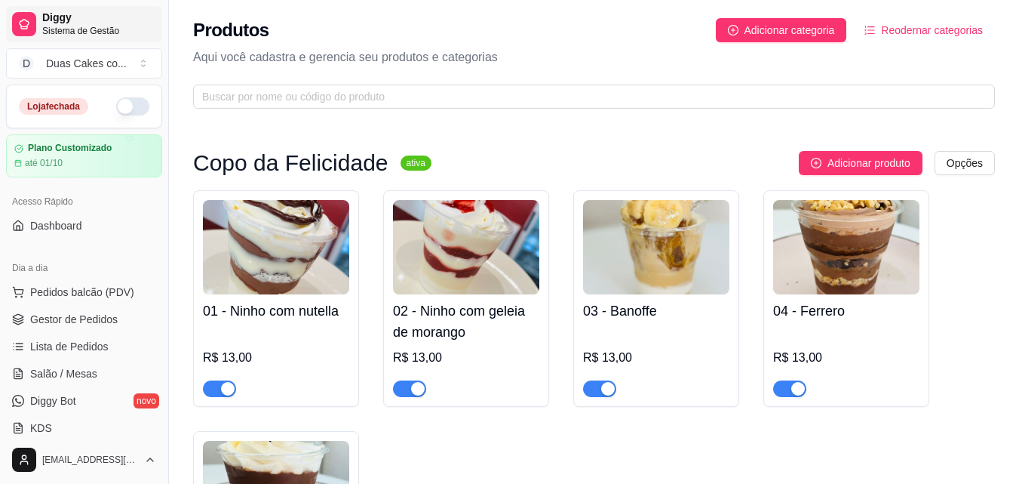
click at [51, 29] on span "Sistema de Gestão" at bounding box center [99, 31] width 114 height 12
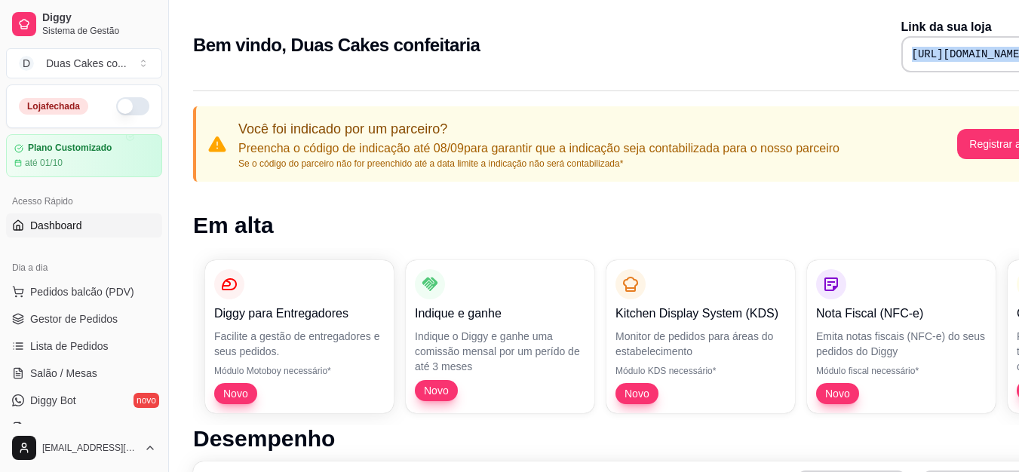
scroll to position [0, 68]
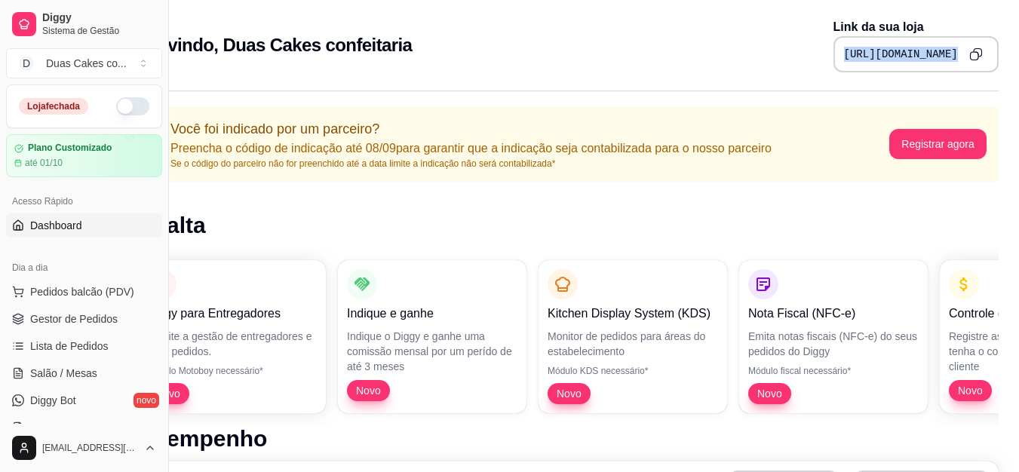
drag, startPoint x: 773, startPoint y: 51, endPoint x: 949, endPoint y: 68, distance: 177.4
click at [949, 68] on div "[URL][DOMAIN_NAME]" at bounding box center [916, 54] width 165 height 36
click at [973, 54] on icon "Copy to clipboard" at bounding box center [976, 54] width 13 height 13
click at [59, 73] on button "D Duas Cakes co ..." at bounding box center [84, 63] width 156 height 30
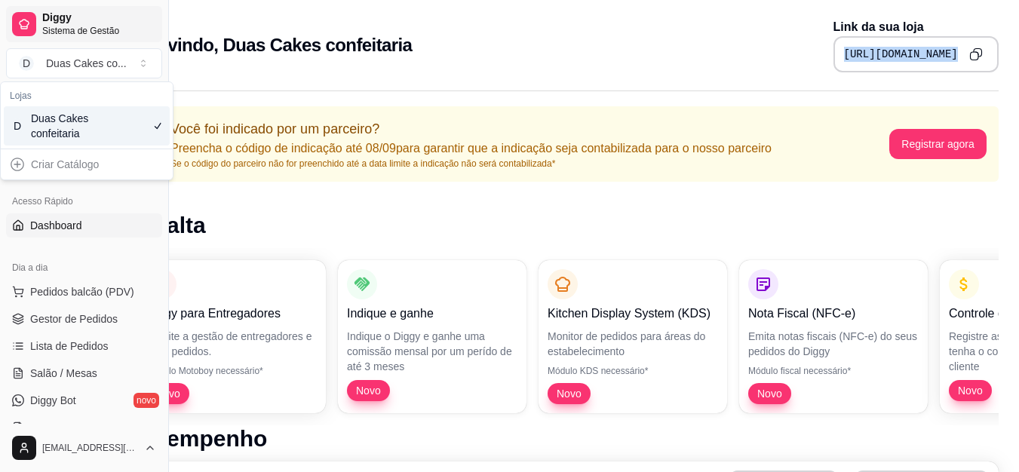
click at [89, 38] on link "Diggy Sistema de Gestão" at bounding box center [84, 24] width 156 height 36
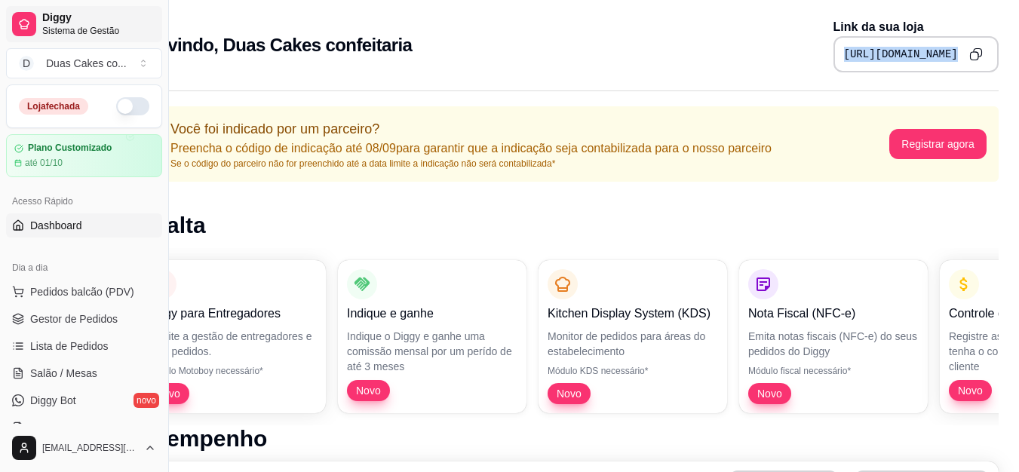
click at [69, 26] on span "Sistema de Gestão" at bounding box center [99, 31] width 114 height 12
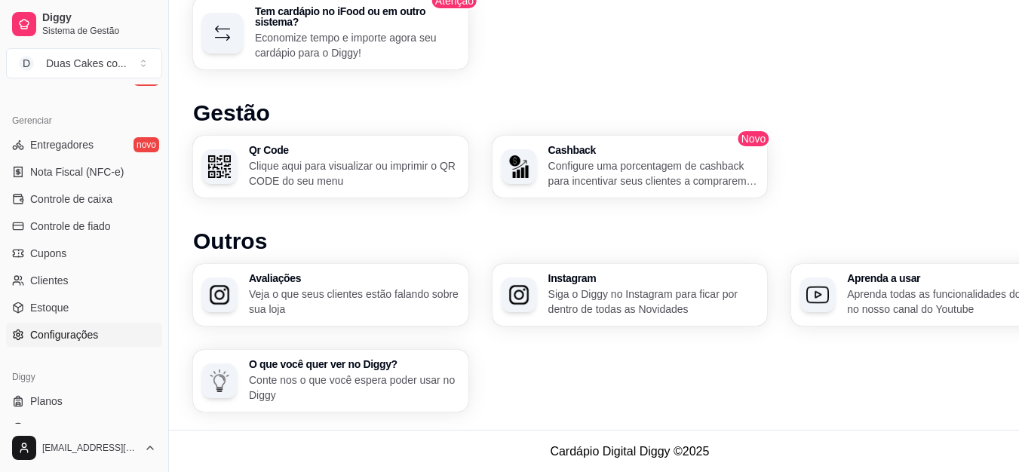
scroll to position [602, 0]
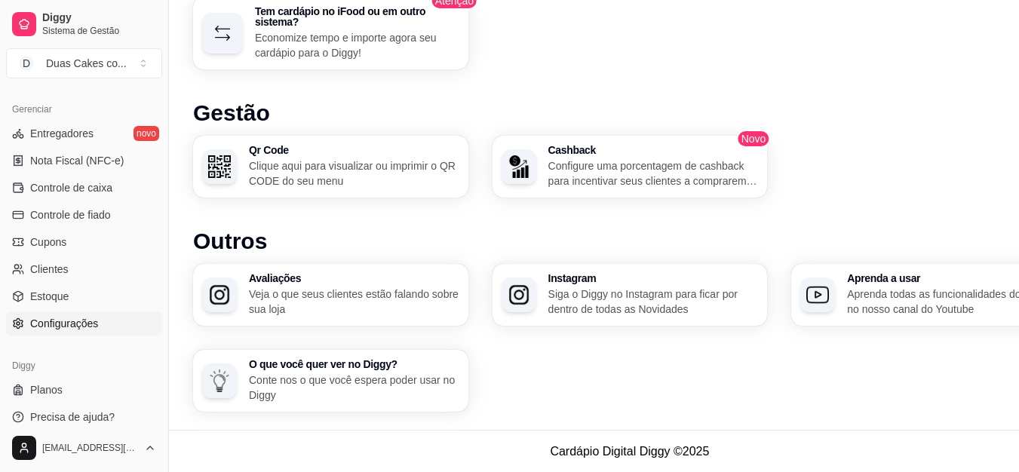
click at [78, 327] on span "Configurações" at bounding box center [64, 323] width 68 height 15
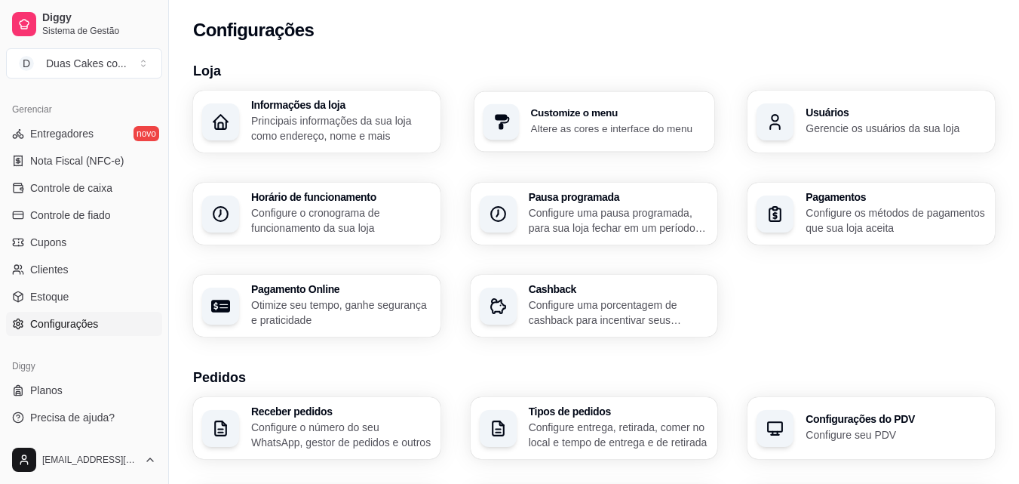
click at [566, 123] on p "Altere as cores e interface do menu" at bounding box center [617, 128] width 175 height 14
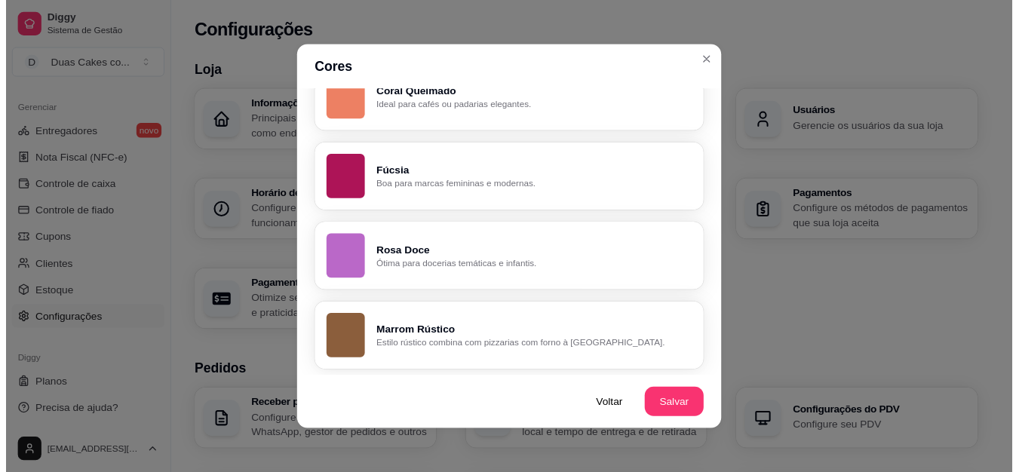
scroll to position [3, 0]
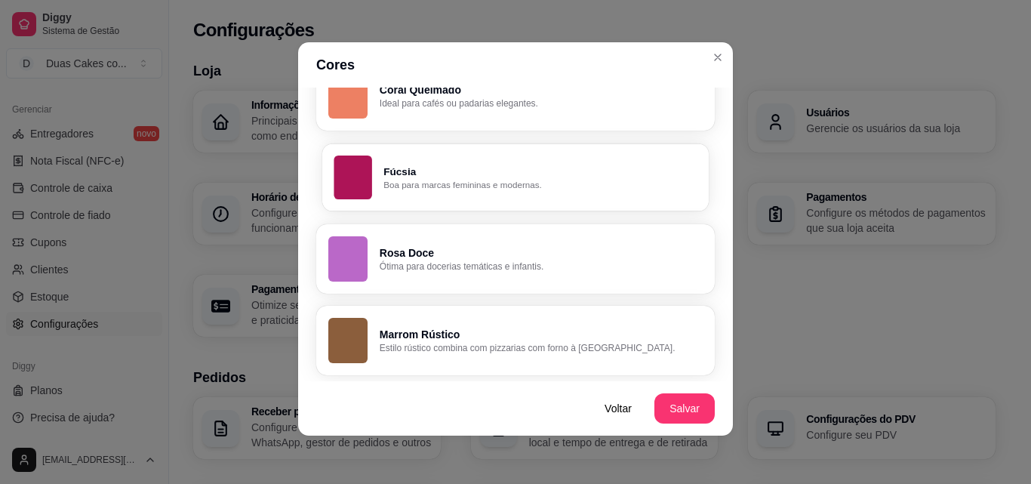
click at [446, 168] on p "Fúcsia" at bounding box center [539, 172] width 313 height 14
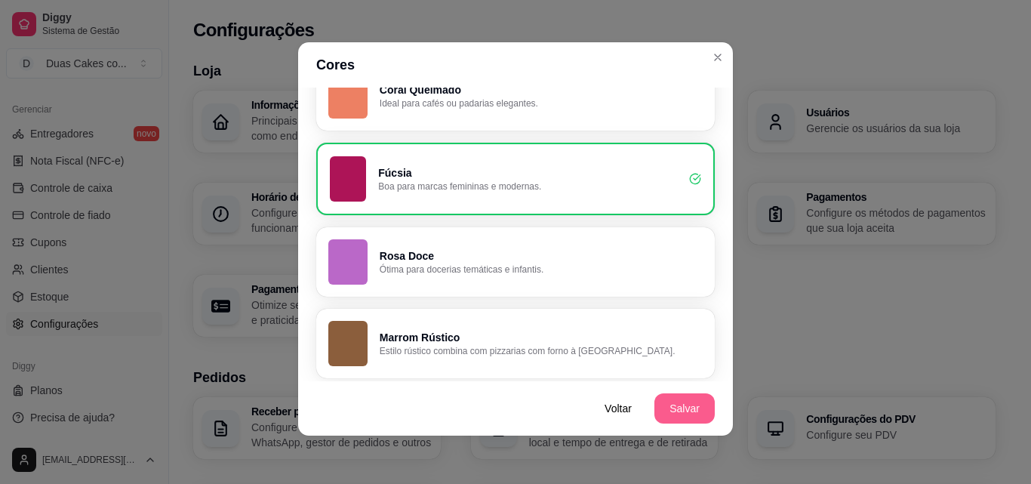
click at [680, 405] on button "Salvar" at bounding box center [684, 408] width 60 height 30
click at [692, 415] on button "Salvar" at bounding box center [684, 408] width 59 height 29
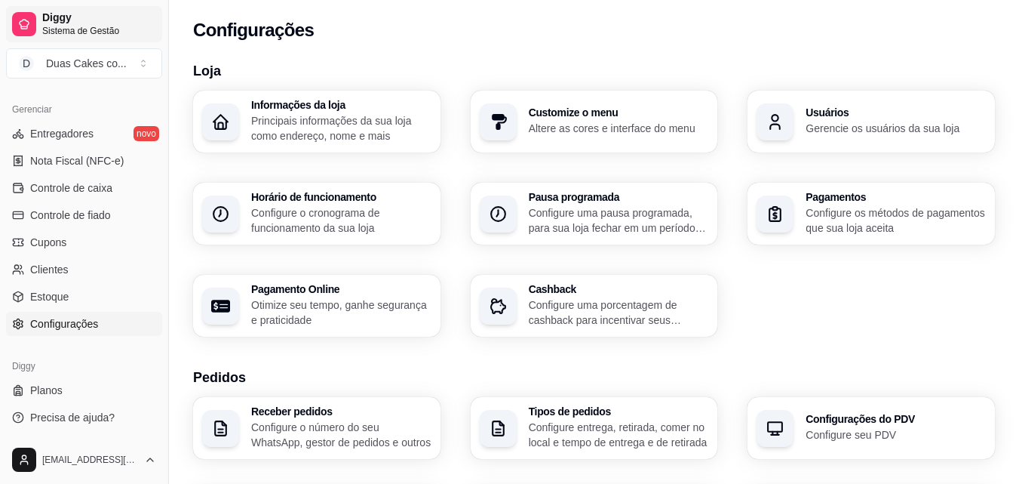
click at [69, 21] on span "Diggy" at bounding box center [99, 18] width 114 height 14
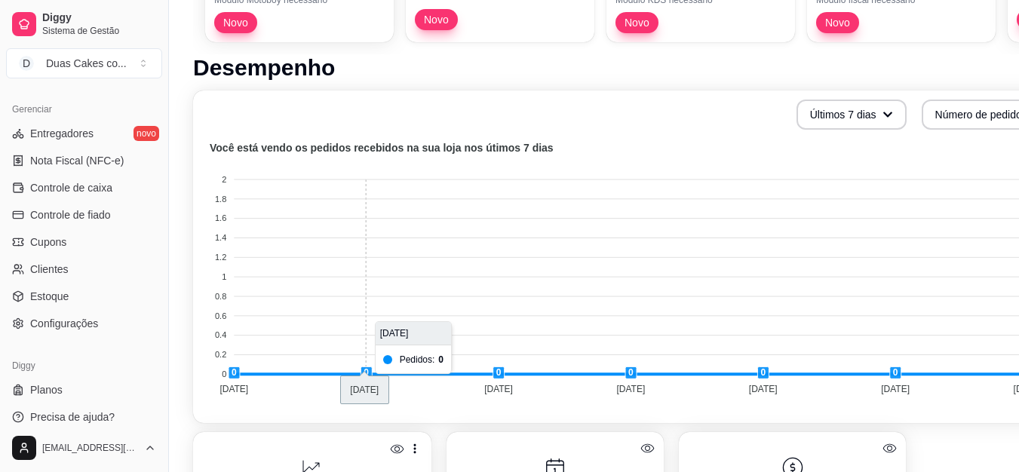
scroll to position [377, 0]
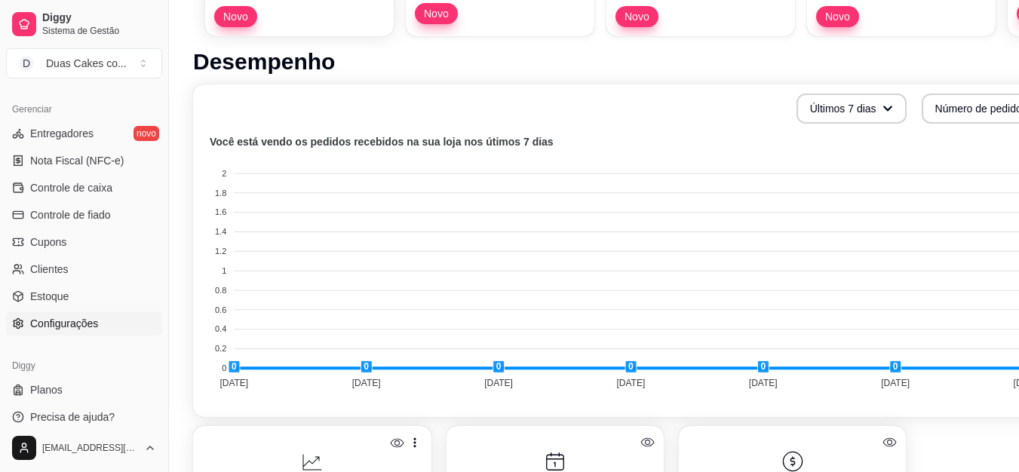
click at [47, 320] on span "Configurações" at bounding box center [64, 323] width 68 height 15
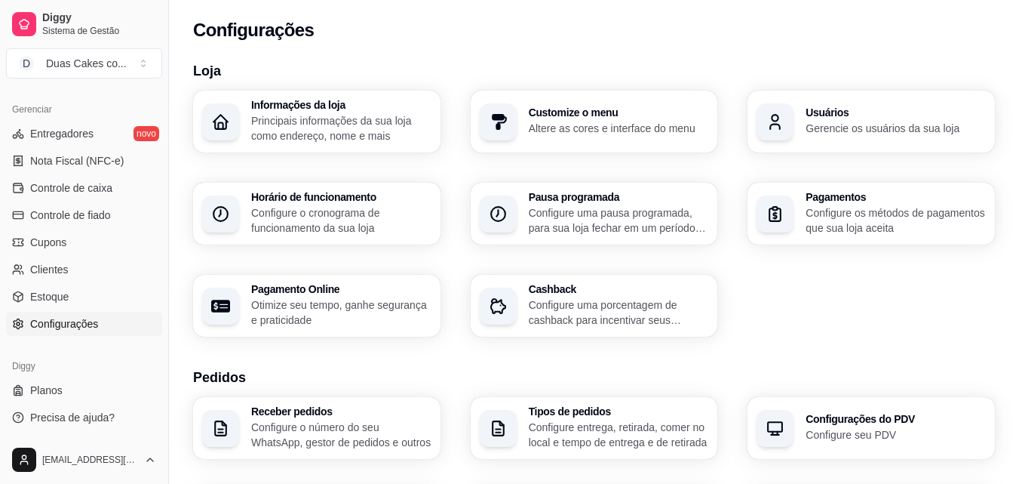
click at [568, 140] on div "Customize o menu Altere as cores e interface do menu" at bounding box center [595, 122] width 248 height 62
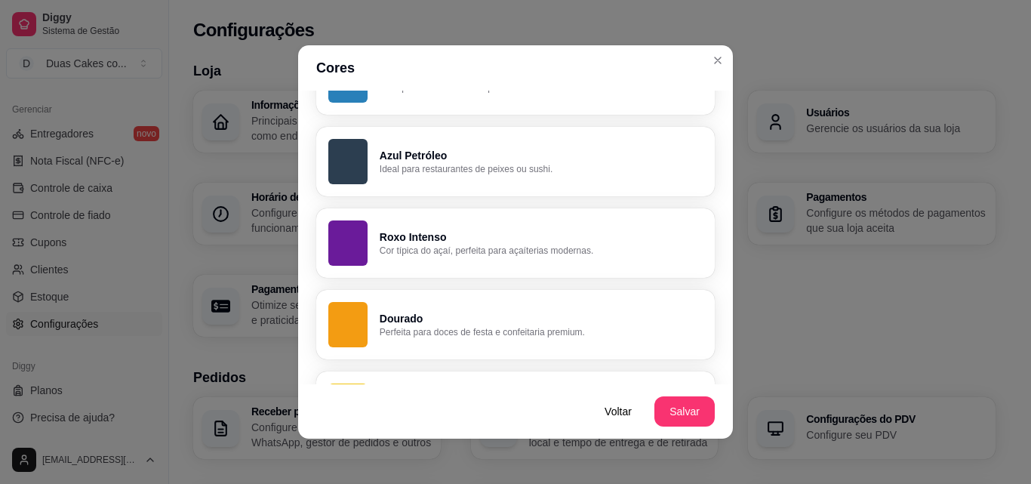
scroll to position [1143, 0]
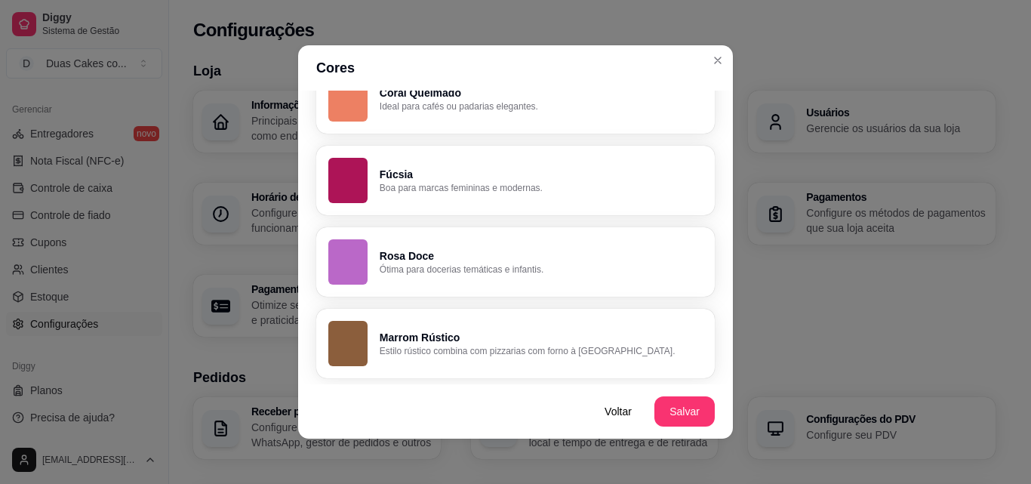
click at [497, 189] on p "Boa para marcas femininas e modernas." at bounding box center [541, 188] width 323 height 12
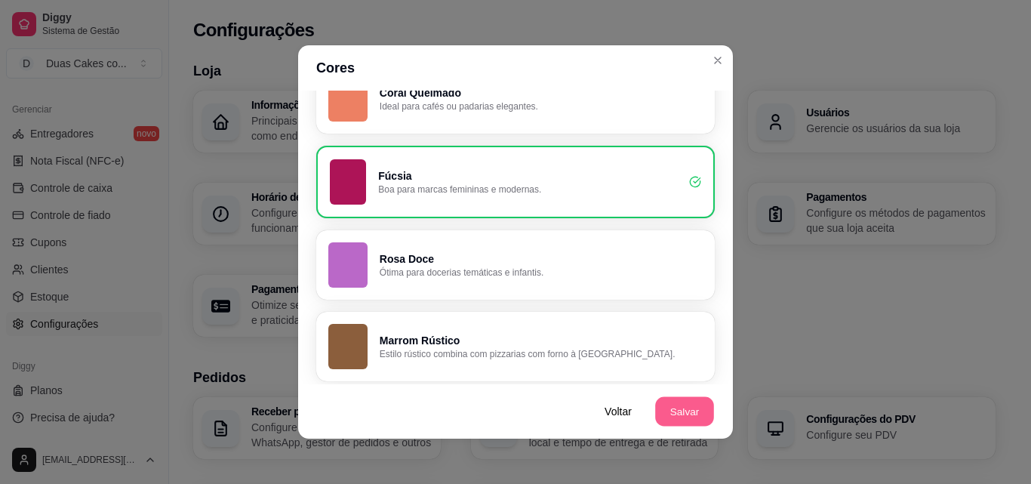
click at [663, 412] on button "Salvar" at bounding box center [684, 411] width 59 height 29
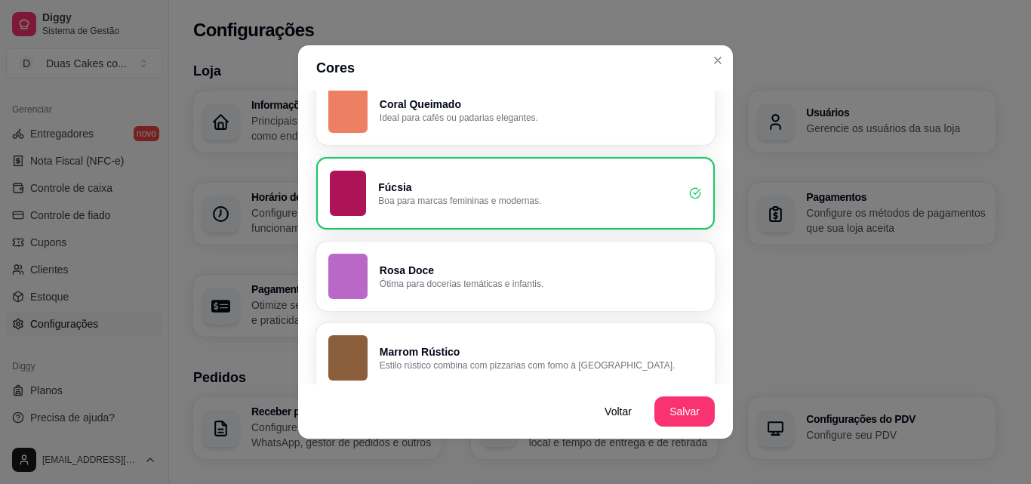
scroll to position [1146, 0]
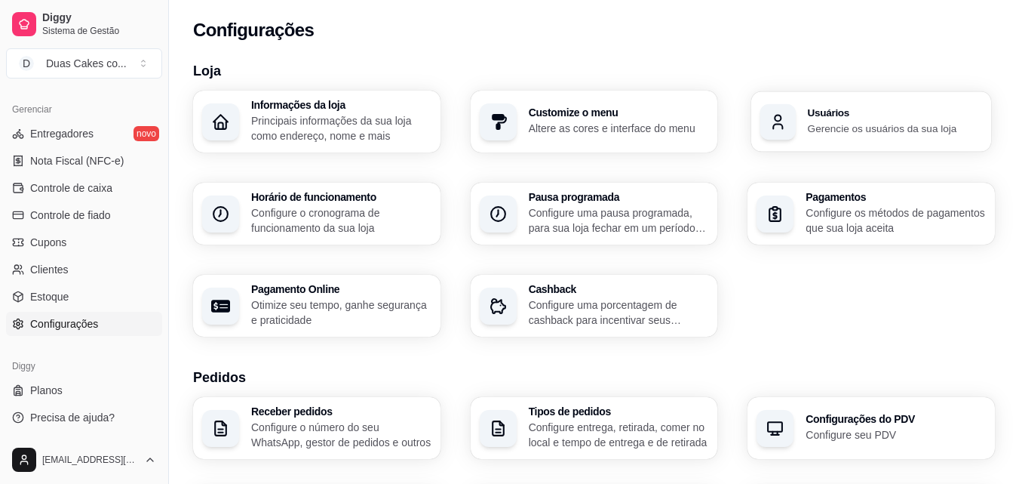
click at [814, 124] on p "Gerencie os usuários da sua loja" at bounding box center [895, 128] width 174 height 14
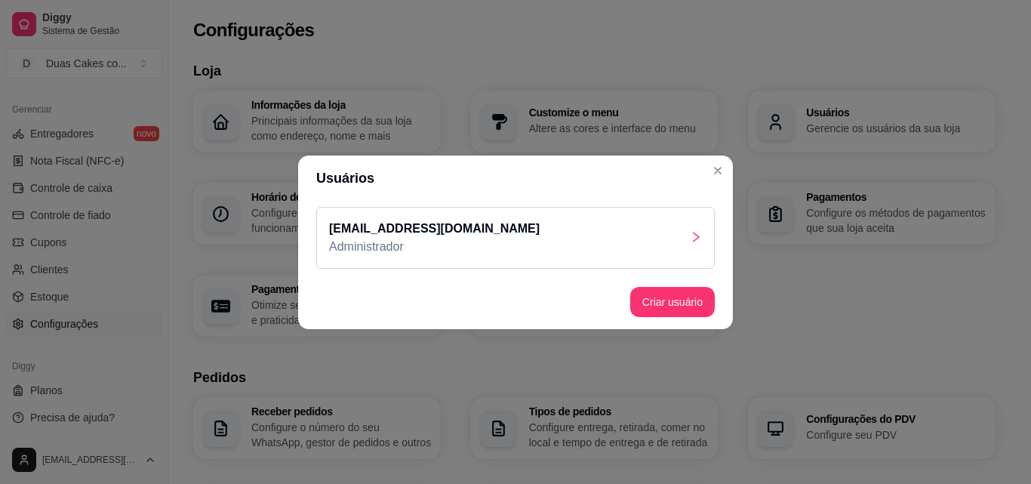
click at [715, 186] on header "Usuários" at bounding box center [515, 177] width 435 height 45
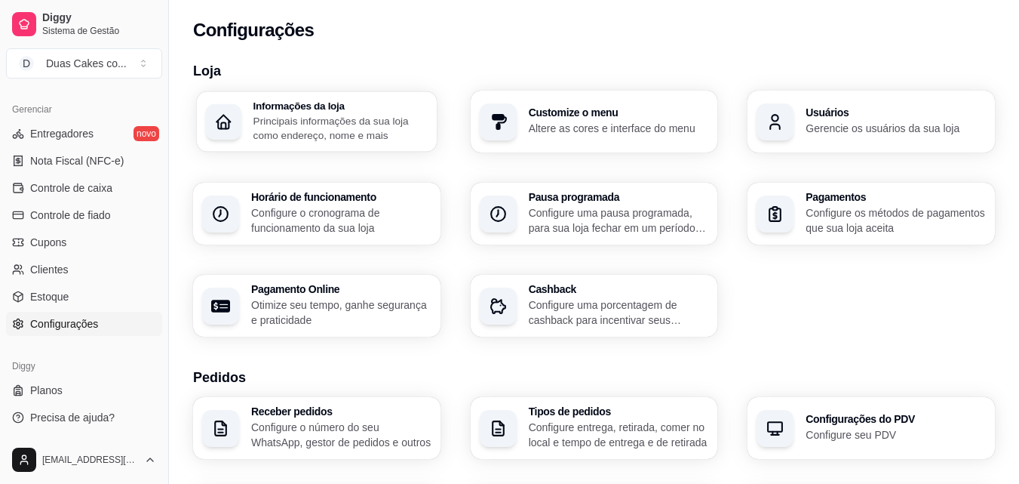
click at [387, 125] on p "Principais informações da sua loja como endereço, nome e mais" at bounding box center [341, 127] width 174 height 29
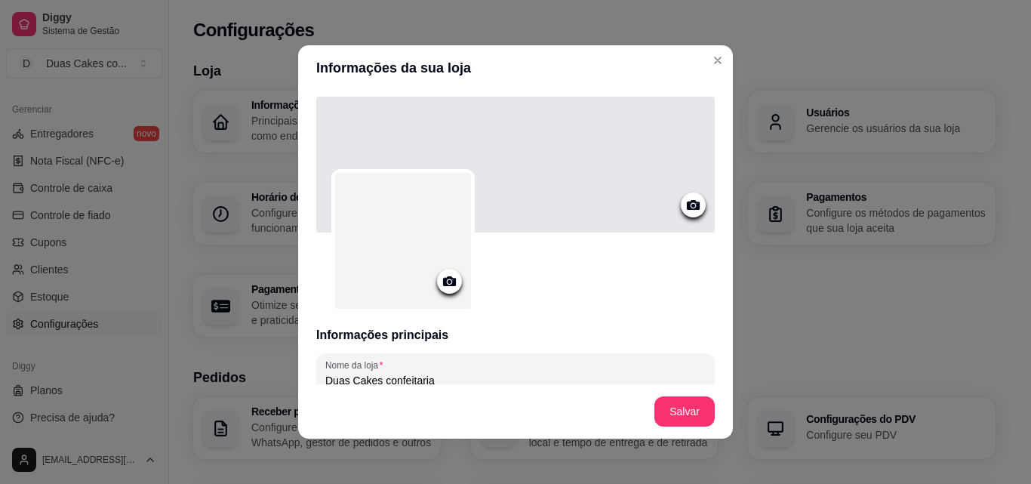
click at [441, 287] on icon at bounding box center [449, 280] width 17 height 17
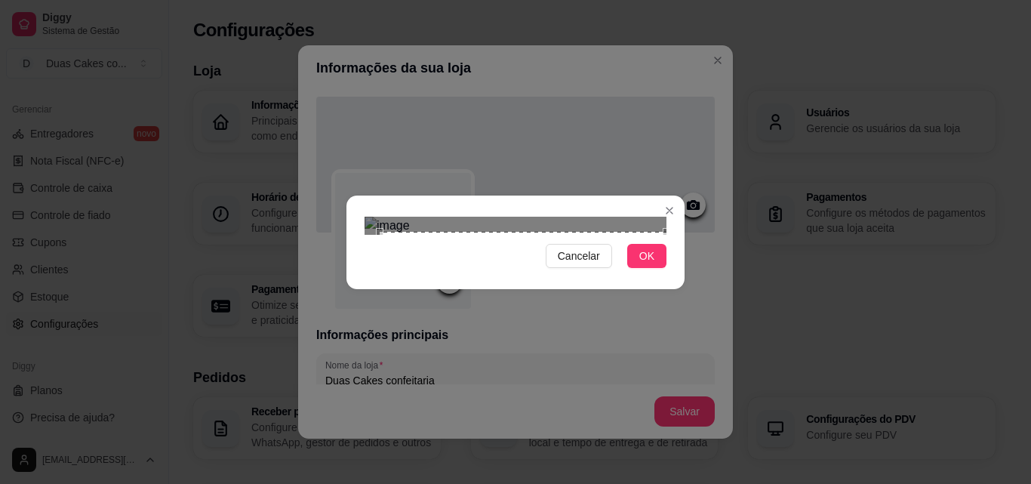
click at [672, 274] on div "Cancelar OK" at bounding box center [515, 242] width 338 height 63
click at [343, 76] on div "Cancelar OK" at bounding box center [515, 242] width 1031 height 484
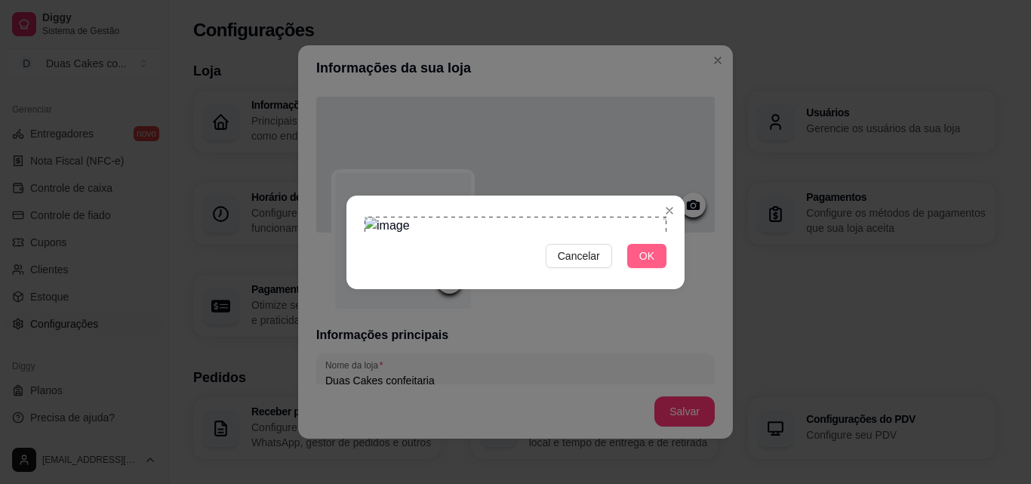
click at [648, 264] on span "OK" at bounding box center [646, 256] width 15 height 17
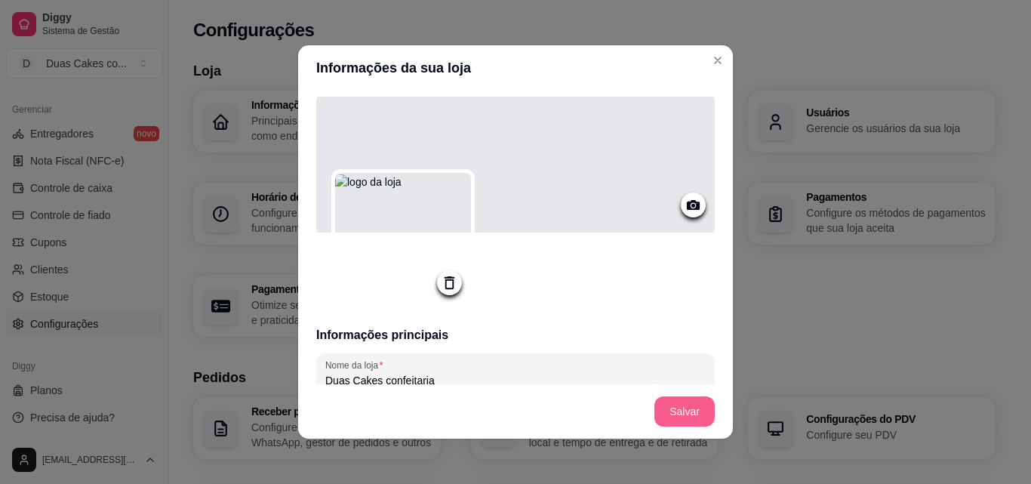
click at [667, 407] on button "Salvar" at bounding box center [684, 411] width 60 height 30
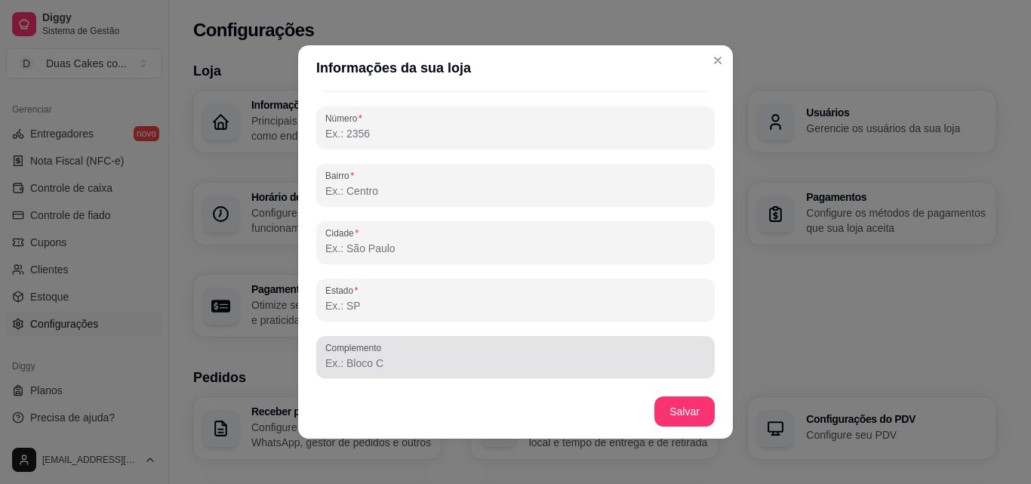
scroll to position [3, 0]
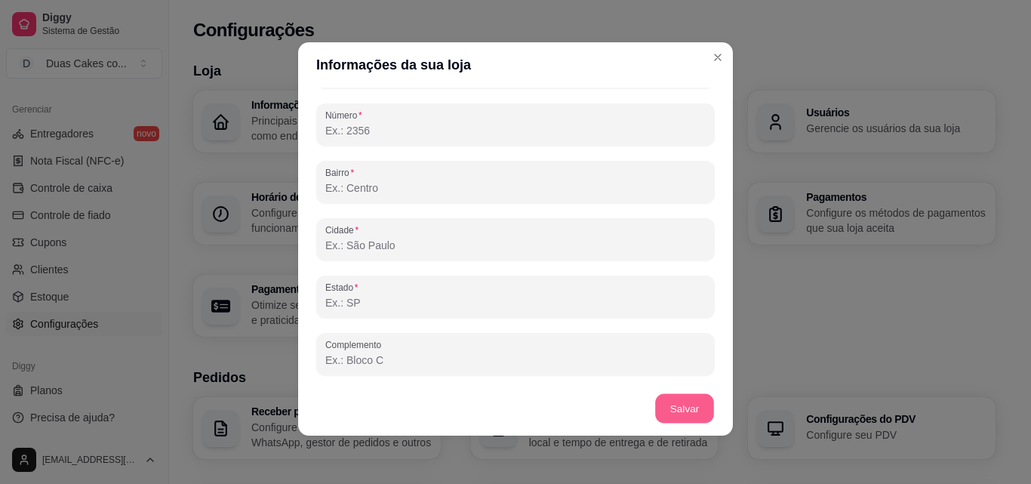
click at [690, 420] on button "Salvar" at bounding box center [684, 408] width 59 height 29
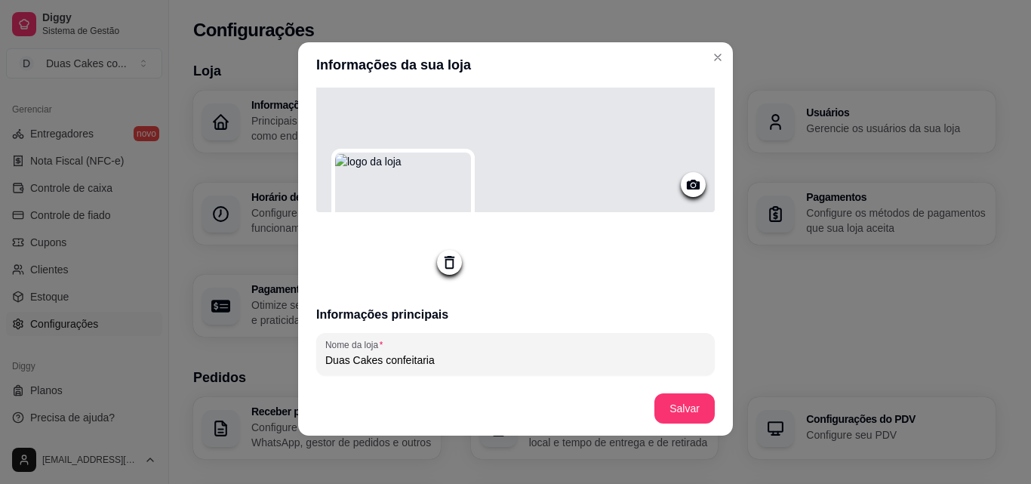
scroll to position [0, 0]
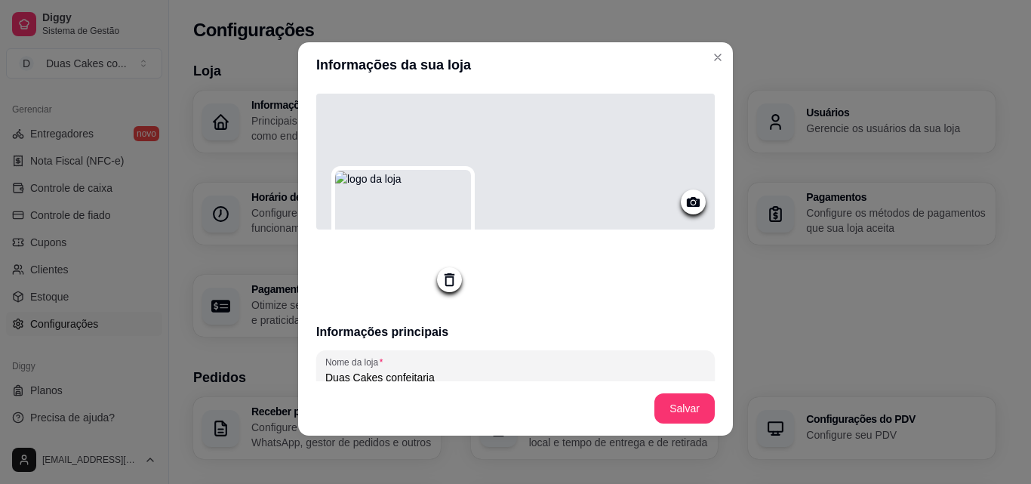
click at [684, 196] on icon at bounding box center [692, 201] width 17 height 17
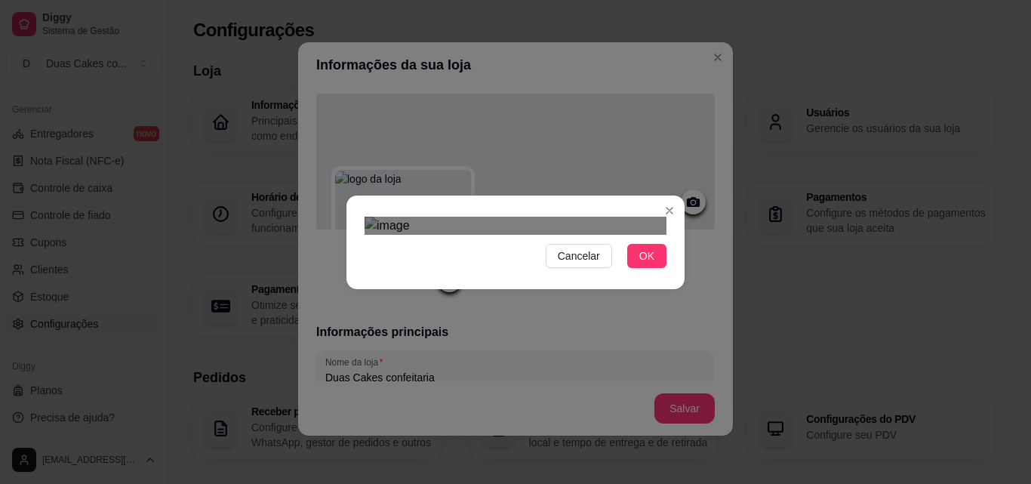
click at [625, 326] on div "Use the arrow keys to move the crop selection area" at bounding box center [515, 371] width 272 height 91
click at [652, 264] on span "OK" at bounding box center [646, 256] width 15 height 17
click at [642, 264] on span "OK" at bounding box center [646, 256] width 15 height 17
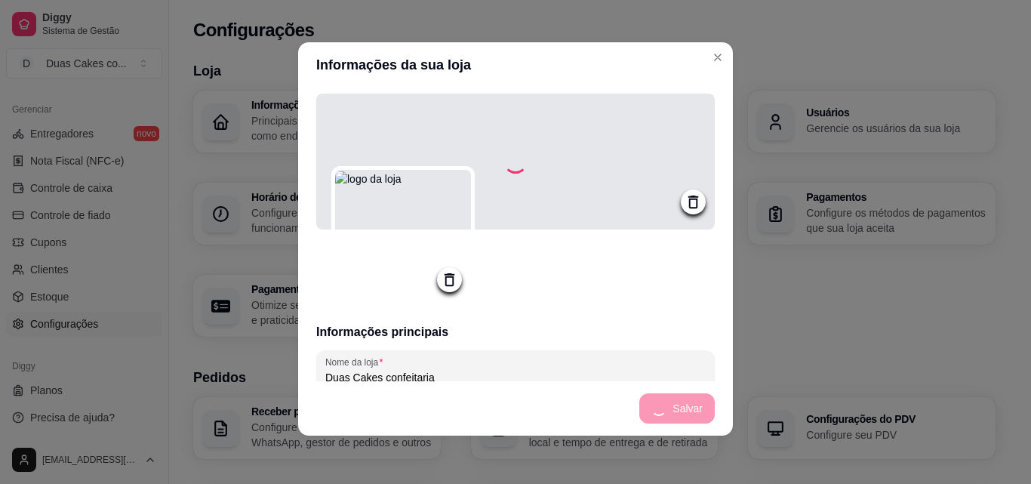
click at [444, 286] on icon at bounding box center [449, 279] width 17 height 17
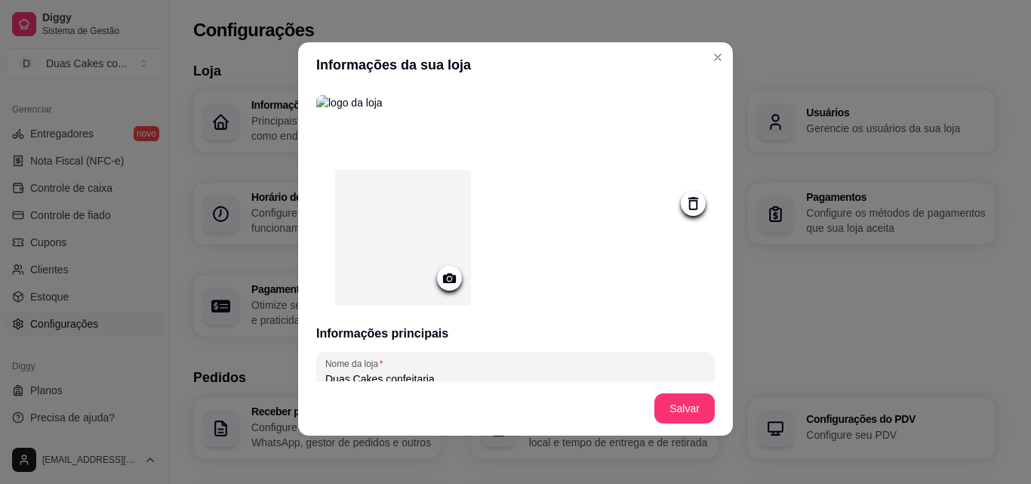
click at [688, 203] on icon at bounding box center [693, 203] width 10 height 13
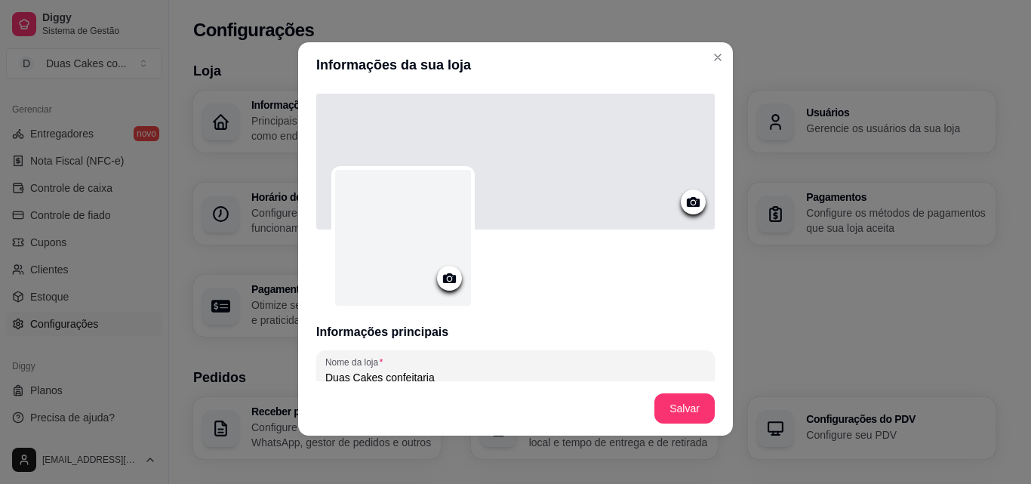
click at [446, 279] on icon at bounding box center [449, 277] width 17 height 17
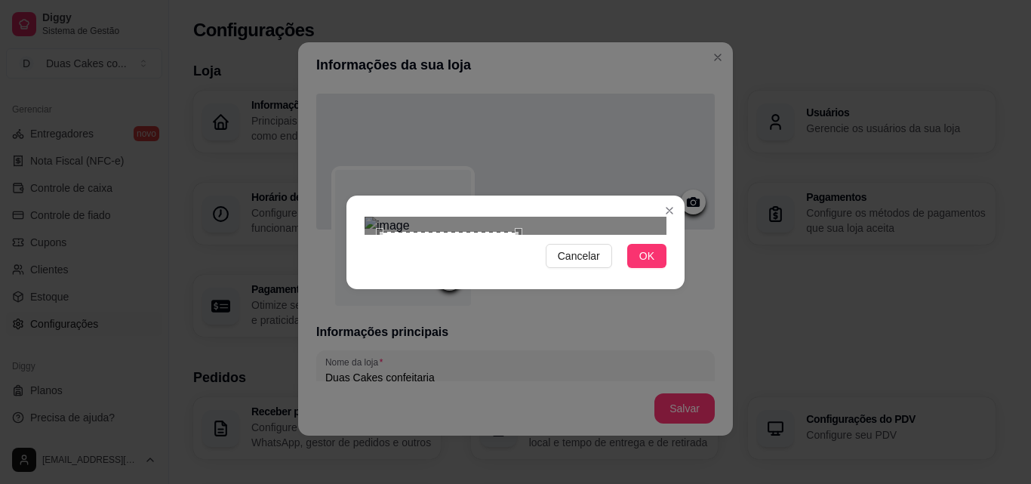
click at [515, 235] on div at bounding box center [515, 226] width 302 height 18
click at [530, 300] on div "Use the arrow keys to move the crop selection area" at bounding box center [514, 367] width 134 height 134
click at [567, 235] on div at bounding box center [515, 226] width 302 height 18
click at [558, 308] on div "Use the arrow keys to move the crop selection area" at bounding box center [514, 367] width 118 height 118
click at [524, 305] on div "Use the arrow keys to move the crop selection area" at bounding box center [516, 364] width 118 height 118
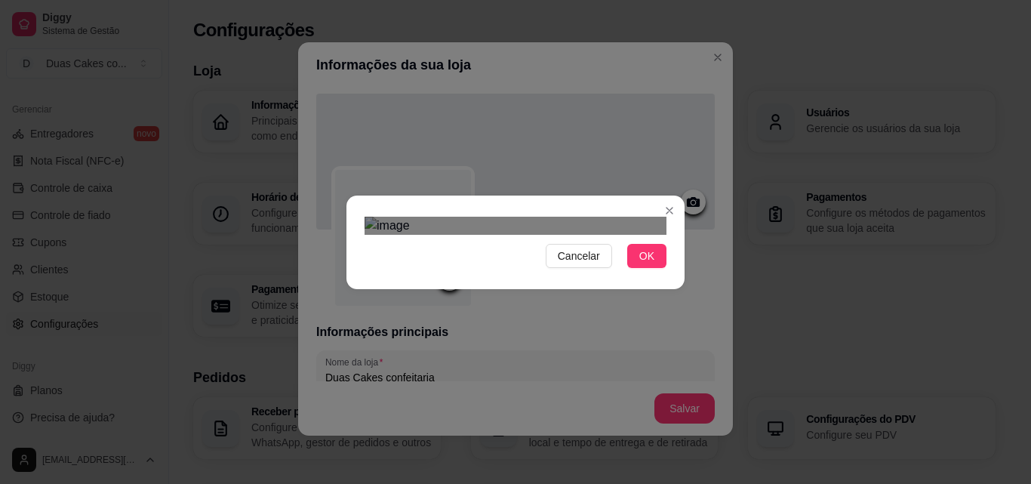
click at [556, 309] on div "Use the arrow keys to move the crop selection area" at bounding box center [516, 368] width 118 height 118
click at [654, 268] on button "OK" at bounding box center [646, 256] width 39 height 24
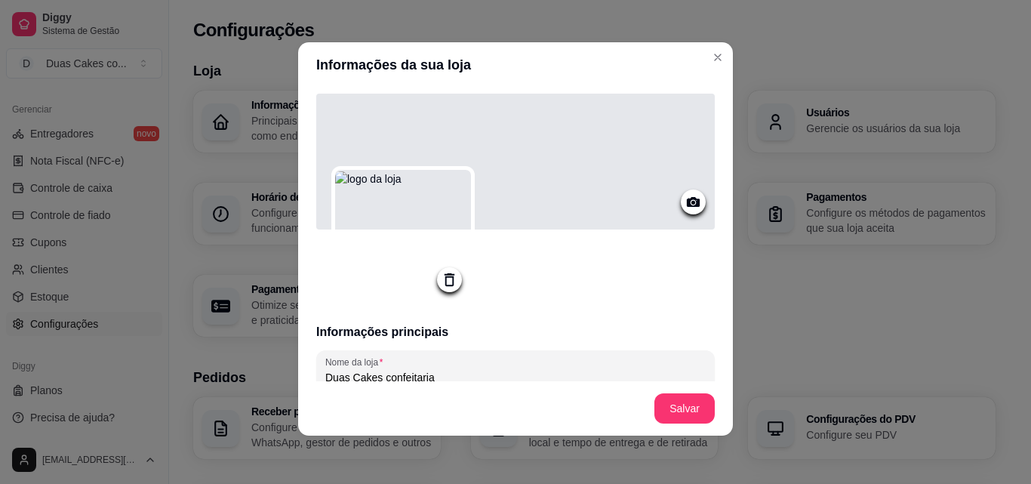
click at [684, 197] on icon at bounding box center [692, 201] width 17 height 17
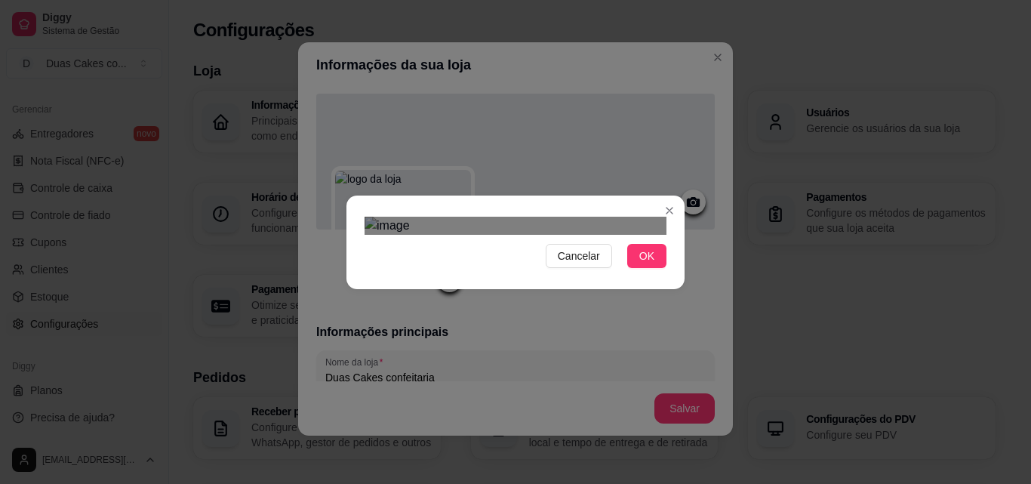
click at [578, 319] on div "Use the arrow keys to move the crop selection area" at bounding box center [500, 364] width 272 height 91
click at [642, 264] on span "OK" at bounding box center [646, 256] width 15 height 17
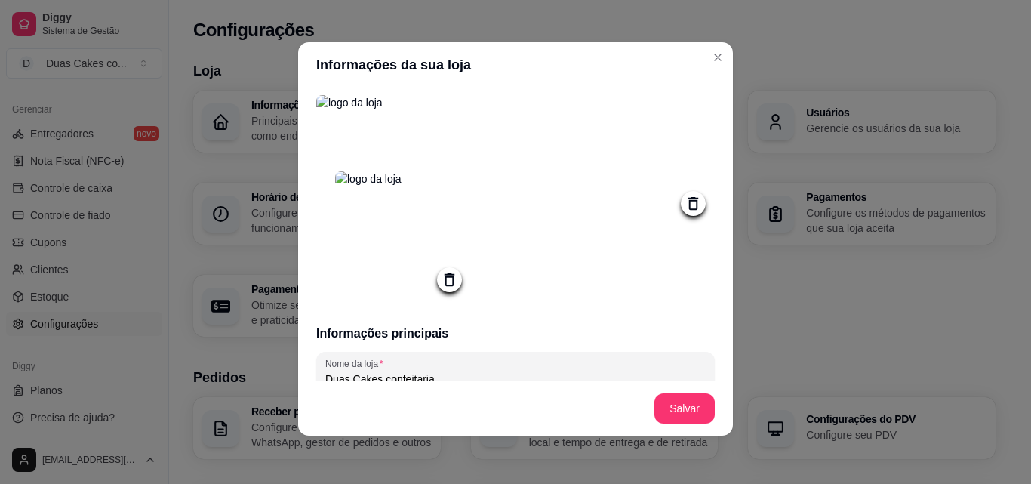
click at [688, 210] on icon at bounding box center [693, 203] width 10 height 13
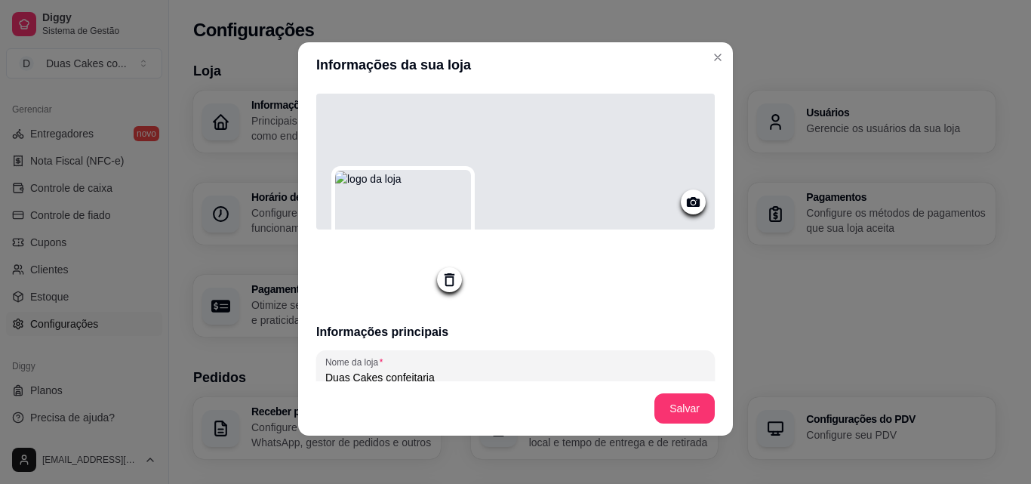
click at [687, 201] on icon at bounding box center [693, 202] width 13 height 10
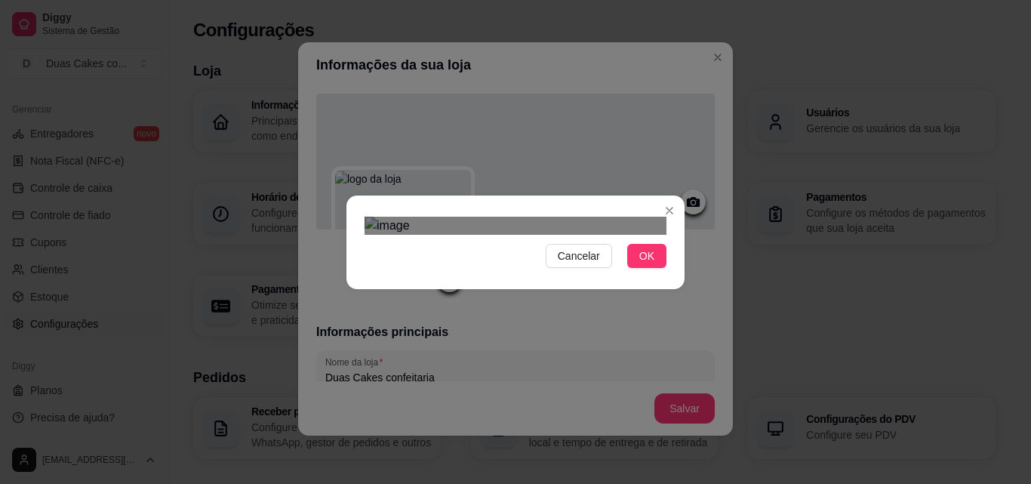
click at [443, 327] on div "Use the arrow keys to move the crop selection area" at bounding box center [500, 372] width 272 height 91
click at [607, 235] on div at bounding box center [515, 226] width 302 height 18
click at [592, 328] on div "Use the arrow keys to move the crop selection area" at bounding box center [486, 368] width 245 height 81
click at [648, 264] on span "OK" at bounding box center [646, 256] width 15 height 17
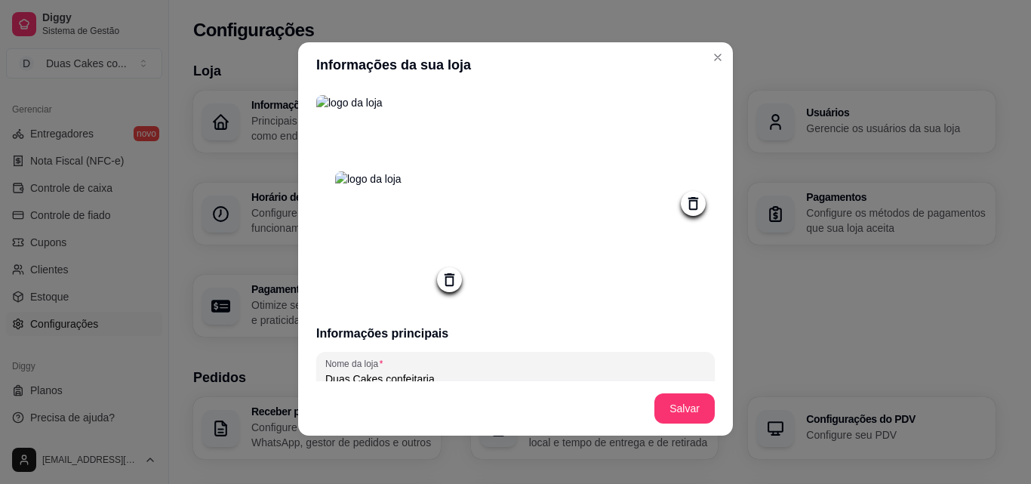
click at [688, 201] on icon at bounding box center [693, 203] width 10 height 13
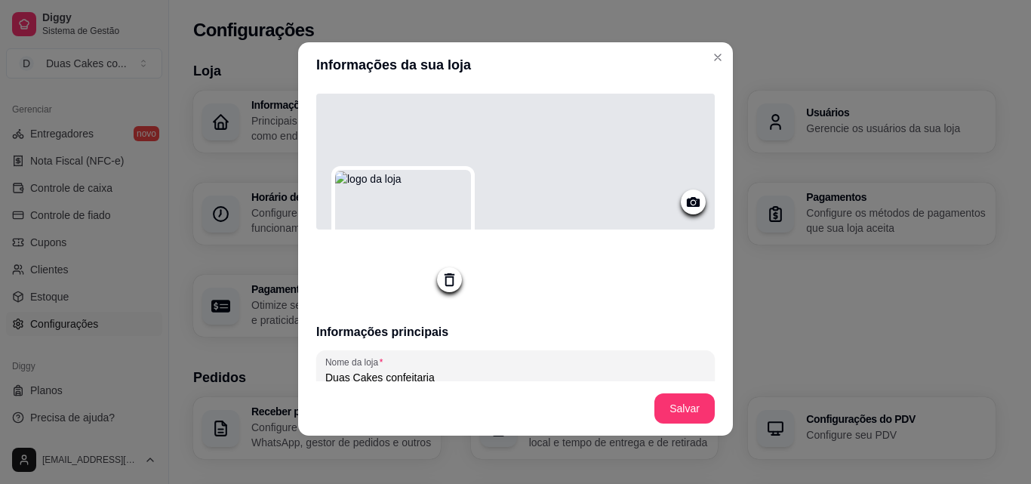
click at [691, 201] on circle at bounding box center [693, 203] width 4 height 4
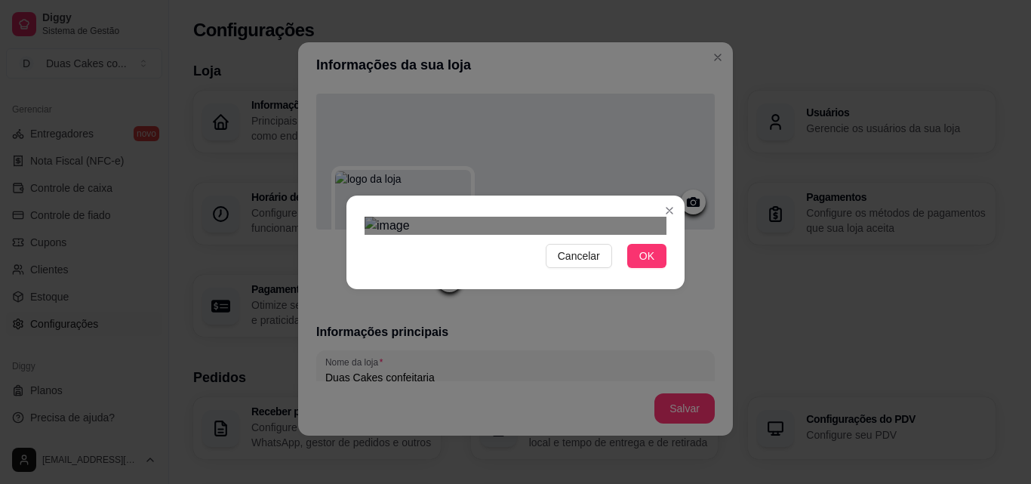
click at [598, 235] on div at bounding box center [515, 226] width 302 height 18
click at [563, 331] on div "Use the arrow keys to move the crop selection area" at bounding box center [484, 368] width 223 height 74
click at [355, 211] on div "Cancelar OK" at bounding box center [515, 242] width 338 height 63
click at [645, 264] on span "OK" at bounding box center [646, 256] width 15 height 17
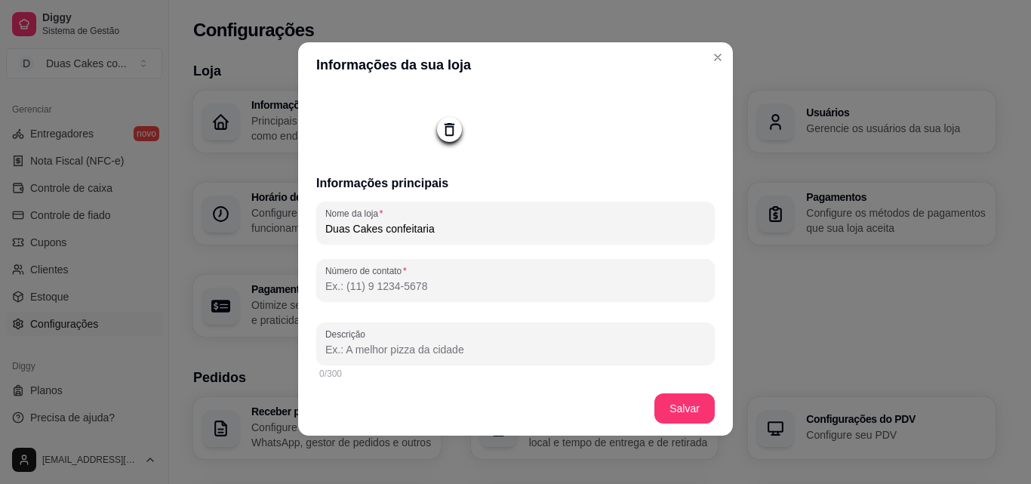
scroll to position [151, 0]
click at [499, 293] on input "Número de contato" at bounding box center [515, 285] width 380 height 15
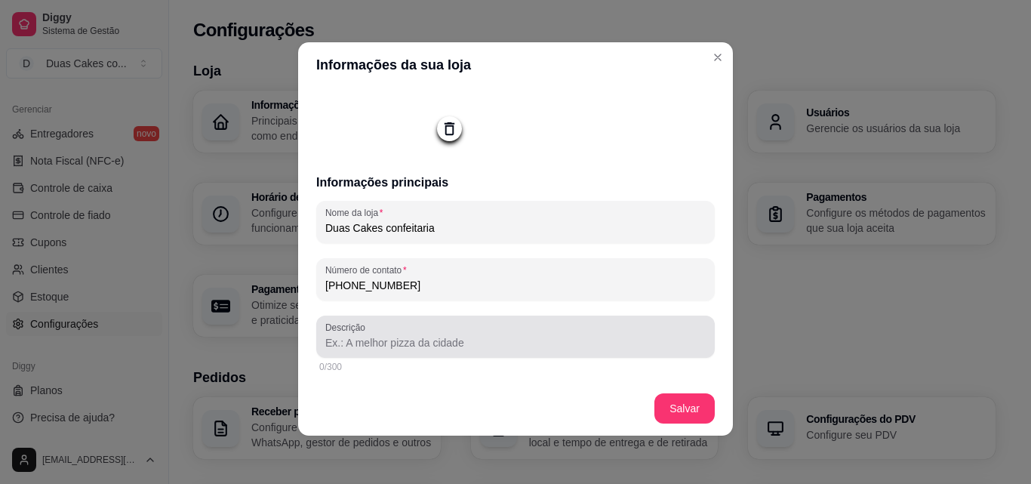
click at [466, 346] on input "Descrição" at bounding box center [515, 342] width 380 height 15
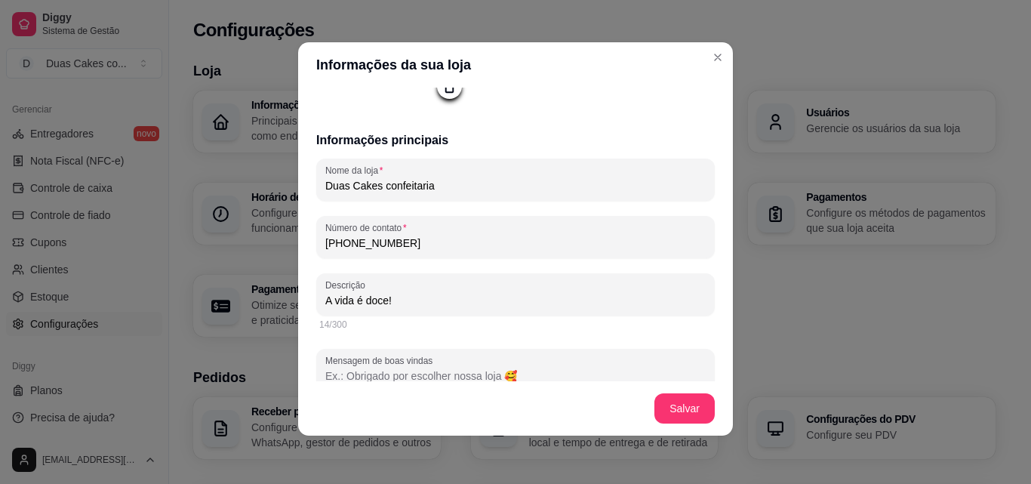
scroll to position [302, 0]
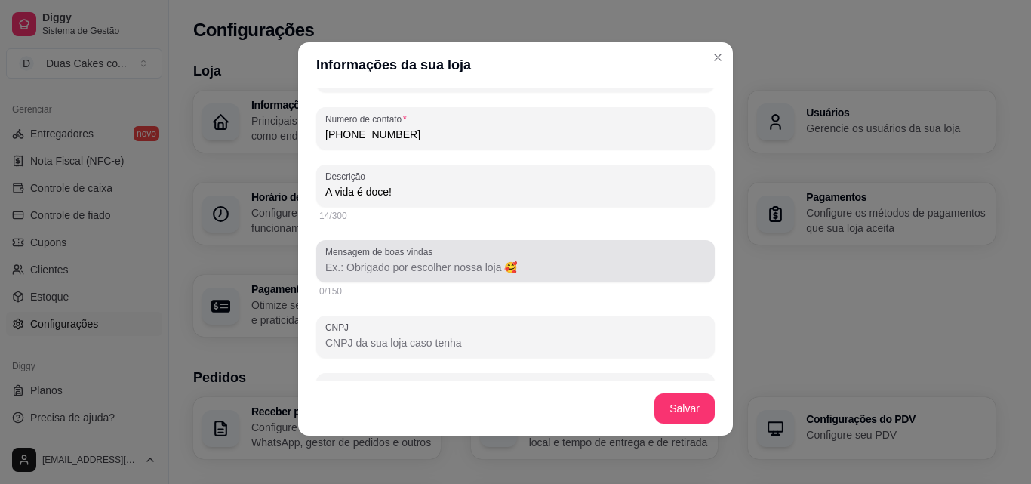
click at [421, 281] on div "Mensagem de boas vindas" at bounding box center [515, 261] width 398 height 42
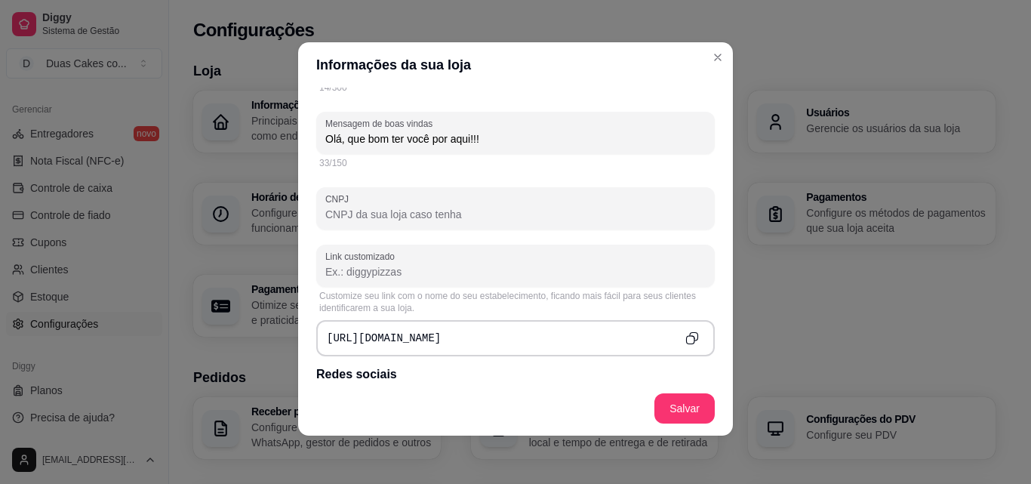
scroll to position [453, 0]
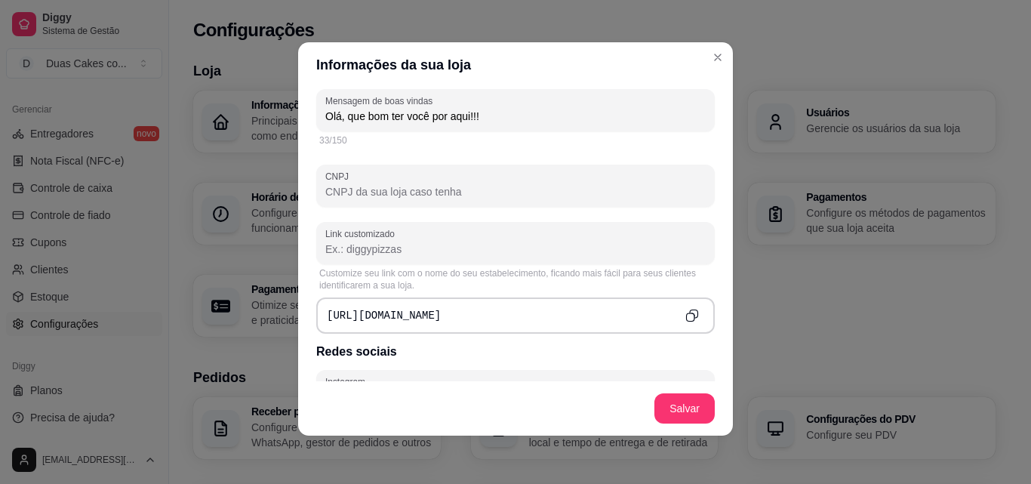
click at [485, 254] on input "Link customizado" at bounding box center [515, 248] width 380 height 15
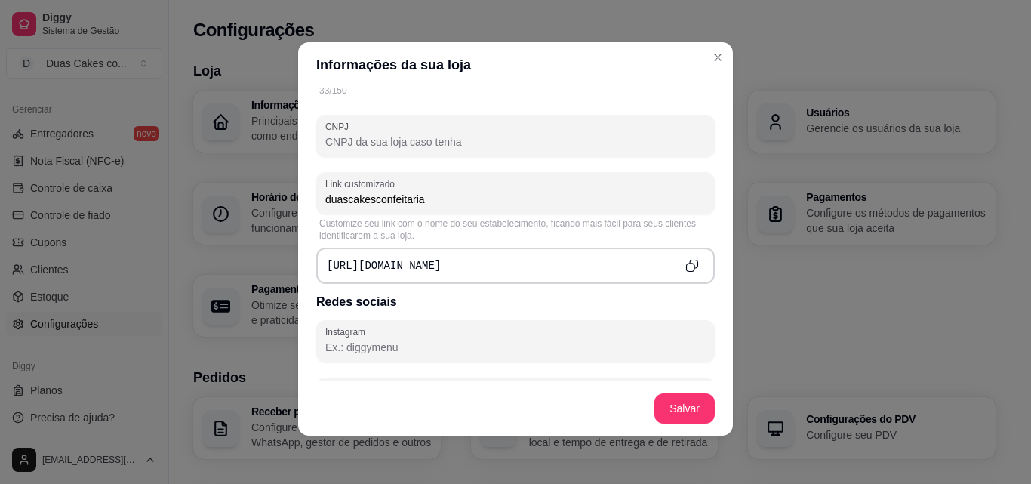
scroll to position [528, 0]
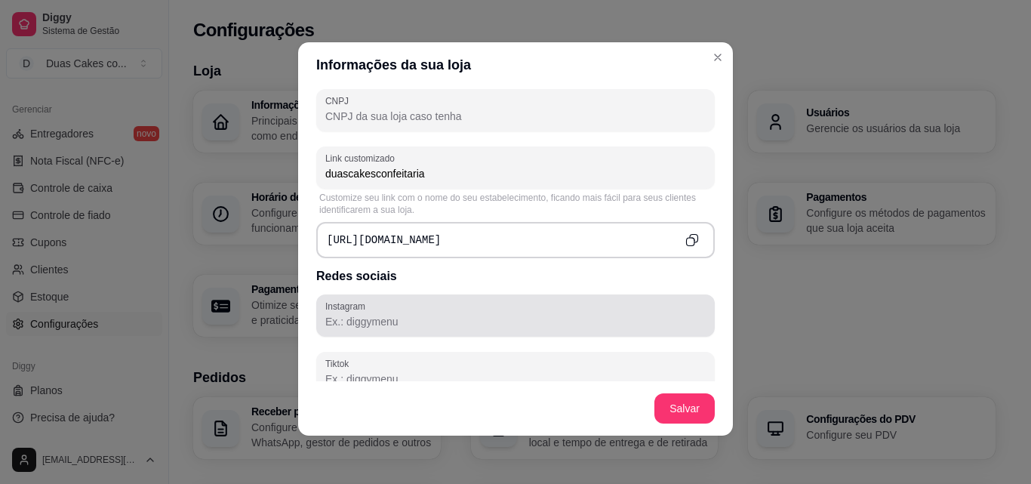
click at [561, 341] on div "Instagram Tiktok" at bounding box center [515, 344] width 398 height 100
click at [561, 326] on input "Instagram" at bounding box center [515, 321] width 380 height 15
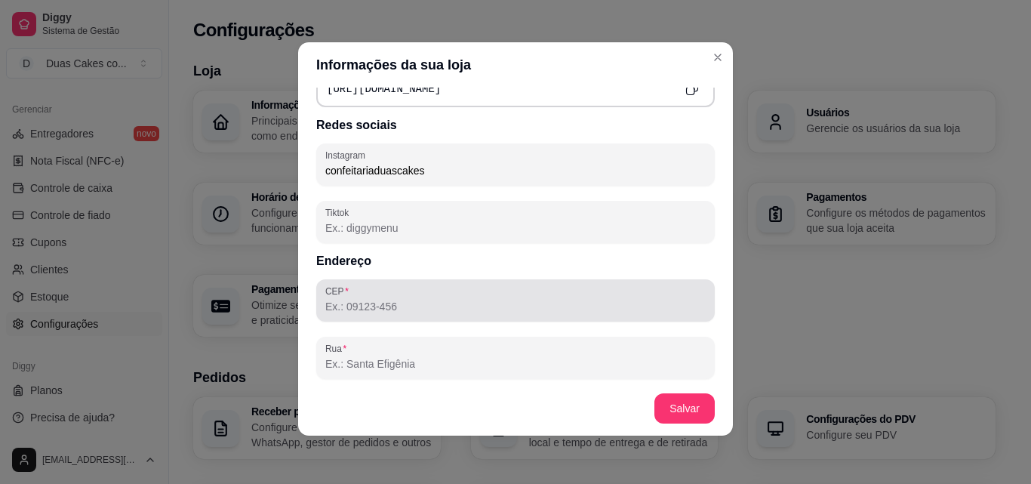
scroll to position [755, 0]
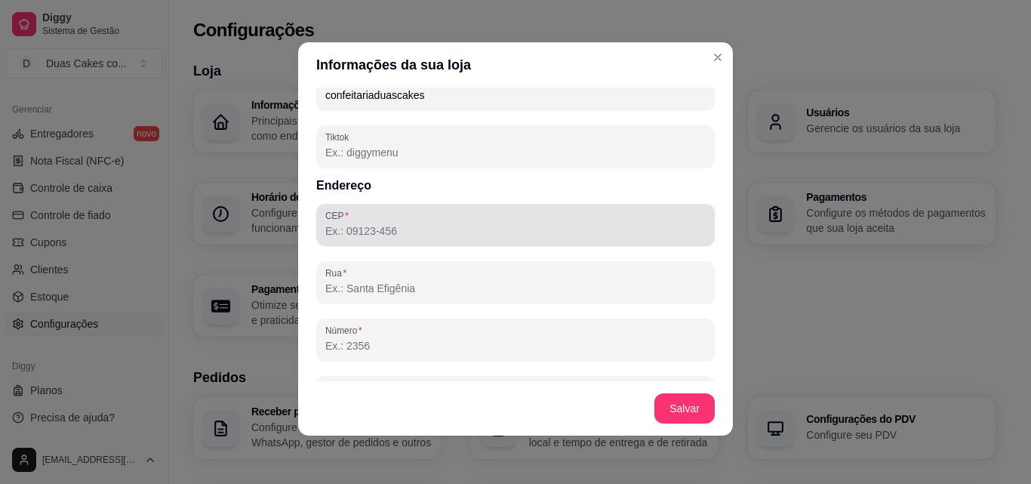
click at [382, 225] on div at bounding box center [515, 225] width 380 height 30
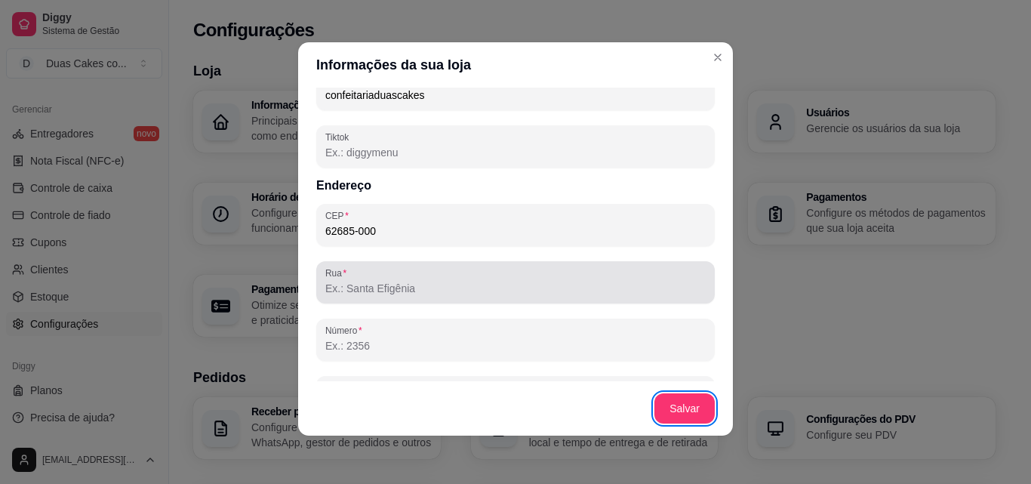
click at [382, 302] on div "Rua" at bounding box center [515, 282] width 398 height 42
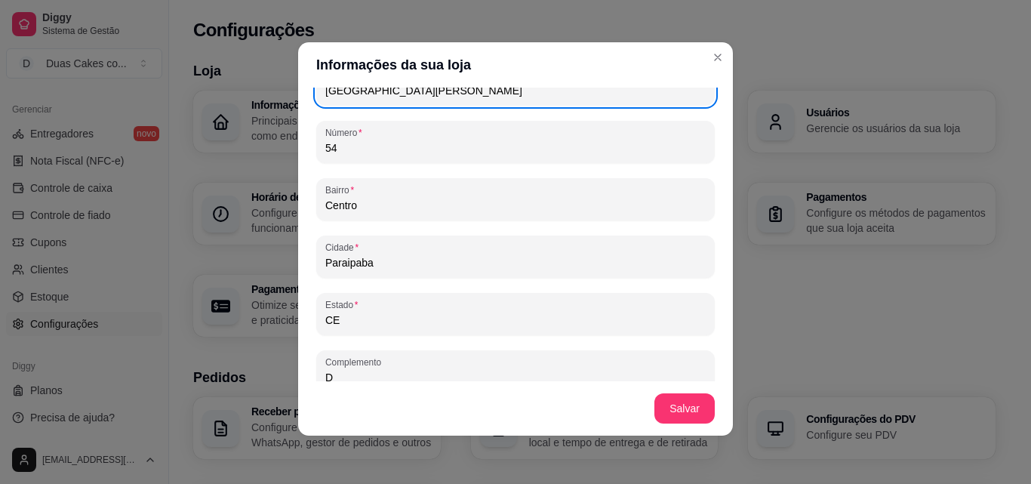
scroll to position [973, 0]
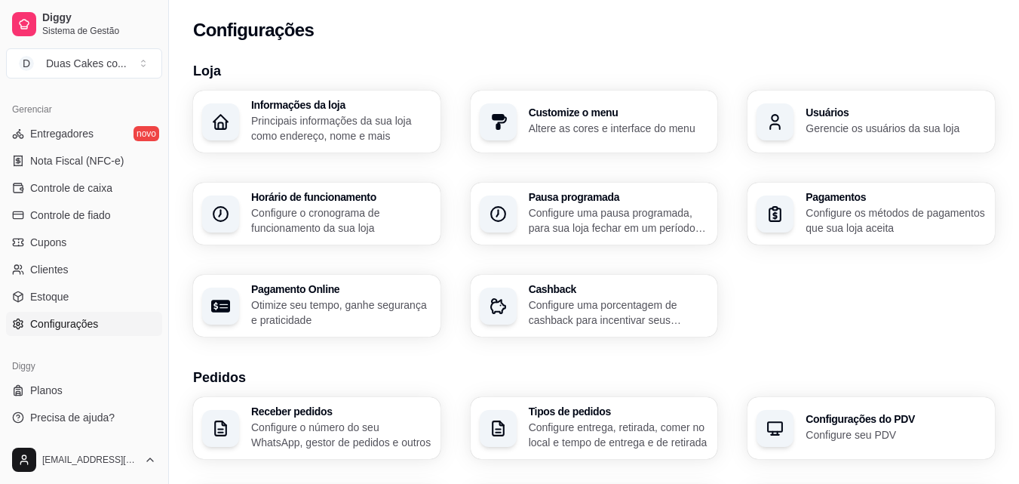
click at [832, 118] on h3 "Usuários" at bounding box center [896, 112] width 180 height 11
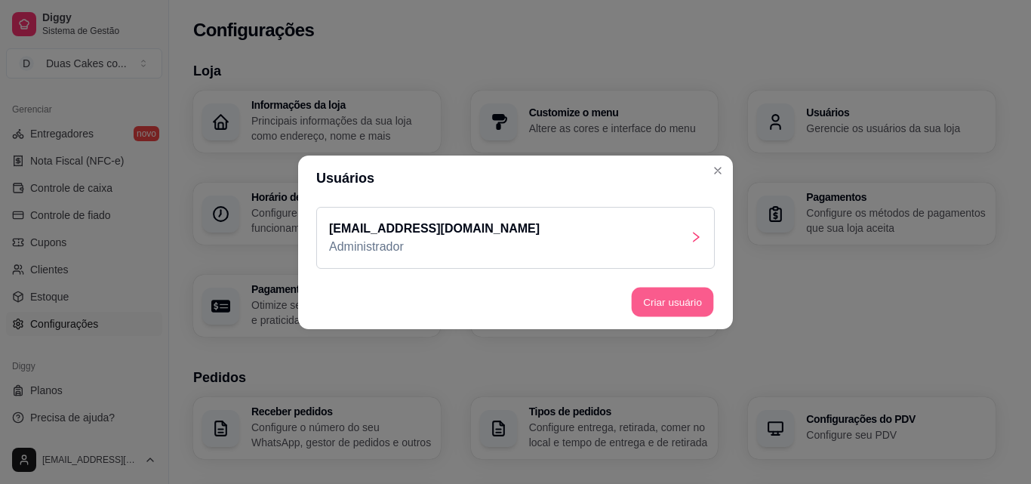
click at [699, 303] on button "Criar usuário" at bounding box center [673, 301] width 82 height 29
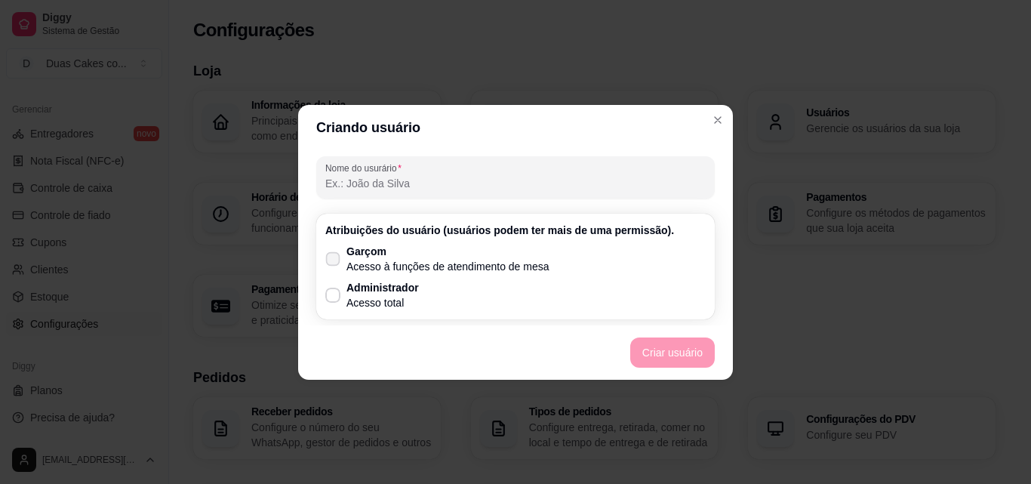
click at [378, 269] on p "Acesso à funções de atendimento de mesa" at bounding box center [447, 266] width 203 height 15
click at [334, 269] on input "Garçom Acesso à funções de atendimento de mesa" at bounding box center [329, 266] width 10 height 10
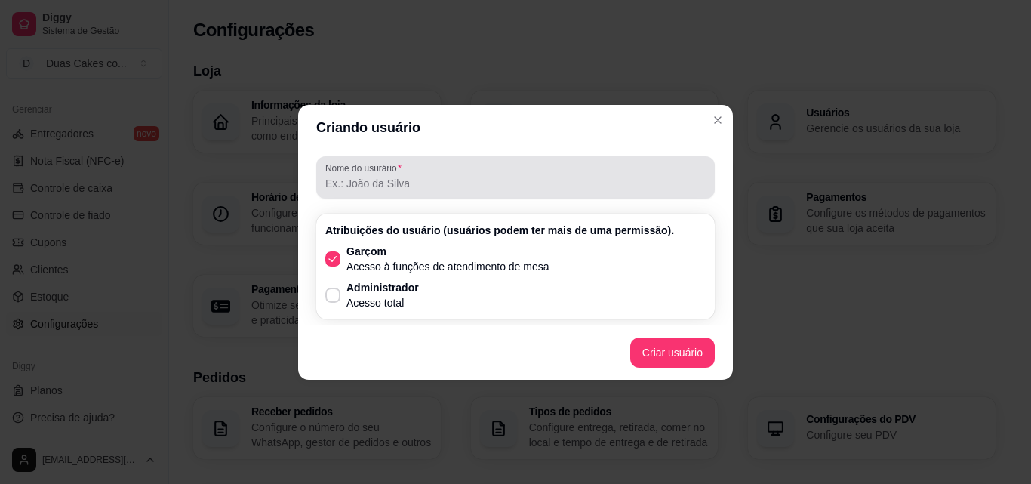
click at [408, 193] on div "Nome do usurário" at bounding box center [515, 177] width 398 height 42
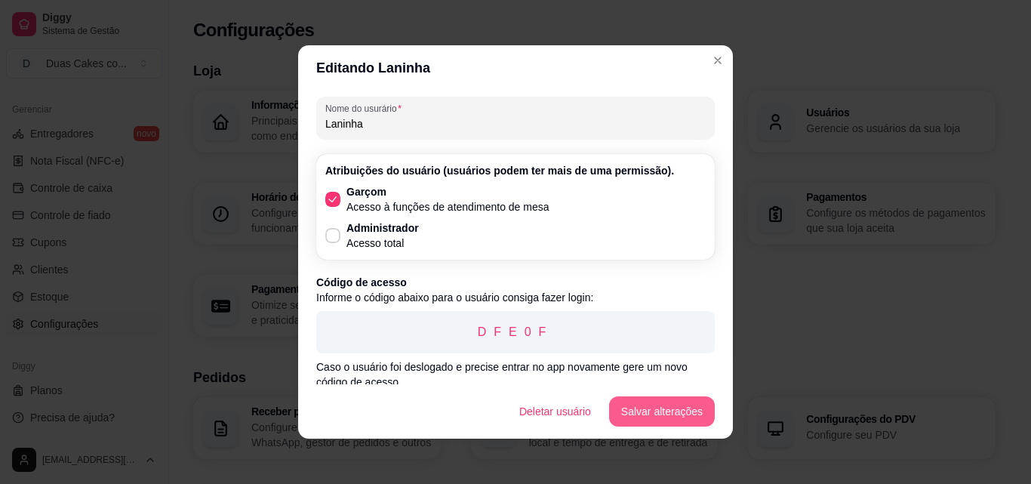
click at [658, 413] on button "Salvar alterações" at bounding box center [662, 411] width 106 height 30
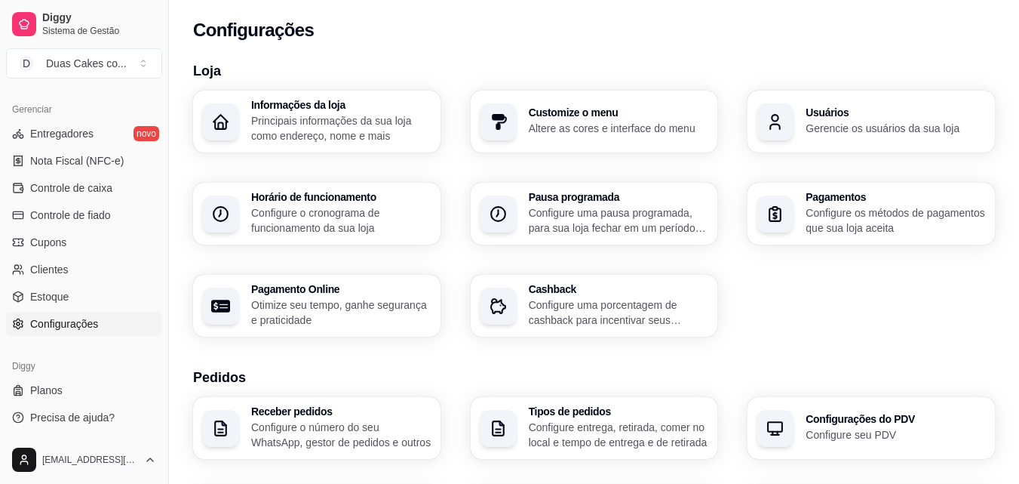
click at [318, 128] on p "Principais informações da sua loja como endereço, nome e mais" at bounding box center [341, 128] width 180 height 30
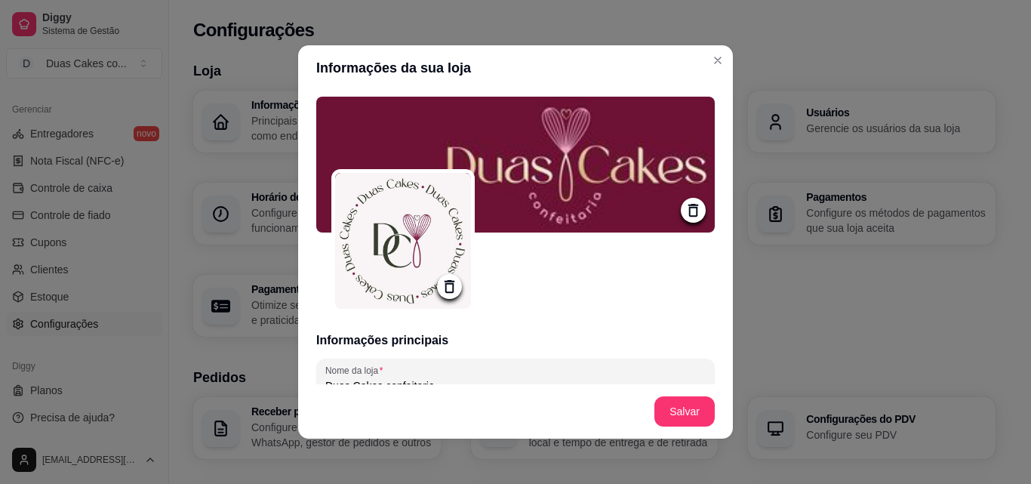
click at [688, 216] on icon at bounding box center [693, 210] width 10 height 13
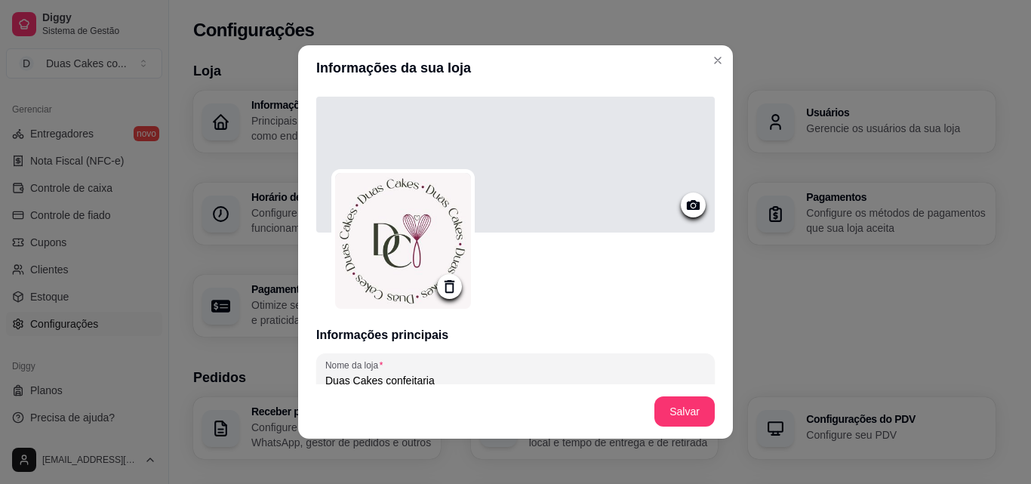
click at [687, 208] on icon at bounding box center [693, 205] width 13 height 10
click at [650, 228] on div "Use the arrow keys to move the crop selection area" at bounding box center [516, 225] width 272 height 5
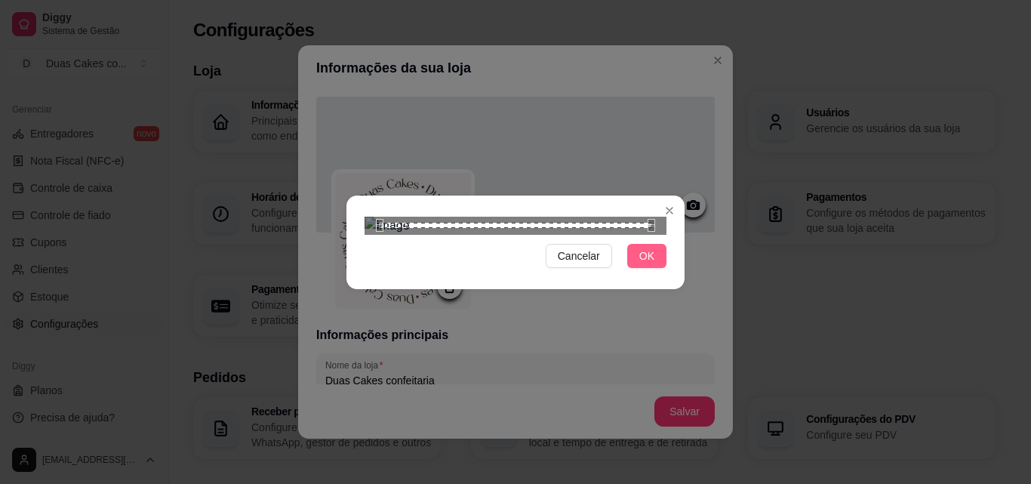
click at [653, 264] on span "OK" at bounding box center [646, 256] width 15 height 17
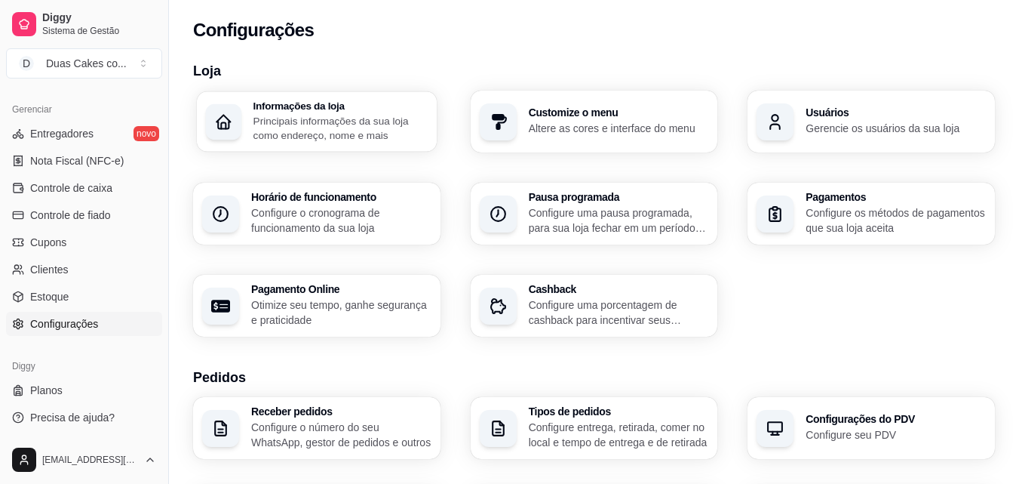
click at [260, 128] on p "Principais informações da sua loja como endereço, nome e mais" at bounding box center [341, 127] width 174 height 29
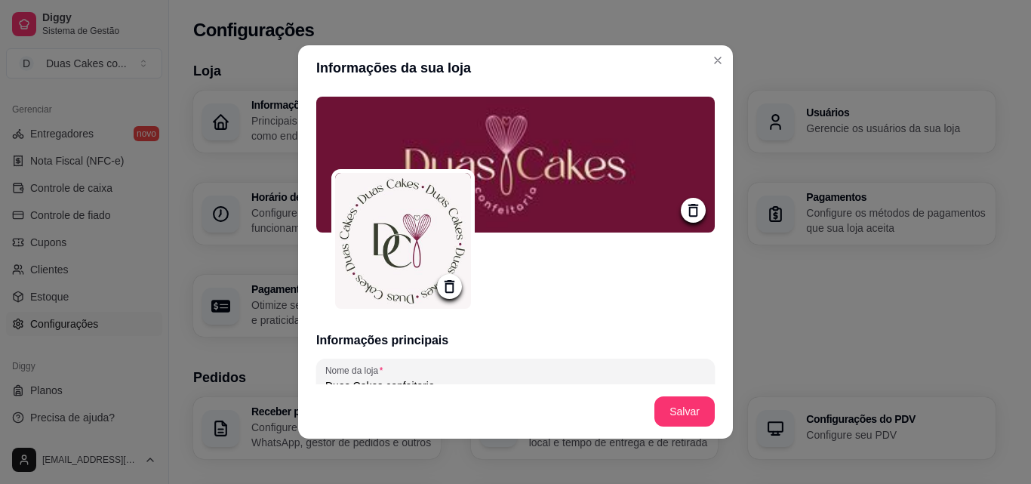
click at [688, 216] on icon at bounding box center [693, 210] width 10 height 13
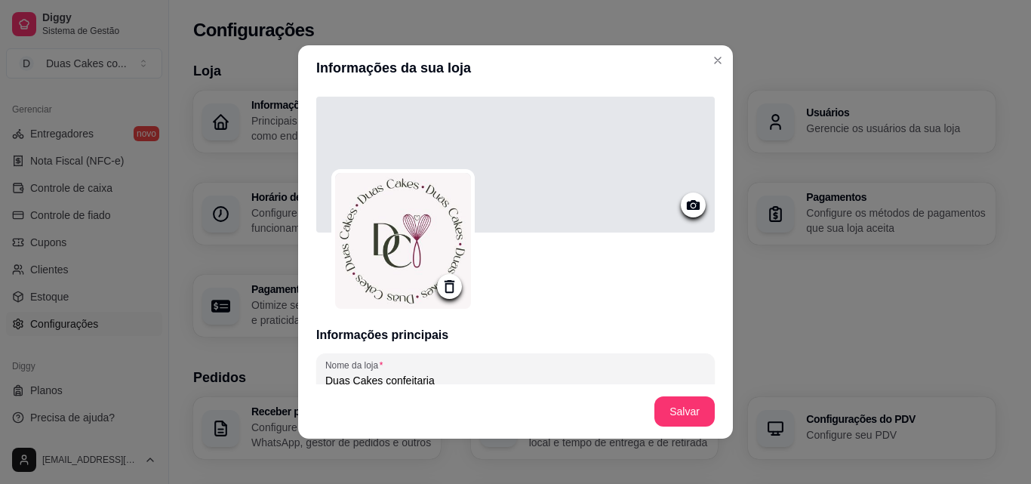
click at [684, 201] on icon at bounding box center [692, 204] width 17 height 17
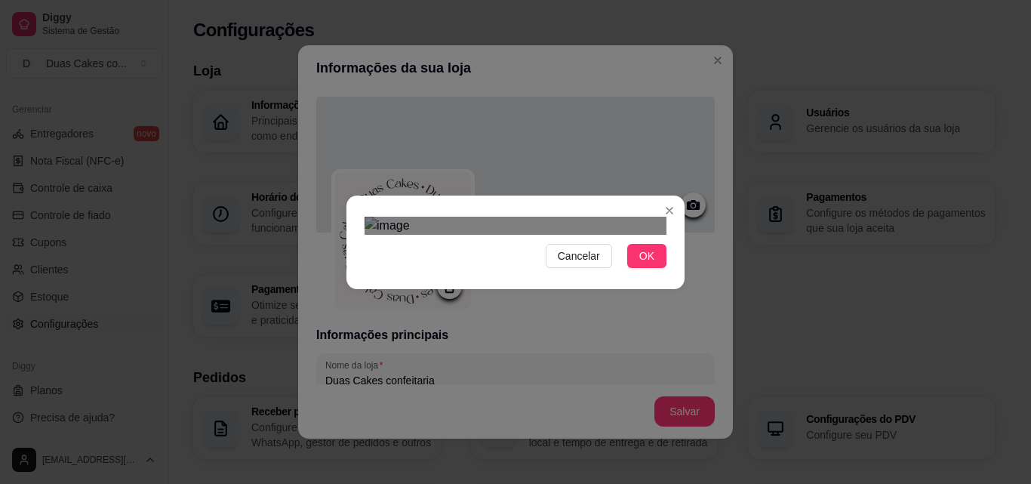
click at [613, 402] on div "Use the arrow keys to move the south east drag handle to change the crop select…" at bounding box center [613, 402] width 0 height 0
click at [591, 329] on div "Use the arrow keys to move the crop selection area" at bounding box center [510, 367] width 229 height 76
click at [639, 268] on button "OK" at bounding box center [646, 256] width 39 height 24
click at [643, 264] on span "OK" at bounding box center [646, 256] width 15 height 17
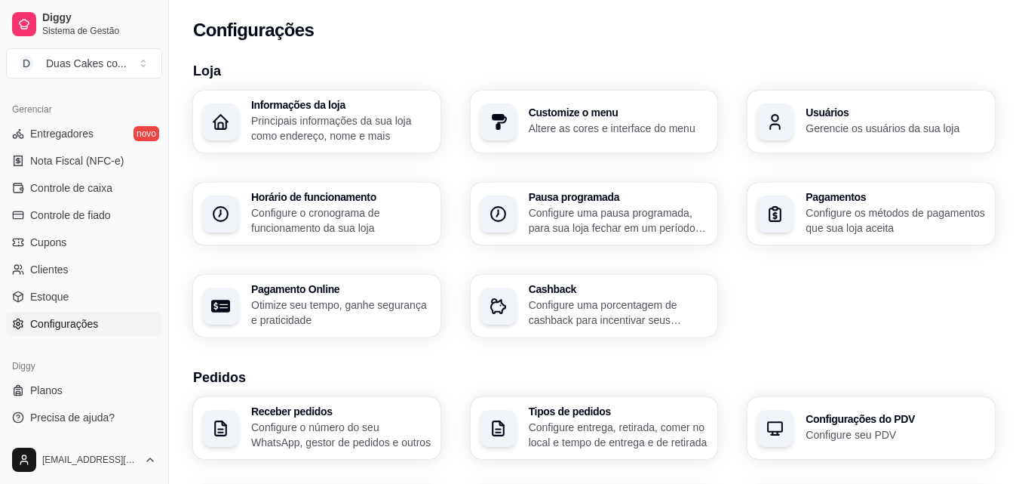
click at [378, 124] on p "Principais informações da sua loja como endereço, nome e mais" at bounding box center [341, 128] width 180 height 30
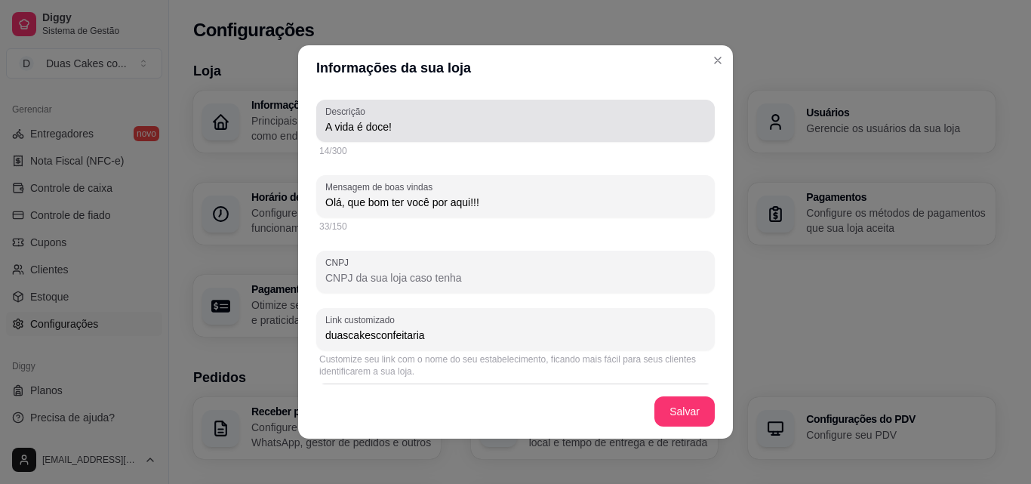
scroll to position [377, 0]
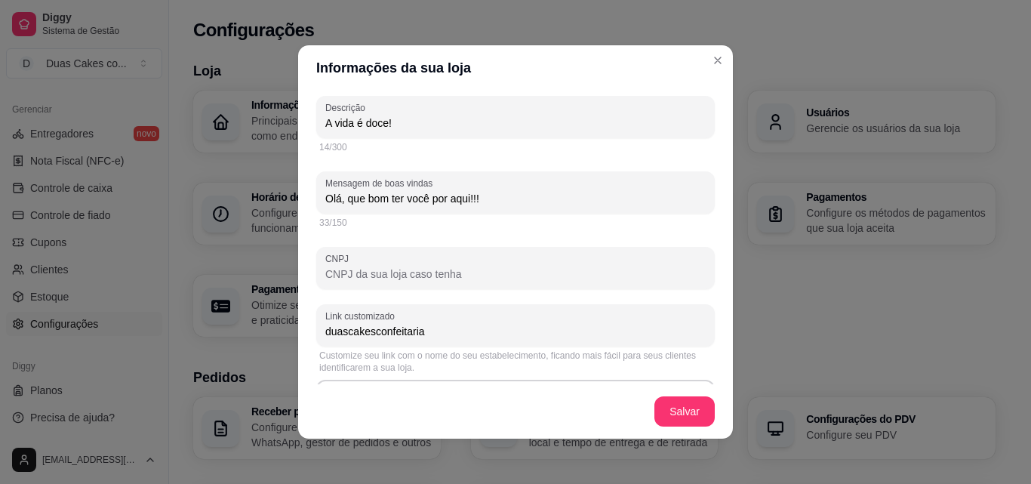
drag, startPoint x: 479, startPoint y: 196, endPoint x: 275, endPoint y: 186, distance: 204.0
click at [275, 186] on div "Informações da sua loja Informações principais Nome da loja Duas Cakes confeita…" at bounding box center [515, 242] width 1031 height 484
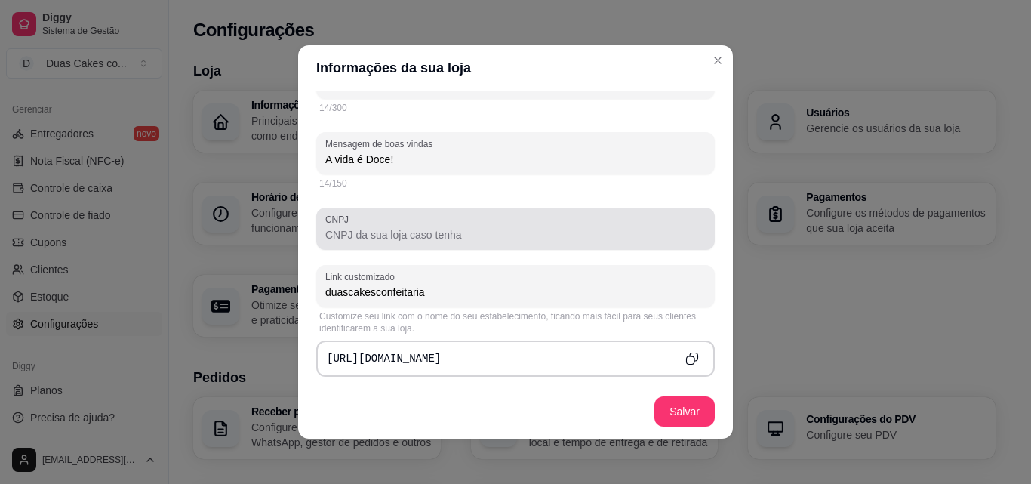
scroll to position [453, 0]
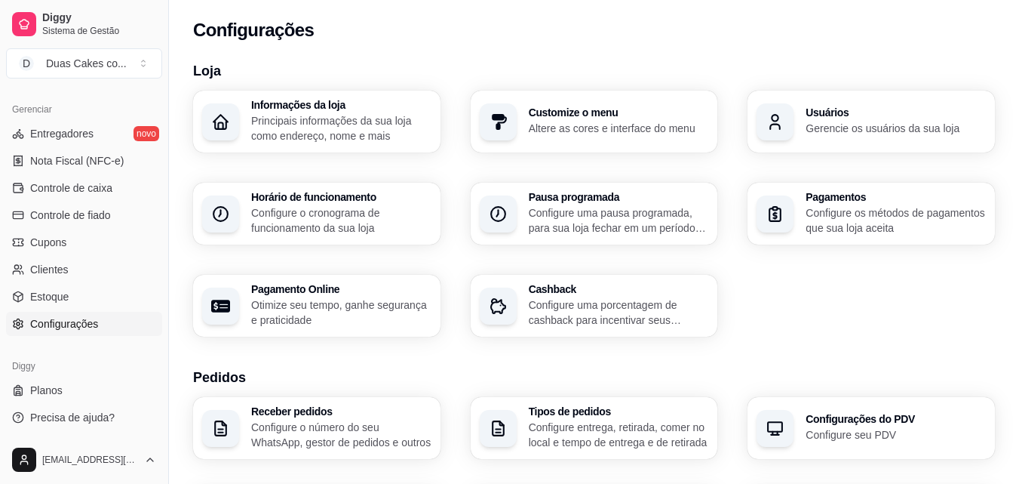
click at [353, 139] on p "Principais informações da sua loja como endereço, nome e mais" at bounding box center [341, 128] width 180 height 30
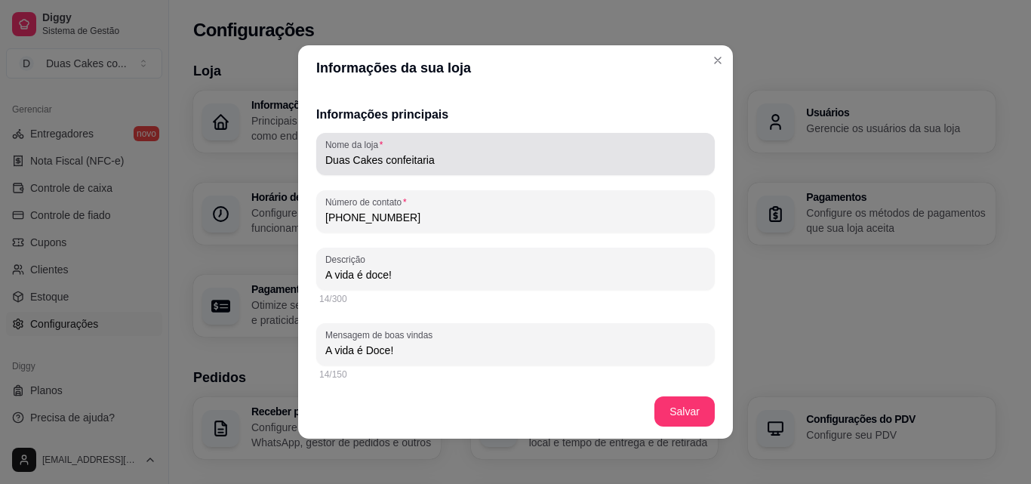
scroll to position [226, 0]
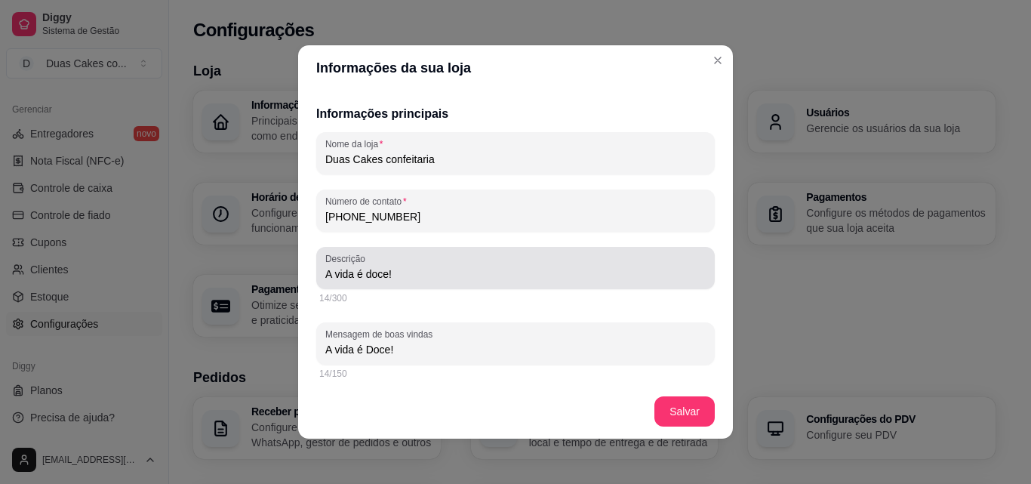
click at [460, 266] on input "A vida é doce!" at bounding box center [515, 273] width 380 height 15
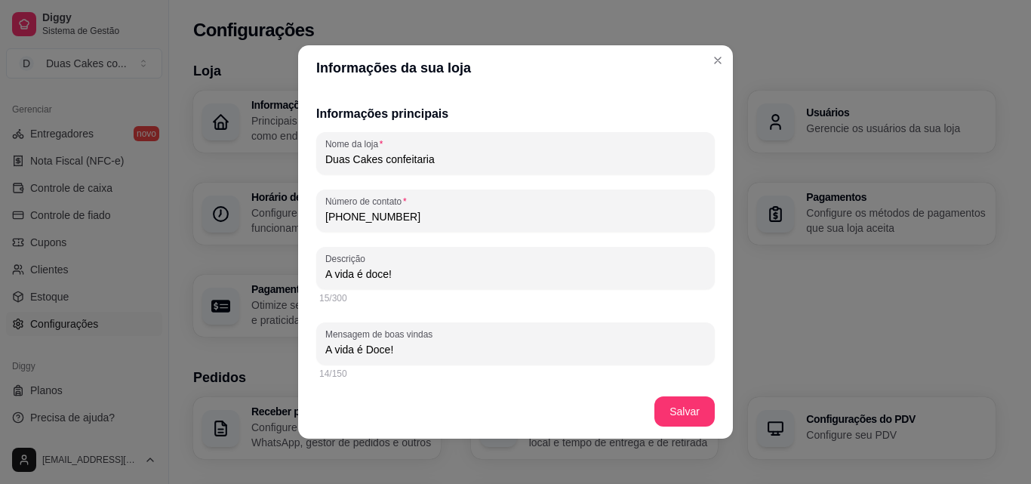
paste input "❣️"
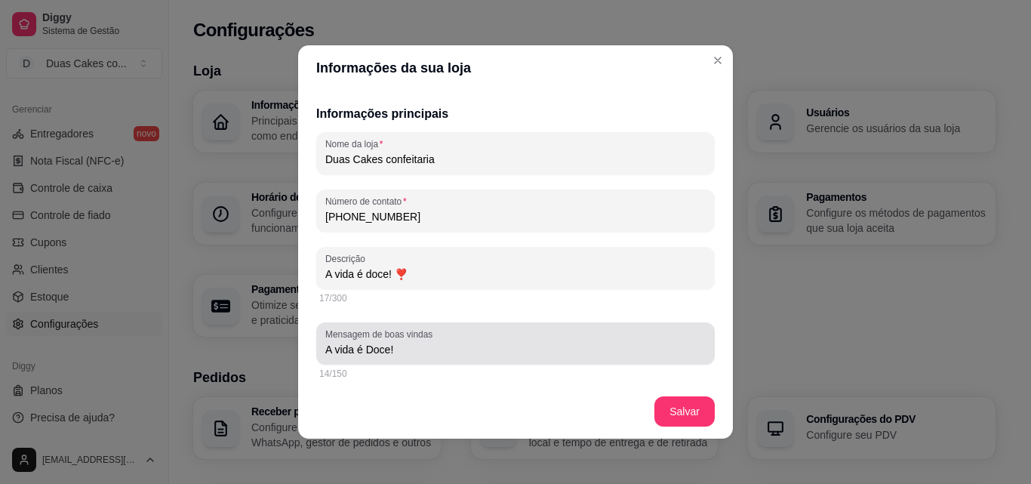
click at [515, 352] on input "A vida é Doce!" at bounding box center [515, 349] width 380 height 15
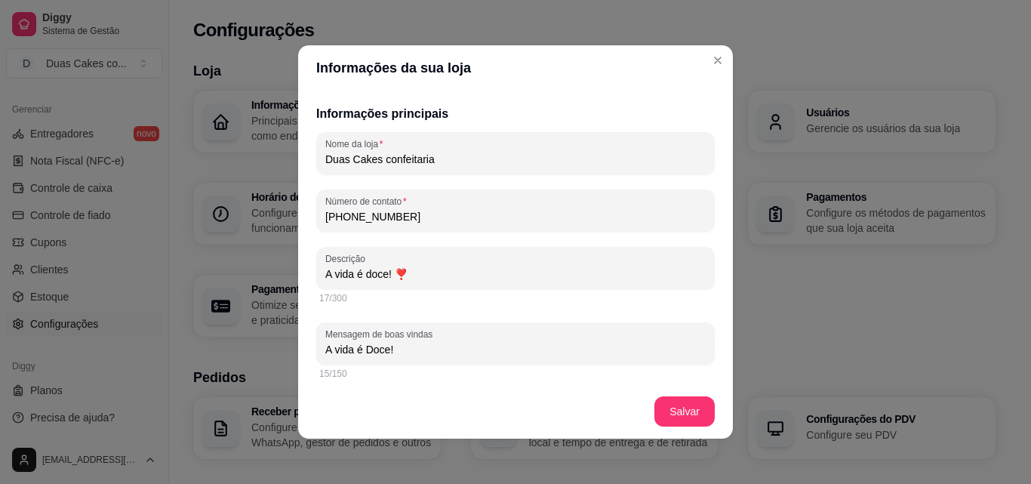
paste input "❣️"
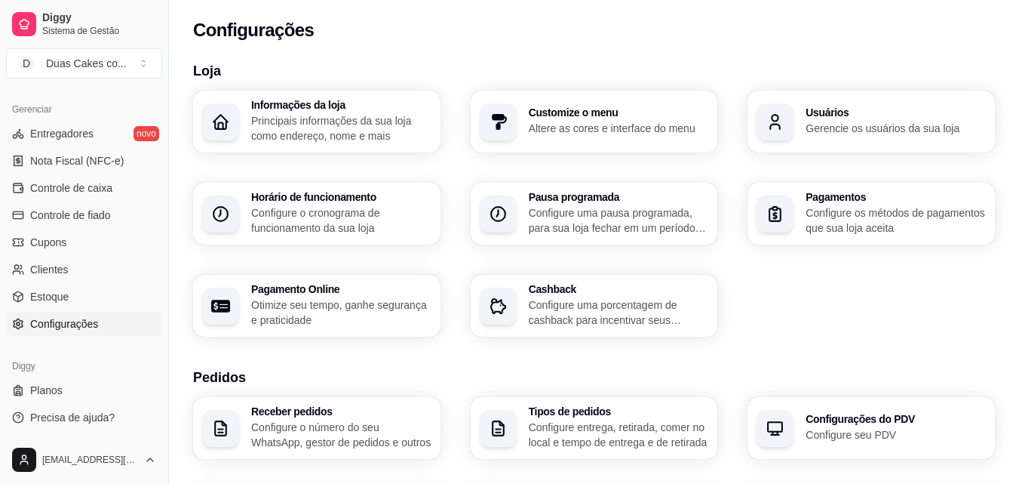
click at [355, 198] on h3 "Horário de funcionamento" at bounding box center [341, 197] width 180 height 11
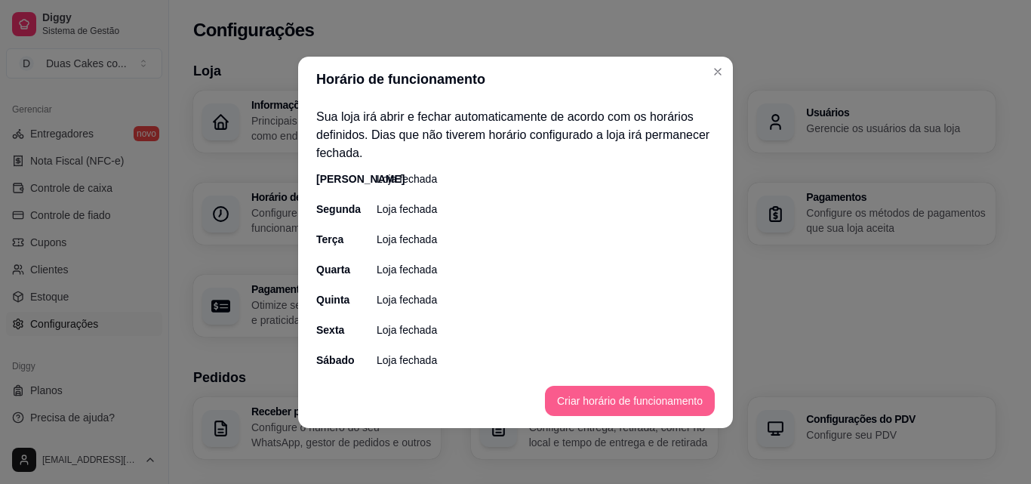
click at [558, 395] on button "Criar horário de funcionamento" at bounding box center [630, 401] width 170 height 30
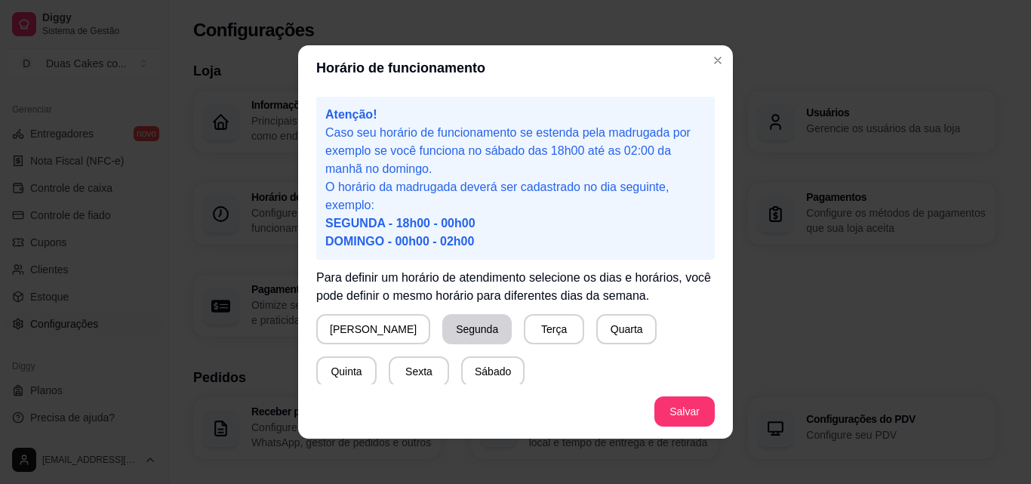
click at [442, 330] on button "Segunda" at bounding box center [476, 329] width 69 height 30
click at [521, 331] on button "Terça" at bounding box center [551, 329] width 60 height 30
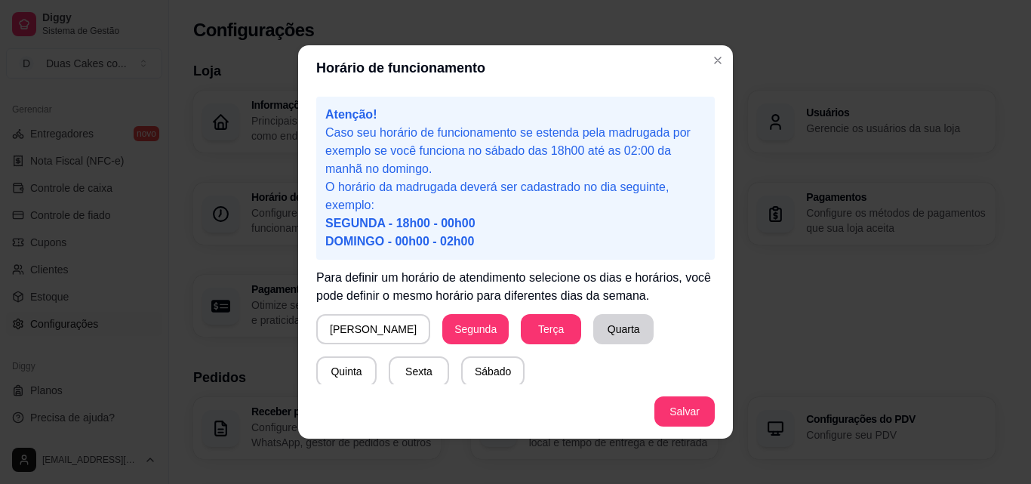
click at [593, 331] on button "Quarta" at bounding box center [623, 329] width 60 height 30
click at [377, 356] on button "Quinta" at bounding box center [346, 371] width 60 height 30
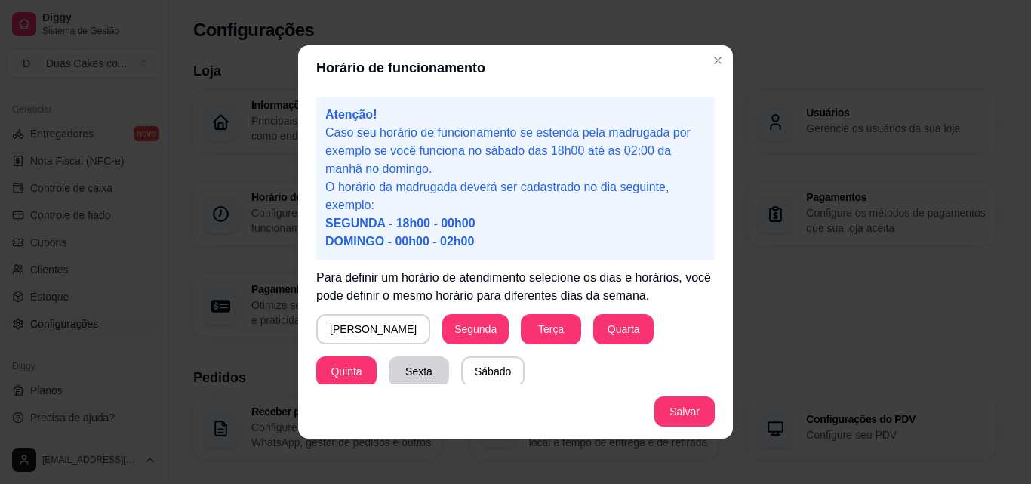
click at [389, 361] on button "Sexta" at bounding box center [419, 371] width 60 height 30
click at [461, 374] on button "Sábado" at bounding box center [492, 371] width 63 height 30
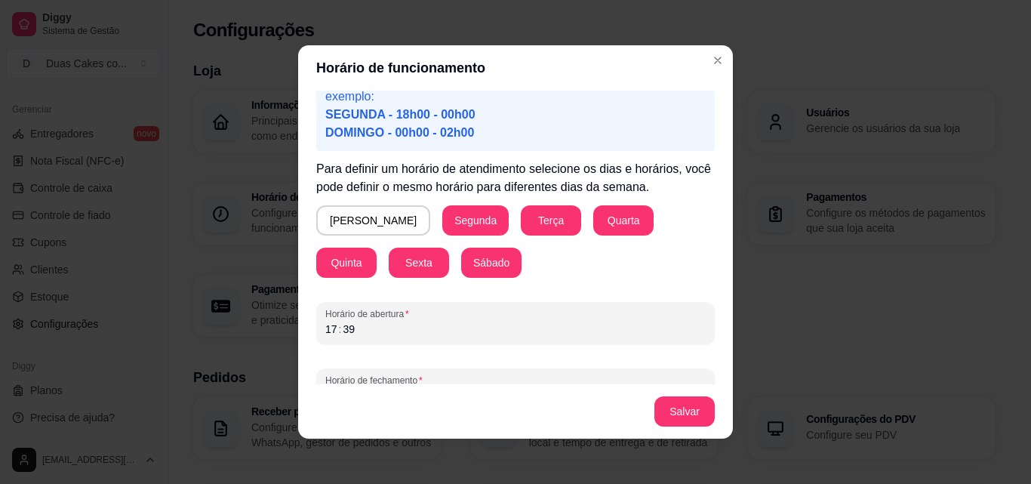
scroll to position [141, 0]
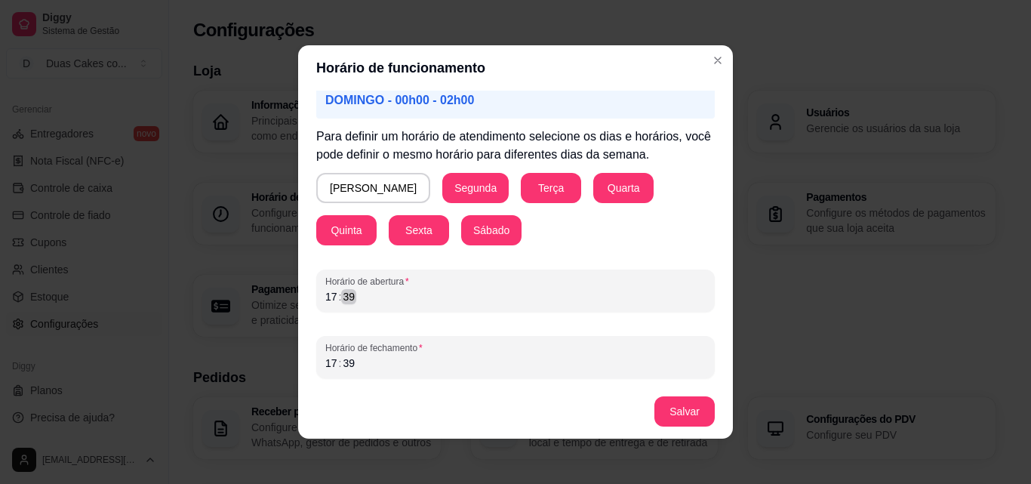
click at [402, 303] on div "17 : 39" at bounding box center [515, 297] width 380 height 18
click at [316, 300] on div "Horário de abertura 17 : 39" at bounding box center [515, 290] width 398 height 42
click at [324, 299] on div "17" at bounding box center [331, 296] width 15 height 15
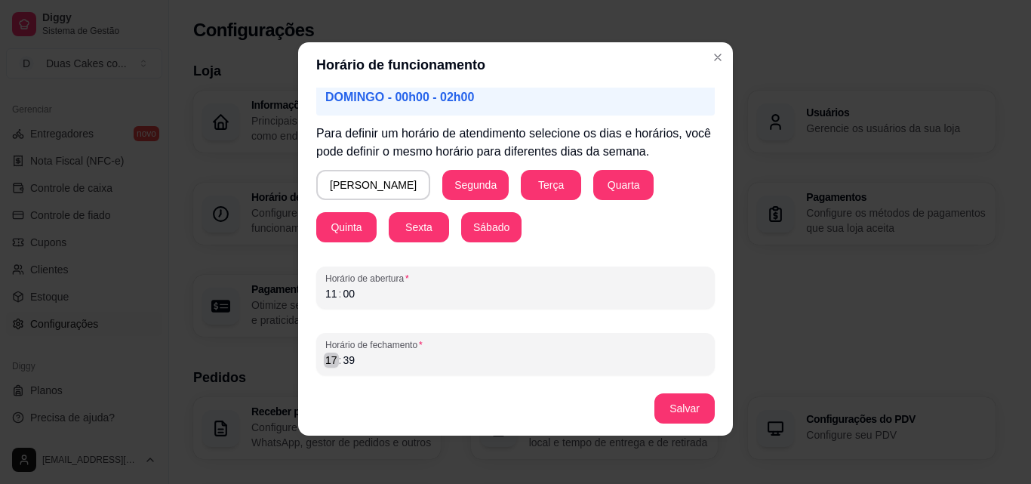
click at [324, 369] on div "Horário de fechamento 17 : 39" at bounding box center [515, 354] width 398 height 42
click at [663, 412] on button "Salvar" at bounding box center [684, 408] width 59 height 29
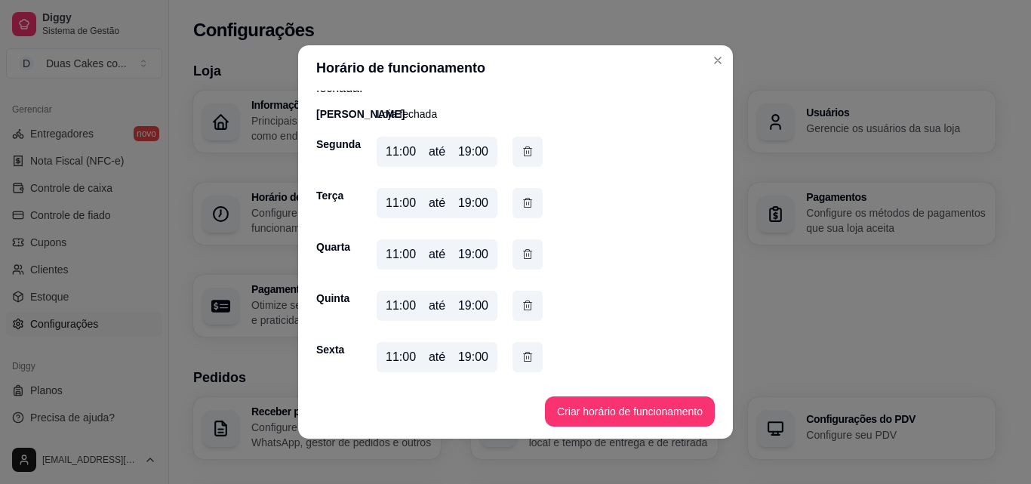
scroll to position [0, 0]
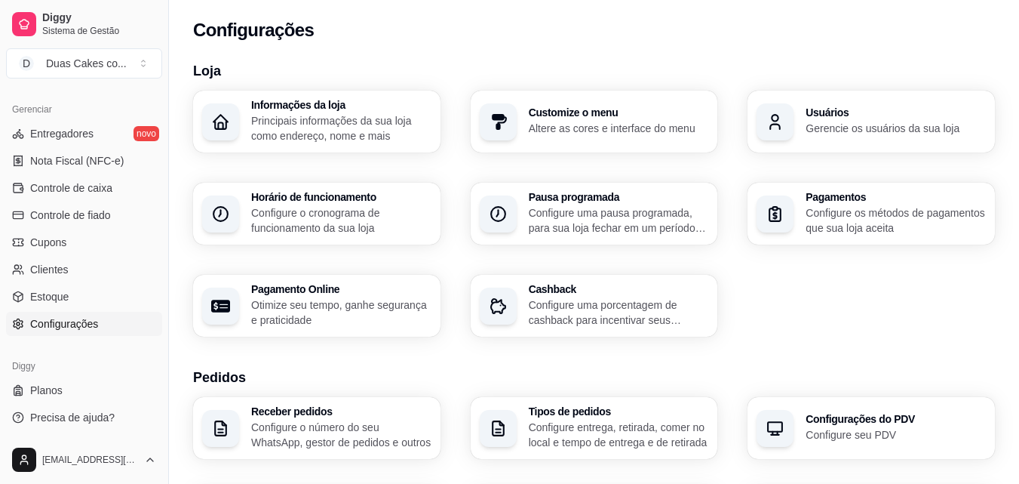
click at [840, 134] on p "Gerencie os usuários da sua loja" at bounding box center [896, 128] width 180 height 15
click at [855, 213] on p "Configure os métodos de pagamentos que sua loja aceita" at bounding box center [896, 220] width 180 height 30
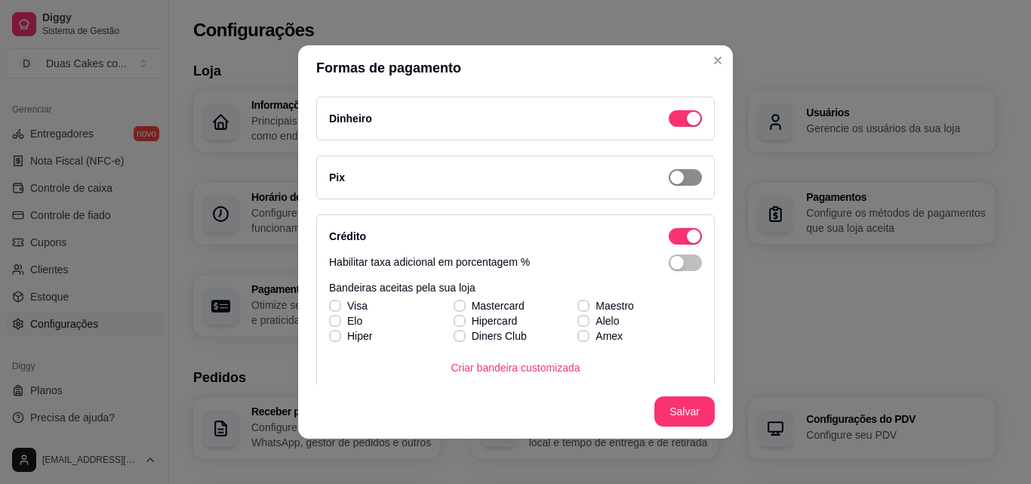
click at [687, 125] on div "button" at bounding box center [694, 119] width 14 height 14
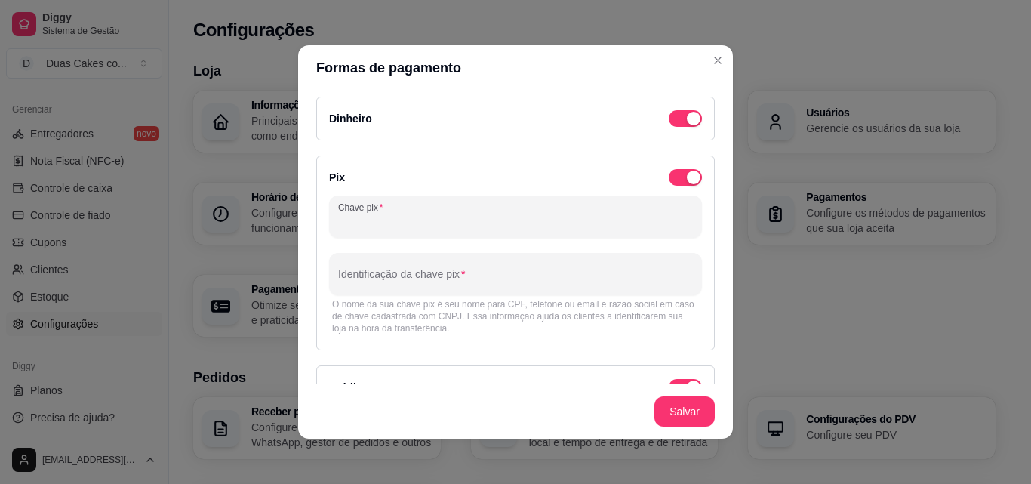
click at [439, 223] on input "Chave pix" at bounding box center [515, 222] width 355 height 15
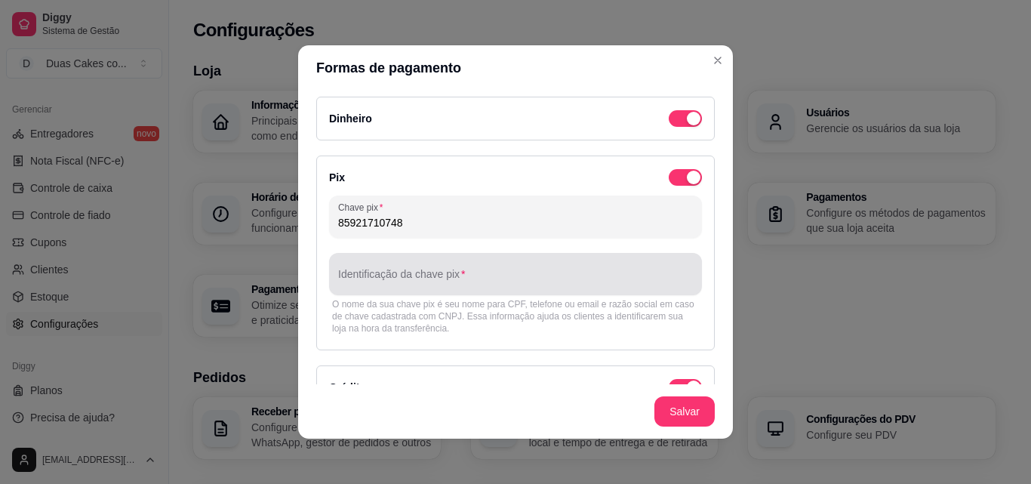
click at [387, 272] on div at bounding box center [515, 274] width 355 height 30
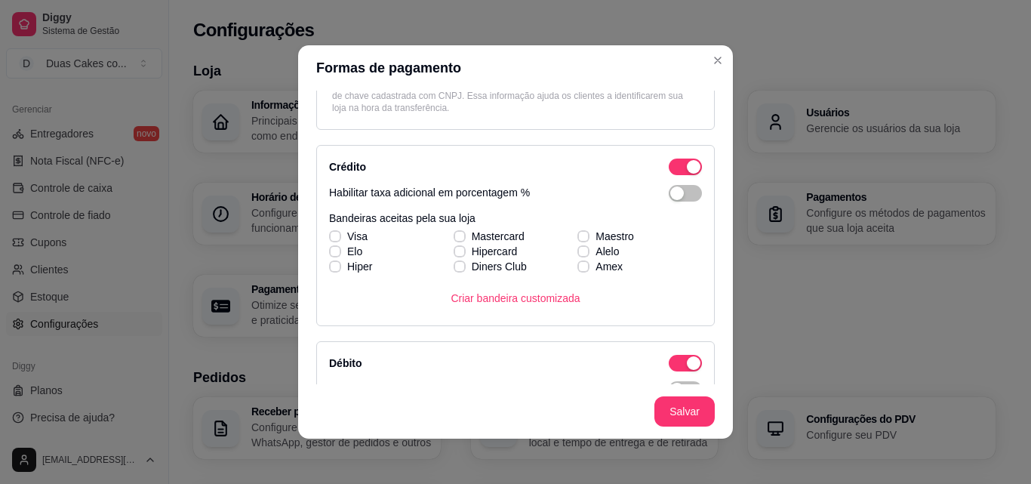
scroll to position [226, 0]
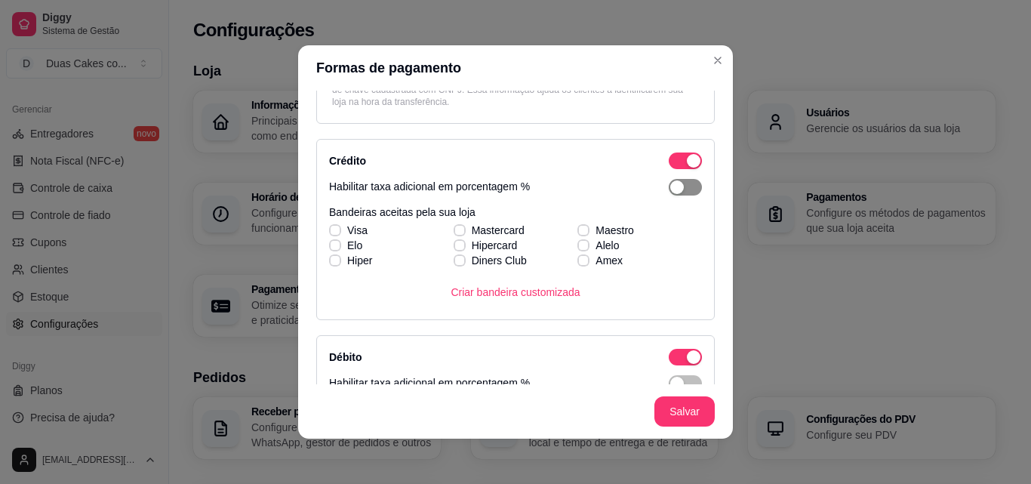
click at [670, 183] on div "button" at bounding box center [677, 187] width 14 height 14
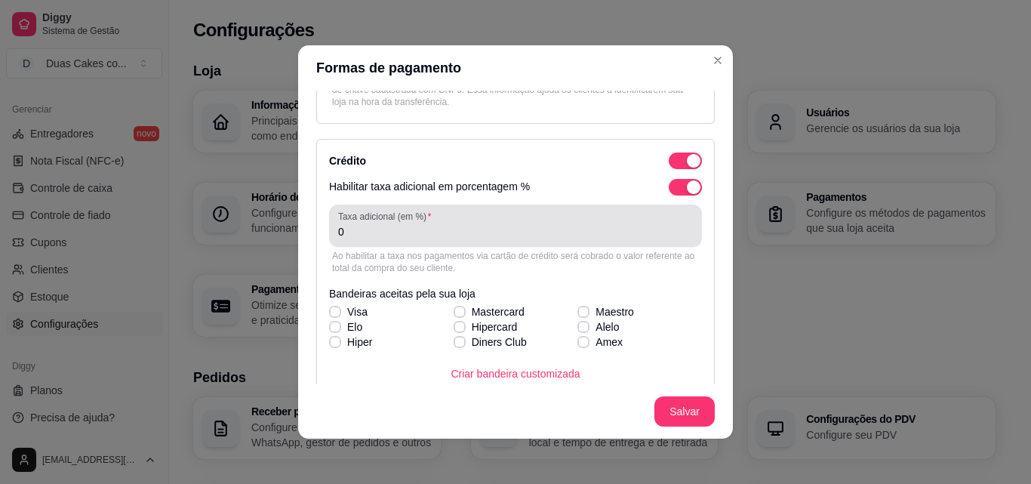
click at [431, 232] on input "0" at bounding box center [515, 231] width 355 height 15
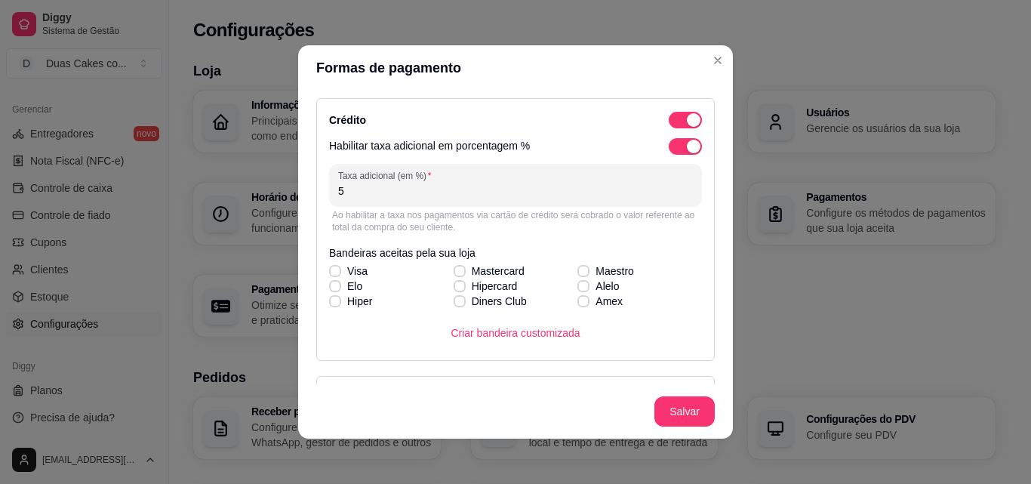
scroll to position [302, 0]
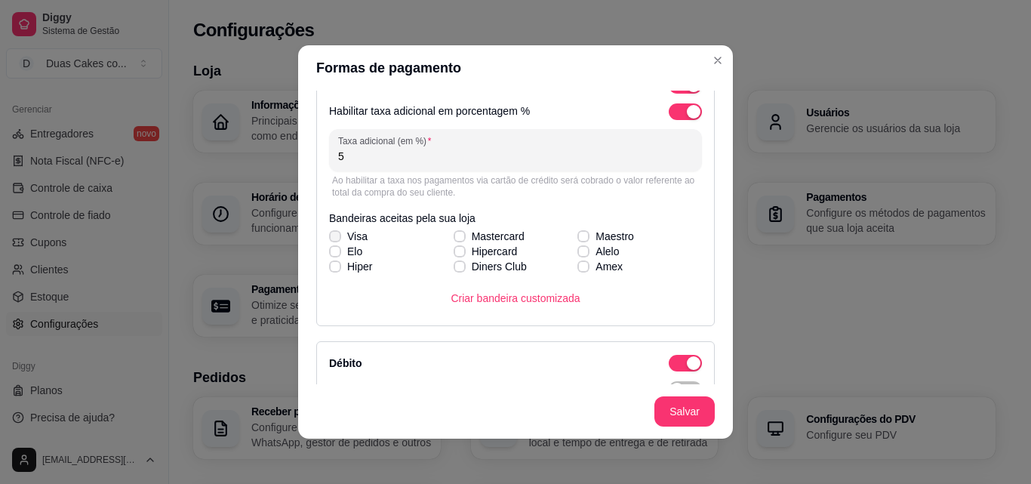
click at [332, 232] on span at bounding box center [335, 236] width 12 height 12
click at [332, 239] on input "Visa" at bounding box center [333, 244] width 10 height 10
click at [451, 238] on div "Visa Mastercard Maestro [PERSON_NAME] Alelo Hiper Diners Club Amex" at bounding box center [515, 251] width 373 height 45
click at [455, 235] on icon at bounding box center [459, 236] width 9 height 6
click at [453, 239] on input "Mastercard" at bounding box center [458, 244] width 10 height 10
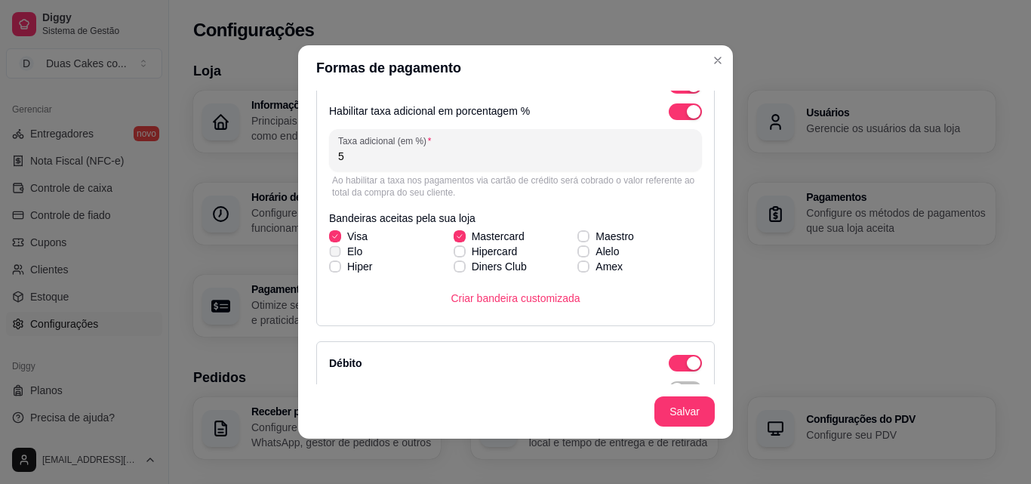
click at [333, 252] on icon at bounding box center [335, 251] width 8 height 6
click at [333, 254] on input "Elo" at bounding box center [333, 259] width 10 height 10
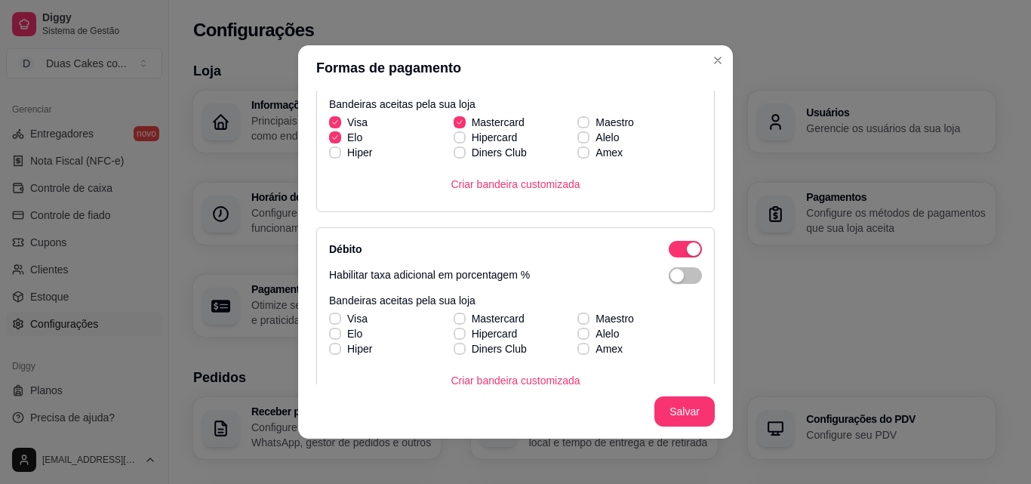
scroll to position [453, 0]
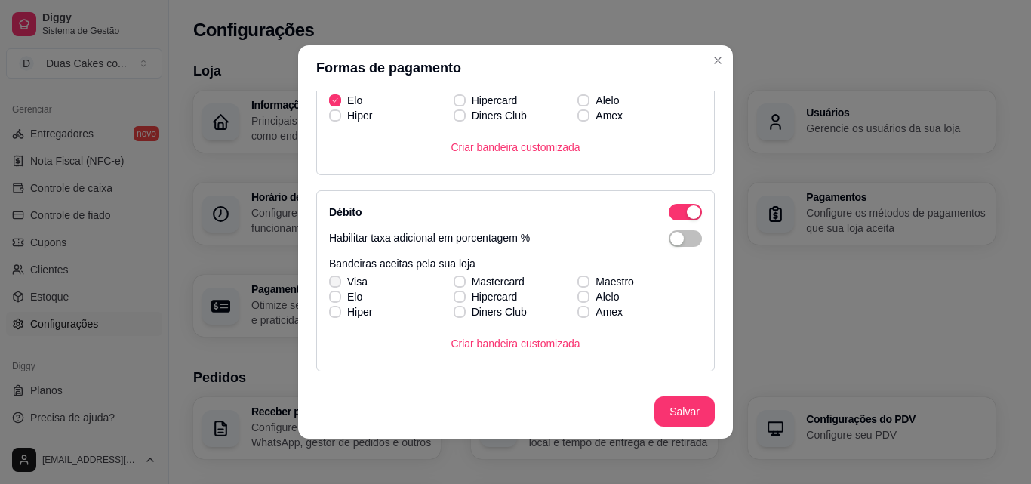
click at [331, 281] on icon at bounding box center [335, 281] width 9 height 6
click at [331, 284] on input "Visa" at bounding box center [333, 289] width 10 height 10
click at [329, 300] on div "Visa Mastercard Maestro [PERSON_NAME] Alelo Hiper Diners Club Amex" at bounding box center [515, 296] width 373 height 45
click at [331, 312] on icon at bounding box center [335, 312] width 9 height 6
click at [328, 315] on input "Hiper" at bounding box center [333, 320] width 10 height 10
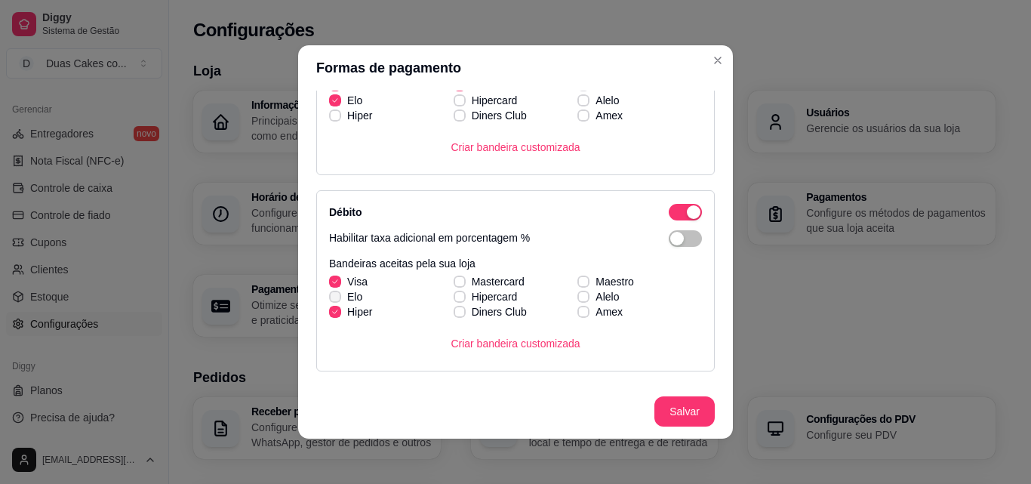
click at [331, 297] on icon at bounding box center [335, 297] width 9 height 6
click at [328, 300] on input "Elo" at bounding box center [333, 305] width 10 height 10
click at [456, 278] on label "Mastercard" at bounding box center [488, 281] width 83 height 27
click at [456, 284] on input "Mastercard" at bounding box center [458, 289] width 10 height 10
click at [454, 293] on span at bounding box center [459, 296] width 11 height 11
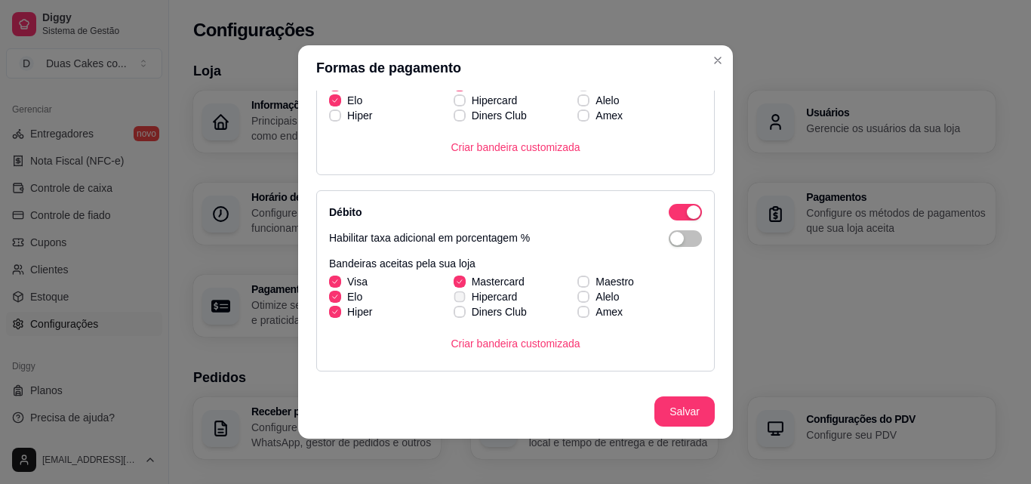
click at [454, 300] on input "Hipercard" at bounding box center [458, 305] width 10 height 10
click at [454, 315] on span at bounding box center [460, 312] width 12 height 12
click at [453, 315] on input "Diners Club" at bounding box center [458, 320] width 10 height 10
click at [571, 286] on label "Alelo" at bounding box center [598, 296] width 54 height 27
click at [577, 300] on input "Alelo" at bounding box center [582, 305] width 10 height 10
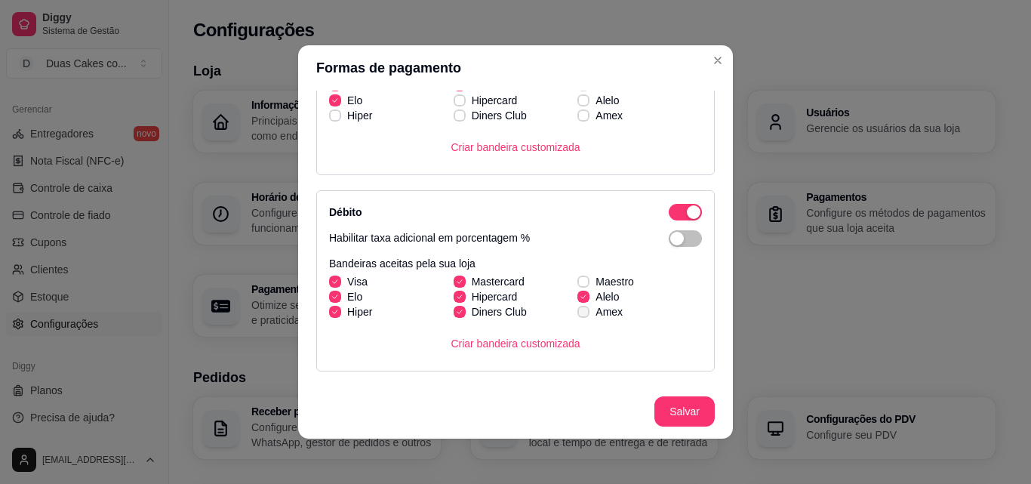
click at [571, 301] on label "Amex" at bounding box center [599, 311] width 57 height 27
click at [577, 315] on input "Amex" at bounding box center [582, 320] width 10 height 10
click at [579, 279] on icon at bounding box center [583, 281] width 9 height 6
click at [577, 284] on input "Maestro" at bounding box center [582, 289] width 10 height 10
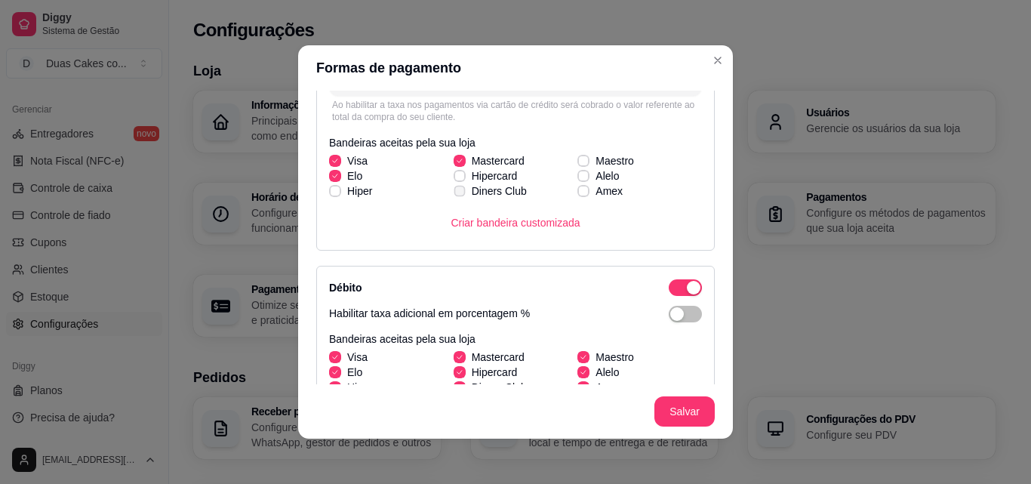
click at [447, 179] on label "Diners Club" at bounding box center [489, 190] width 85 height 27
click at [453, 194] on input "Diners Club" at bounding box center [458, 199] width 10 height 10
click at [447, 169] on label "Hipercard" at bounding box center [485, 175] width 76 height 27
click at [453, 179] on input "Hipercard" at bounding box center [458, 184] width 10 height 10
click at [455, 188] on icon at bounding box center [459, 191] width 9 height 6
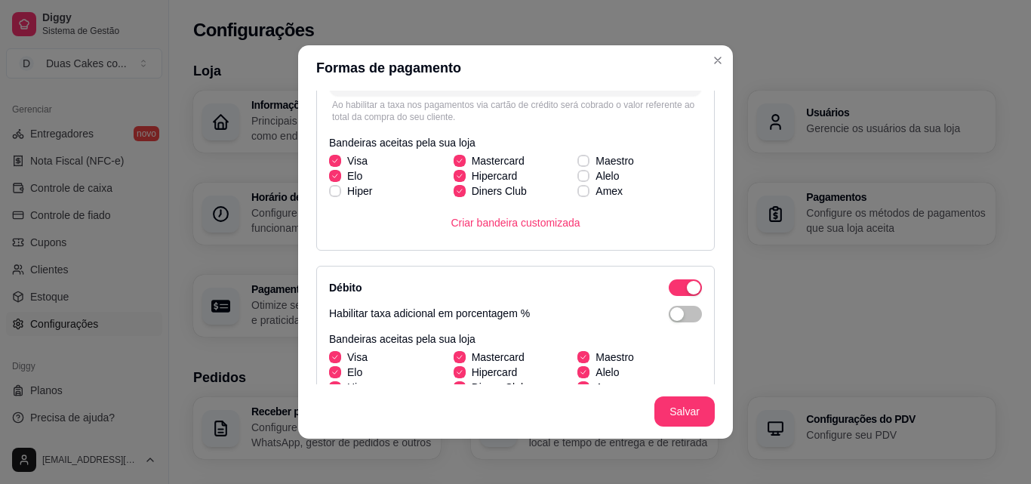
click at [454, 194] on input "Diners Club" at bounding box center [458, 199] width 10 height 10
click at [578, 157] on span at bounding box center [583, 160] width 11 height 11
click at [577, 164] on input "Maestro" at bounding box center [582, 169] width 10 height 10
click at [331, 195] on span at bounding box center [334, 190] width 11 height 11
click at [331, 195] on input "Hiper" at bounding box center [333, 199] width 10 height 10
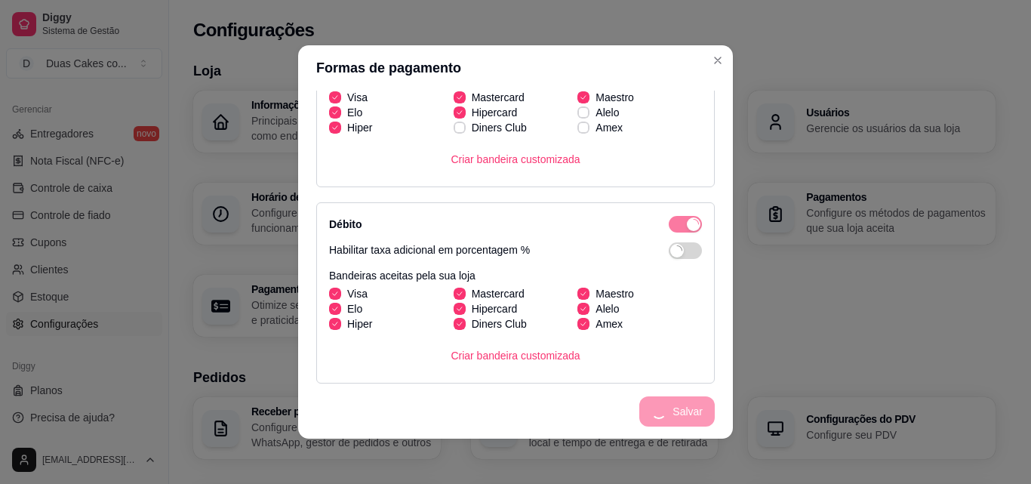
scroll to position [564, 0]
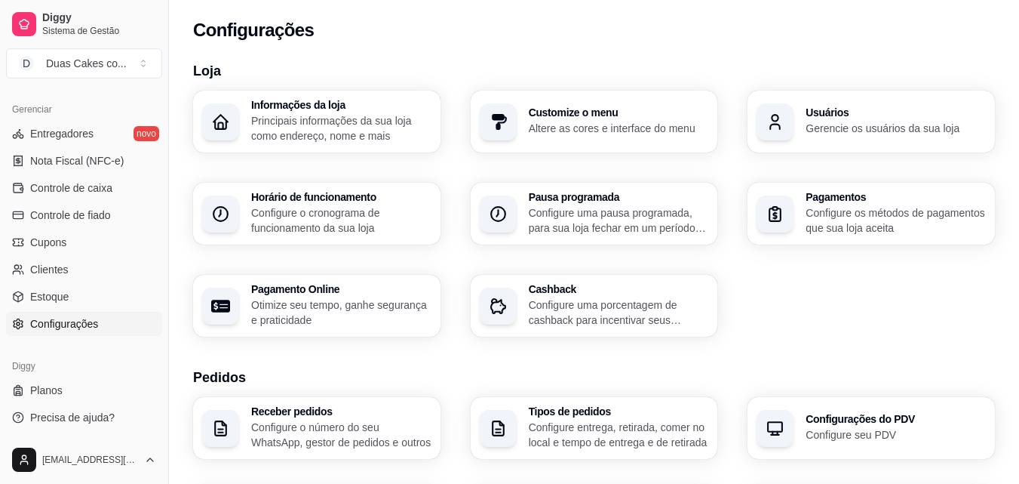
click at [349, 294] on div "Pagamento Online Otimize seu tempo, ganhe segurança e praticidade" at bounding box center [341, 306] width 180 height 44
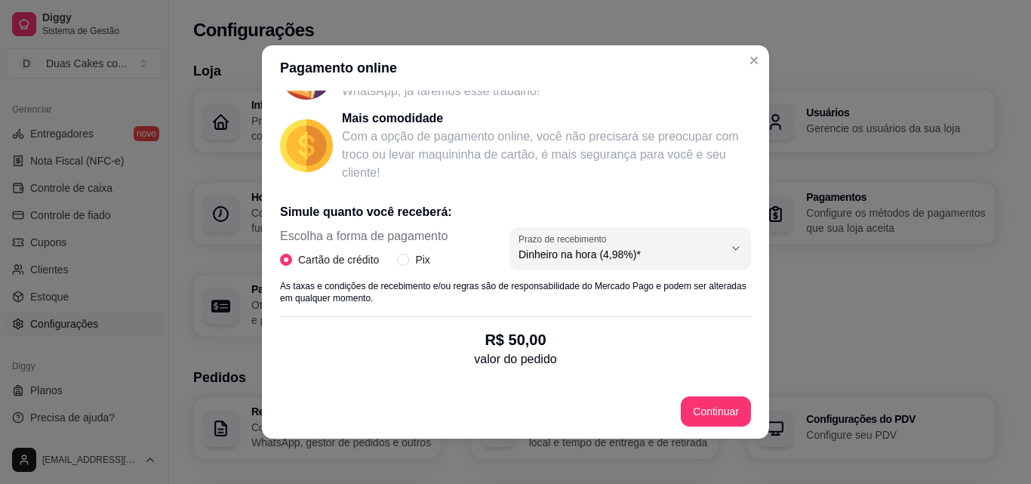
scroll to position [163, 0]
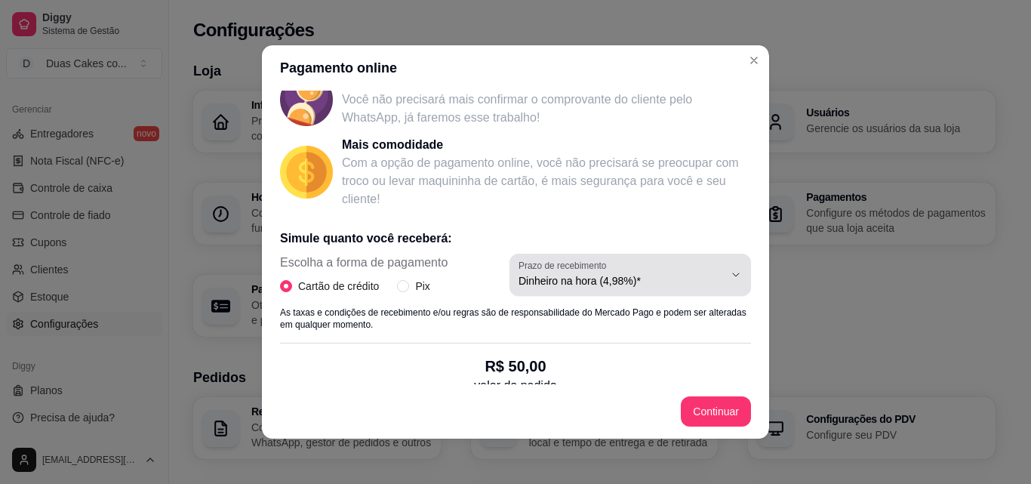
click at [626, 281] on span "Dinheiro na hora (4,98%)*" at bounding box center [620, 280] width 205 height 15
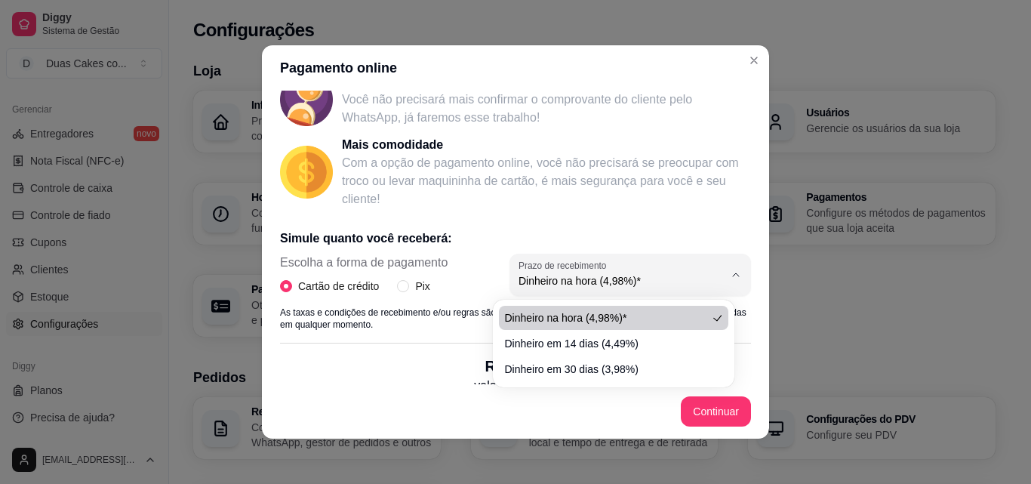
click at [458, 294] on div "Escolha a forma de pagamento Cartão de crédito Pix 4.98 Prazo de recebimento Di…" at bounding box center [515, 280] width 471 height 53
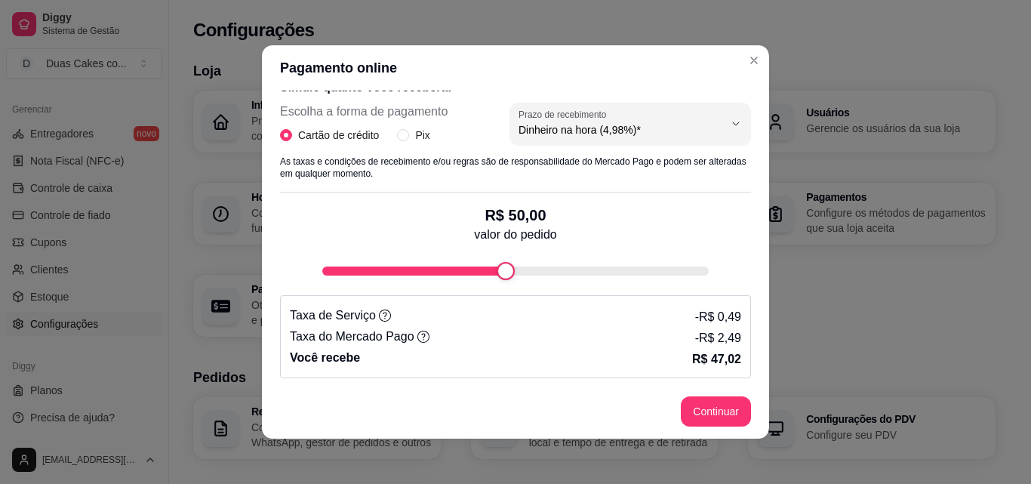
scroll to position [3, 0]
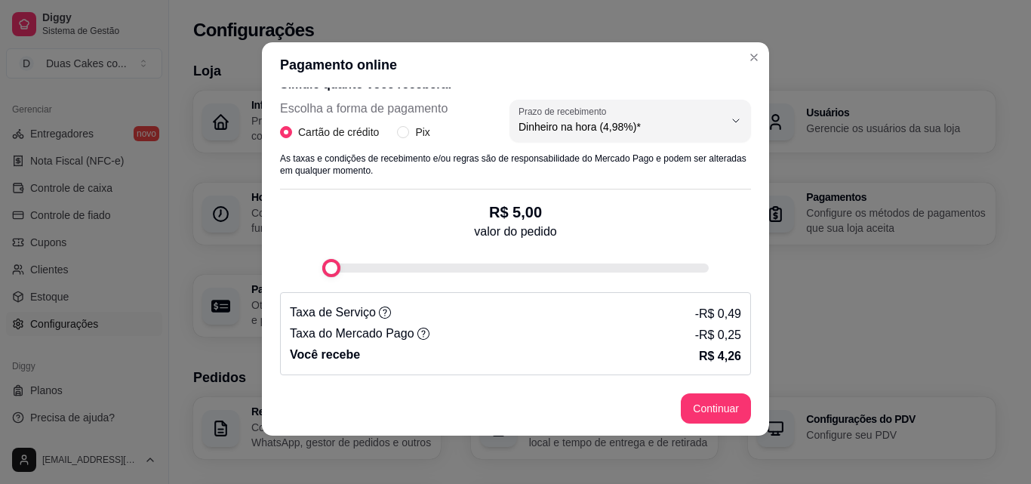
click at [304, 254] on div "R$ 5,00 valor do pedido" at bounding box center [515, 233] width 471 height 88
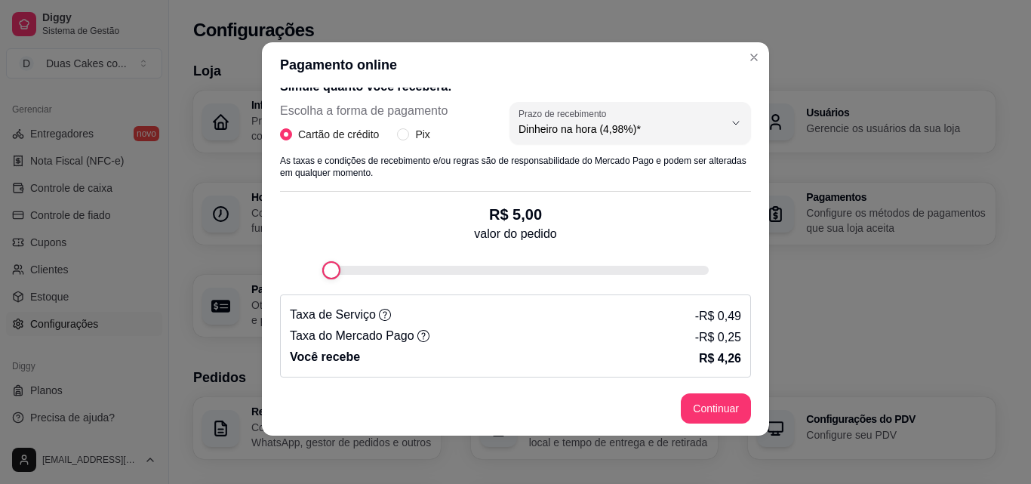
scroll to position [314, 0]
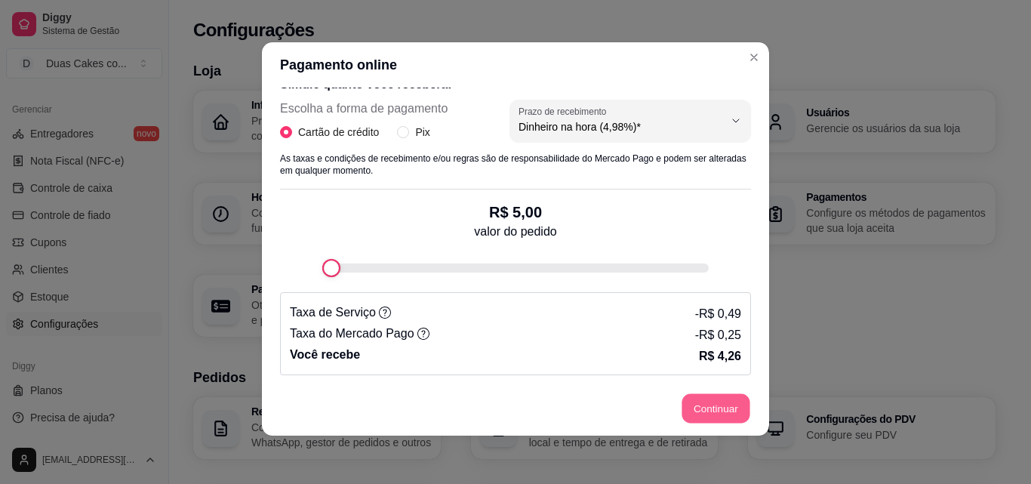
click at [705, 399] on button "Continuar" at bounding box center [716, 408] width 68 height 29
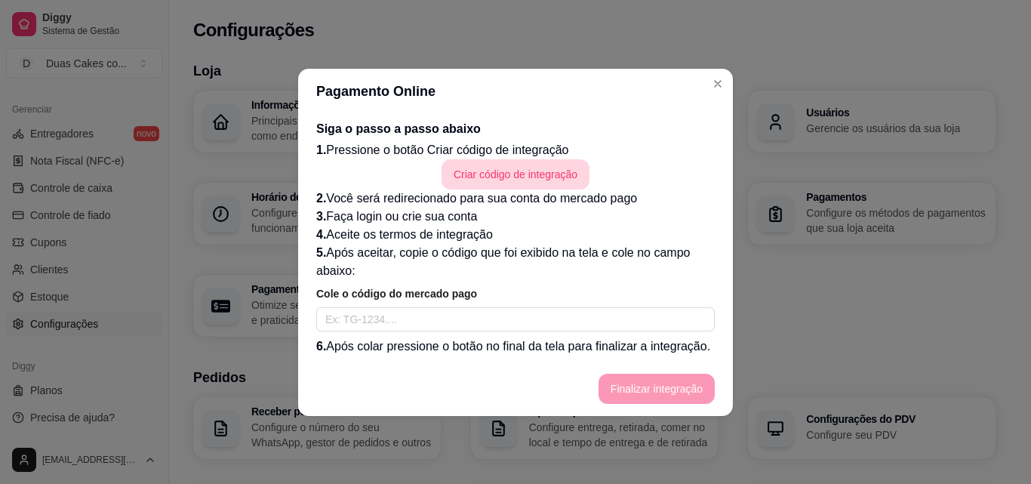
click at [553, 174] on button "Criar código de integração" at bounding box center [515, 174] width 148 height 30
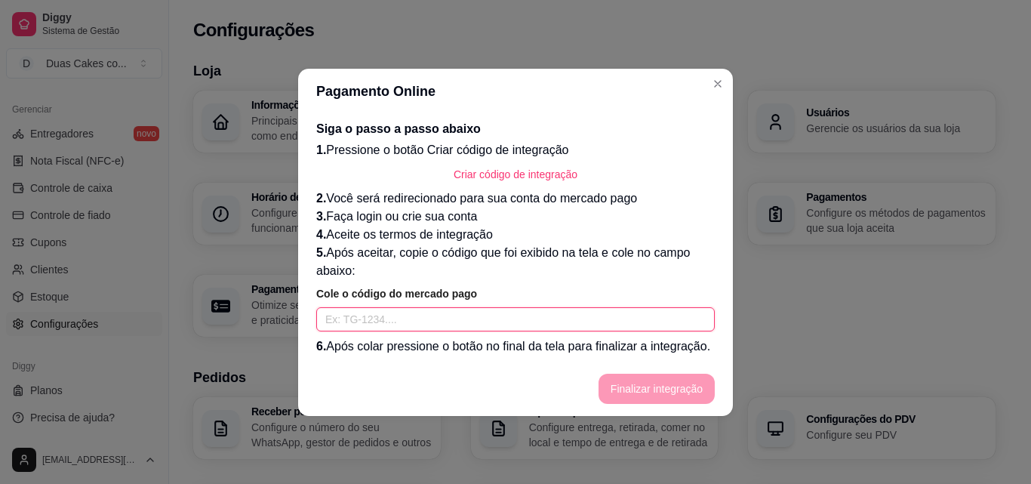
click at [597, 321] on input "text" at bounding box center [515, 319] width 398 height 24
paste input "TG-68b60584a60ee00001a2d46f-179674034"
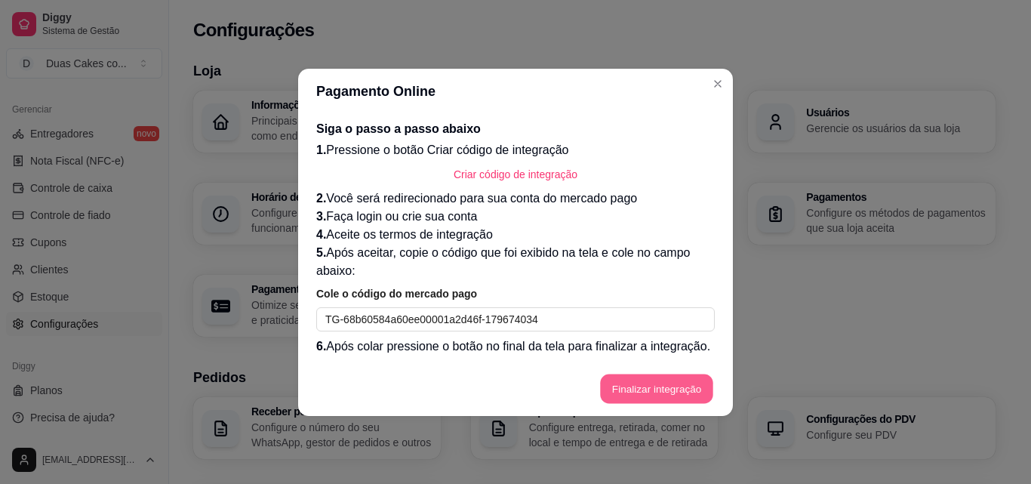
click at [682, 386] on button "Finalizar integração" at bounding box center [656, 388] width 113 height 29
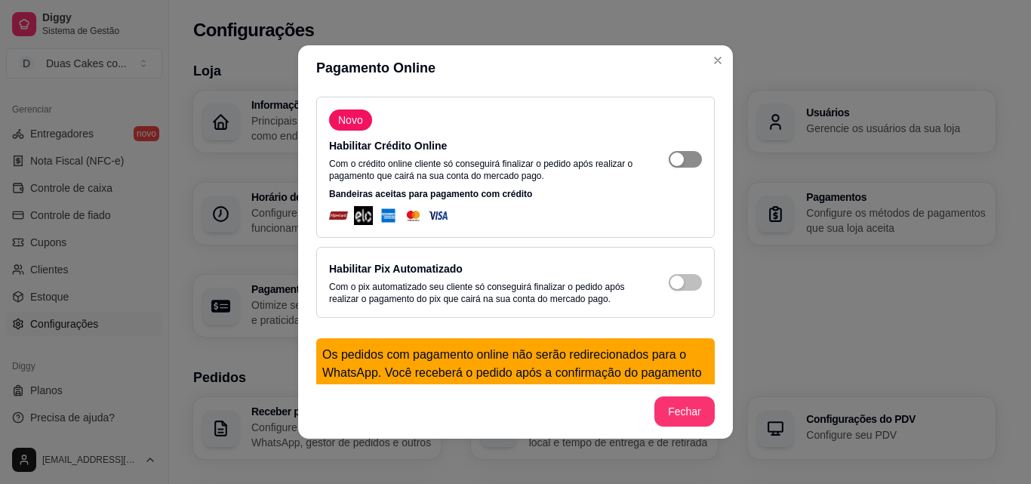
click at [670, 160] on div "button" at bounding box center [677, 159] width 14 height 14
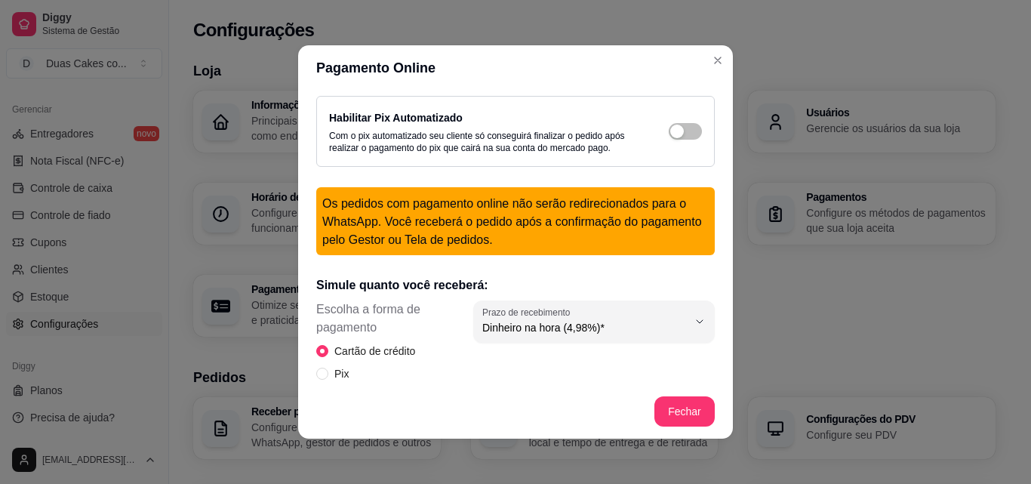
scroll to position [226, 0]
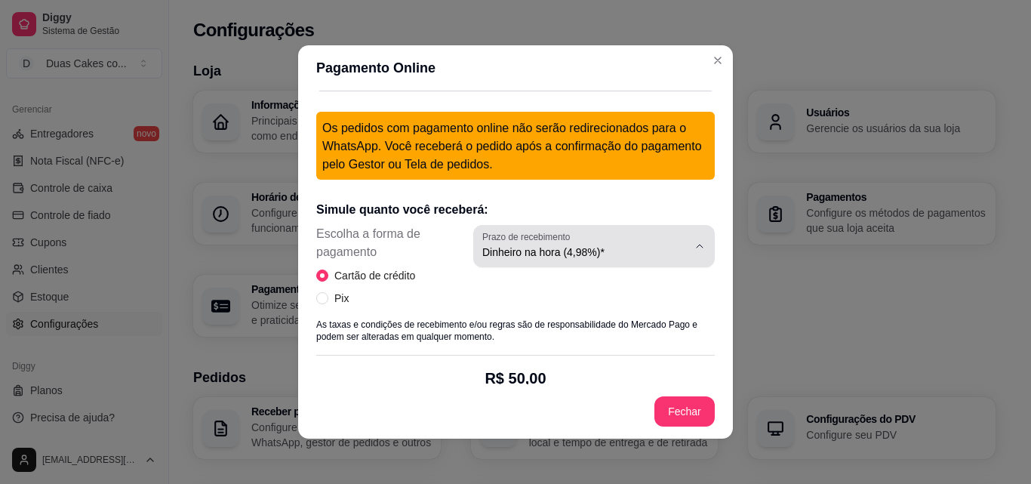
click at [519, 257] on span "Dinheiro na hora (4,98%)*" at bounding box center [584, 251] width 205 height 15
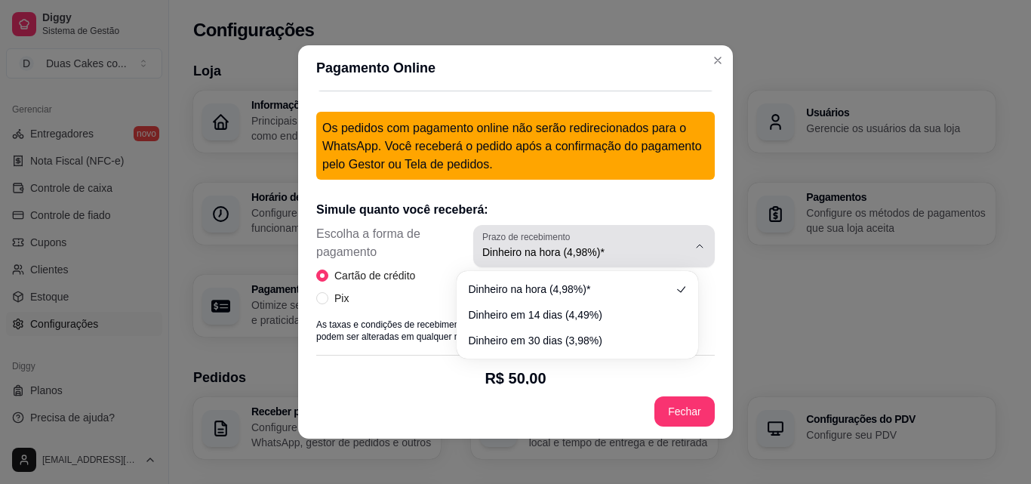
click at [519, 257] on span "Dinheiro na hora (4,98%)*" at bounding box center [584, 251] width 205 height 15
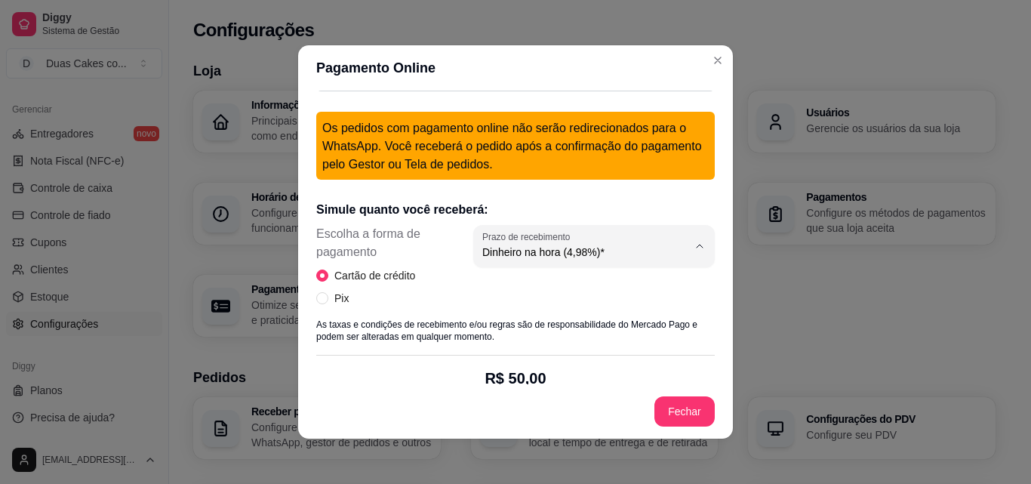
click at [424, 241] on span "Escolha a forma de pagamento" at bounding box center [394, 243] width 157 height 36
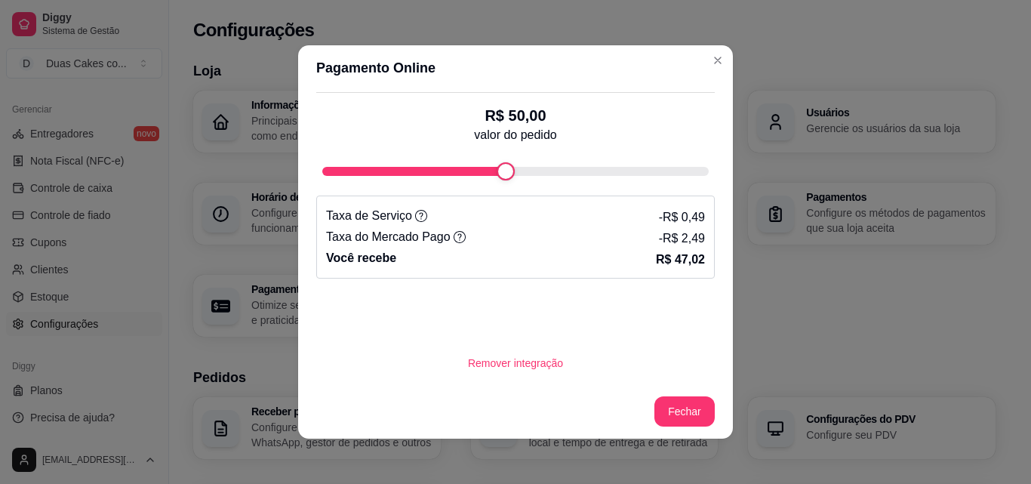
scroll to position [3, 0]
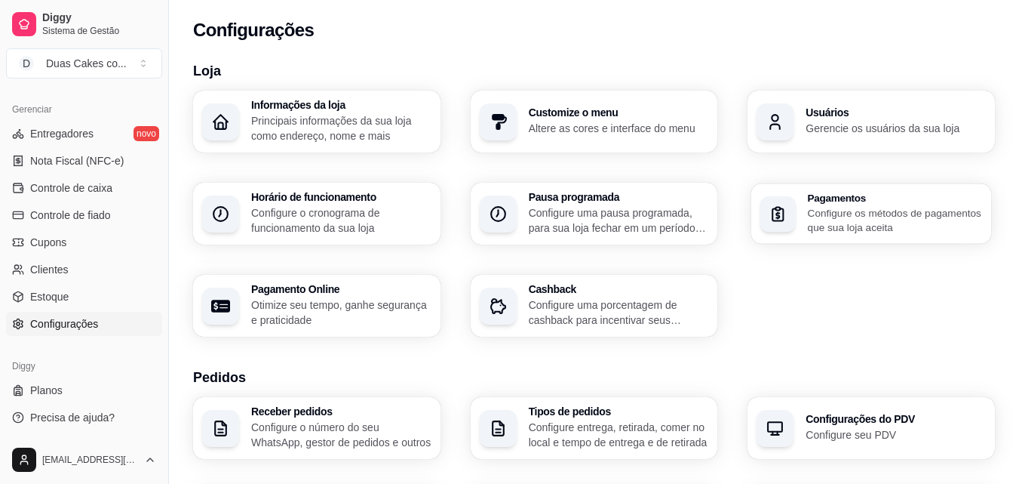
click at [808, 220] on p "Configure os métodos de pagamentos que sua loja aceita" at bounding box center [895, 219] width 174 height 29
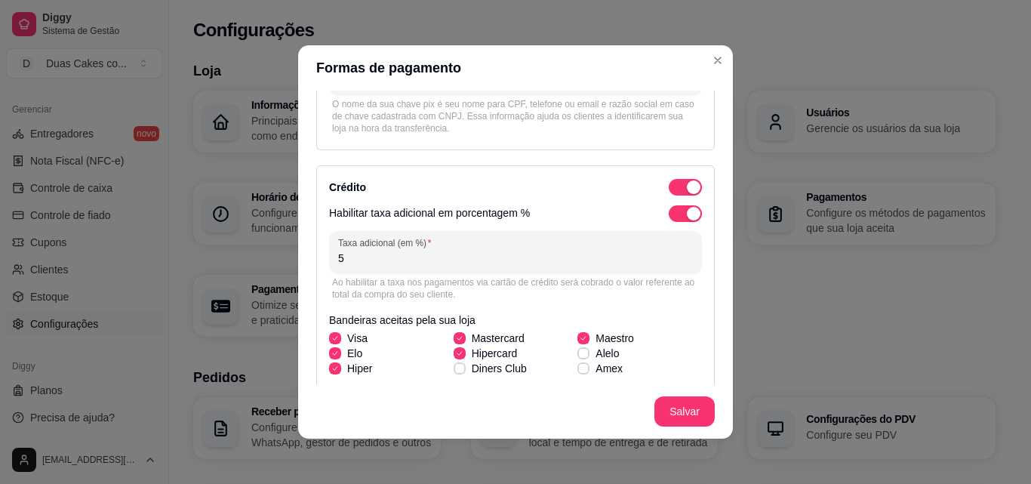
scroll to position [226, 0]
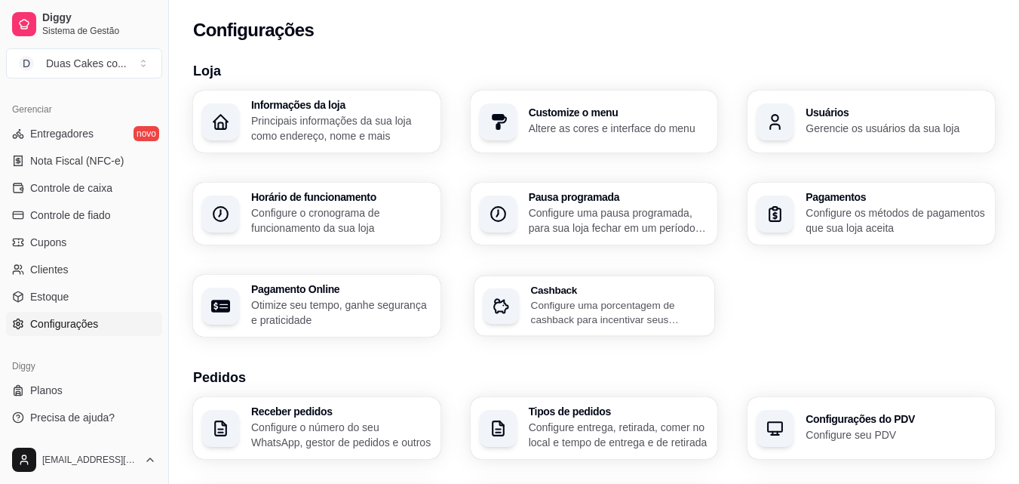
click at [561, 314] on p "Configure uma porcentagem de cashback para incentivar seus clientes a comprarem…" at bounding box center [617, 311] width 175 height 29
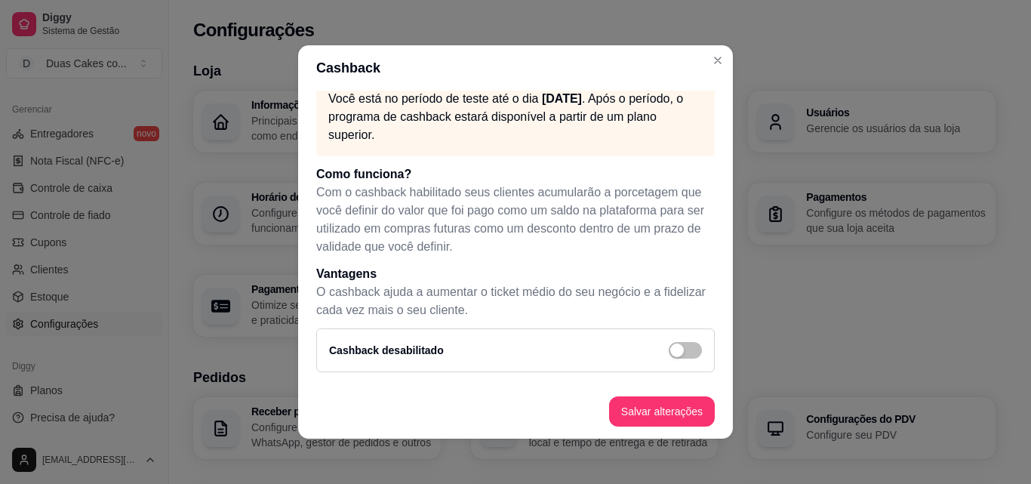
scroll to position [3, 0]
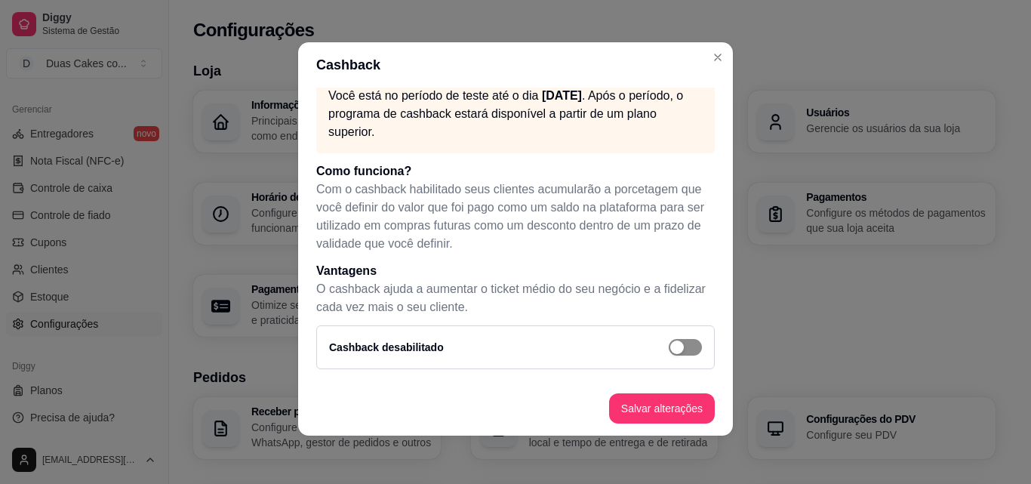
click at [670, 343] on div "button" at bounding box center [677, 347] width 14 height 14
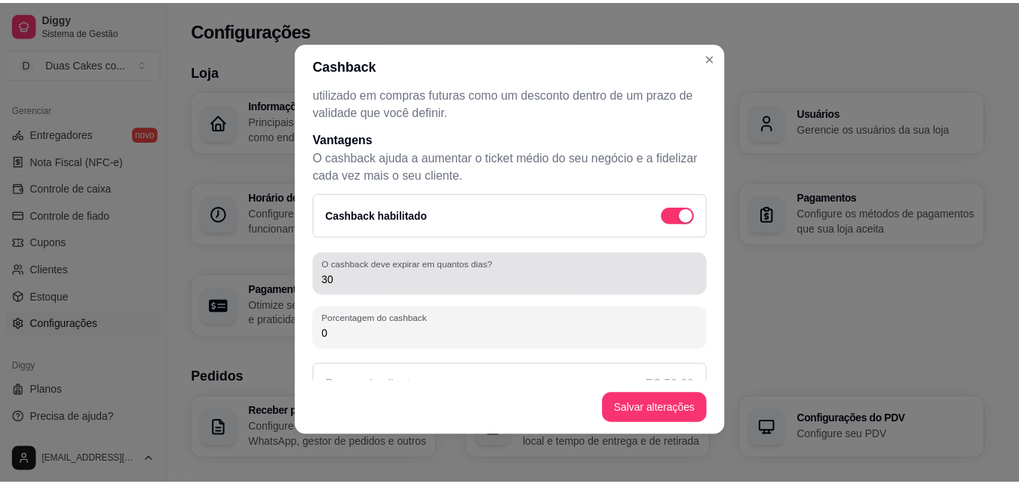
scroll to position [201, 0]
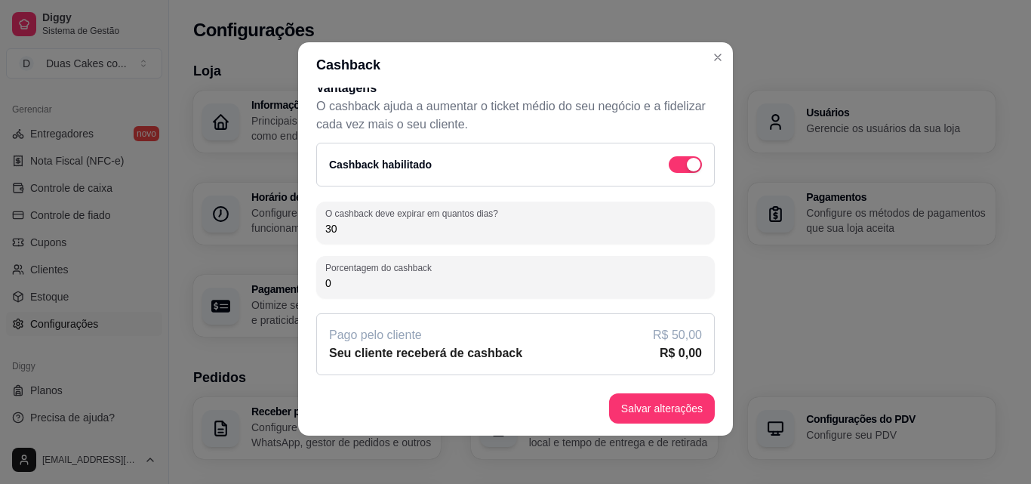
click at [441, 281] on input "0" at bounding box center [515, 282] width 380 height 15
click at [457, 289] on input "2" at bounding box center [515, 282] width 380 height 15
click at [481, 305] on div "O cashback deve expirar em quantos dias? 30 Porcentagem do cashback 2 Pago pelo…" at bounding box center [515, 288] width 398 height 174
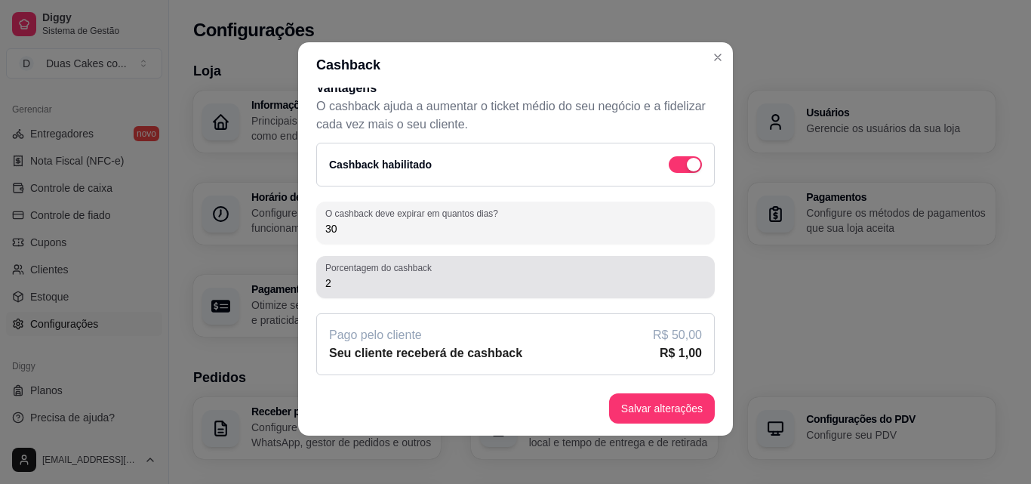
click at [384, 276] on div "2" at bounding box center [515, 277] width 380 height 30
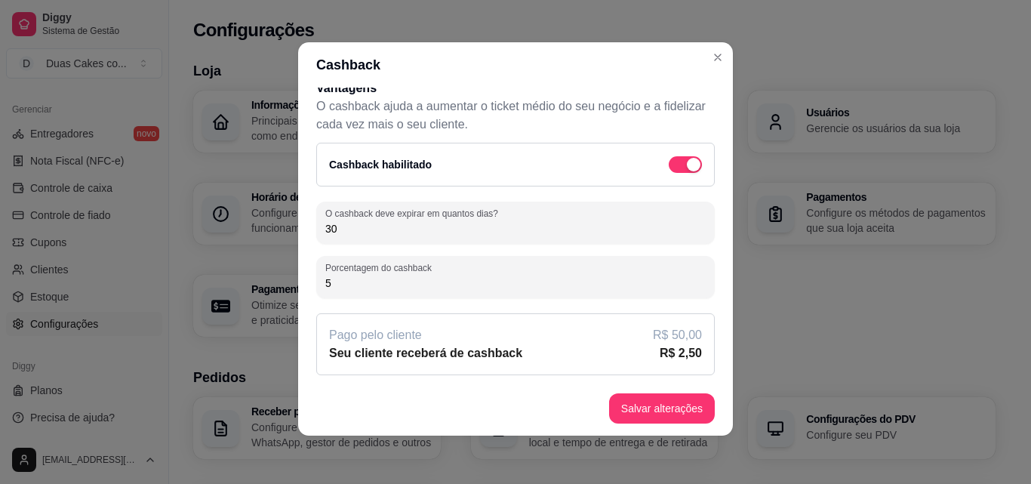
drag, startPoint x: 329, startPoint y: 284, endPoint x: 290, endPoint y: 282, distance: 39.3
click at [290, 284] on div "Cashback Você está no período de teste até o dia [DATE] . Após o período, o pro…" at bounding box center [515, 242] width 1031 height 484
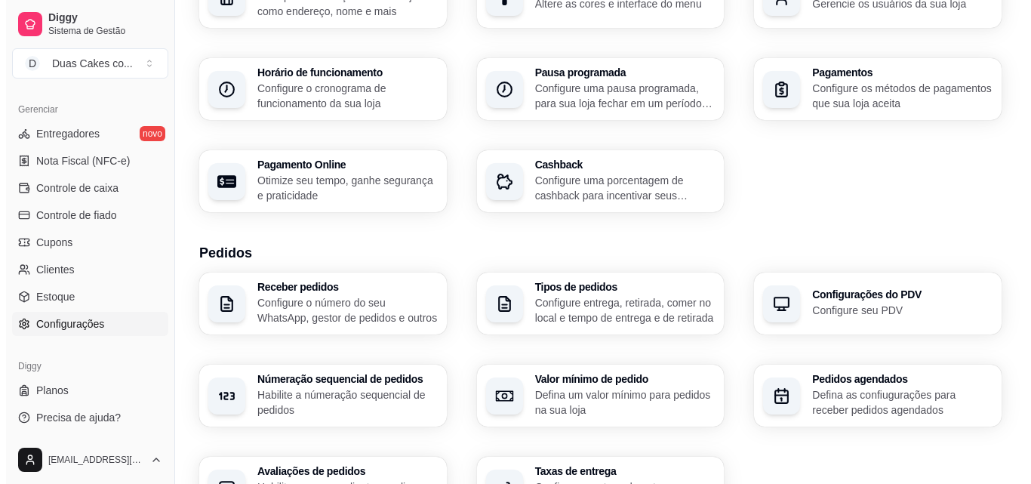
scroll to position [151, 0]
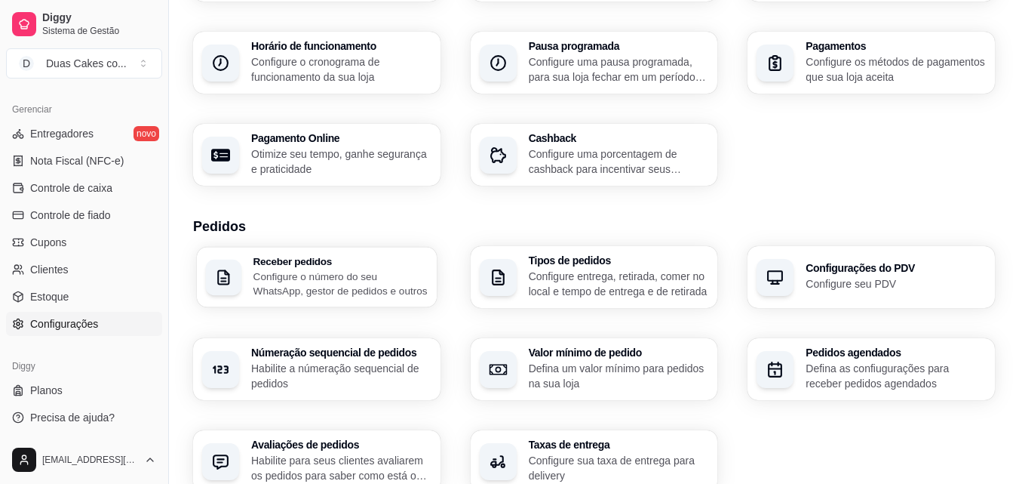
click at [324, 284] on p "Configure o número do seu WhatsApp, gestor de pedidos e outros" at bounding box center [341, 283] width 174 height 29
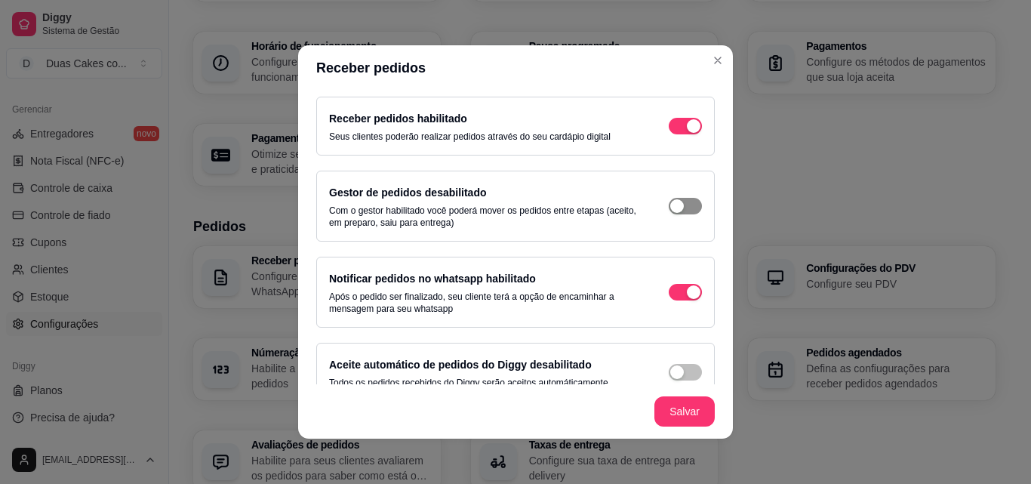
click at [687, 133] on div "button" at bounding box center [694, 126] width 14 height 14
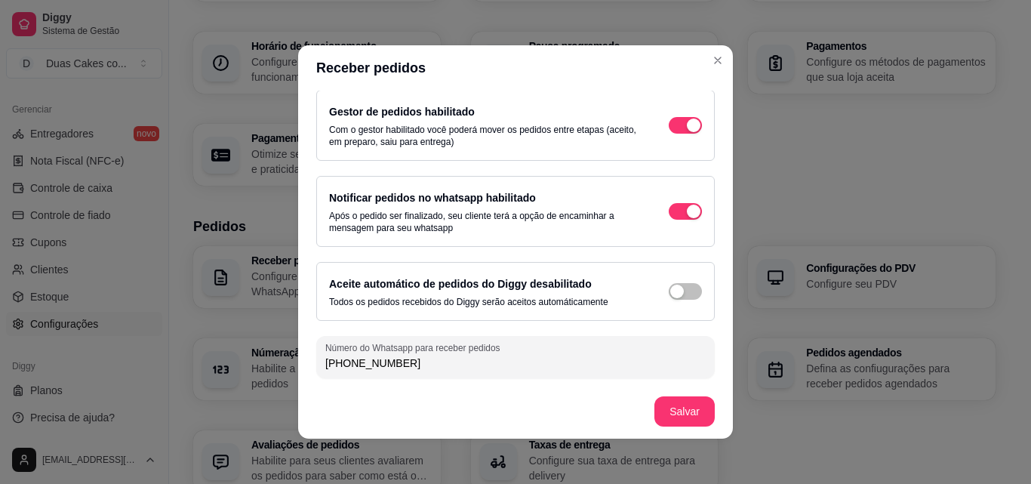
scroll to position [3, 0]
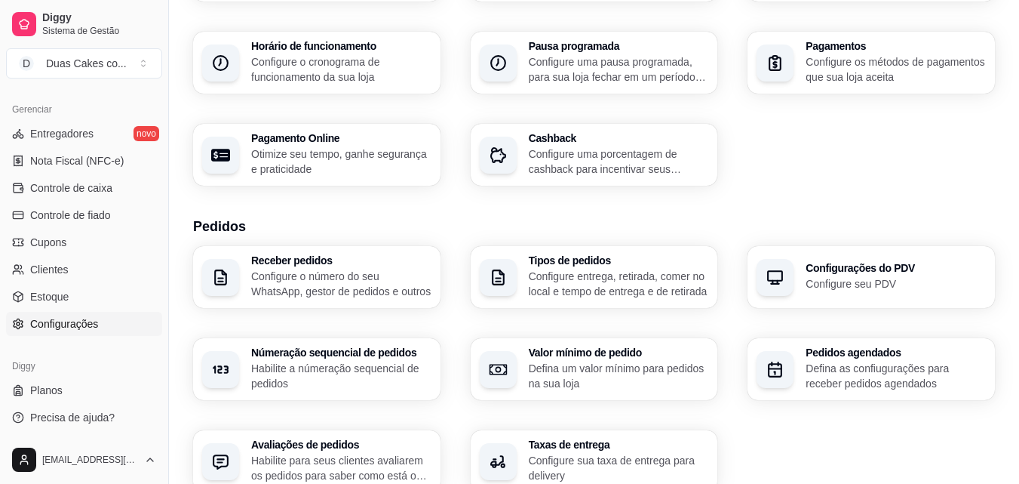
click at [383, 354] on h3 "Númeração sequencial de pedidos" at bounding box center [341, 352] width 180 height 11
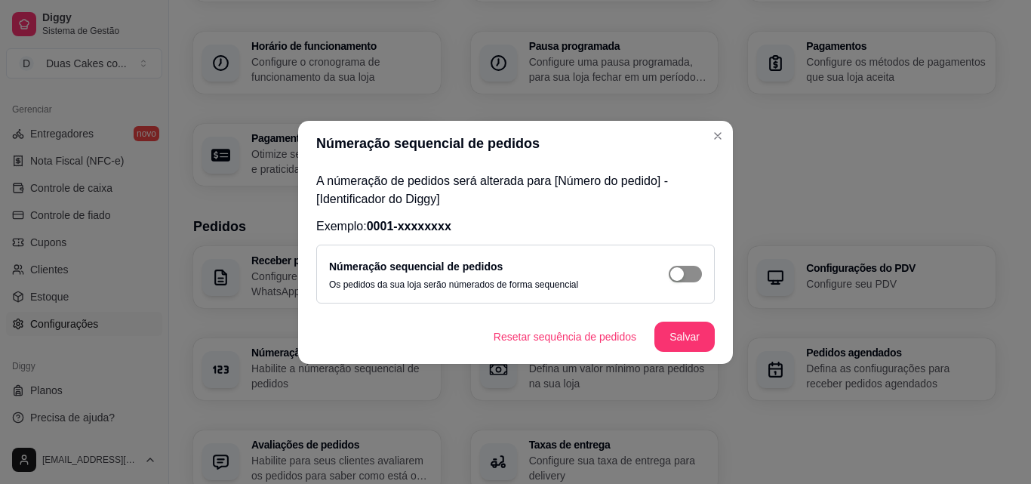
click at [687, 275] on span "button" at bounding box center [685, 274] width 33 height 17
click at [674, 341] on button "Salvar" at bounding box center [684, 336] width 60 height 30
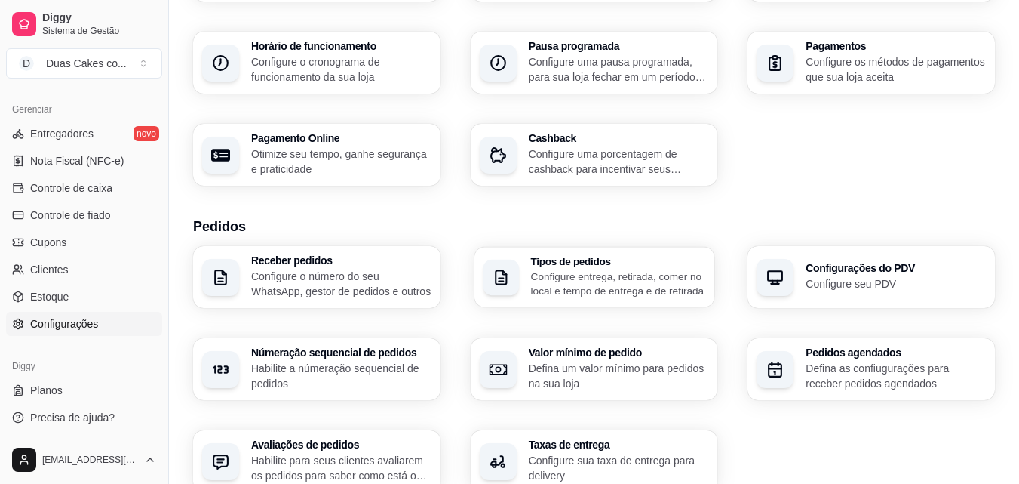
click at [630, 289] on p "Configure entrega, retirada, comer no local e tempo de entrega e de retirada" at bounding box center [617, 283] width 175 height 29
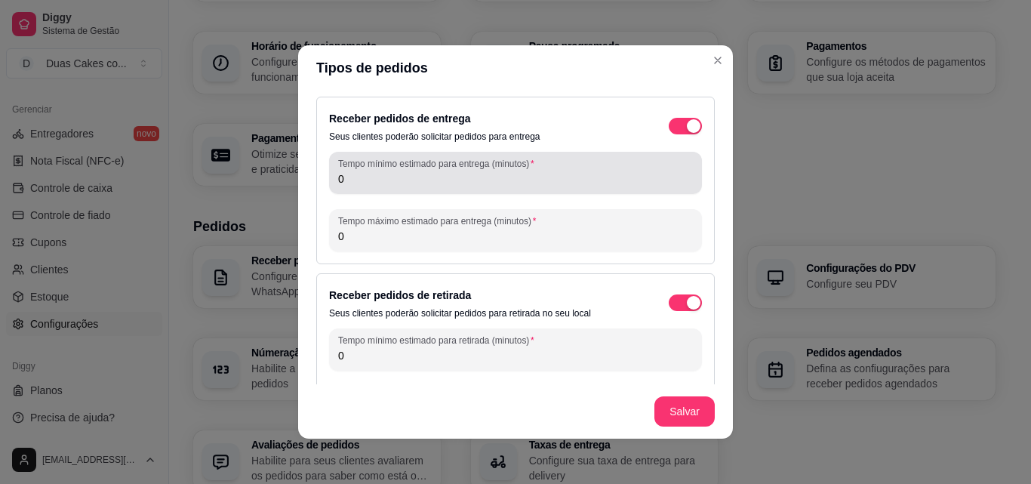
click at [385, 188] on div "Tempo mínimo estimado para entrega (minutos) 0" at bounding box center [515, 173] width 373 height 42
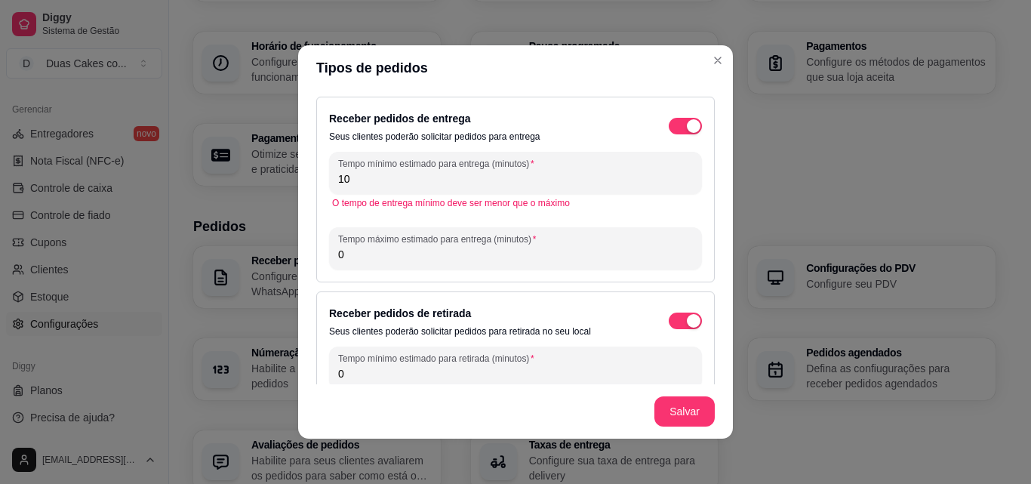
drag, startPoint x: 414, startPoint y: 257, endPoint x: 290, endPoint y: 256, distance: 123.8
click at [290, 256] on div "Tipos de pedidos Receber pedidos de entrega Seus clientes poderão solicitar ped…" at bounding box center [515, 242] width 1031 height 484
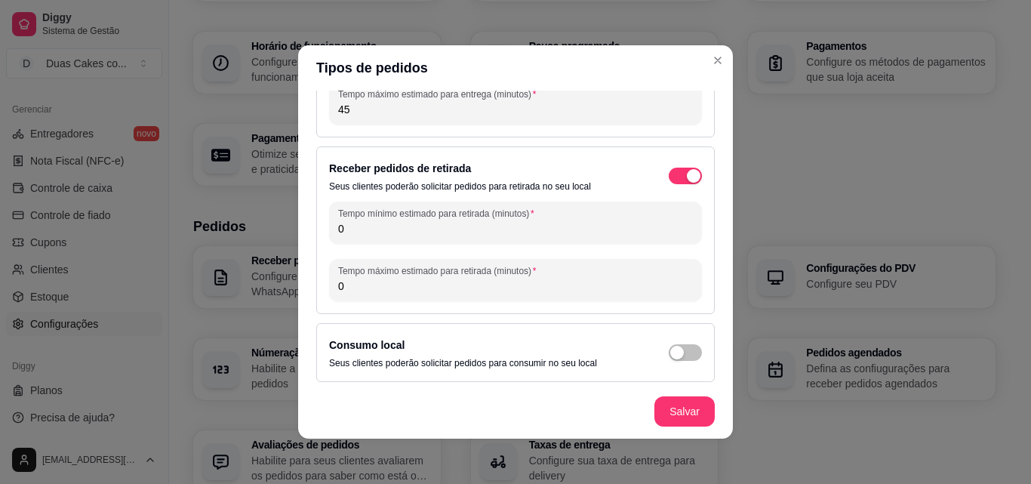
scroll to position [149, 0]
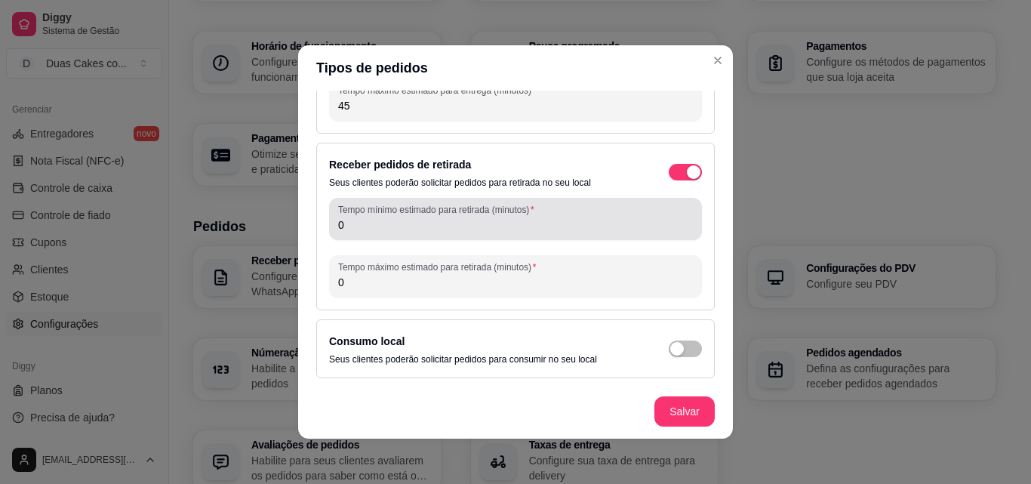
click at [357, 235] on div "Tempo mínimo estimado para retirada (minutos) 0" at bounding box center [515, 219] width 373 height 42
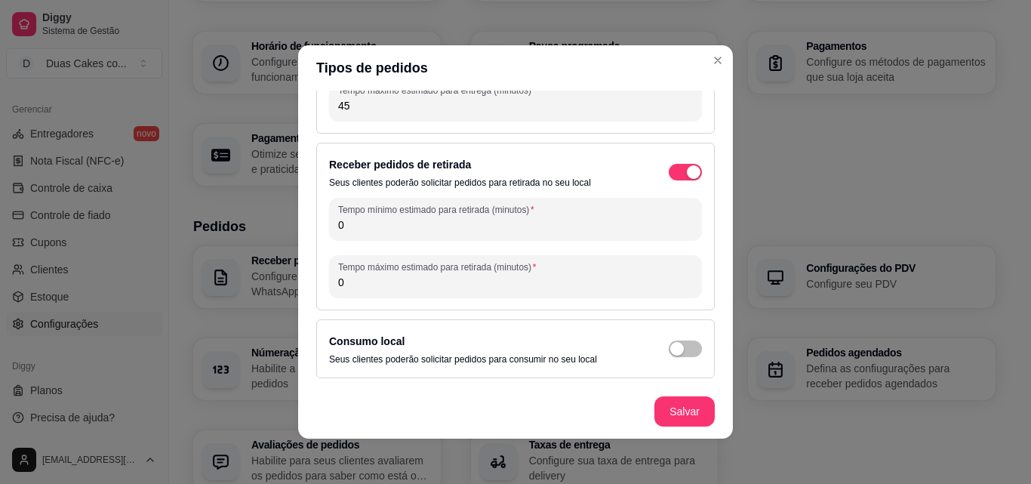
drag, startPoint x: 344, startPoint y: 230, endPoint x: 309, endPoint y: 227, distance: 35.6
click at [308, 229] on div "Receber pedidos de entrega Seus clientes poderão solicitar pedidos para entrega…" at bounding box center [515, 238] width 435 height 294
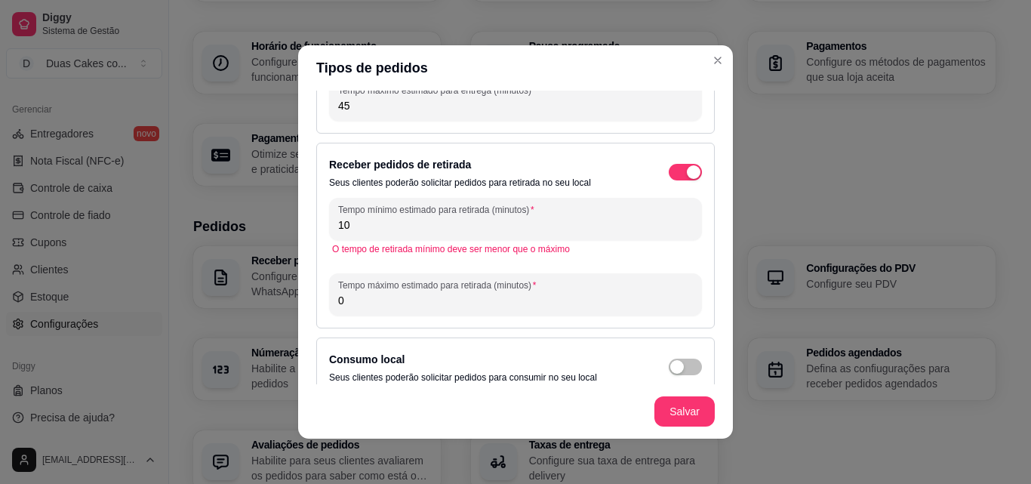
drag, startPoint x: 362, startPoint y: 294, endPoint x: 288, endPoint y: 291, distance: 74.8
click at [288, 291] on div "Tipos de pedidos Receber pedidos de entrega Seus clientes poderão solicitar ped…" at bounding box center [515, 242] width 1031 height 484
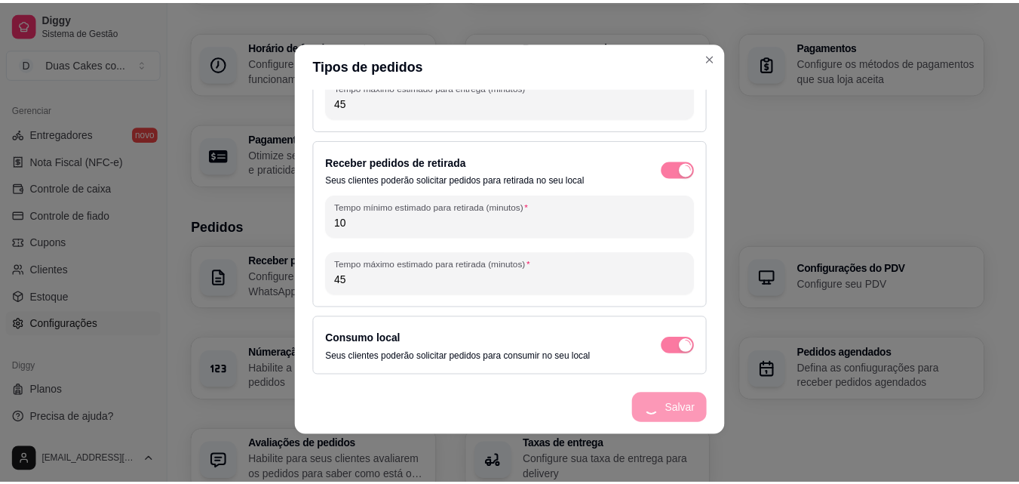
scroll to position [131, 0]
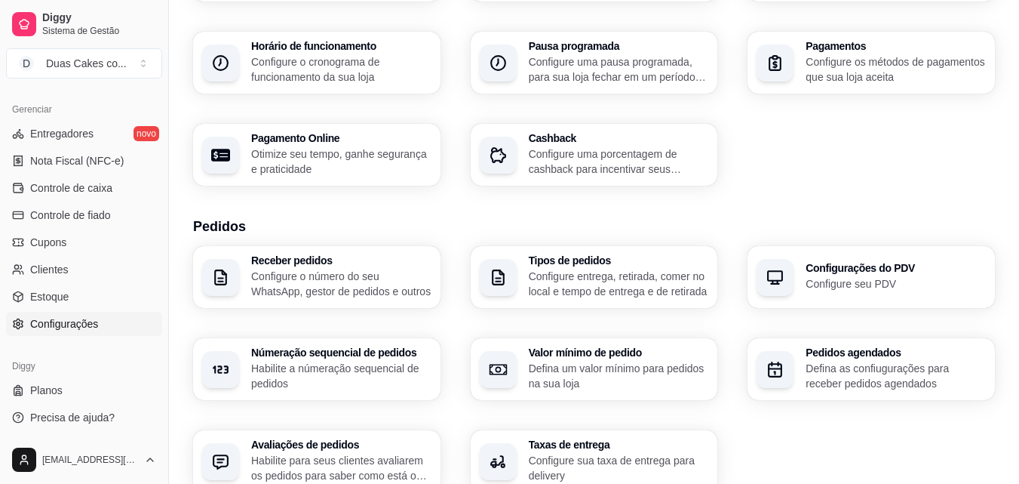
click at [640, 376] on p "Defina um valor mínimo para pedidos na sua loja" at bounding box center [619, 376] width 180 height 30
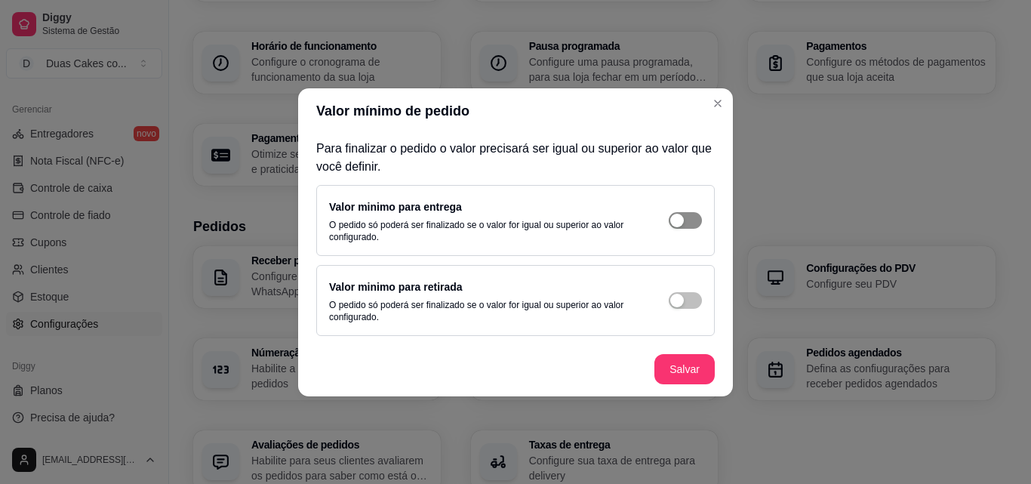
click at [680, 220] on div "button" at bounding box center [677, 221] width 14 height 14
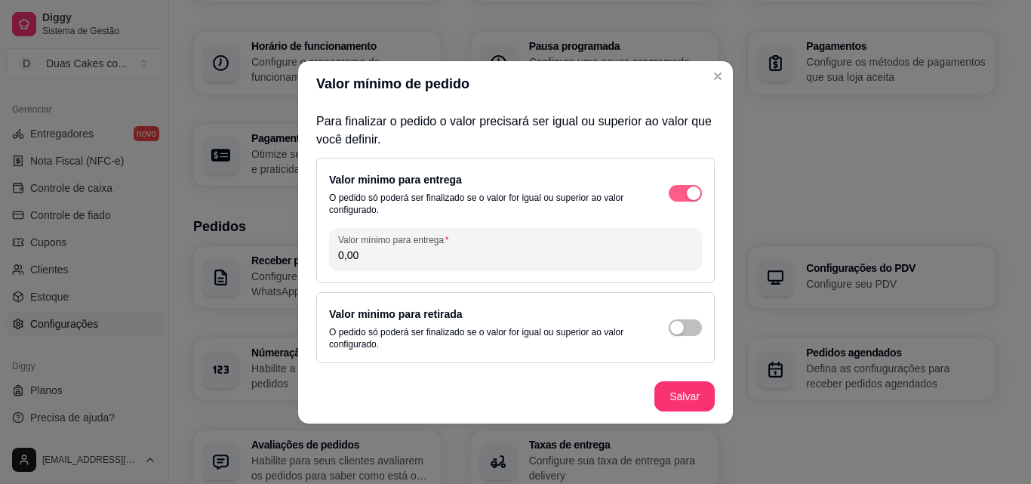
click at [685, 197] on button "button" at bounding box center [685, 193] width 33 height 17
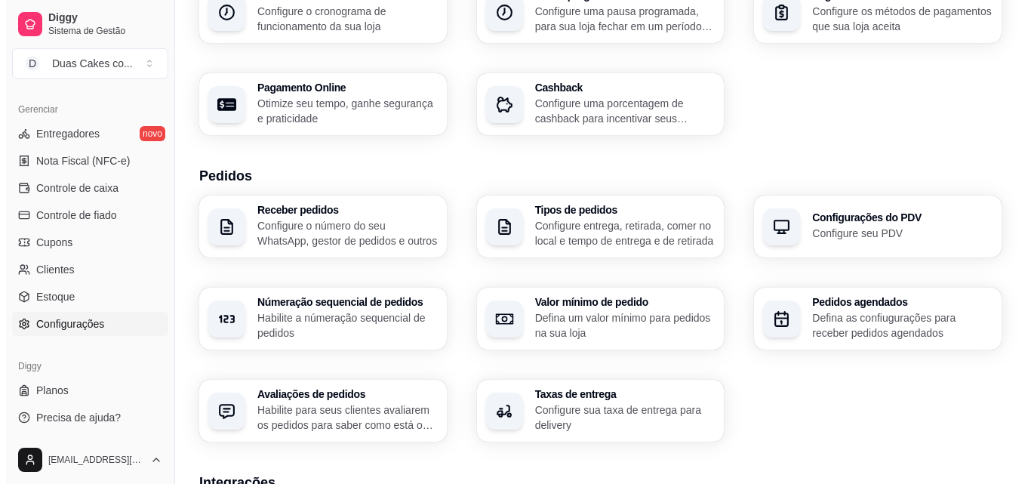
scroll to position [226, 0]
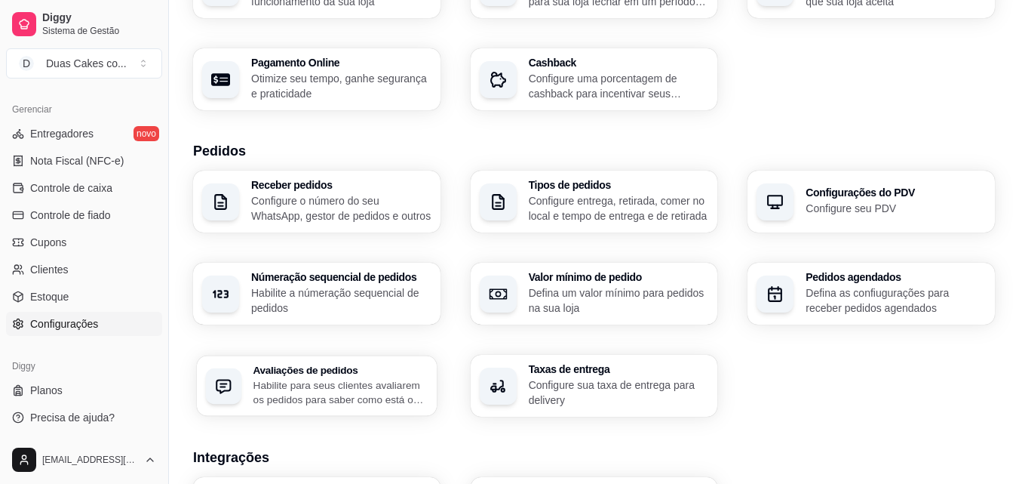
click at [396, 387] on p "Habilite para seus clientes avaliarem os pedidos para saber como está o feedbac…" at bounding box center [341, 391] width 174 height 29
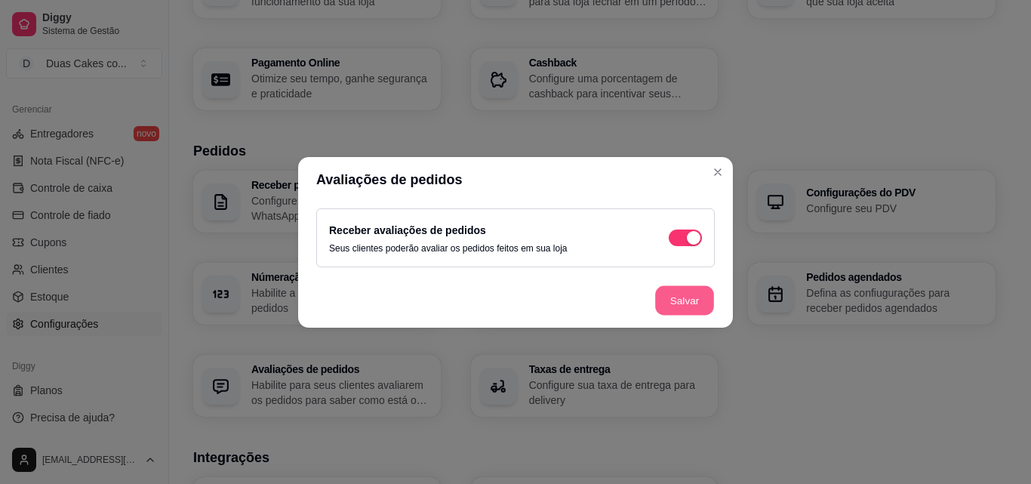
click at [663, 298] on button "Salvar" at bounding box center [684, 299] width 59 height 29
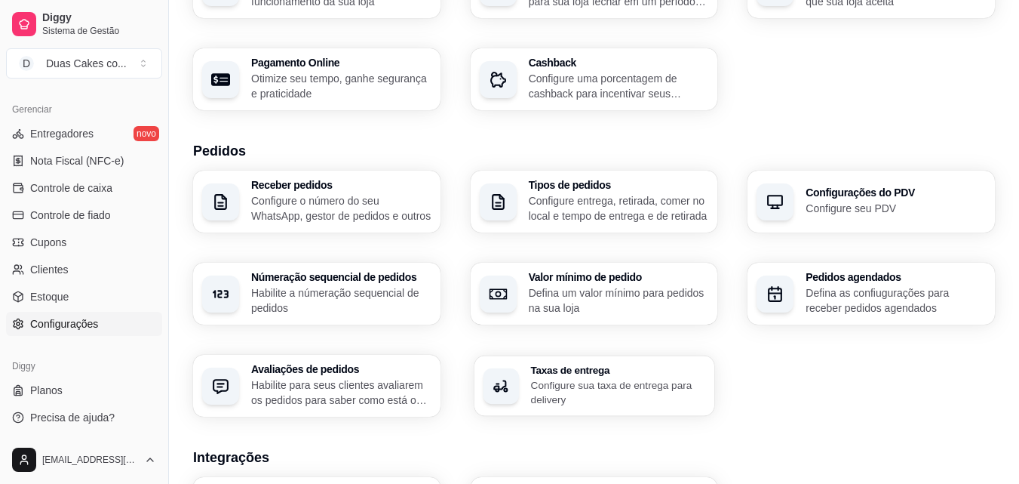
click at [598, 393] on p "Configure sua taxa de entrega para delivery" at bounding box center [617, 391] width 175 height 29
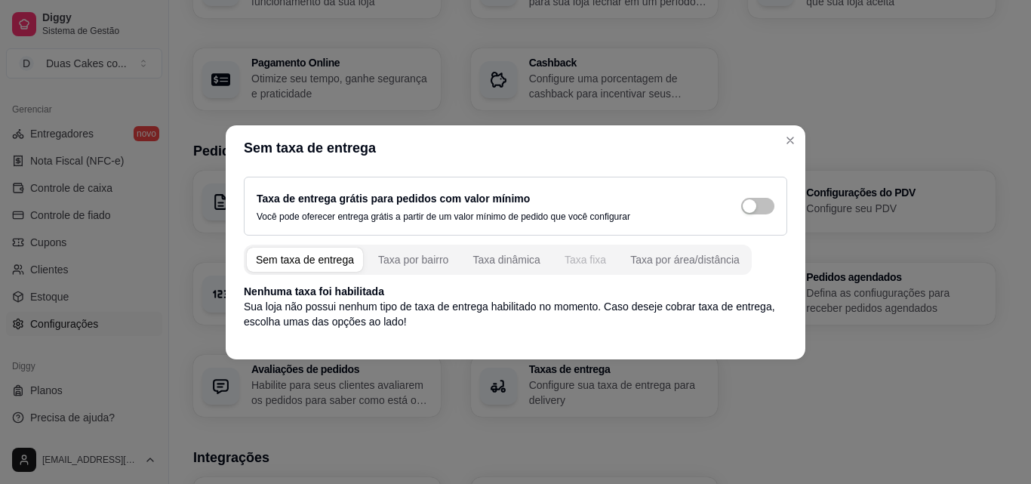
click at [582, 265] on div "Taxa fixa" at bounding box center [585, 259] width 42 height 15
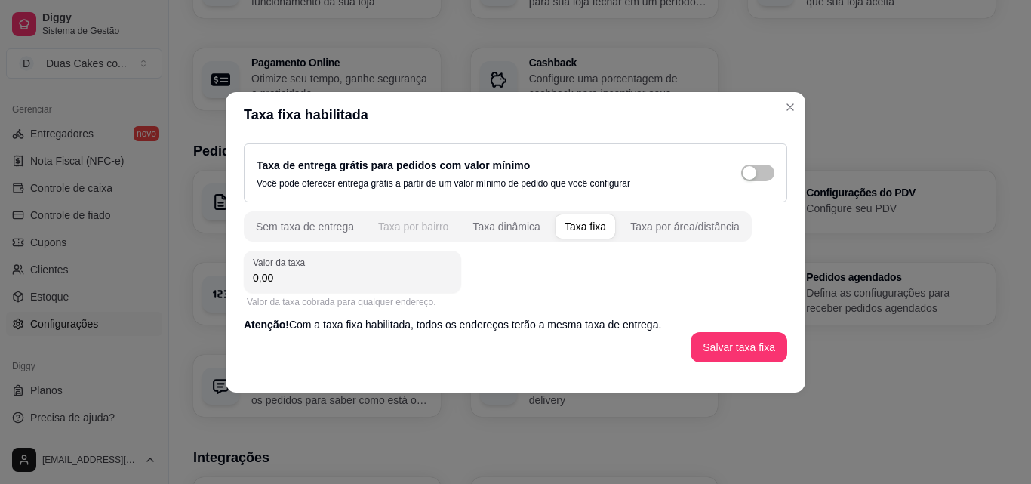
click at [423, 226] on div "Taxa por bairro" at bounding box center [413, 226] width 70 height 15
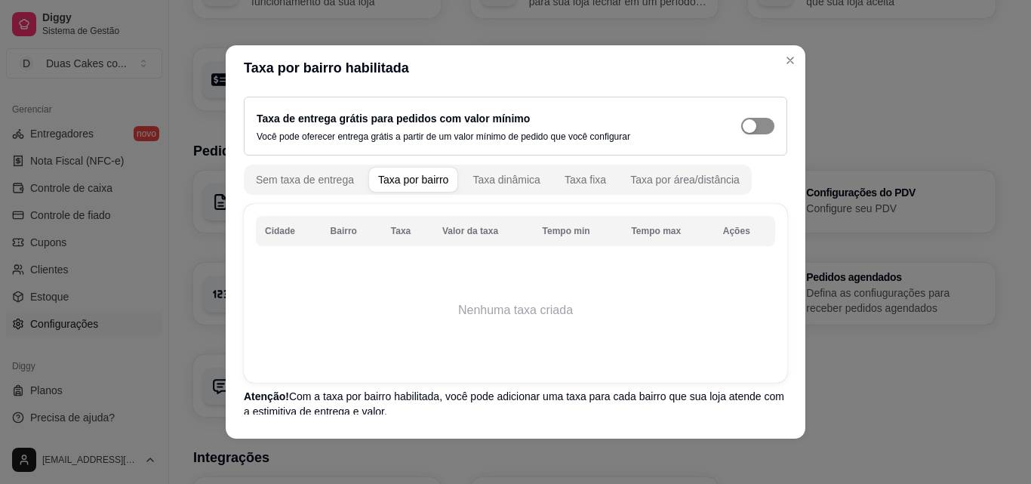
click at [742, 121] on span "button" at bounding box center [757, 126] width 33 height 17
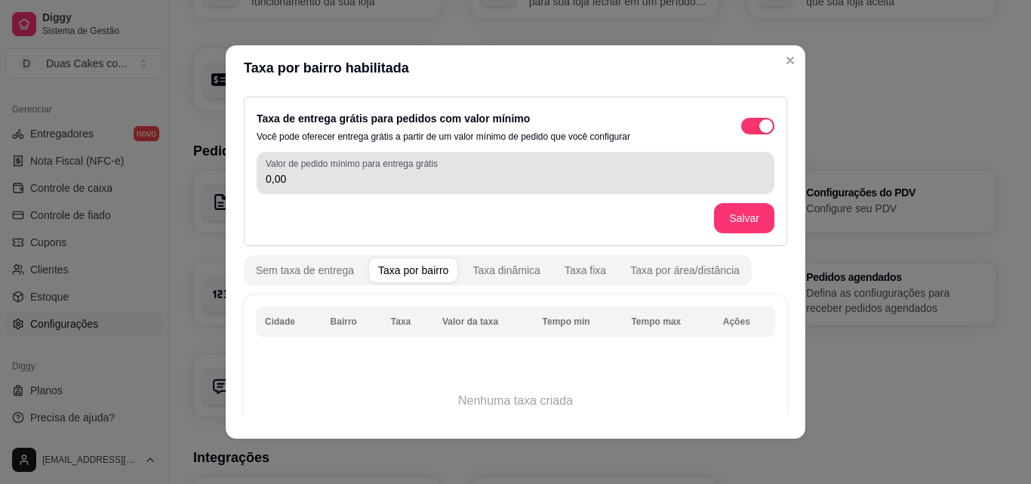
click at [500, 180] on input "0,00" at bounding box center [516, 178] width 500 height 15
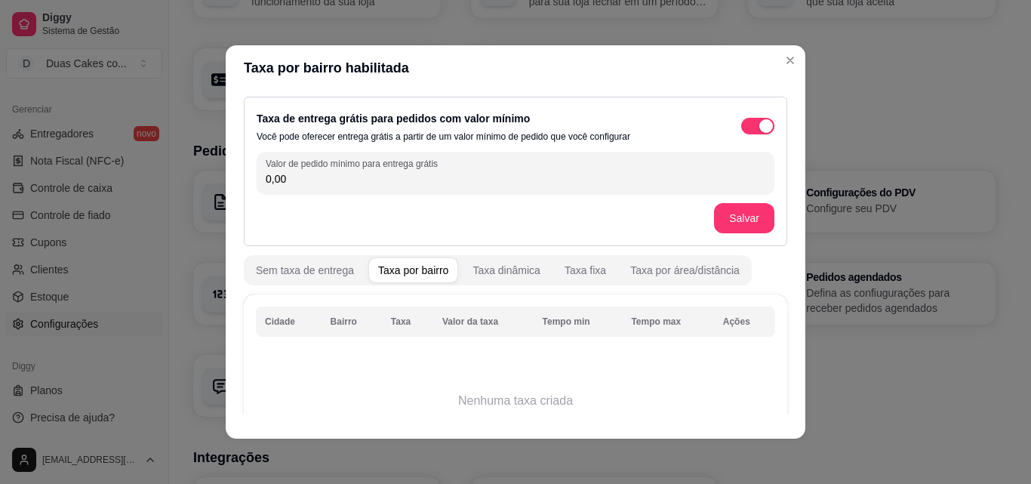
drag, startPoint x: 297, startPoint y: 180, endPoint x: 220, endPoint y: 180, distance: 77.7
click at [226, 180] on div "Taxa de entrega grátis para pedidos com valor mínimo Você pode oferecer entrega…" at bounding box center [516, 253] width 580 height 324
click at [715, 217] on button "Salvar" at bounding box center [744, 218] width 59 height 29
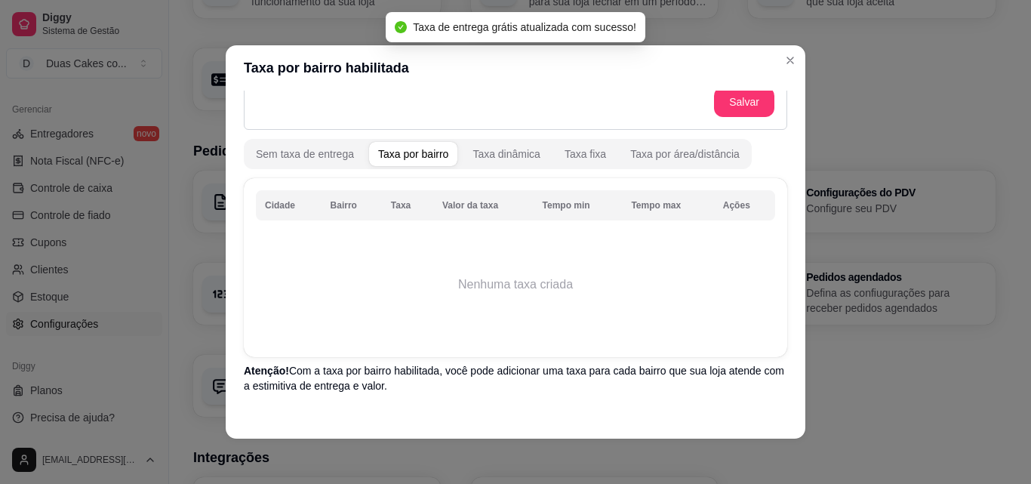
scroll to position [151, 0]
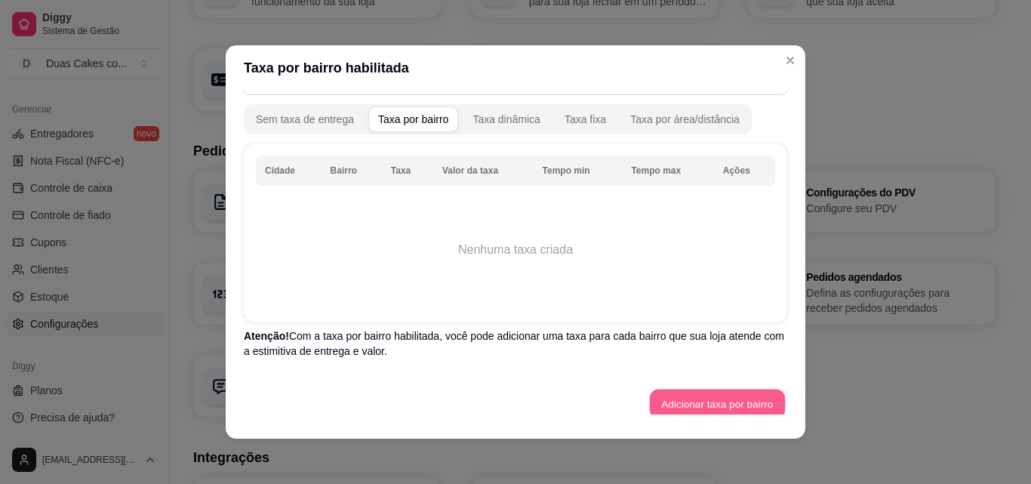
click at [650, 399] on button "Adicionar taxa por bairro" at bounding box center [717, 403] width 135 height 29
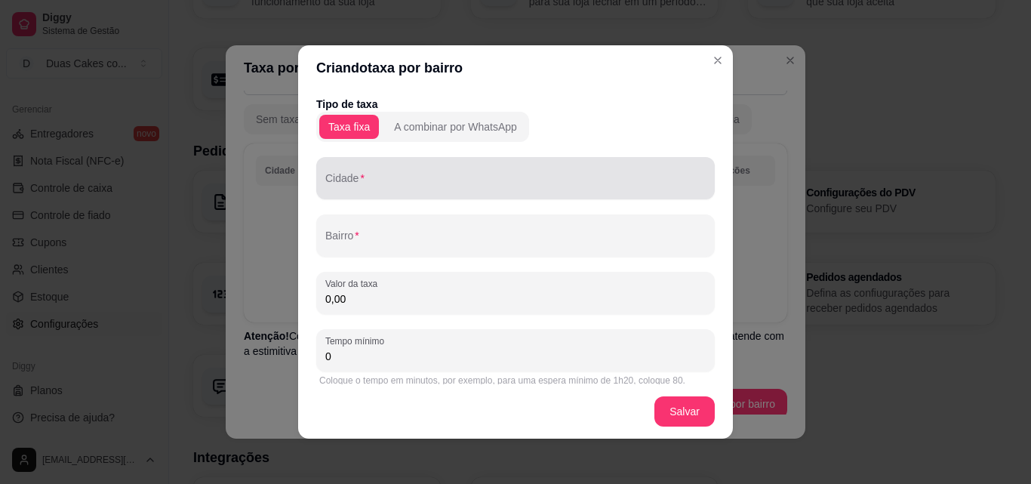
click at [463, 192] on div at bounding box center [515, 178] width 380 height 30
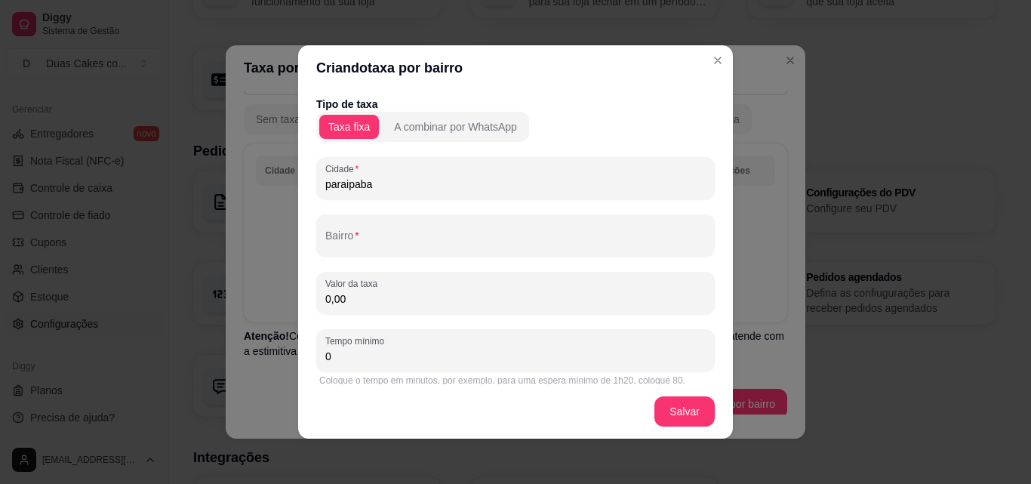
drag, startPoint x: 454, startPoint y: 192, endPoint x: 275, endPoint y: 189, distance: 179.6
click at [275, 189] on div "Criando taxa por bairro Tipo de taxa Taxa fixa A combinar por WhatsApp Cidade p…" at bounding box center [515, 242] width 1031 height 484
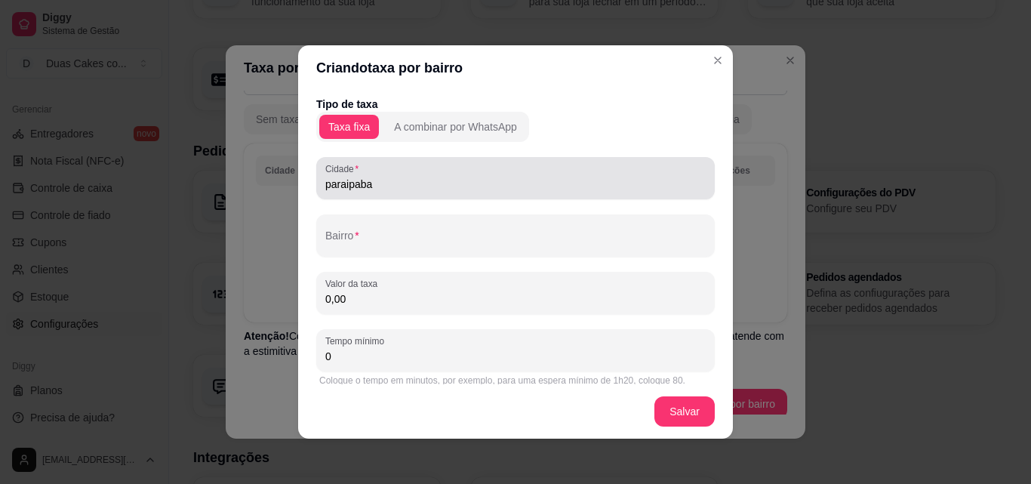
drag, startPoint x: 386, startPoint y: 193, endPoint x: 353, endPoint y: 192, distance: 33.2
click at [353, 192] on div "[GEOGRAPHIC_DATA]" at bounding box center [515, 178] width 398 height 42
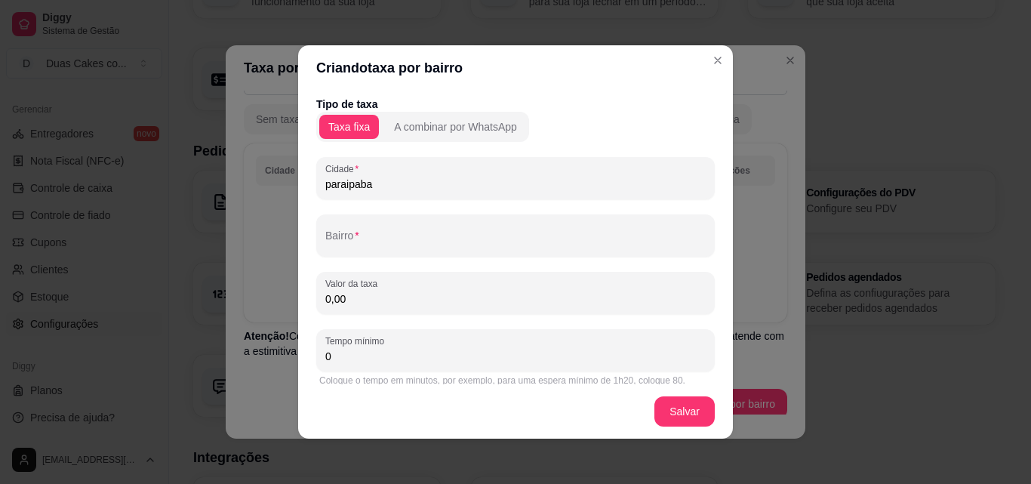
click at [366, 187] on input "paraipaba" at bounding box center [515, 184] width 380 height 15
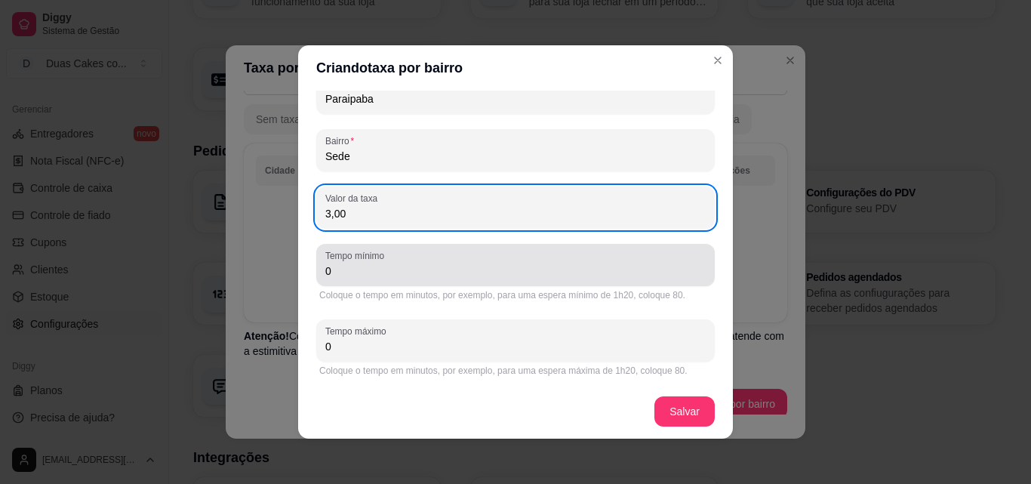
scroll to position [87, 0]
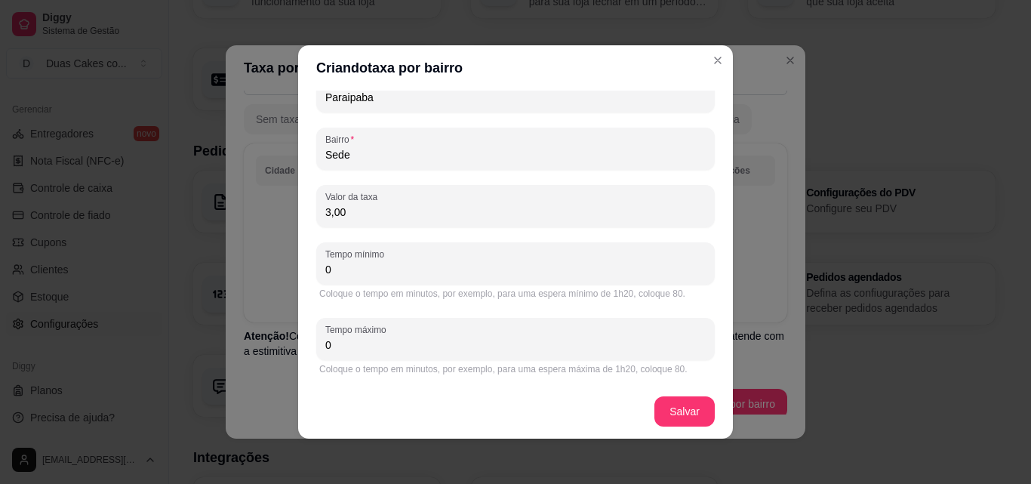
drag, startPoint x: 362, startPoint y: 269, endPoint x: 291, endPoint y: 275, distance: 72.0
click at [291, 275] on div "Criando taxa por bairro Tipo de taxa Taxa fixa A combinar por WhatsApp Cidade P…" at bounding box center [515, 242] width 1031 height 484
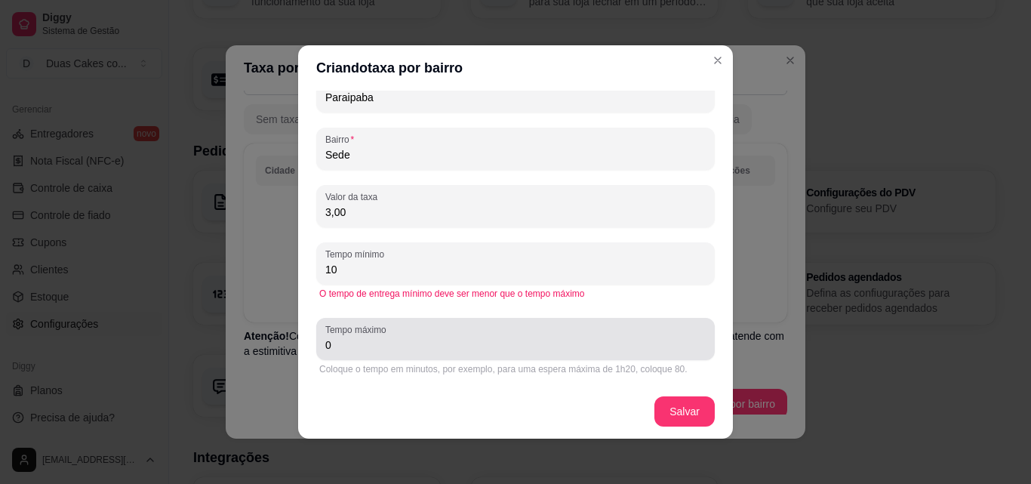
drag, startPoint x: 326, startPoint y: 353, endPoint x: 298, endPoint y: 349, distance: 28.3
click at [298, 349] on div "Tipo de taxa Taxa fixa A combinar por WhatsApp Cidade Paraipaba Bairro Sede Val…" at bounding box center [515, 238] width 435 height 294
click at [327, 349] on input "0" at bounding box center [515, 344] width 380 height 15
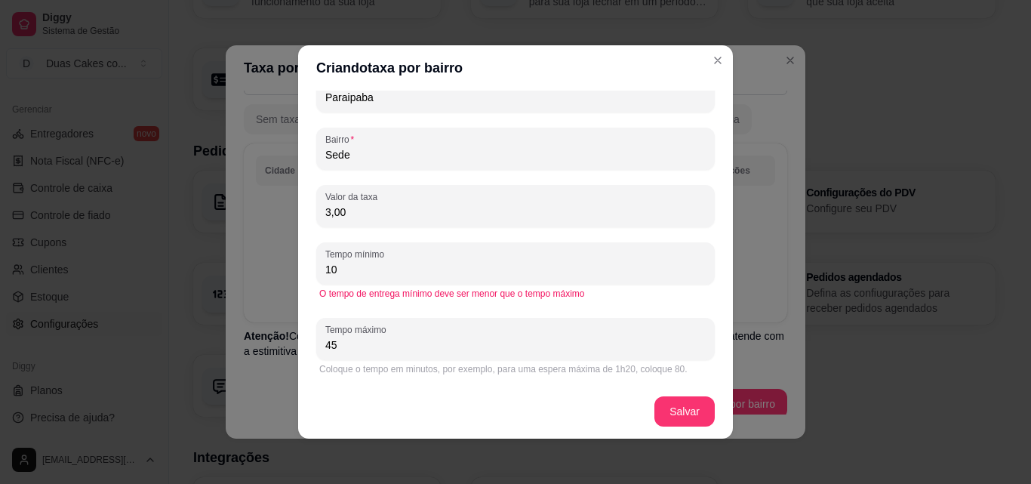
scroll to position [3, 0]
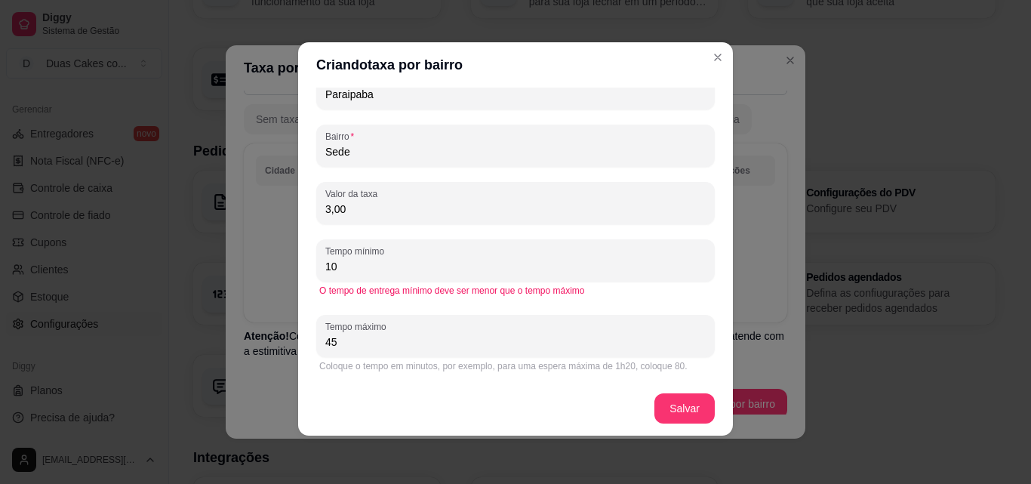
drag, startPoint x: 332, startPoint y: 341, endPoint x: 309, endPoint y: 341, distance: 22.6
click at [309, 341] on div "Tipo de taxa Taxa fixa A combinar por WhatsApp Cidade Paraipaba Bairro Sede Val…" at bounding box center [515, 235] width 435 height 294
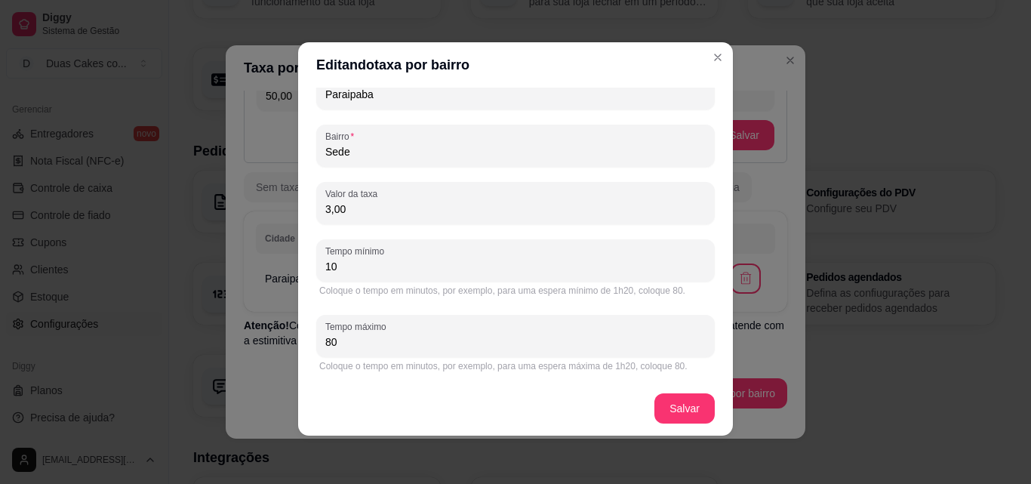
scroll to position [83, 0]
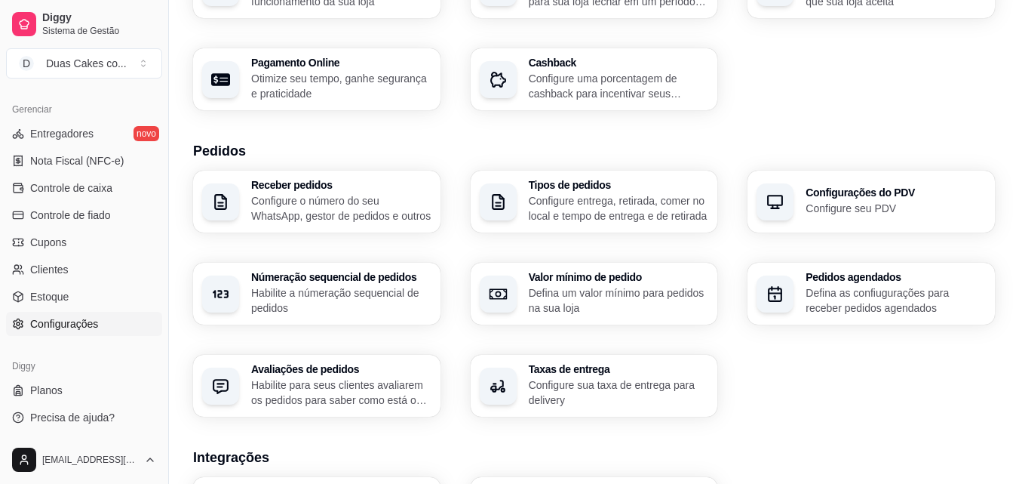
click at [856, 299] on p "Defina as confiugurações para receber pedidos agendados" at bounding box center [896, 300] width 180 height 30
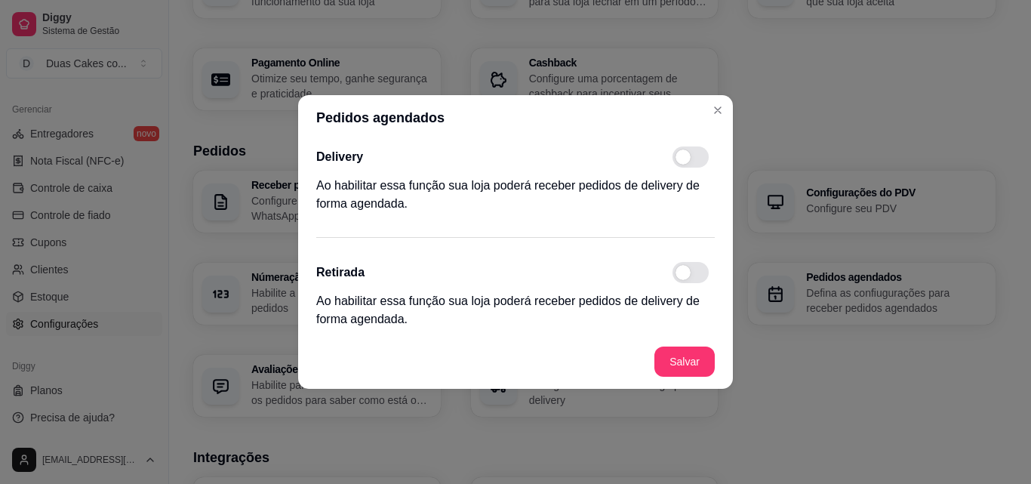
click at [693, 274] on span at bounding box center [690, 272] width 36 height 21
click at [681, 275] on input "checkbox" at bounding box center [677, 280] width 10 height 10
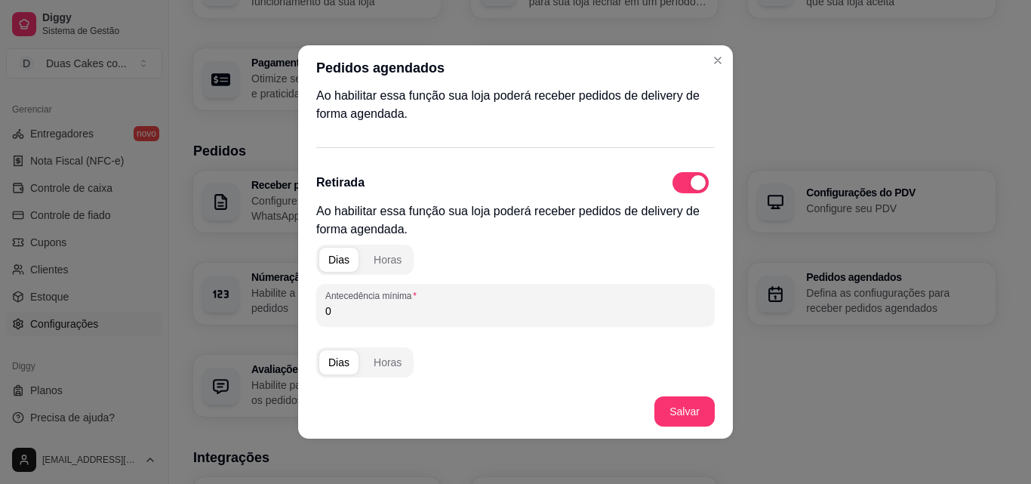
scroll to position [75, 0]
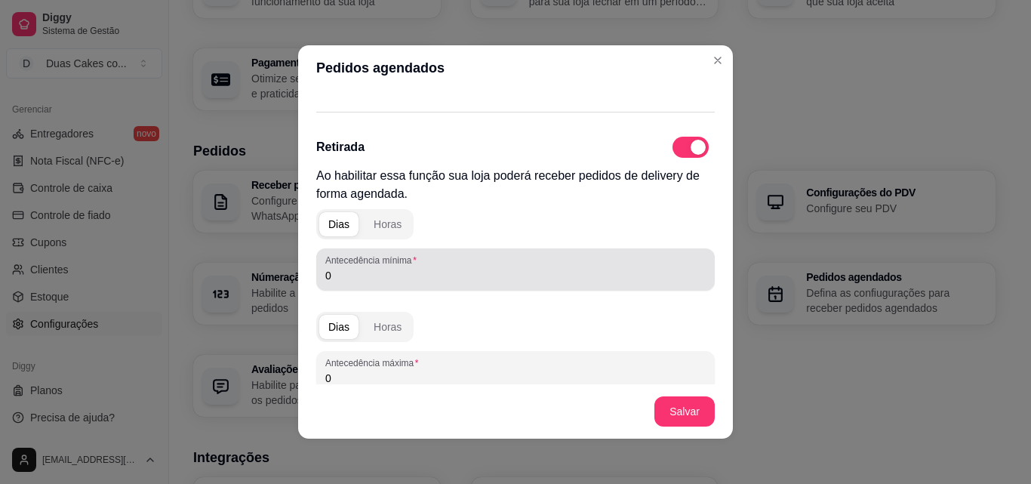
click at [403, 287] on div "Antecedência mínima 0" at bounding box center [515, 269] width 398 height 42
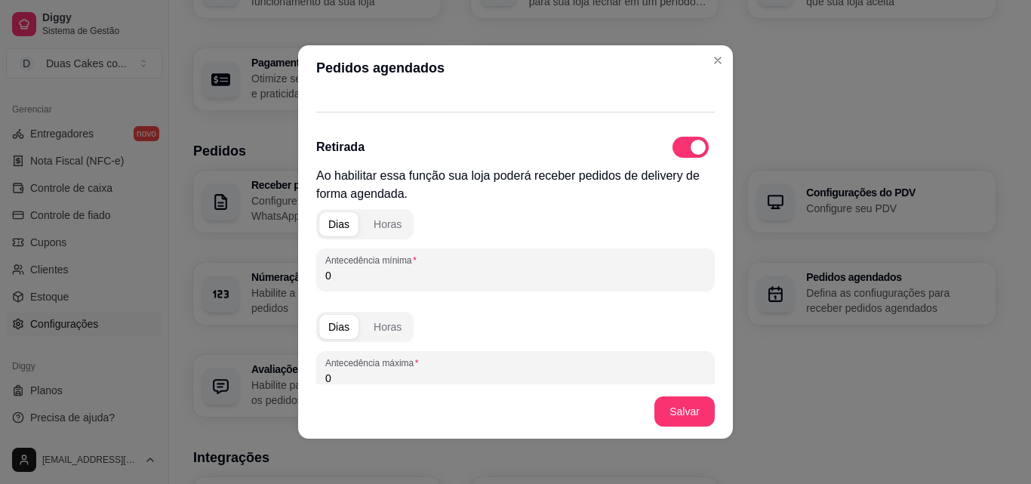
drag, startPoint x: 347, startPoint y: 271, endPoint x: 285, endPoint y: 261, distance: 62.6
click at [285, 261] on div "Pedidos agendados Delivery Ao habilitar essa função sua loja poderá receber ped…" at bounding box center [515, 242] width 1031 height 484
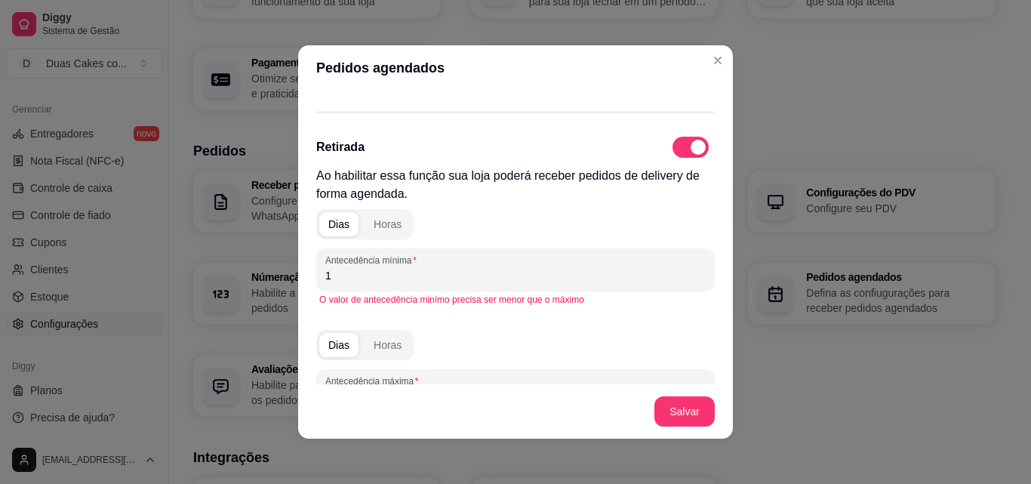
click at [595, 316] on div "Dias Horas Antecedência mínima 1 O valor de antecedência minímo precisa ser men…" at bounding box center [515, 355] width 398 height 305
click at [566, 337] on div "Dias Horas Antecedência máxima 0" at bounding box center [515, 368] width 398 height 88
click at [446, 211] on div "Dias Horas Antecedência mínima 1 O valor de antecedência minímo precisa ser men…" at bounding box center [515, 256] width 398 height 106
drag, startPoint x: 366, startPoint y: 288, endPoint x: 289, endPoint y: 277, distance: 77.7
click at [285, 277] on div "Pedidos agendados Delivery Ao habilitar essa função sua loja poderá receber ped…" at bounding box center [515, 242] width 1031 height 484
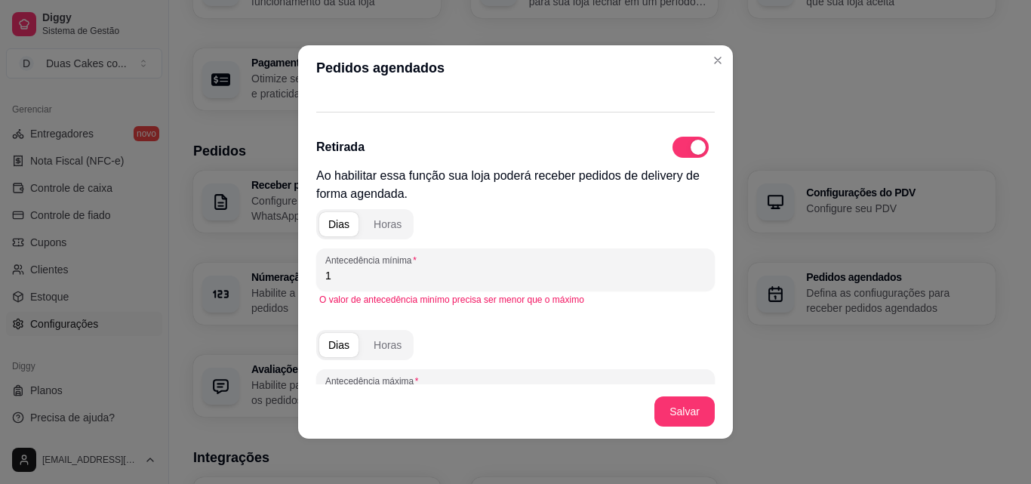
click at [328, 273] on input "1" at bounding box center [515, 275] width 380 height 15
click at [430, 342] on div "Dias Horas Antecedência máxima 0" at bounding box center [515, 368] width 398 height 88
click at [463, 318] on div "[PERSON_NAME] Antecedência mínima 01 O valor de antecedência minímo precisa ser…" at bounding box center [515, 355] width 398 height 305
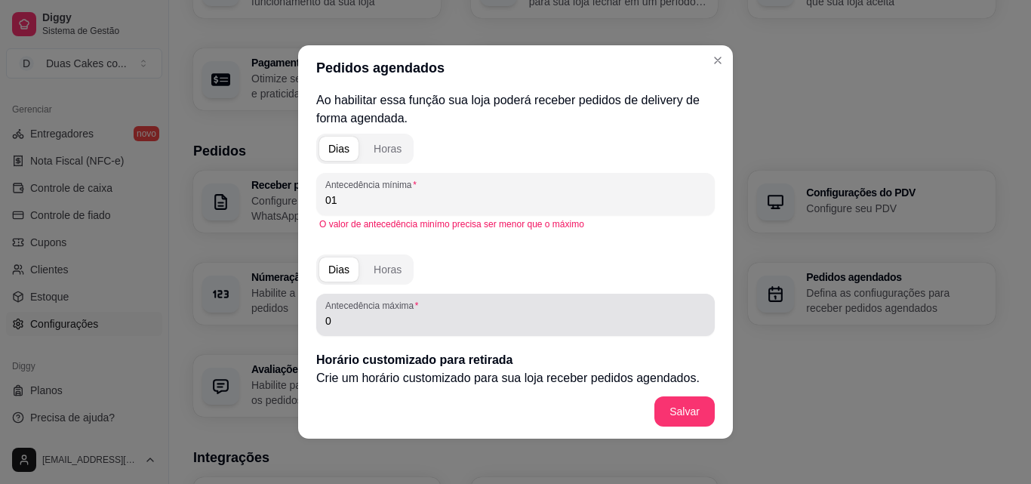
click at [439, 317] on input "0" at bounding box center [515, 320] width 380 height 15
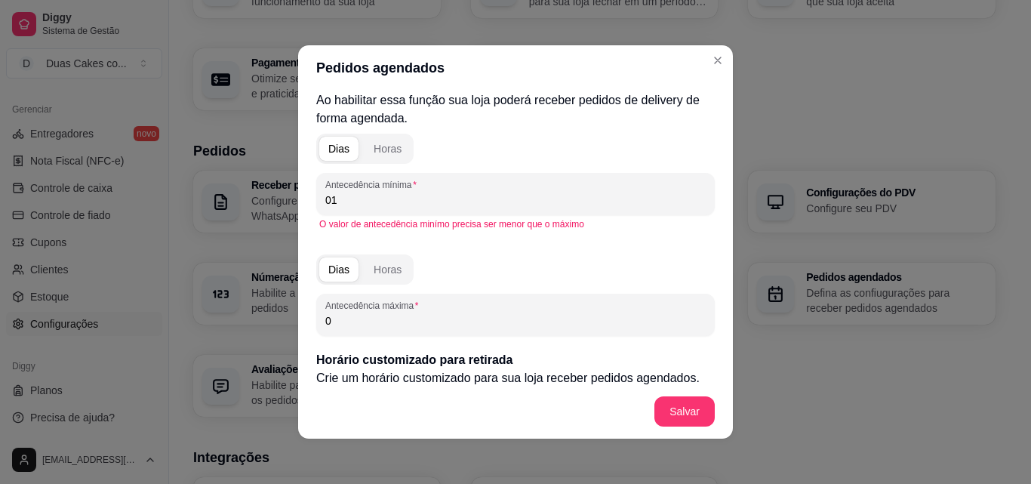
drag, startPoint x: 382, startPoint y: 318, endPoint x: 303, endPoint y: 317, distance: 79.2
click at [303, 317] on div "Delivery Ao habilitar essa função sua loja poderá receber pedidos de delivery d…" at bounding box center [515, 238] width 435 height 294
click at [505, 256] on div "Dias Horas Antecedência máxima 30" at bounding box center [515, 292] width 398 height 88
click at [497, 274] on div "Dias Horas Antecedência máxima 30" at bounding box center [515, 292] width 398 height 88
click at [438, 259] on div "Dias Horas Antecedência máxima 30" at bounding box center [515, 292] width 398 height 88
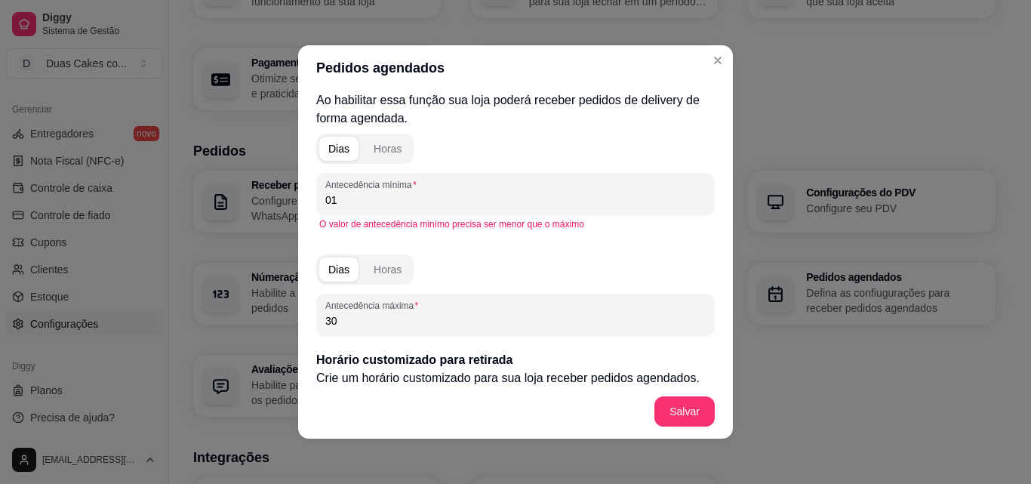
click at [321, 149] on span "button" at bounding box center [338, 149] width 39 height 24
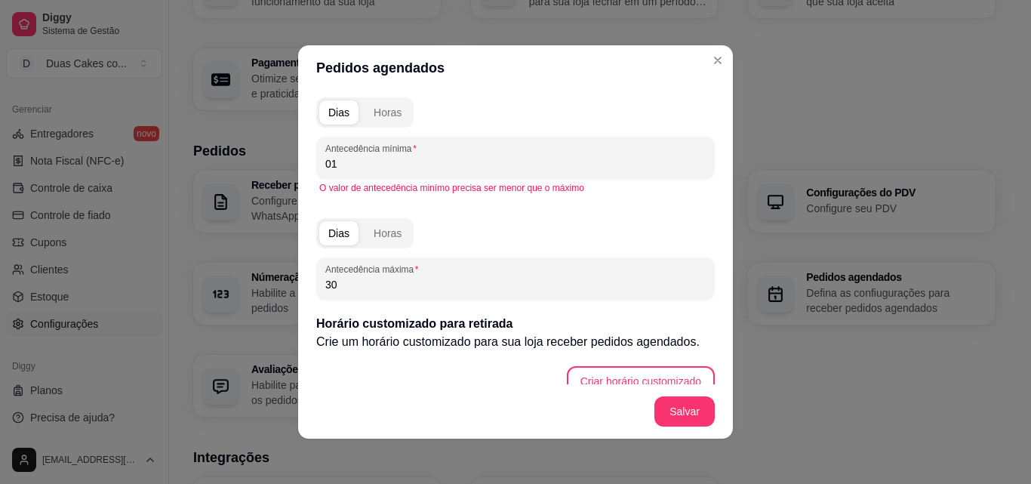
scroll to position [205, 0]
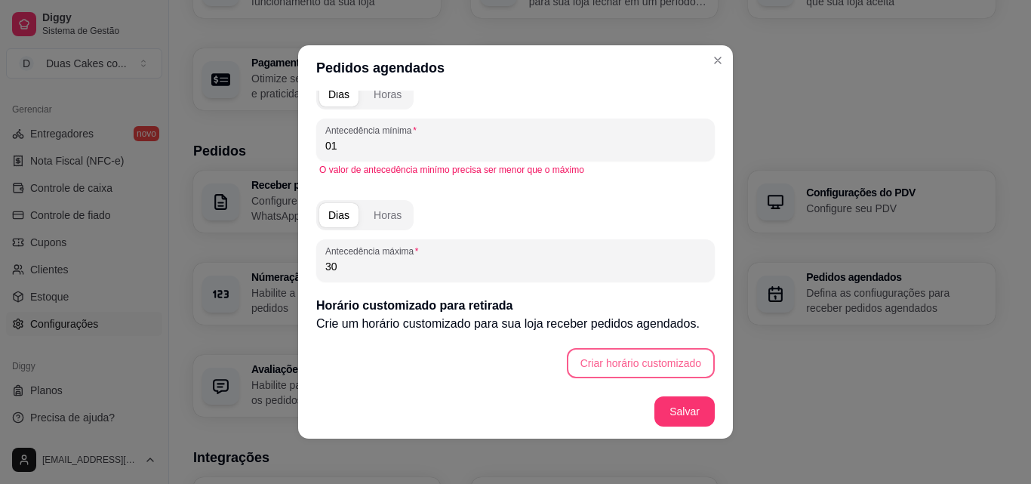
click at [624, 354] on button "Criar horário customizado" at bounding box center [641, 363] width 148 height 30
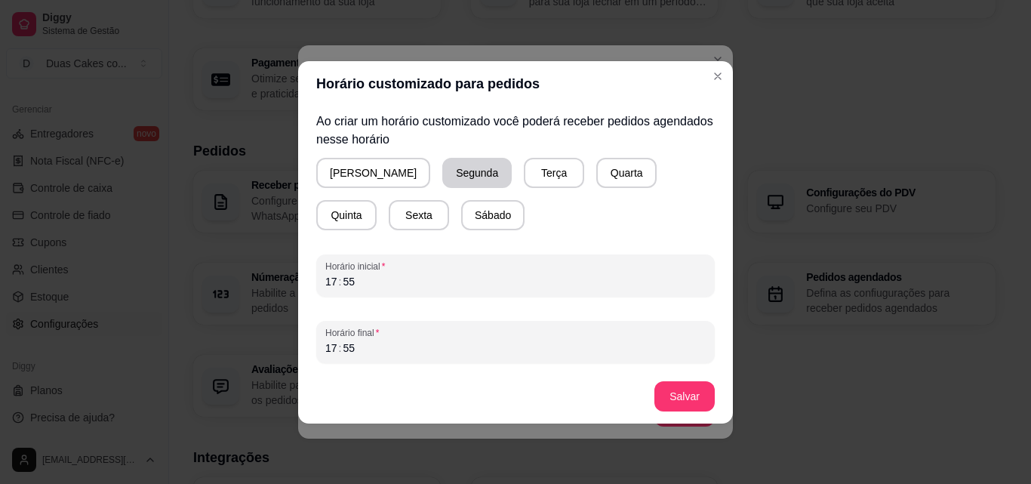
click at [442, 176] on button "Segunda" at bounding box center [476, 173] width 69 height 30
click at [521, 172] on button "Terça" at bounding box center [551, 173] width 60 height 30
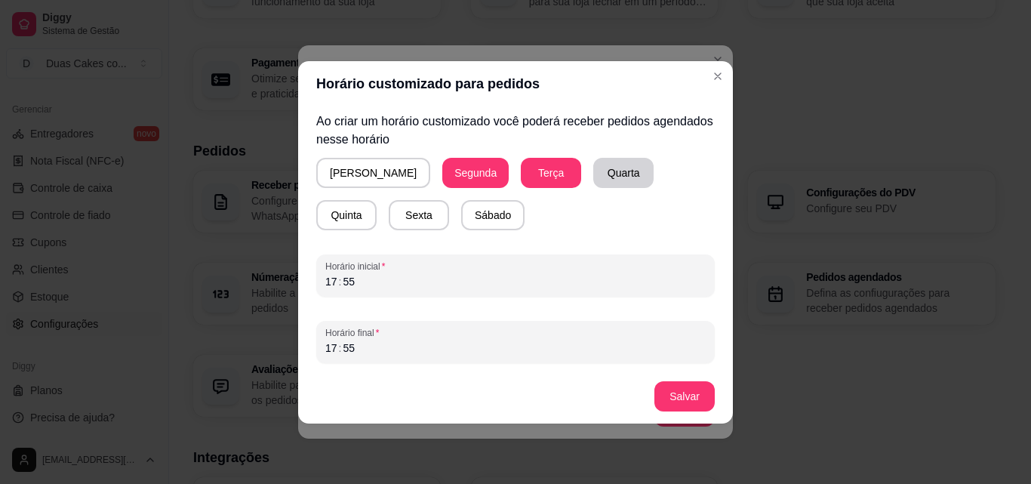
click at [593, 166] on button "Quarta" at bounding box center [623, 173] width 60 height 30
click at [377, 200] on button "Quinta" at bounding box center [346, 215] width 60 height 30
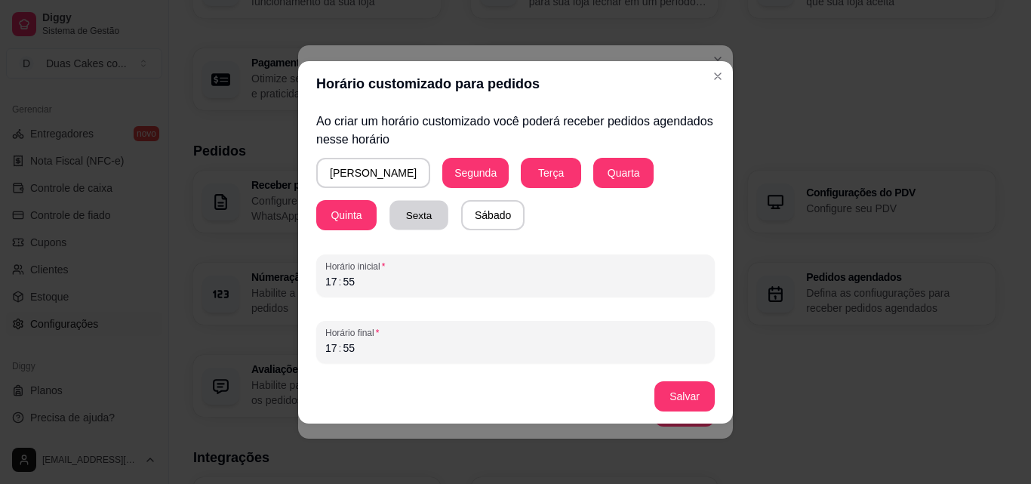
click at [389, 211] on button "Sexta" at bounding box center [418, 214] width 59 height 29
click at [461, 212] on button "Sábado" at bounding box center [492, 215] width 63 height 30
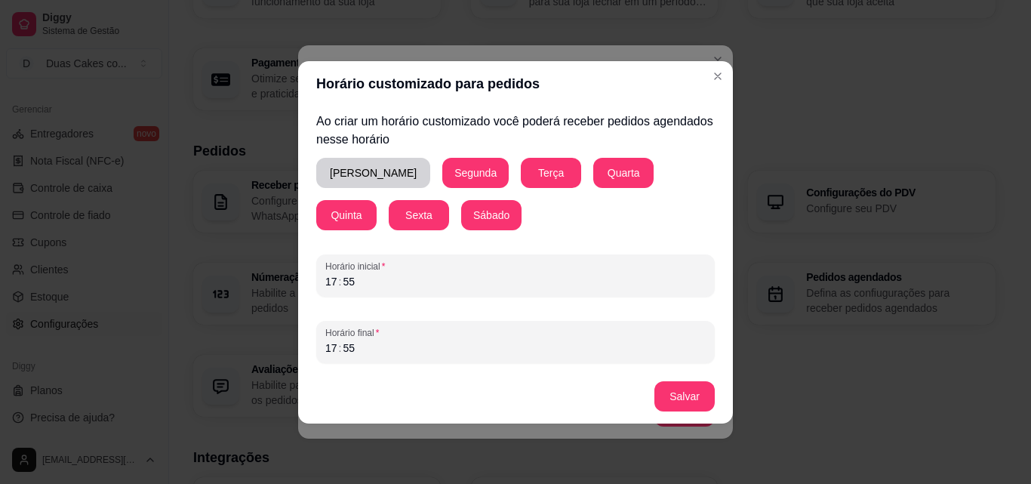
click at [348, 179] on button "[PERSON_NAME]" at bounding box center [373, 173] width 114 height 30
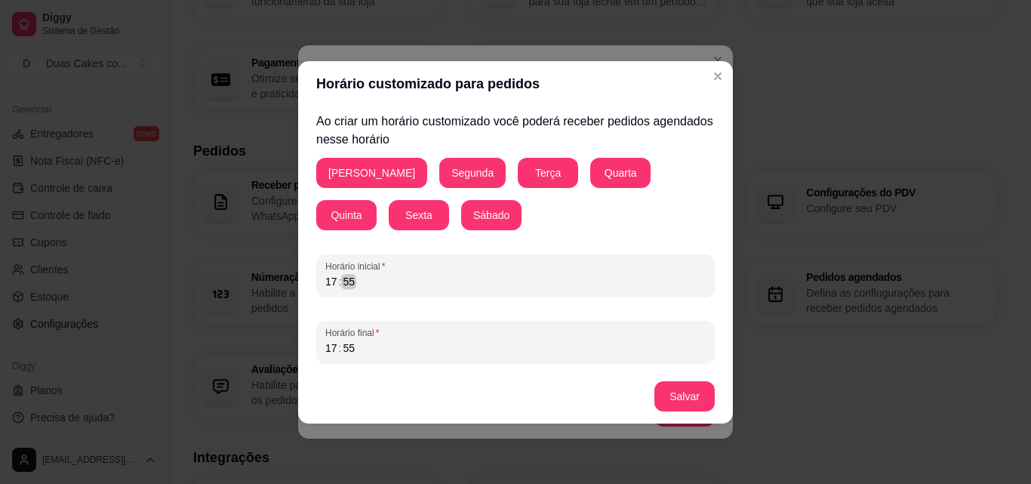
click at [339, 290] on div "17 : 55" at bounding box center [515, 281] width 380 height 18
click at [324, 273] on div "Horário inicial 17 : 55" at bounding box center [515, 275] width 398 height 42
click at [329, 346] on div "17" at bounding box center [331, 347] width 15 height 15
click at [696, 392] on button "Salvar" at bounding box center [684, 395] width 59 height 29
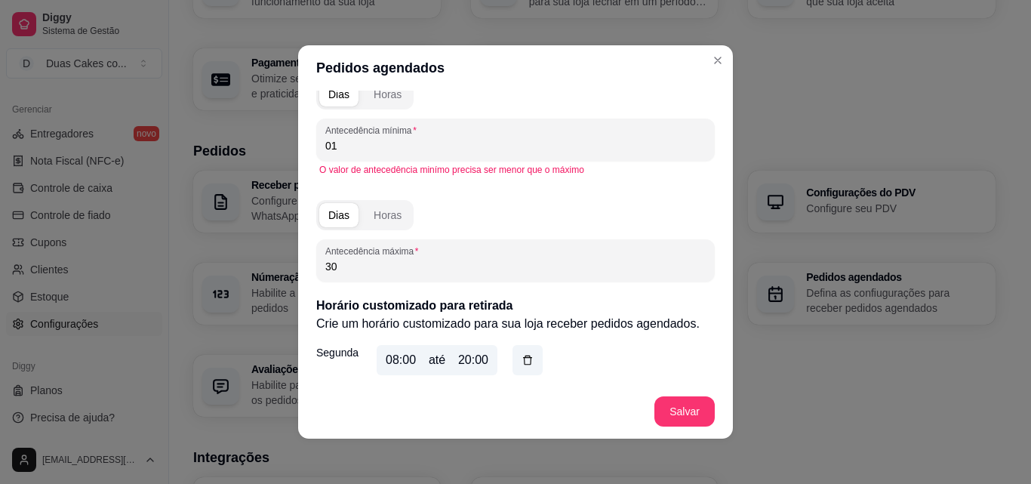
click at [591, 230] on div "Dias Horas Antecedência máxima 30" at bounding box center [515, 238] width 398 height 88
click at [340, 151] on input "01" at bounding box center [515, 145] width 380 height 15
click at [389, 94] on div "Horas" at bounding box center [388, 94] width 28 height 15
click at [347, 146] on input "01" at bounding box center [515, 145] width 380 height 15
drag, startPoint x: 338, startPoint y: 146, endPoint x: 304, endPoint y: 145, distance: 34.0
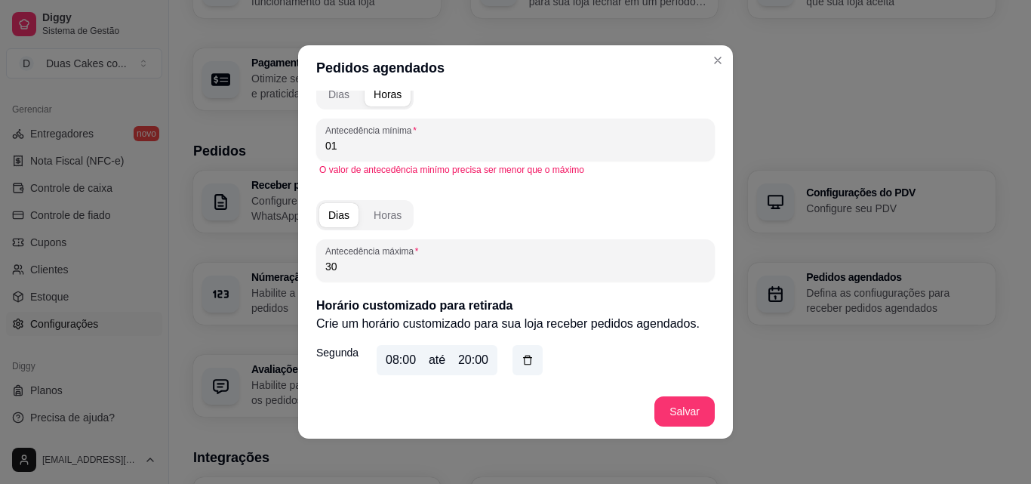
click at [304, 145] on div "Delivery Ao habilitar essa função sua loja poderá receber pedidos de delivery d…" at bounding box center [515, 238] width 435 height 294
click at [540, 225] on div "Dias Horas Antecedência máxima 30" at bounding box center [515, 238] width 398 height 88
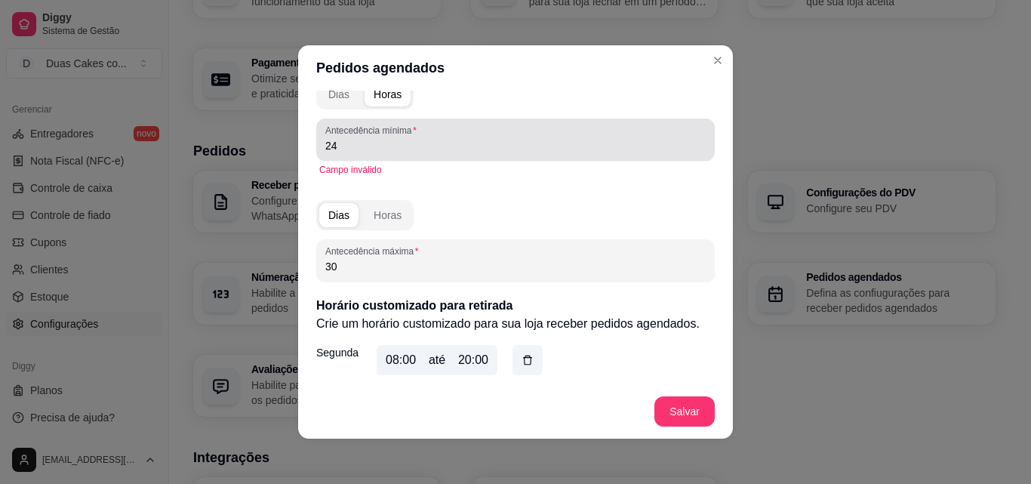
click at [337, 132] on label "Antecedência mínima" at bounding box center [373, 130] width 97 height 13
click at [337, 138] on input "24" at bounding box center [515, 145] width 380 height 15
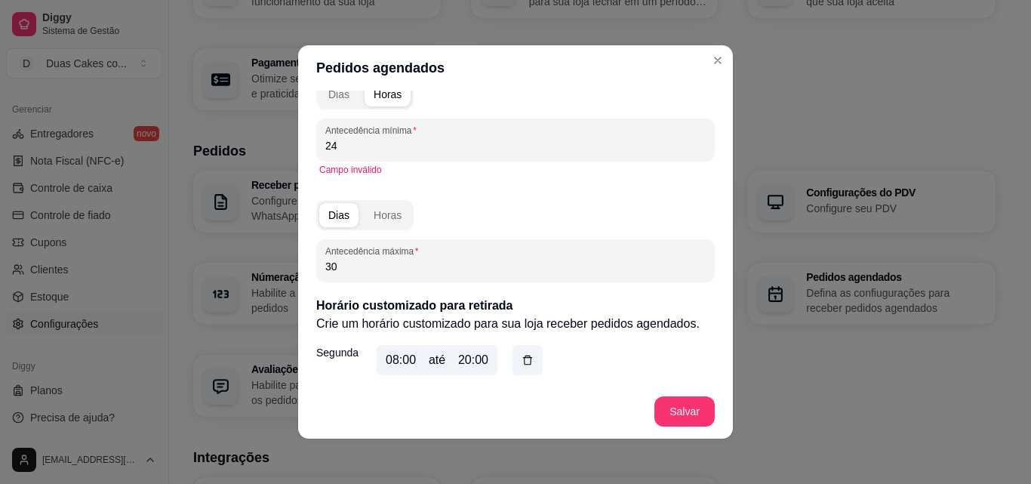
click at [346, 148] on input "24" at bounding box center [515, 145] width 380 height 15
drag, startPoint x: 343, startPoint y: 137, endPoint x: 297, endPoint y: 137, distance: 46.0
click at [298, 137] on div "Delivery Ao habilitar essa função sua loja poderá receber pedidos de delivery d…" at bounding box center [515, 238] width 435 height 294
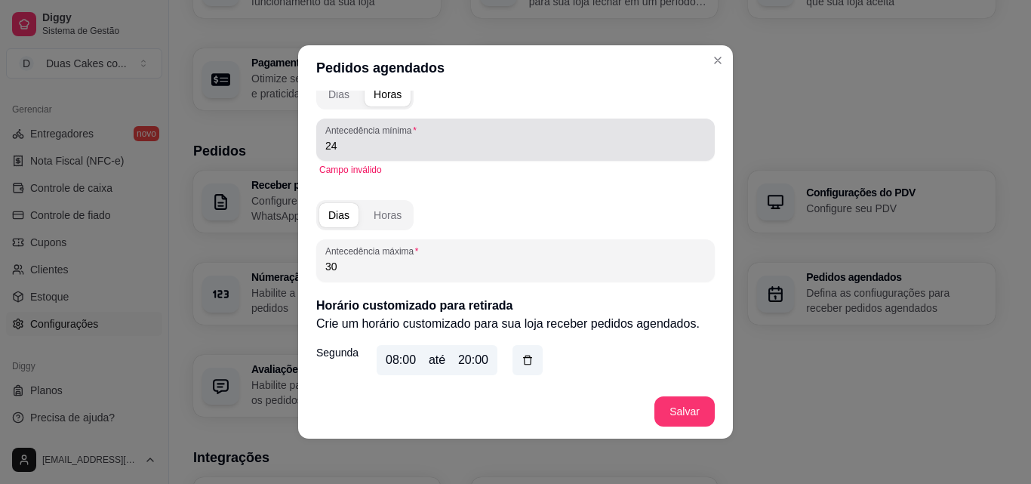
click at [351, 146] on input "24" at bounding box center [515, 145] width 380 height 15
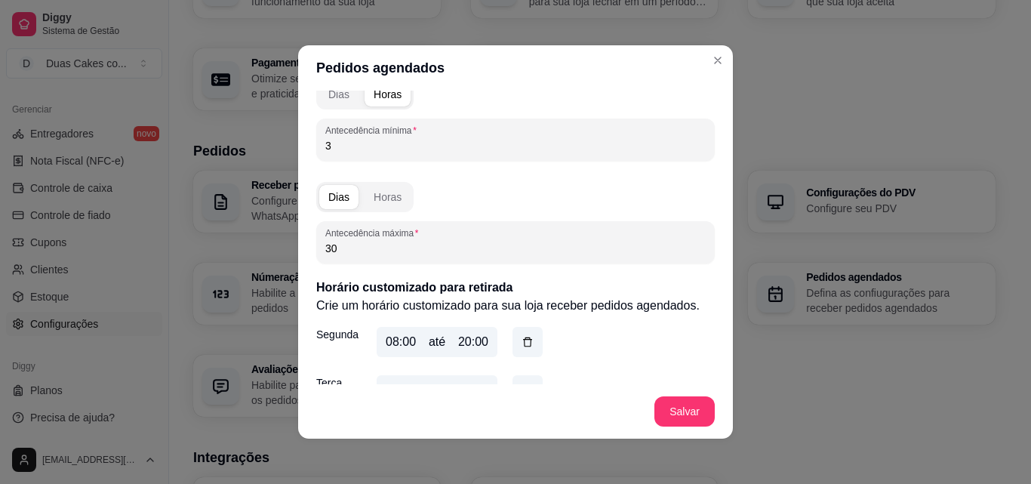
click at [460, 182] on div "Dias Horas Antecedência máxima 30" at bounding box center [515, 220] width 398 height 88
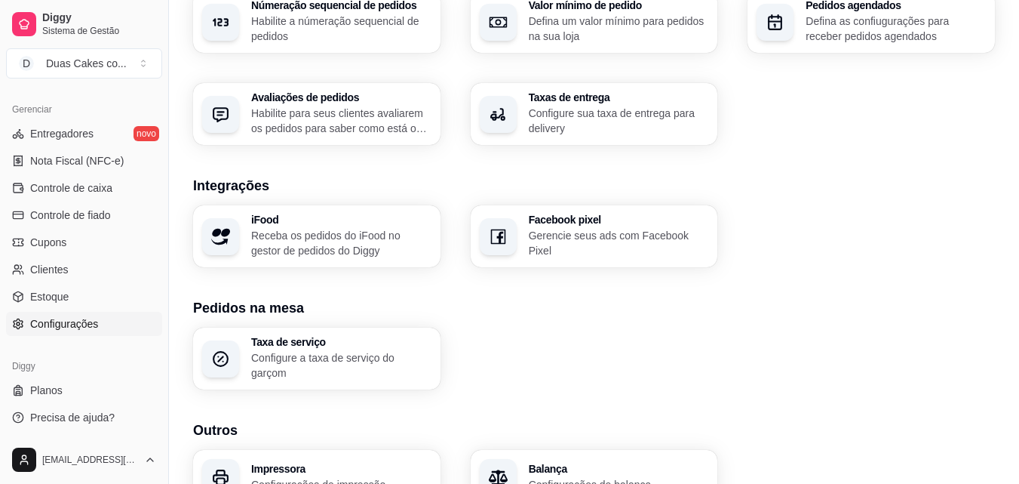
scroll to position [573, 0]
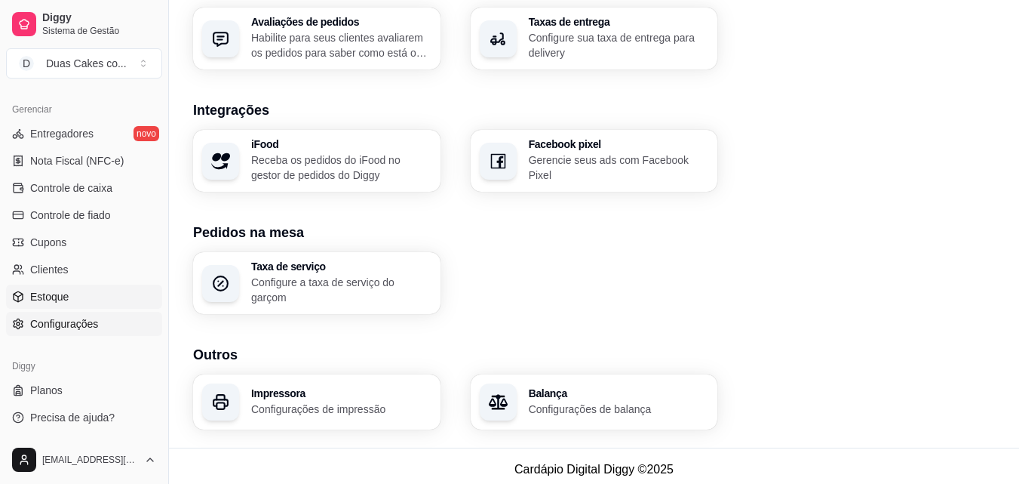
click at [57, 298] on span "Estoque" at bounding box center [49, 296] width 38 height 15
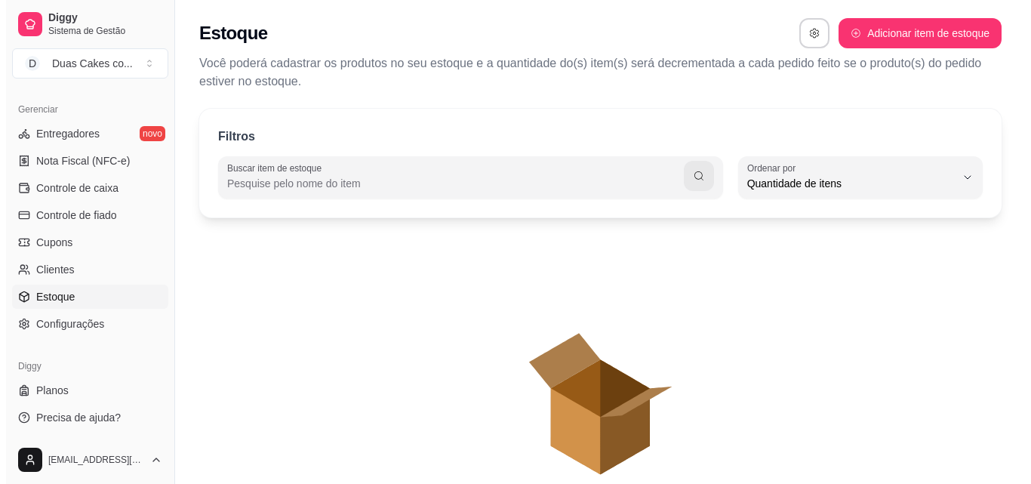
scroll to position [14, 0]
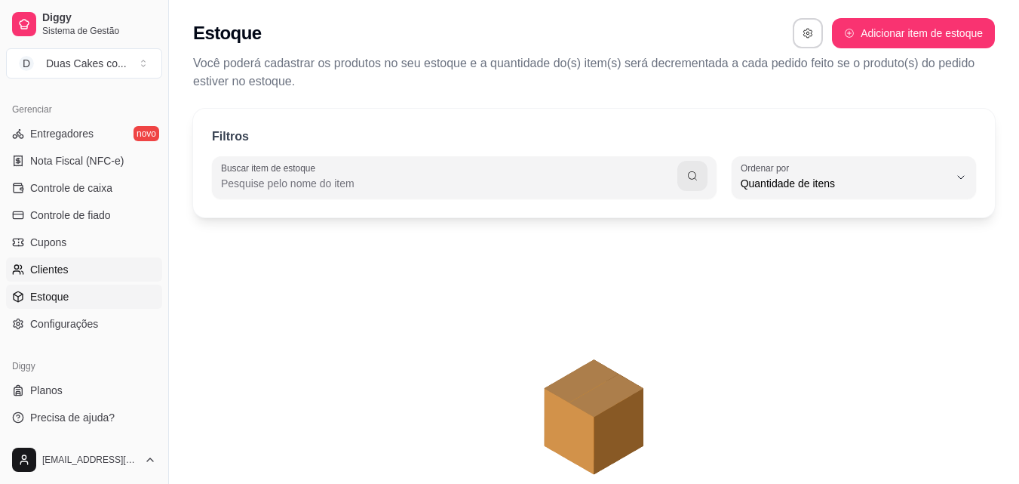
click at [55, 273] on span "Clientes" at bounding box center [49, 269] width 38 height 15
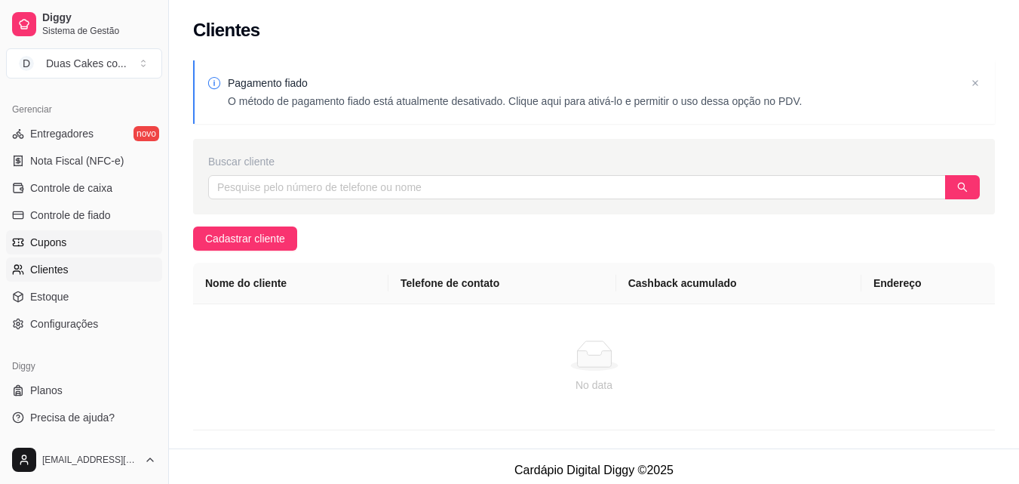
click at [52, 250] on link "Cupons" at bounding box center [84, 242] width 156 height 24
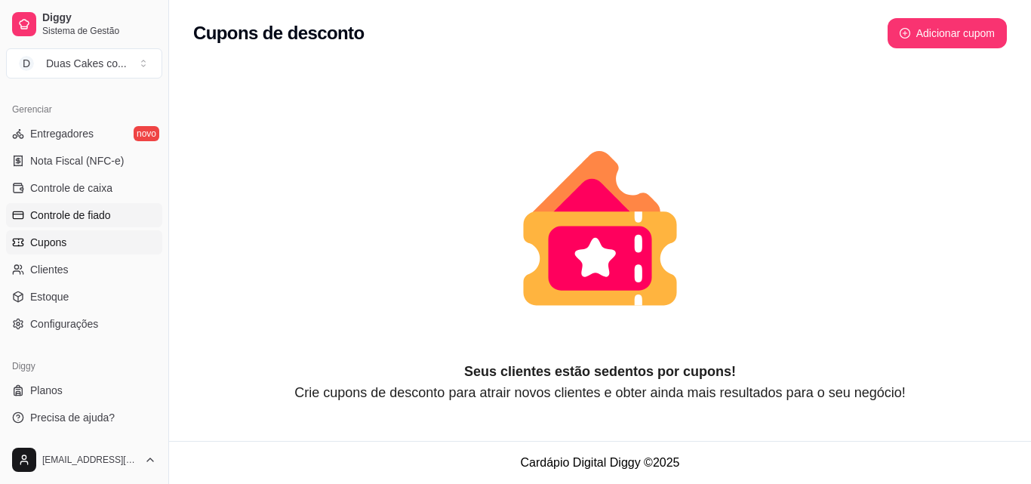
click at [110, 219] on span "Controle de fiado" at bounding box center [70, 215] width 81 height 15
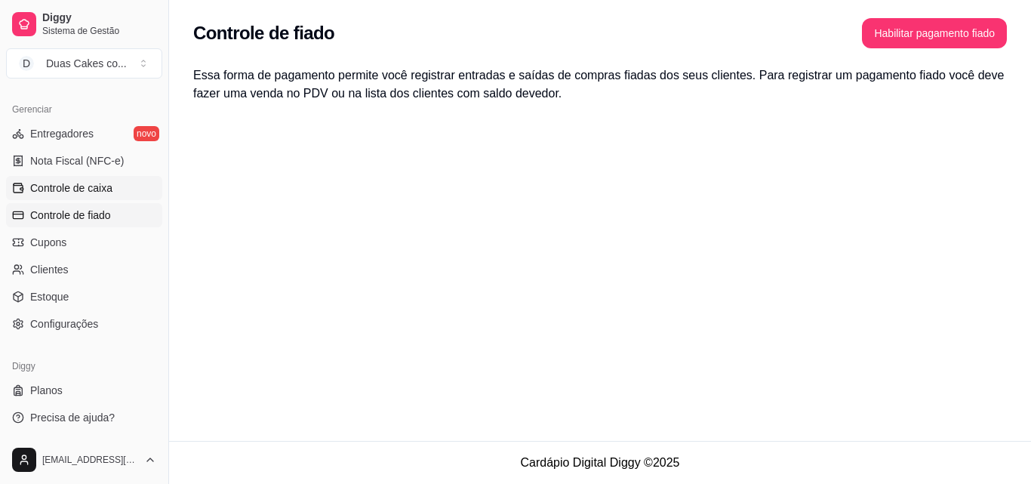
click at [97, 185] on span "Controle de caixa" at bounding box center [71, 187] width 82 height 15
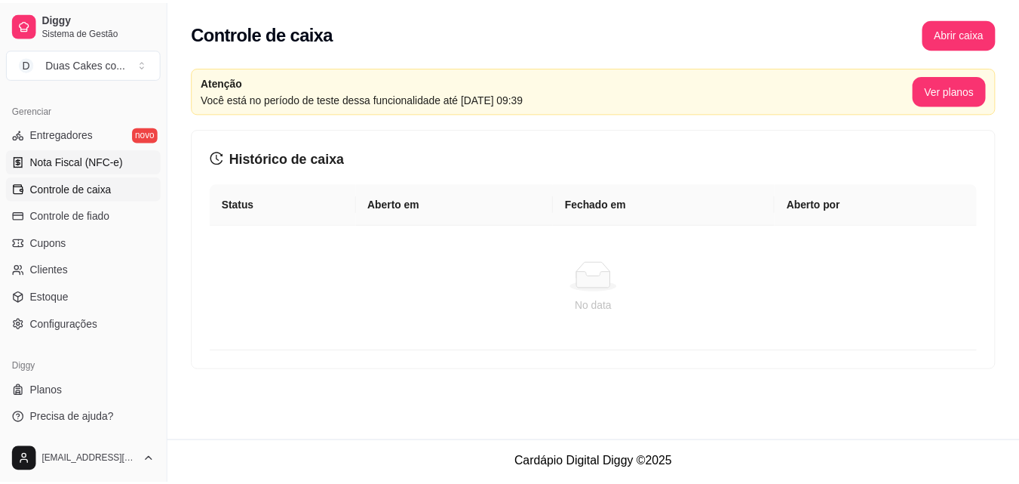
scroll to position [527, 0]
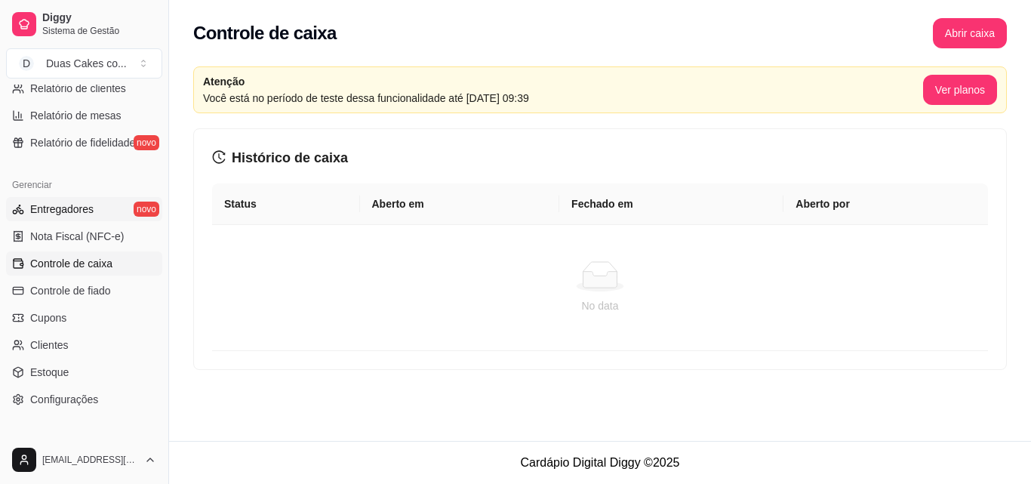
click at [76, 201] on span "Entregadores" at bounding box center [61, 208] width 63 height 15
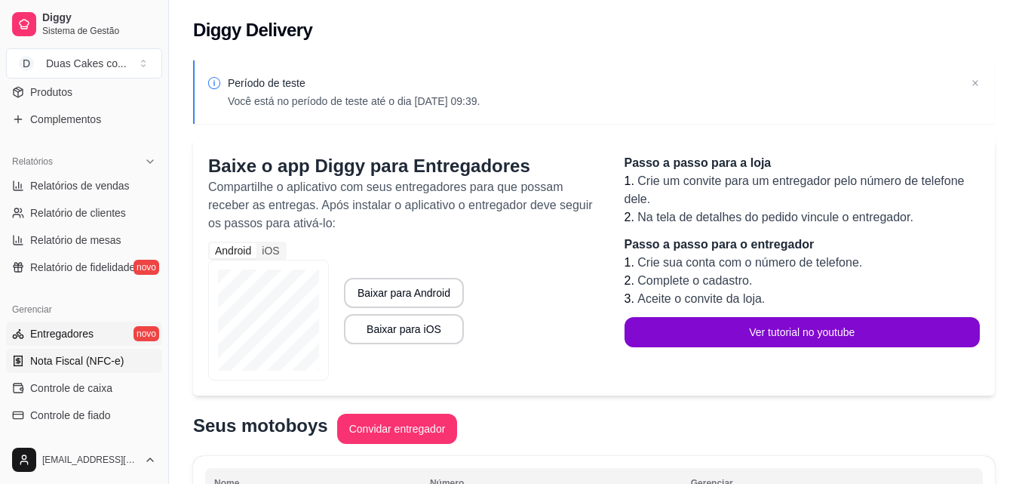
scroll to position [376, 0]
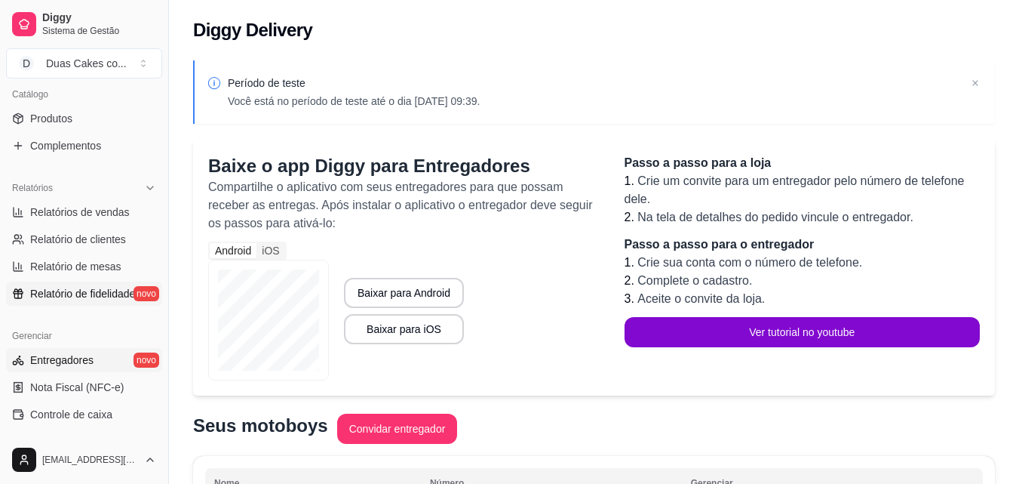
click at [102, 297] on span "Relatório de fidelidade" at bounding box center [82, 293] width 105 height 15
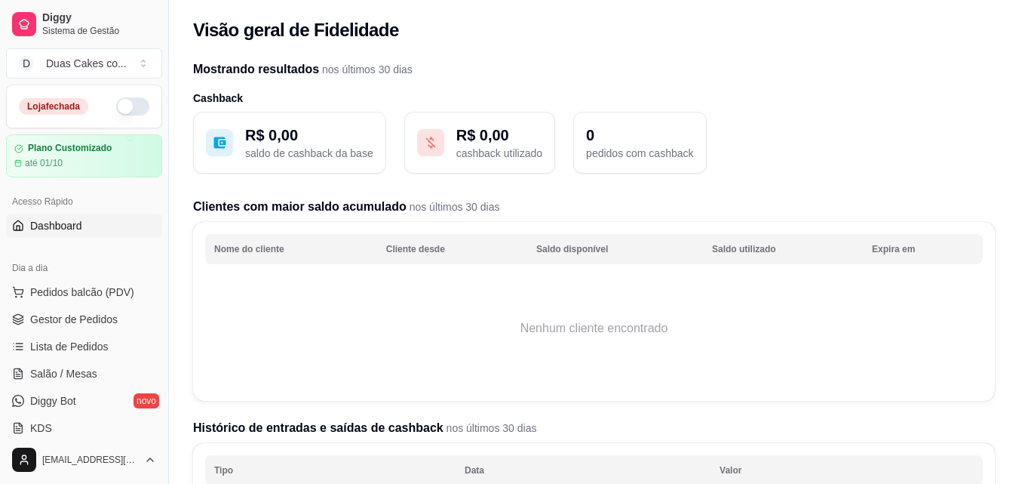
click at [61, 227] on span "Dashboard" at bounding box center [56, 225] width 52 height 15
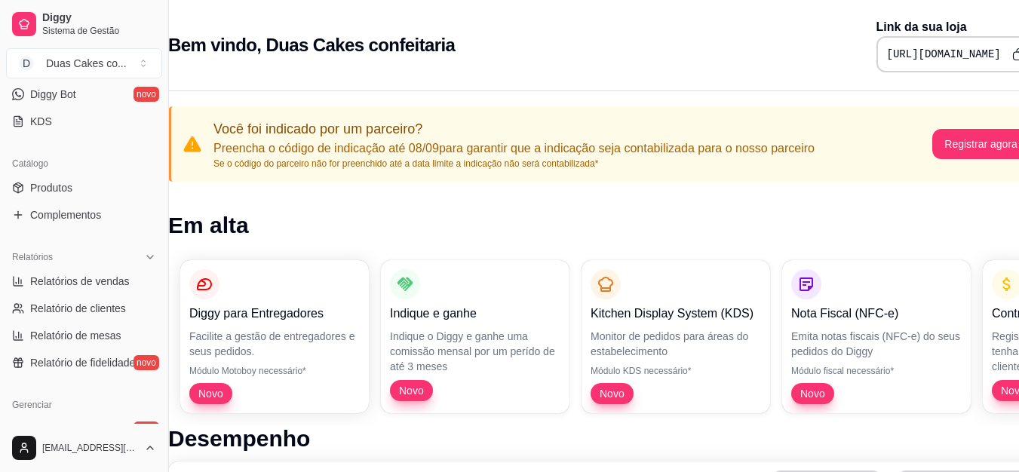
scroll to position [300, 0]
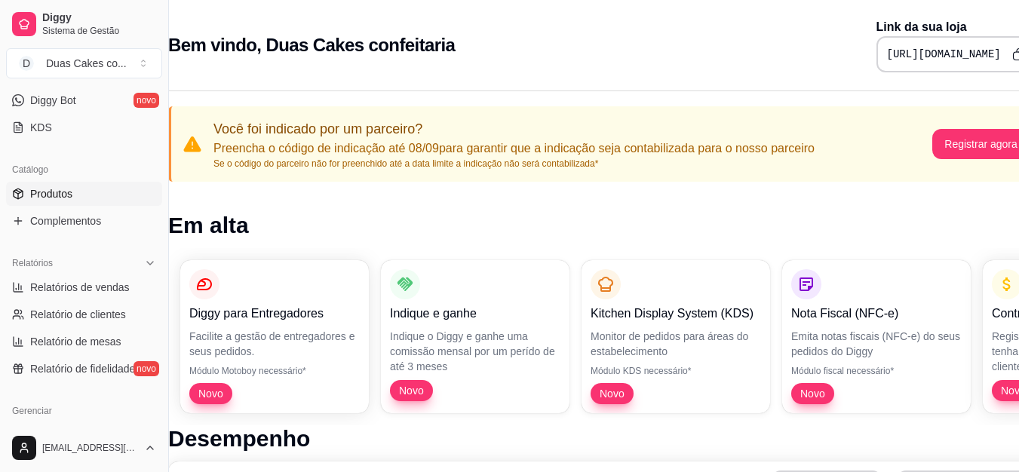
click at [115, 191] on link "Produtos" at bounding box center [84, 194] width 156 height 24
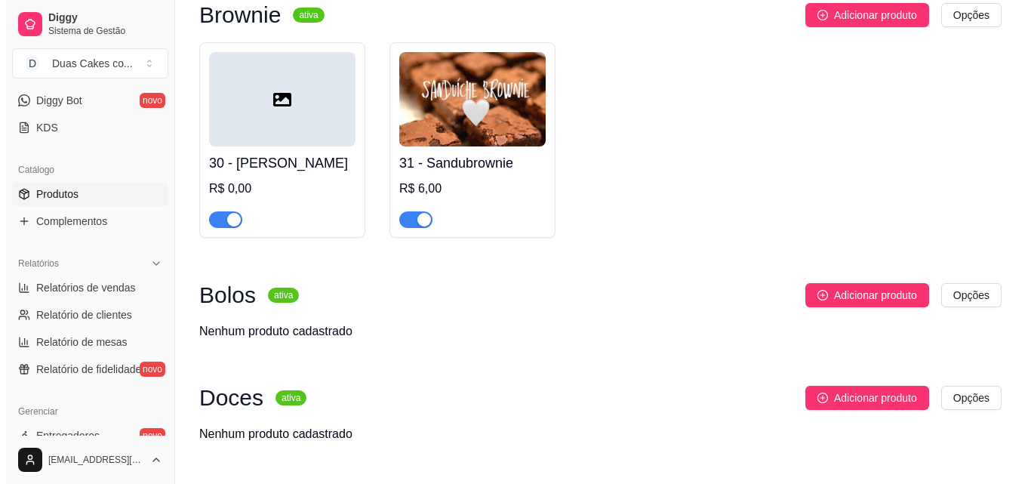
scroll to position [2566, 0]
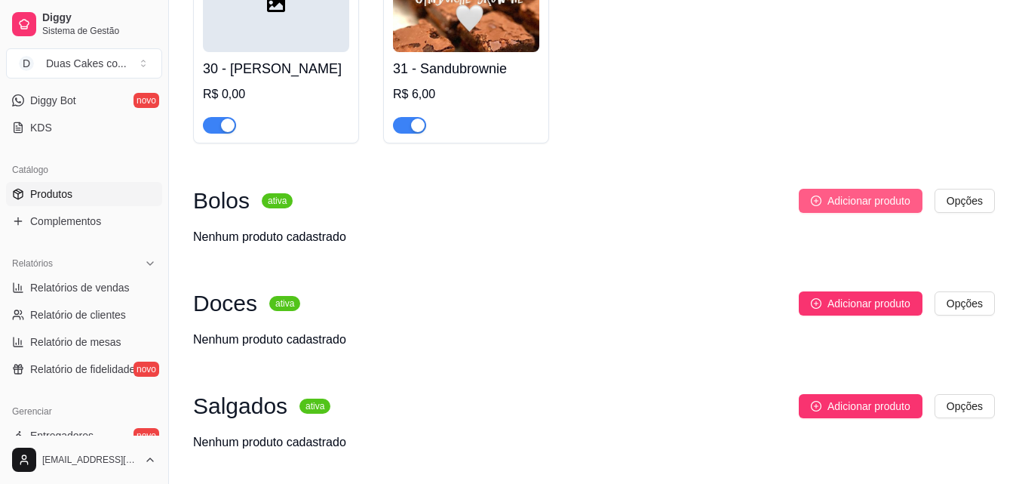
click at [847, 209] on span "Adicionar produto" at bounding box center [869, 200] width 83 height 17
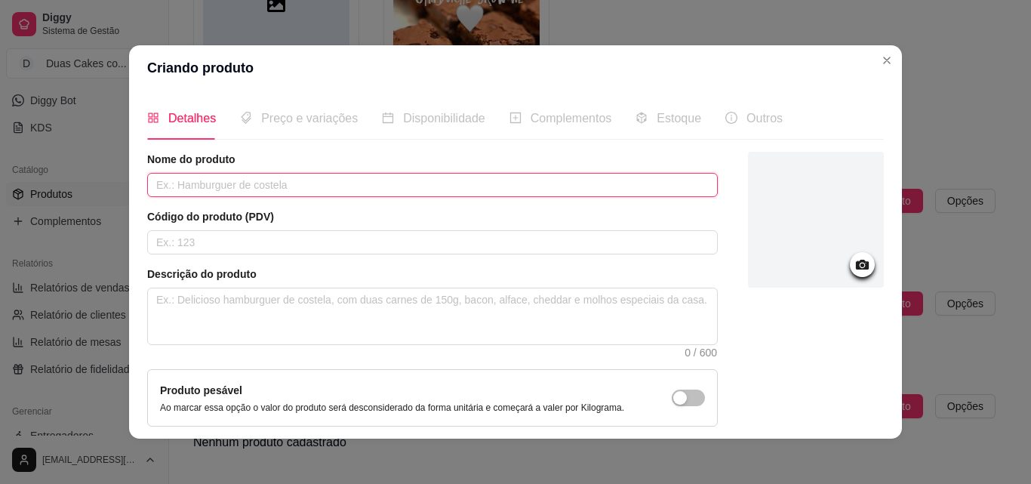
click at [334, 180] on input "text" at bounding box center [432, 185] width 570 height 24
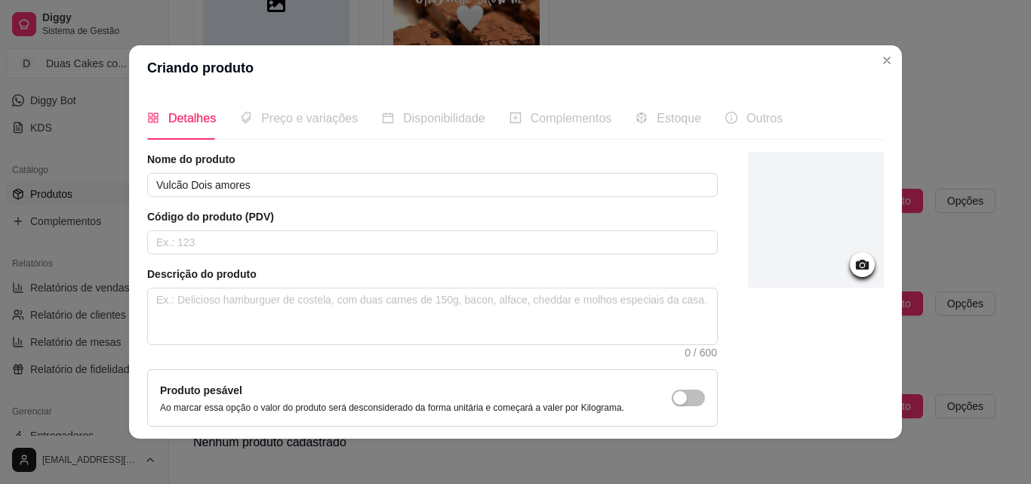
click at [856, 269] on icon at bounding box center [862, 265] width 13 height 10
click at [853, 269] on icon at bounding box center [861, 264] width 17 height 17
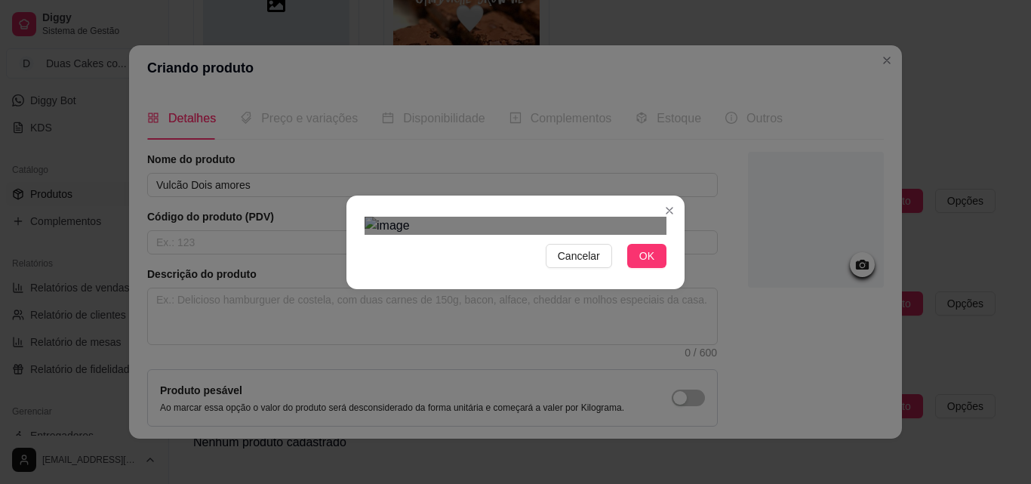
click at [573, 367] on div "Use the arrow keys to move the crop selection area" at bounding box center [523, 483] width 272 height 272
click at [650, 268] on button "OK" at bounding box center [646, 256] width 39 height 24
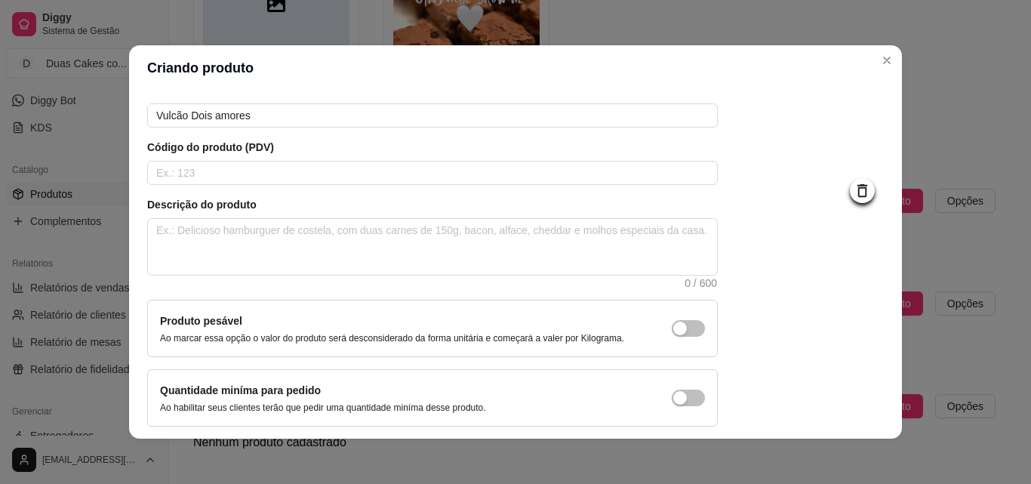
scroll to position [0, 0]
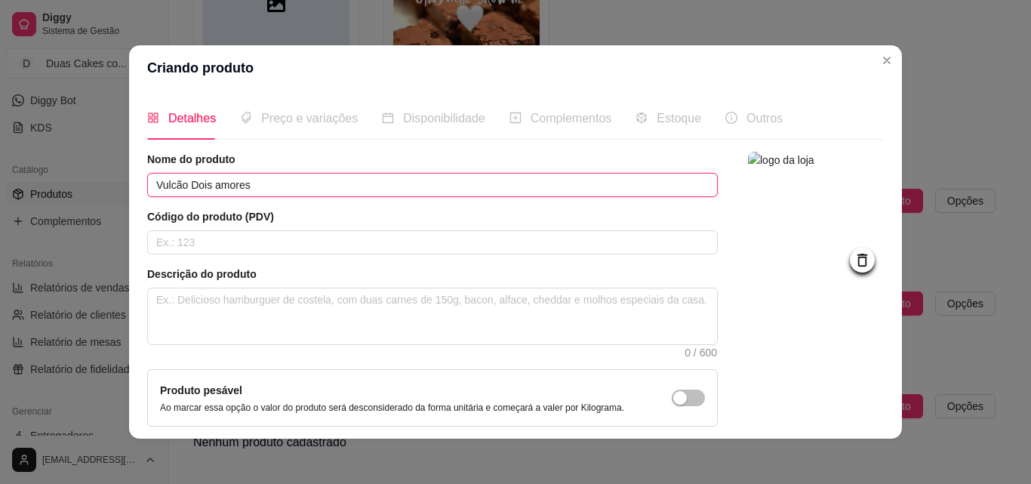
drag, startPoint x: 267, startPoint y: 192, endPoint x: 97, endPoint y: 189, distance: 170.6
click at [97, 189] on div "Criando produto Detalhes Preço e variações Disponibilidade Complementos Estoque…" at bounding box center [515, 242] width 1031 height 484
paste input "Bolo Vulcão Chocolate c/ recheio DUO (serve 12 fatias)"
drag, startPoint x: 208, startPoint y: 186, endPoint x: 327, endPoint y: 186, distance: 119.2
click at [327, 186] on input "Bolo Vulcão Chocolate c/ recheio DUO (serve 12 fatias)" at bounding box center [432, 185] width 570 height 24
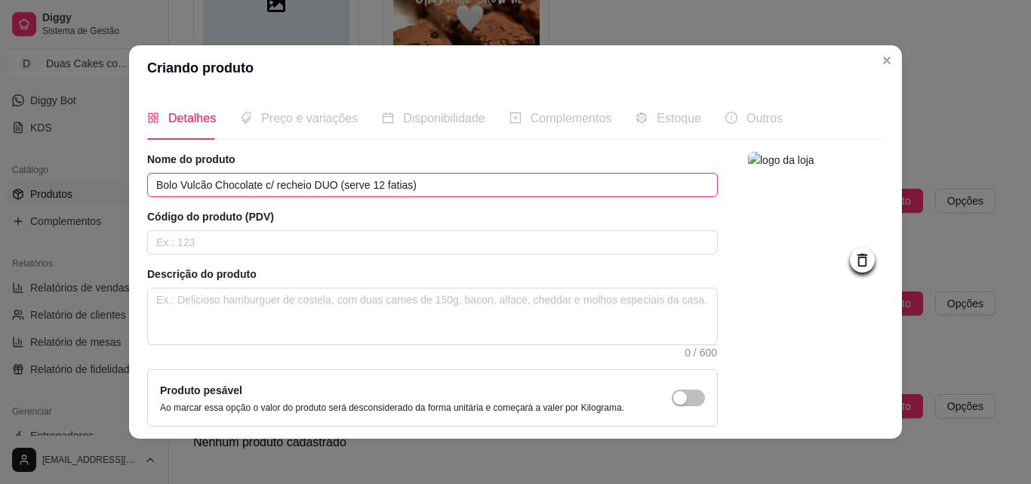
click at [326, 186] on input "Bolo Vulcão Chocolate c/ recheio DUO (serve 12 fatias)" at bounding box center [432, 185] width 570 height 24
drag, startPoint x: 300, startPoint y: 183, endPoint x: 309, endPoint y: 183, distance: 9.1
click at [309, 183] on input "Bolo Vulcão Dois amores (serve 12 fatias)" at bounding box center [432, 185] width 570 height 24
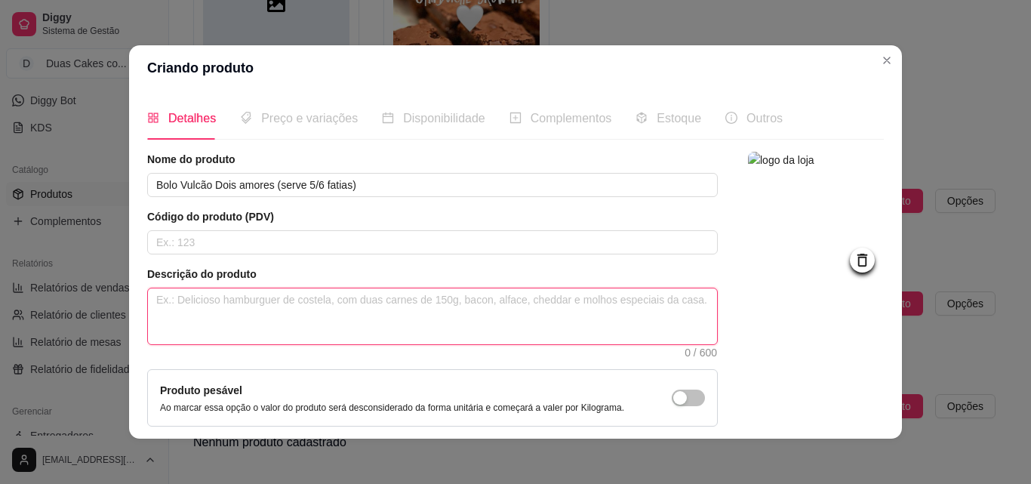
click at [377, 312] on textarea at bounding box center [432, 316] width 569 height 56
paste textarea "Massa de chocolate ou amanteigada com creme duo (chocolate e ninho) Serve em me…"
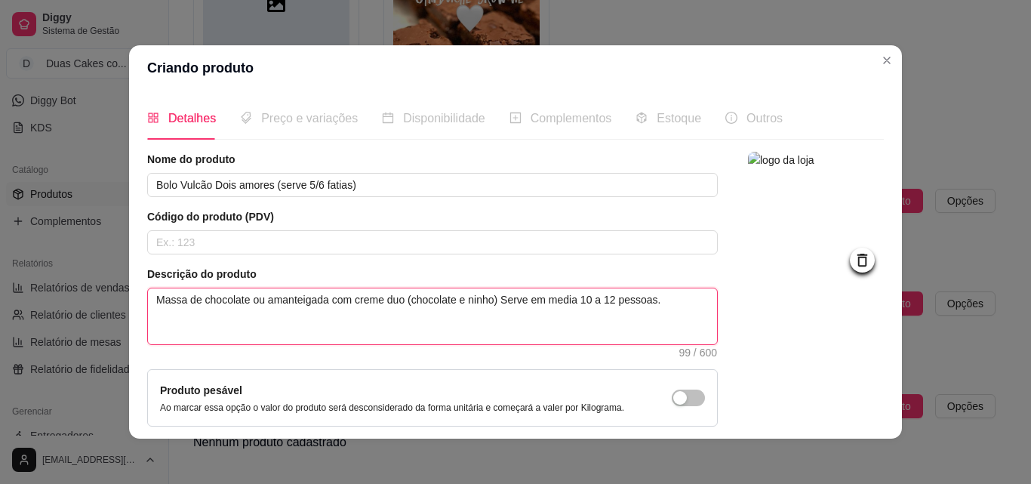
drag, startPoint x: 403, startPoint y: 302, endPoint x: 380, endPoint y: 301, distance: 23.4
click at [380, 301] on textarea "Massa de chocolate ou amanteigada com creme duo (chocolate e ninho) Serve em me…" at bounding box center [432, 316] width 569 height 56
click at [465, 302] on textarea "Massa de chocolate ou amanteigada com creme chocolate e ninho) Serve em media 1…" at bounding box center [432, 316] width 569 height 56
drag, startPoint x: 542, startPoint y: 297, endPoint x: 577, endPoint y: 292, distance: 35.1
click at [577, 292] on textarea "Massa de chocolate ou amanteigada com creme chocolate e ninho Serve em media 10…" at bounding box center [432, 316] width 569 height 56
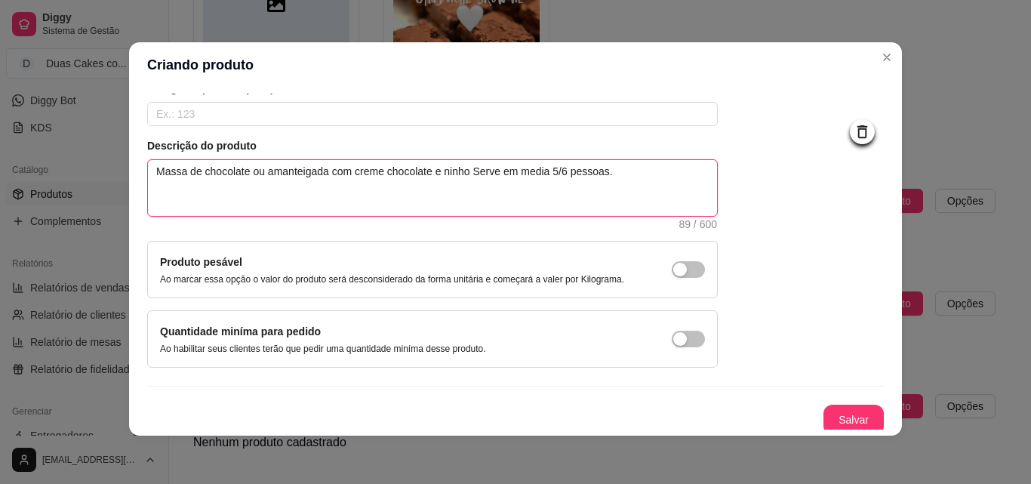
scroll to position [131, 0]
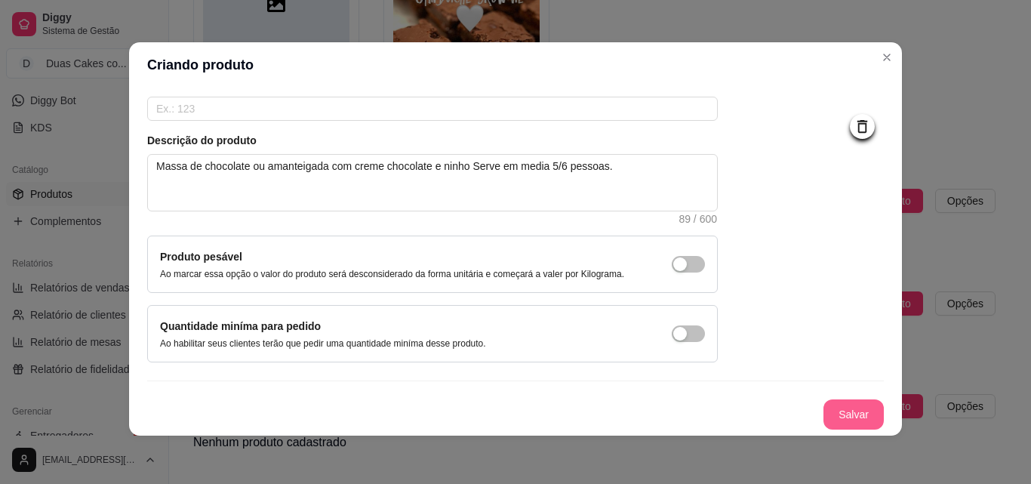
click at [835, 407] on button "Salvar" at bounding box center [853, 414] width 60 height 30
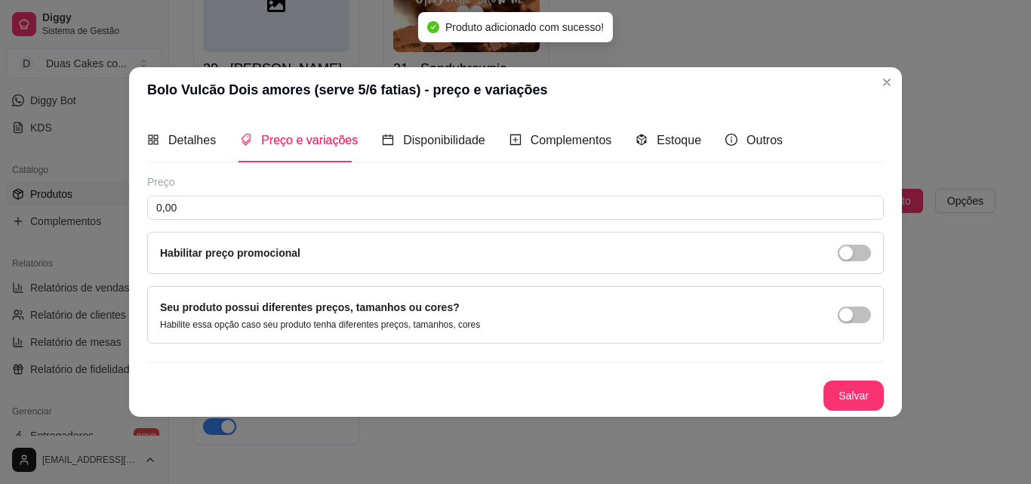
scroll to position [0, 0]
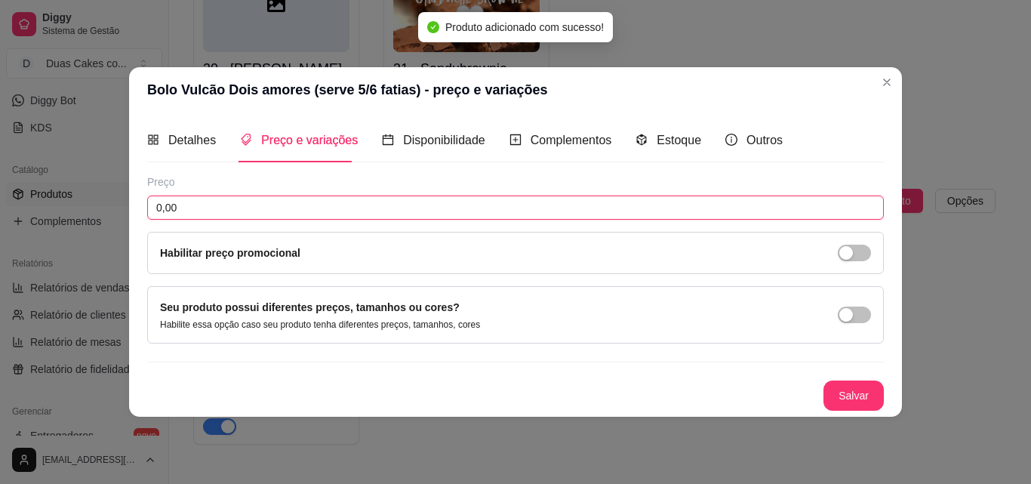
click at [293, 208] on input "0,00" at bounding box center [515, 207] width 736 height 24
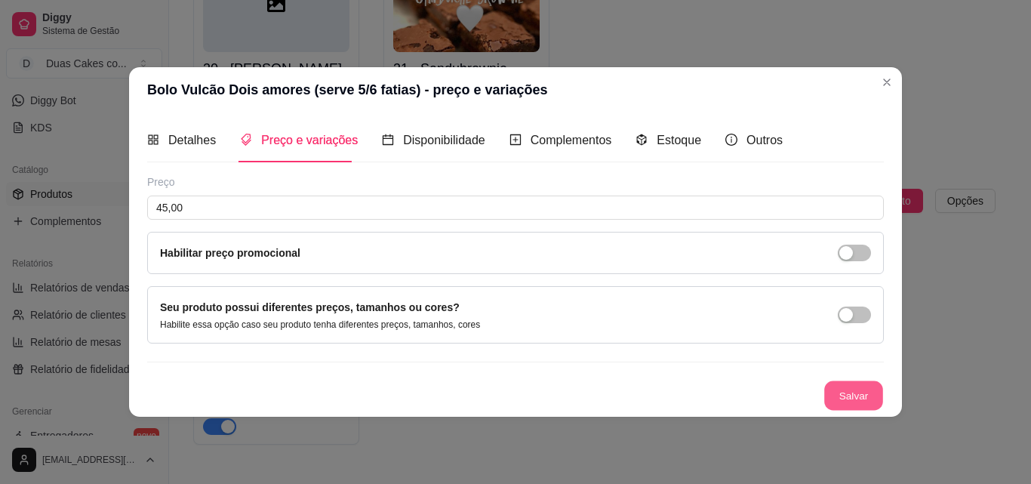
click at [833, 391] on button "Salvar" at bounding box center [853, 394] width 59 height 29
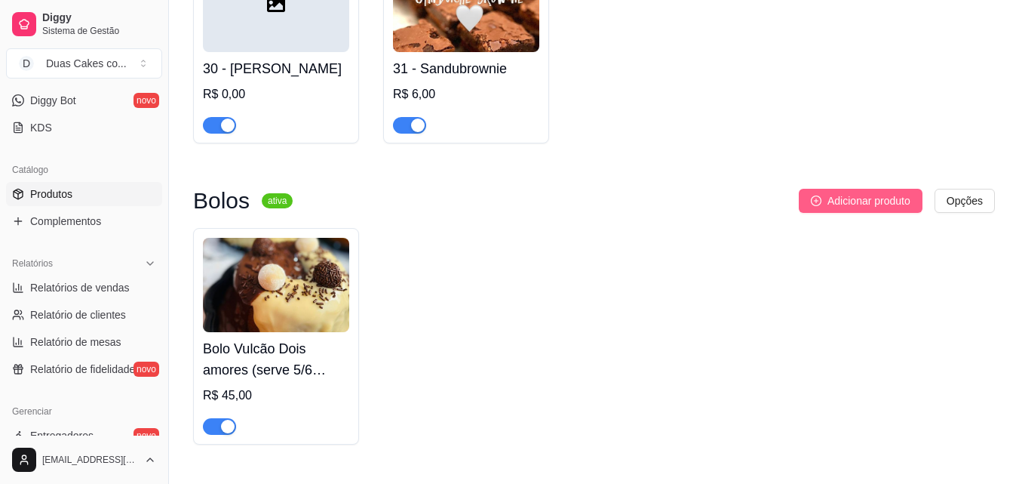
click at [898, 213] on button "Adicionar produto" at bounding box center [861, 201] width 124 height 24
click at [285, 361] on h4 "Bolo Vulcão Dois amores (serve 5/6 fatias)" at bounding box center [276, 359] width 146 height 42
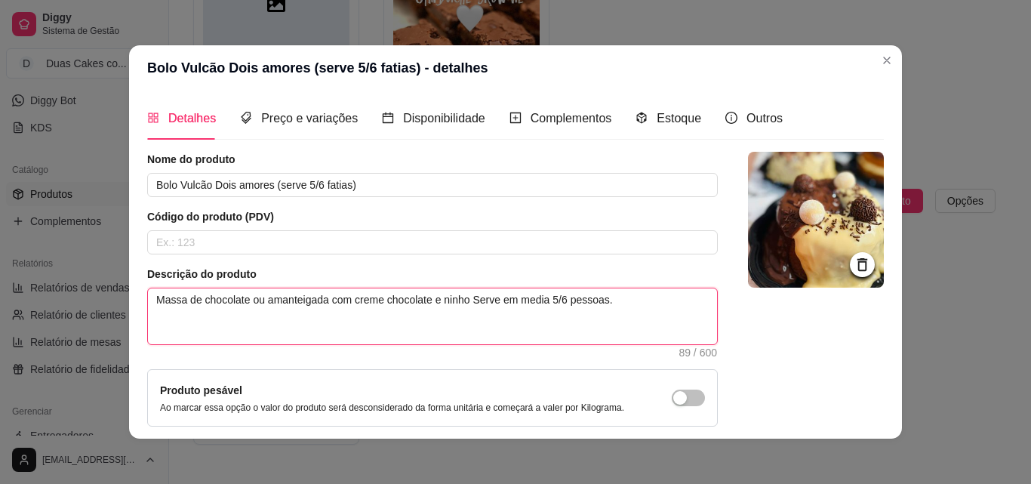
click at [427, 295] on textarea "Massa de chocolate ou amanteigada com creme chocolate e ninho Serve em media 5/…" at bounding box center [432, 316] width 569 height 56
click at [463, 301] on textarea "Massa de chocolate ou amanteigada com creme chocolate e ninho Serve em media 5/…" at bounding box center [432, 316] width 569 height 56
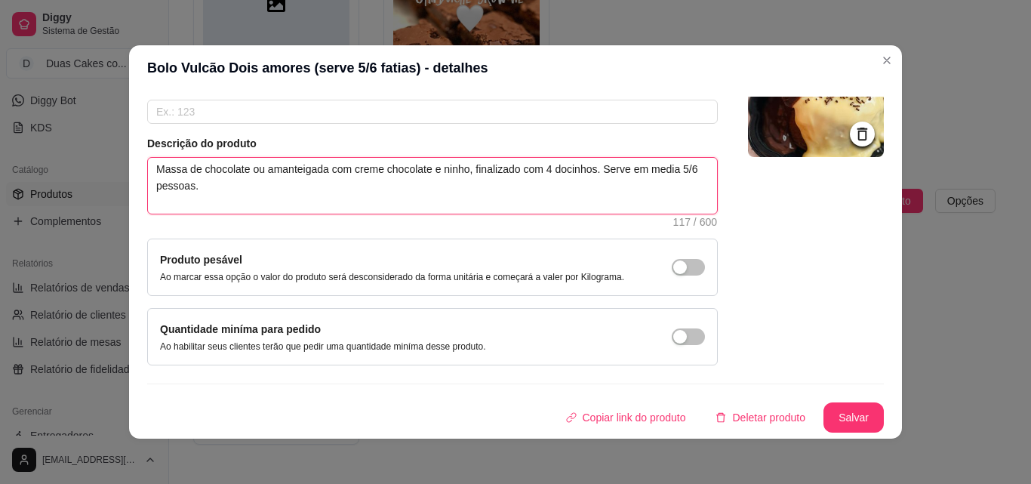
scroll to position [3, 0]
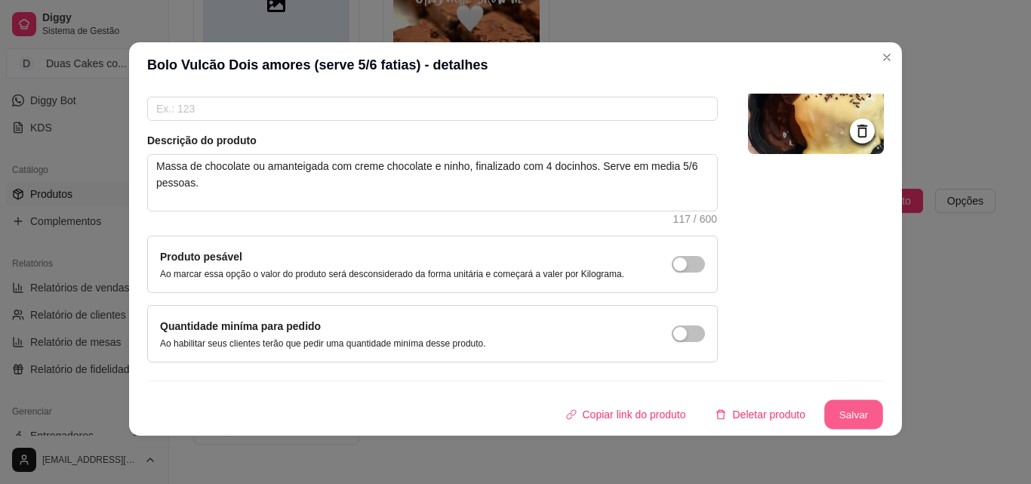
click at [826, 414] on button "Salvar" at bounding box center [853, 414] width 59 height 29
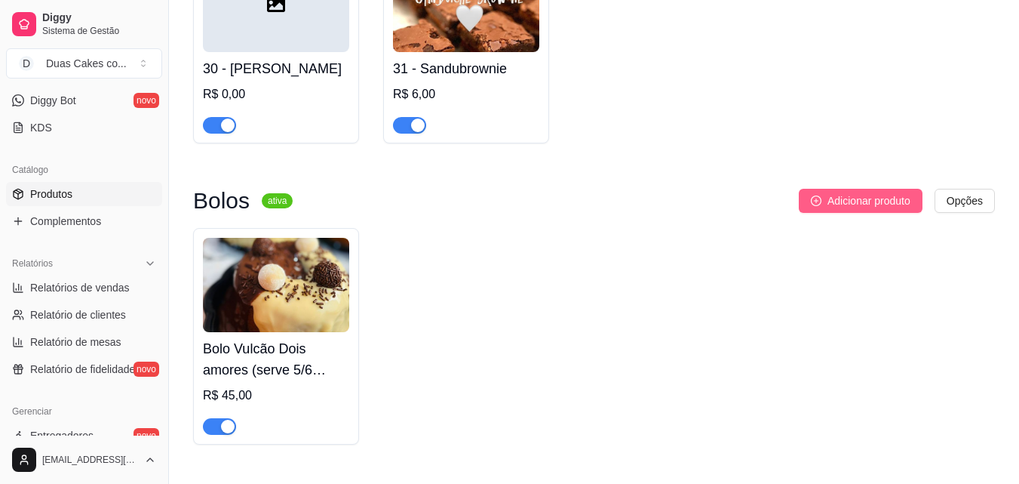
click at [877, 208] on span "Adicionar produto" at bounding box center [869, 200] width 83 height 17
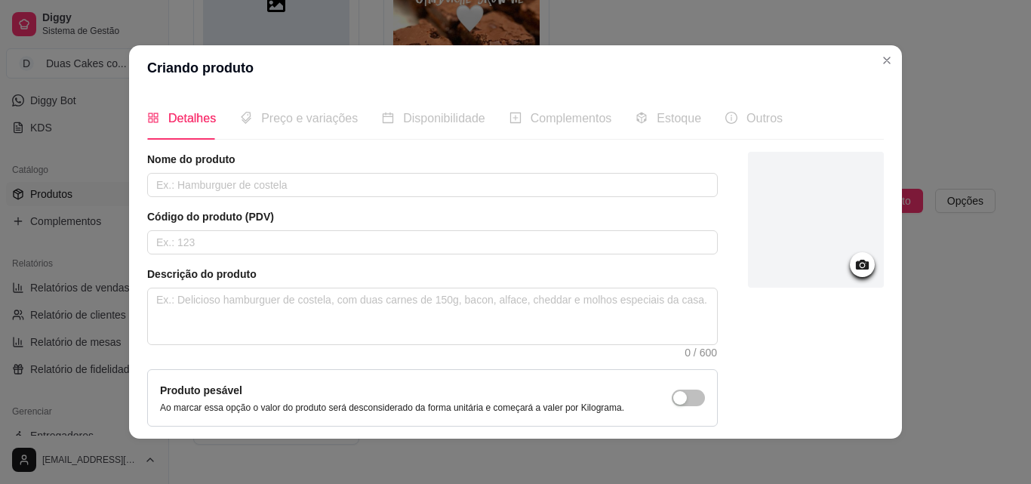
click at [853, 259] on icon at bounding box center [861, 264] width 17 height 17
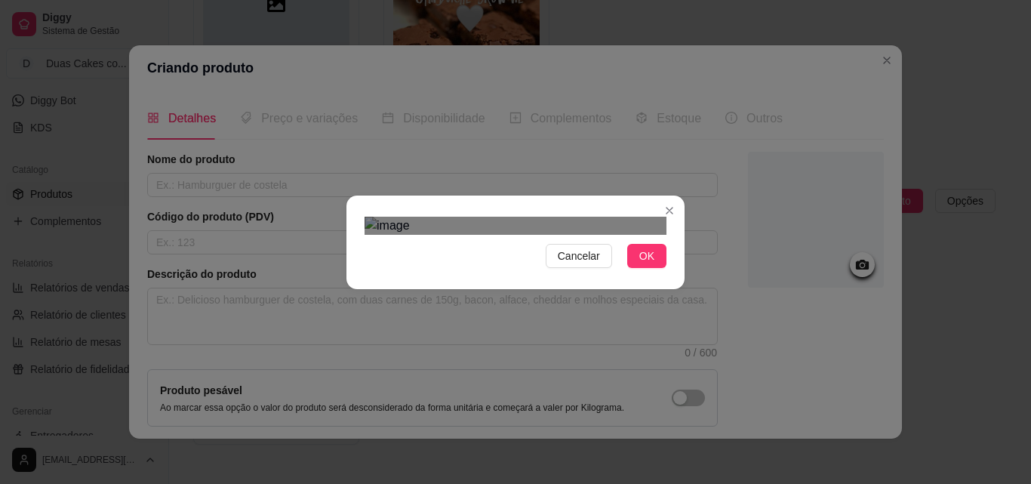
click at [546, 235] on div at bounding box center [515, 226] width 302 height 18
click at [567, 357] on div "Use the arrow keys to move the crop selection area" at bounding box center [520, 443] width 173 height 173
click at [599, 235] on img at bounding box center [515, 226] width 302 height 18
click at [431, 235] on div at bounding box center [515, 226] width 302 height 18
click at [515, 367] on div "Use the arrow keys to move the crop selection area" at bounding box center [517, 450] width 166 height 166
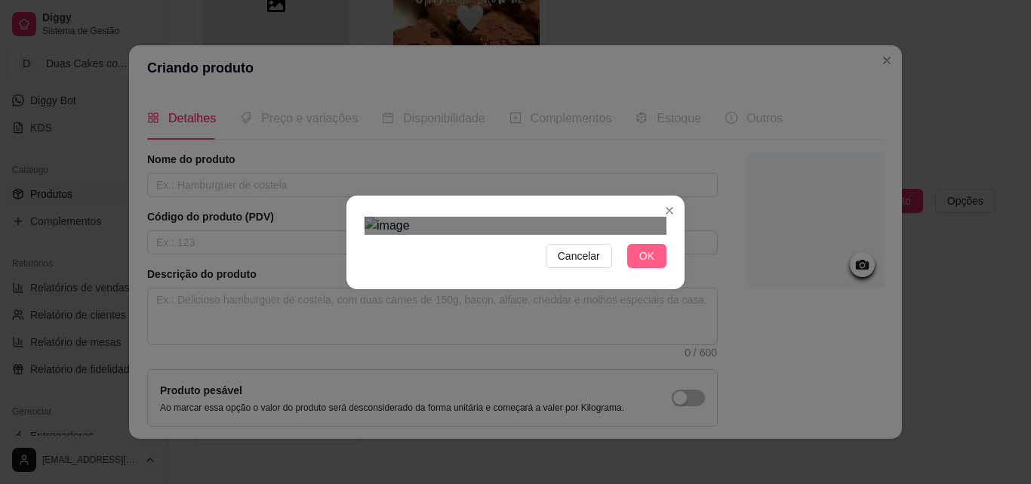
click at [643, 264] on span "OK" at bounding box center [646, 256] width 15 height 17
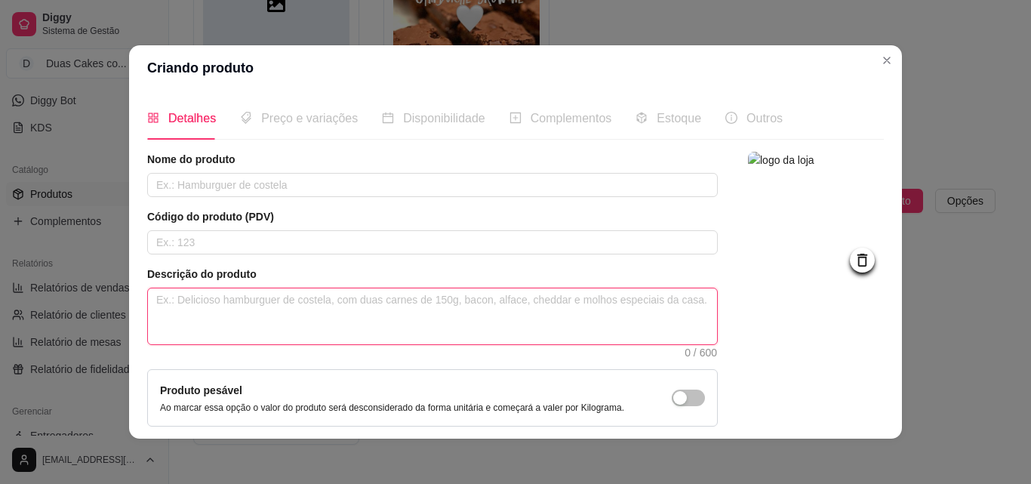
click at [280, 303] on textarea at bounding box center [432, 316] width 569 height 56
paste textarea "Caseirinho Amanteigado DUO ( serve 5 a 6 fatias )"
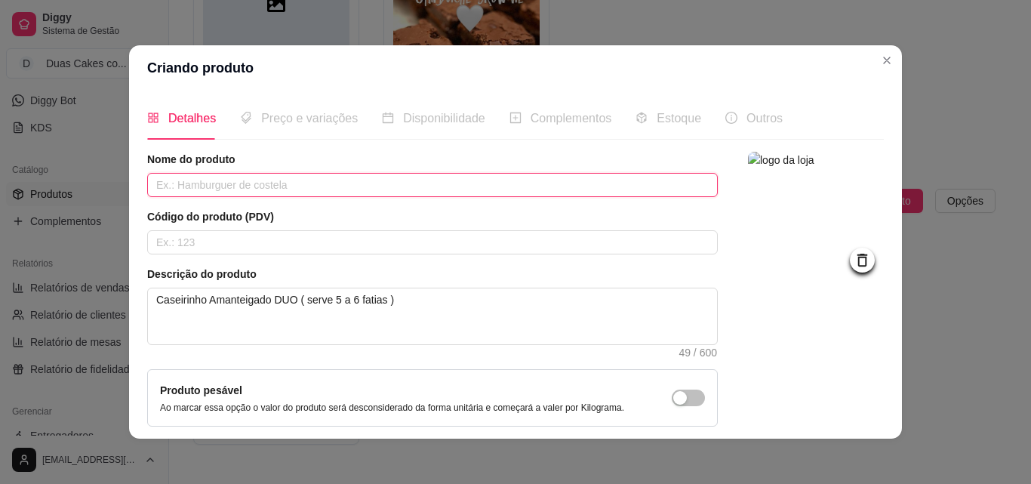
click at [269, 190] on input "text" at bounding box center [432, 185] width 570 height 24
paste input "Caseirinho Amanteigado DUO ( serve 5 a 6 fatias )"
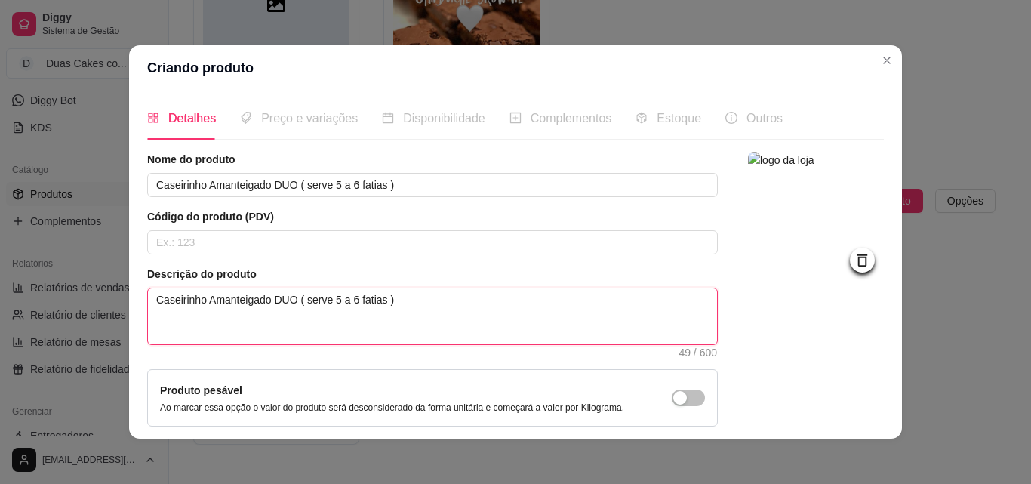
drag, startPoint x: 417, startPoint y: 306, endPoint x: 147, endPoint y: 311, distance: 269.4
click at [148, 311] on textarea "Caseirinho Amanteigado DUO ( serve 5 a 6 fatias )" at bounding box center [432, 316] width 569 height 56
paste textarea "Massa amanteigada com cobertura de ninho e brigadeiro."
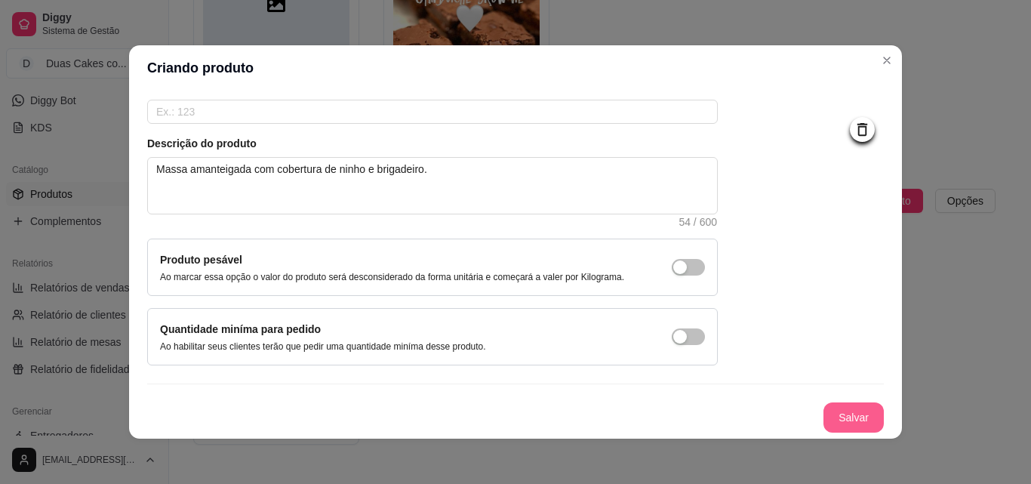
click at [832, 406] on button "Salvar" at bounding box center [853, 417] width 60 height 30
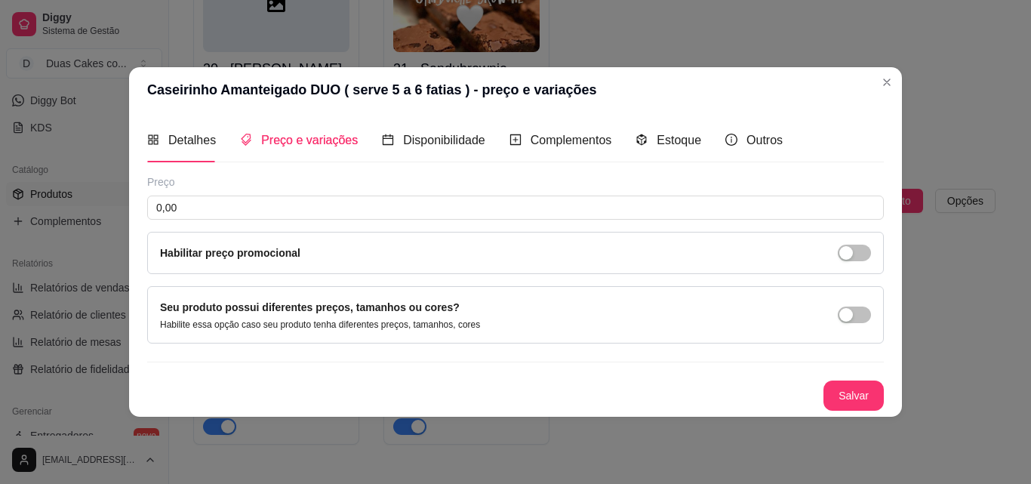
scroll to position [0, 0]
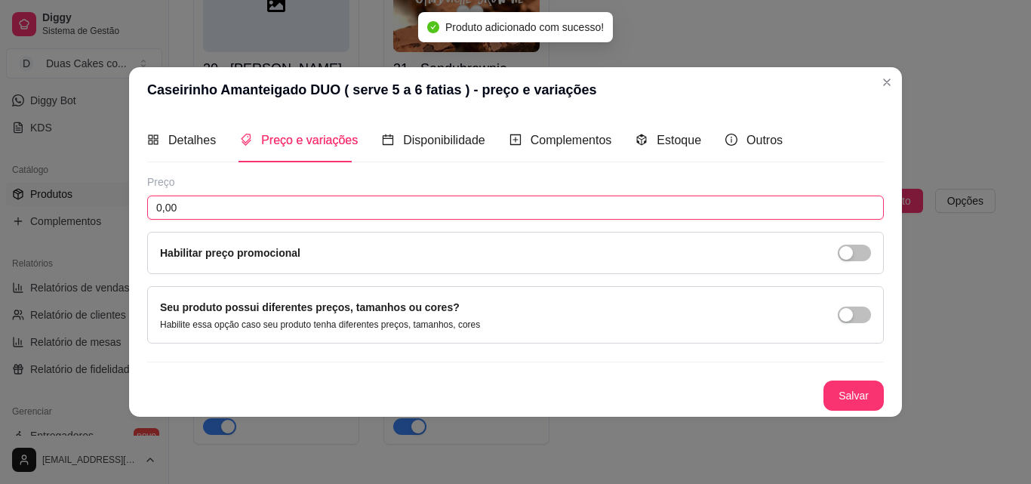
click at [304, 204] on input "0,00" at bounding box center [515, 207] width 736 height 24
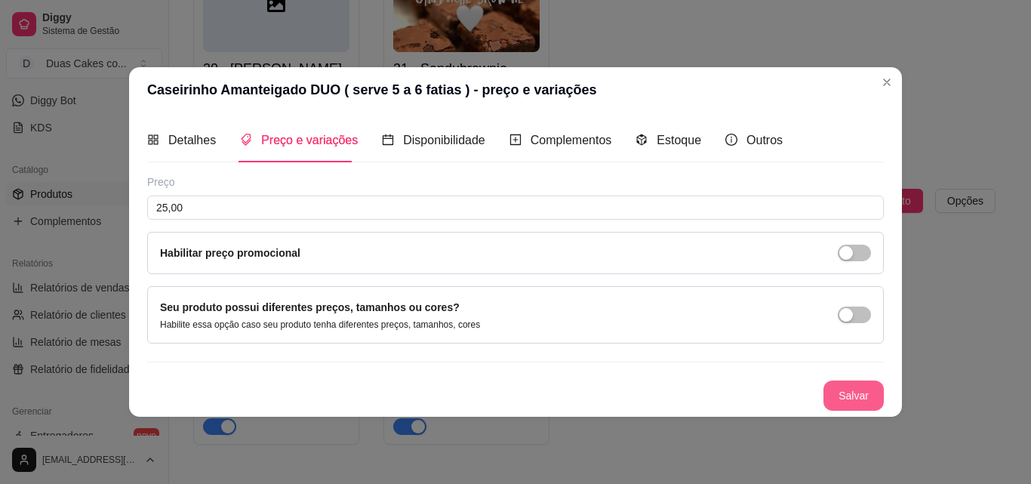
click at [861, 397] on button "Salvar" at bounding box center [853, 395] width 60 height 30
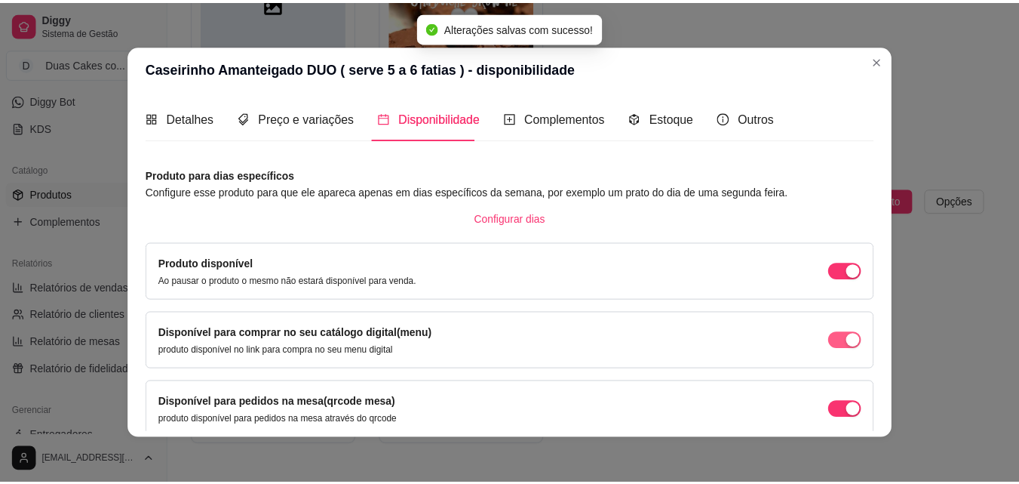
scroll to position [75, 0]
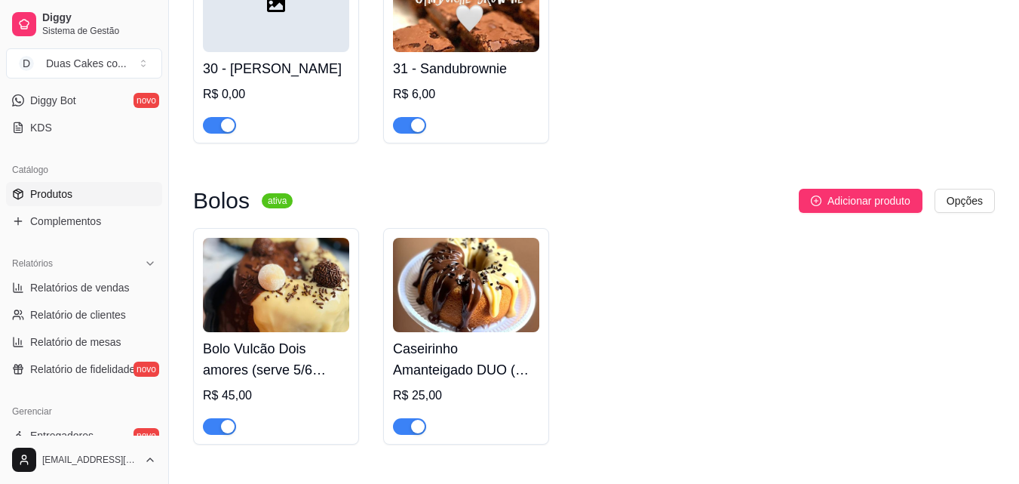
click at [669, 224] on div "Bolos ativa Adicionar produto Opções Bolo Vulcão Dois amores (serve 5/6 fatias)…" at bounding box center [594, 317] width 802 height 256
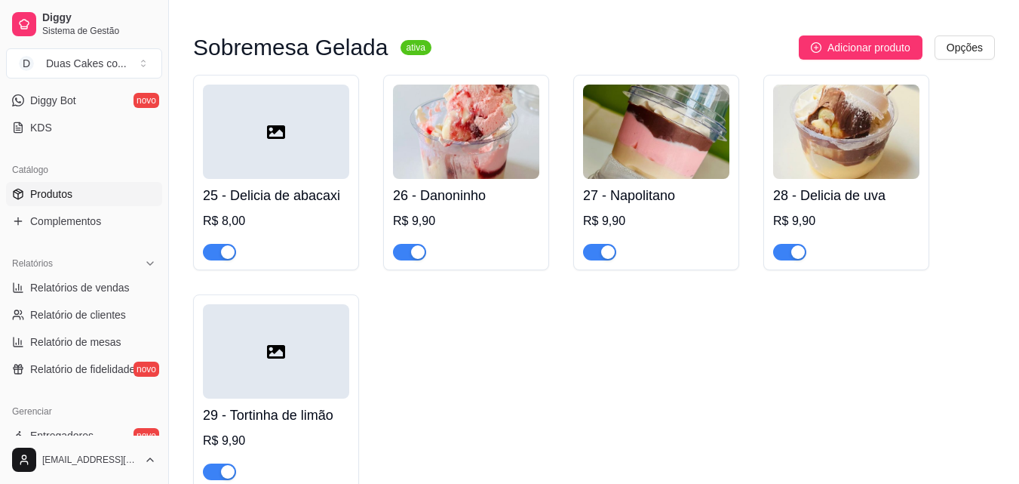
scroll to position [1938, 0]
